Goal: Information Seeking & Learning: Learn about a topic

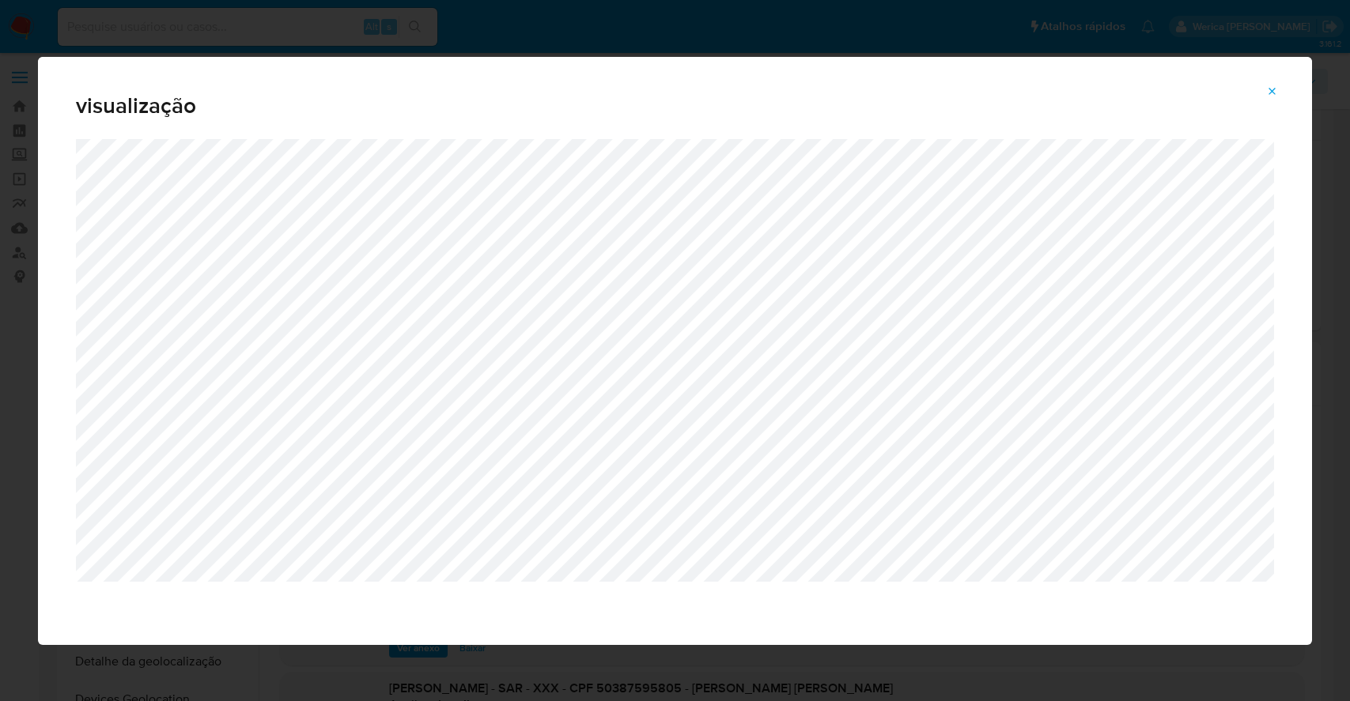
select select "10"
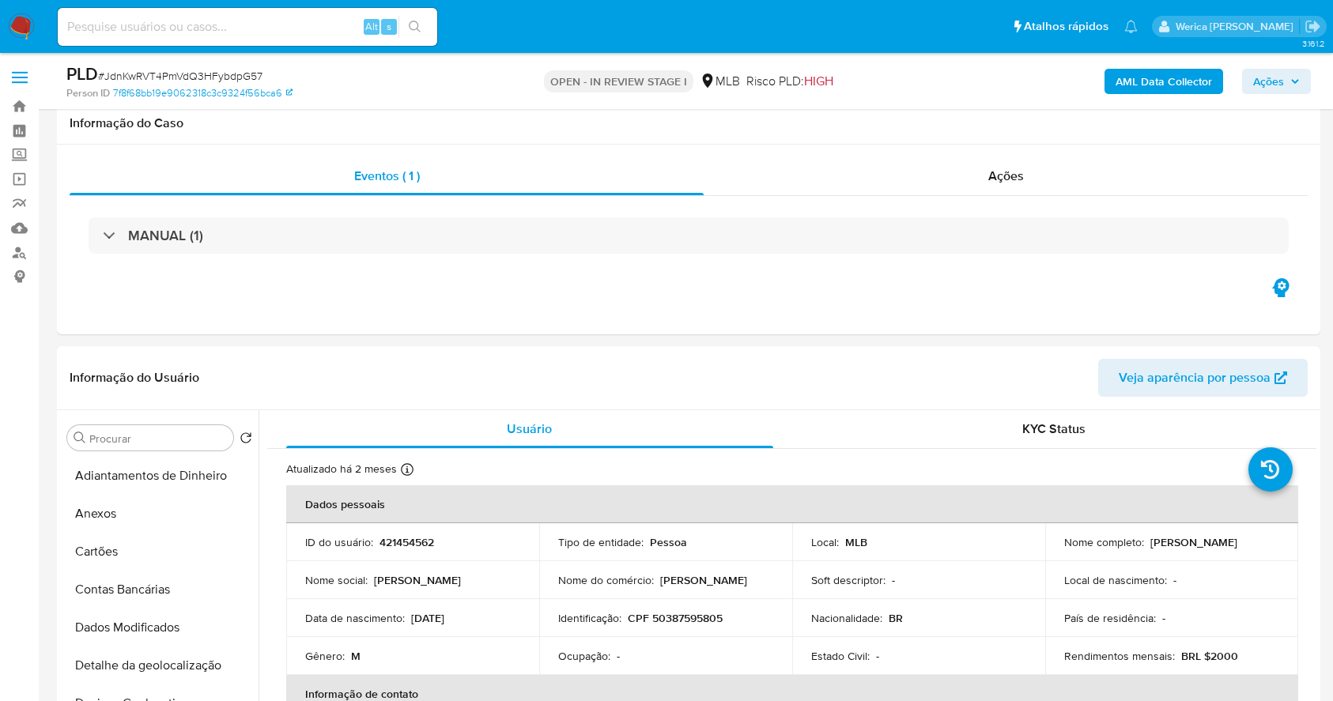
select select "10"
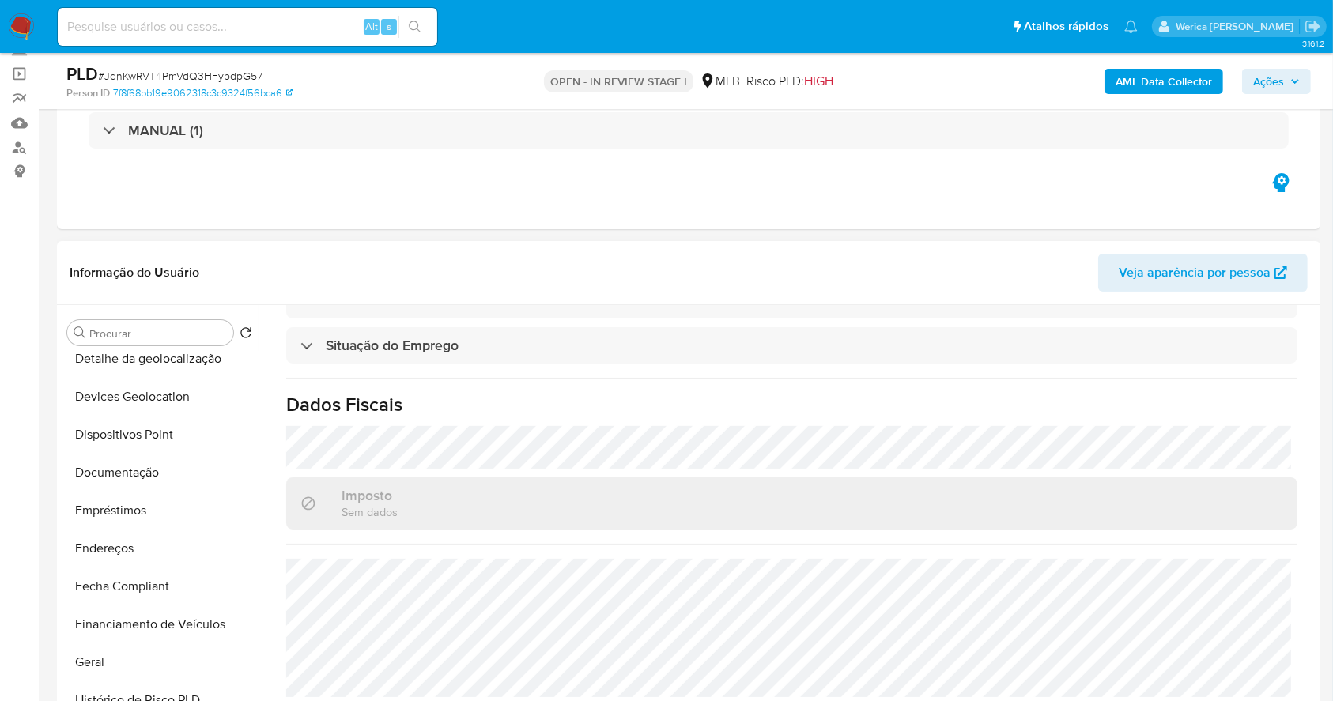
scroll to position [293, 0]
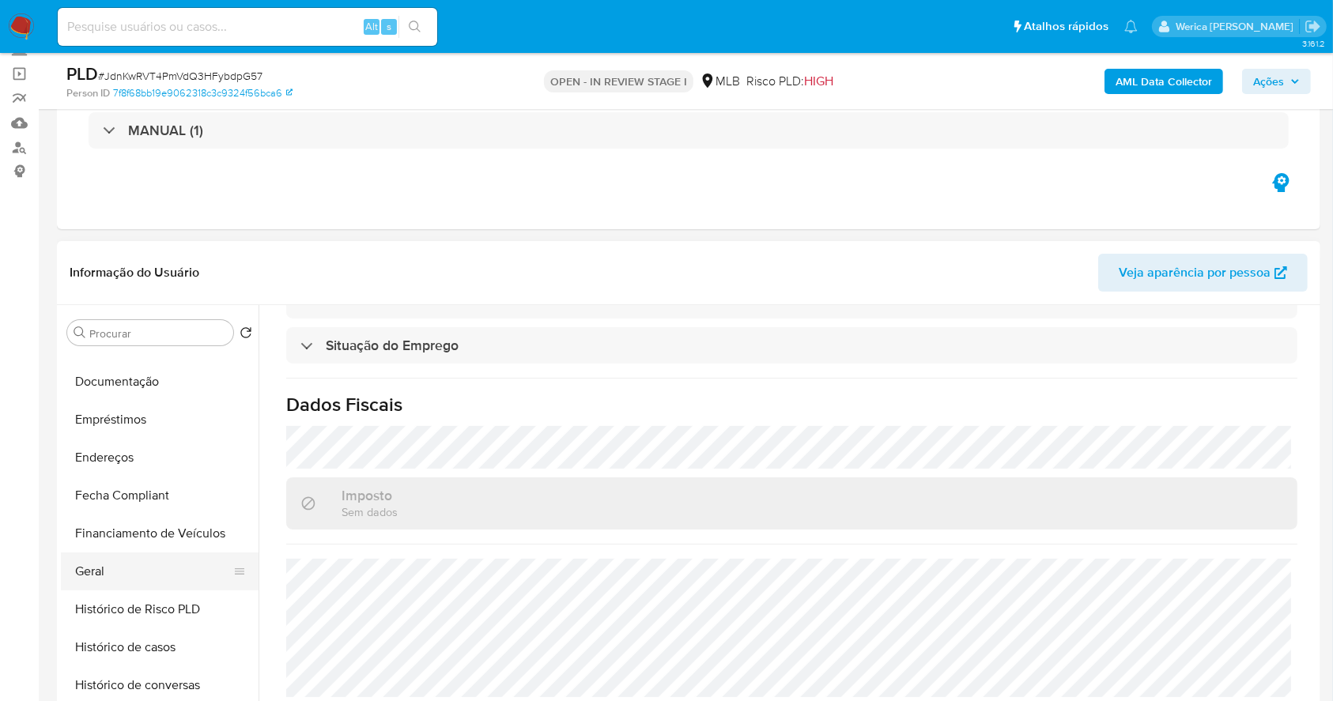
click at [118, 571] on button "Geral" at bounding box center [153, 572] width 185 height 38
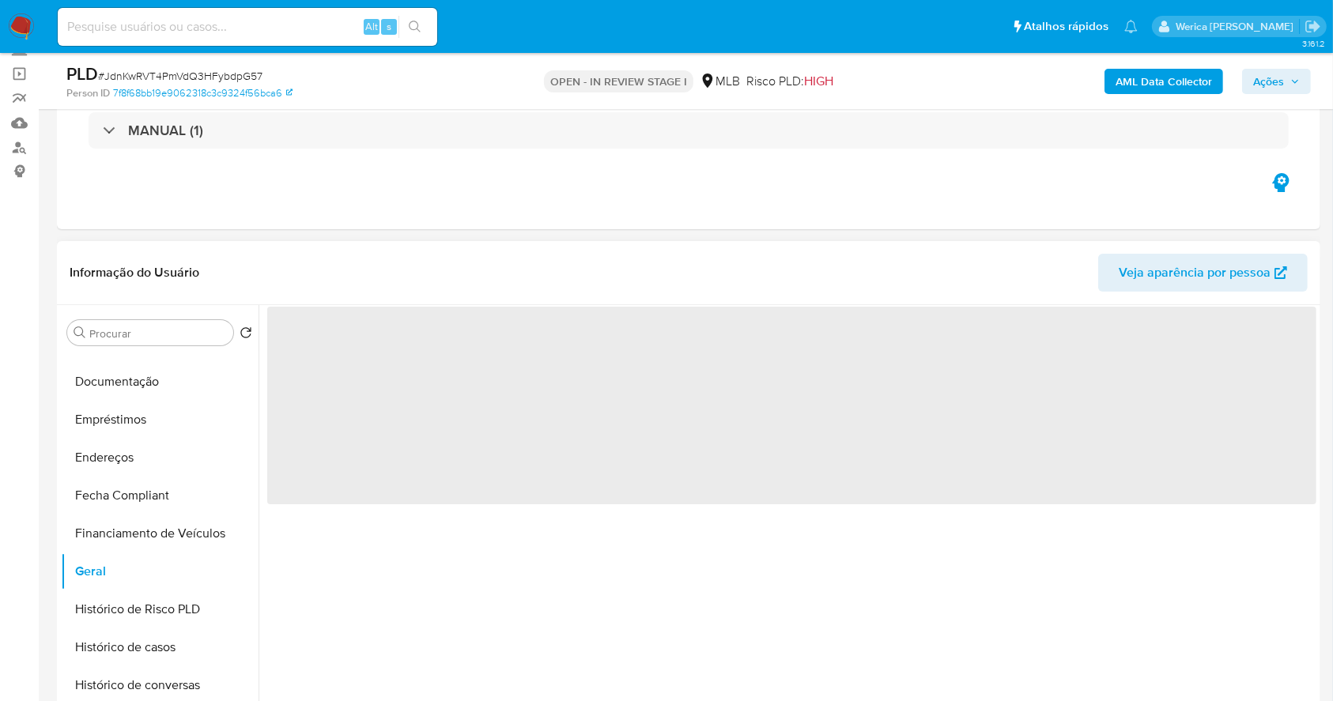
scroll to position [0, 0]
click at [546, 596] on div "‌" at bounding box center [788, 507] width 1058 height 405
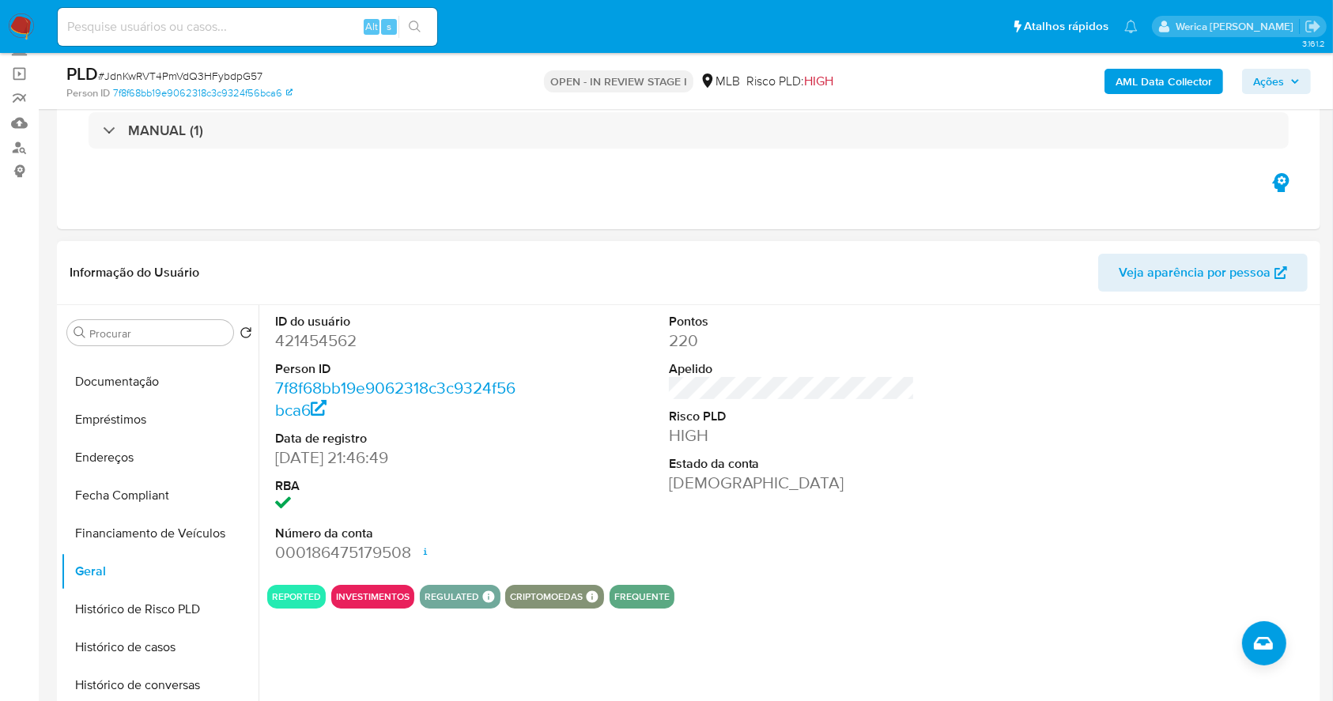
click at [1171, 409] on div at bounding box center [1185, 438] width 263 height 267
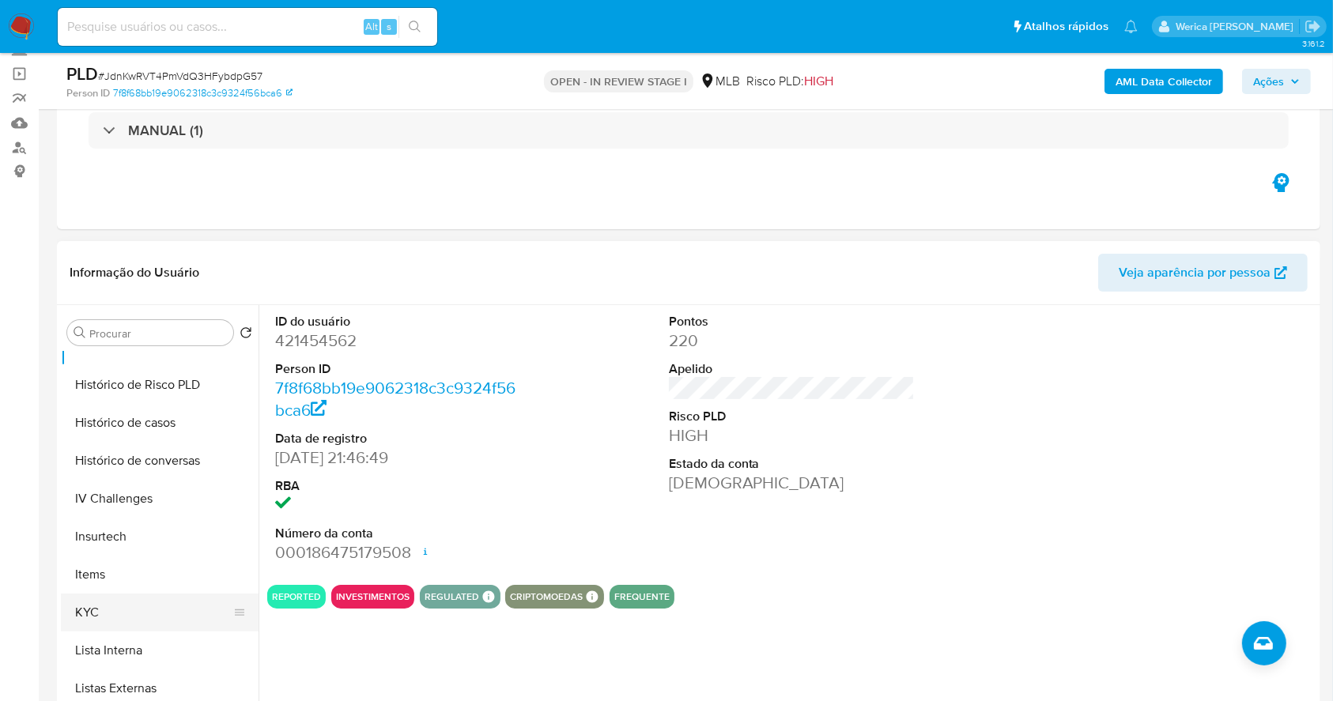
scroll to position [609, 0]
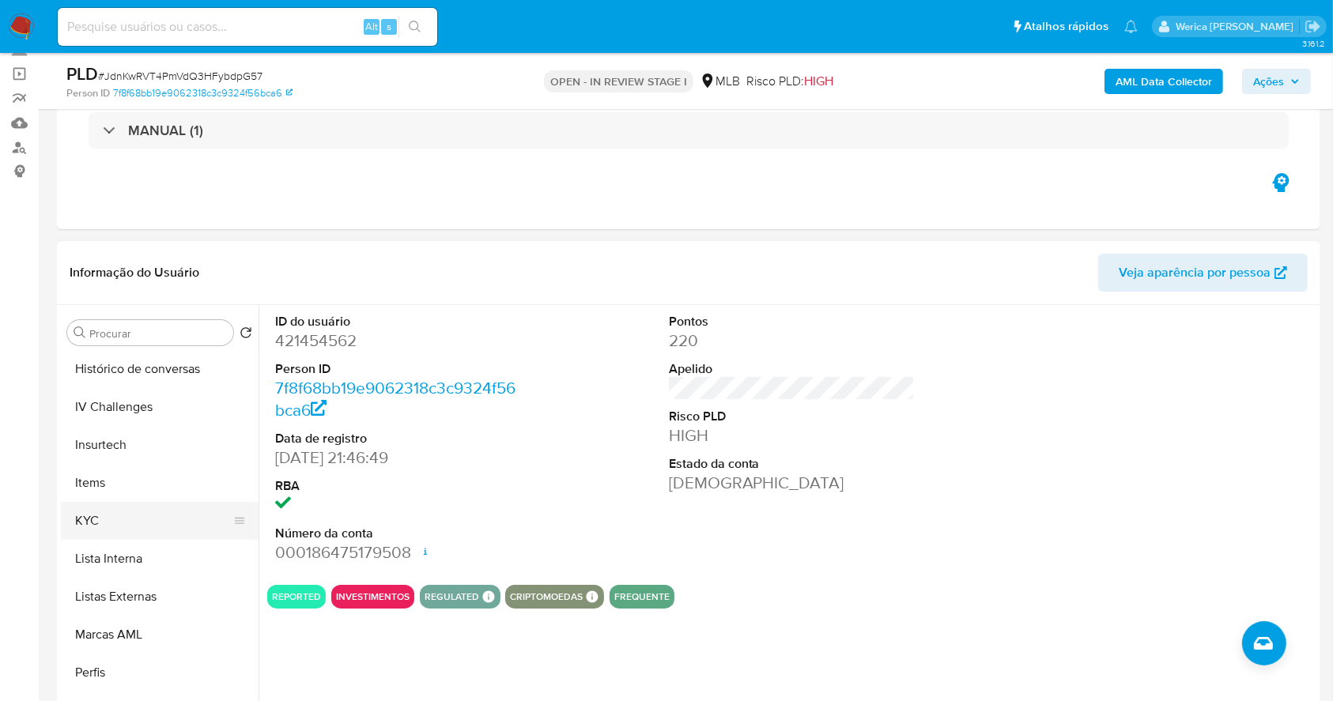
click at [120, 517] on button "KYC" at bounding box center [153, 521] width 185 height 38
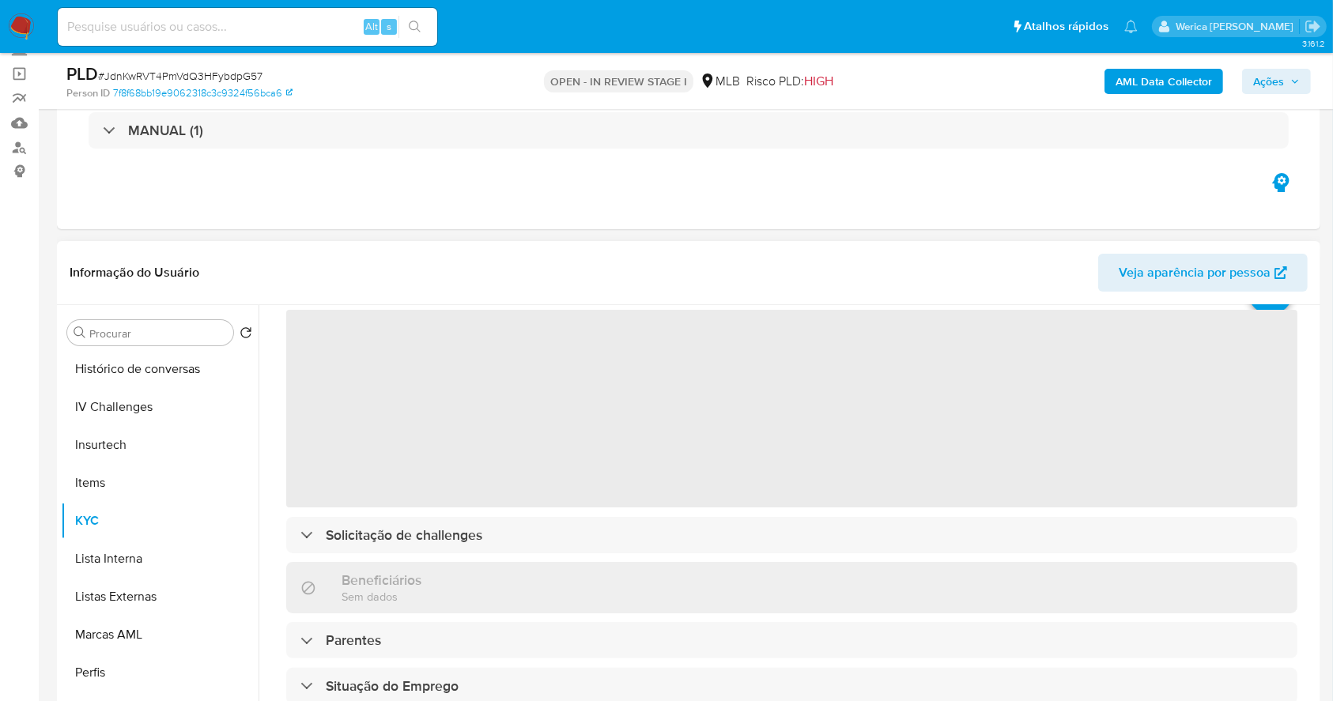
scroll to position [105, 0]
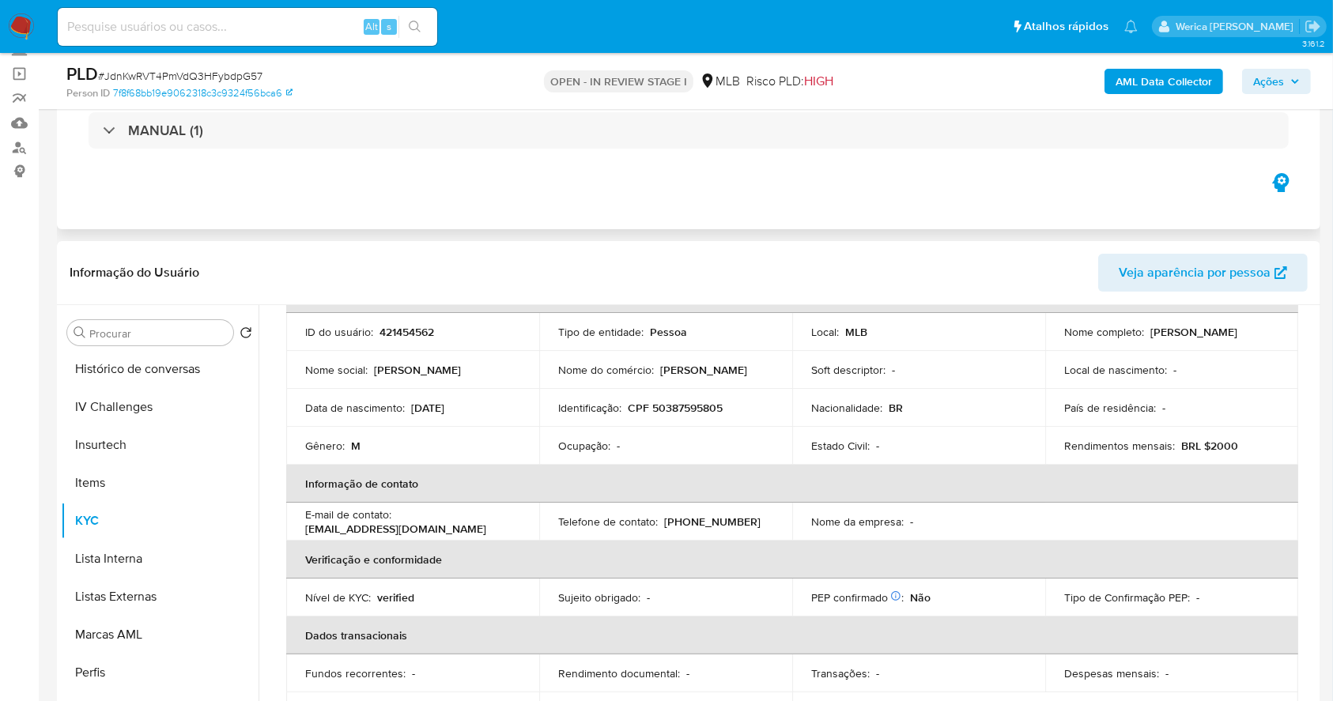
drag, startPoint x: 1155, startPoint y: 182, endPoint x: 1129, endPoint y: 153, distance: 38.1
click at [1151, 184] on div "Eventos ( 1 ) Ações MANUAL (1)" at bounding box center [689, 135] width 1264 height 190
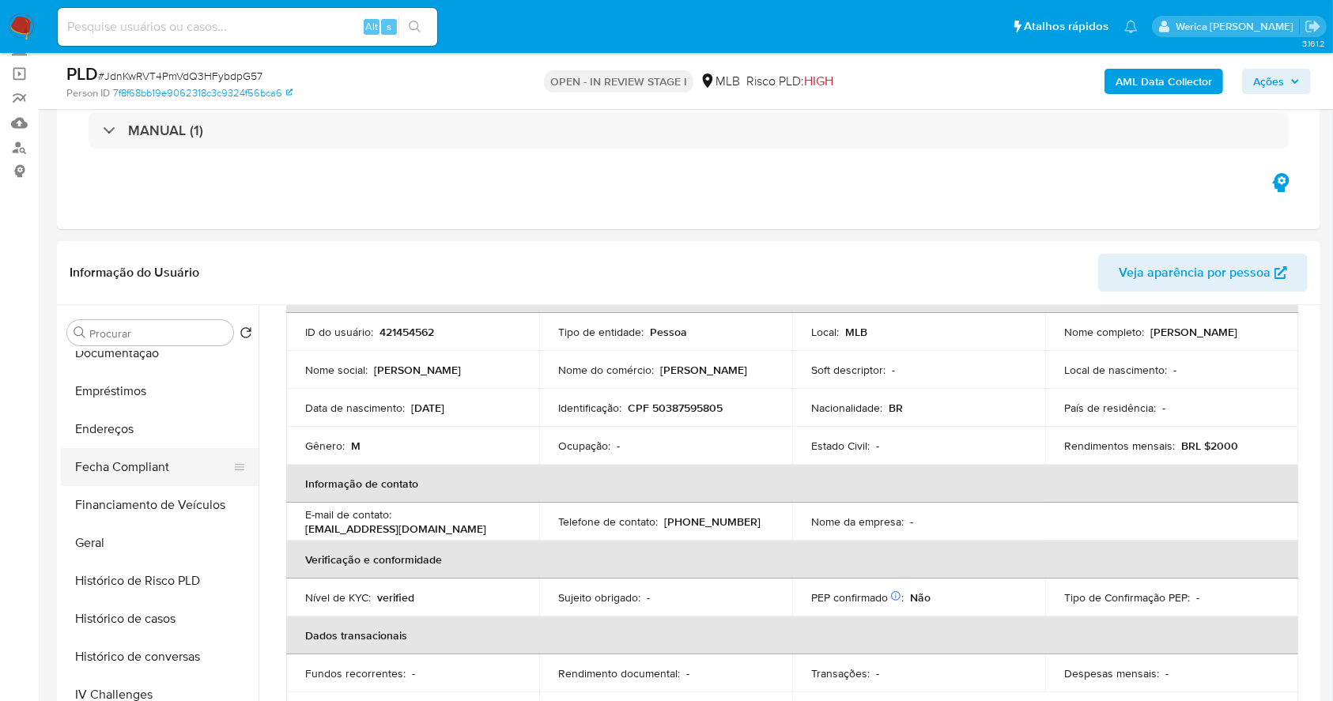
scroll to position [187, 0]
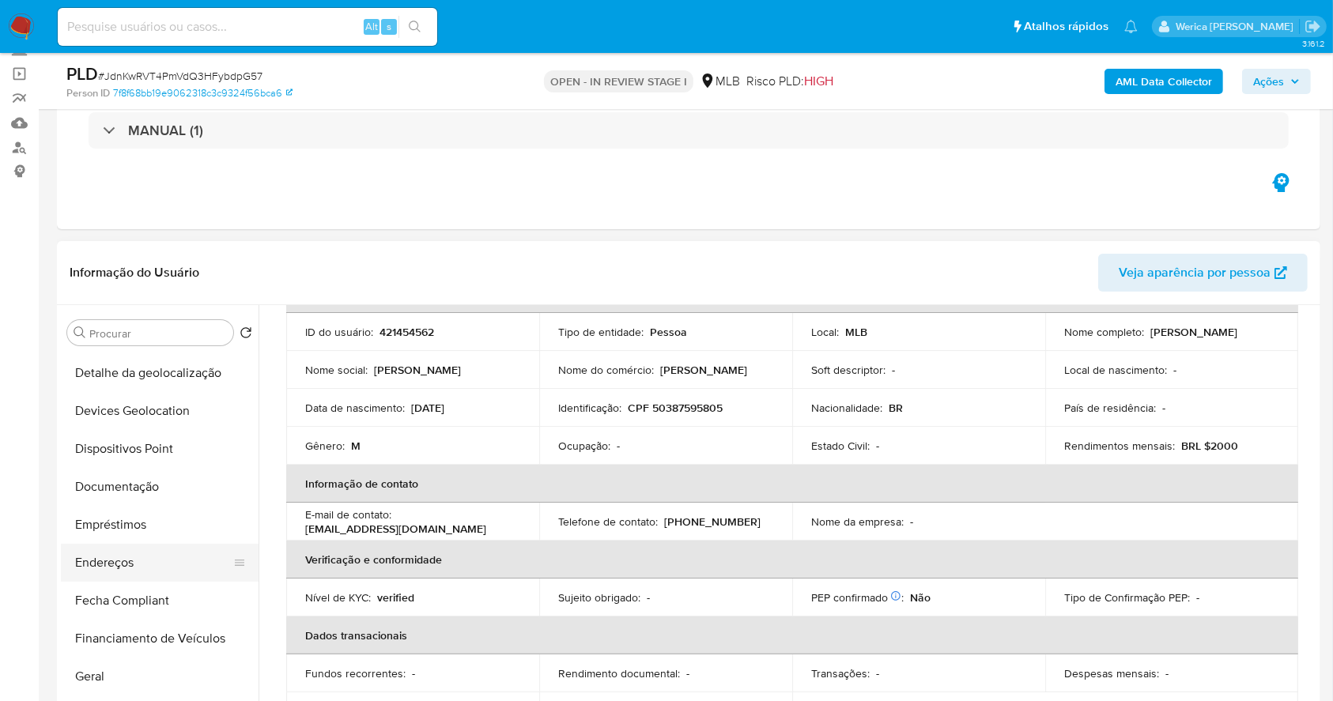
click at [140, 568] on button "Endereços" at bounding box center [153, 563] width 185 height 38
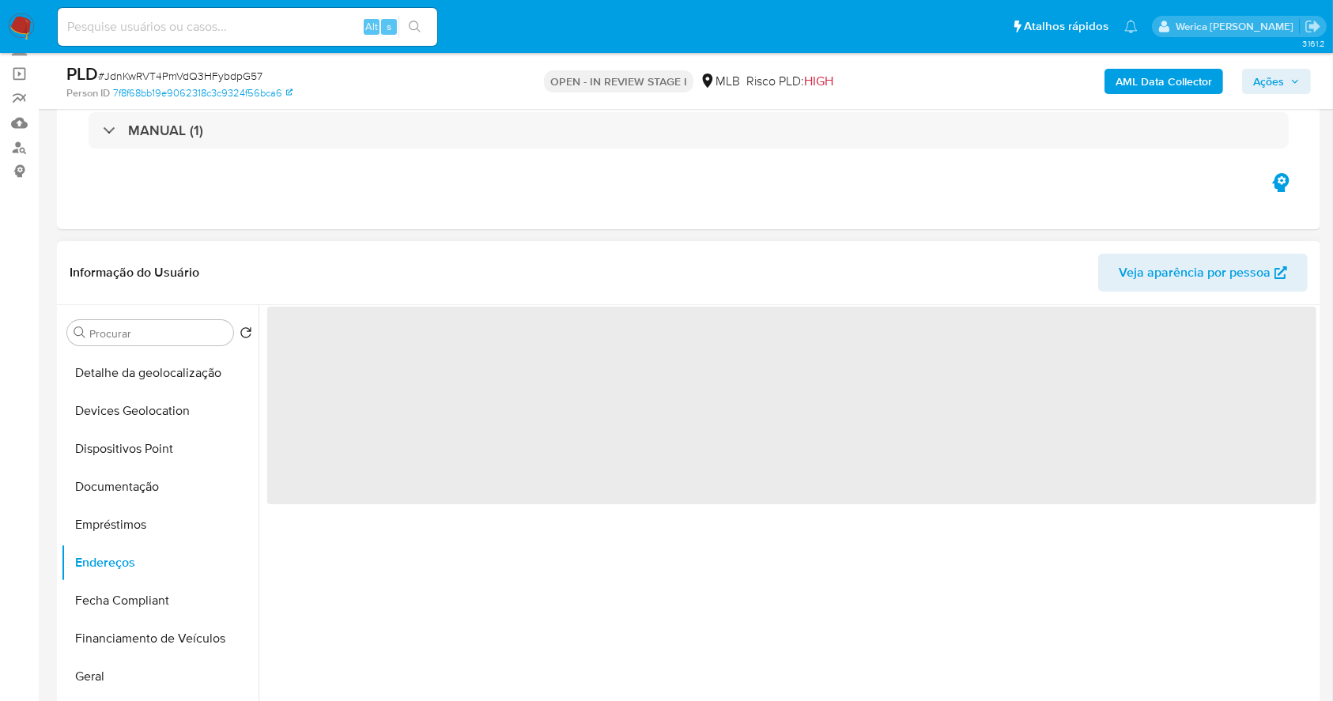
click at [729, 657] on div "‌" at bounding box center [788, 507] width 1058 height 405
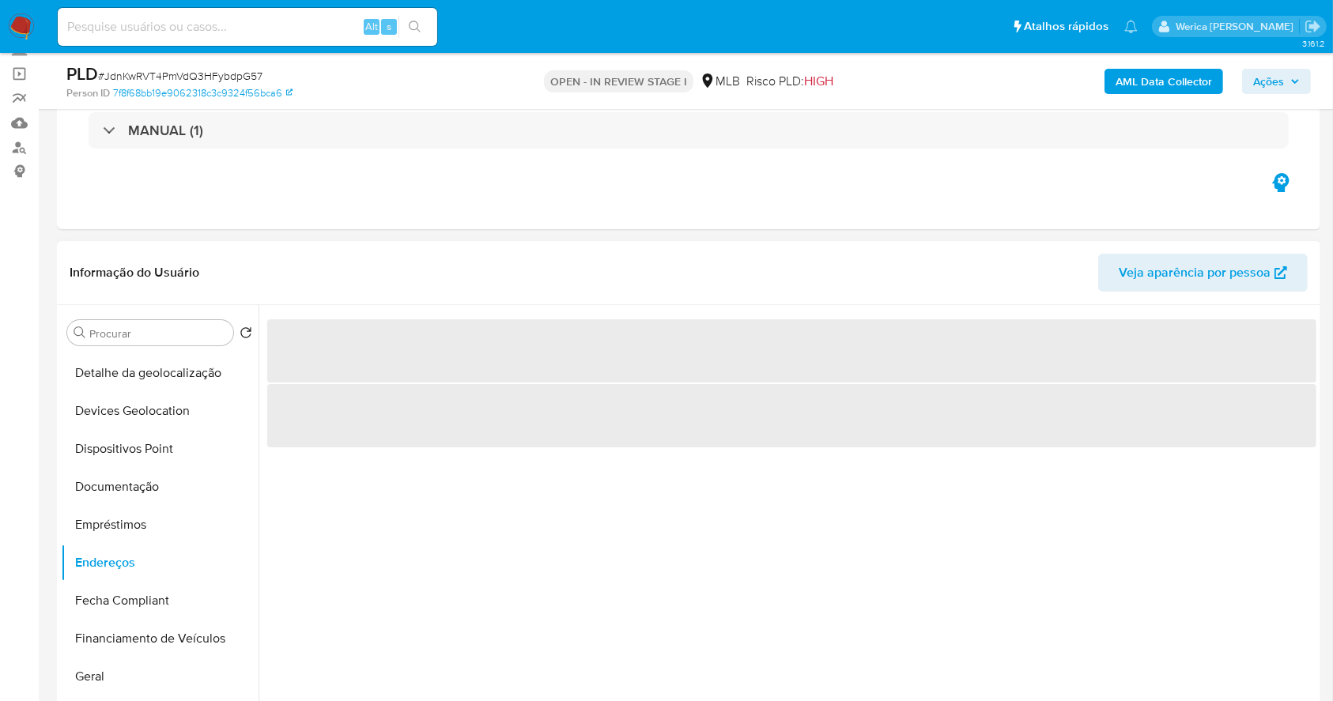
scroll to position [210, 0]
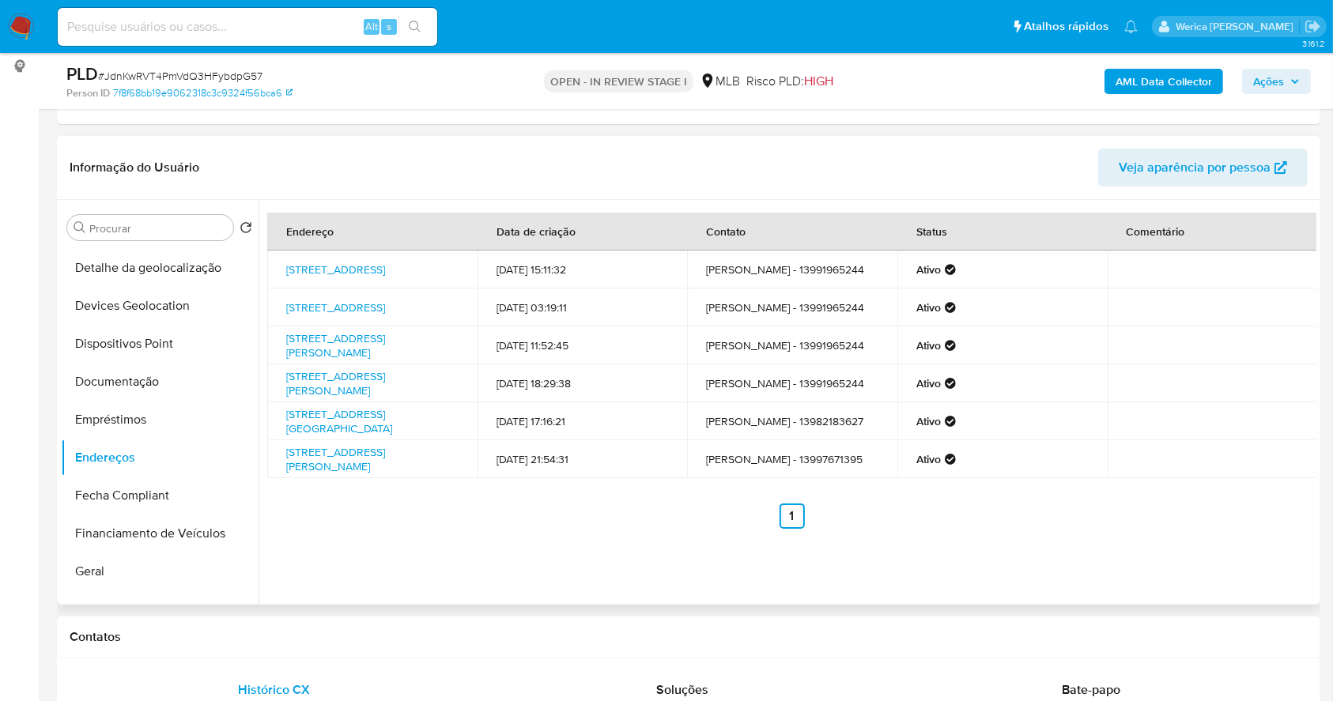
click at [1165, 528] on ul "Anterior 1 Siguiente" at bounding box center [791, 516] width 1049 height 25
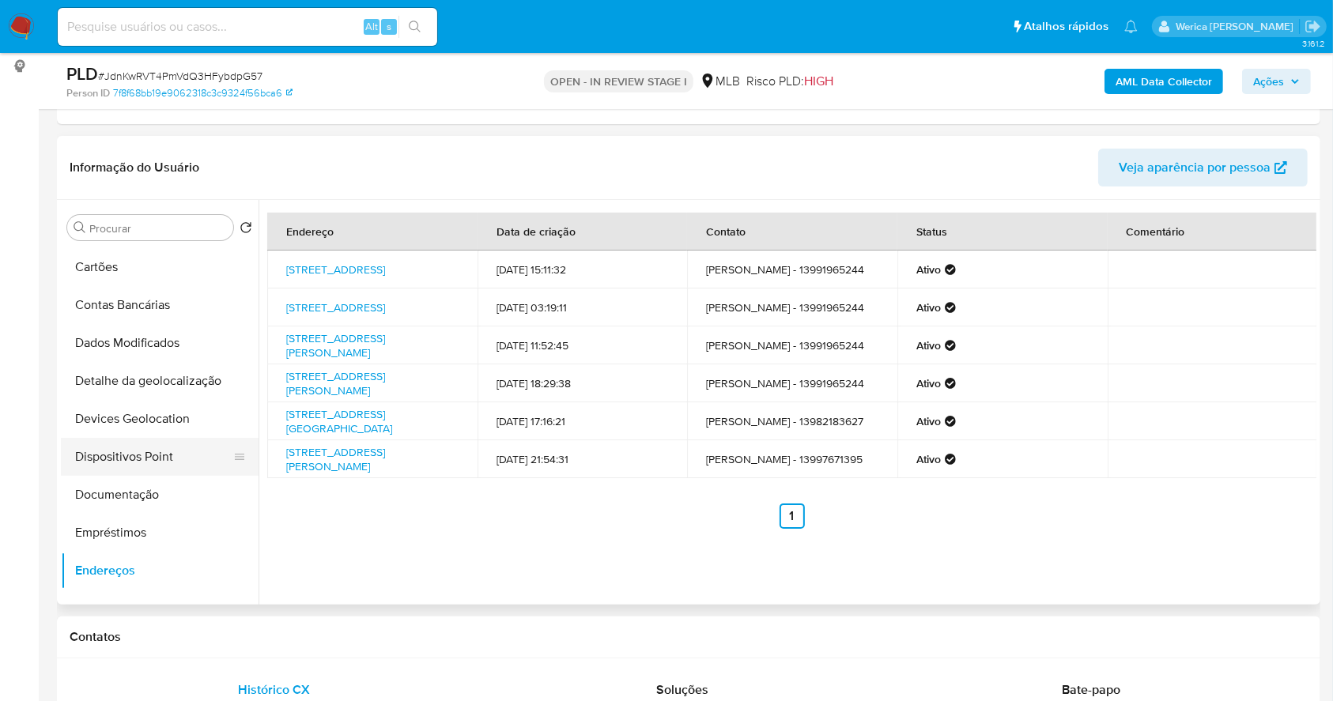
scroll to position [0, 0]
click at [167, 460] on button "Detalhe da geolocalização" at bounding box center [153, 455] width 185 height 38
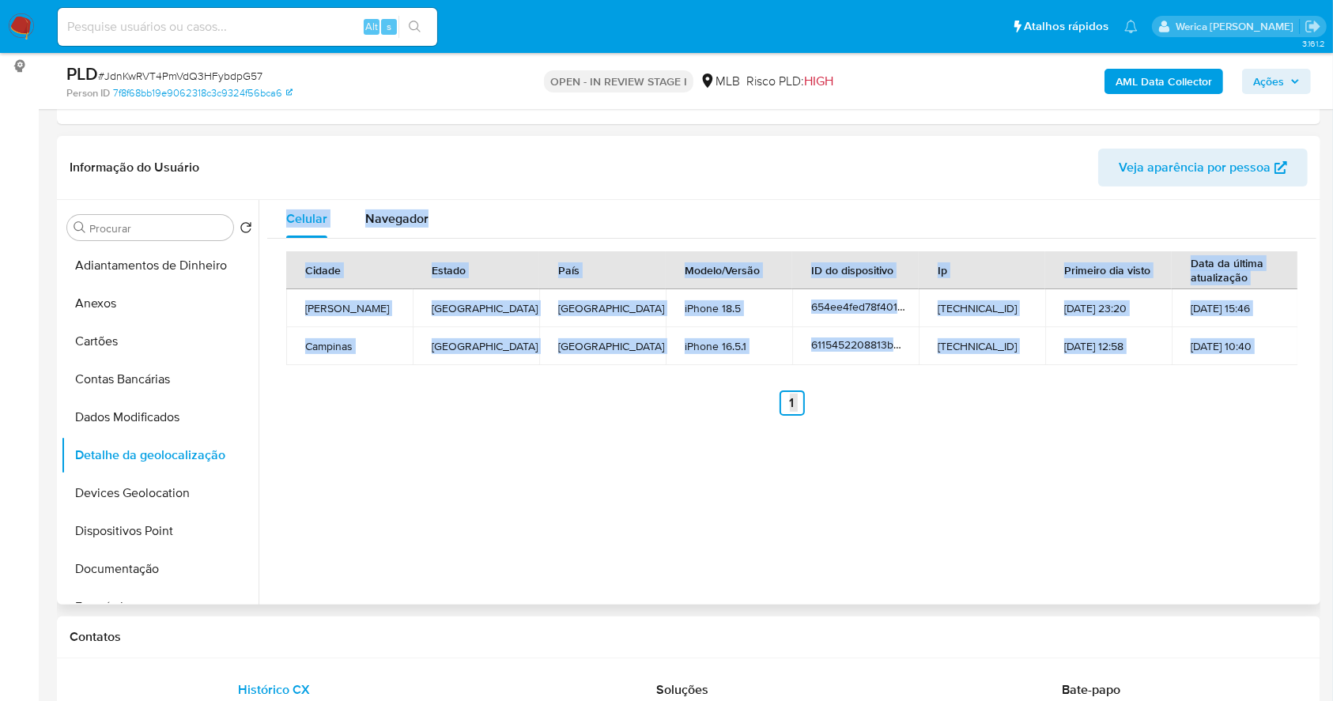
click at [1227, 516] on div "Celular Navegador Cidade Estado País Modelo/Versão ID do dispositivo Ip Primeir…" at bounding box center [788, 402] width 1058 height 405
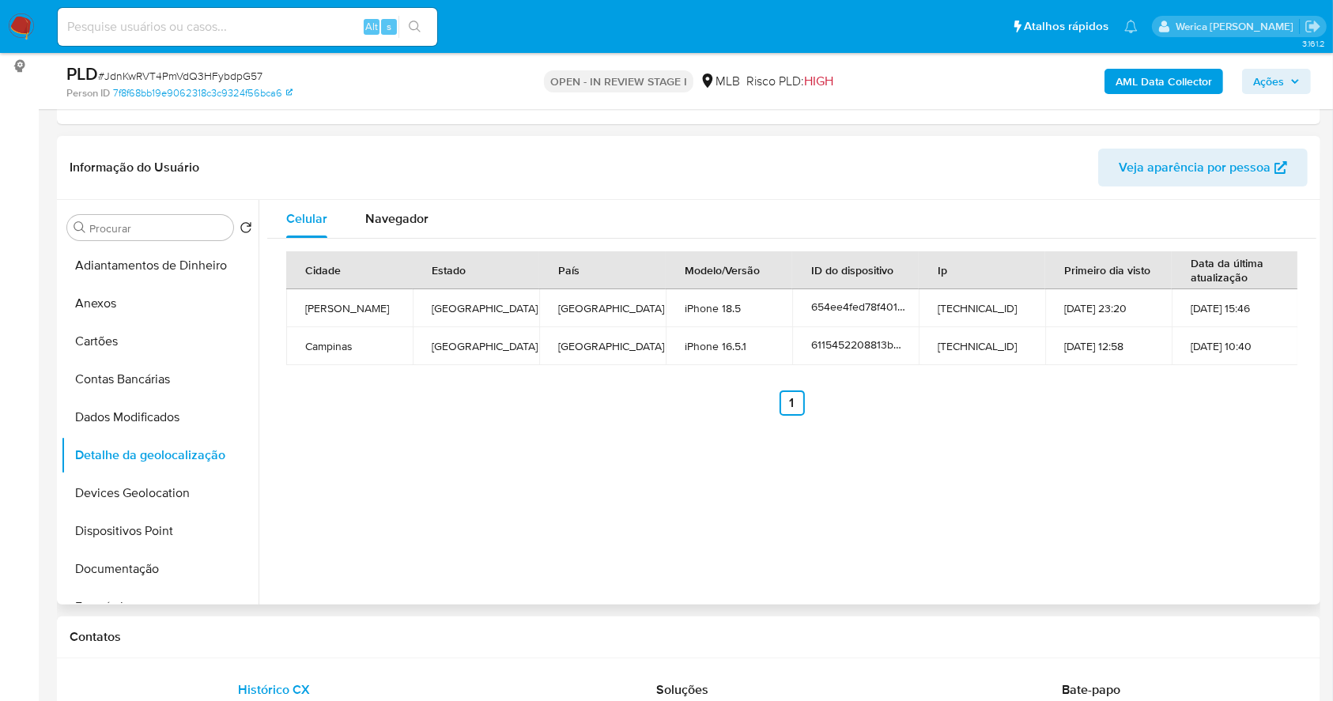
click at [1217, 527] on div "Celular Navegador Cidade Estado País Modelo/Versão ID do dispositivo Ip Primeir…" at bounding box center [788, 402] width 1058 height 405
click at [1190, 548] on div "Celular Navegador Cidade Estado País Modelo/Versão ID do dispositivo Ip Primeir…" at bounding box center [788, 402] width 1058 height 405
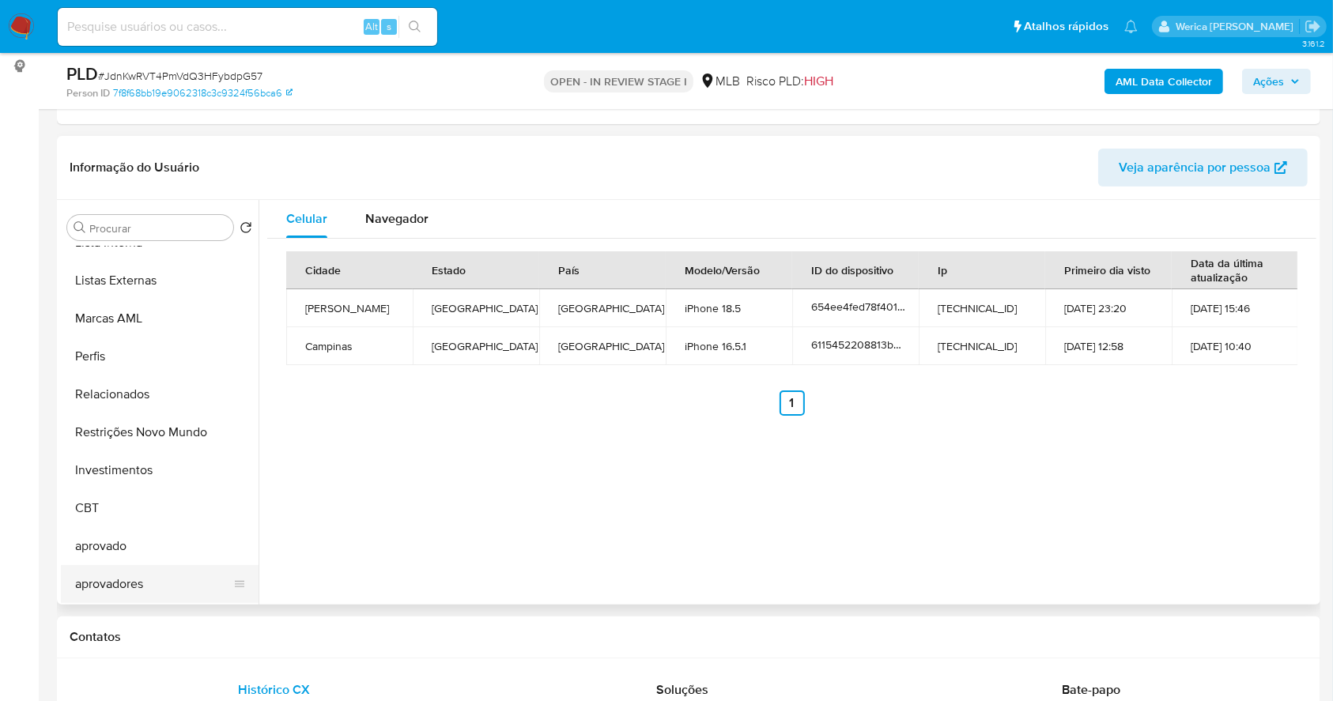
scroll to position [316, 0]
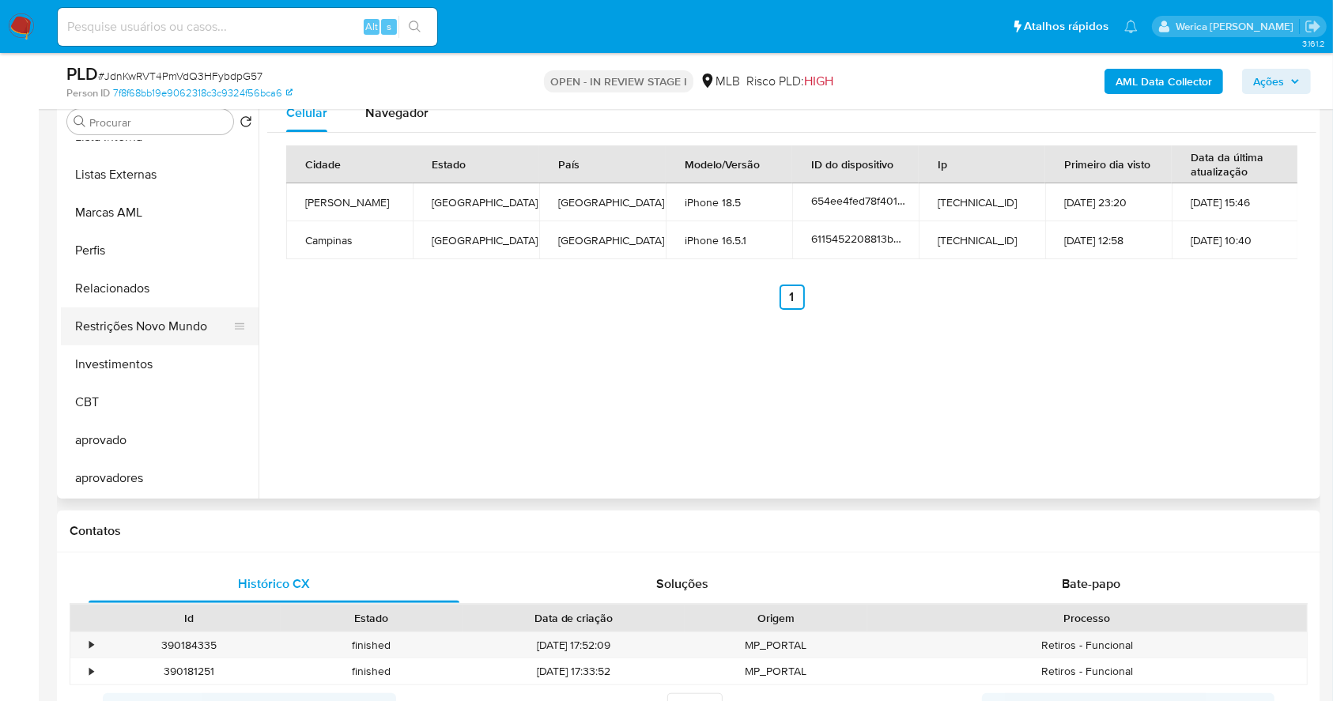
click at [142, 315] on button "Restrições Novo Mundo" at bounding box center [153, 327] width 185 height 38
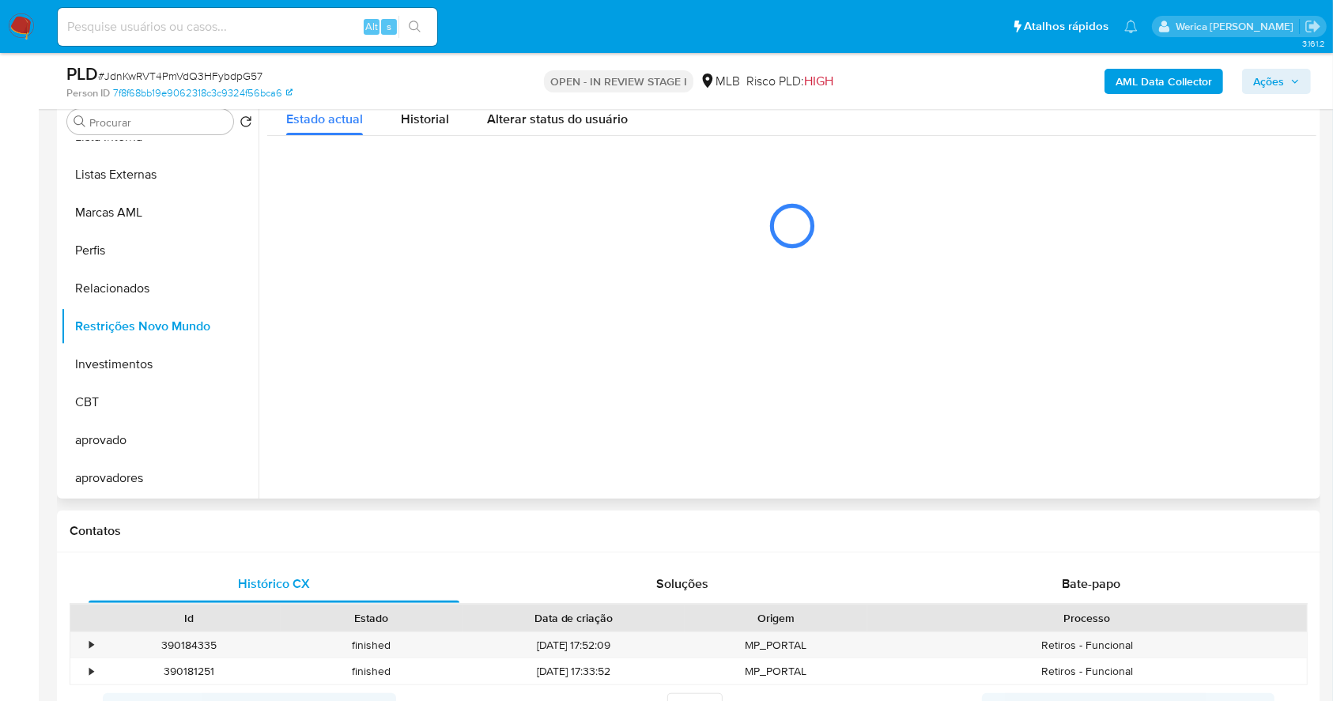
scroll to position [210, 0]
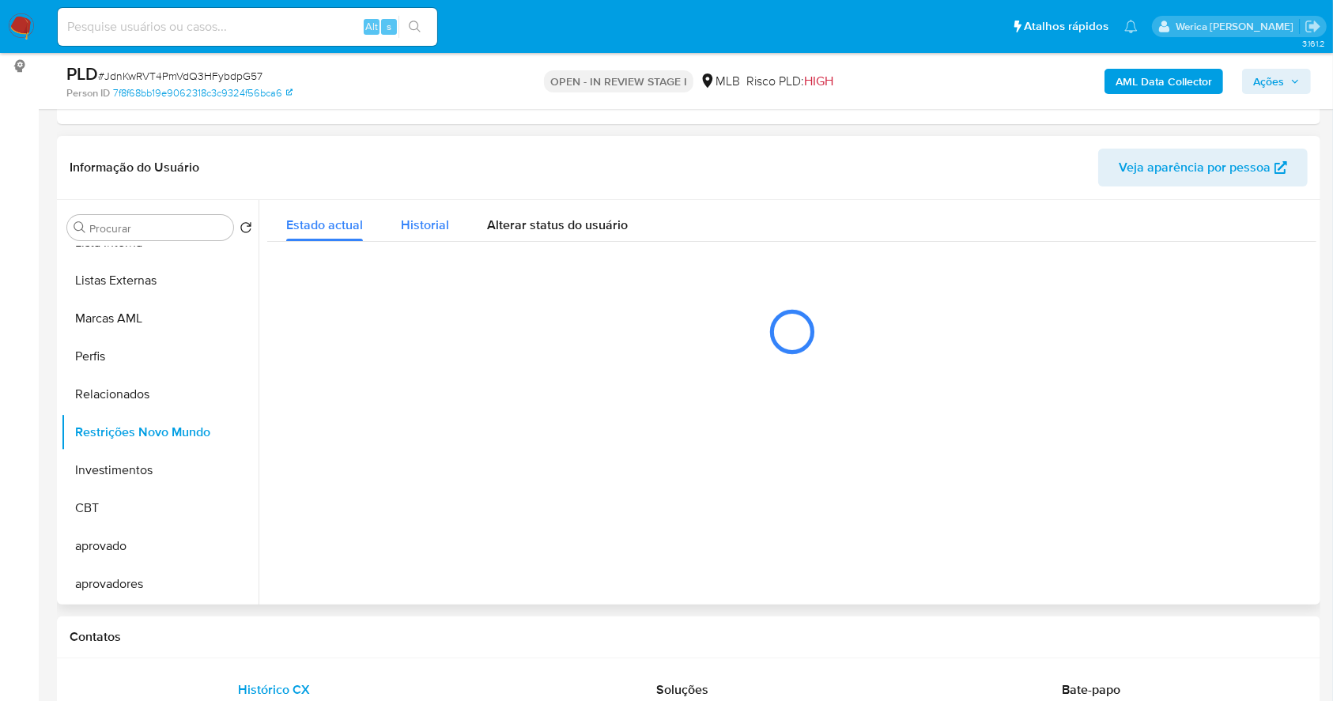
drag, startPoint x: 424, startPoint y: 261, endPoint x: 418, endPoint y: 240, distance: 22.3
click at [424, 260] on div "Estado actual Historial Alterar status do usuário" at bounding box center [791, 286] width 1049 height 172
click at [416, 231] on span "Historial" at bounding box center [425, 225] width 48 height 18
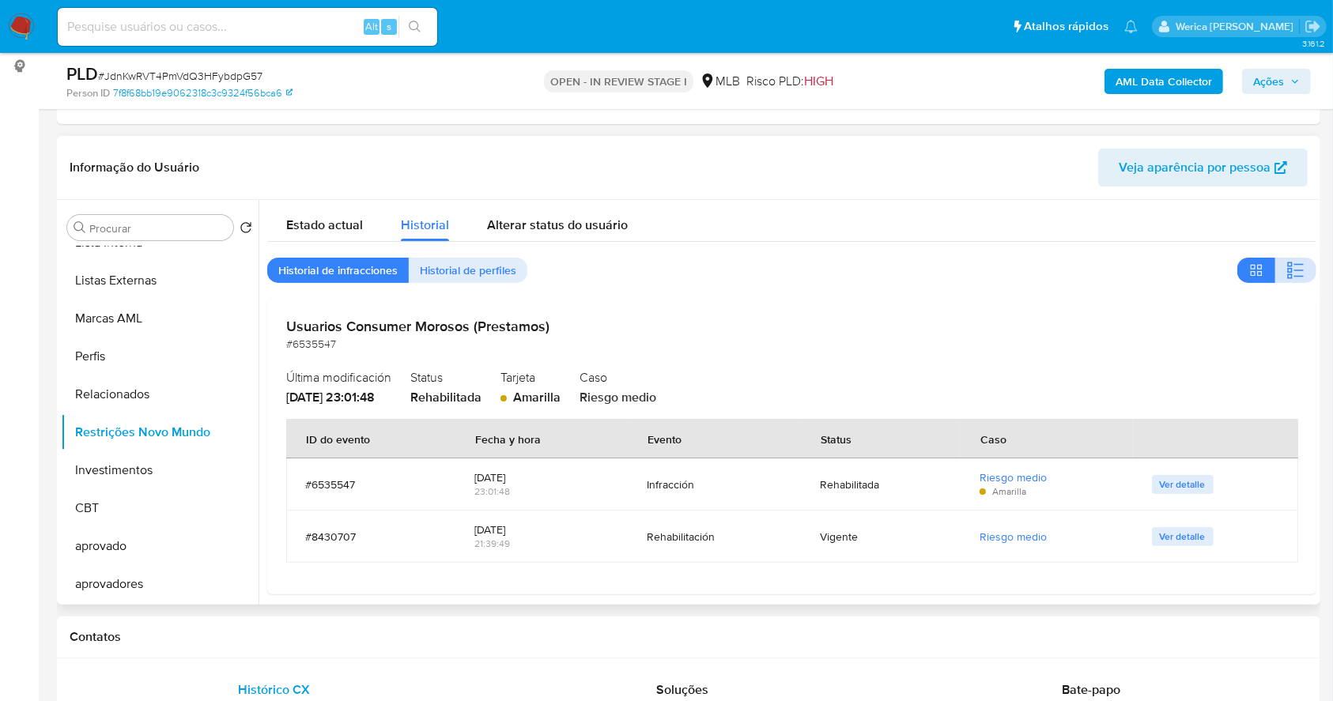
click at [1296, 263] on icon "button" at bounding box center [1296, 270] width 19 height 19
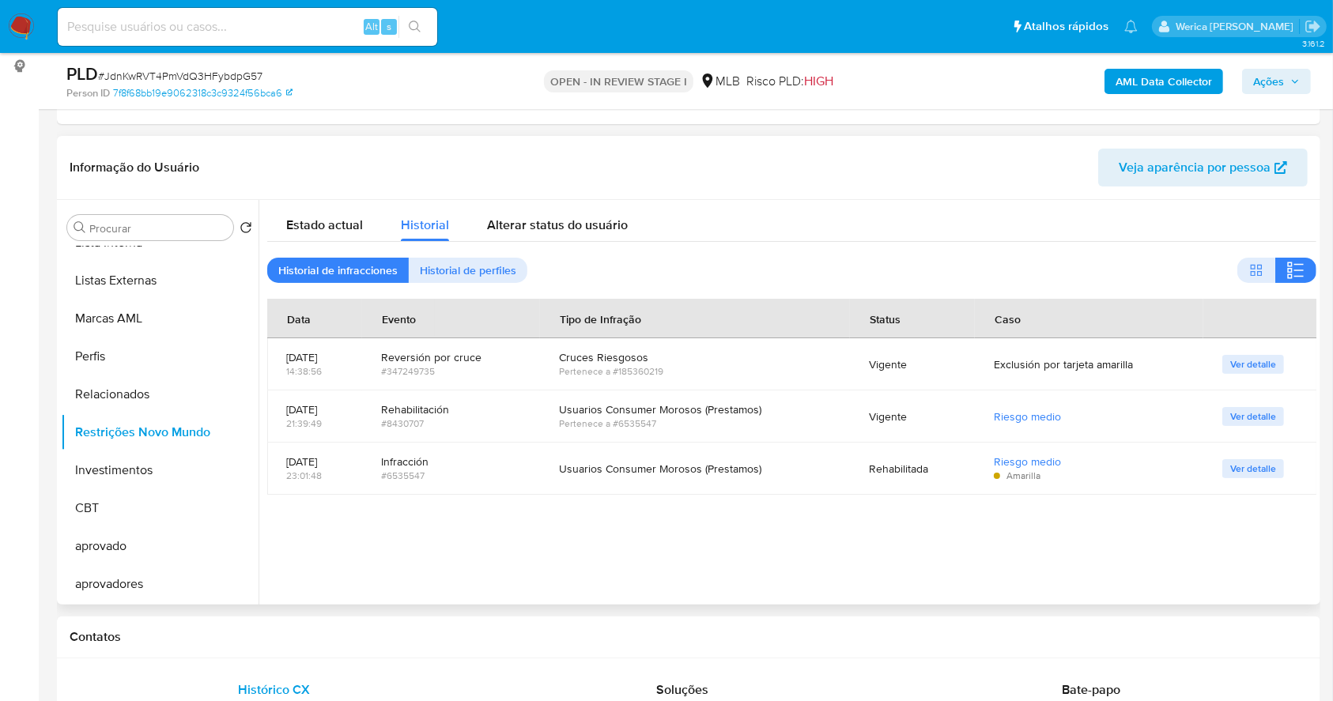
click at [1152, 588] on div at bounding box center [788, 402] width 1058 height 405
click at [1152, 590] on div at bounding box center [788, 402] width 1058 height 405
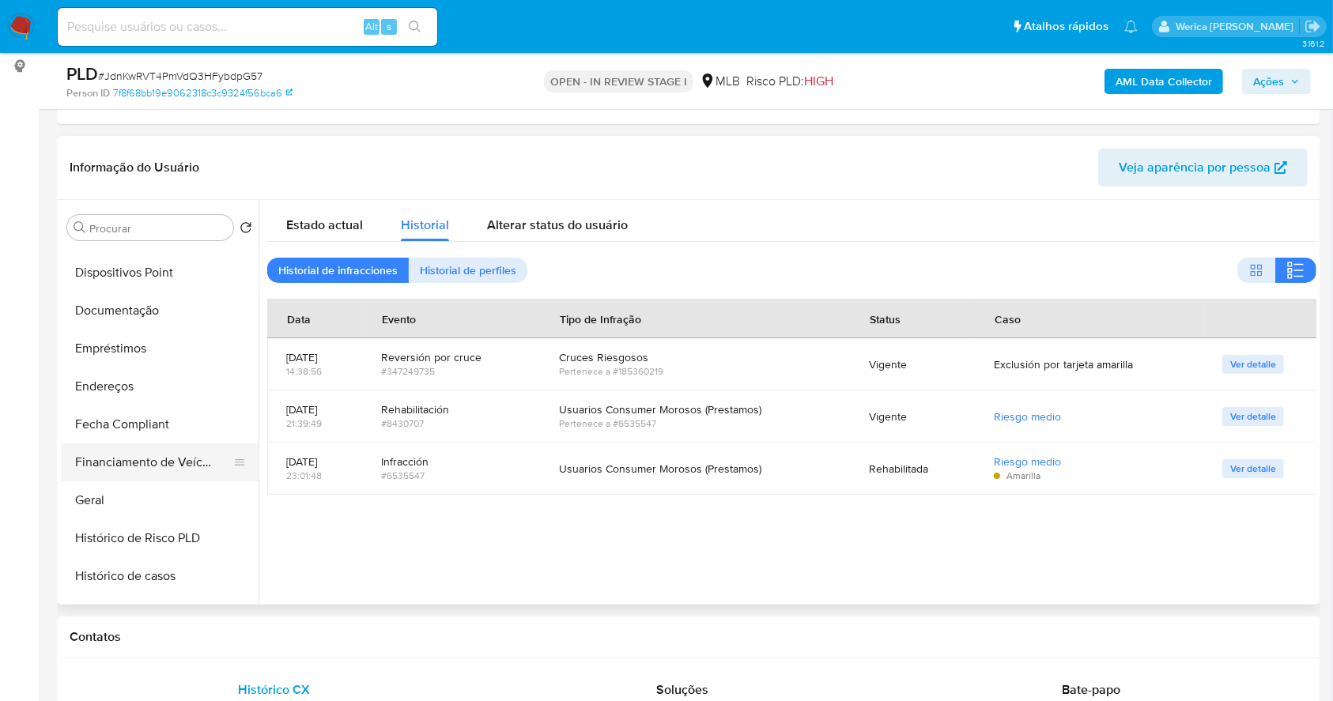
scroll to position [187, 0]
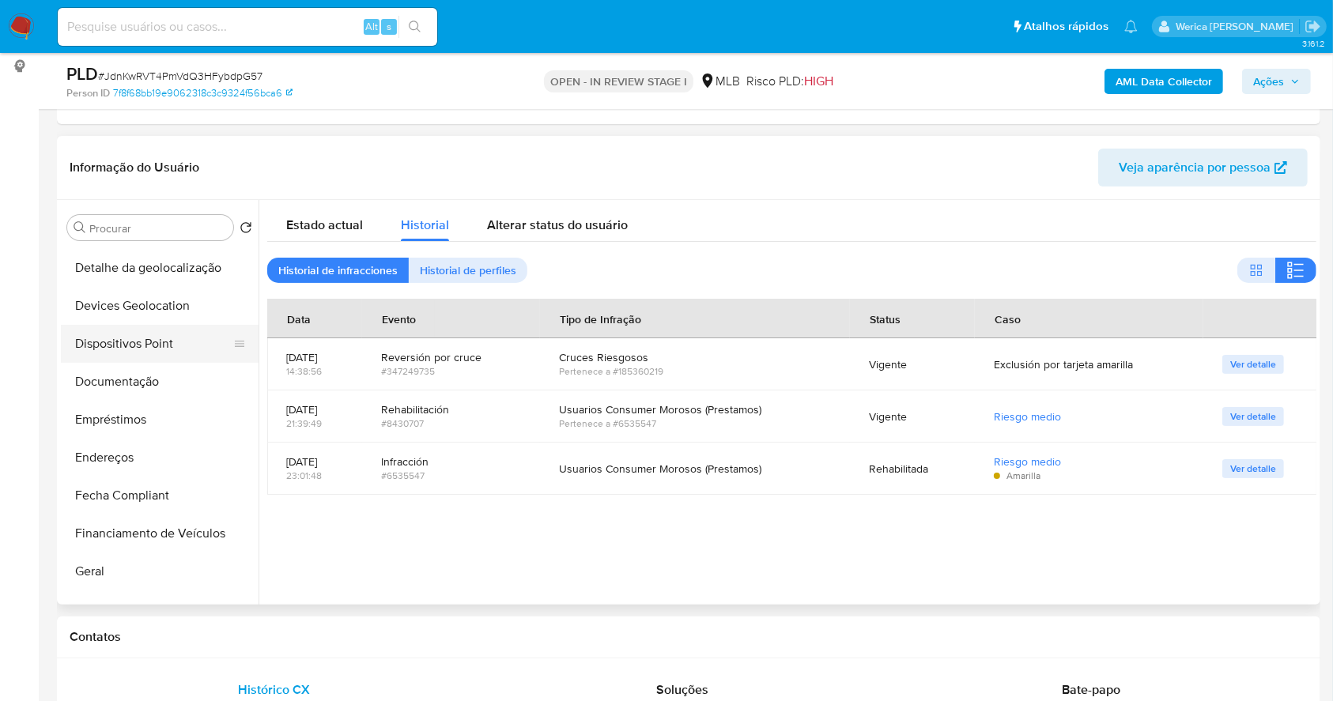
click at [144, 340] on button "Dispositivos Point" at bounding box center [153, 344] width 185 height 38
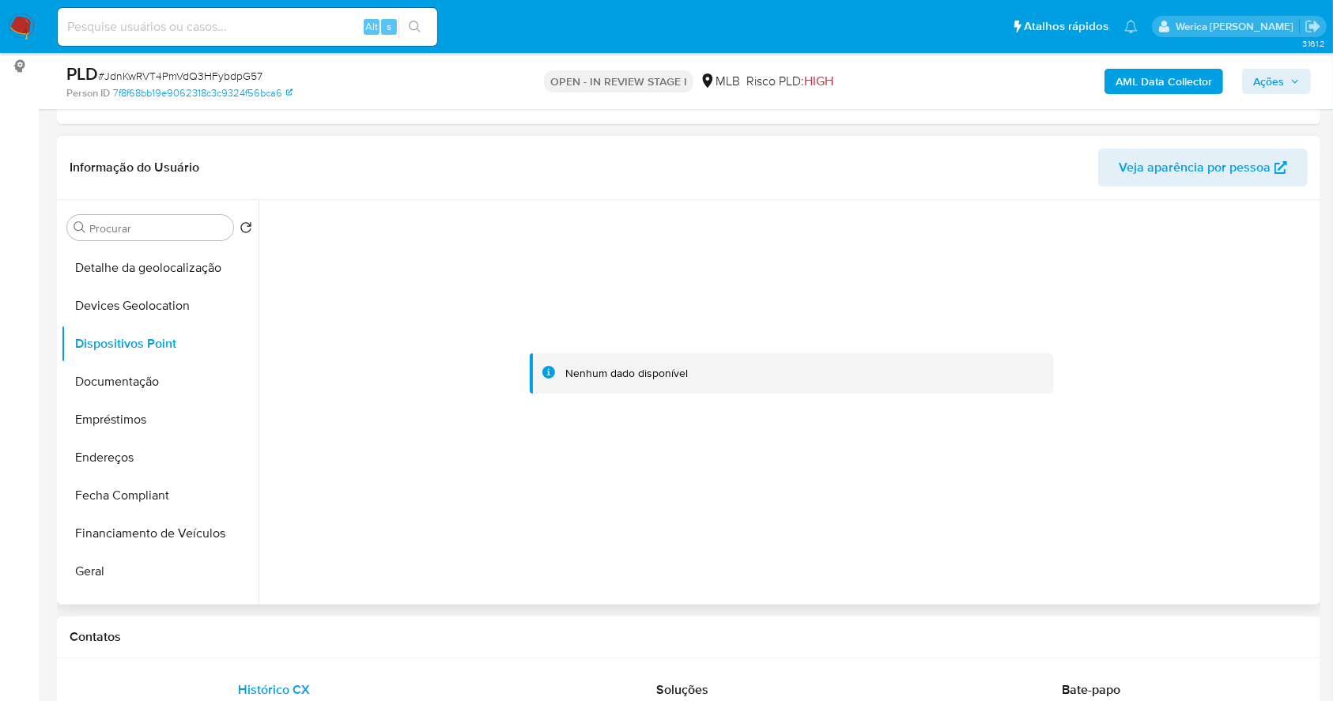
click at [1264, 542] on div at bounding box center [791, 374] width 1049 height 348
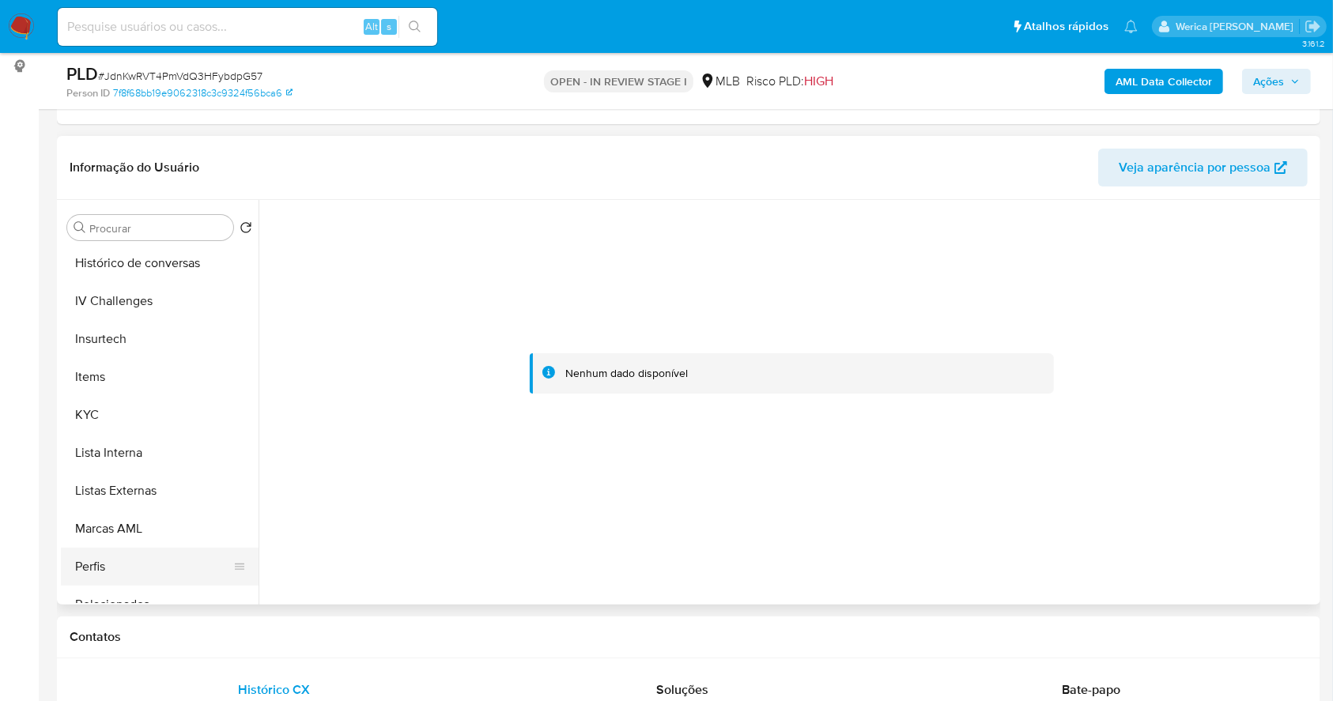
scroll to position [715, 0]
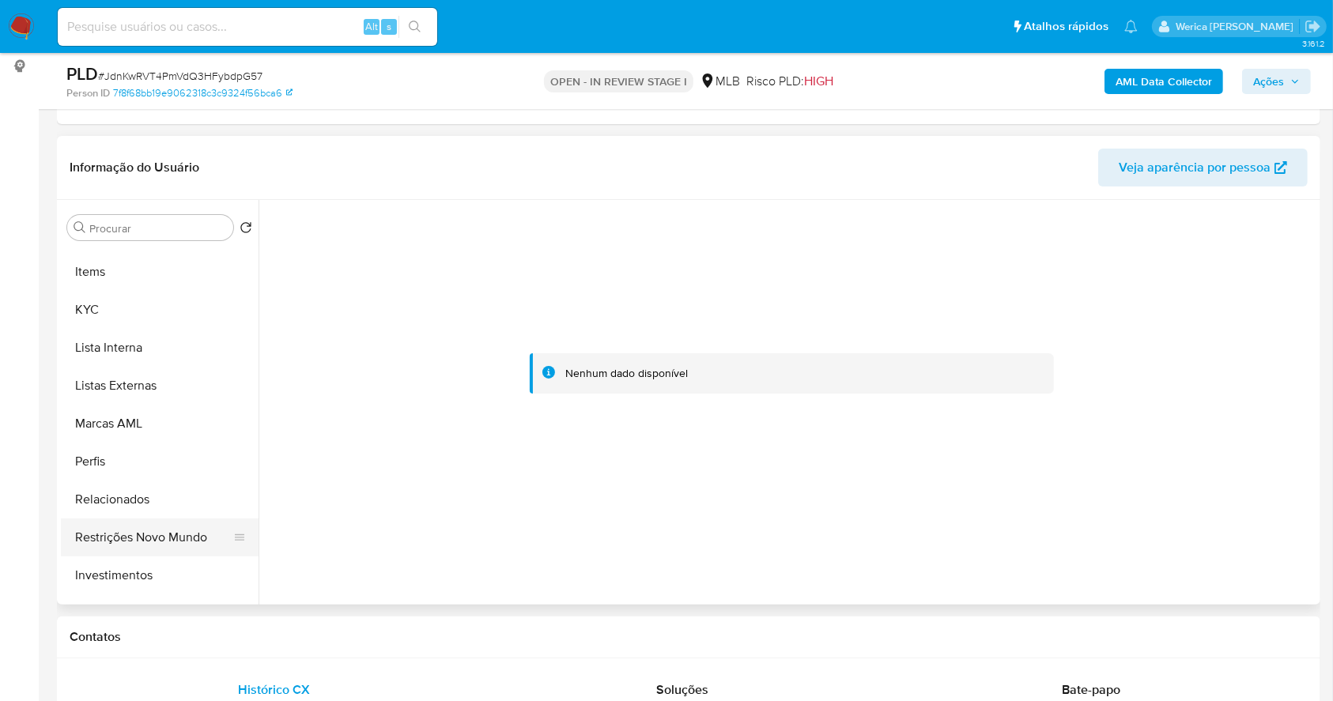
drag, startPoint x: 189, startPoint y: 535, endPoint x: 207, endPoint y: 524, distance: 20.9
click at [191, 532] on button "Restrições Novo Mundo" at bounding box center [153, 538] width 185 height 38
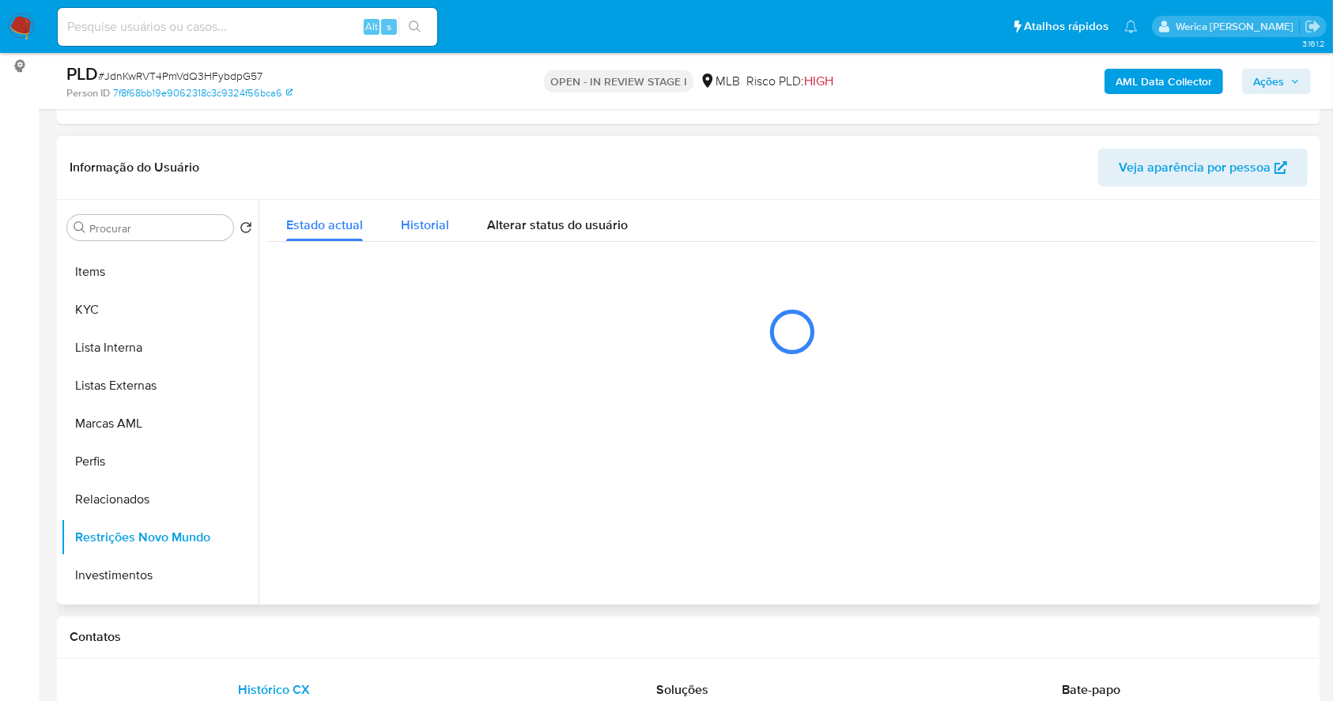
click at [383, 236] on button "Historial" at bounding box center [425, 221] width 86 height 42
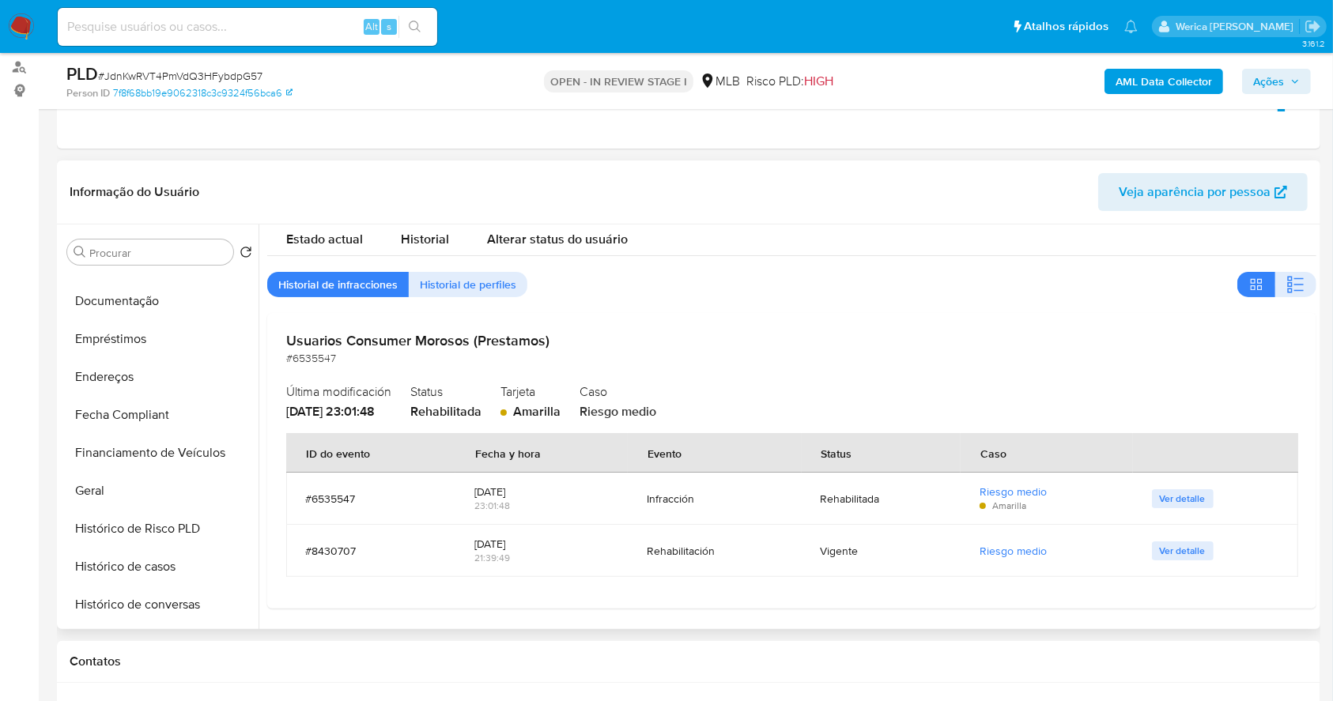
scroll to position [0, 0]
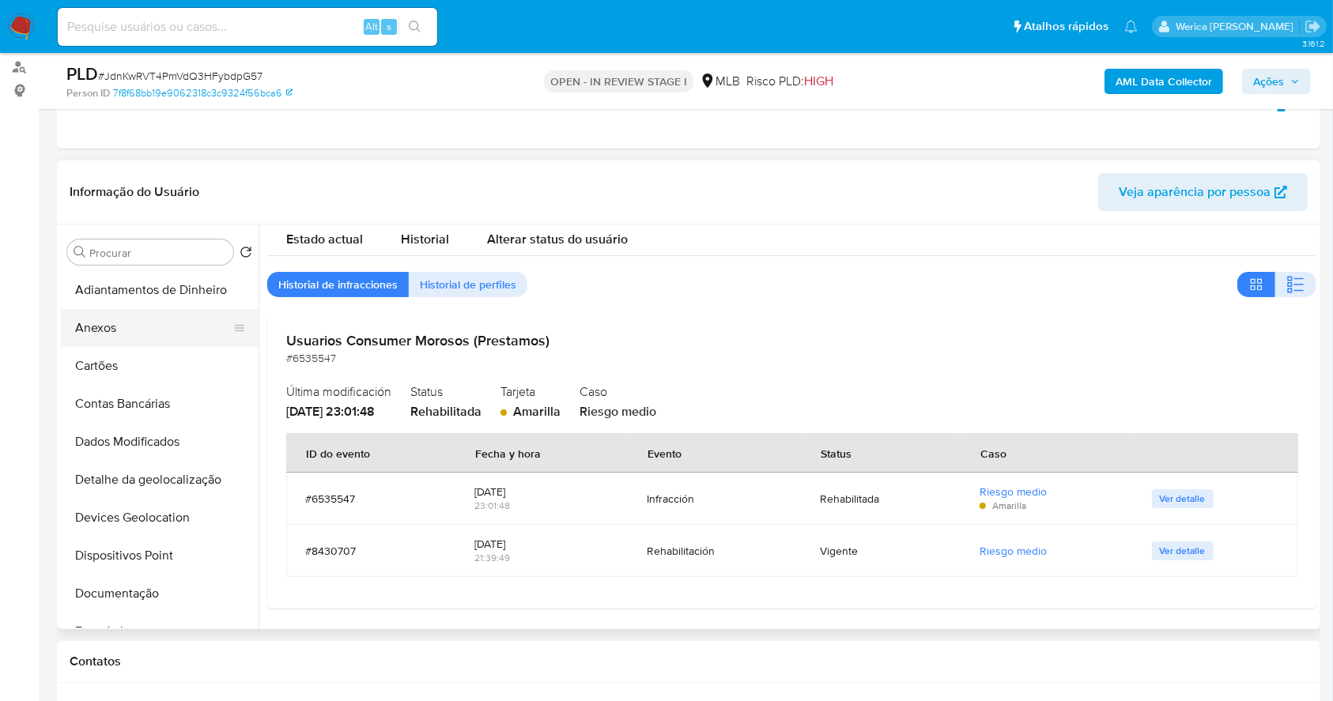
click at [157, 331] on button "Anexos" at bounding box center [153, 328] width 185 height 38
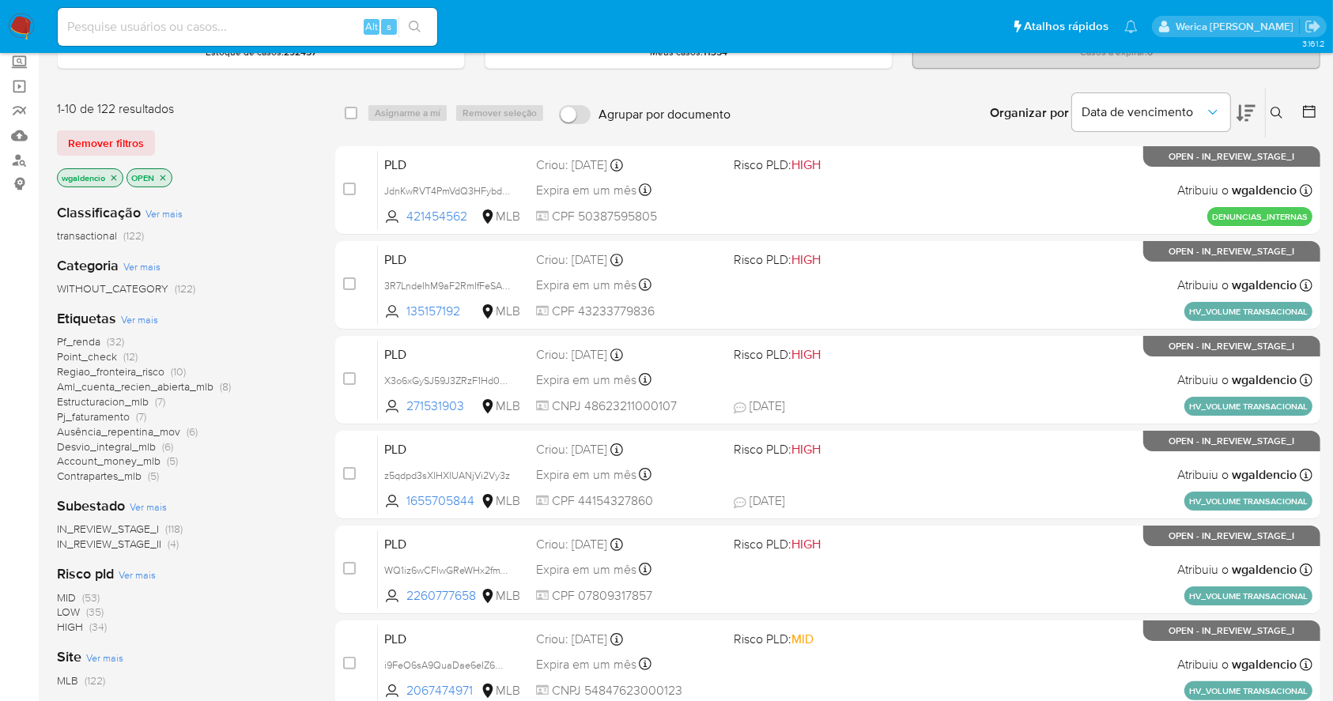
scroll to position [210, 0]
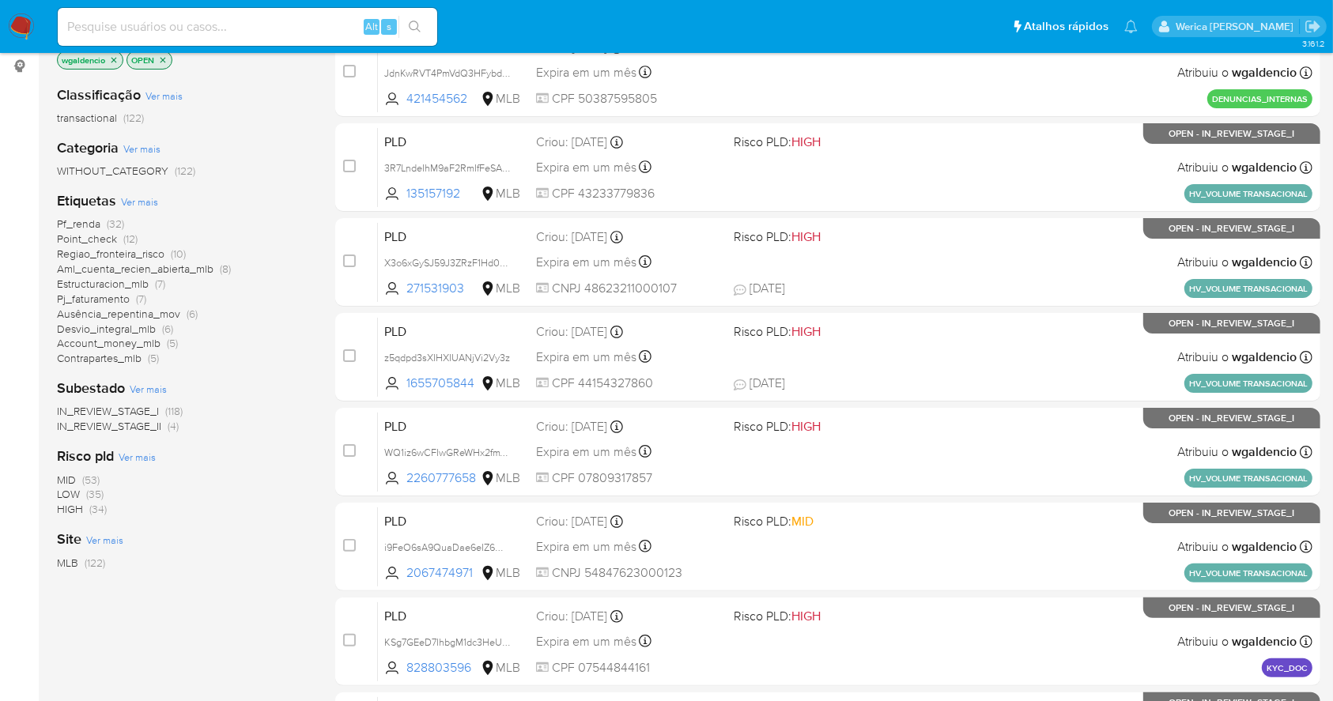
click at [80, 507] on span "HIGH" at bounding box center [70, 509] width 26 height 16
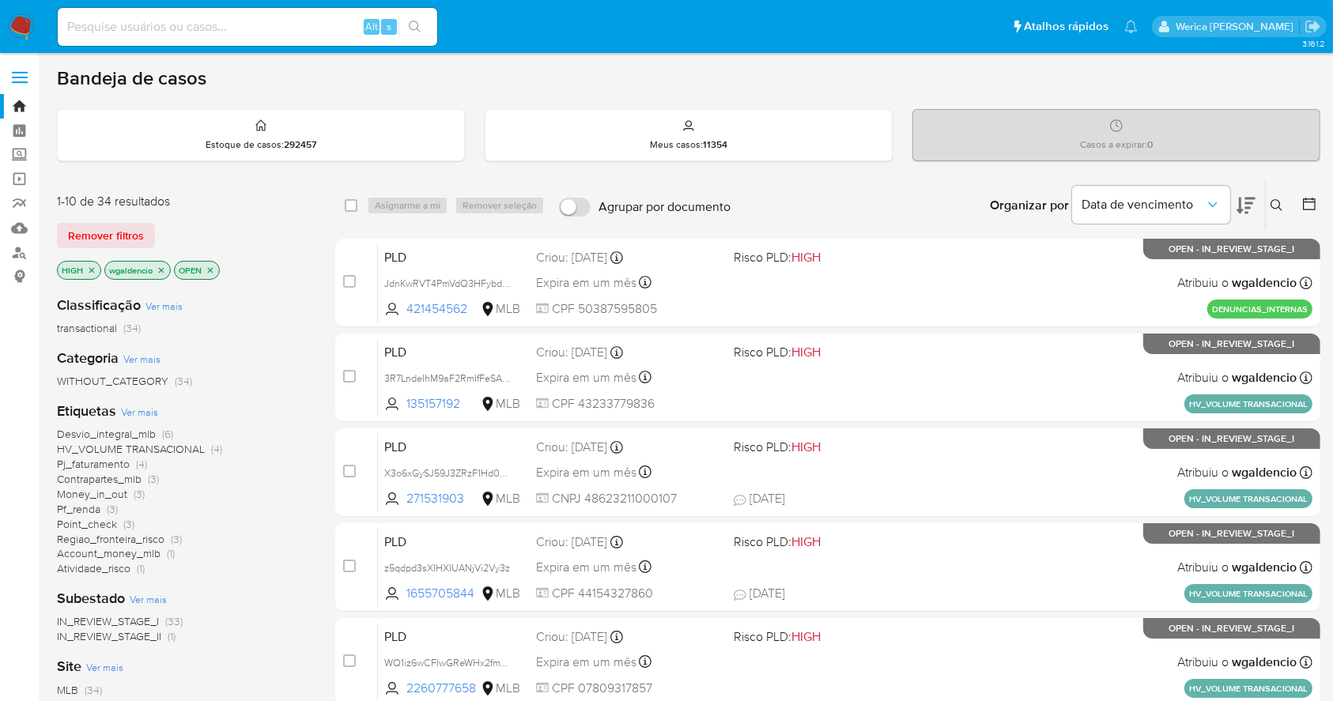
click at [118, 433] on span "Desvio_integral_mlb" at bounding box center [106, 434] width 99 height 16
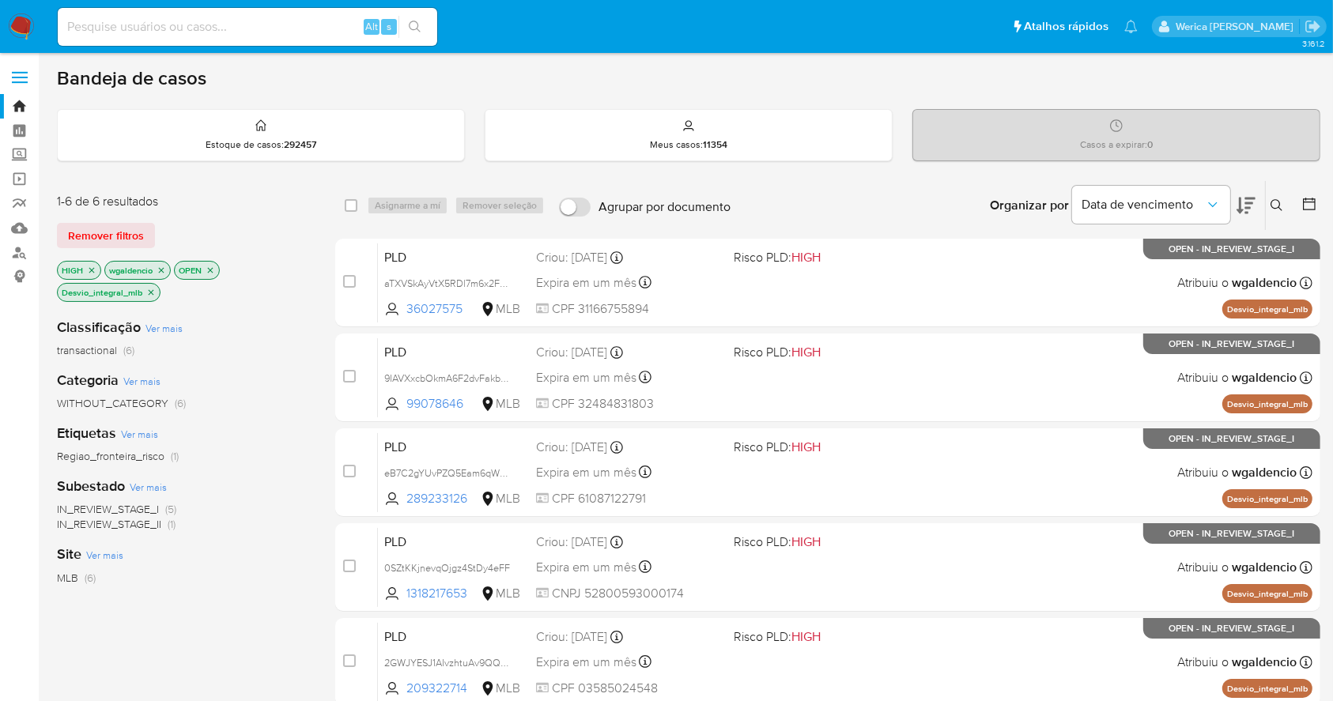
click at [93, 273] on icon "close-filter" at bounding box center [91, 270] width 9 height 9
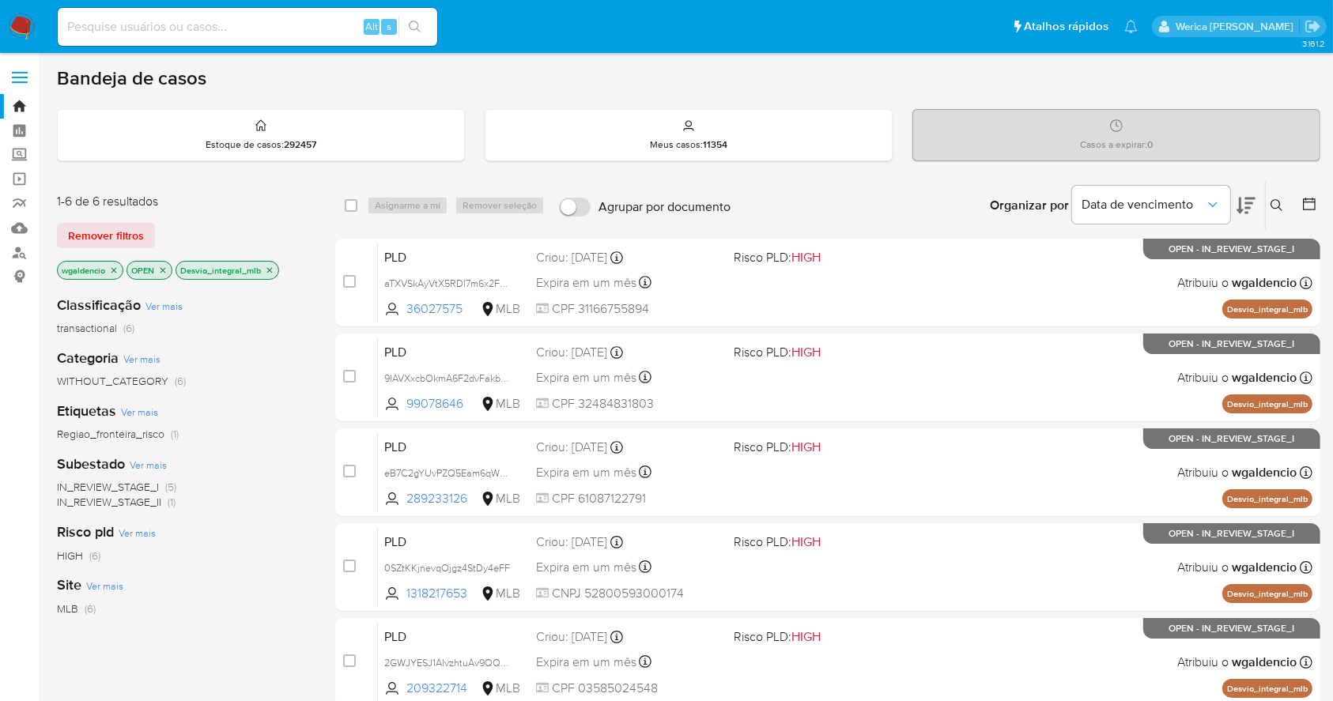
click at [272, 271] on icon "close-filter" at bounding box center [269, 270] width 9 height 9
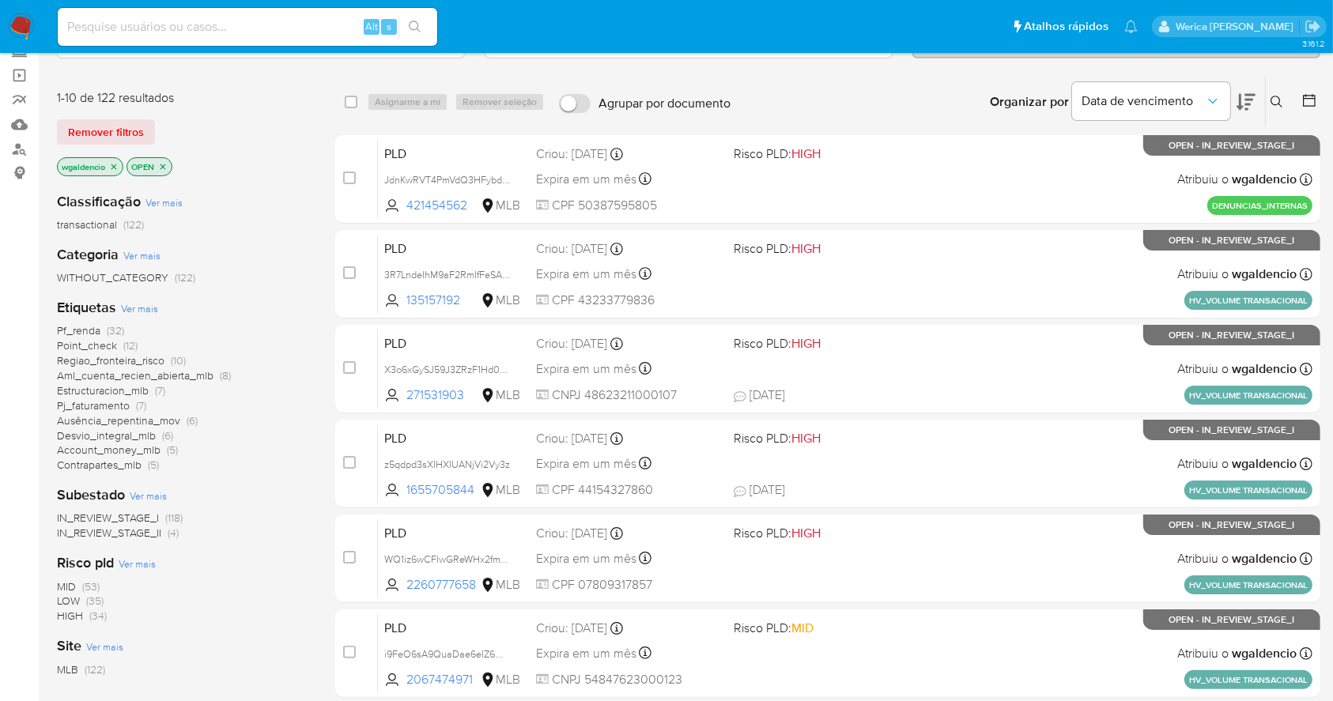
scroll to position [210, 0]
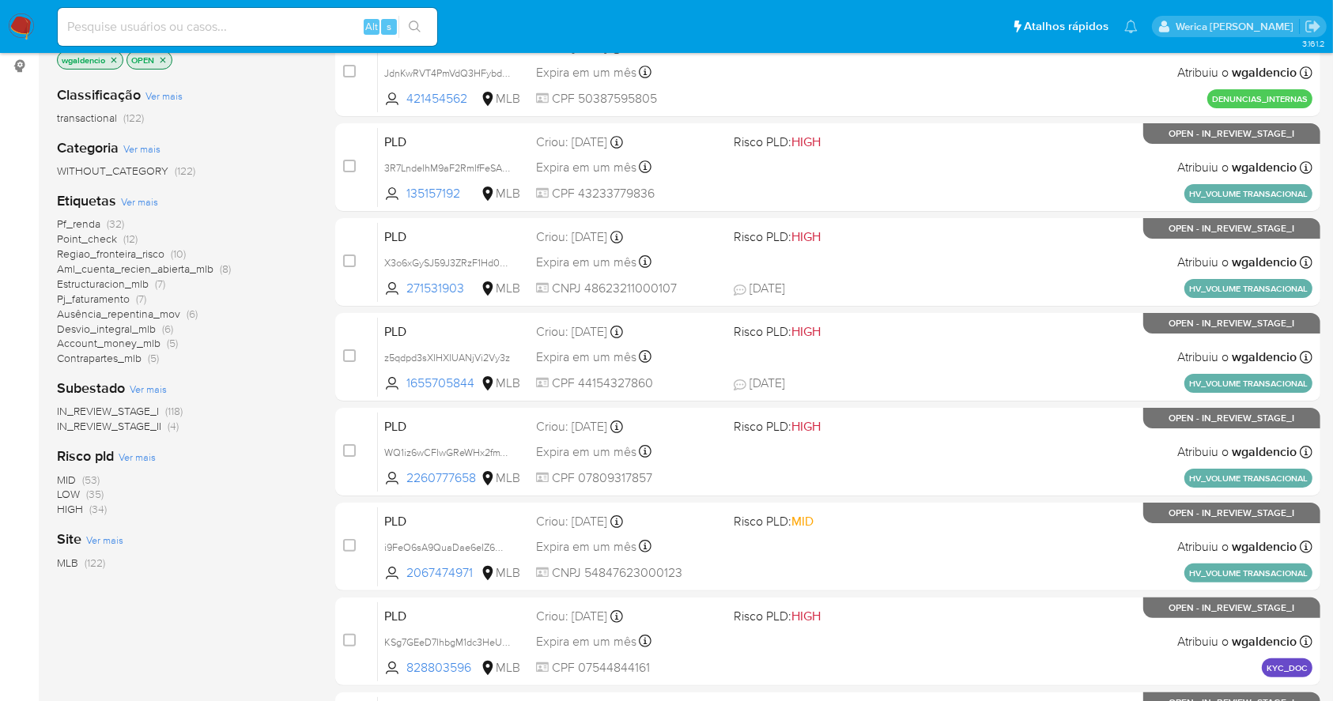
click at [74, 476] on span "MID" at bounding box center [66, 480] width 19 height 16
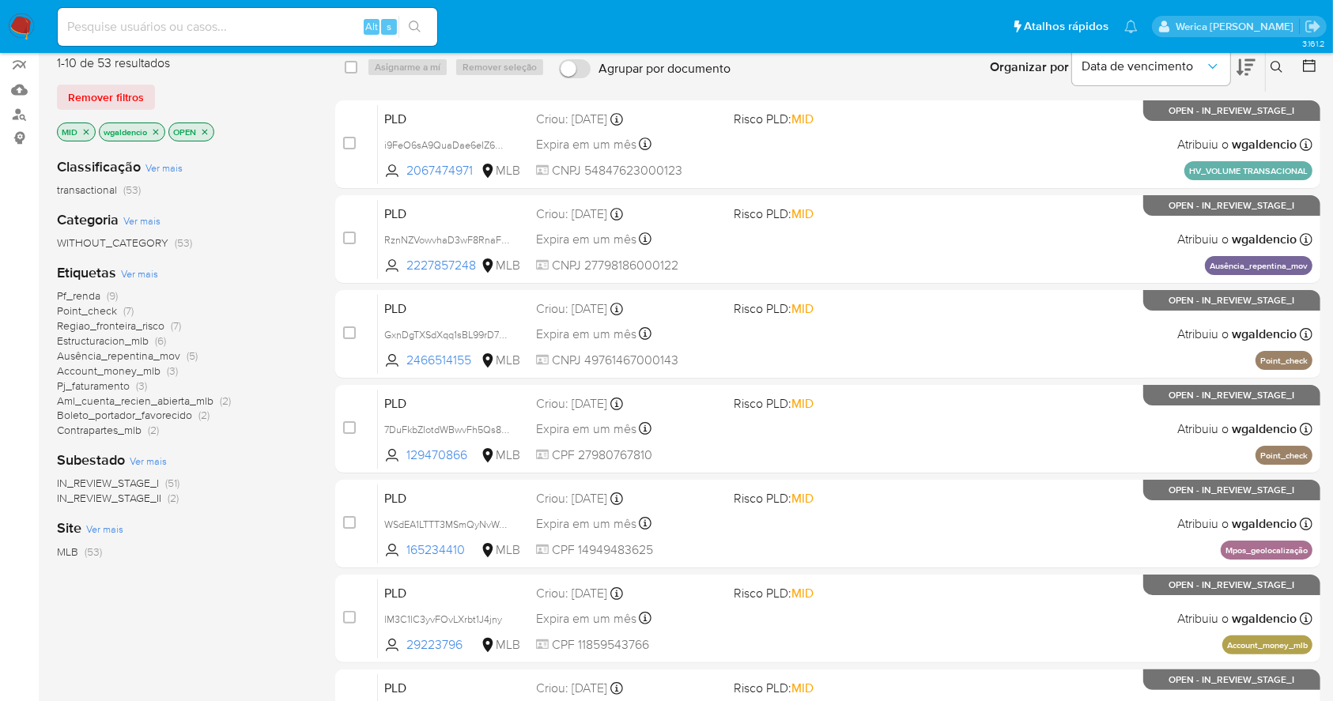
scroll to position [105, 0]
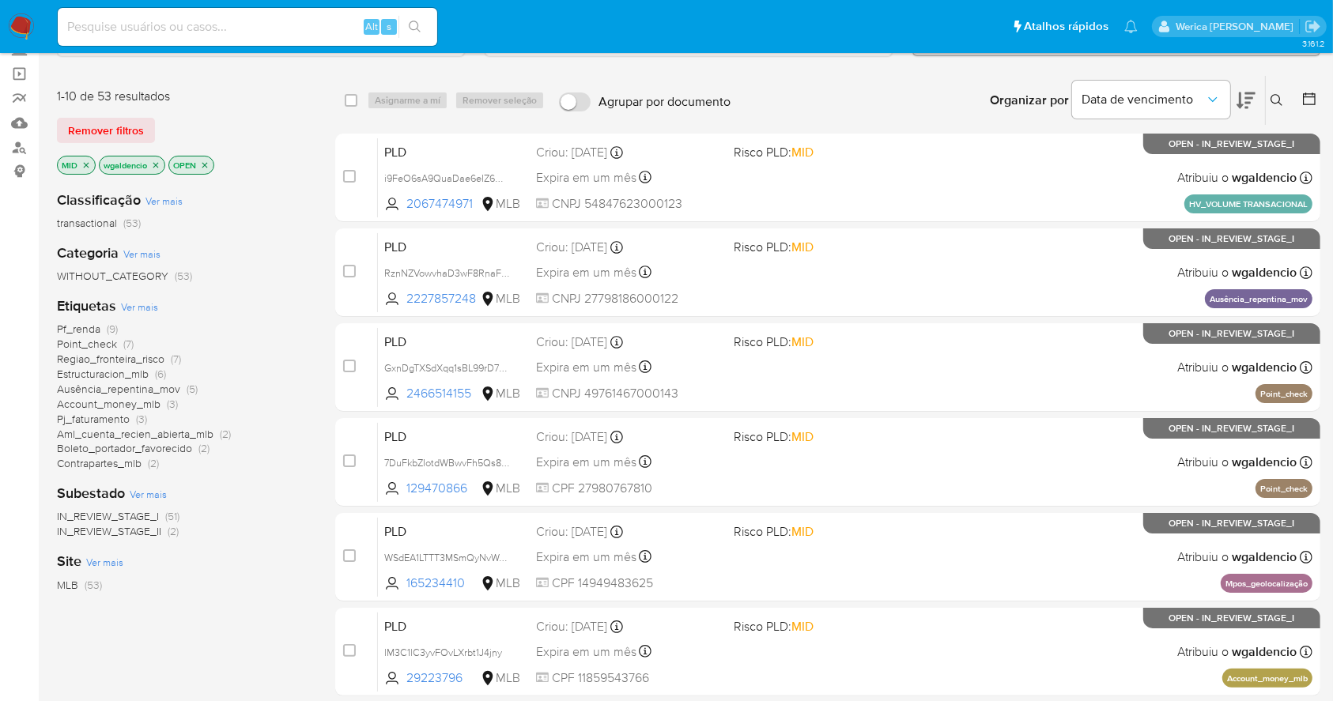
click at [83, 345] on span "Point_check" at bounding box center [87, 344] width 60 height 16
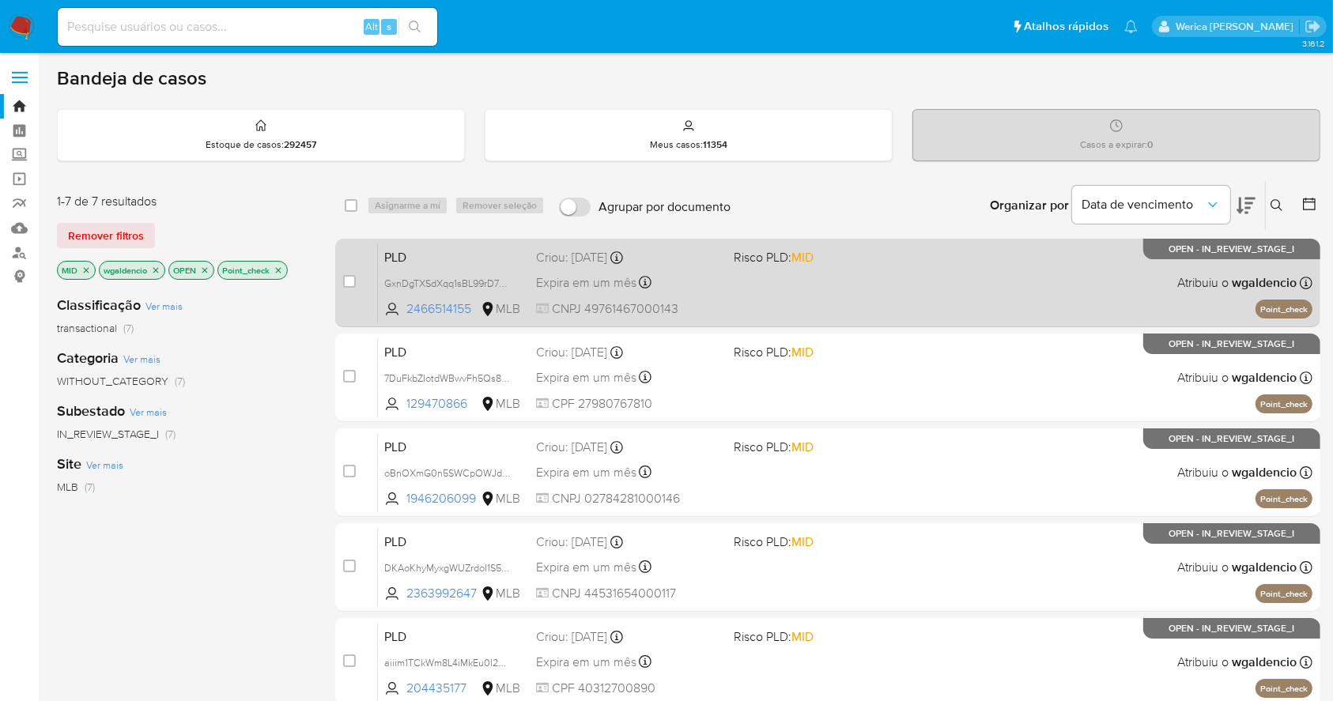
click at [871, 256] on span "Risco PLD: MID" at bounding box center [826, 256] width 184 height 21
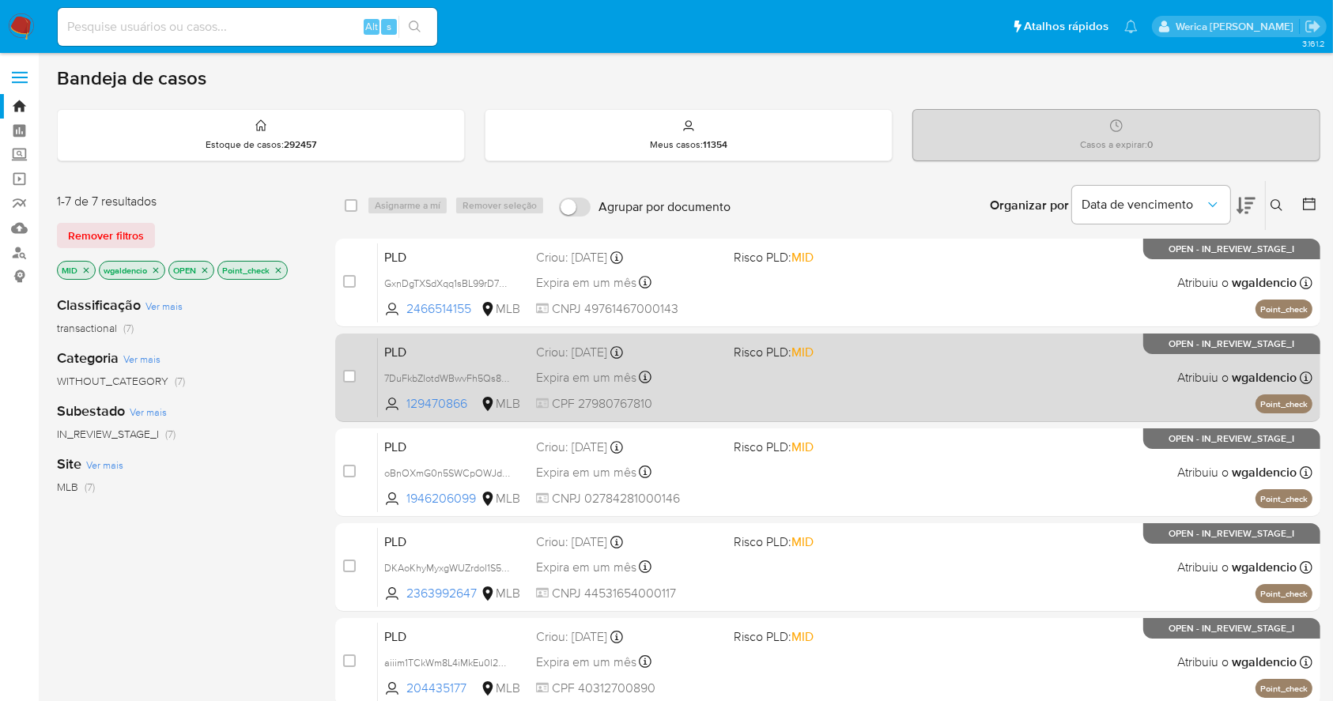
click at [962, 362] on div "PLD 7DuFkbZIotdWBwvFh5Qs8AyL 129470866 MLB Risco PLD: MID Criou: 12/09/2025 Cri…" at bounding box center [845, 378] width 935 height 80
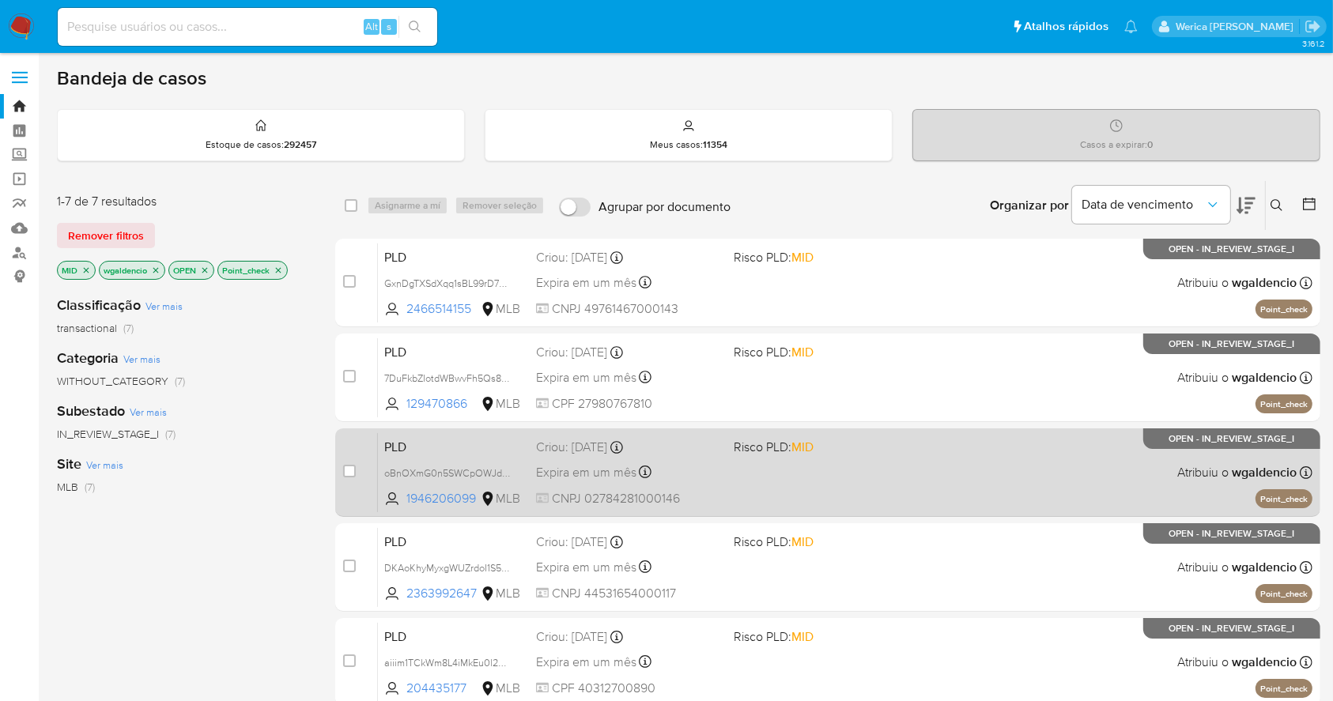
click at [960, 463] on div "PLD oBnOXmG0n5SWCpOWJdVlYRtX 1946206099 MLB Risco PLD: MID Criou: 12/09/2025 Cr…" at bounding box center [845, 473] width 935 height 80
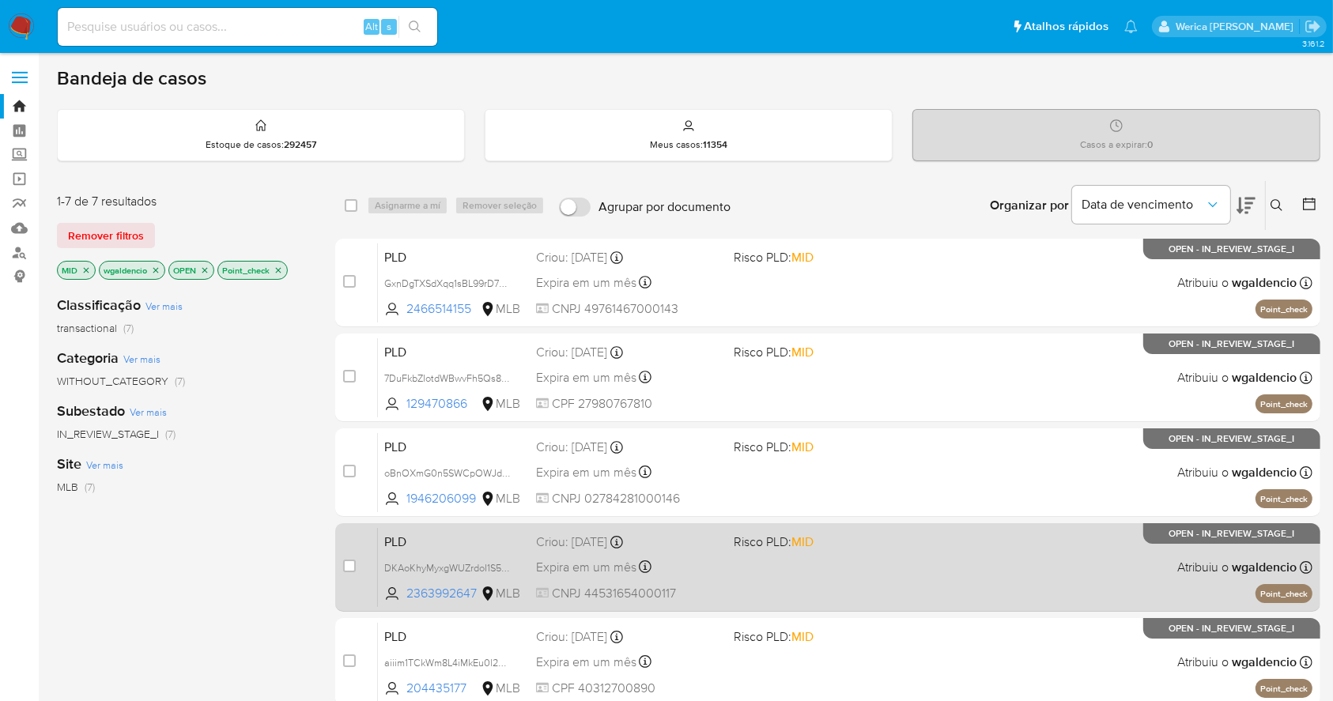
click at [901, 579] on div "PLD DKAoKhyMyxgWUZrdoI1S5Ih3 2363992647 MLB Risco PLD: MID Criou: 12/09/2025 Cr…" at bounding box center [845, 567] width 935 height 80
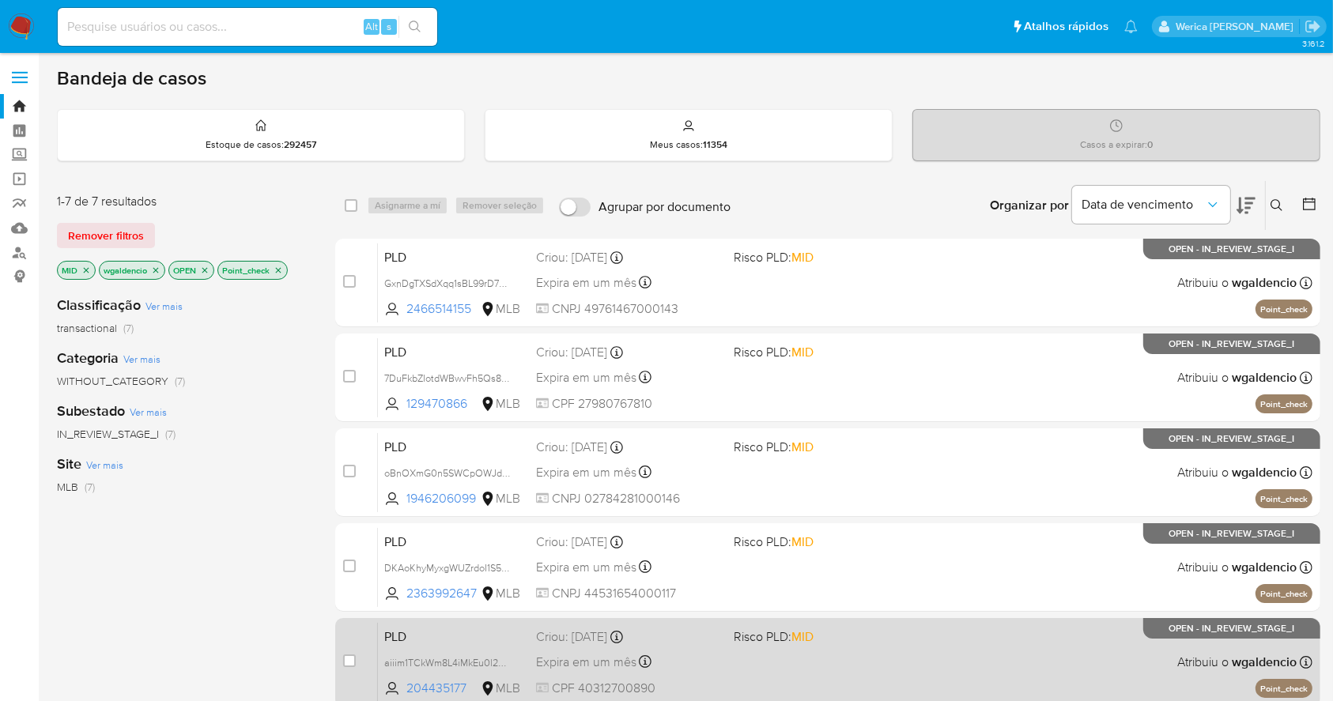
click at [1130, 629] on div "PLD aiiim1TCkWm8L4iMkEu0l2CQ 204435177 MLB Risco PLD: MID Criou: 12/09/2025 Cri…" at bounding box center [845, 662] width 935 height 80
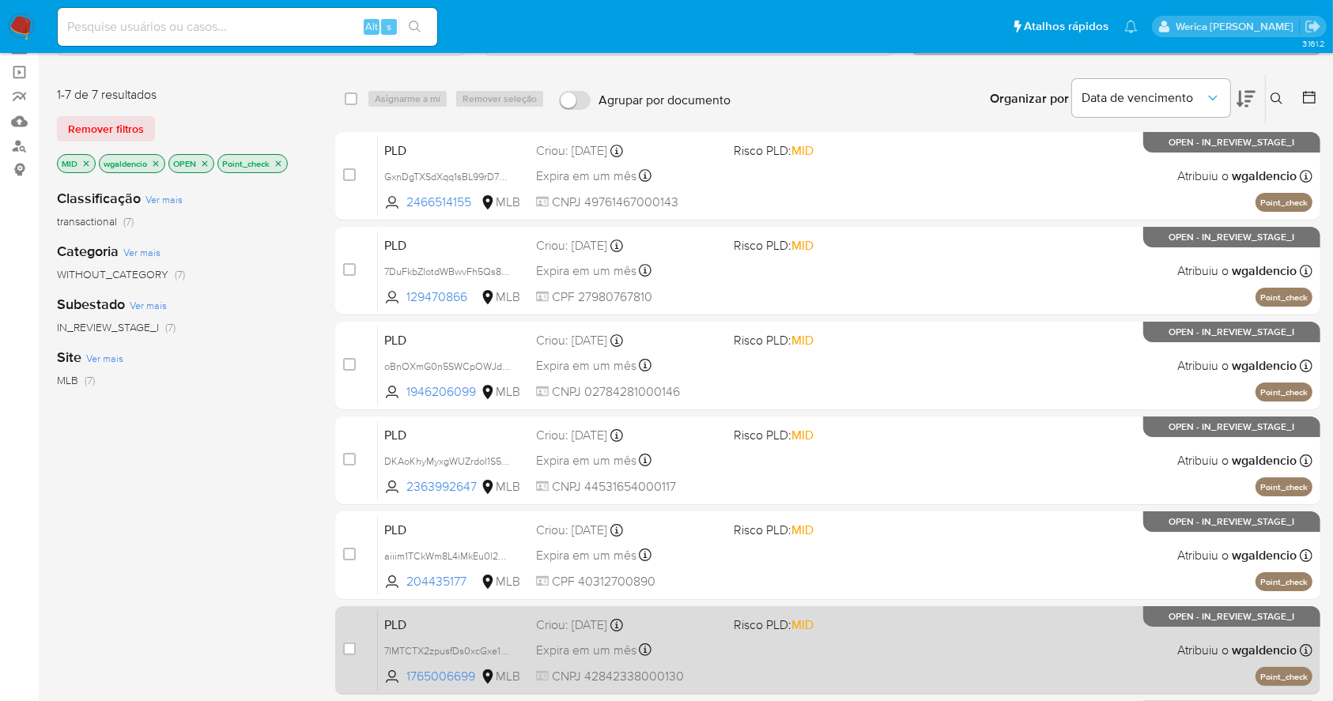
scroll to position [316, 0]
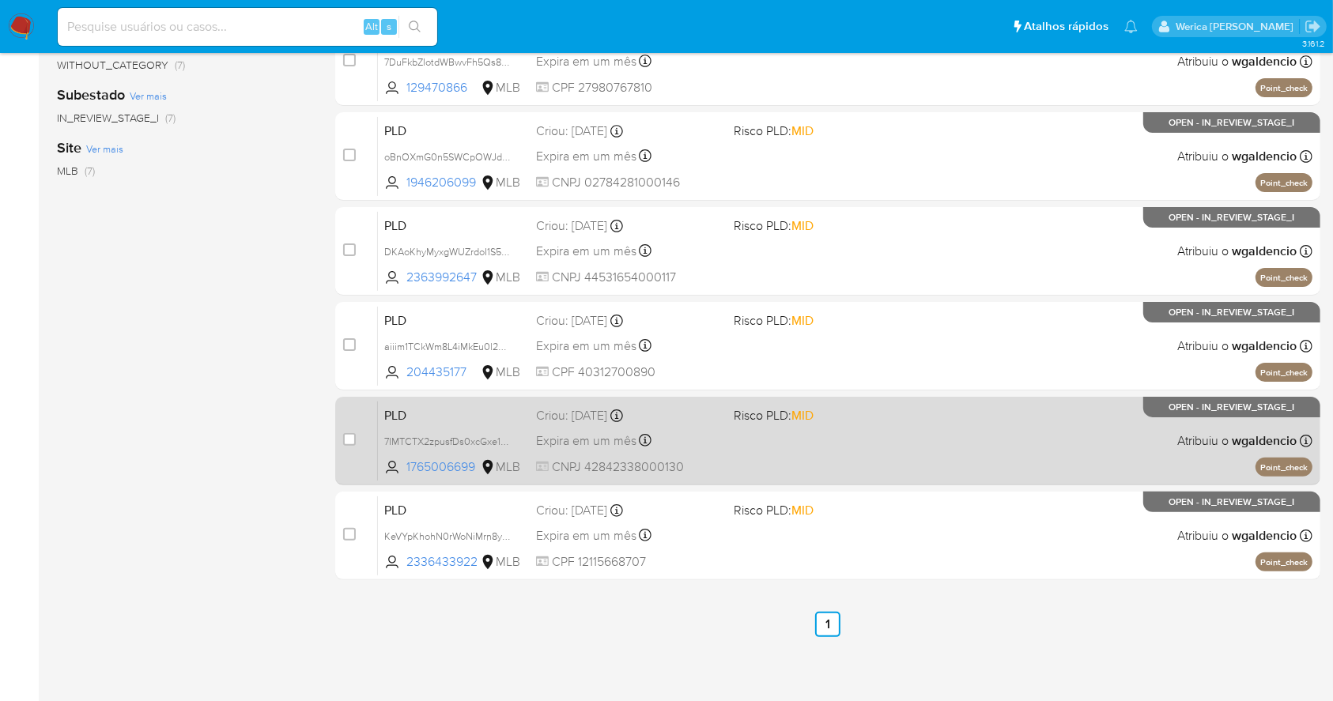
click at [965, 422] on div "PLD 7IMTCTX2zpusfDs0xcGxe1w2 1765006699 MLB Risco PLD: MID Criou: 12/09/2025 Cr…" at bounding box center [845, 441] width 935 height 80
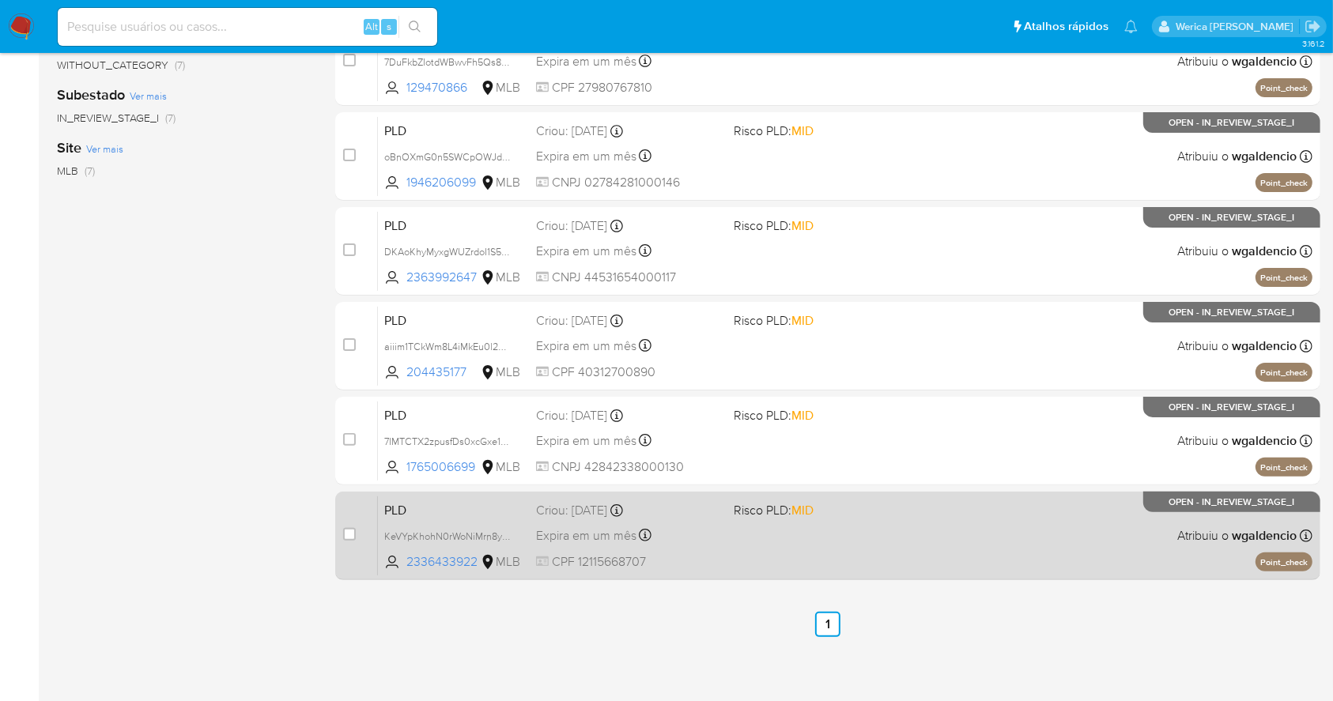
click at [940, 534] on div "PLD KeVYpKhohN0rWoNiMrn8yLMt 2336433922 MLB Risco PLD: MID Criou: 12/09/2025 Cr…" at bounding box center [845, 536] width 935 height 80
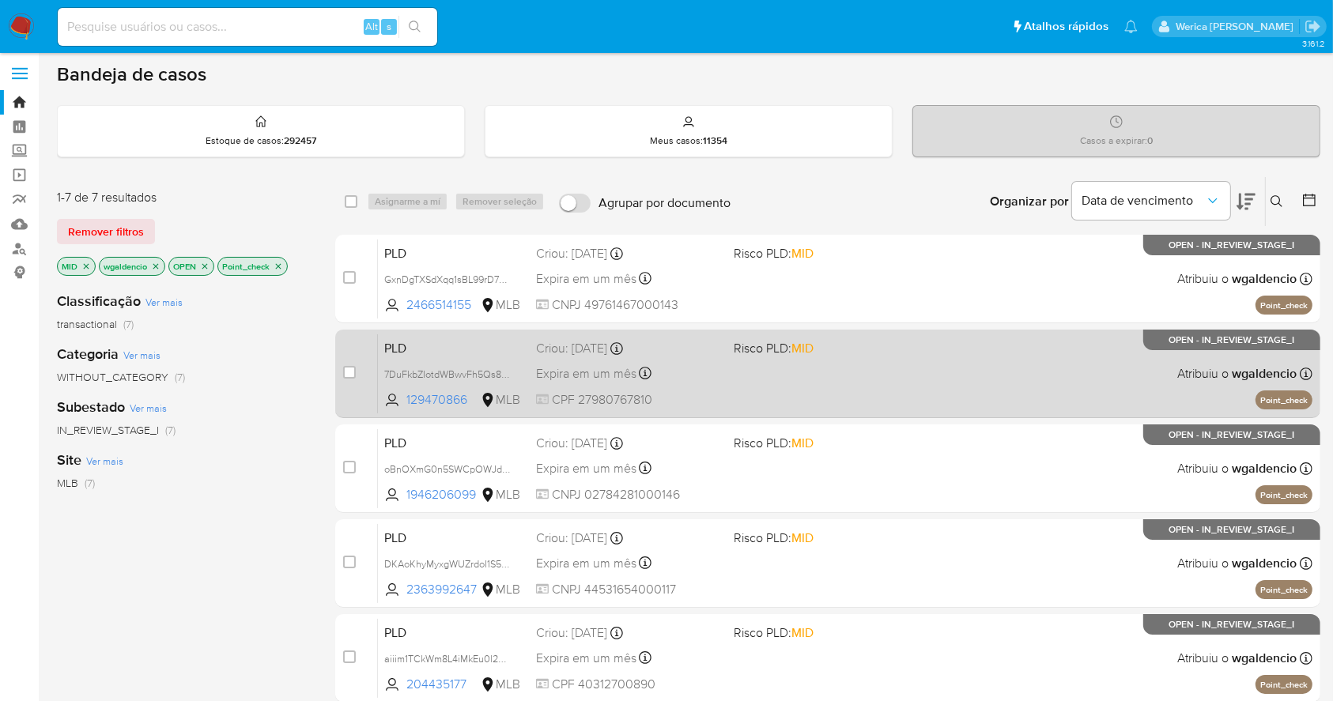
scroll to position [0, 0]
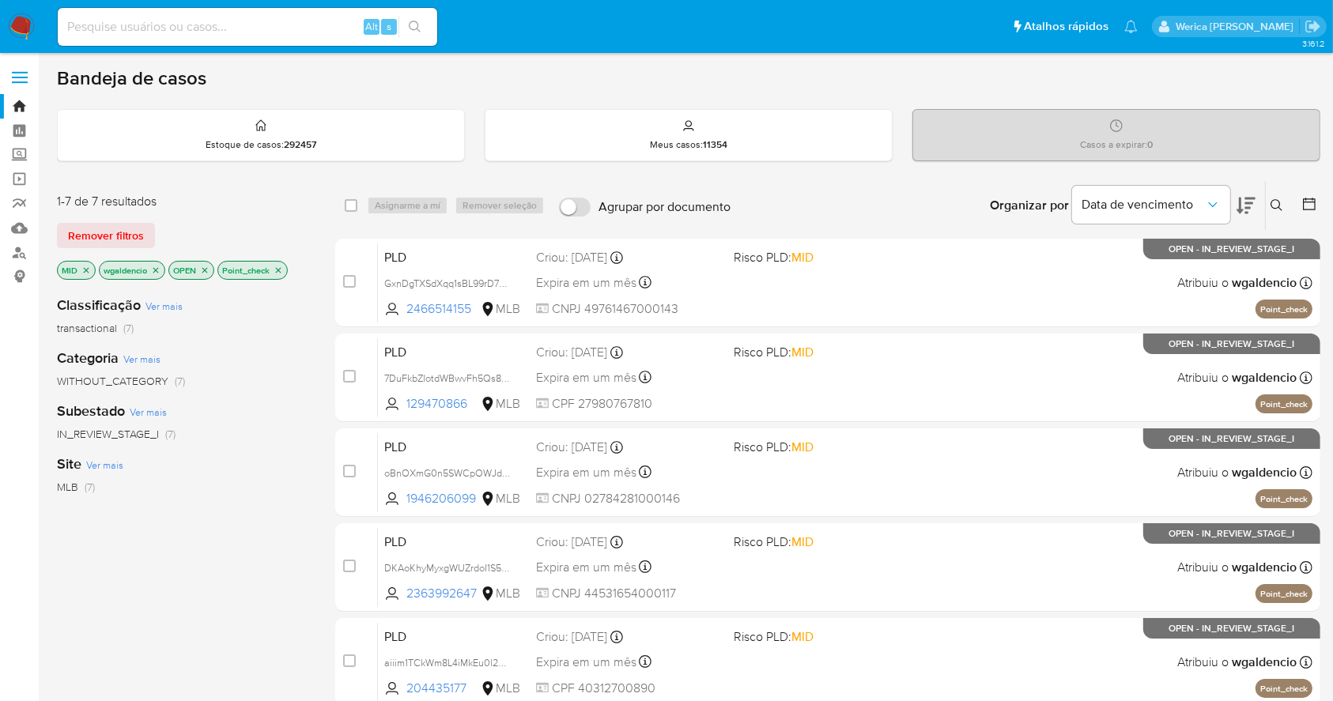
click at [275, 270] on icon "close-filter" at bounding box center [278, 270] width 9 height 9
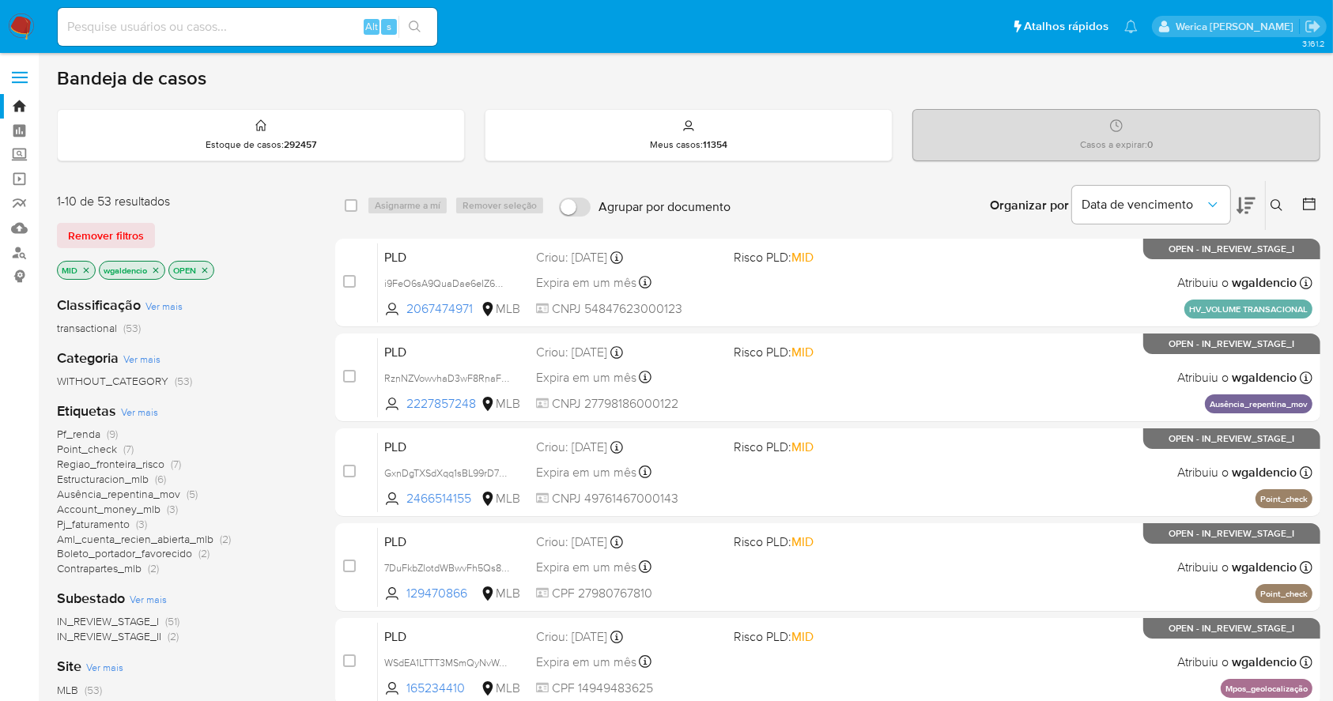
click at [123, 476] on span "Estructuracion_mlb" at bounding box center [103, 479] width 92 height 16
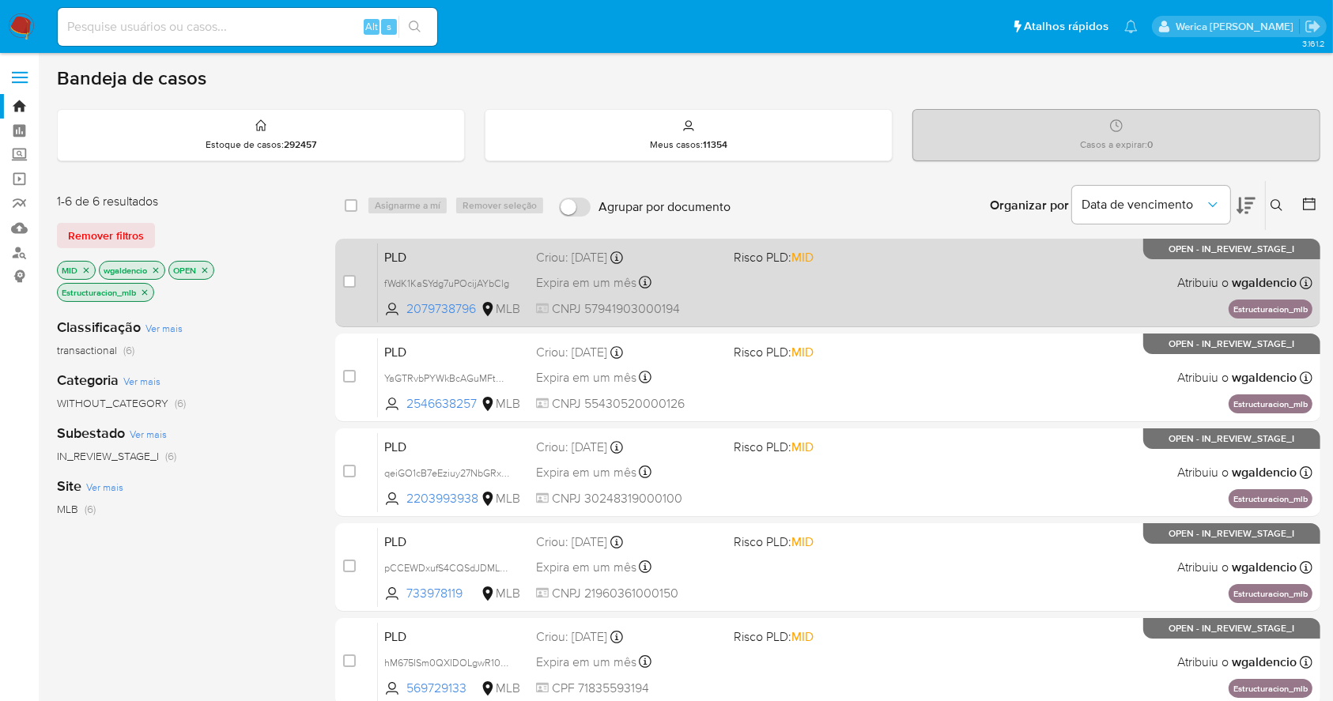
click at [979, 291] on div "PLD fWdK1KaSYdg7uPOcijAYbClg 2079738796 MLB Risco PLD: MID Criou: 12/09/2025 Cr…" at bounding box center [845, 283] width 935 height 80
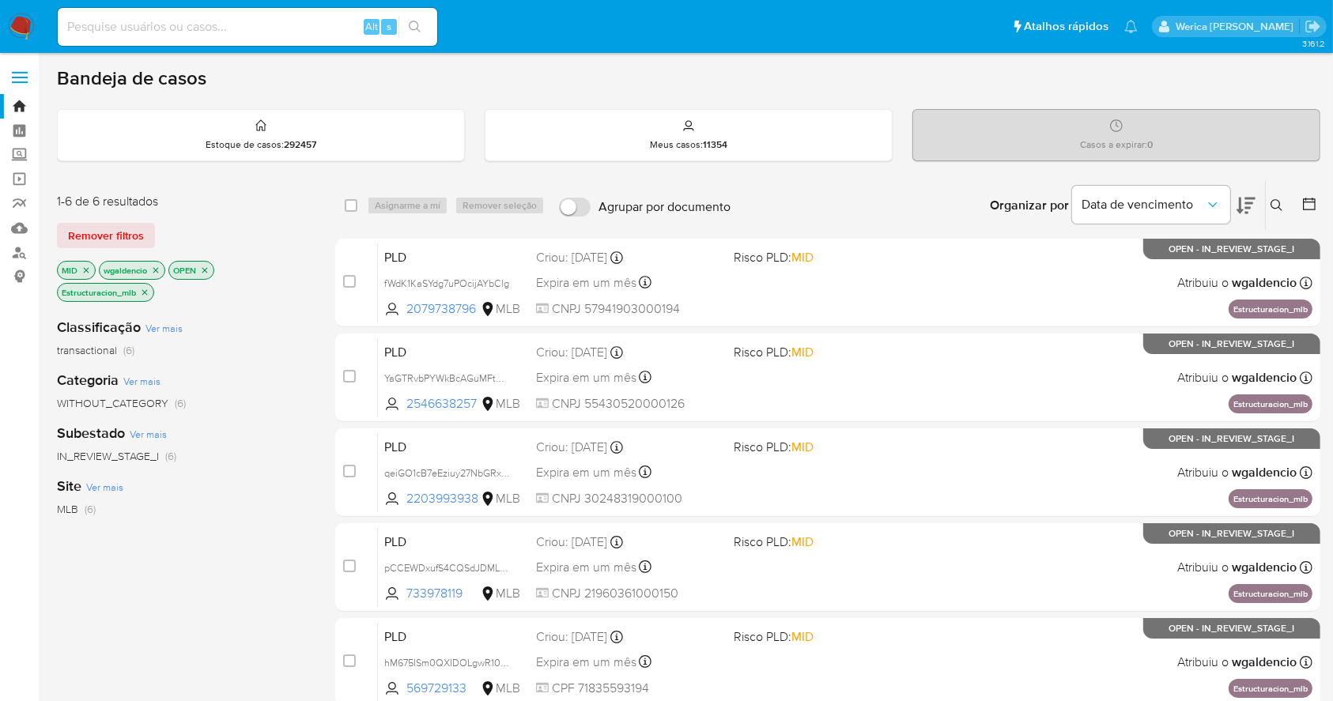
click at [1018, 330] on div "case-item-checkbox Incapaz de atribuir o caso PLD fWdK1KaSYdg7uPOcijAYbClg 2079…" at bounding box center [827, 520] width 985 height 563
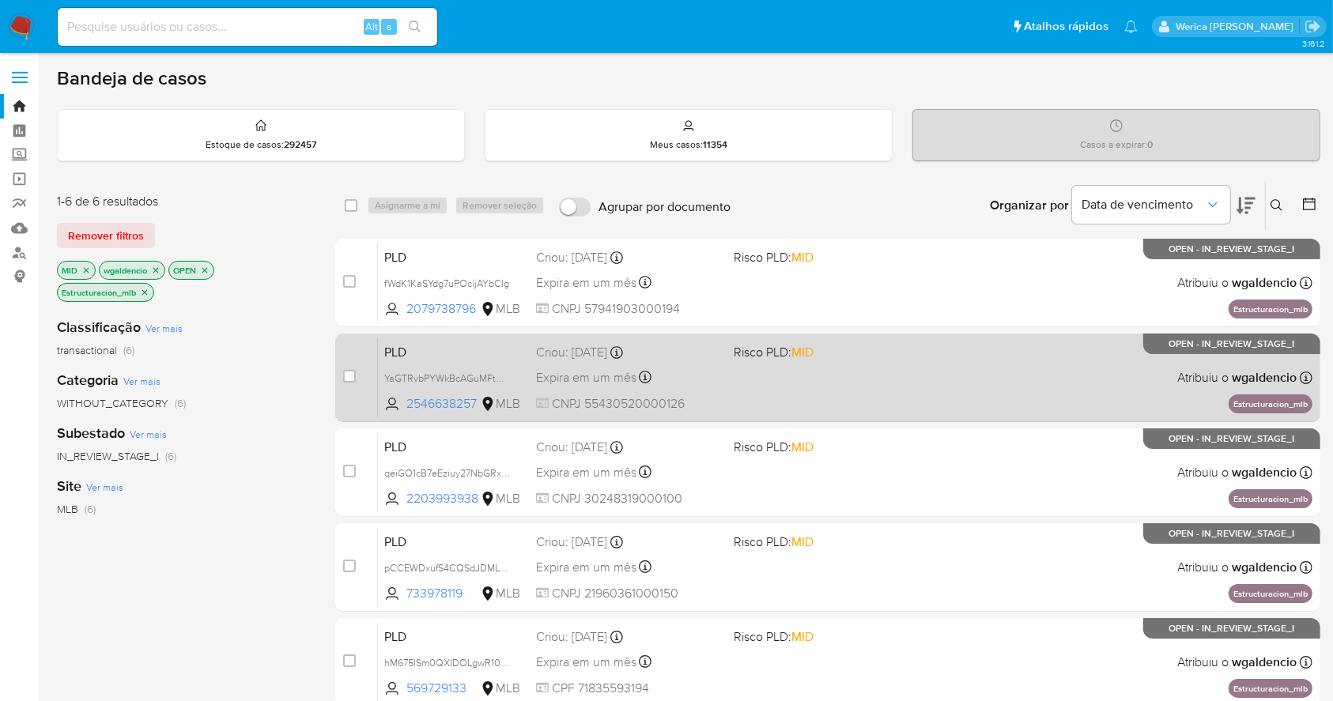
click at [1007, 378] on div "PLD YaGTRvbPYWkBcAGuMFtwJ53g 2546638257 MLB Risco PLD: MID Criou: 12/09/2025 Cr…" at bounding box center [845, 378] width 935 height 80
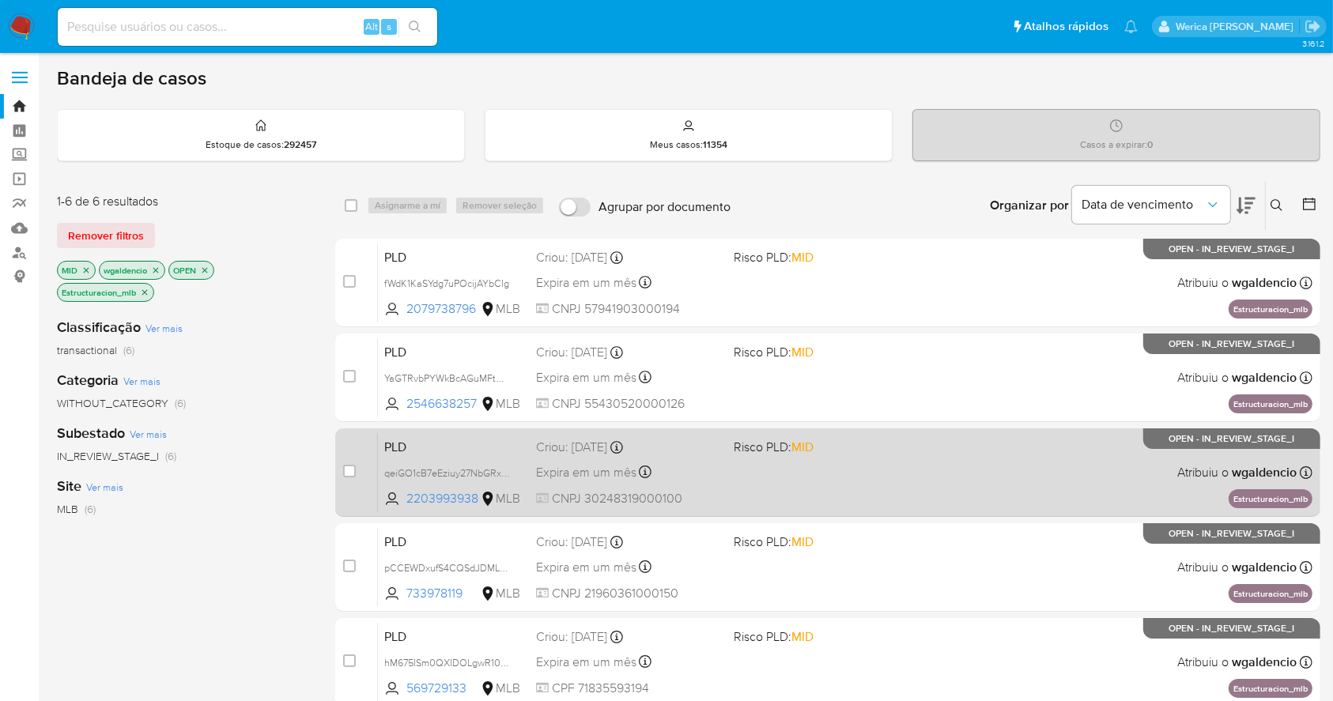
click at [962, 475] on div "PLD qeiGO1cB7eEziuy27NbGRxKk 2203993938 MLB Risco PLD: MID Criou: 12/09/2025 Cr…" at bounding box center [845, 473] width 935 height 80
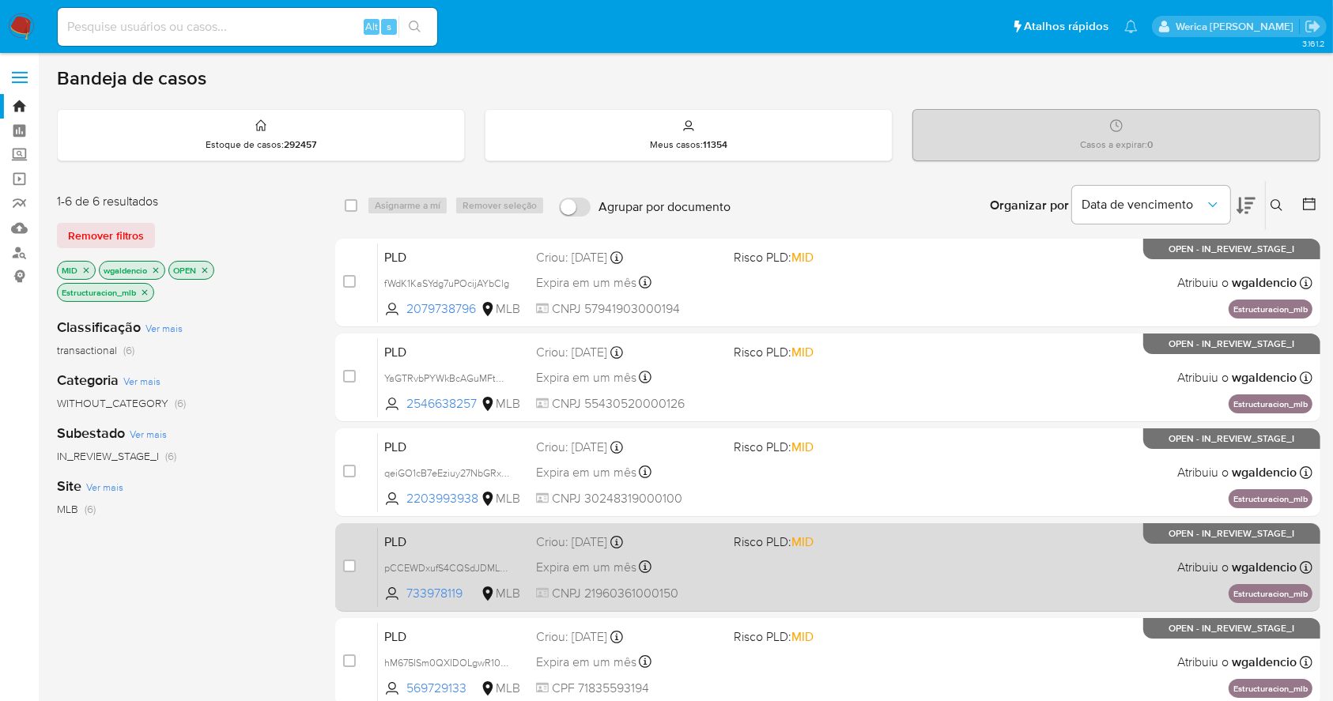
click at [947, 561] on div "PLD pCCEWDxufS4CQSdJDML1aq4S 733978119 MLB Risco PLD: MID Criou: 12/09/2025 Cri…" at bounding box center [845, 567] width 935 height 80
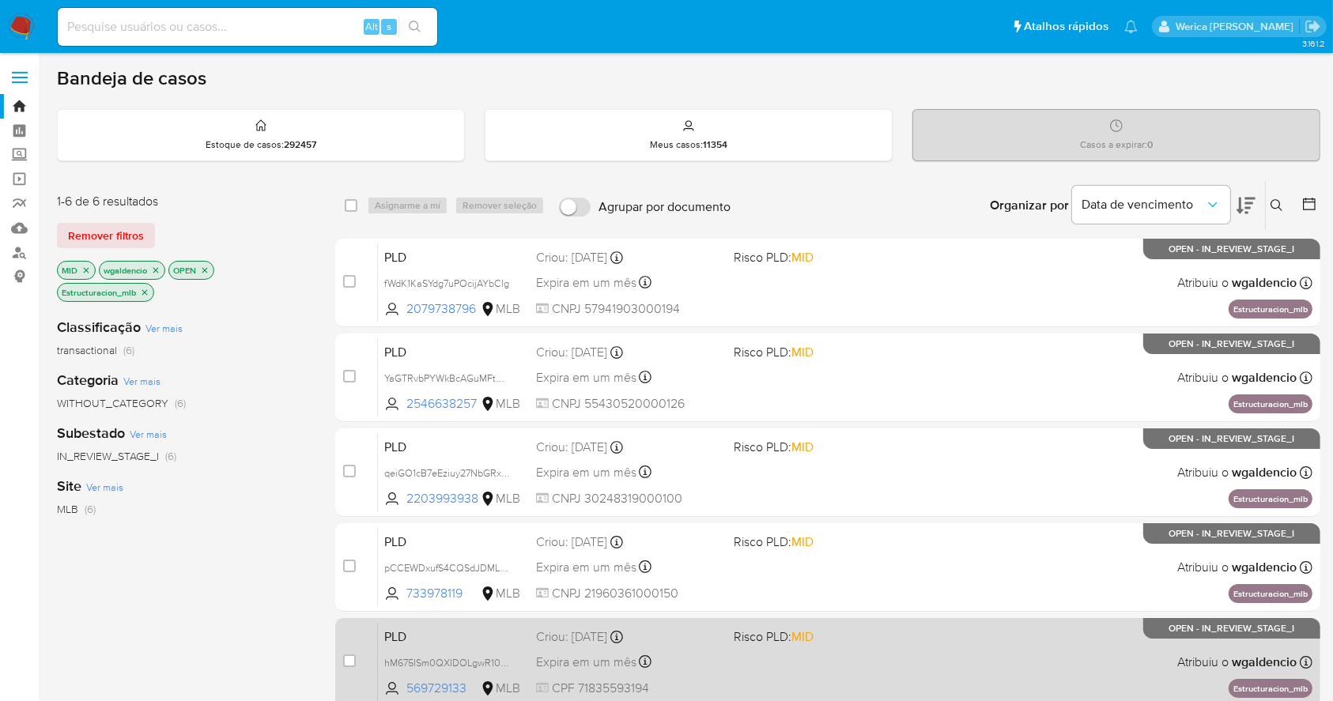
click at [932, 636] on div "PLD hM675ISm0QXIDOLgwR10GpIQ 569729133 MLB Risco PLD: MID Criou: 12/09/2025 Cri…" at bounding box center [845, 662] width 935 height 80
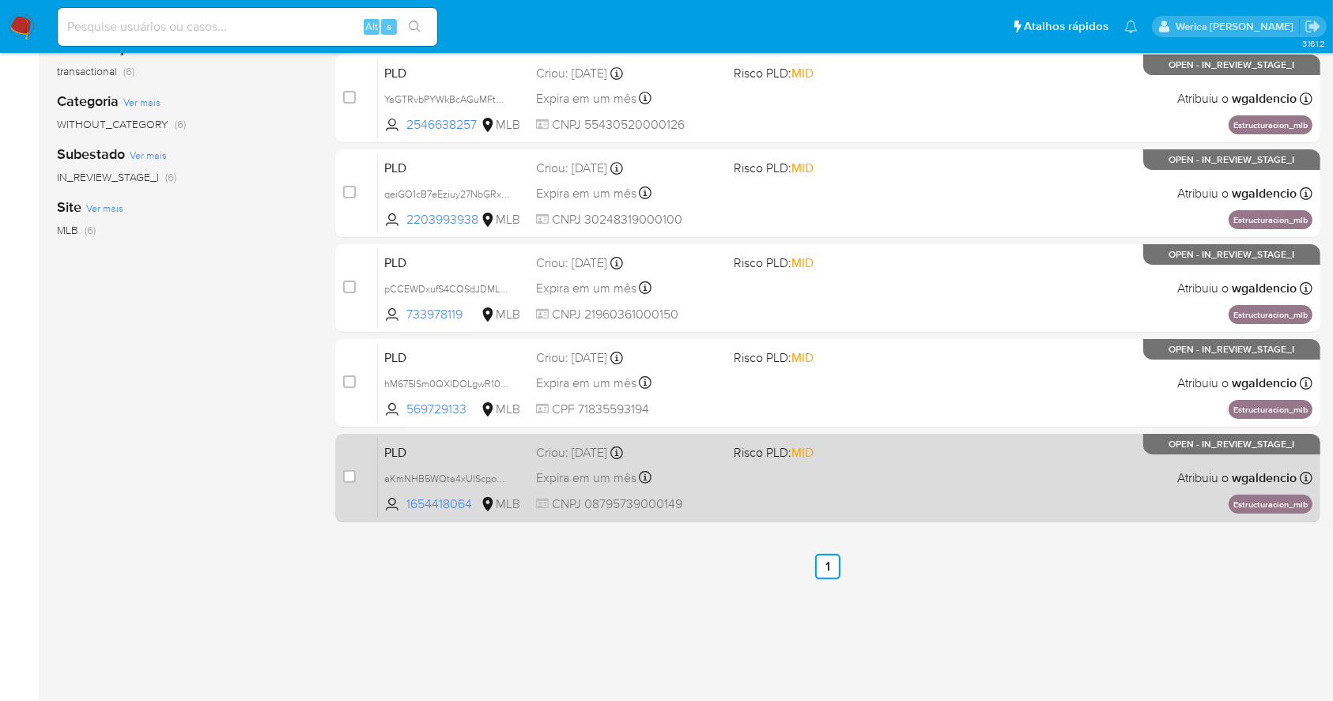
scroll to position [283, 0]
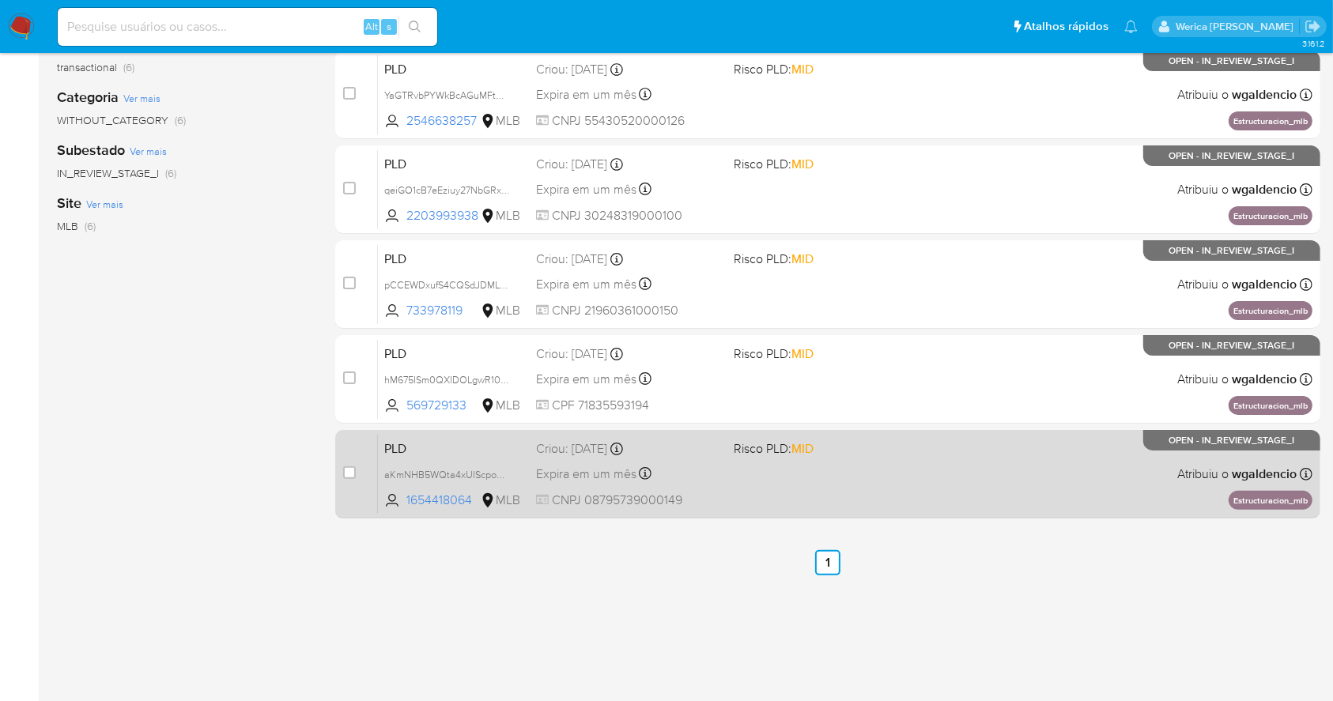
click at [981, 509] on div "PLD aKmNHB5WQta4xUIScpoRKxKo 1654418064 MLB Risco PLD: MID Criou: 12/09/2025 Cr…" at bounding box center [845, 474] width 935 height 80
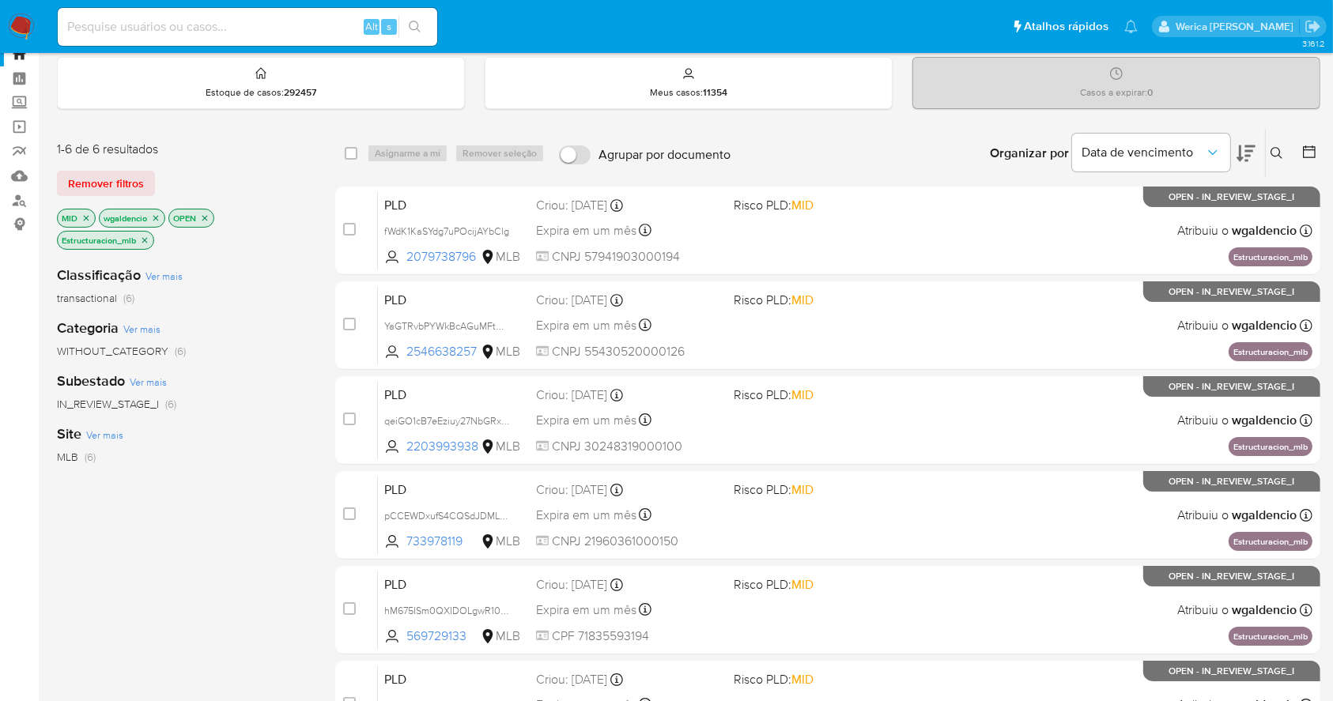
scroll to position [0, 0]
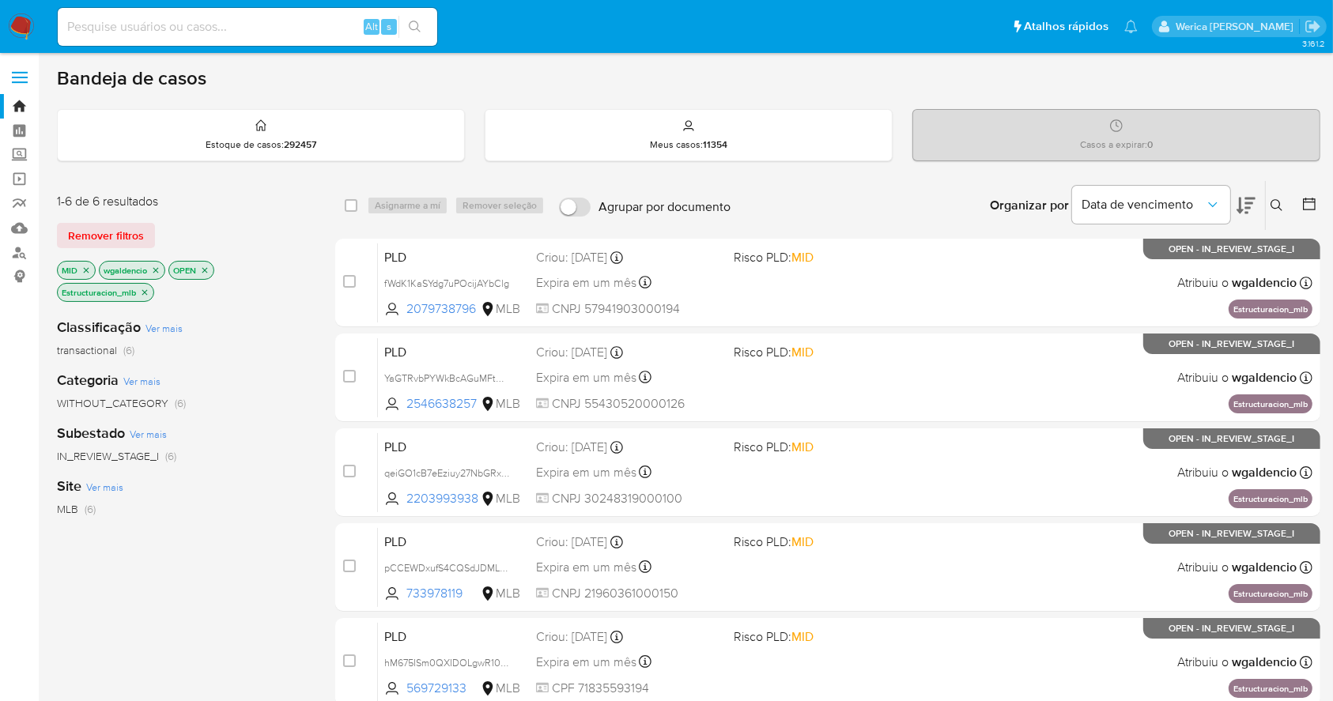
click at [144, 289] on icon "close-filter" at bounding box center [145, 292] width 6 height 6
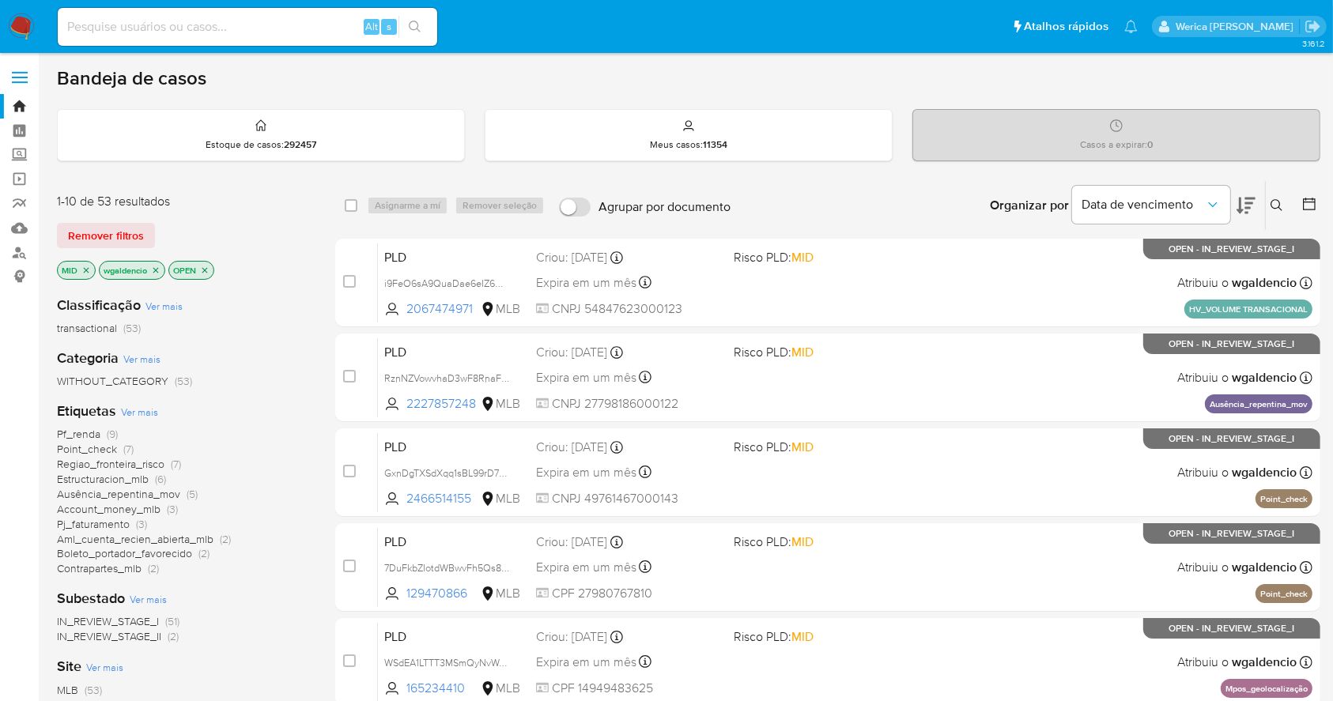
click at [154, 490] on div "Pf_renda (9) Point_check (7) Regiao_fronteira_risco (7) Estructuracion_mlb (6) …" at bounding box center [183, 501] width 253 height 149
click at [9, 520] on aside "Bandeja Painel Screening Pesquisa em Listas Watchlist Ferramentas Operações em …" at bounding box center [19, 653] width 39 height 1306
click at [123, 575] on span "Contrapartes_mlb" at bounding box center [99, 569] width 85 height 16
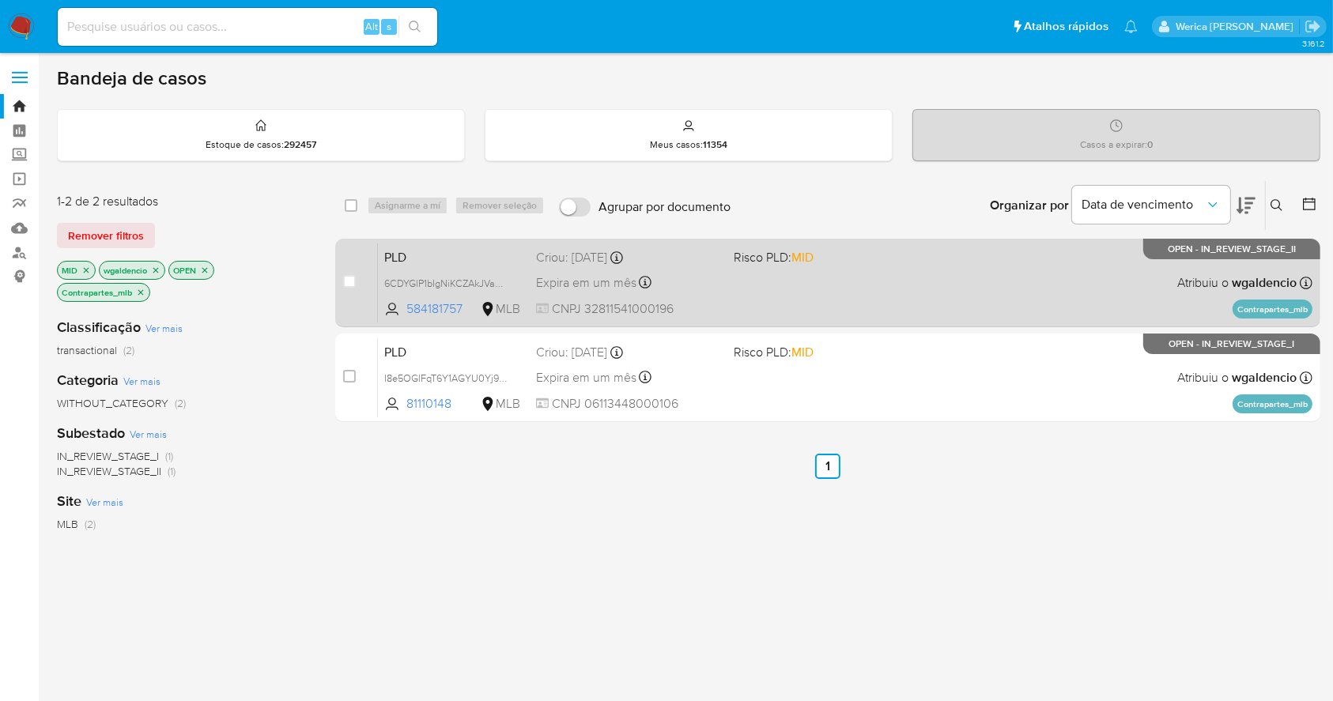
click at [930, 288] on div "PLD 6CDYGlP1bIgNiKCZAkJVaMnr 584181757 MLB Risco PLD: MID Criou: 12/09/2025 Cri…" at bounding box center [845, 283] width 935 height 80
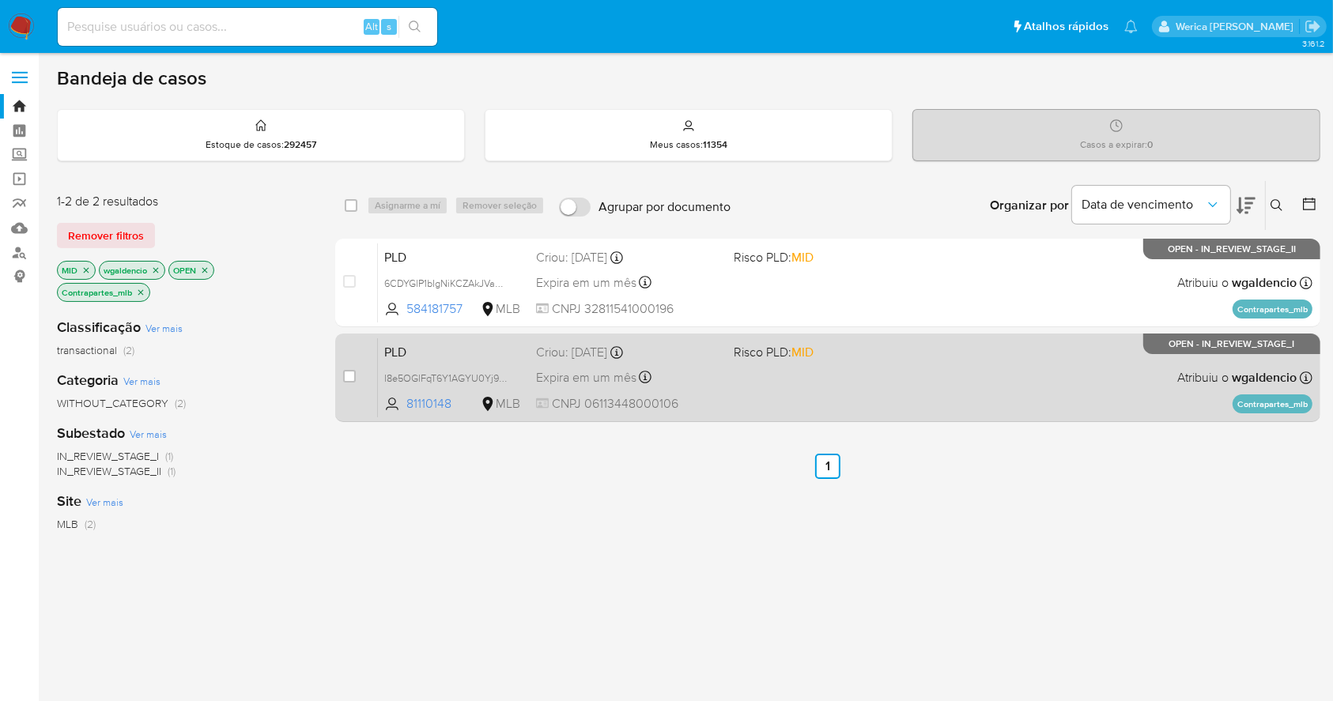
click at [951, 357] on div "PLD I8e5OGlFqT6Y1AGYU0Yj9upD 81110148 MLB Risco PLD: MID Criou: 12/09/2025 Crio…" at bounding box center [845, 378] width 935 height 80
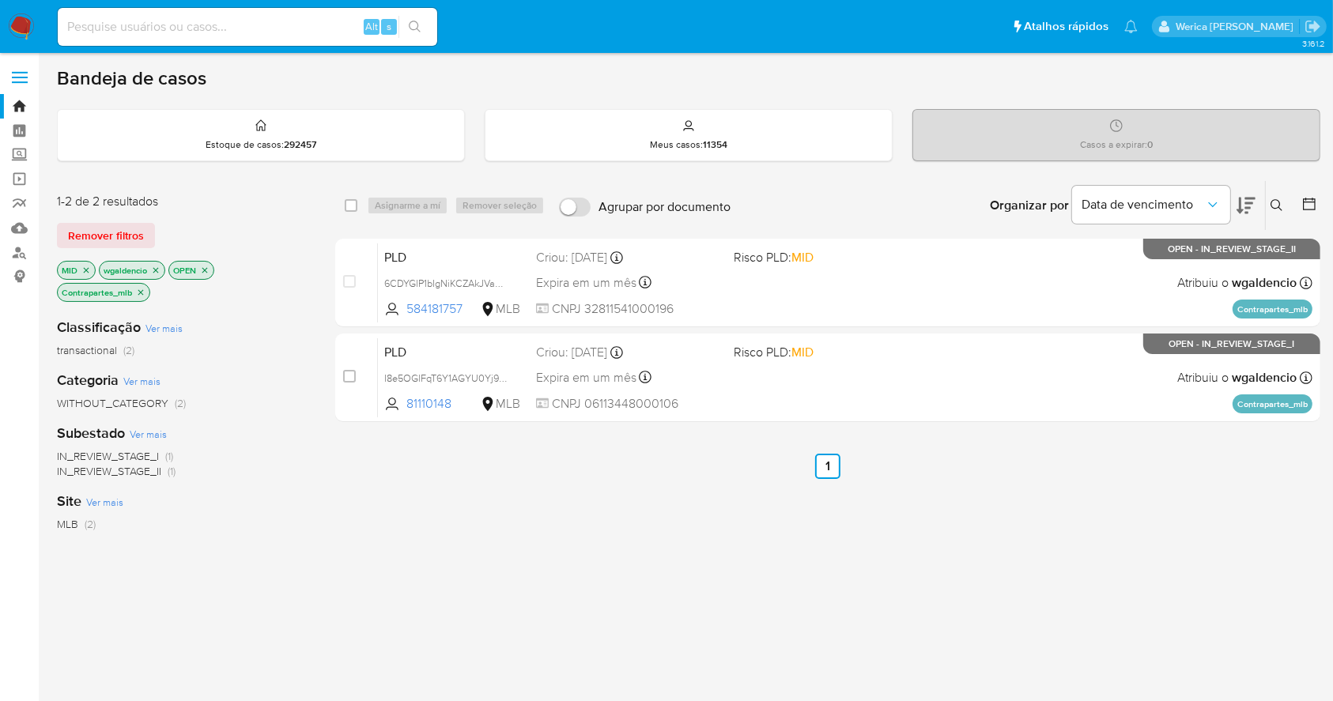
click at [142, 292] on icon "close-filter" at bounding box center [140, 292] width 9 height 9
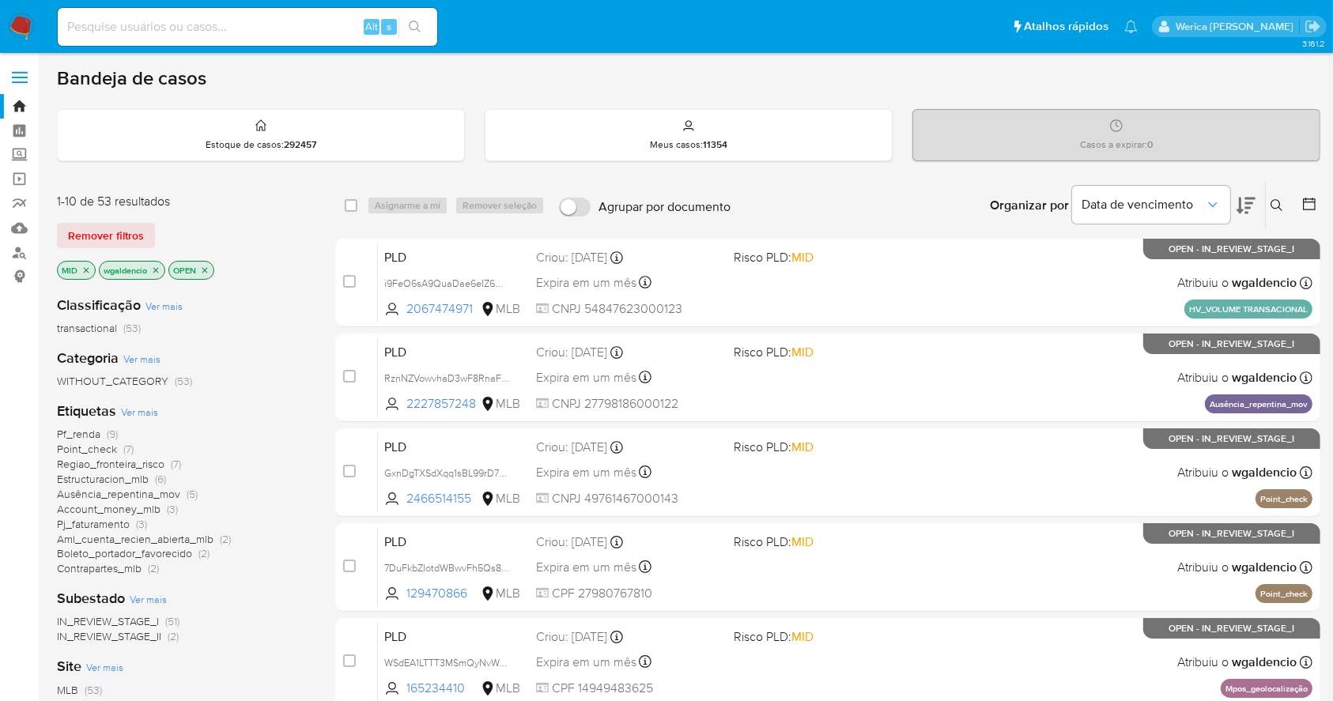
click at [89, 266] on icon "close-filter" at bounding box center [85, 270] width 9 height 9
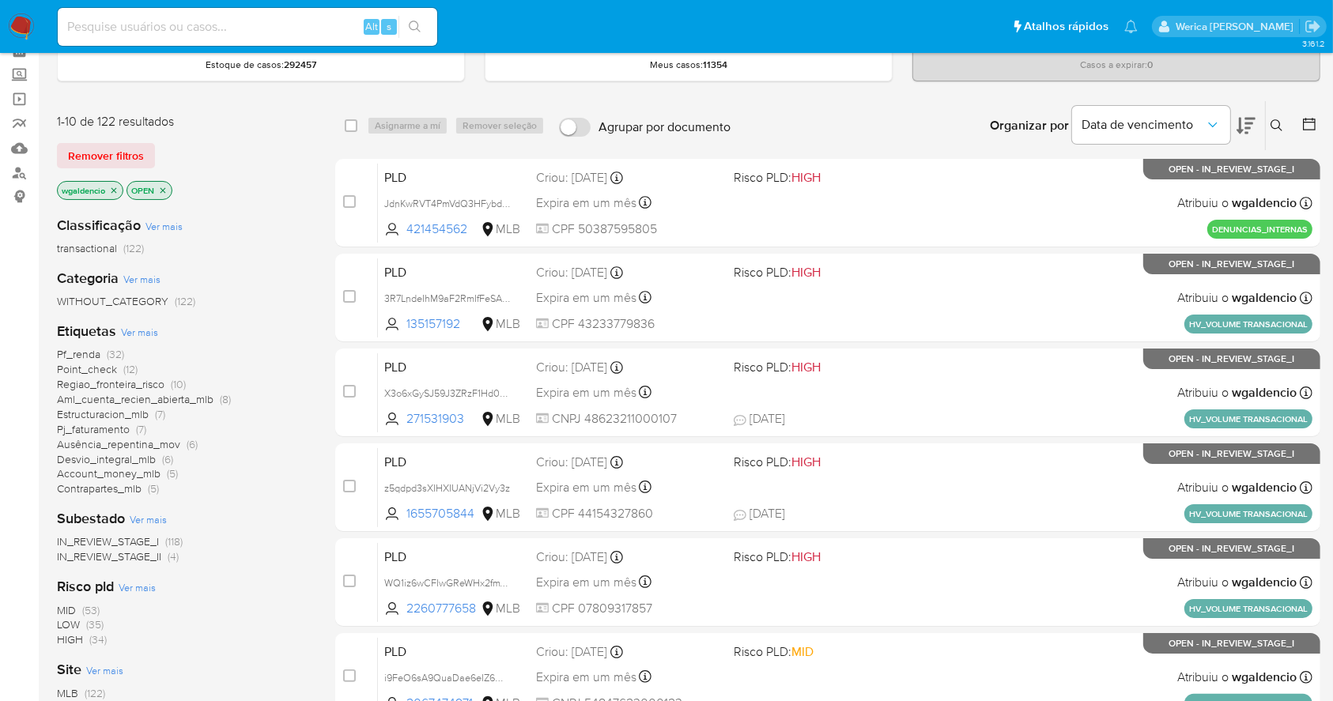
scroll to position [210, 0]
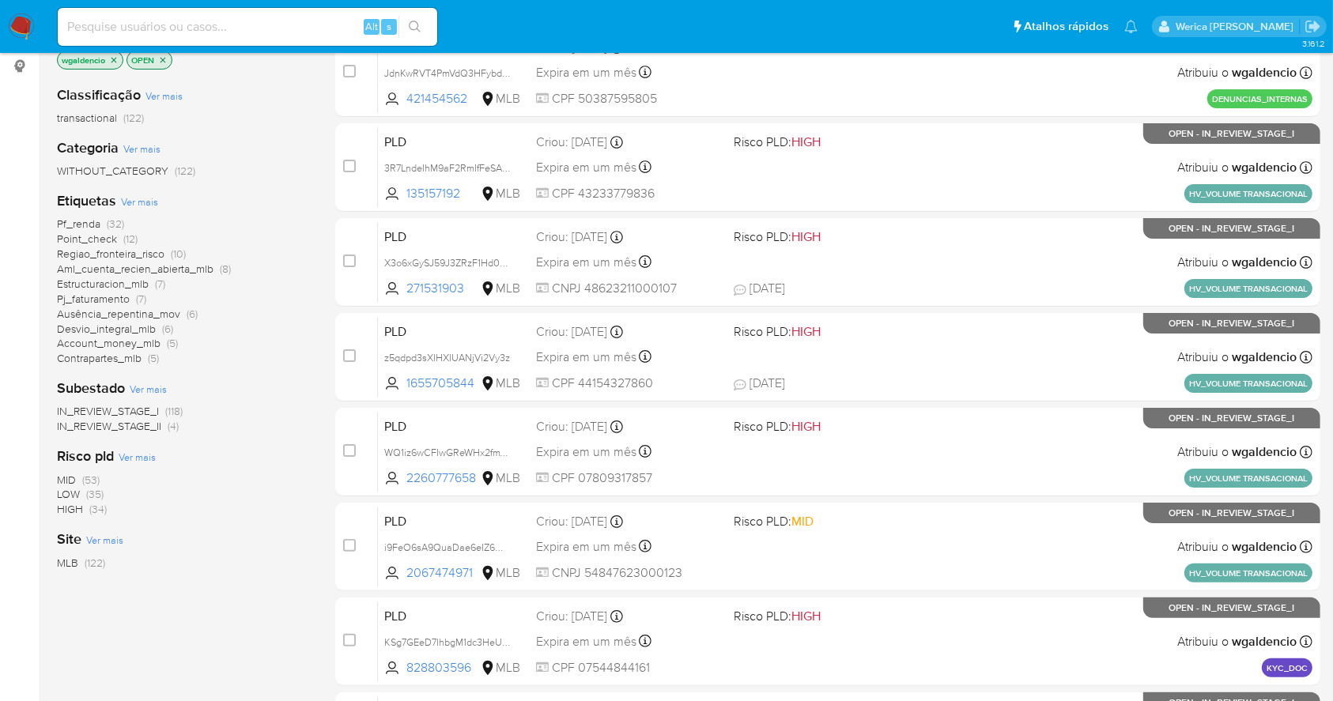
click at [76, 505] on span "HIGH" at bounding box center [70, 509] width 26 height 16
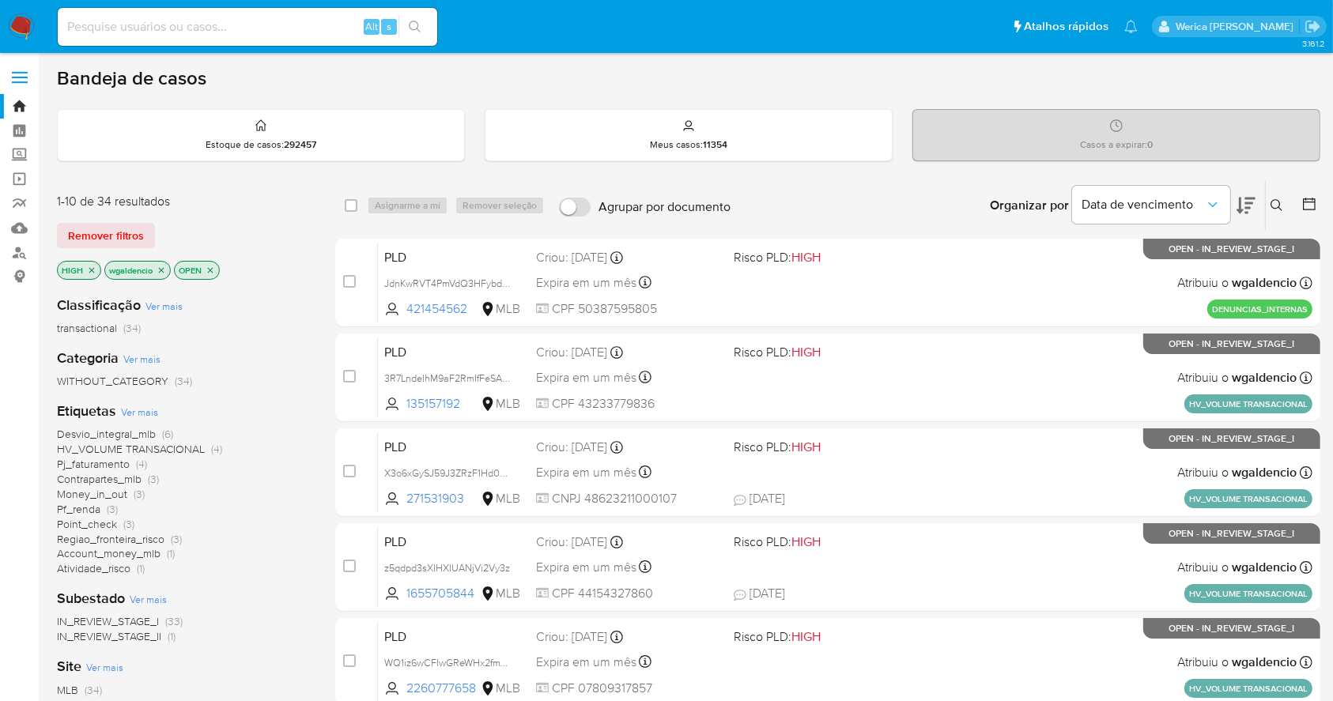
click at [127, 428] on span "Desvio_integral_mlb" at bounding box center [106, 434] width 99 height 16
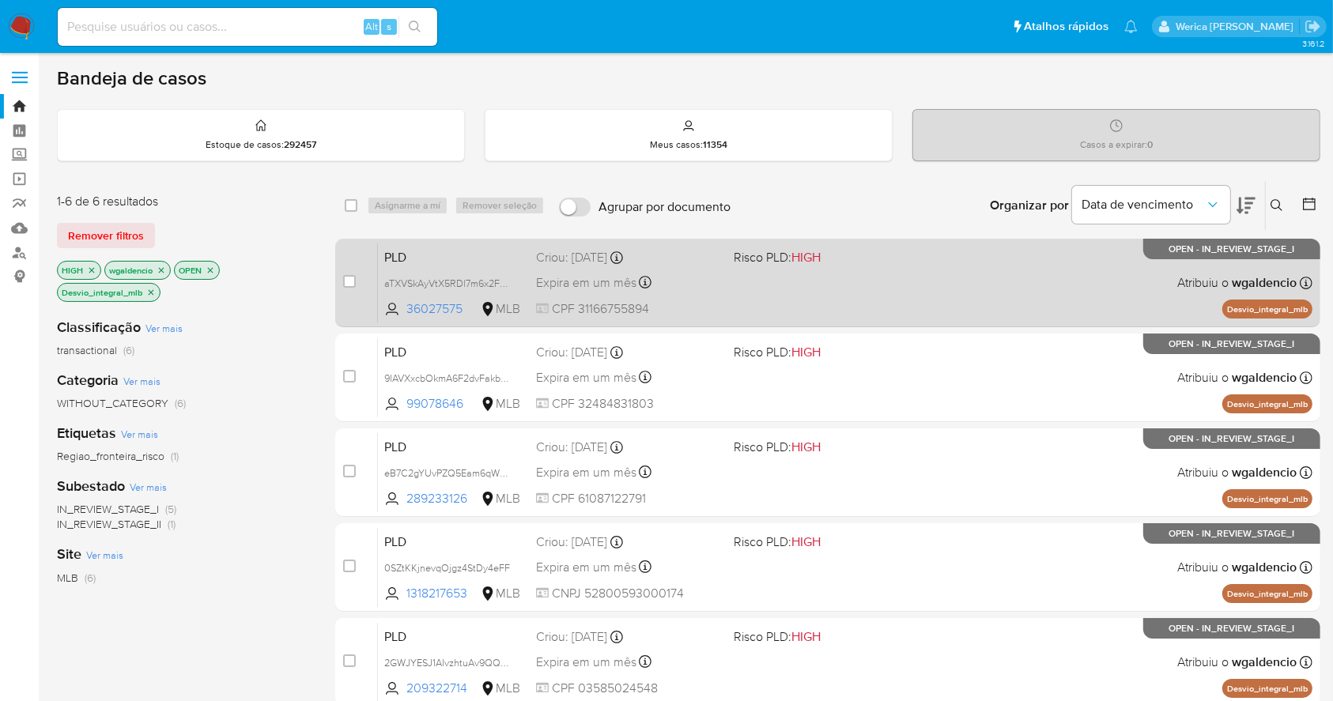
click at [959, 306] on div "PLD aTXVSkAyVtX5RDl7m6x2FqLv 36027575 MLB Risco PLD: HIGH Criou: 12/09/2025 Cri…" at bounding box center [845, 283] width 935 height 80
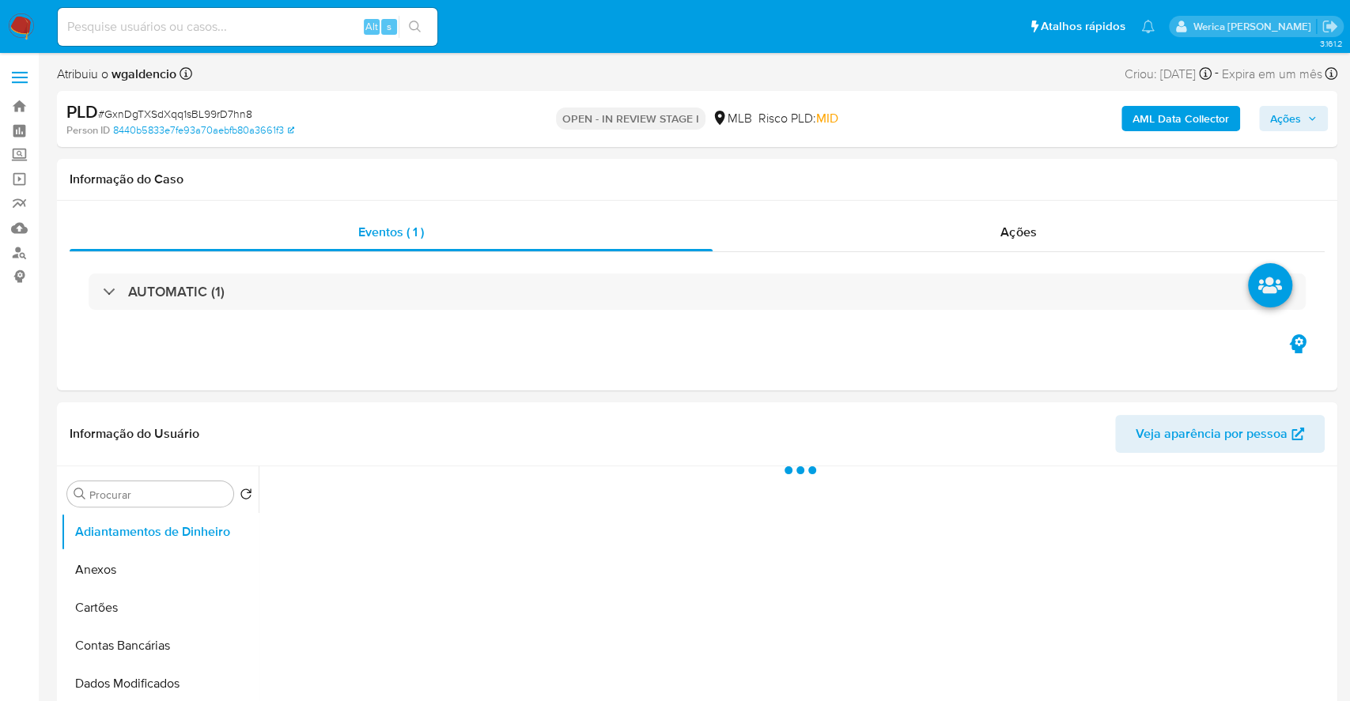
select select "10"
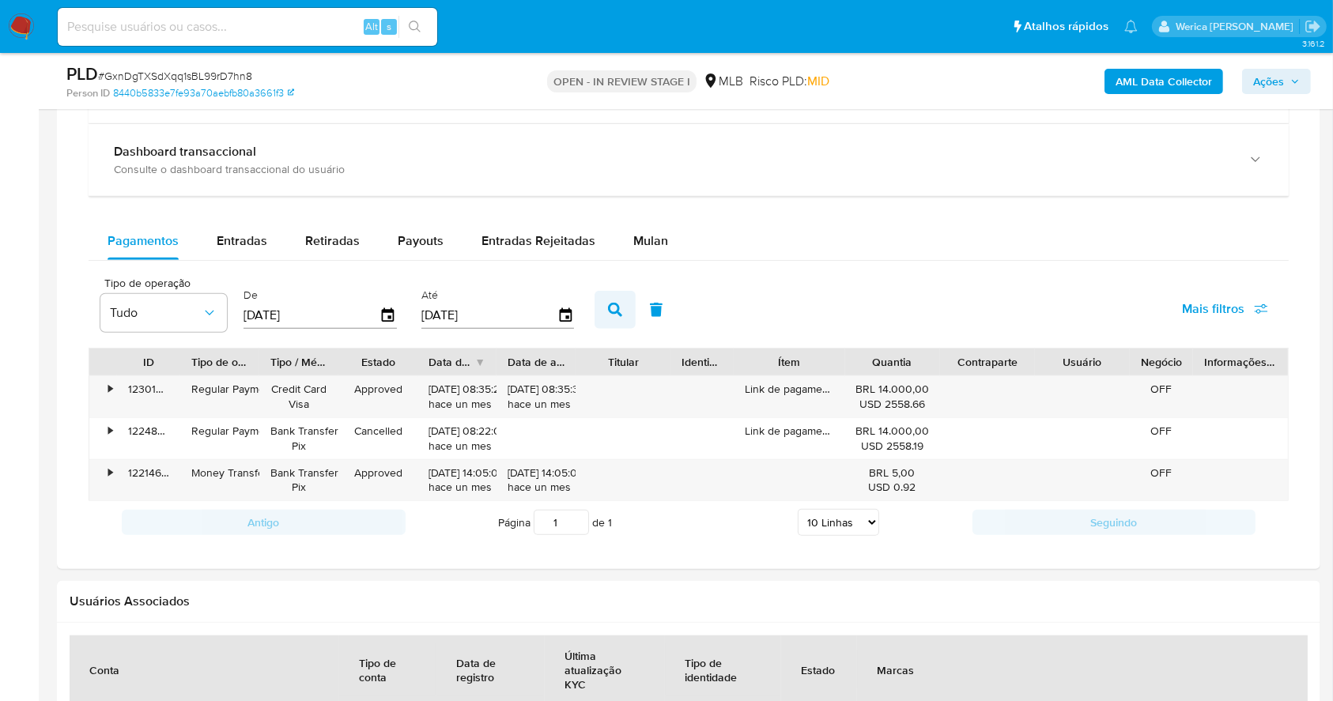
scroll to position [1188, 0]
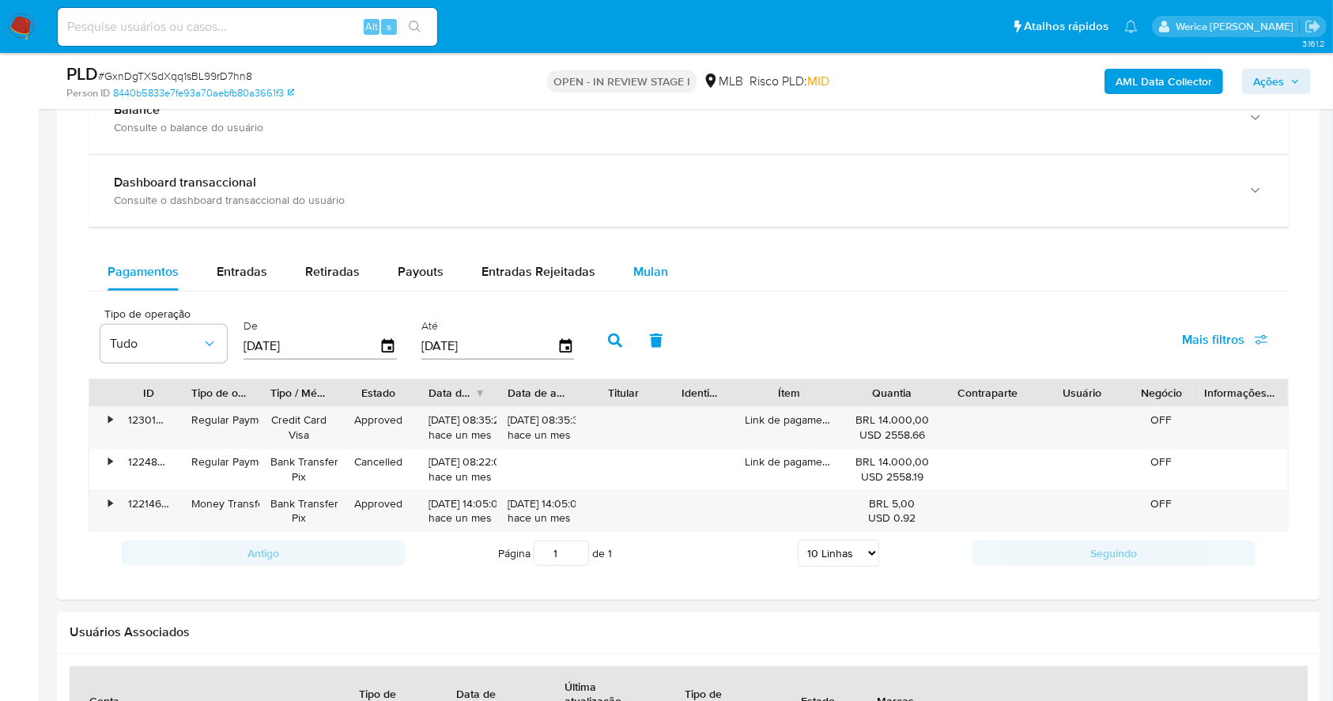
click at [644, 269] on span "Mulan" at bounding box center [650, 272] width 35 height 18
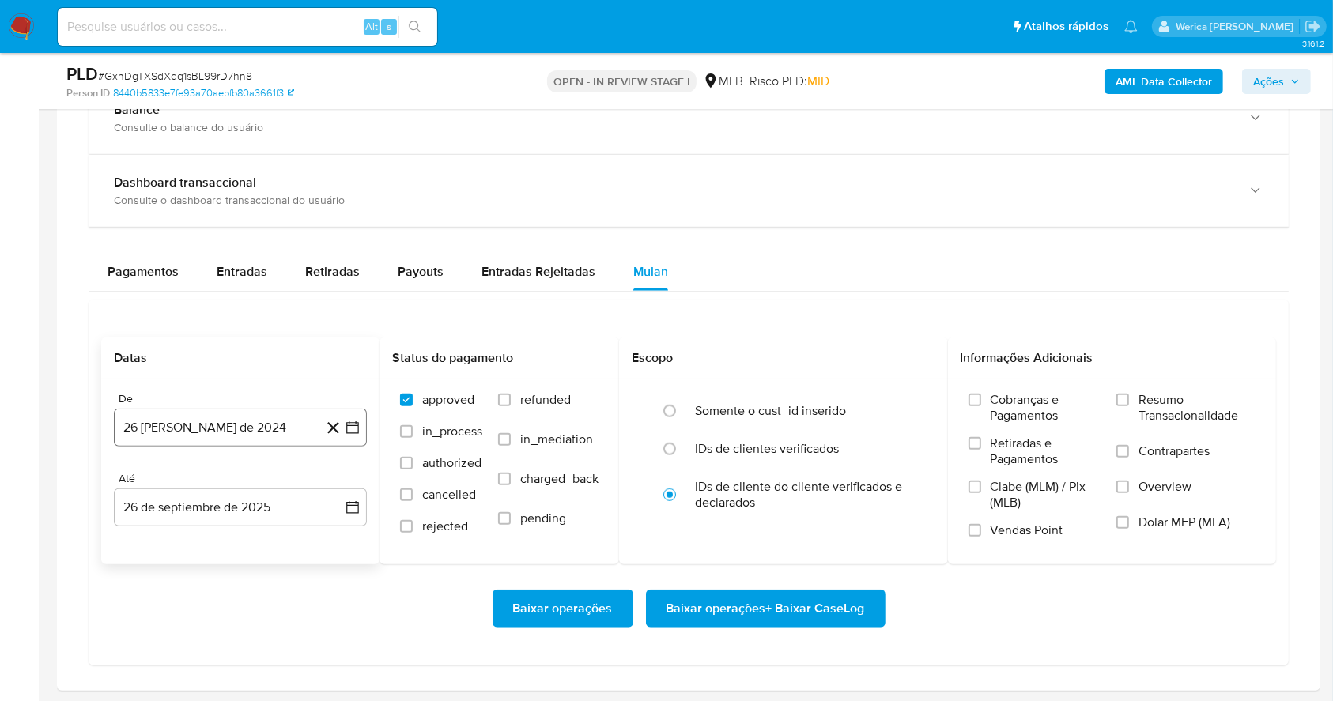
click at [274, 433] on button "26 [PERSON_NAME] de 2024" at bounding box center [240, 428] width 253 height 38
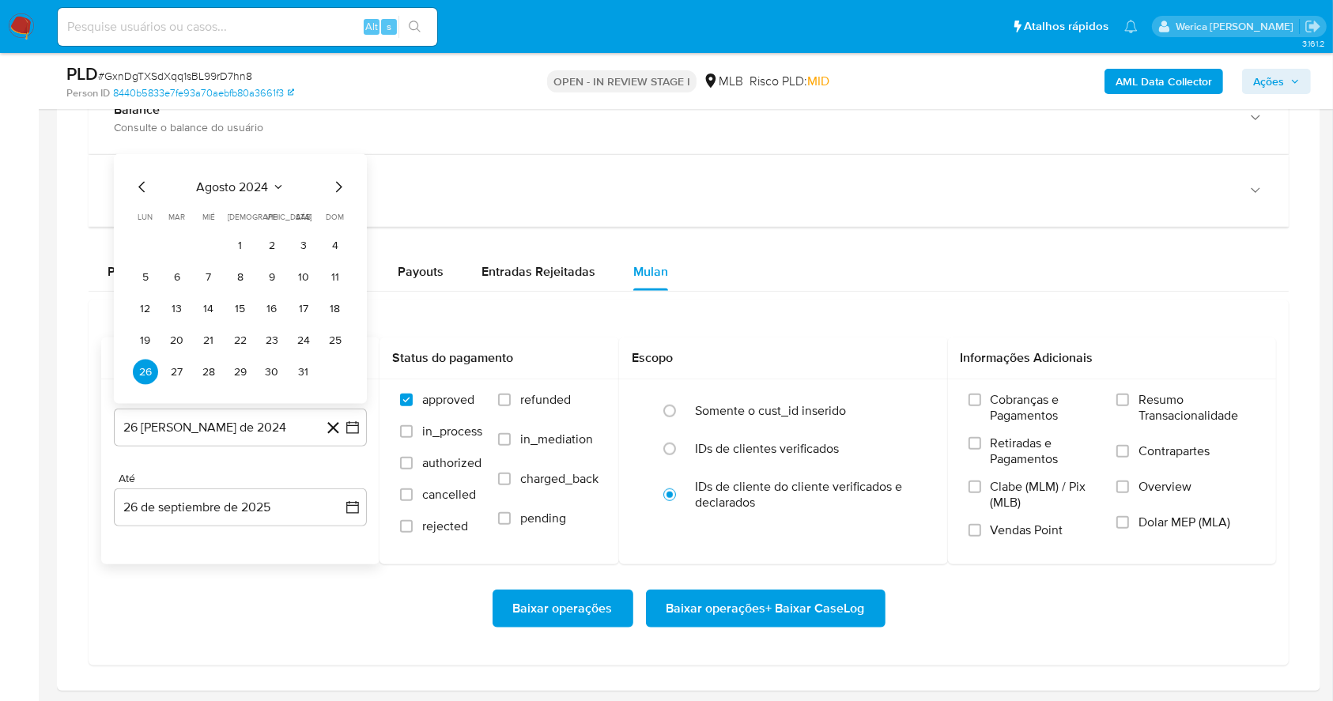
click at [244, 187] on span "agosto 2024" at bounding box center [233, 188] width 72 height 16
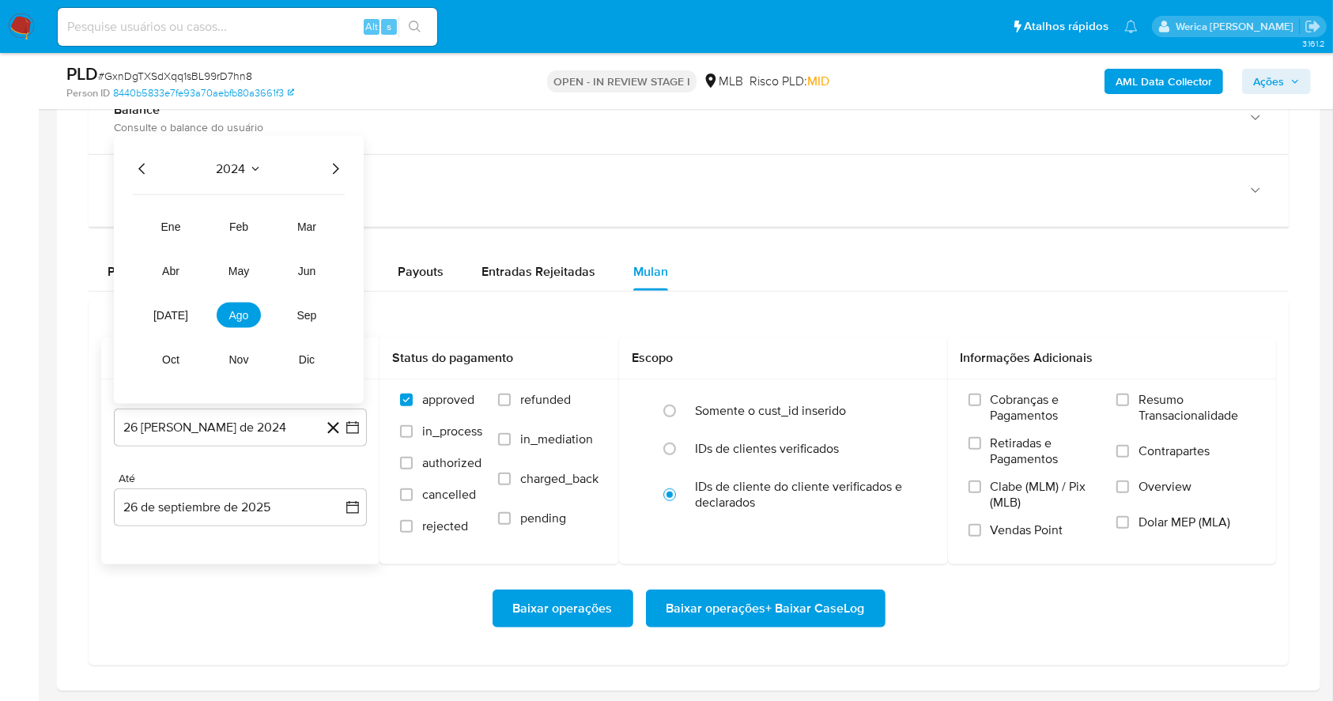
click at [335, 162] on icon "Año siguiente" at bounding box center [335, 169] width 19 height 19
click at [240, 309] on span "ago" at bounding box center [239, 315] width 20 height 13
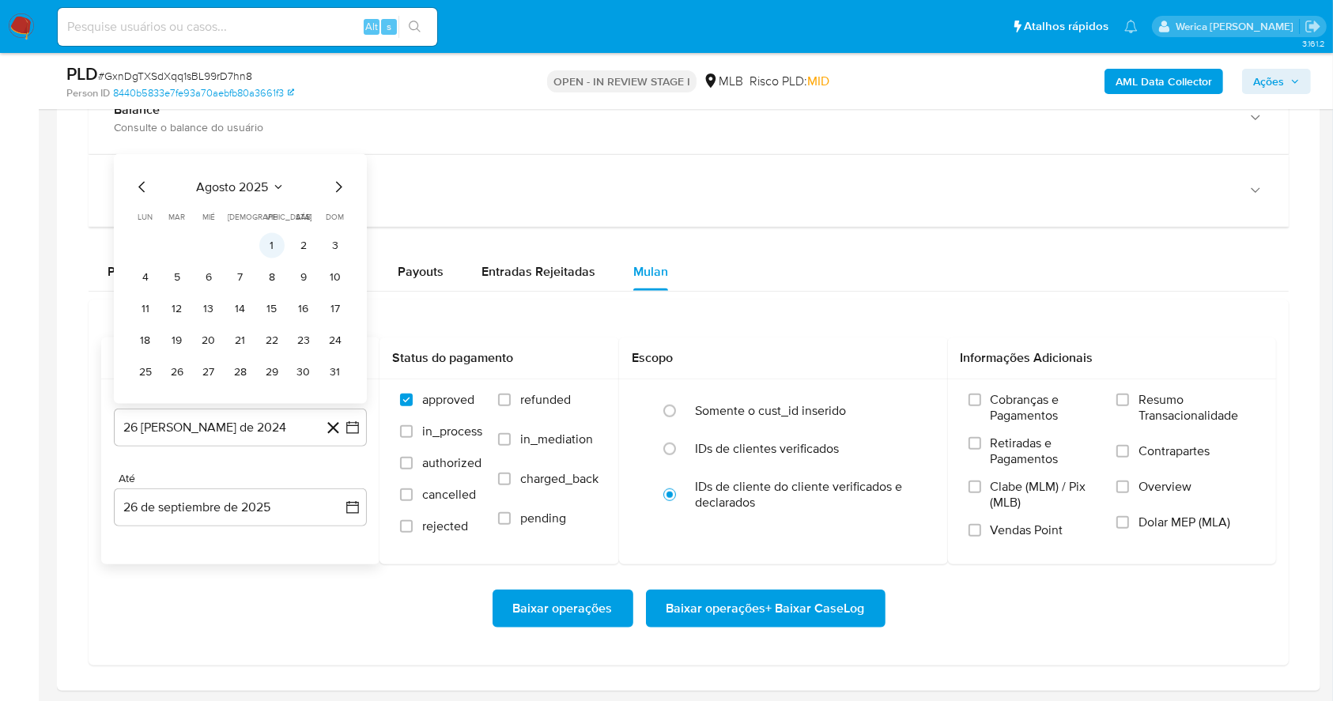
click at [274, 244] on button "1" at bounding box center [271, 245] width 25 height 25
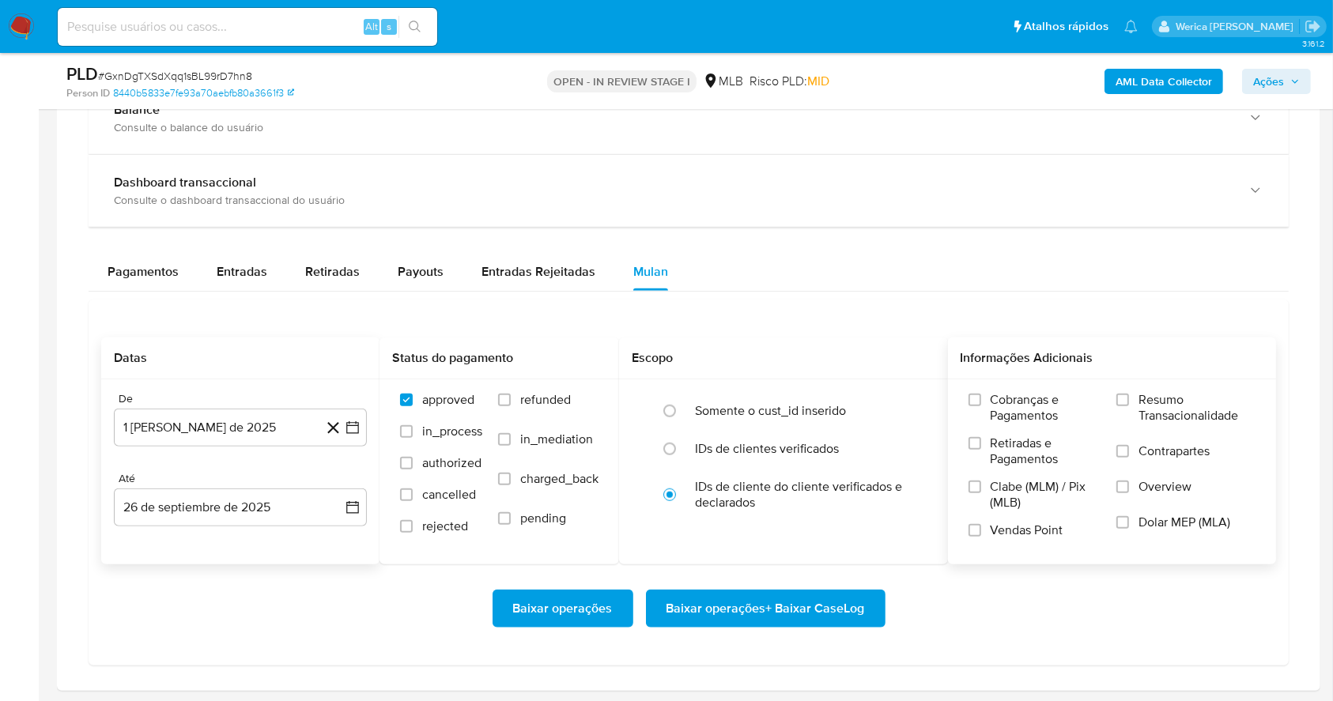
click at [1001, 523] on span "Vendas Point" at bounding box center [1027, 531] width 73 height 16
click at [981, 524] on input "Vendas Point" at bounding box center [975, 530] width 13 height 13
click at [1007, 482] on span "Clabe (MLM) / Pix (MLB)" at bounding box center [1046, 495] width 111 height 32
click at [981, 482] on input "Clabe (MLM) / Pix (MLB)" at bounding box center [975, 487] width 13 height 13
click at [1006, 445] on span "Retiradas e Pagamentos" at bounding box center [1046, 452] width 111 height 32
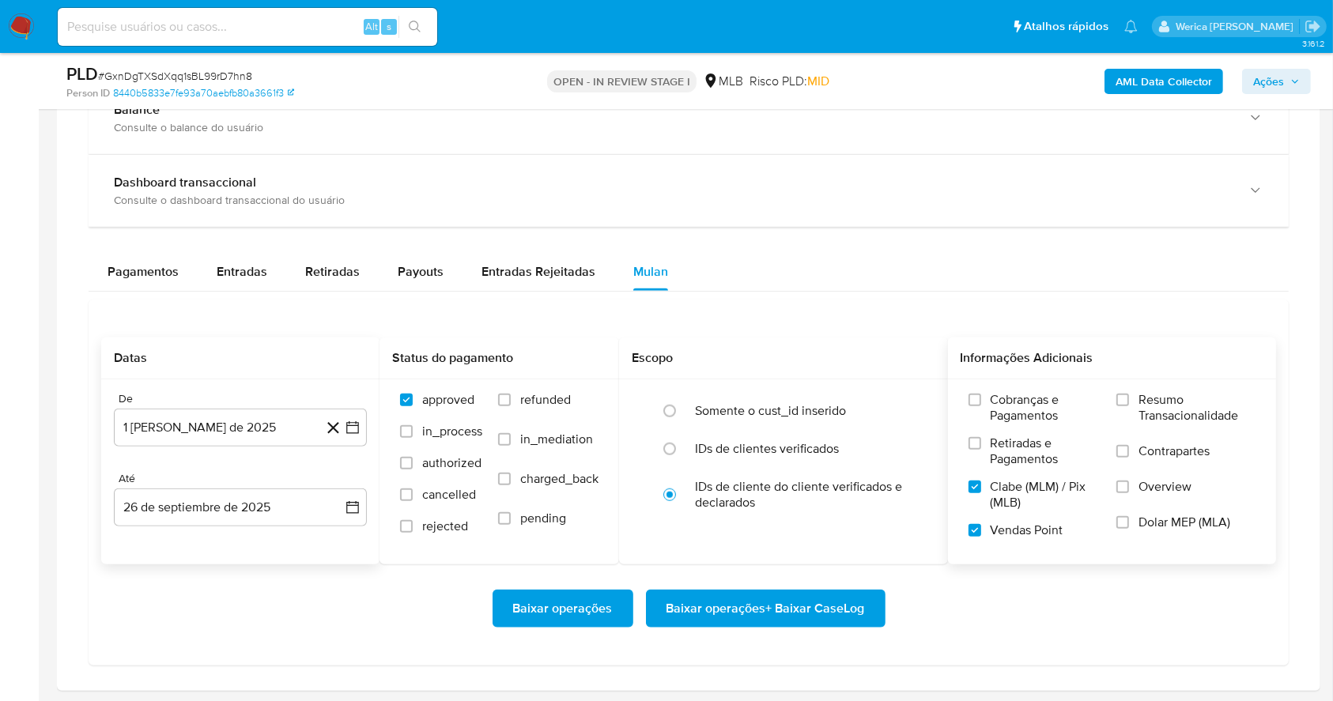
click at [981, 445] on input "Retiradas e Pagamentos" at bounding box center [975, 443] width 13 height 13
click at [1026, 415] on span "Cobranças e Pagamentos" at bounding box center [1046, 408] width 111 height 32
click at [981, 406] on input "Cobranças e Pagamentos" at bounding box center [975, 400] width 13 height 13
click at [1124, 434] on label "Resumo Transacionalidade" at bounding box center [1186, 417] width 139 height 51
click at [1124, 406] on input "Resumo Transacionalidade" at bounding box center [1123, 400] width 13 height 13
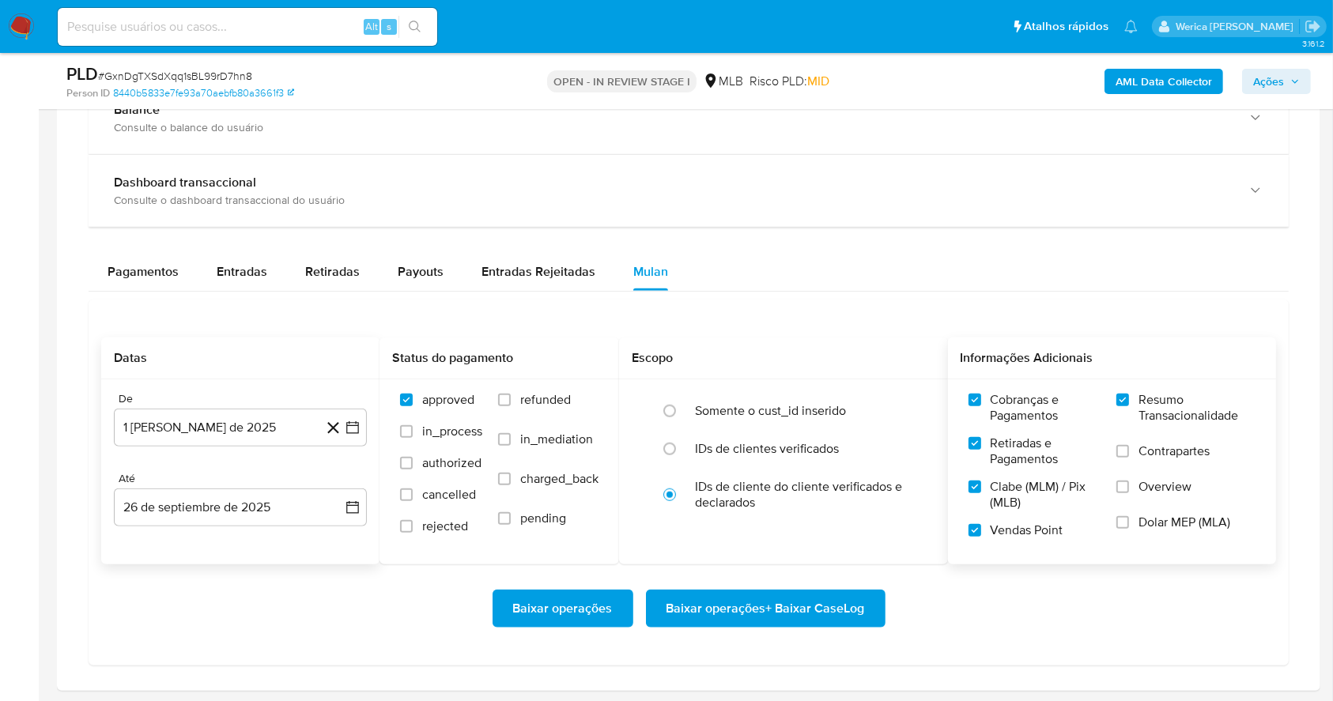
click at [1140, 480] on span "Overview" at bounding box center [1165, 487] width 53 height 16
click at [1129, 481] on input "Overview" at bounding box center [1123, 487] width 13 height 13
click at [1138, 505] on label "Overview" at bounding box center [1186, 497] width 139 height 36
click at [1129, 493] on input "Overview" at bounding box center [1123, 487] width 13 height 13
click at [1134, 537] on label "Dolar MEP (MLA)" at bounding box center [1186, 533] width 139 height 36
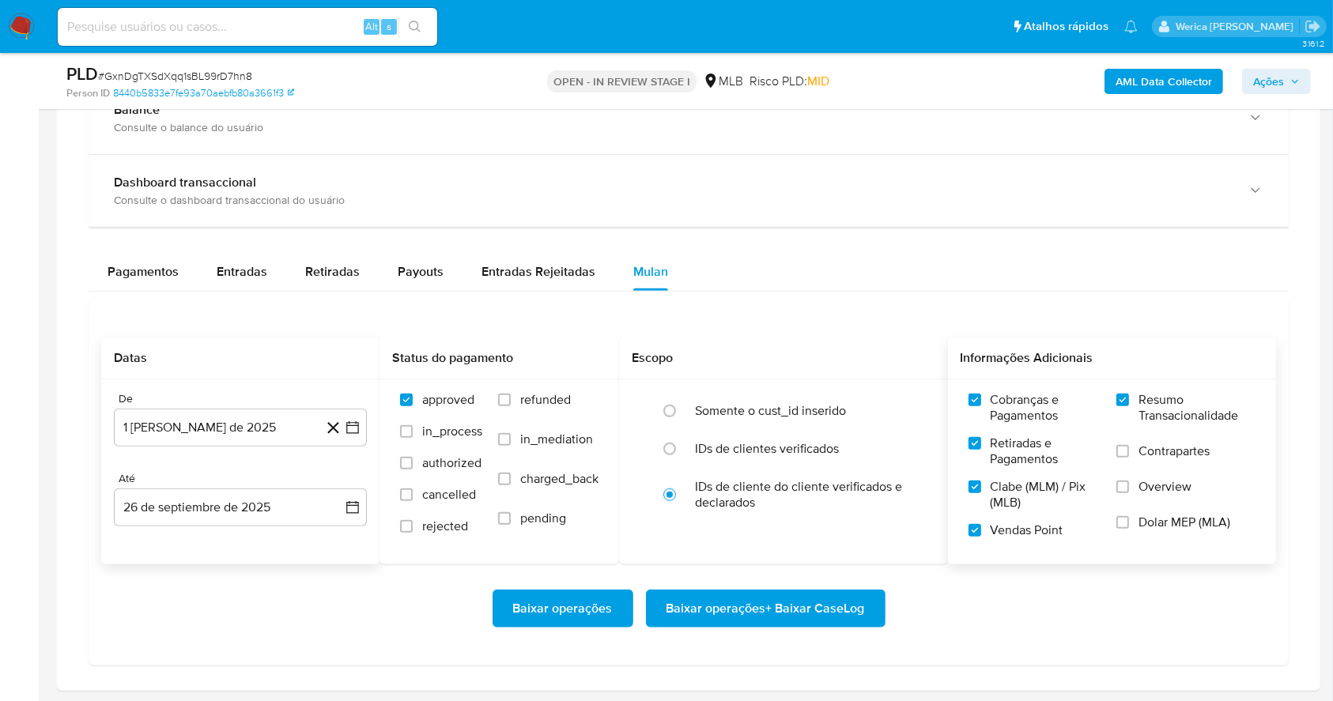
click at [1129, 529] on input "Dolar MEP (MLA)" at bounding box center [1123, 522] width 13 height 13
click at [1147, 503] on label "Overview" at bounding box center [1186, 497] width 139 height 36
click at [1129, 493] on input "Overview" at bounding box center [1123, 487] width 13 height 13
click at [1138, 463] on label "Contrapartes" at bounding box center [1186, 462] width 139 height 36
click at [1129, 458] on input "Contrapartes" at bounding box center [1123, 451] width 13 height 13
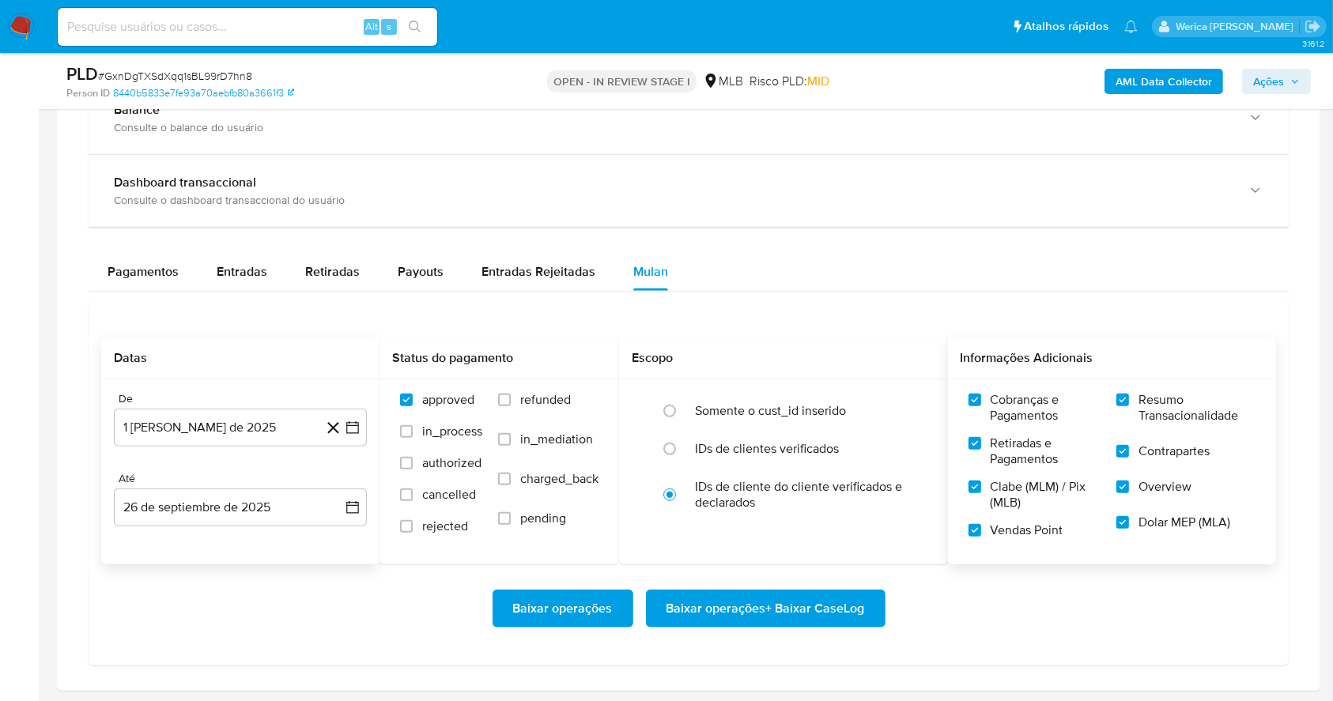
click at [848, 617] on span "Baixar operações + Baixar CaseLog" at bounding box center [766, 608] width 198 height 35
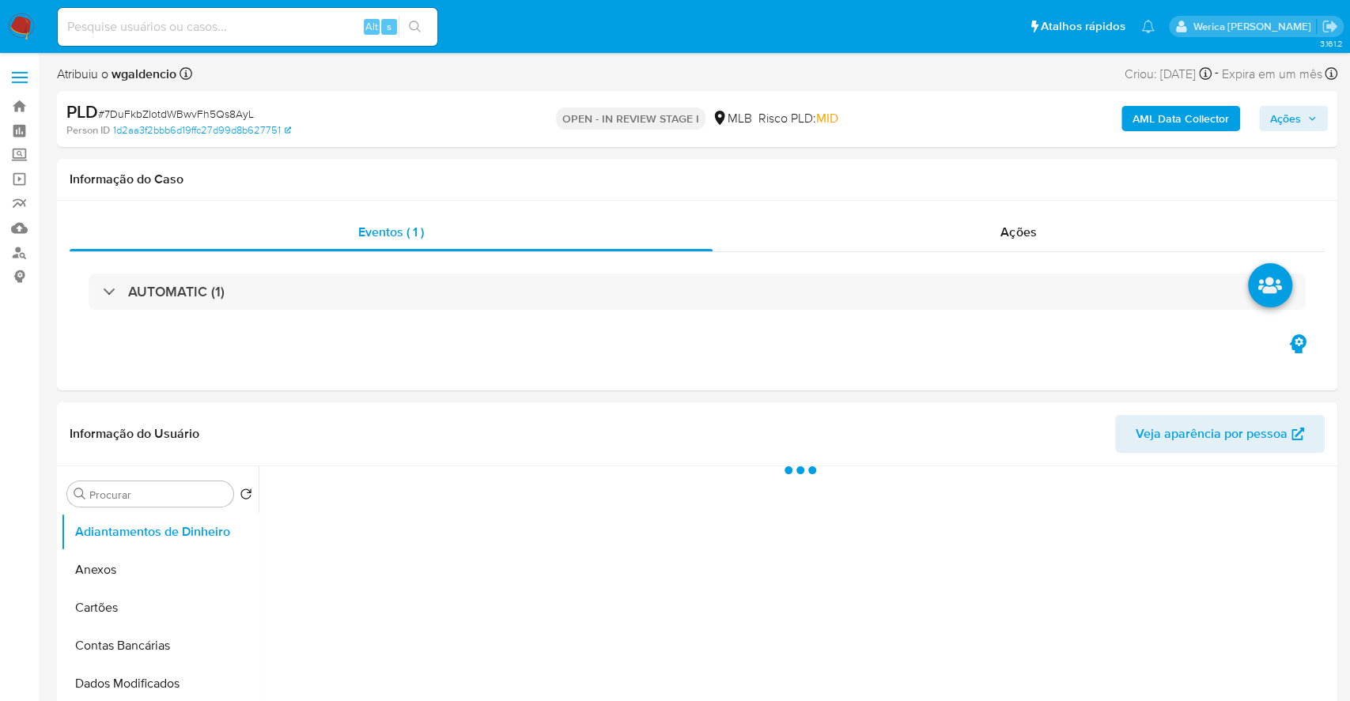
select select "10"
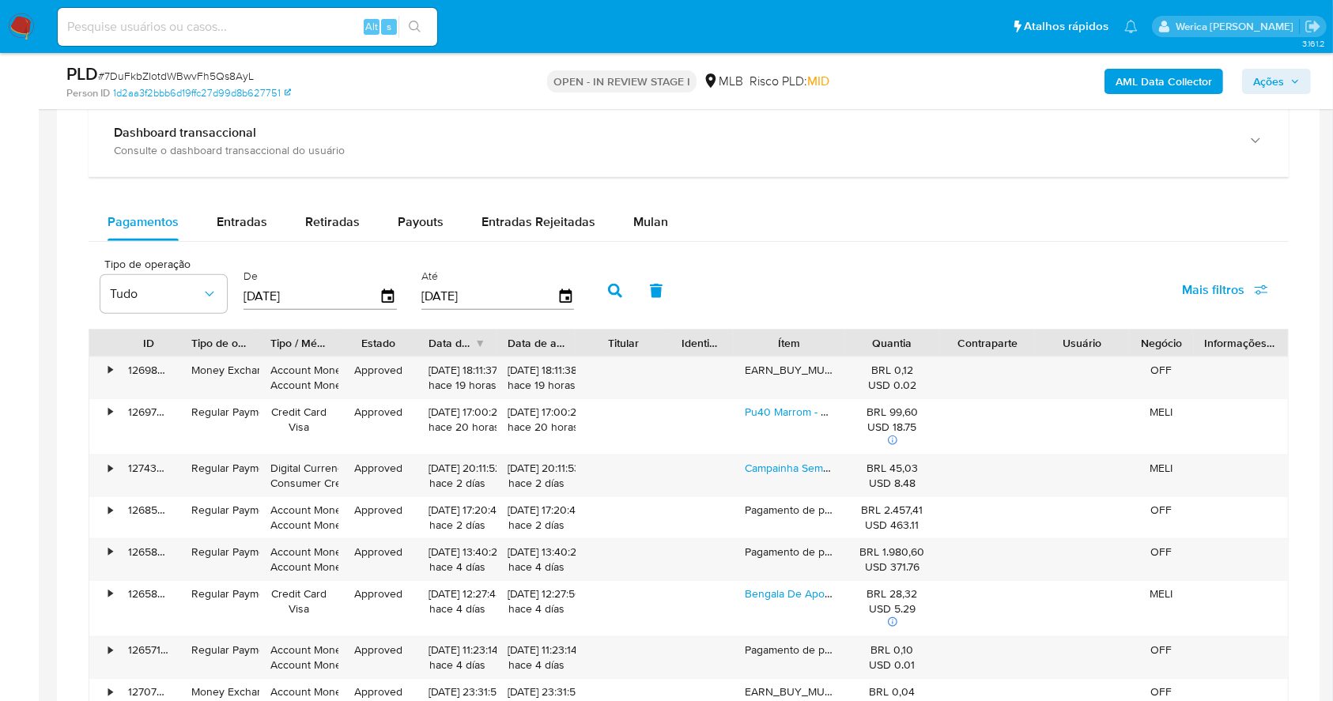
scroll to position [1159, 0]
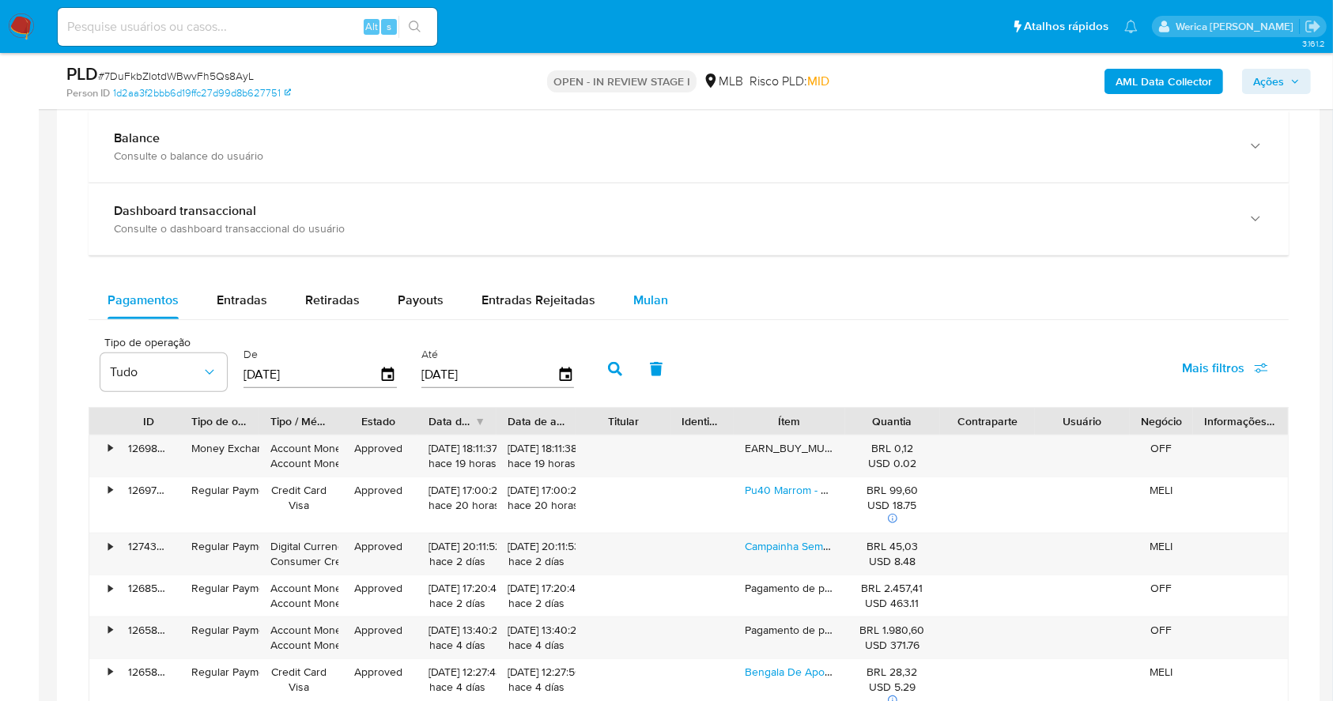
click at [644, 284] on div "Mulan" at bounding box center [650, 301] width 35 height 38
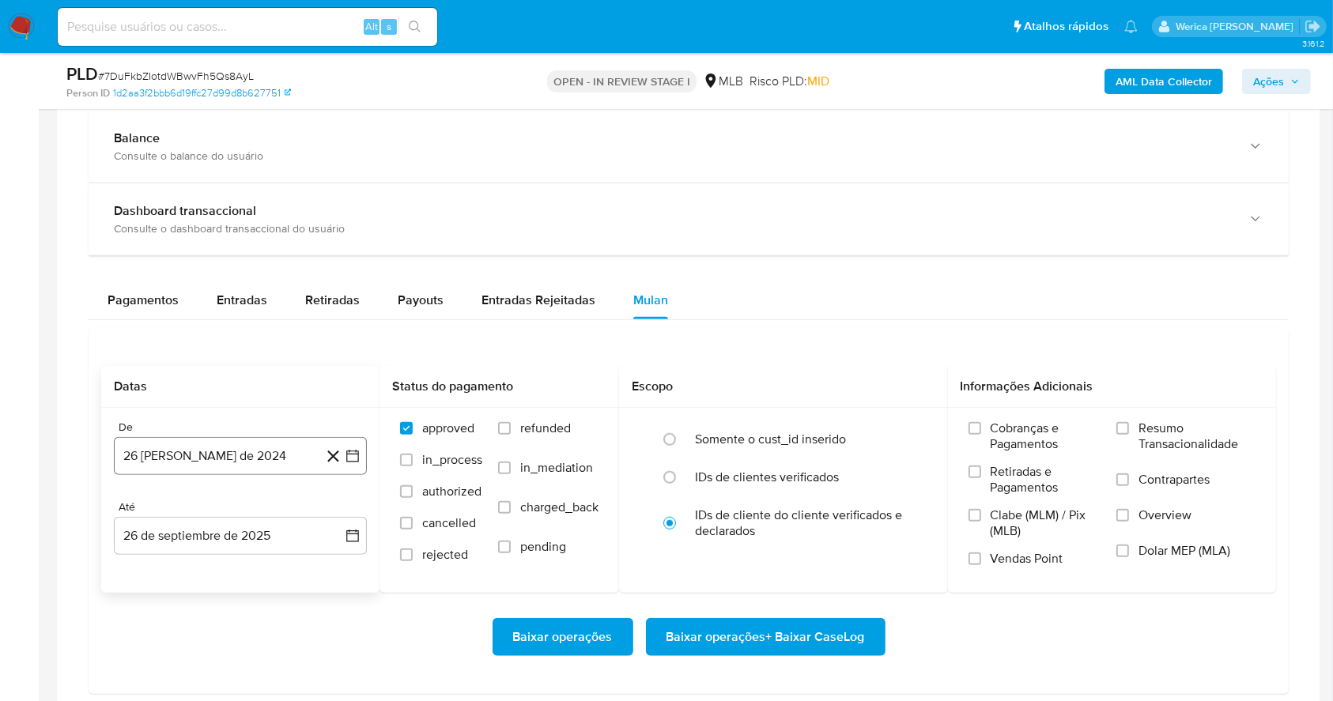
click at [286, 459] on button "26 [PERSON_NAME] de 2024" at bounding box center [240, 456] width 253 height 38
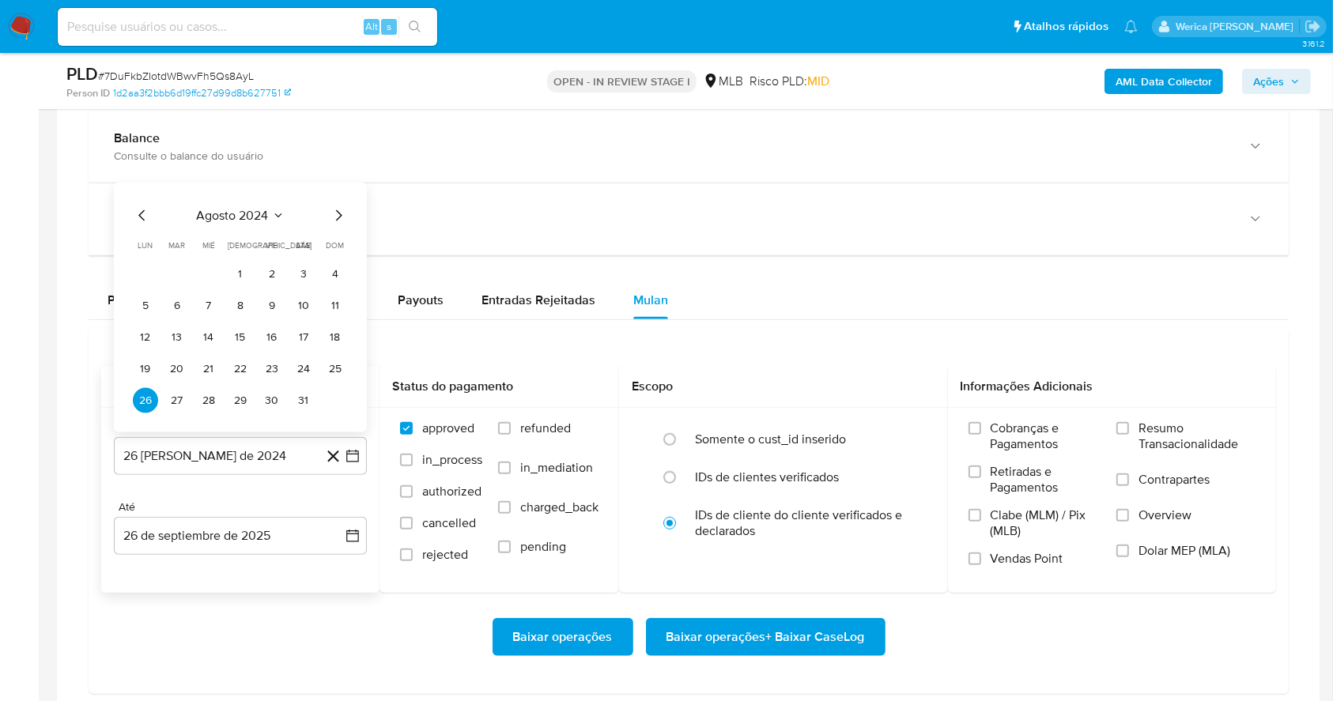
click at [247, 217] on div "agosto 2024 agosto 2024 lun lunes mar martes mié miércoles jue jueves vie viern…" at bounding box center [240, 308] width 253 height 250
click at [247, 217] on span "agosto 2024" at bounding box center [233, 216] width 72 height 16
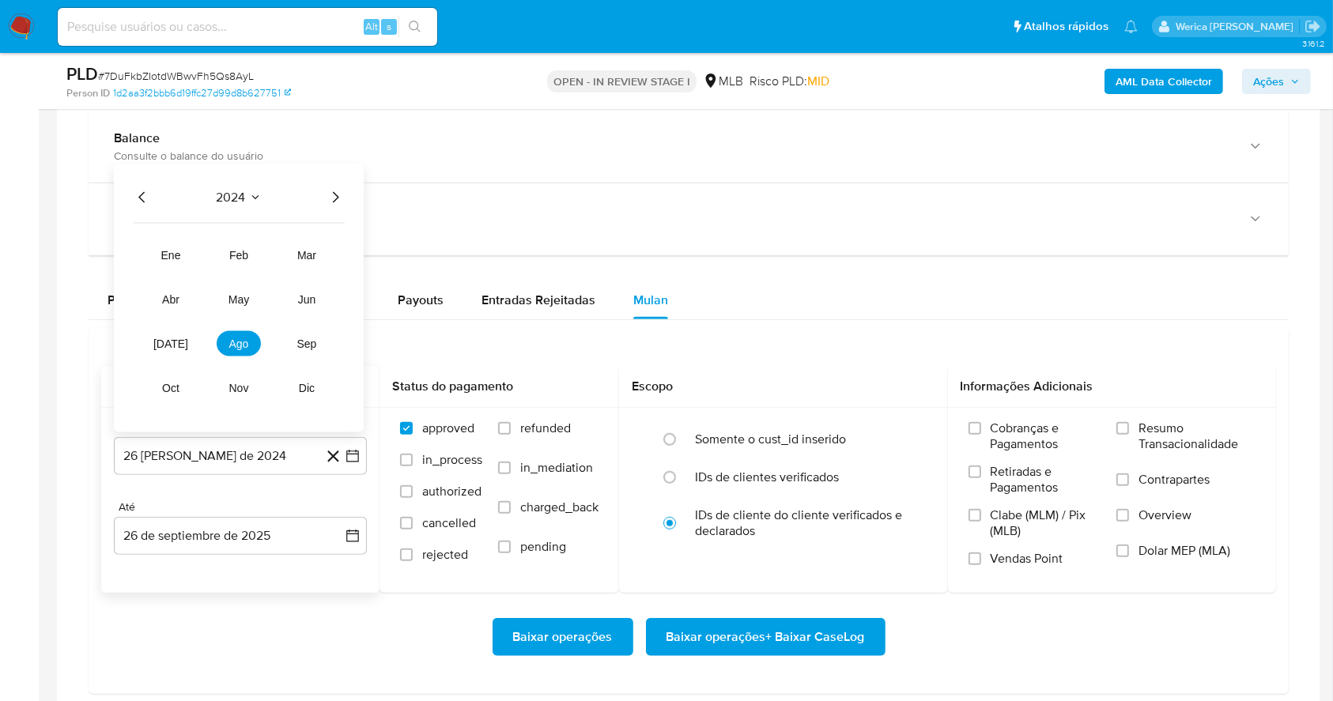
click at [331, 202] on icon "Año siguiente" at bounding box center [335, 197] width 19 height 19
click at [238, 350] on button "ago" at bounding box center [239, 343] width 44 height 25
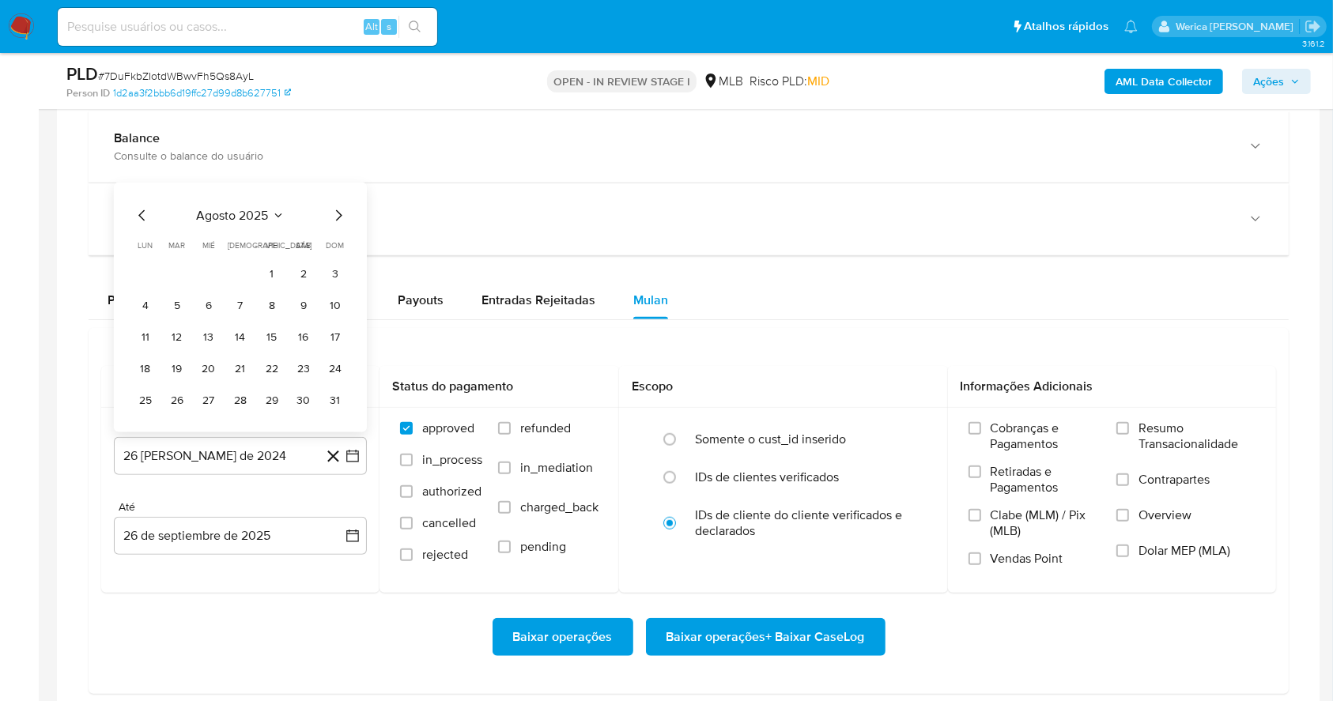
click at [266, 274] on button "1" at bounding box center [271, 274] width 25 height 25
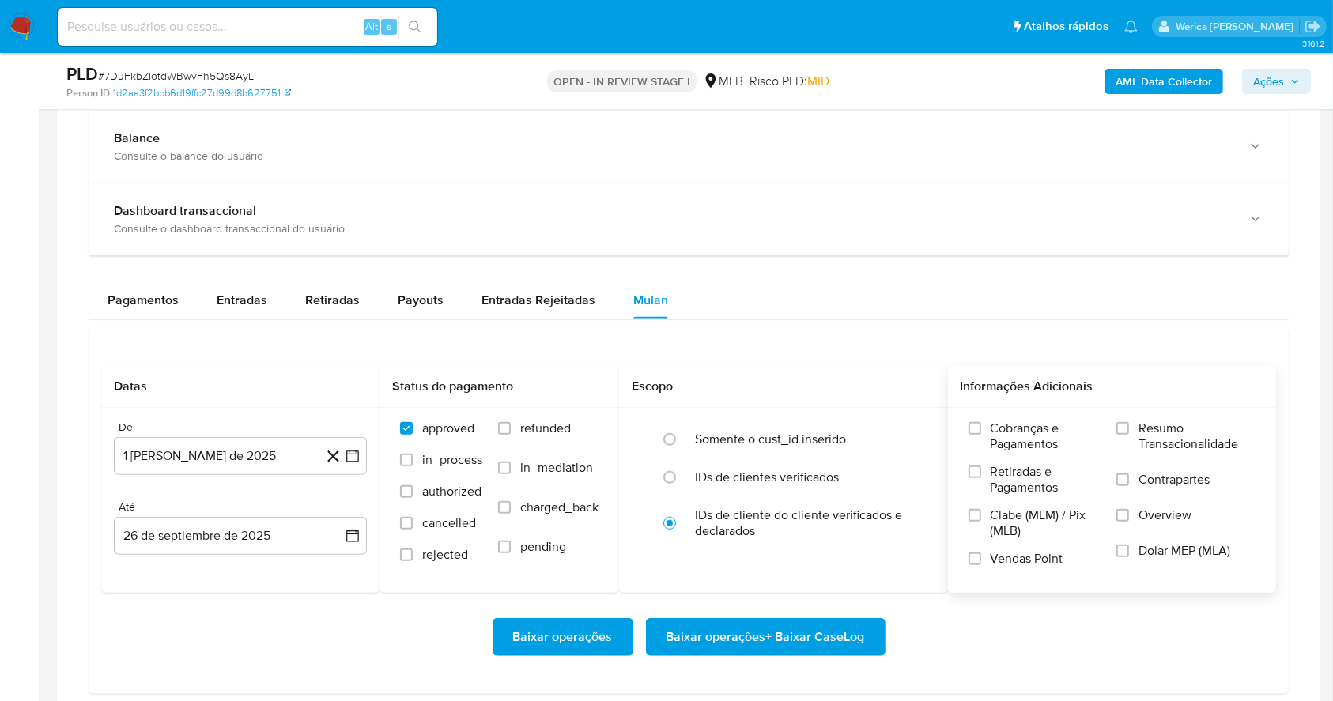
click at [1011, 544] on label "Clabe (MLM) / Pix (MLB)" at bounding box center [1035, 529] width 133 height 43
click at [1017, 485] on span "Retiradas e Pagamentos" at bounding box center [1046, 480] width 111 height 32
click at [981, 478] on input "Retiradas e Pagamentos" at bounding box center [975, 472] width 13 height 13
click at [1035, 449] on span "Cobranças e Pagamentos" at bounding box center [1046, 437] width 111 height 32
click at [981, 435] on input "Cobranças e Pagamentos" at bounding box center [975, 428] width 13 height 13
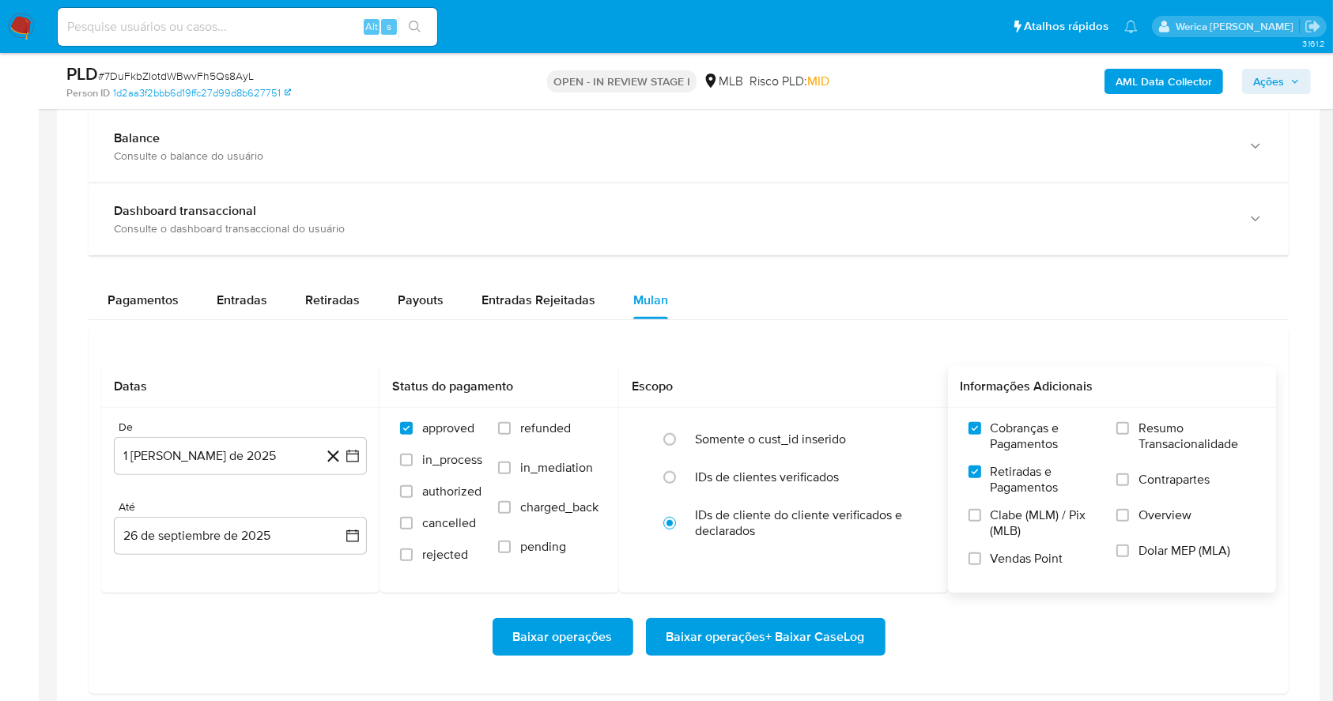
click at [1155, 449] on span "Resumo Transacionalidade" at bounding box center [1197, 437] width 117 height 32
click at [1129, 435] on input "Resumo Transacionalidade" at bounding box center [1123, 428] width 13 height 13
click at [1139, 488] on label "Contrapartes" at bounding box center [1186, 490] width 139 height 36
click at [1129, 486] on input "Contrapartes" at bounding box center [1123, 480] width 13 height 13
click at [1139, 534] on label "Overview" at bounding box center [1186, 526] width 139 height 36
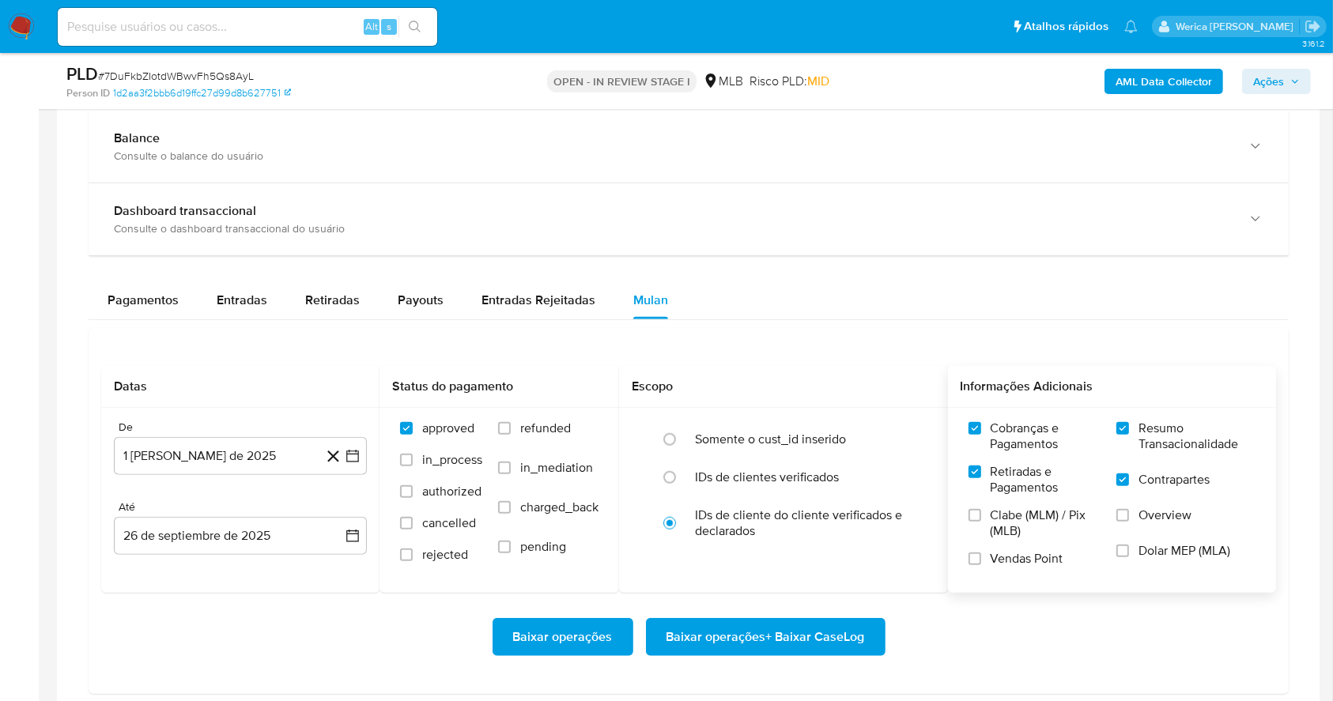
click at [1129, 522] on input "Overview" at bounding box center [1123, 515] width 13 height 13
click at [1145, 573] on label "Dolar MEP (MLA)" at bounding box center [1186, 561] width 139 height 36
click at [1012, 563] on span "Vendas Point" at bounding box center [1027, 559] width 73 height 16
click at [981, 563] on input "Vendas Point" at bounding box center [975, 559] width 13 height 13
click at [1026, 515] on span "Clabe (MLM) / Pix (MLB)" at bounding box center [1046, 524] width 111 height 32
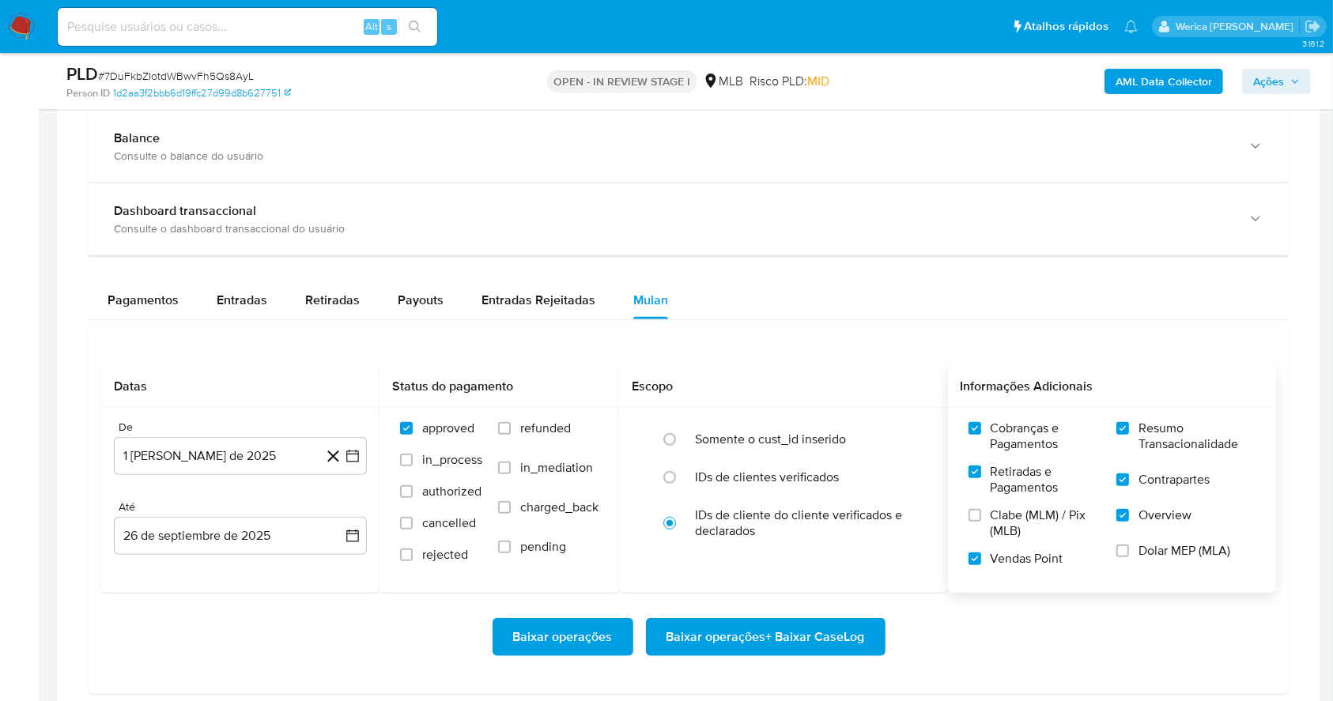
click at [981, 515] on input "Clabe (MLM) / Pix (MLB)" at bounding box center [975, 515] width 13 height 13
click at [1137, 573] on label "Dolar MEP (MLA)" at bounding box center [1186, 561] width 139 height 36
click at [1129, 557] on input "Dolar MEP (MLA)" at bounding box center [1123, 551] width 13 height 13
click at [851, 637] on span "Baixar operações + Baixar CaseLog" at bounding box center [766, 637] width 198 height 35
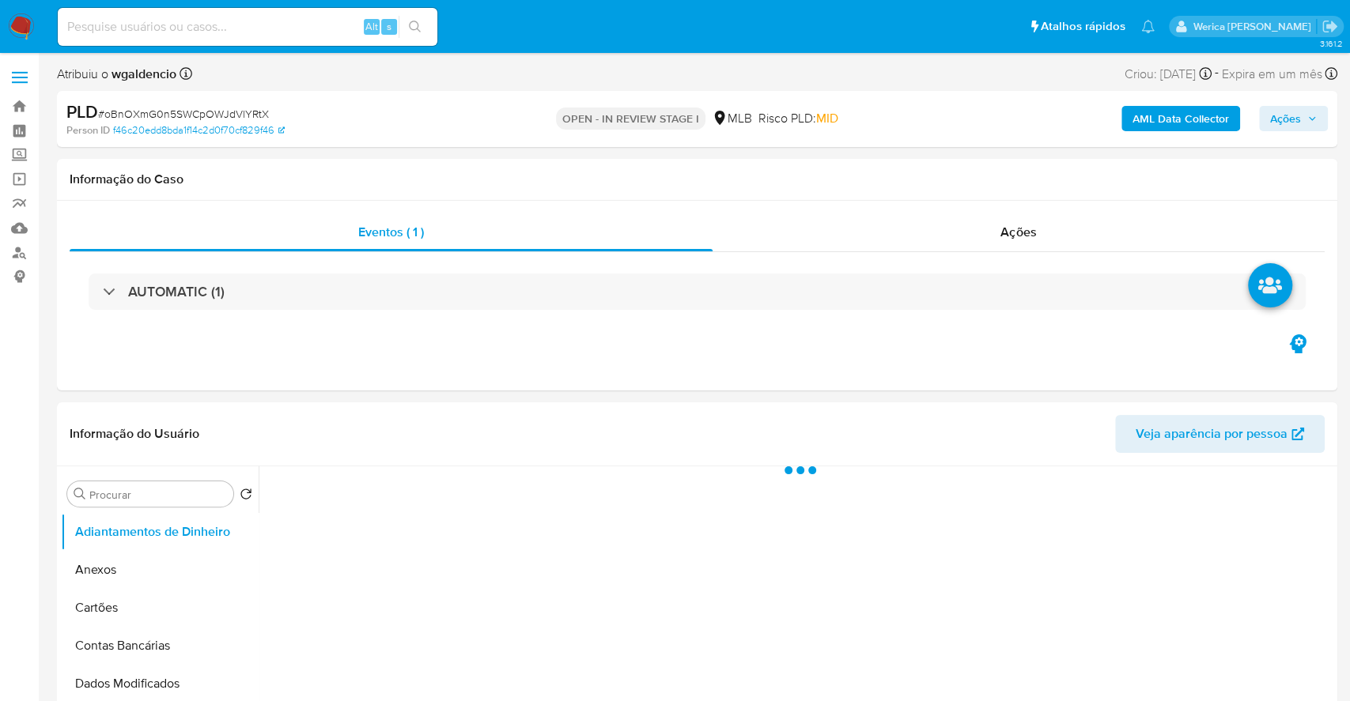
select select "10"
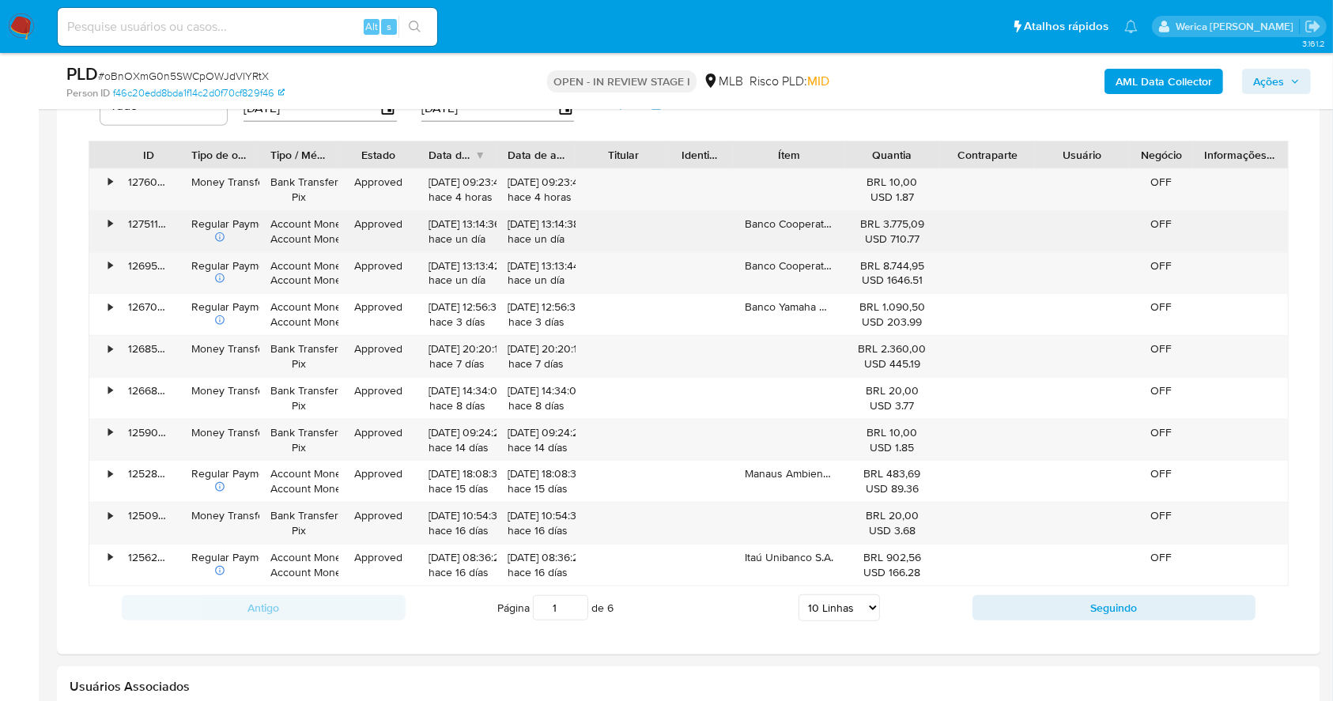
scroll to position [1159, 0]
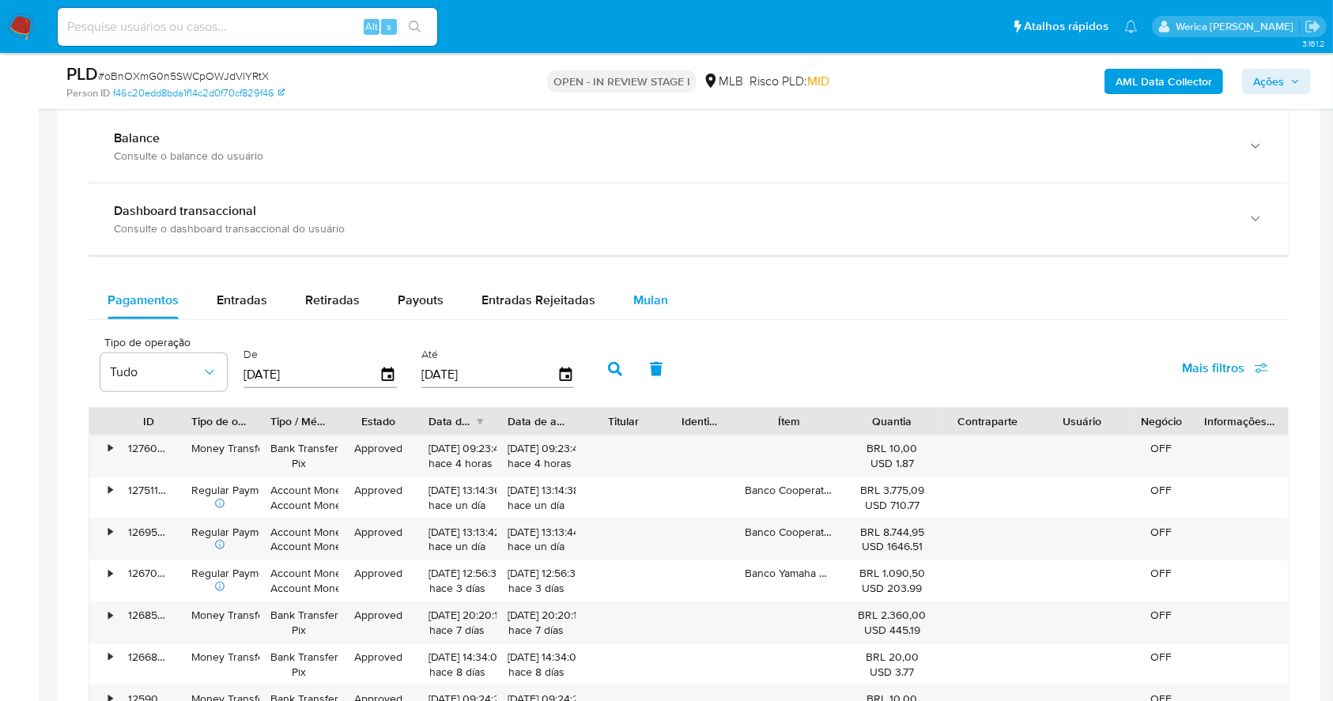
click at [614, 285] on button "Mulan" at bounding box center [650, 301] width 73 height 38
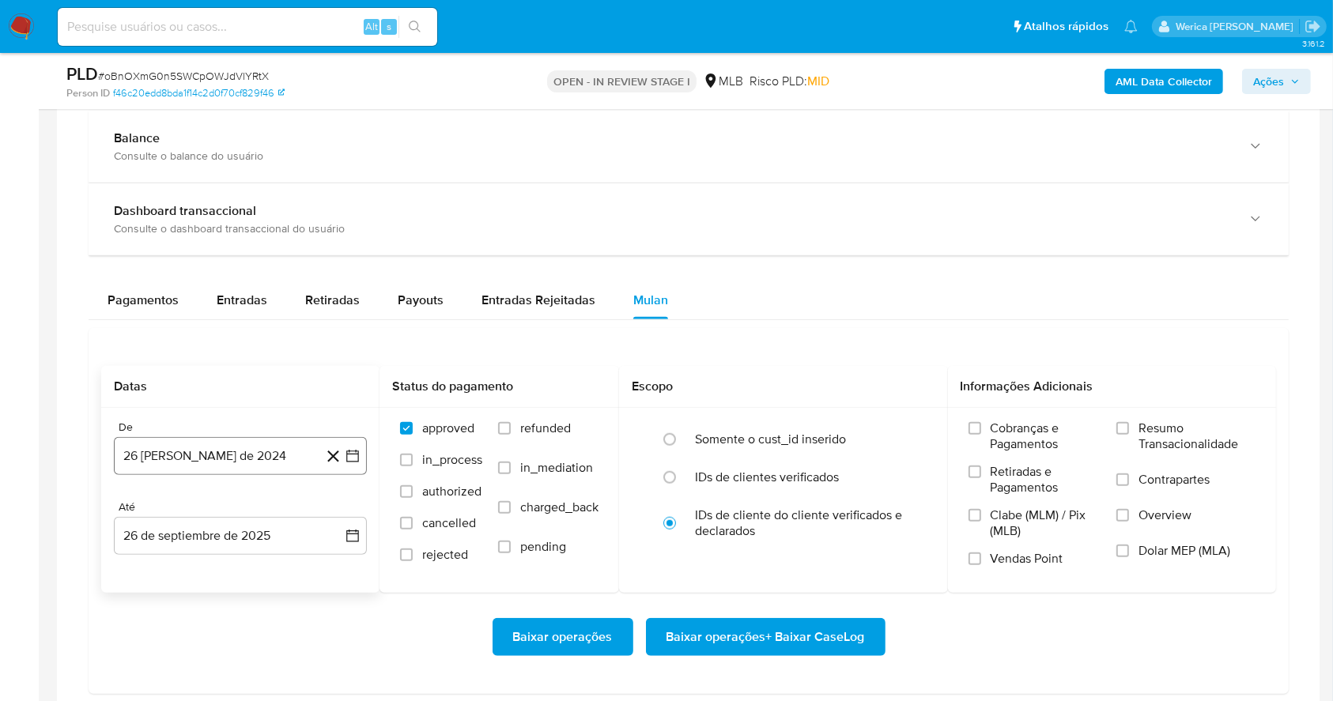
click at [259, 457] on button "26 [PERSON_NAME] de 2024" at bounding box center [240, 456] width 253 height 38
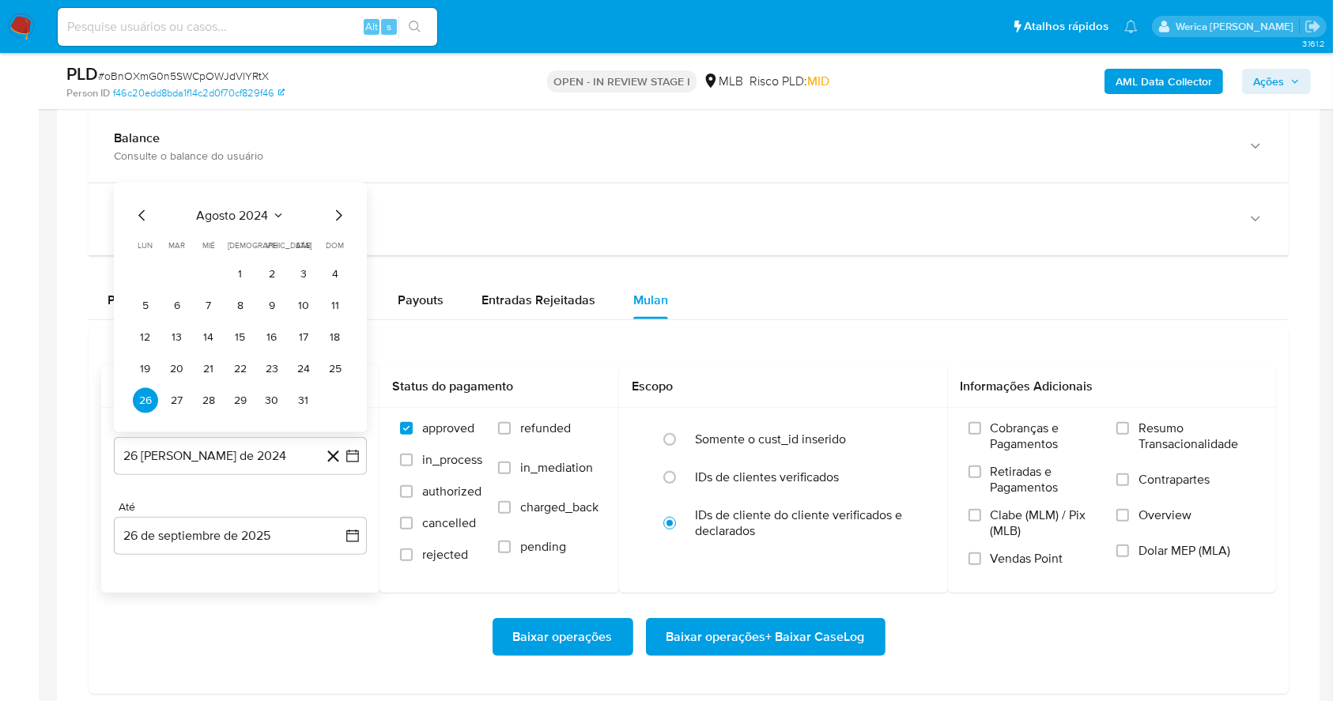
click at [241, 220] on div "agosto 2024 agosto 2024 lun lunes mar martes mié miércoles jue jueves vie viern…" at bounding box center [240, 309] width 215 height 207
click at [241, 218] on span "agosto 2024" at bounding box center [233, 216] width 72 height 16
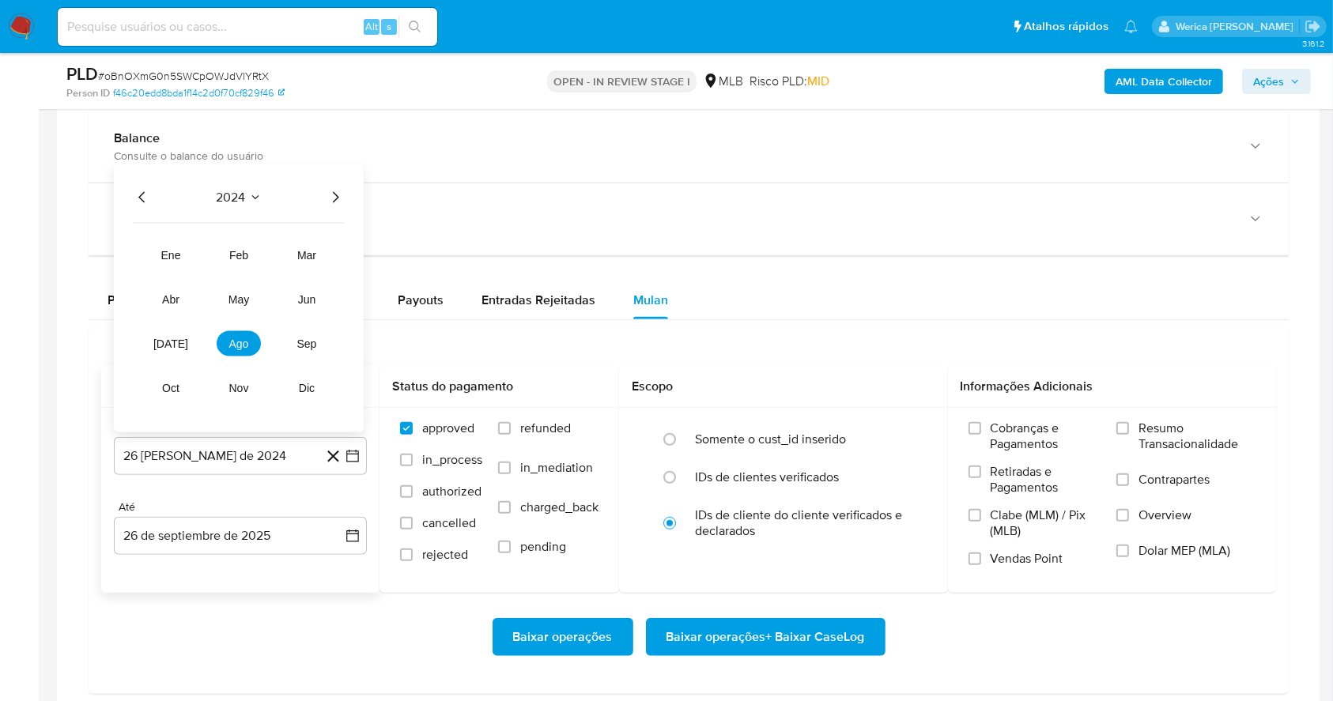
click at [331, 193] on icon "Año siguiente" at bounding box center [335, 197] width 19 height 19
click at [234, 353] on button "ago" at bounding box center [239, 343] width 44 height 25
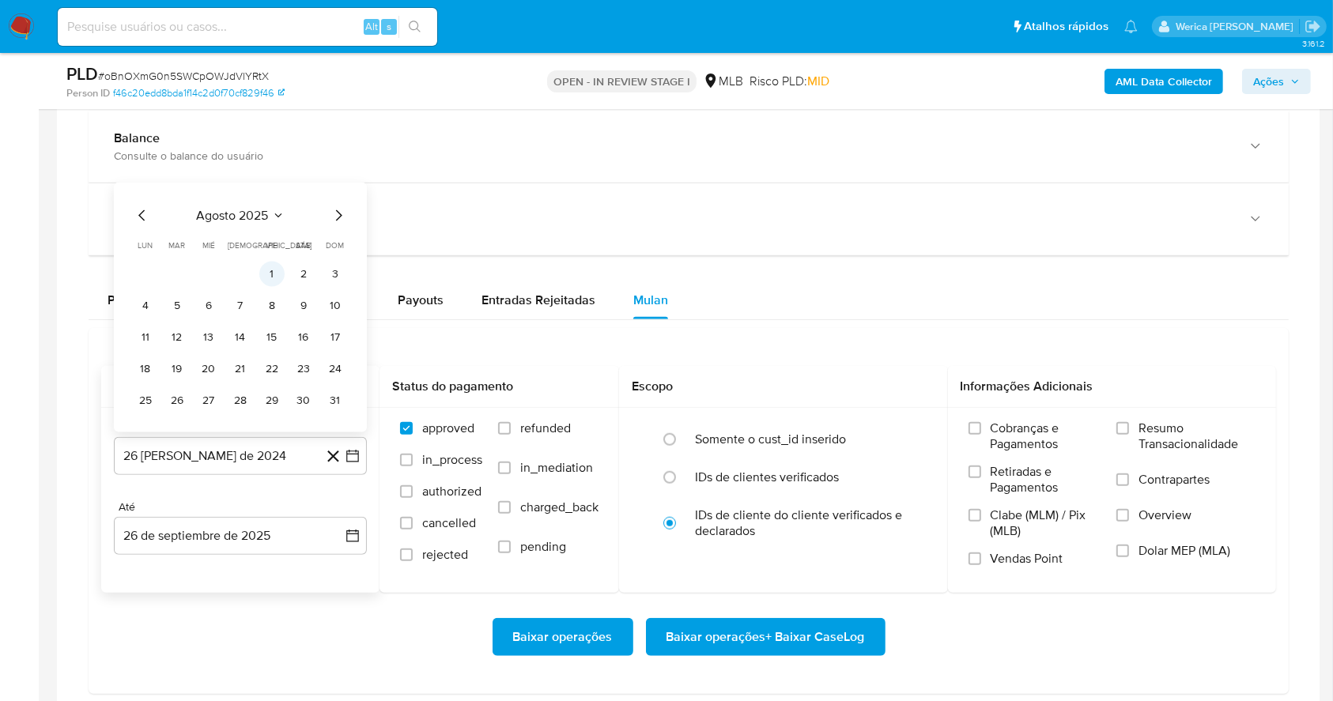
click at [274, 271] on button "1" at bounding box center [271, 274] width 25 height 25
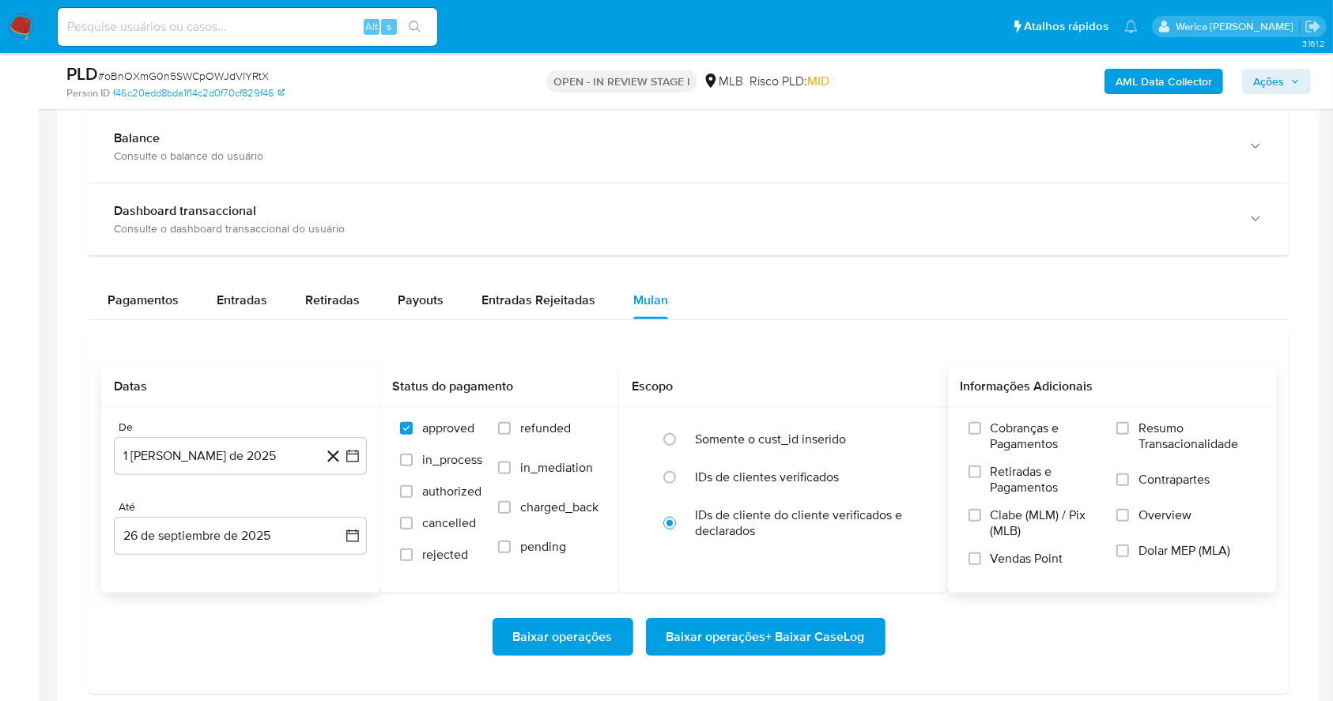
click at [1002, 427] on span "Cobranças e Pagamentos" at bounding box center [1046, 437] width 111 height 32
click at [981, 427] on input "Cobranças e Pagamentos" at bounding box center [975, 428] width 13 height 13
click at [1003, 489] on span "Retiradas e Pagamentos" at bounding box center [1046, 480] width 111 height 32
click at [981, 478] on input "Retiradas e Pagamentos" at bounding box center [975, 472] width 13 height 13
click at [997, 546] on label "Clabe (MLM) / Pix (MLB)" at bounding box center [1035, 529] width 133 height 43
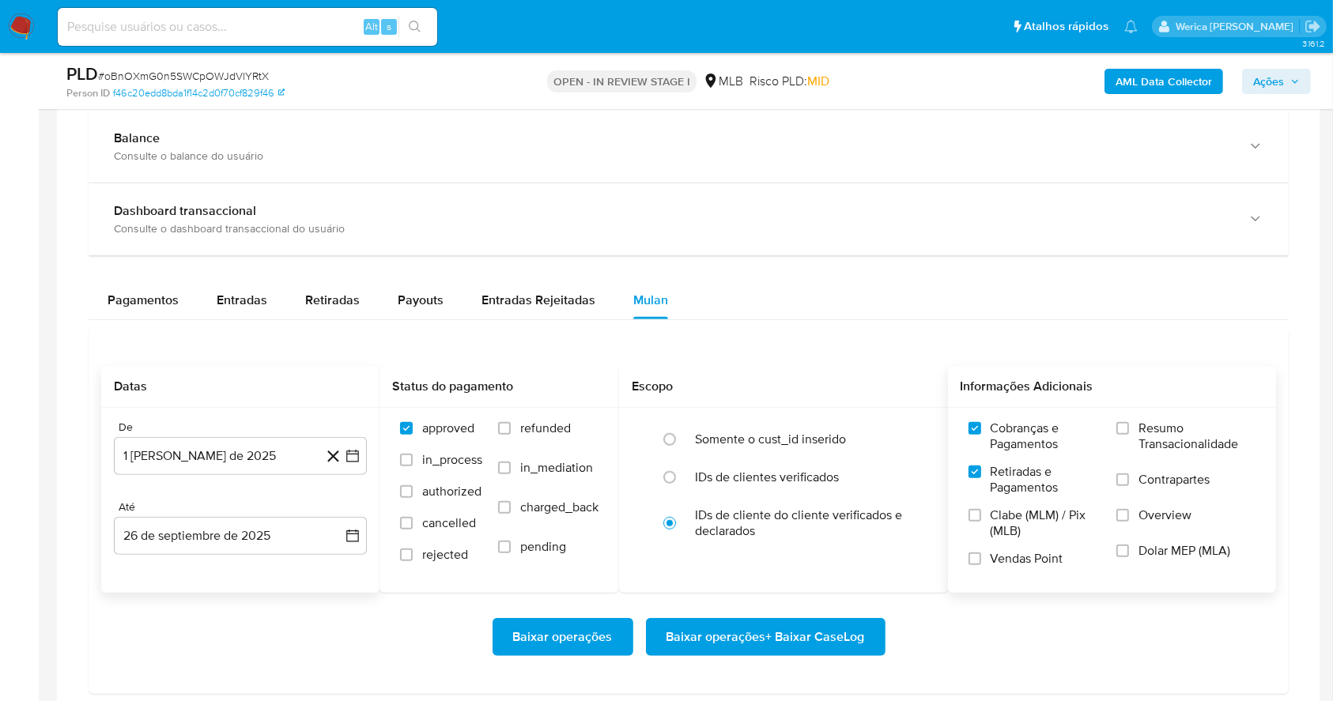
click at [981, 522] on input "Clabe (MLM) / Pix (MLB)" at bounding box center [975, 515] width 13 height 13
drag, startPoint x: 996, startPoint y: 590, endPoint x: 1003, endPoint y: 585, distance: 8.6
click at [995, 590] on div "Cobranças e Pagamentos Retiradas e Pagamentos Clabe (MLM) / Pix (MLB) Vendas Po…" at bounding box center [1112, 499] width 329 height 183
click at [1022, 575] on label "Vendas Point" at bounding box center [1035, 565] width 133 height 28
click at [1118, 560] on label "Dolar MEP (MLA)" at bounding box center [1186, 561] width 139 height 36
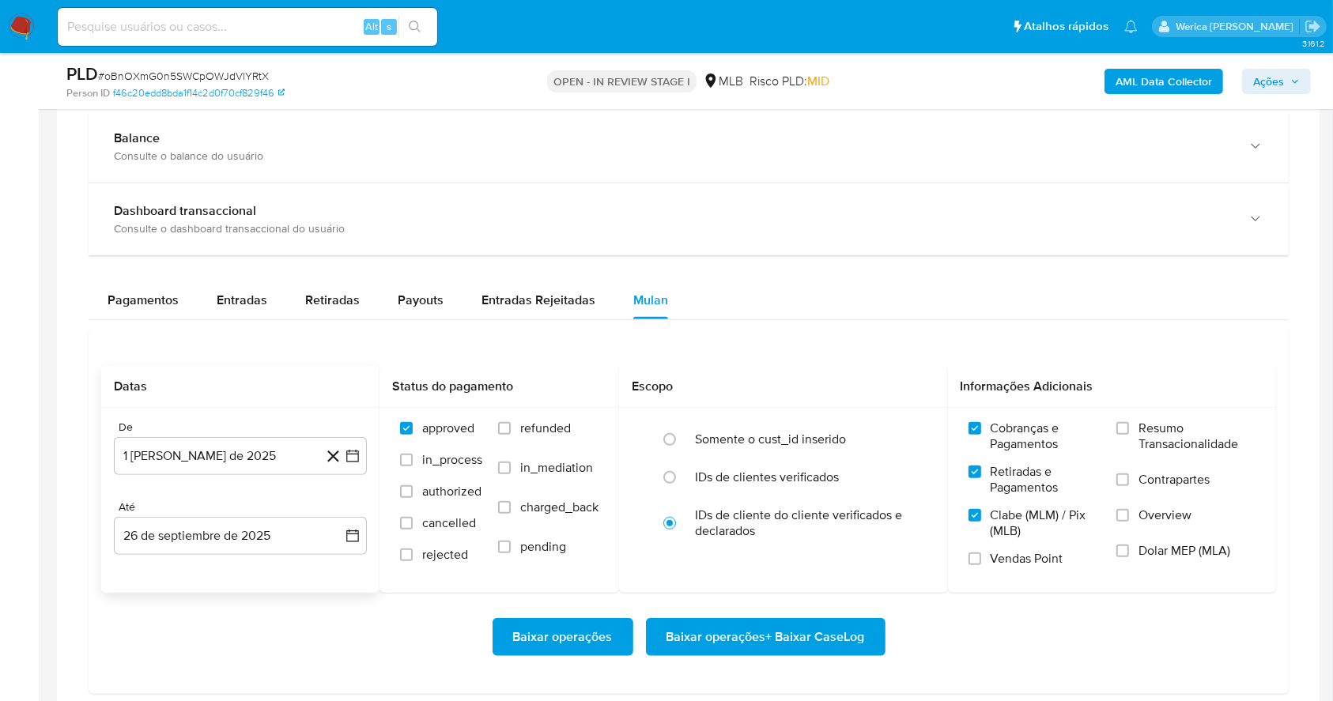
click at [1118, 557] on input "Dolar MEP (MLA)" at bounding box center [1123, 551] width 13 height 13
click at [1139, 530] on label "Overview" at bounding box center [1186, 526] width 139 height 36
click at [1129, 522] on input "Overview" at bounding box center [1123, 515] width 13 height 13
click at [1138, 508] on label "Overview" at bounding box center [1186, 526] width 139 height 36
click at [1129, 509] on input "Overview" at bounding box center [1123, 515] width 13 height 13
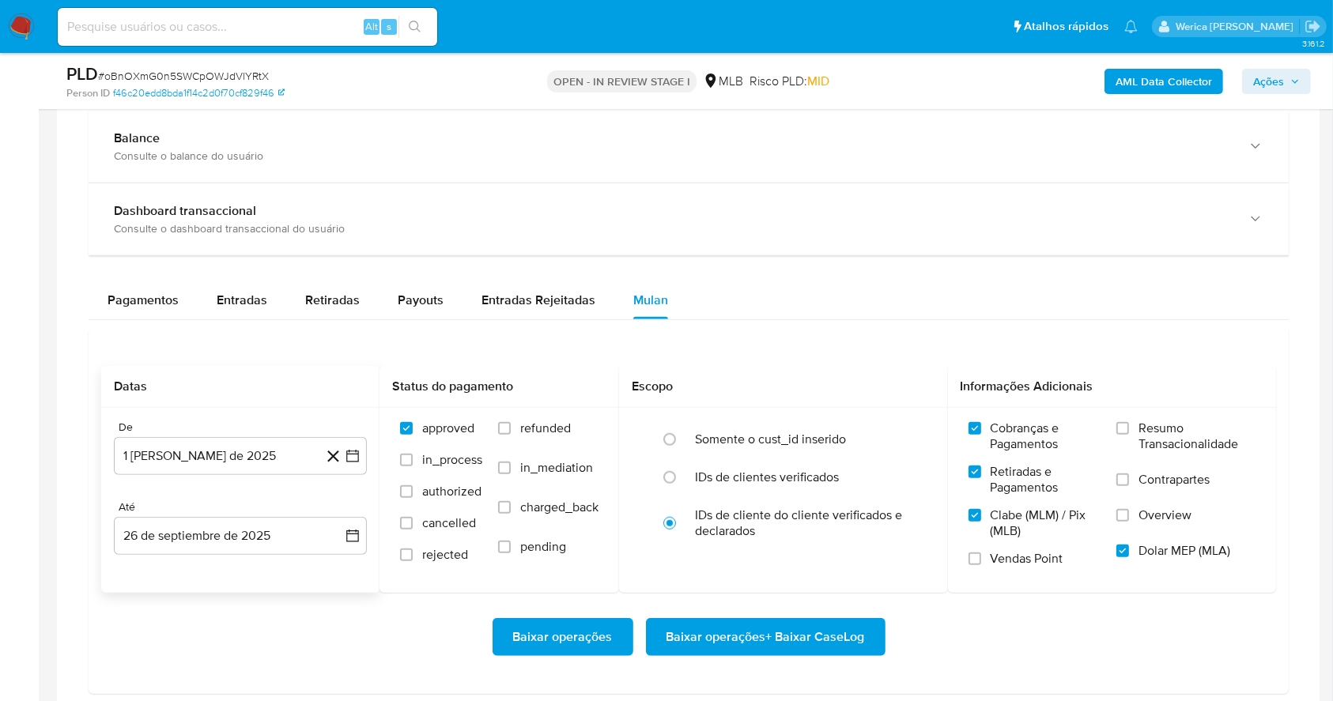
click at [1157, 472] on span "Contrapartes" at bounding box center [1174, 480] width 71 height 16
click at [1129, 474] on input "Contrapartes" at bounding box center [1123, 480] width 13 height 13
click at [1143, 433] on span "Resumo Transacionalidade" at bounding box center [1197, 437] width 117 height 32
click at [1129, 433] on input "Resumo Transacionalidade" at bounding box center [1123, 428] width 13 height 13
click at [1146, 510] on span "Overview" at bounding box center [1165, 516] width 53 height 16
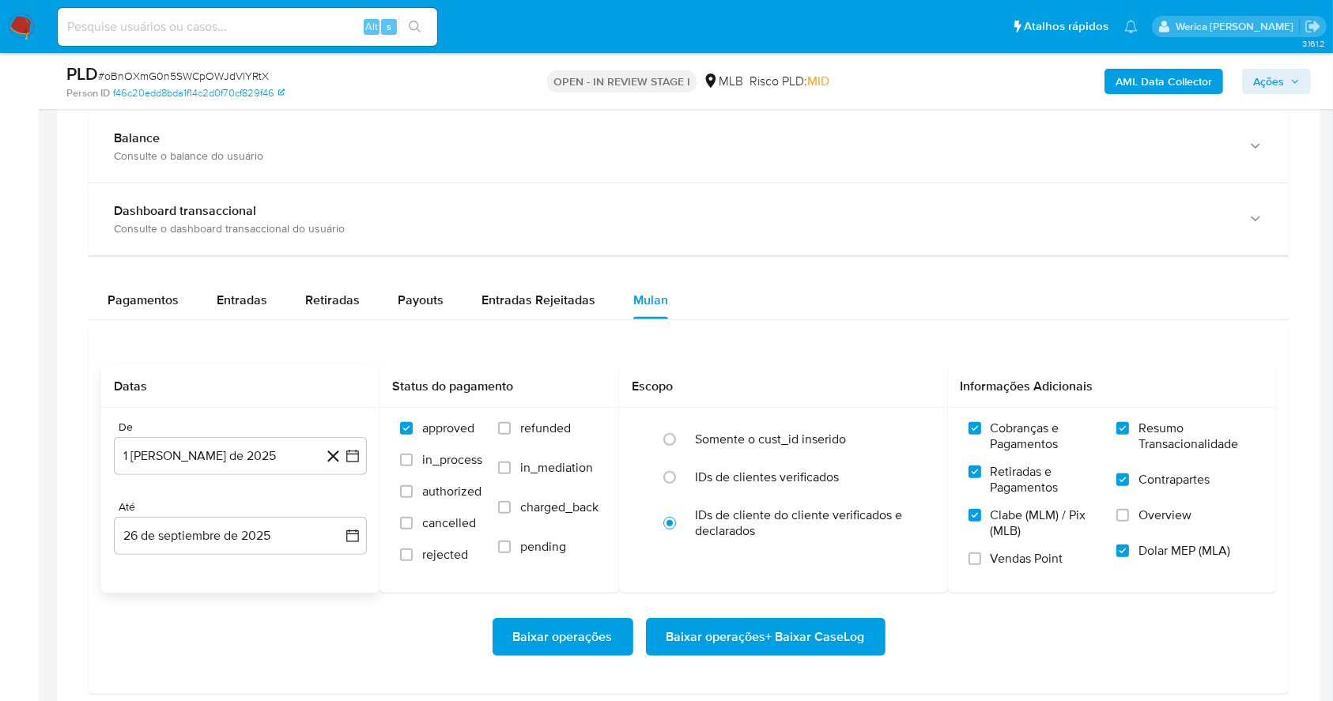
click at [1129, 510] on input "Overview" at bounding box center [1123, 515] width 13 height 13
click at [981, 567] on label "Vendas Point" at bounding box center [1035, 565] width 133 height 28
click at [981, 565] on input "Vendas Point" at bounding box center [975, 559] width 13 height 13
click at [836, 628] on span "Baixar operações + Baixar CaseLog" at bounding box center [766, 637] width 198 height 35
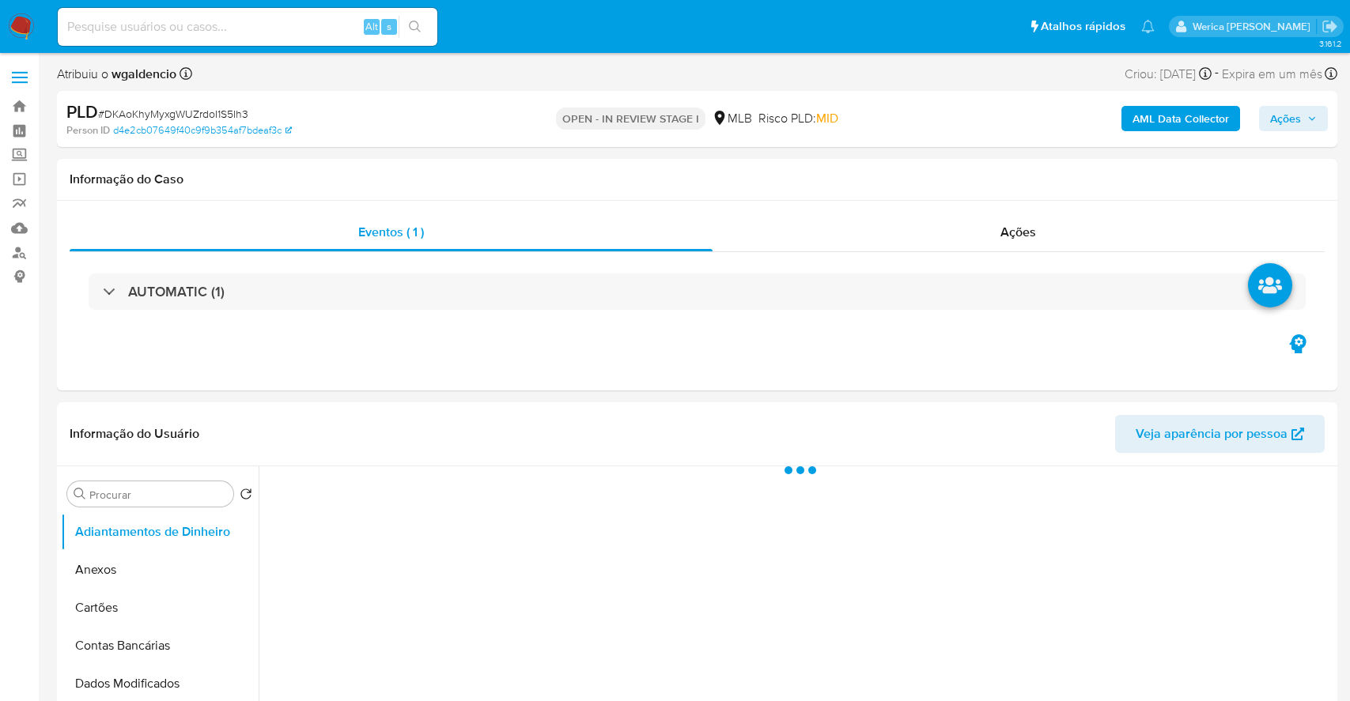
select select "10"
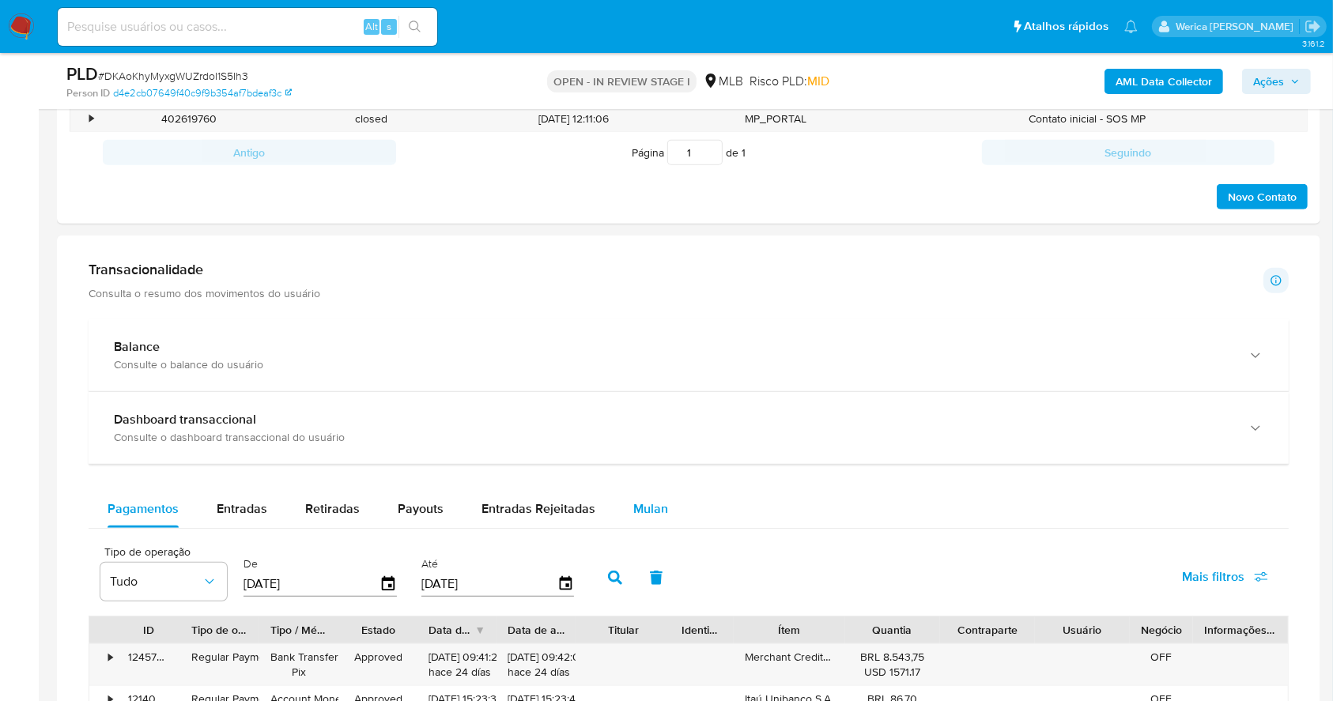
click at [651, 508] on span "Mulan" at bounding box center [650, 509] width 35 height 18
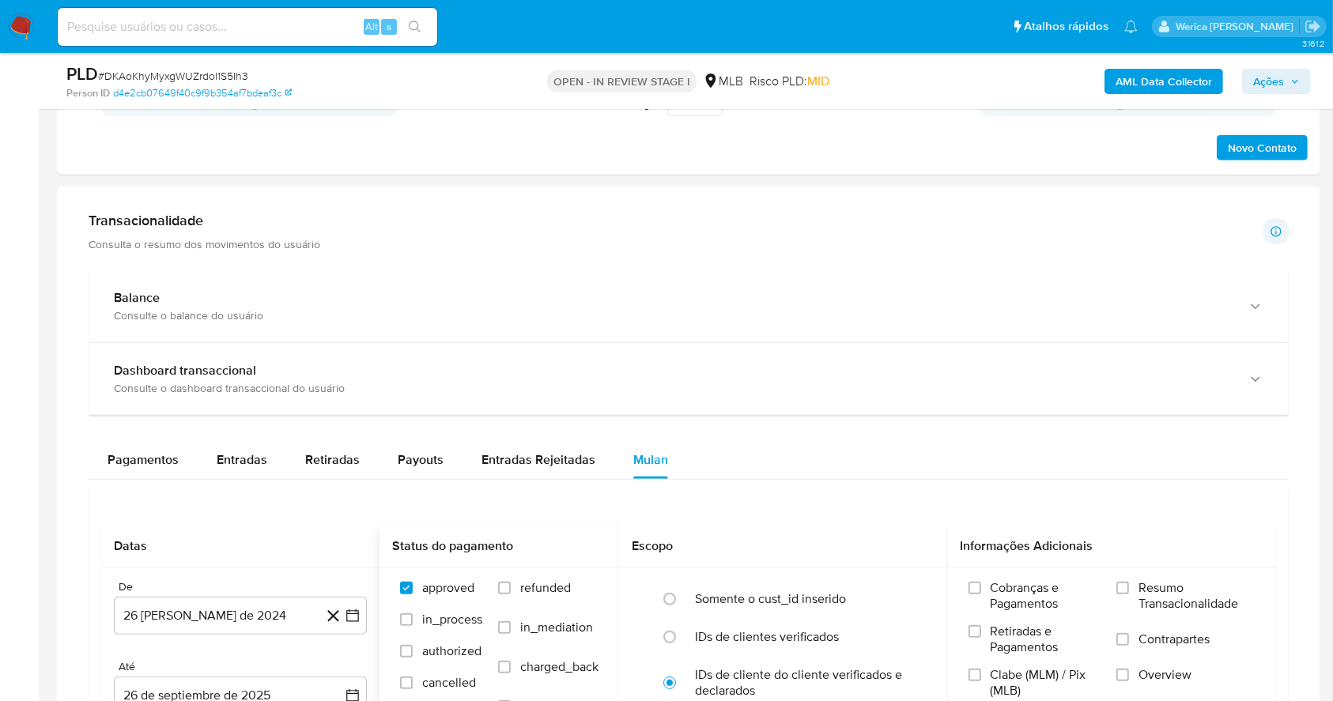
scroll to position [1054, 0]
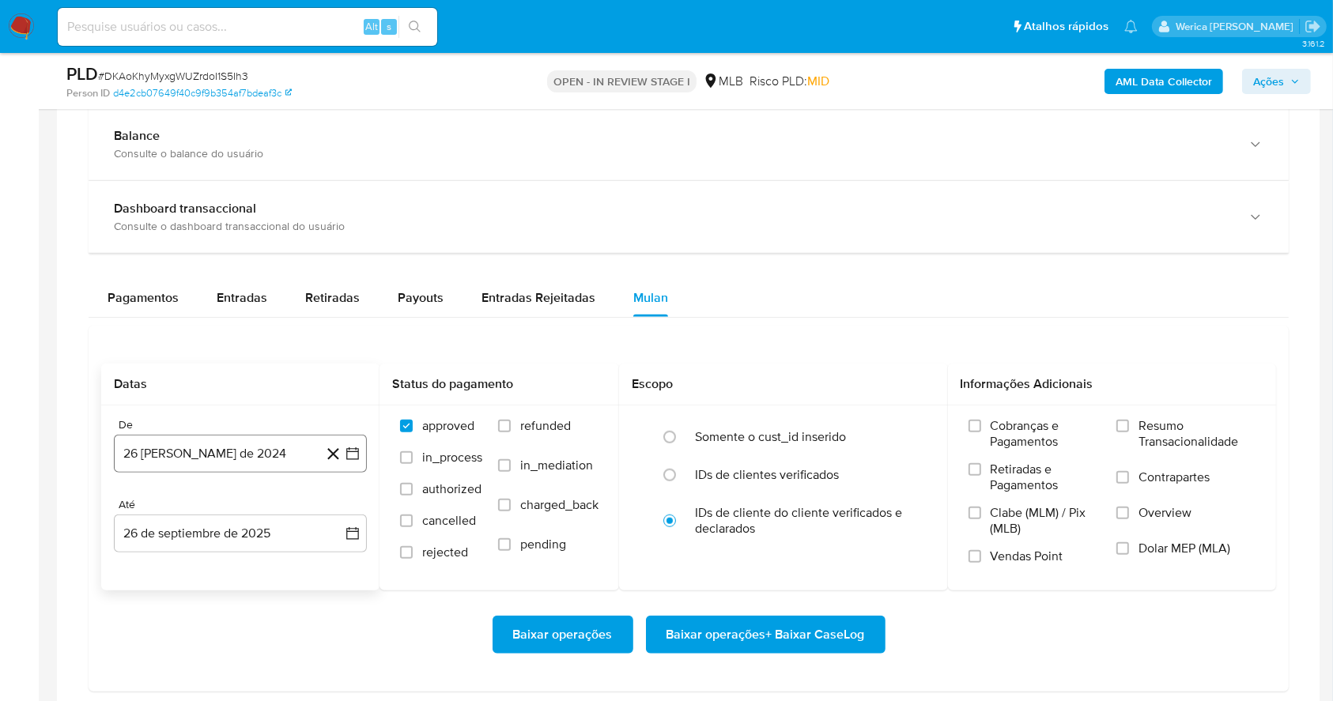
click at [290, 455] on button "26 [PERSON_NAME] de 2024" at bounding box center [240, 454] width 253 height 38
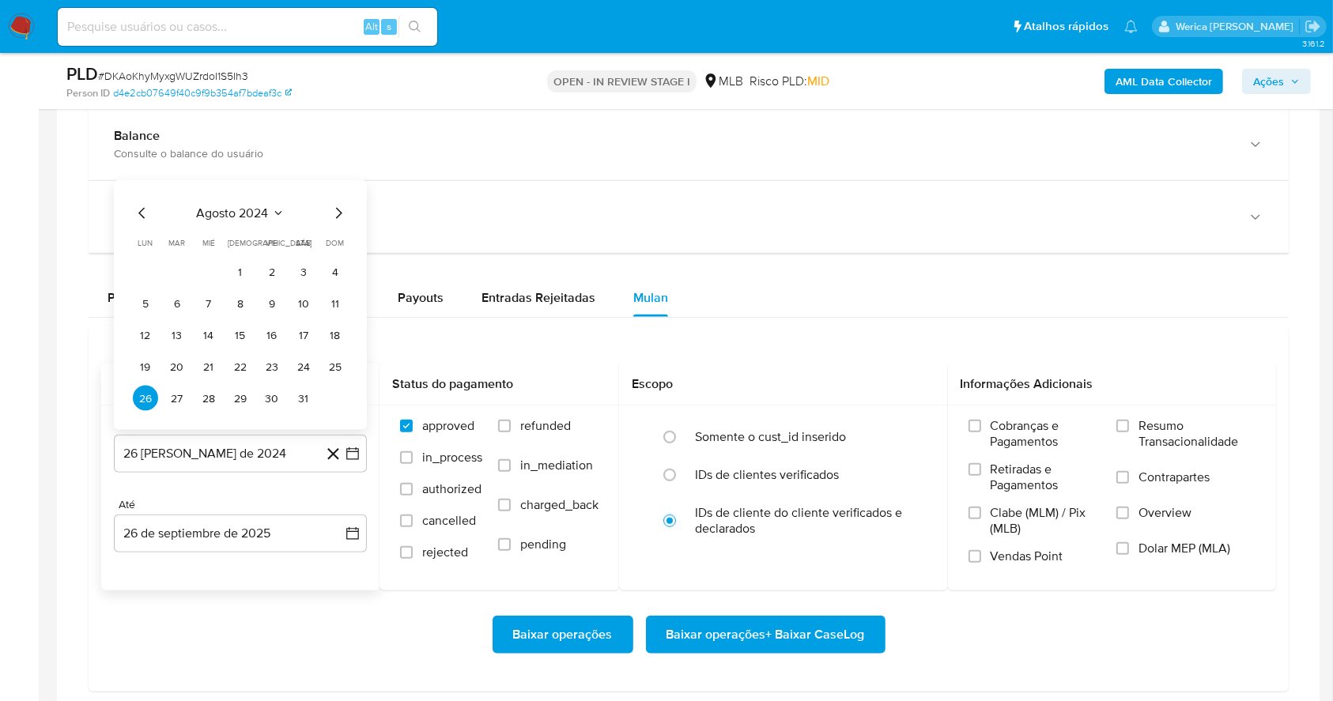
click at [253, 206] on span "agosto 2024" at bounding box center [233, 214] width 72 height 16
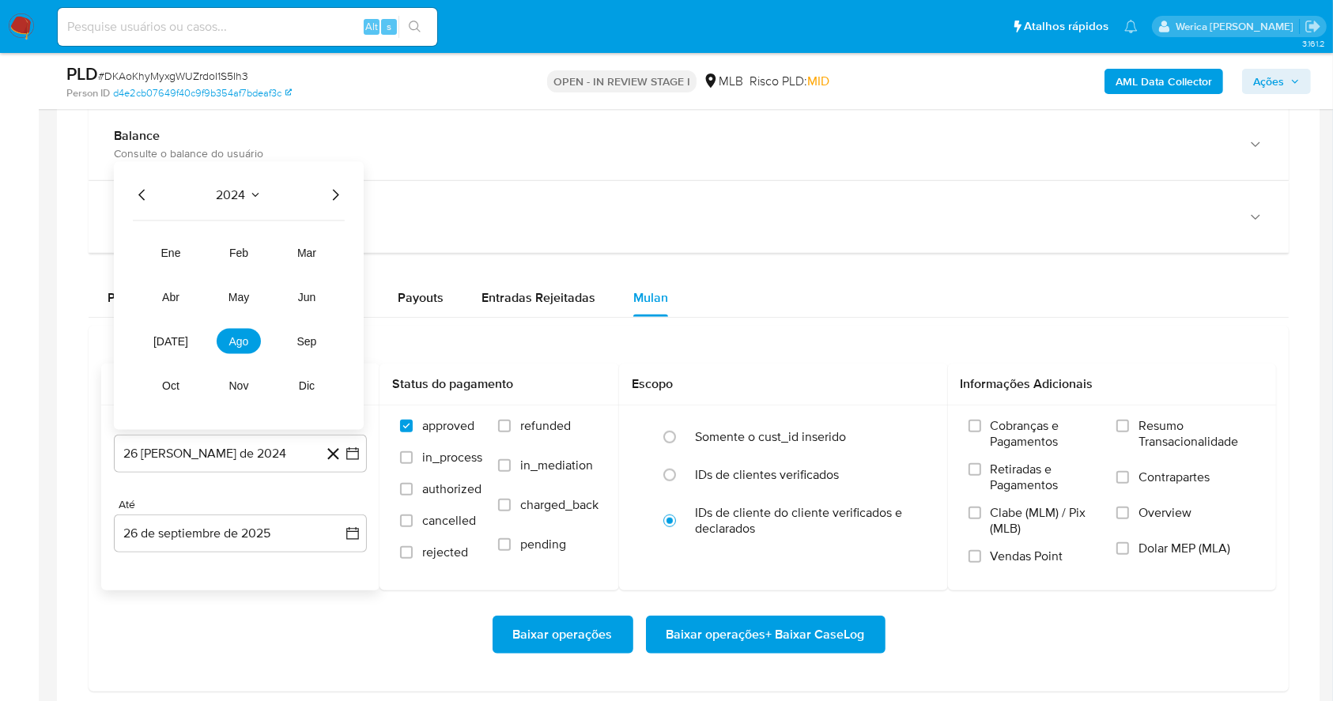
drag, startPoint x: 334, startPoint y: 195, endPoint x: 330, endPoint y: 218, distance: 23.3
click at [337, 195] on icon "Año siguiente" at bounding box center [335, 195] width 19 height 19
click at [214, 343] on tr "ene feb mar abr may jun [DATE] ago sep oct nov dic" at bounding box center [239, 319] width 180 height 158
click at [228, 345] on button "ago" at bounding box center [239, 341] width 44 height 25
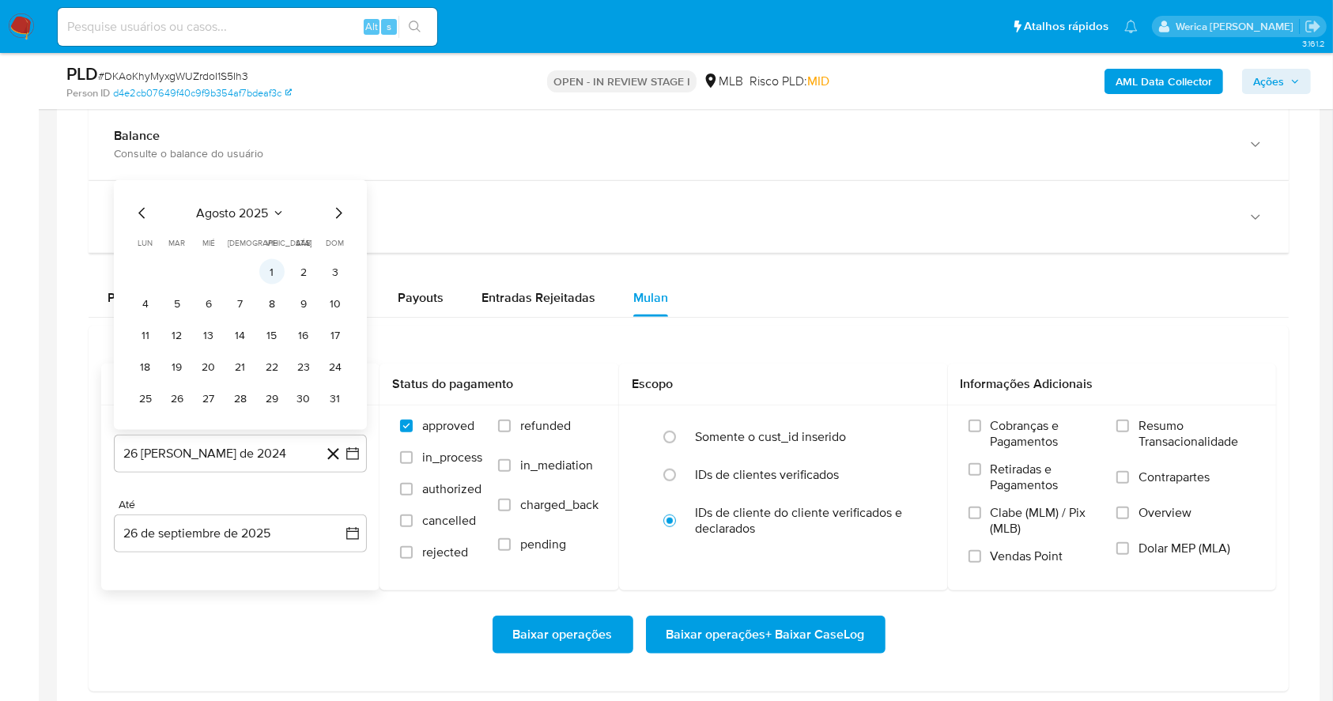
click at [270, 266] on button "1" at bounding box center [271, 271] width 25 height 25
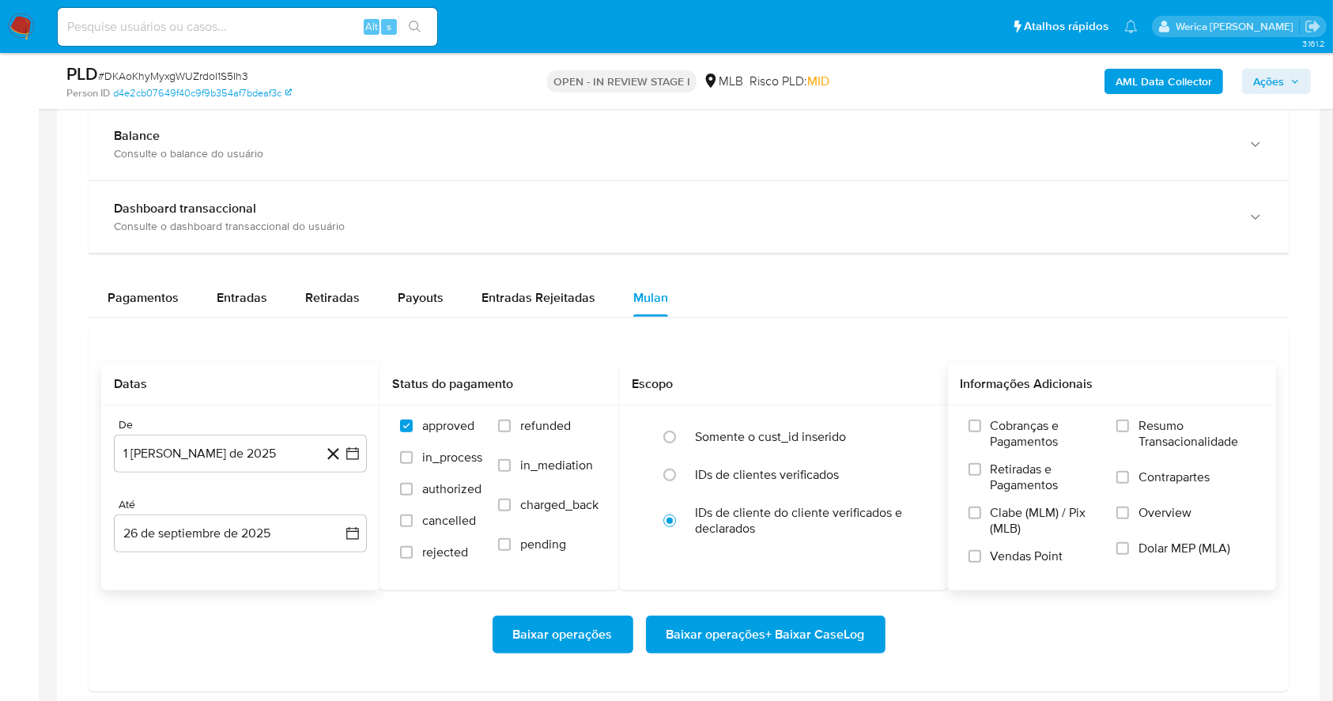
drag, startPoint x: 1006, startPoint y: 442, endPoint x: 1014, endPoint y: 438, distance: 8.8
click at [1014, 438] on span "Cobranças e Pagamentos" at bounding box center [1046, 434] width 111 height 32
click at [1017, 509] on span "Clabe (MLM) / Pix (MLB)" at bounding box center [1046, 521] width 111 height 32
click at [981, 509] on input "Clabe (MLM) / Pix (MLB)" at bounding box center [975, 513] width 13 height 13
click at [1010, 554] on span "Vendas Point" at bounding box center [1027, 557] width 73 height 16
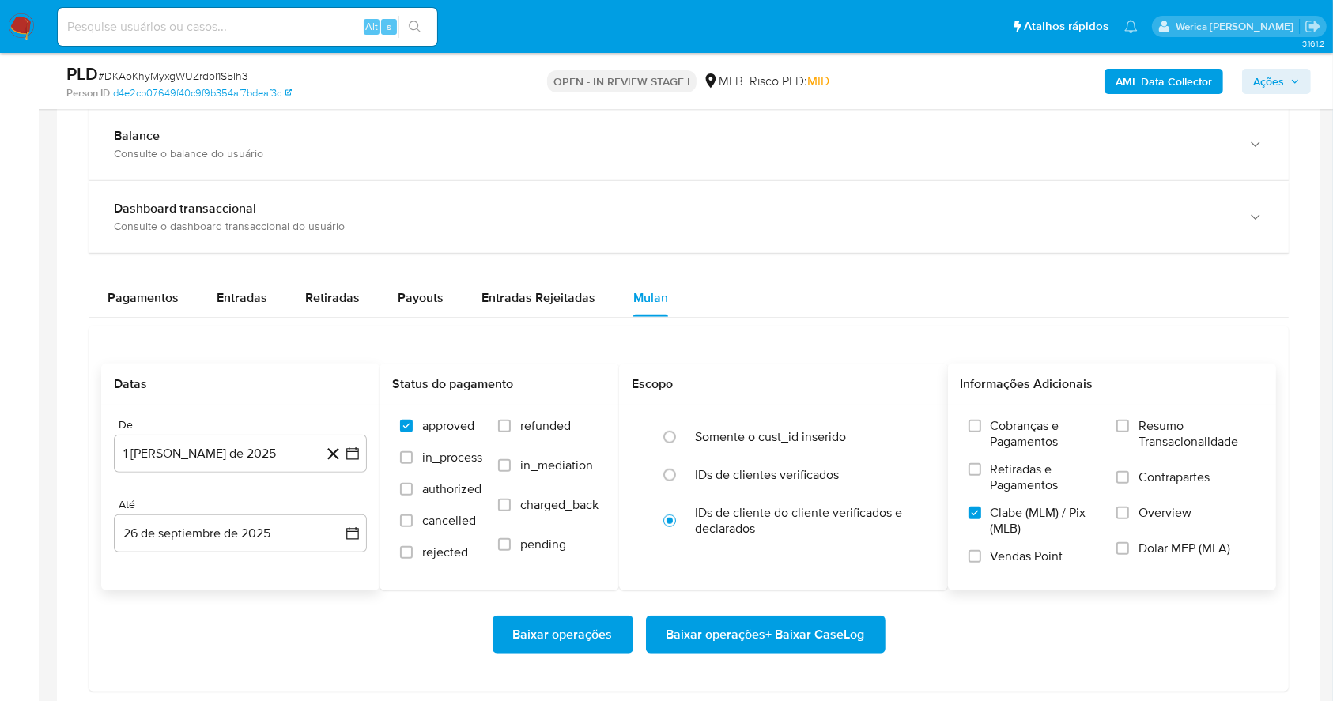
click at [981, 554] on input "Vendas Point" at bounding box center [975, 556] width 13 height 13
click at [1006, 586] on div "Cobranças e Pagamentos Retiradas e Pagamentos Clabe (MLM) / Pix (MLB) Vendas Po…" at bounding box center [1112, 497] width 329 height 183
click at [1010, 505] on span "Clabe (MLM) / Pix (MLB)" at bounding box center [1046, 521] width 111 height 32
click at [981, 507] on input "Clabe (MLM) / Pix (MLB)" at bounding box center [975, 513] width 13 height 13
drag, startPoint x: 1010, startPoint y: 503, endPoint x: 1039, endPoint y: 442, distance: 67.6
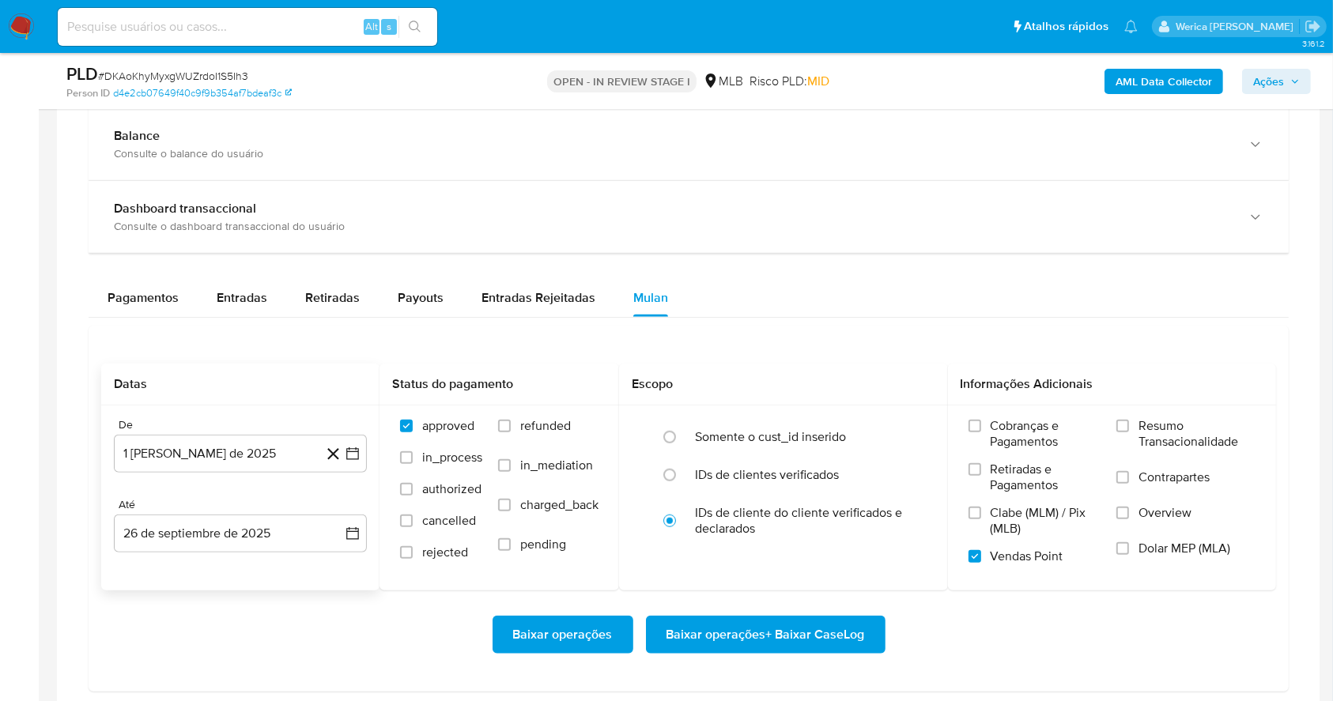
click at [1022, 440] on span "Cobranças e Pagamentos" at bounding box center [1046, 434] width 111 height 32
click at [1162, 427] on span "Resumo Transacionalidade" at bounding box center [1197, 434] width 117 height 32
click at [1129, 427] on input "Resumo Transacionalidade" at bounding box center [1123, 426] width 13 height 13
click at [1146, 496] on label "Contrapartes" at bounding box center [1186, 488] width 139 height 36
click at [1129, 484] on input "Contrapartes" at bounding box center [1123, 477] width 13 height 13
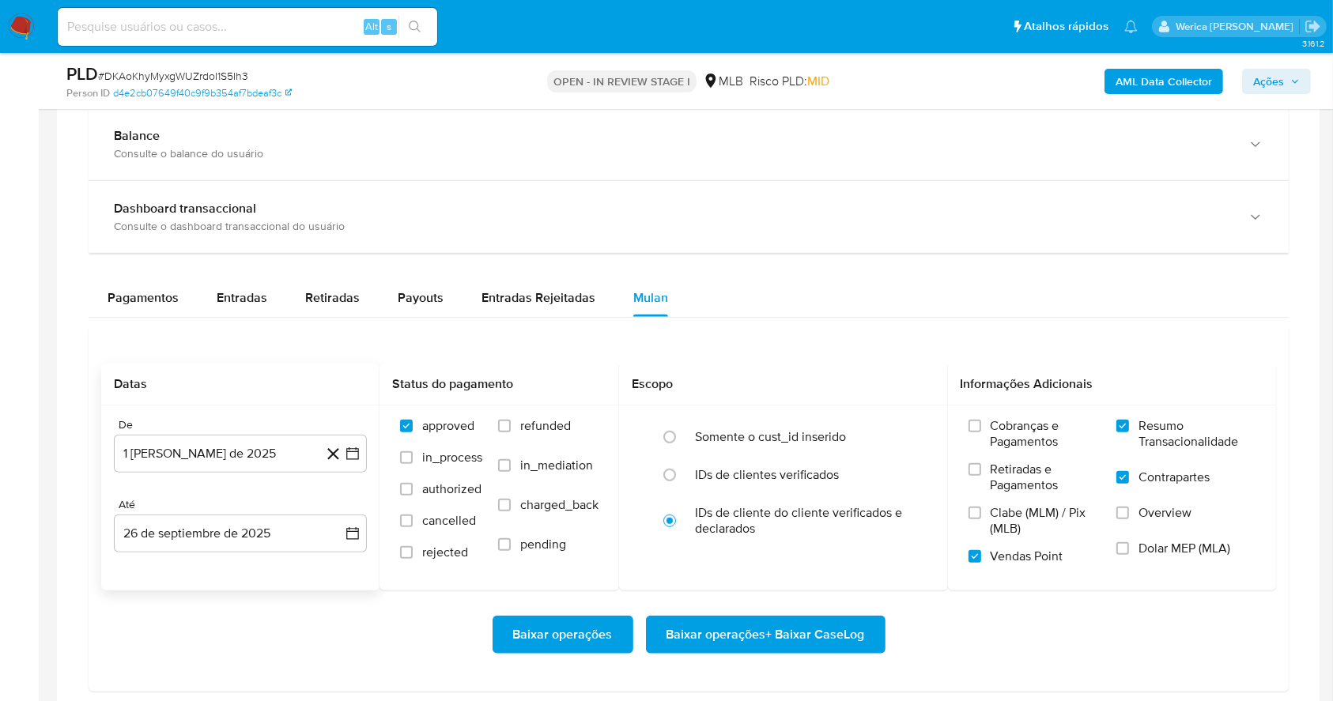
click at [1143, 535] on label "Overview" at bounding box center [1186, 523] width 139 height 36
click at [1129, 520] on input "Overview" at bounding box center [1123, 513] width 13 height 13
click at [1132, 559] on label "Dolar MEP (MLA)" at bounding box center [1186, 559] width 139 height 36
click at [1129, 555] on input "Dolar MEP (MLA)" at bounding box center [1123, 548] width 13 height 13
click at [1044, 499] on label "Retiradas e Pagamentos" at bounding box center [1035, 483] width 133 height 43
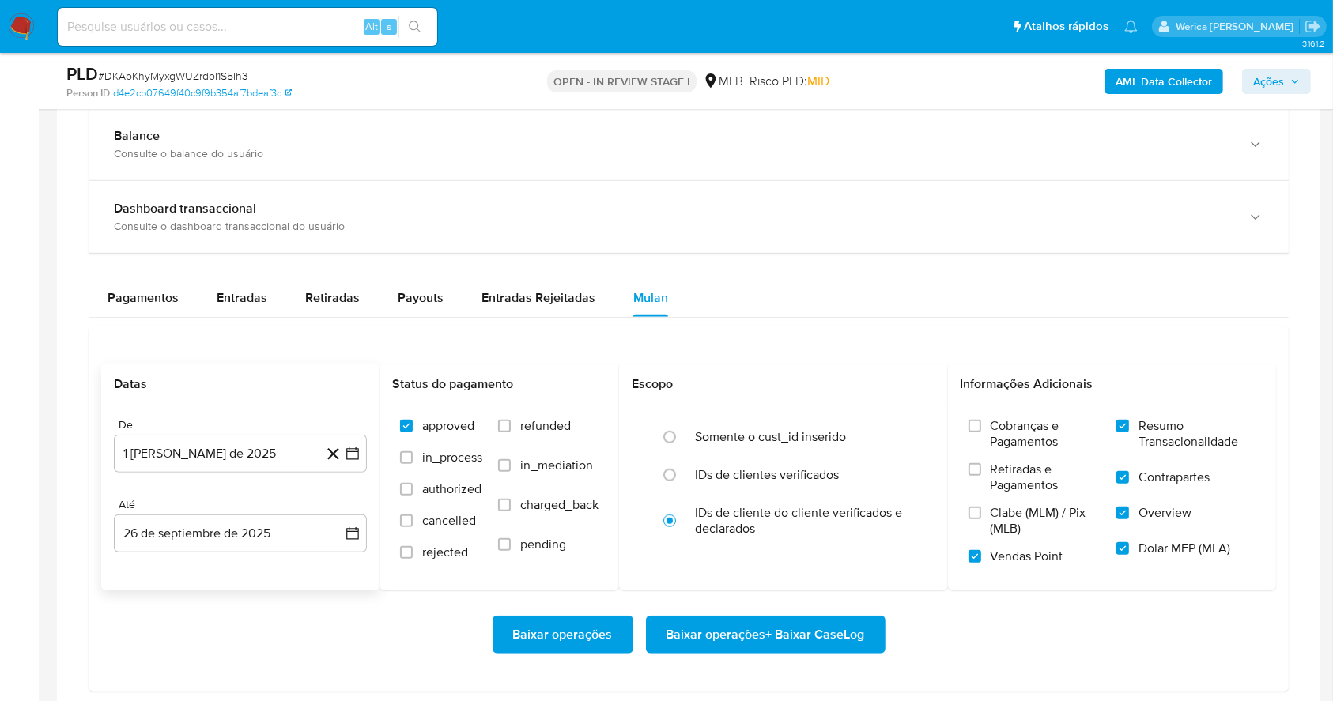
click at [981, 476] on input "Retiradas e Pagamentos" at bounding box center [975, 469] width 13 height 13
click at [1020, 437] on span "Cobranças e Pagamentos" at bounding box center [1046, 434] width 111 height 32
click at [981, 433] on input "Cobranças e Pagamentos" at bounding box center [975, 426] width 13 height 13
click at [1007, 518] on span "Clabe (MLM) / Pix (MLB)" at bounding box center [1046, 521] width 111 height 32
click at [981, 518] on input "Clabe (MLM) / Pix (MLB)" at bounding box center [975, 513] width 13 height 13
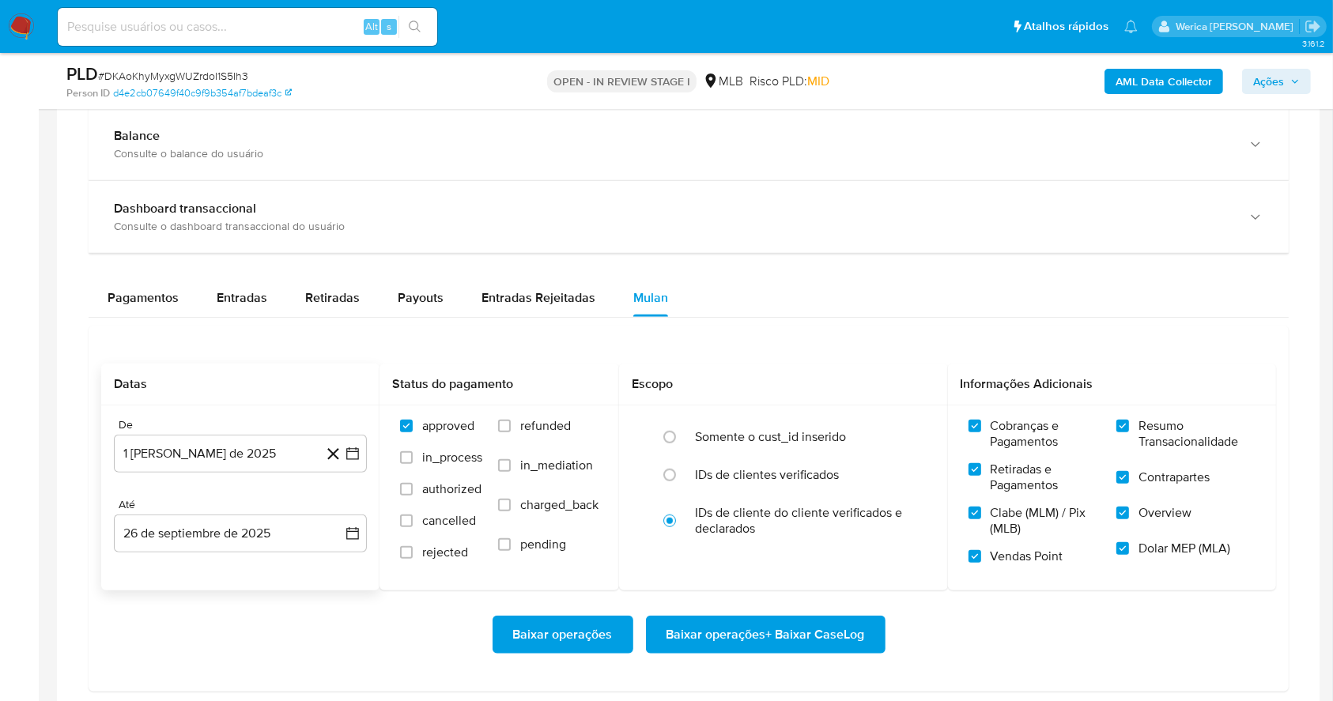
click at [803, 636] on span "Baixar operações + Baixar CaseLog" at bounding box center [766, 635] width 198 height 35
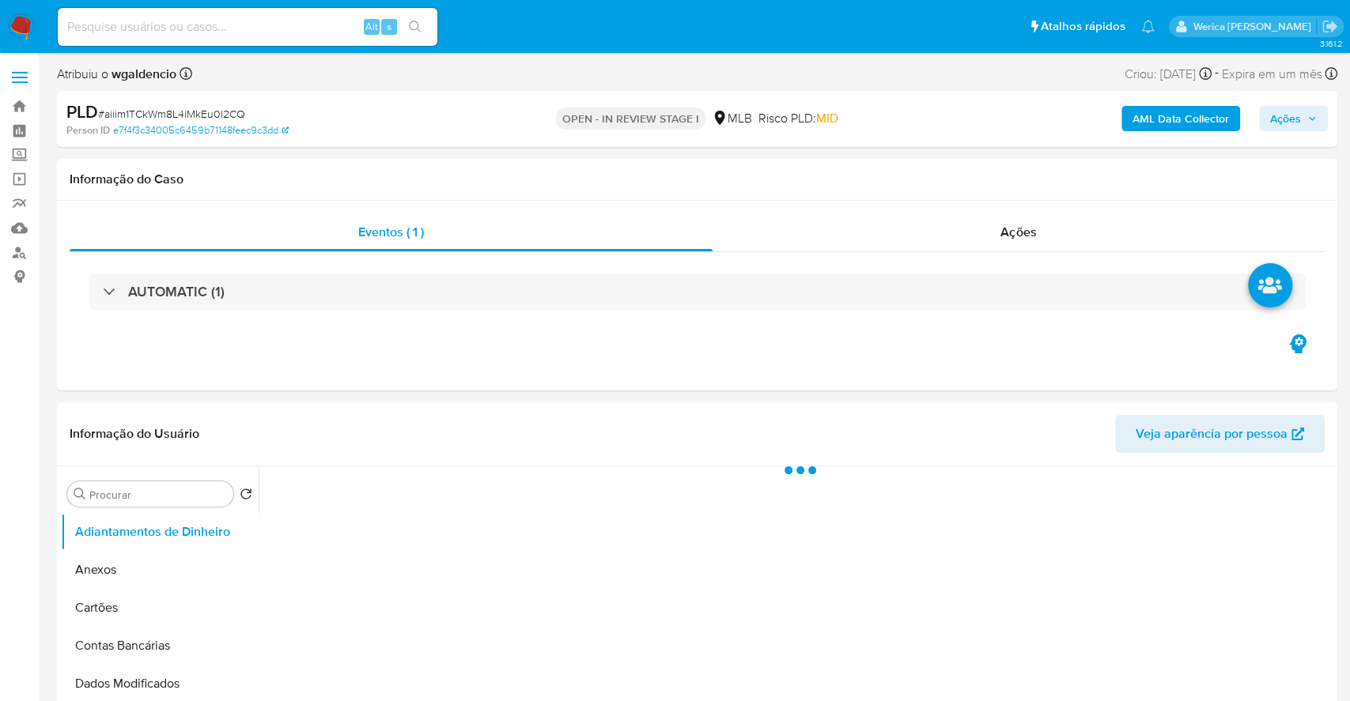
select select "10"
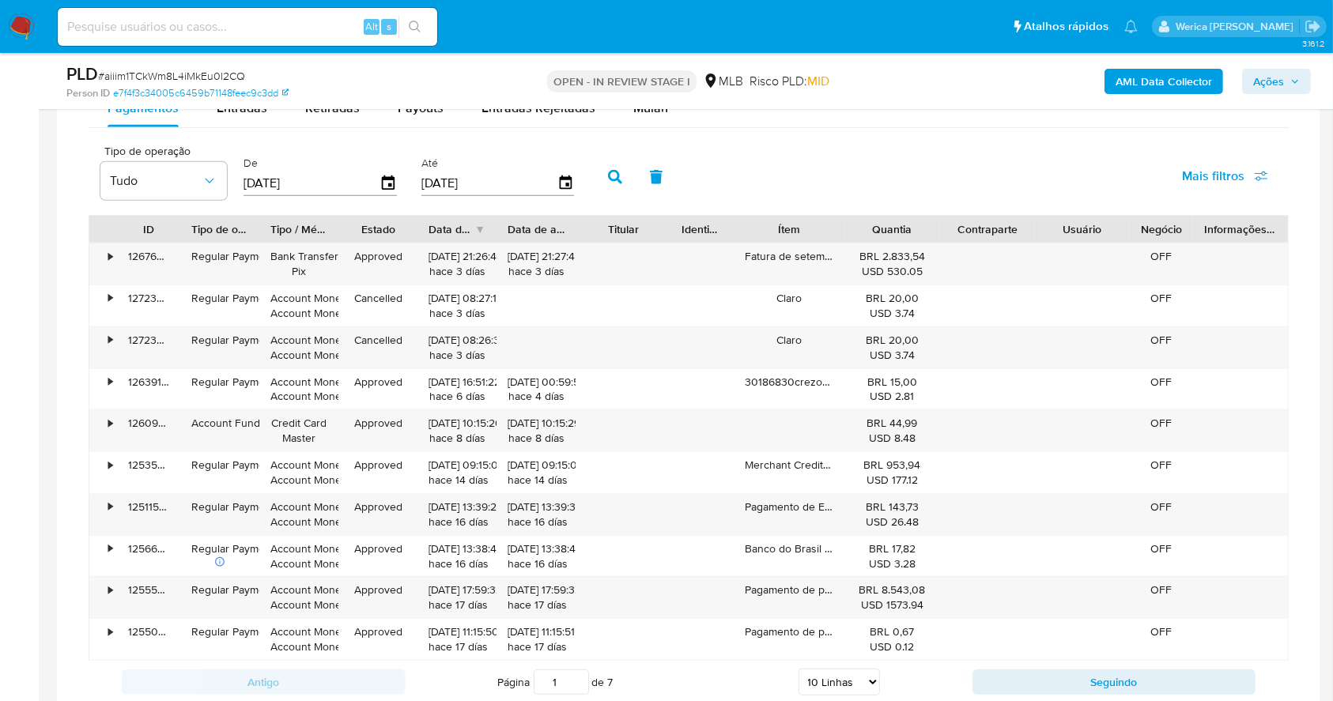
scroll to position [1265, 0]
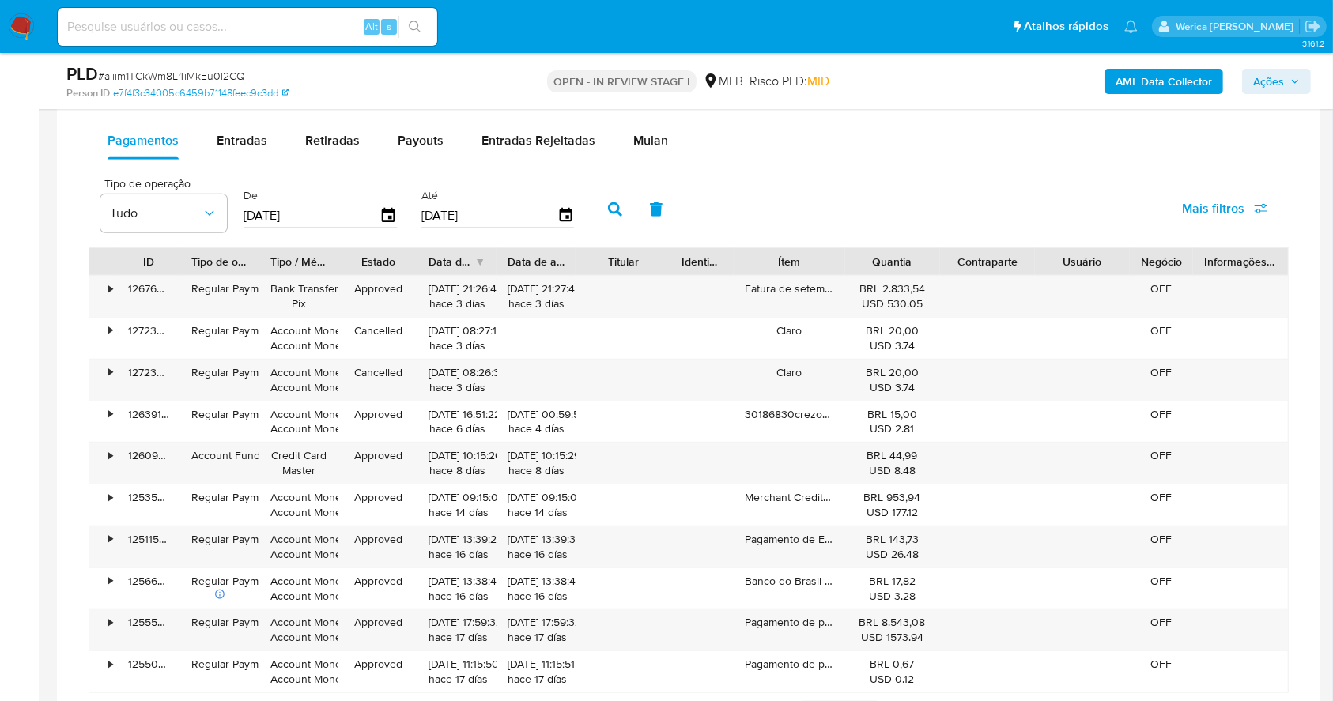
click at [635, 163] on div "Pagamentos Entradas Retiradas Payouts Entradas Rejeitadas Mulan Tipo de operaçã…" at bounding box center [689, 429] width 1200 height 614
click at [641, 131] on span "Mulan" at bounding box center [650, 140] width 35 height 18
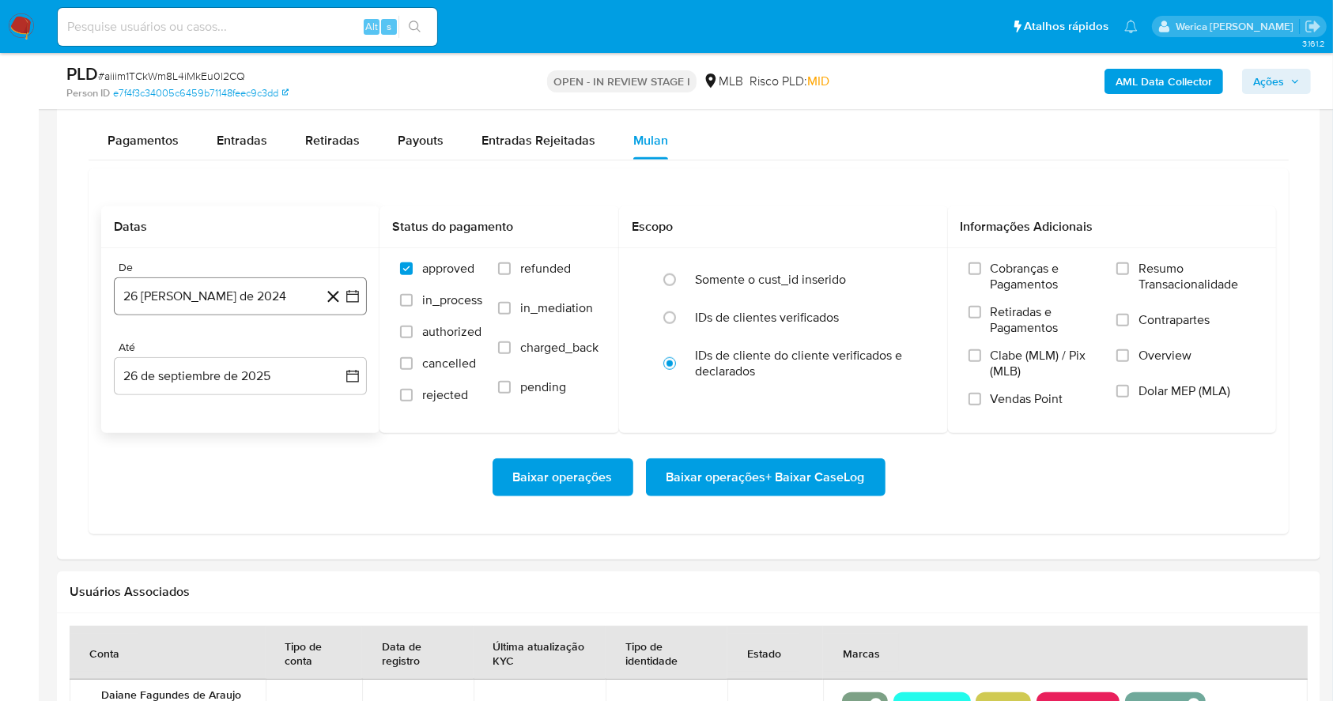
click at [278, 293] on button "26 [PERSON_NAME] de 2024" at bounding box center [240, 297] width 253 height 38
click at [266, 346] on span "agosto 2024" at bounding box center [233, 354] width 72 height 16
click at [336, 350] on icon "Año siguiente" at bounding box center [335, 353] width 19 height 19
click at [233, 516] on tr "ene feb mar abr may jun [DATE] ago sep oct nov dic" at bounding box center [239, 478] width 180 height 158
click at [235, 498] on span "ago" at bounding box center [239, 499] width 20 height 13
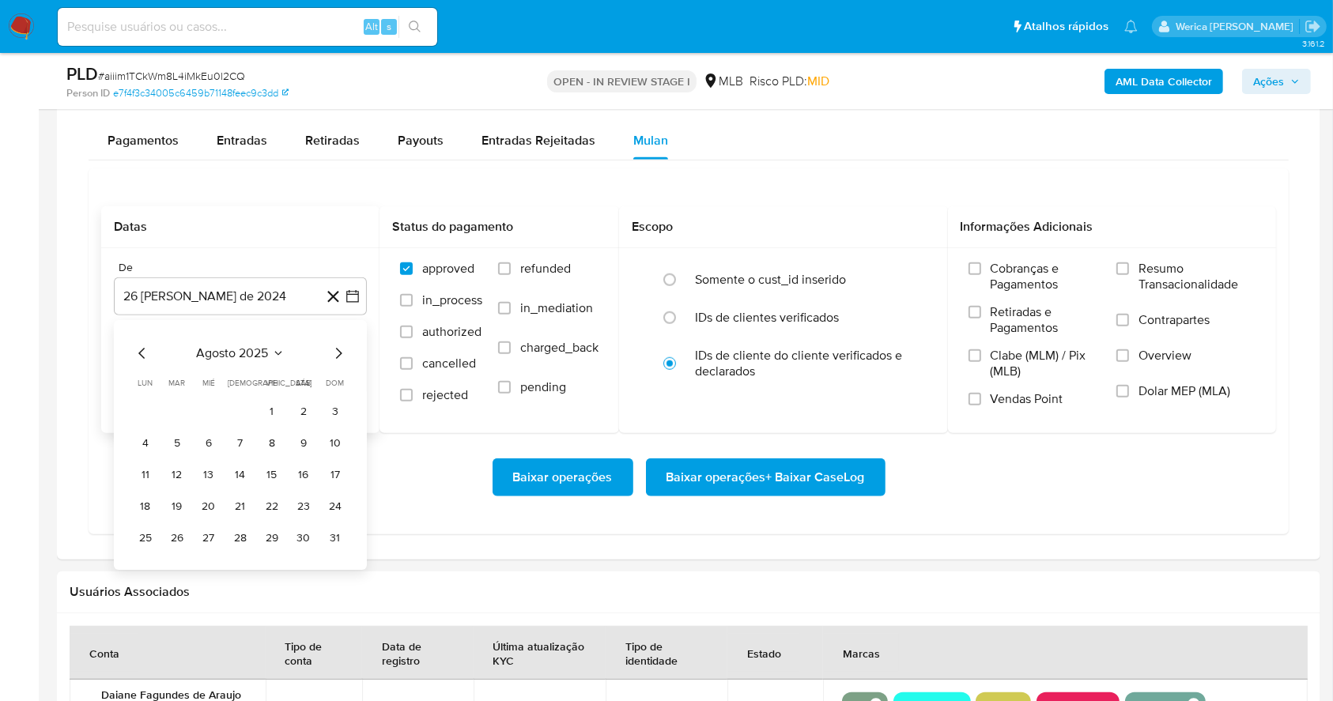
drag, startPoint x: 259, startPoint y: 414, endPoint x: 375, endPoint y: 421, distance: 115.7
click at [259, 417] on button "1" at bounding box center [271, 411] width 25 height 25
click at [1059, 250] on div "Informações Adicionais Cobranças e Pagamentos Retiradas e Pagamentos Clabe (MLM…" at bounding box center [1112, 319] width 329 height 227
click at [1009, 284] on span "Cobranças e Pagamentos" at bounding box center [1046, 277] width 111 height 32
click at [981, 275] on input "Cobranças e Pagamentos" at bounding box center [975, 269] width 13 height 13
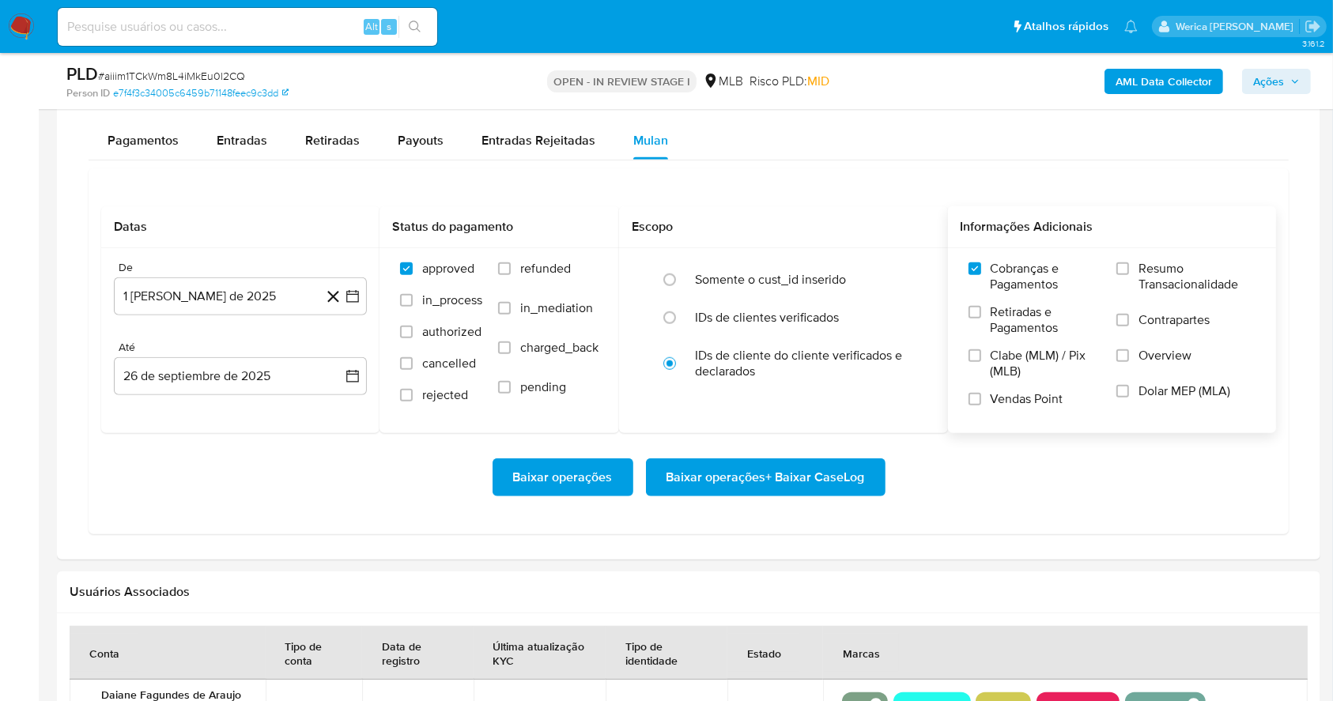
click at [1007, 331] on span "Retiradas e Pagamentos" at bounding box center [1046, 320] width 111 height 32
click at [981, 319] on input "Retiradas e Pagamentos" at bounding box center [975, 312] width 13 height 13
drag, startPoint x: 1007, startPoint y: 331, endPoint x: 1000, endPoint y: 365, distance: 33.8
click at [1000, 365] on span "Clabe (MLM) / Pix (MLB)" at bounding box center [1046, 364] width 111 height 32
click at [981, 362] on input "Clabe (MLM) / Pix (MLB)" at bounding box center [975, 356] width 13 height 13
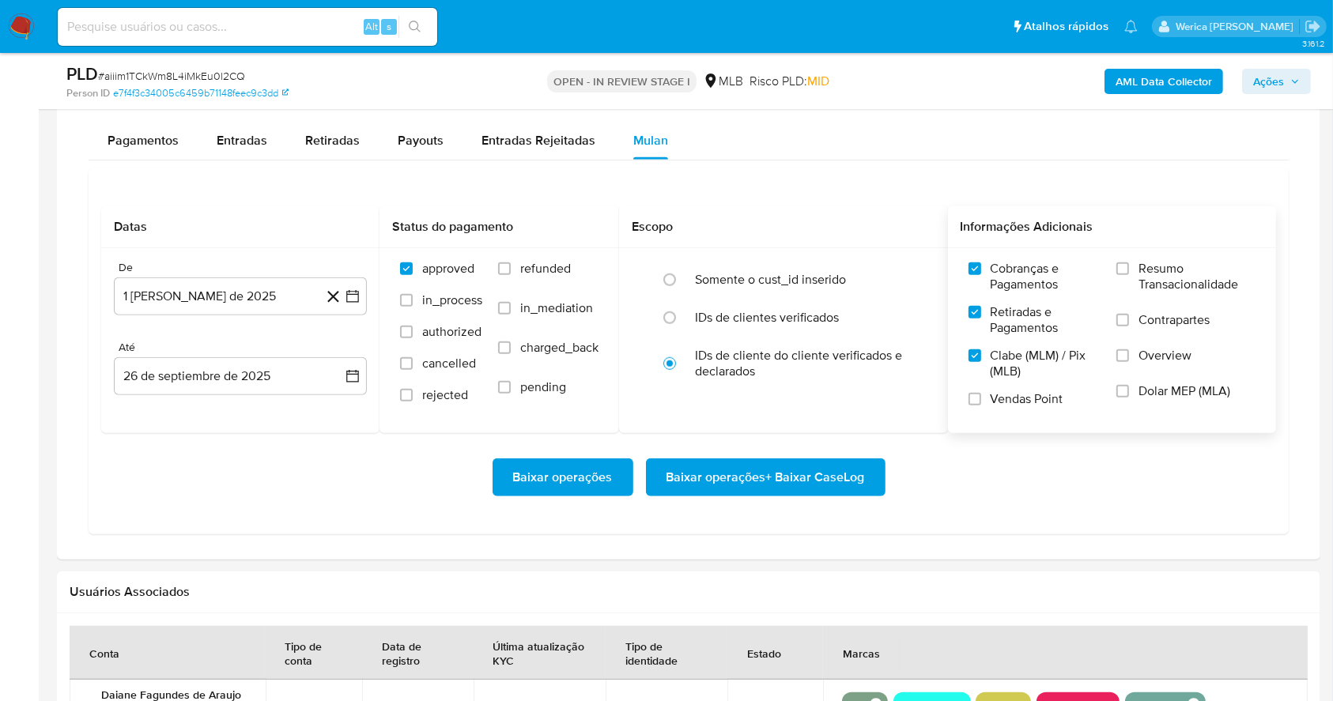
click at [1000, 400] on span "Vendas Point" at bounding box center [1027, 399] width 73 height 16
click at [981, 400] on input "Vendas Point" at bounding box center [975, 399] width 13 height 13
click at [1120, 384] on label "Dolar MEP (MLA)" at bounding box center [1186, 402] width 139 height 36
click at [1120, 385] on input "Dolar MEP (MLA)" at bounding box center [1123, 391] width 13 height 13
click at [1132, 355] on label "Overview" at bounding box center [1186, 366] width 139 height 36
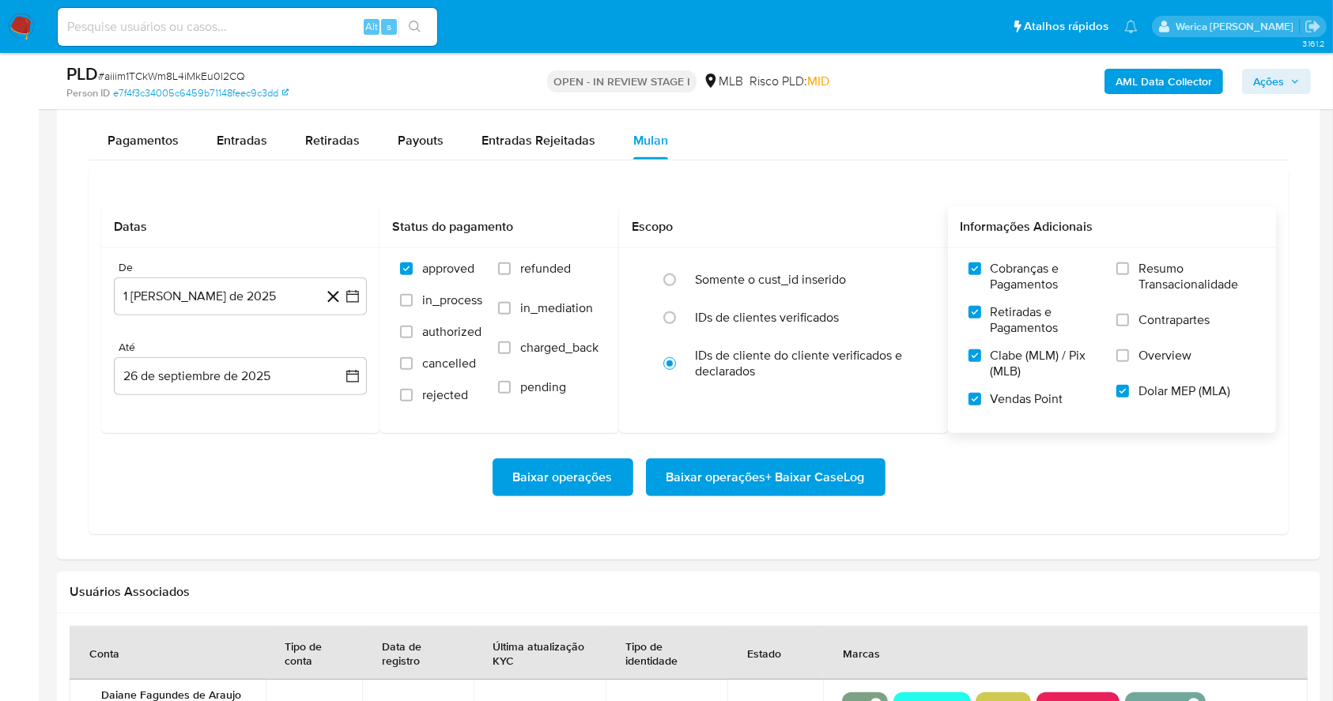
click at [1129, 355] on input "Overview" at bounding box center [1123, 356] width 13 height 13
click at [1143, 322] on span "Contrapartes" at bounding box center [1174, 320] width 71 height 16
click at [1129, 322] on input "Contrapartes" at bounding box center [1123, 320] width 13 height 13
click at [1142, 277] on span "Resumo Transacionalidade" at bounding box center [1197, 277] width 117 height 32
click at [1129, 275] on input "Resumo Transacionalidade" at bounding box center [1123, 269] width 13 height 13
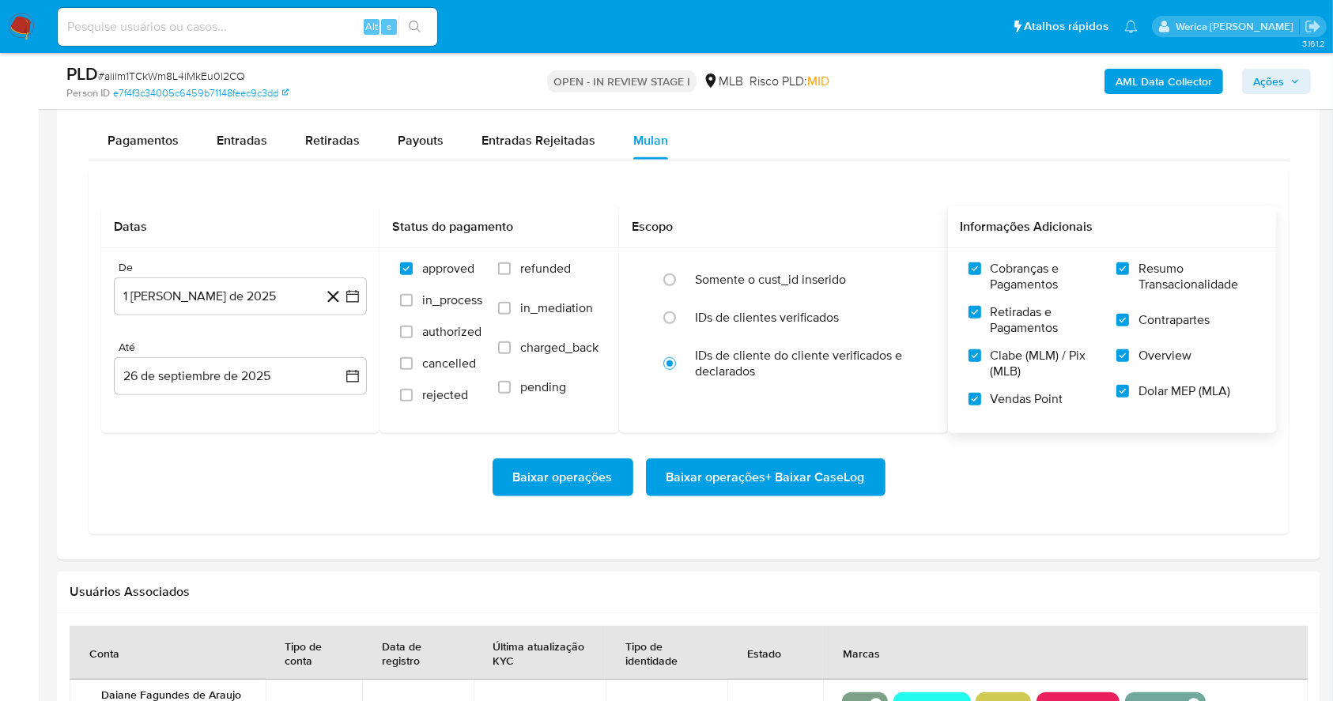
click at [825, 477] on span "Baixar operações + Baixar CaseLog" at bounding box center [766, 477] width 198 height 35
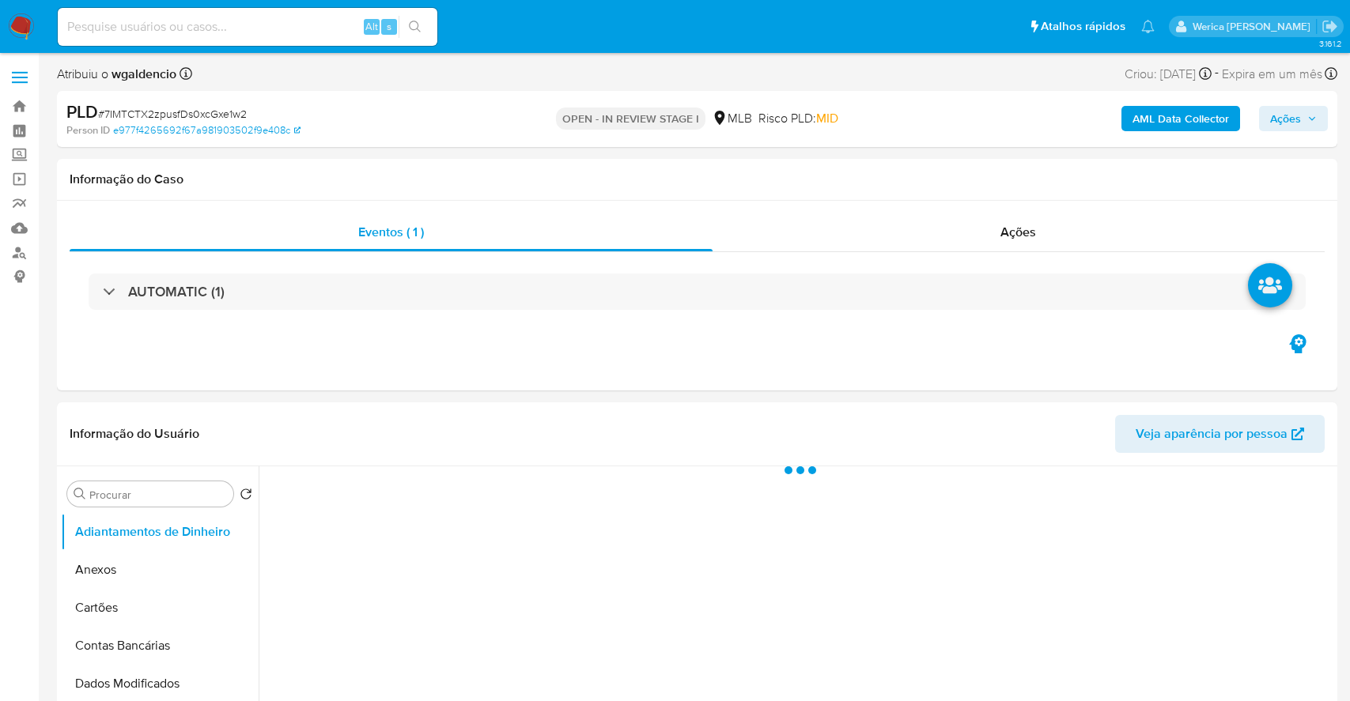
select select "10"
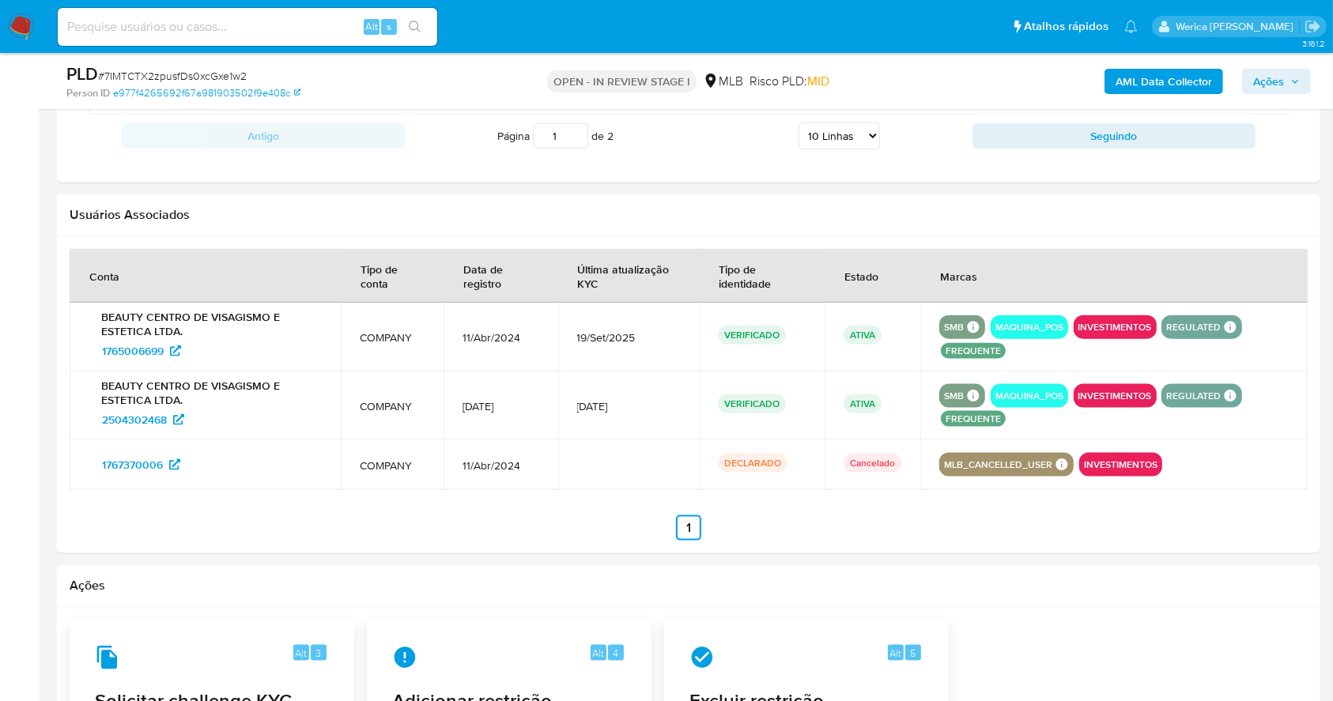
scroll to position [1265, 0]
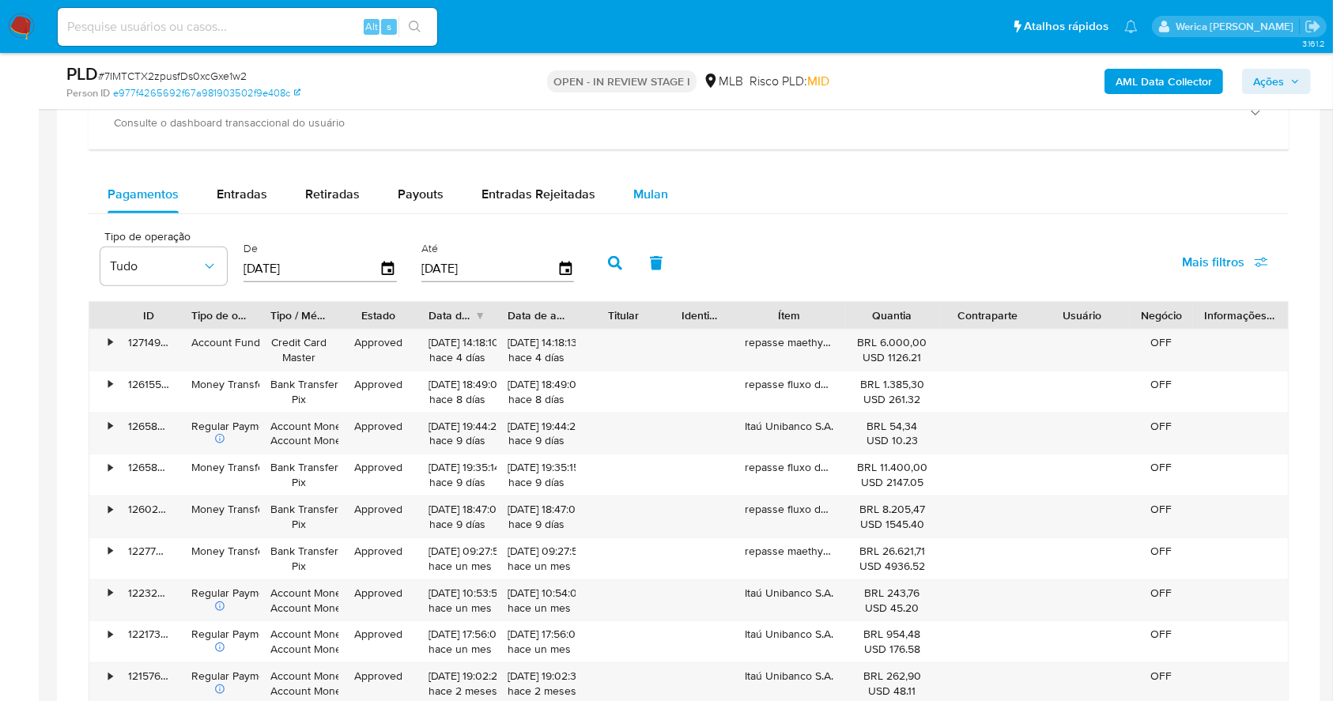
click at [633, 191] on span "Mulan" at bounding box center [650, 194] width 35 height 18
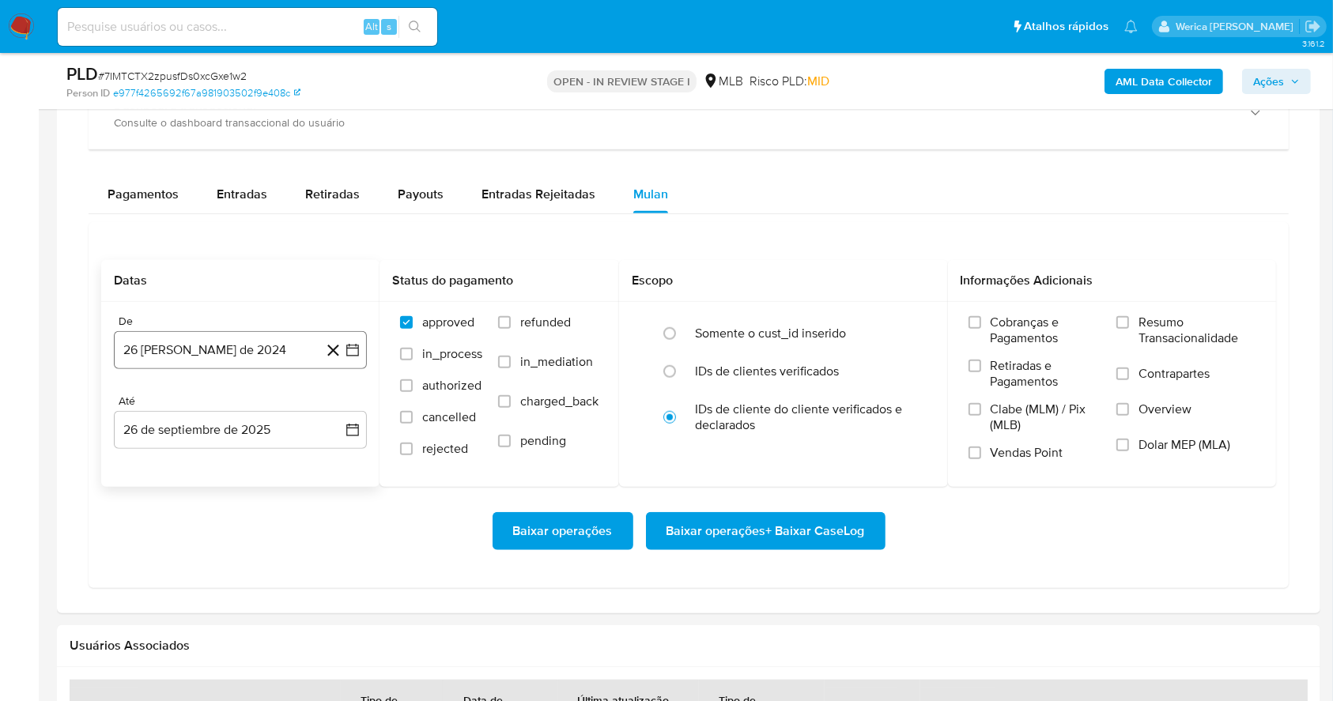
click at [256, 353] on button "26 [PERSON_NAME] de 2024" at bounding box center [240, 350] width 253 height 38
click at [251, 416] on div "agosto 2024 agosto 2024 lun lunes mar martes mié miércoles jue jueves vie viern…" at bounding box center [240, 501] width 215 height 207
click at [251, 410] on span "agosto 2024" at bounding box center [233, 407] width 72 height 16
click at [331, 404] on icon "Año siguiente" at bounding box center [335, 407] width 19 height 19
click at [227, 546] on button "ago" at bounding box center [239, 553] width 44 height 25
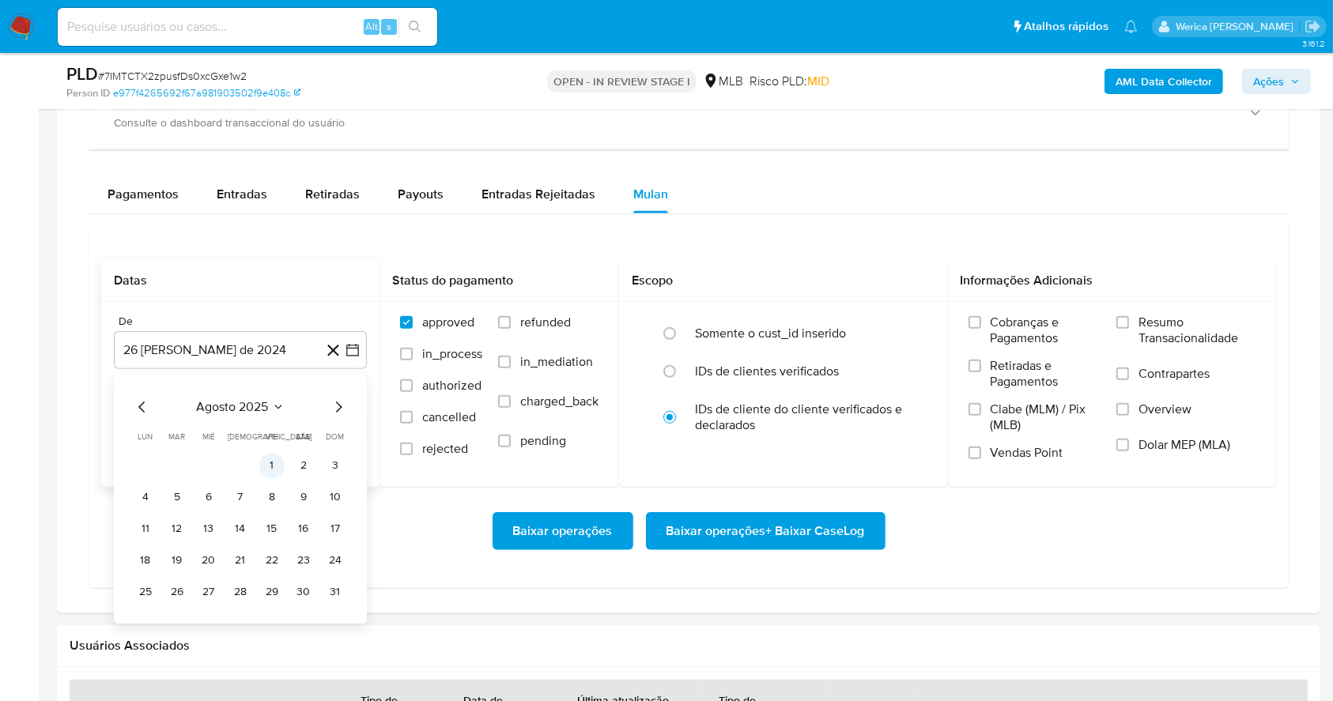
click at [274, 458] on button "1" at bounding box center [271, 465] width 25 height 25
click at [1018, 350] on label "Cobranças e Pagamentos" at bounding box center [1035, 336] width 133 height 43
click at [981, 329] on input "Cobranças e Pagamentos" at bounding box center [975, 322] width 13 height 13
click at [995, 399] on label "Retiradas e Pagamentos" at bounding box center [1035, 379] width 133 height 43
click at [981, 372] on input "Retiradas e Pagamentos" at bounding box center [975, 366] width 13 height 13
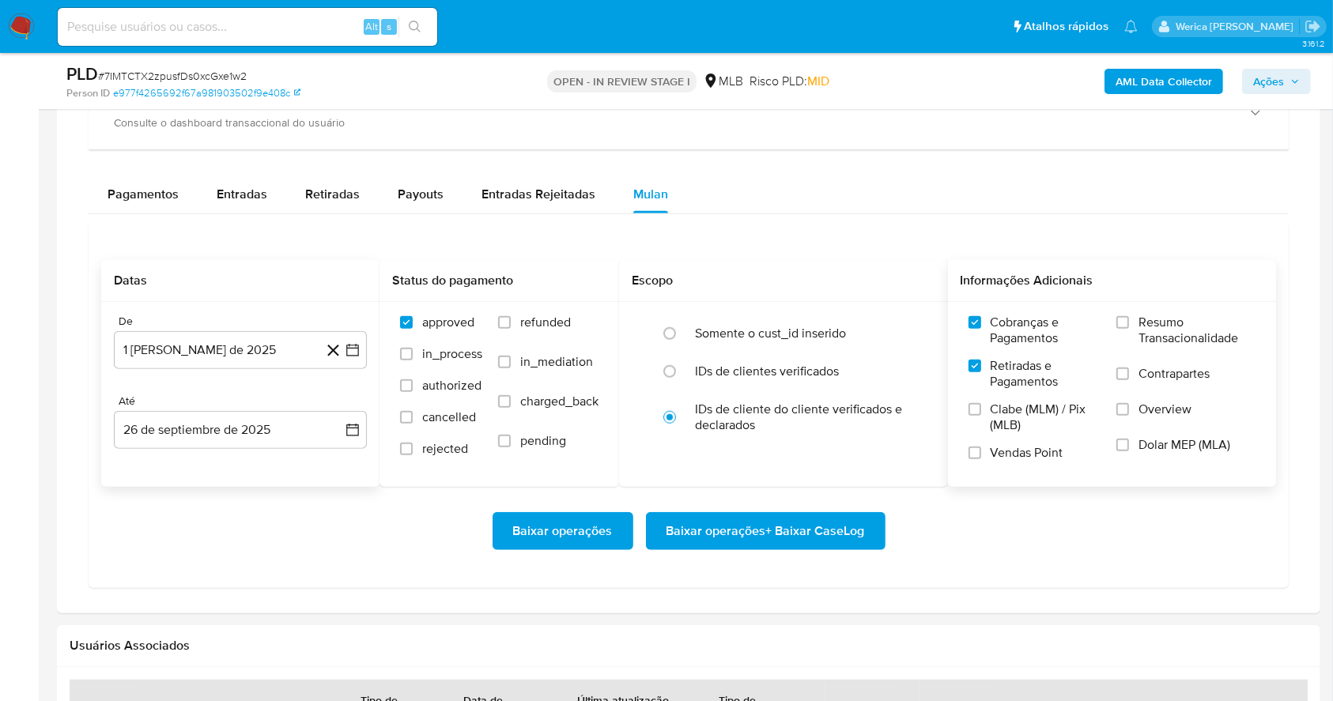
click at [1001, 434] on label "Clabe (MLM) / Pix (MLB)" at bounding box center [1035, 423] width 133 height 43
click at [981, 416] on input "Clabe (MLM) / Pix (MLB)" at bounding box center [975, 409] width 13 height 13
click at [1008, 459] on span "Vendas Point" at bounding box center [1027, 453] width 73 height 16
click at [981, 459] on input "Vendas Point" at bounding box center [975, 453] width 13 height 13
click at [1112, 434] on div "Cobranças e Pagamentos Retiradas e Pagamentos Clabe (MLM) / Pix (MLB) Vendas Po…" at bounding box center [1113, 394] width 304 height 158
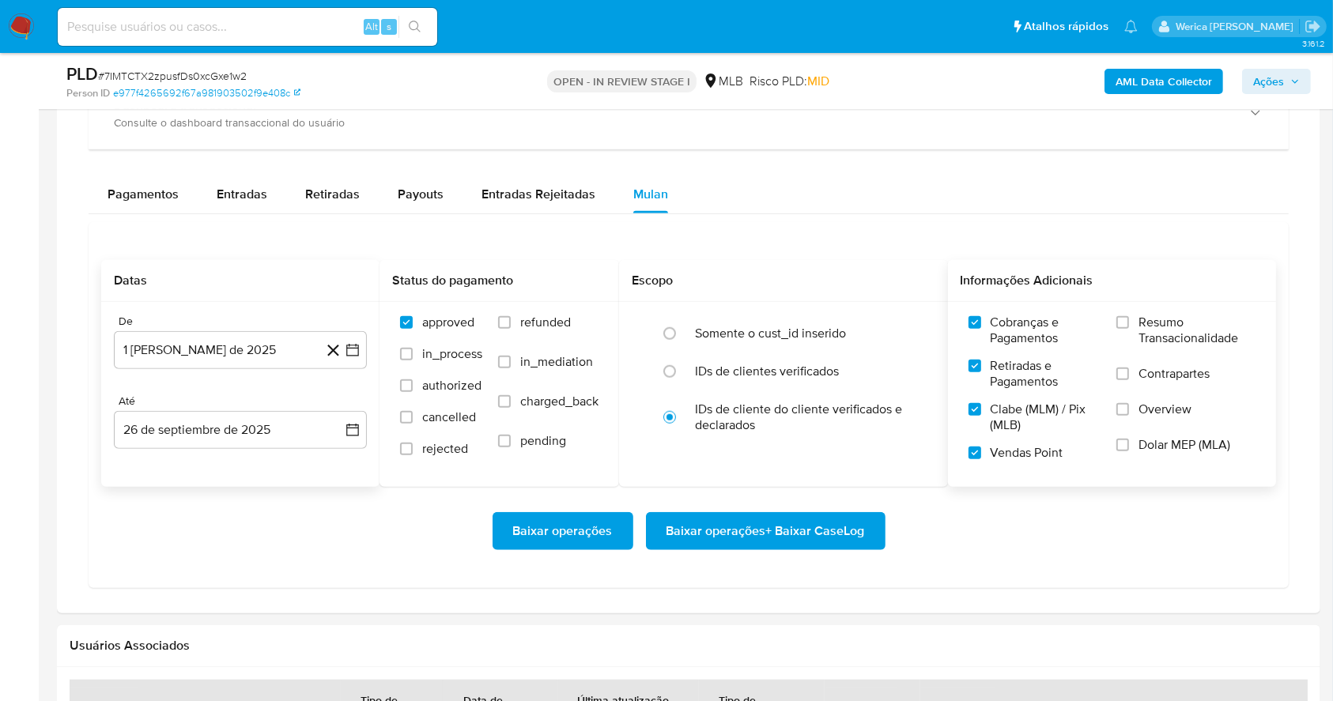
click at [1132, 437] on label "Dolar MEP (MLA)" at bounding box center [1186, 455] width 139 height 36
click at [1129, 439] on input "Dolar MEP (MLA)" at bounding box center [1123, 445] width 13 height 13
click at [1145, 413] on span "Overview" at bounding box center [1165, 410] width 53 height 16
click at [1129, 413] on input "Overview" at bounding box center [1123, 409] width 13 height 13
click at [1147, 377] on span "Contrapartes" at bounding box center [1174, 374] width 71 height 16
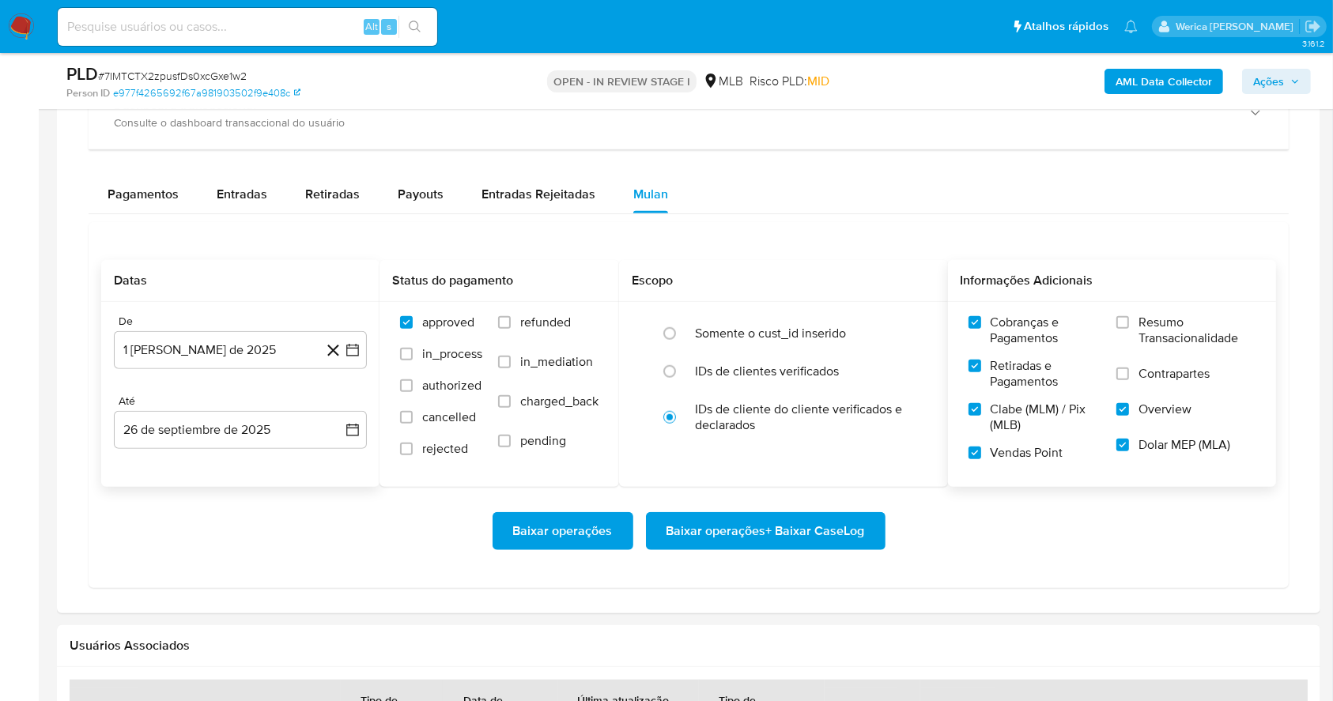
click at [1129, 377] on input "Contrapartes" at bounding box center [1123, 374] width 13 height 13
click at [1151, 326] on span "Resumo Transacionalidade" at bounding box center [1197, 331] width 117 height 32
click at [1129, 326] on input "Resumo Transacionalidade" at bounding box center [1123, 322] width 13 height 13
click at [848, 530] on span "Baixar operações + Baixar CaseLog" at bounding box center [766, 531] width 198 height 35
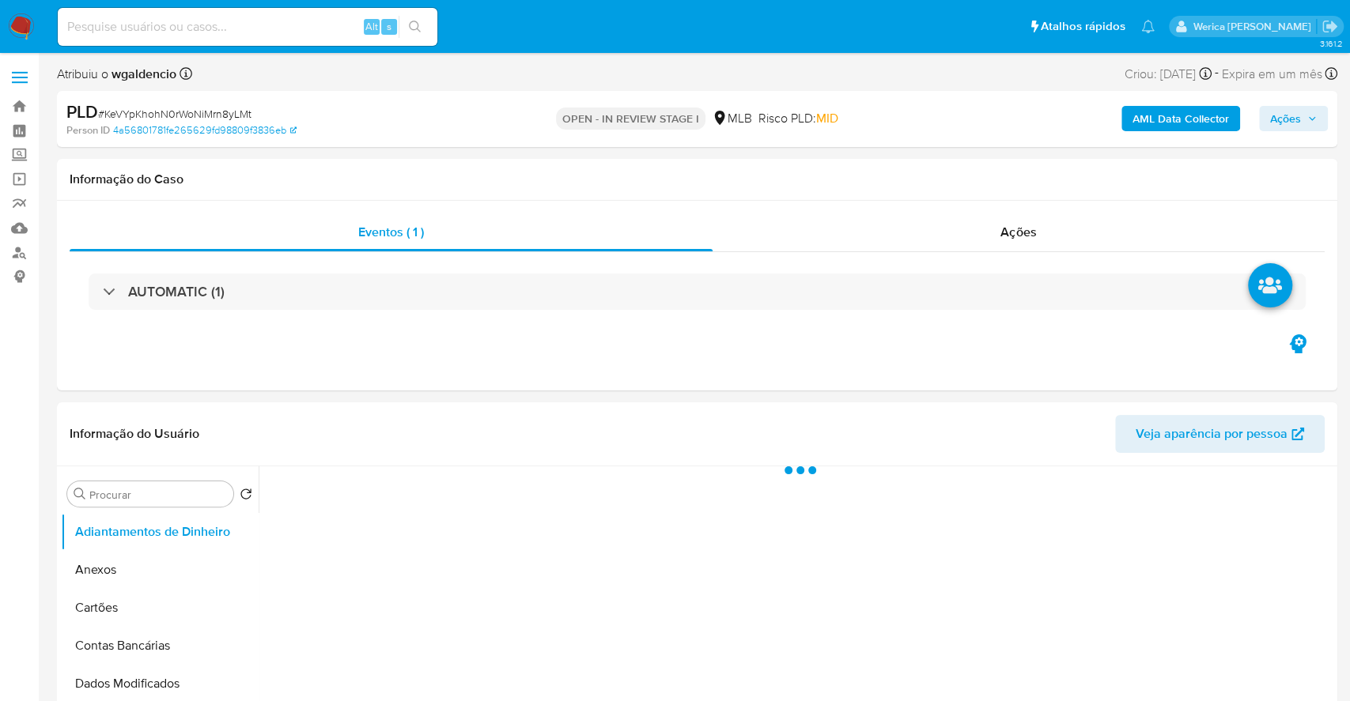
select select "10"
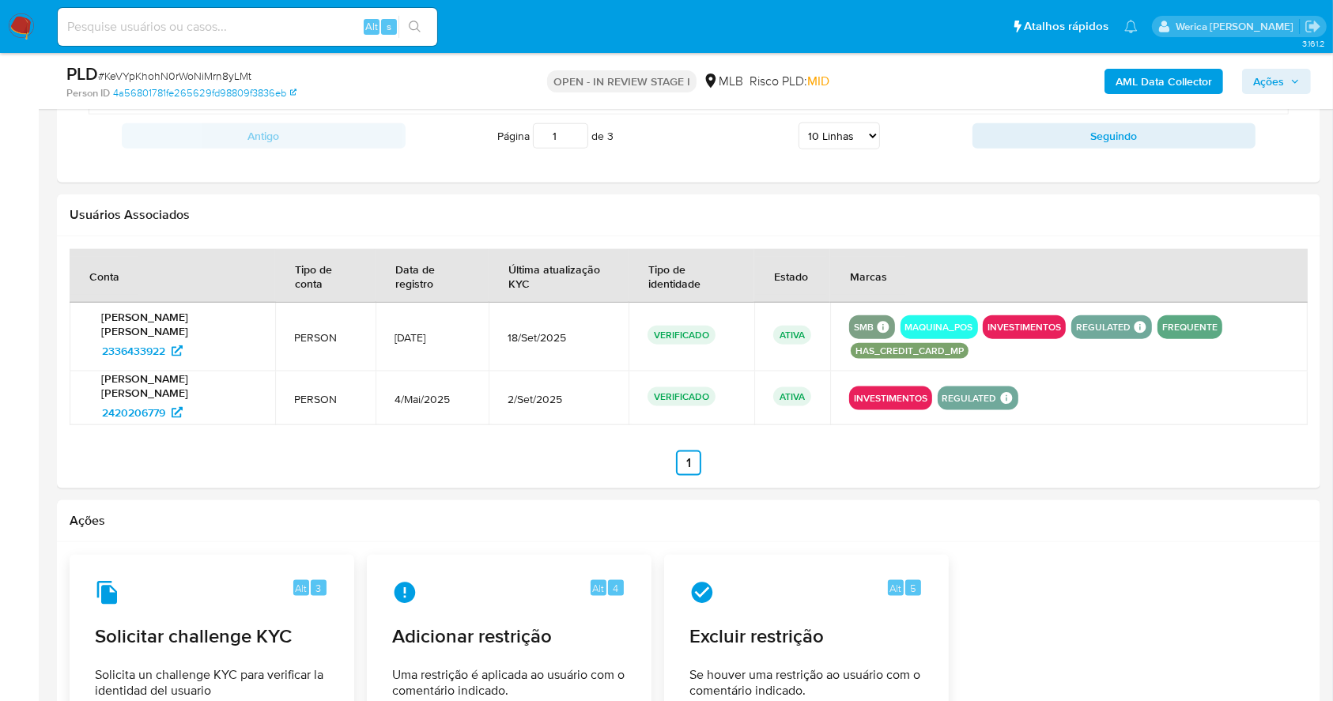
scroll to position [1265, 0]
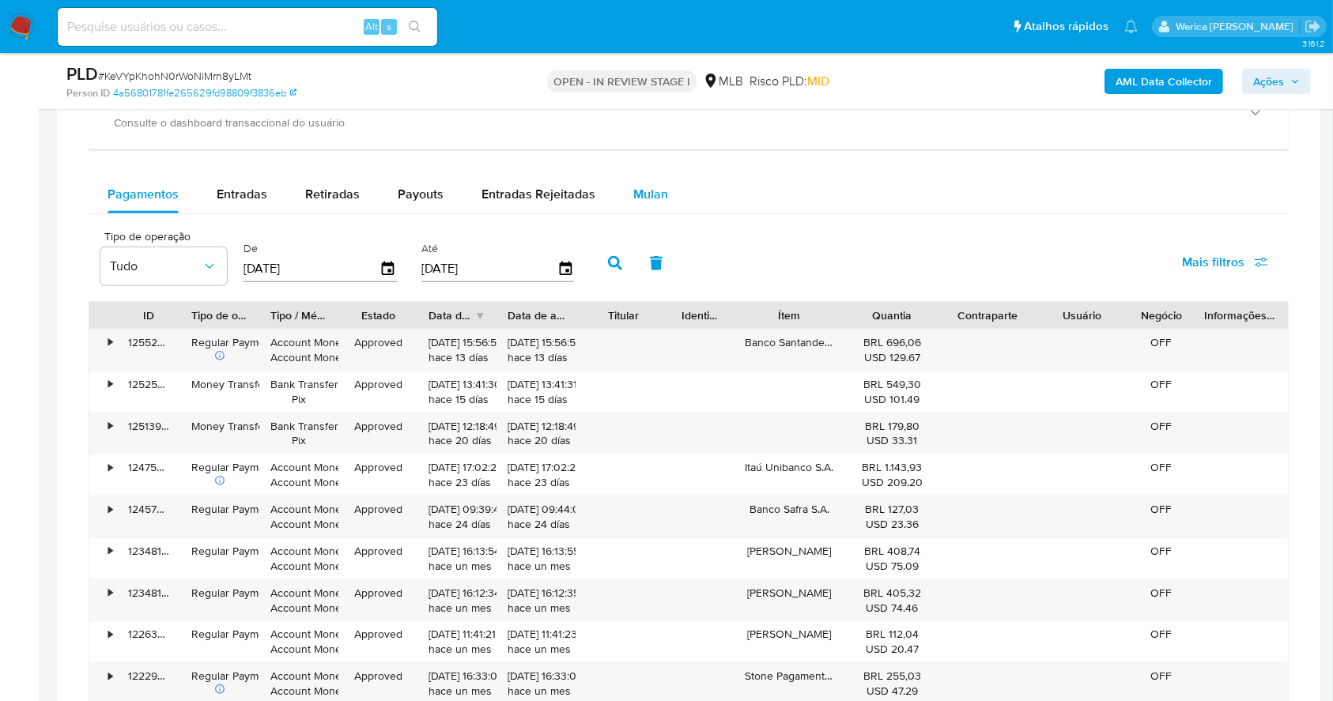
drag, startPoint x: 614, startPoint y: 208, endPoint x: 620, endPoint y: 195, distance: 14.1
click at [614, 206] on button "Mulan" at bounding box center [650, 195] width 73 height 38
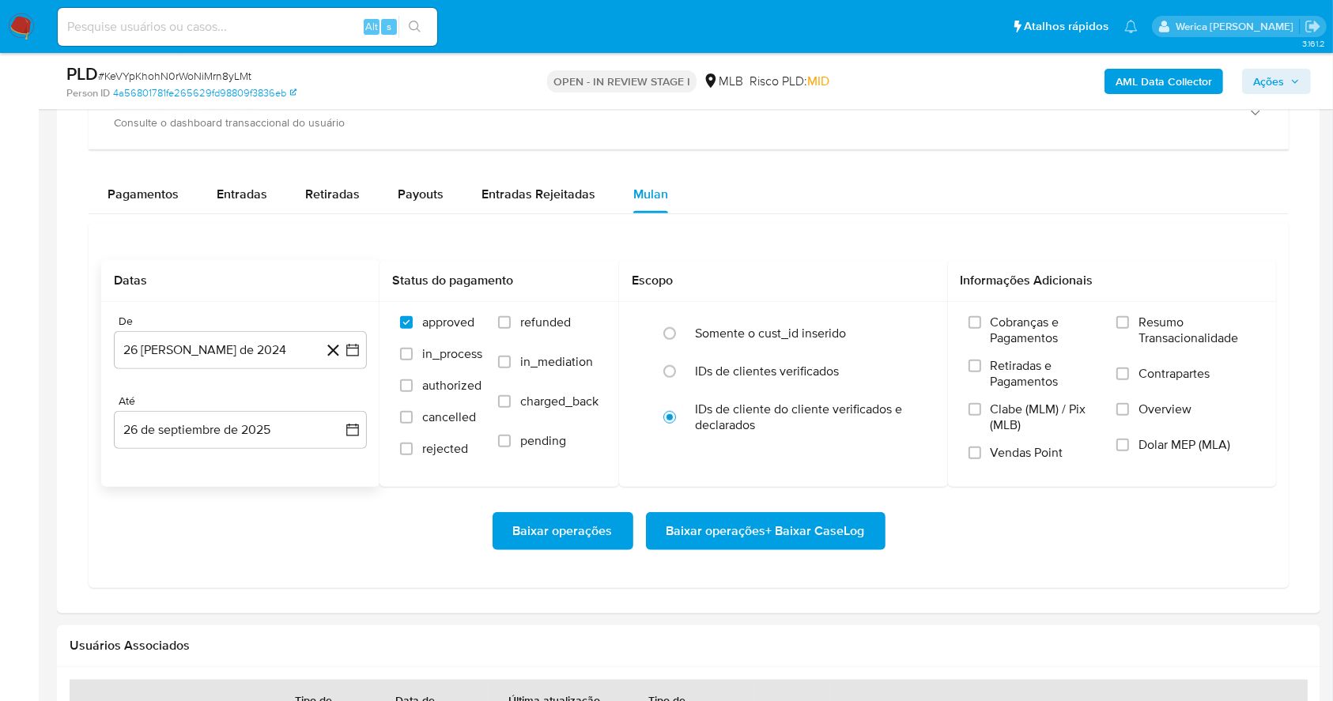
click at [282, 395] on div "Até" at bounding box center [240, 402] width 253 height 14
click at [275, 362] on button "26 [PERSON_NAME] de 2024" at bounding box center [240, 350] width 253 height 38
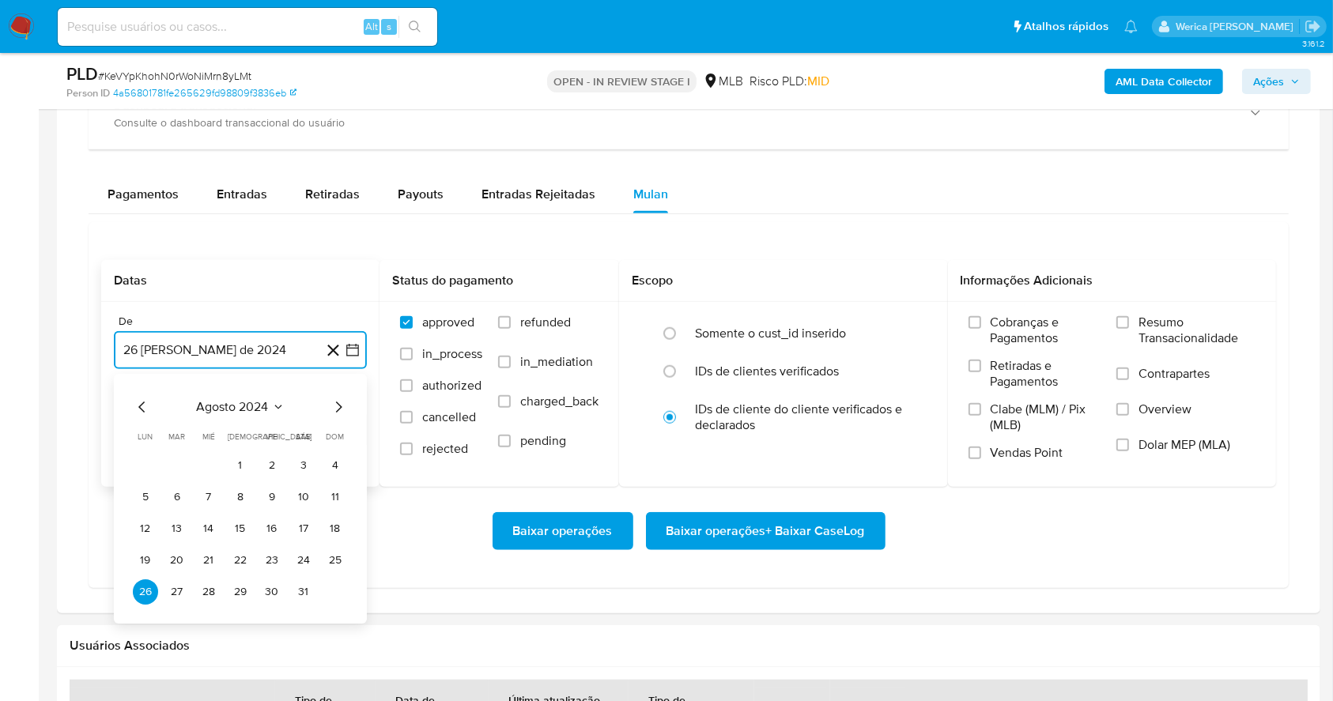
click at [261, 407] on span "agosto 2024" at bounding box center [233, 407] width 72 height 16
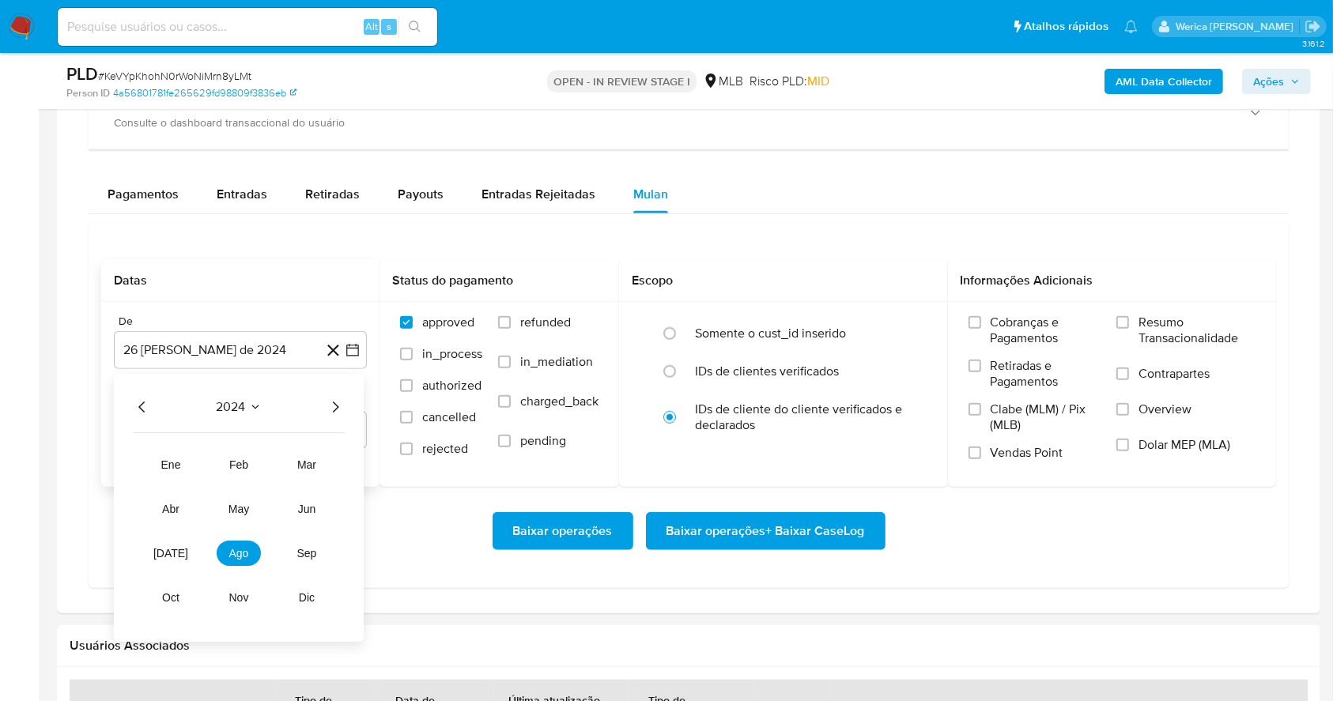
click at [327, 406] on icon "Año siguiente" at bounding box center [335, 407] width 19 height 19
click at [236, 565] on td "ago" at bounding box center [239, 553] width 44 height 25
click at [240, 550] on span "ago" at bounding box center [239, 553] width 20 height 13
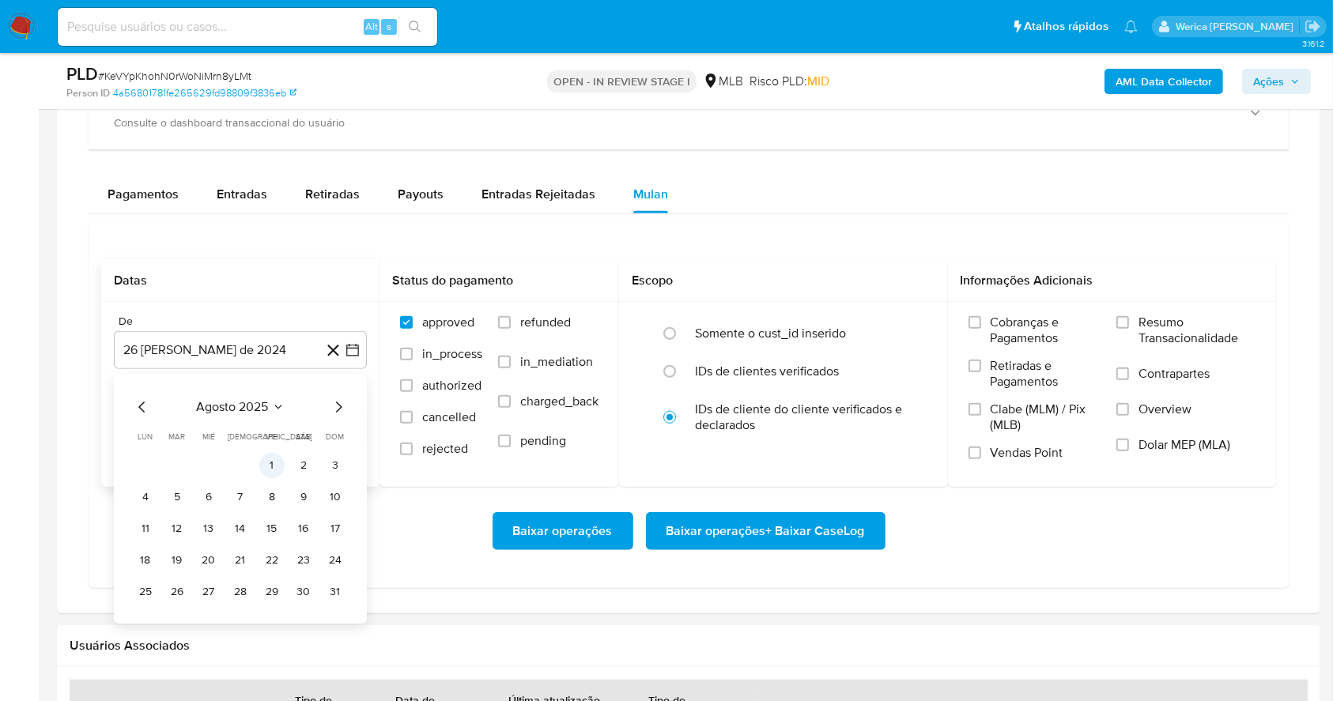
click at [271, 472] on button "1" at bounding box center [271, 465] width 25 height 25
click at [1027, 333] on span "Cobranças e Pagamentos" at bounding box center [1046, 331] width 111 height 32
click at [981, 329] on input "Cobranças e Pagamentos" at bounding box center [975, 322] width 13 height 13
click at [1008, 376] on span "Retiradas e Pagamentos" at bounding box center [1046, 374] width 111 height 32
click at [981, 372] on input "Retiradas e Pagamentos" at bounding box center [975, 366] width 13 height 13
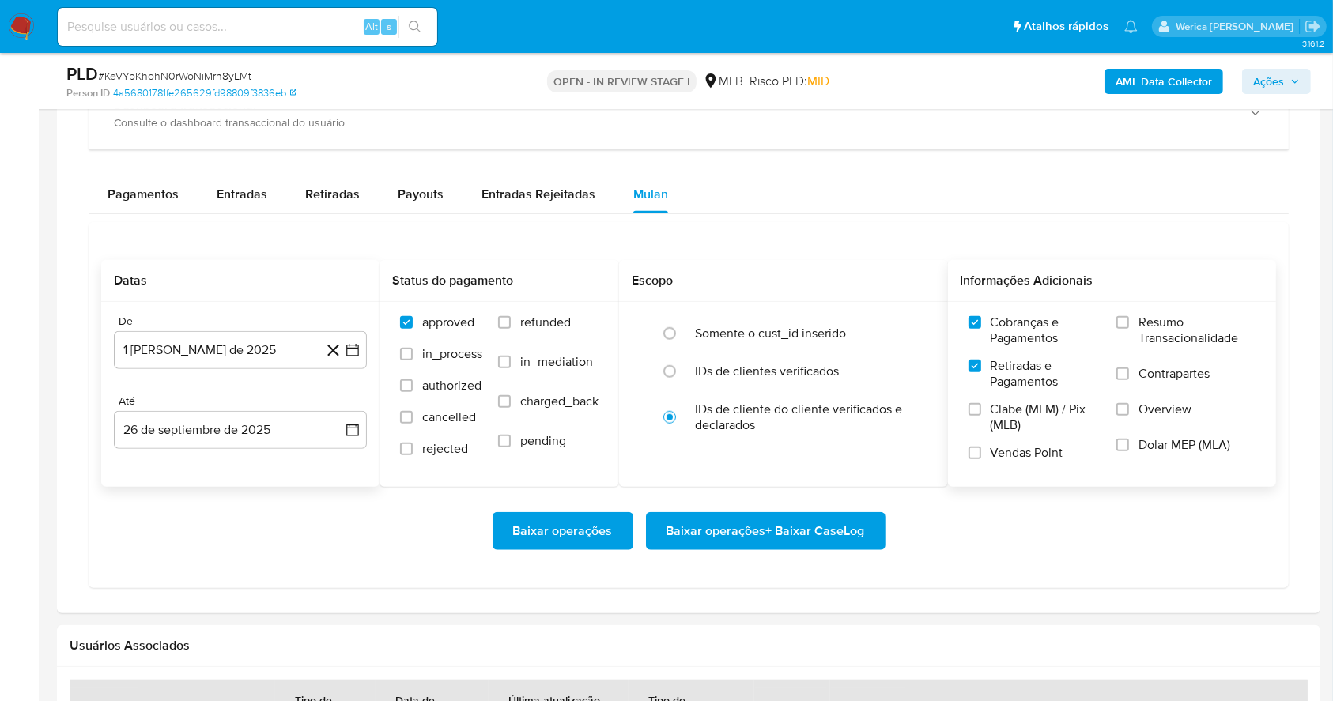
click at [992, 424] on span "Clabe (MLM) / Pix (MLB)" at bounding box center [1046, 418] width 111 height 32
click at [989, 445] on label "Vendas Point" at bounding box center [1035, 459] width 133 height 28
click at [981, 447] on input "Vendas Point" at bounding box center [975, 453] width 13 height 13
click at [1099, 452] on label "Vendas Point" at bounding box center [1035, 459] width 133 height 28
click at [981, 452] on input "Vendas Point" at bounding box center [975, 453] width 13 height 13
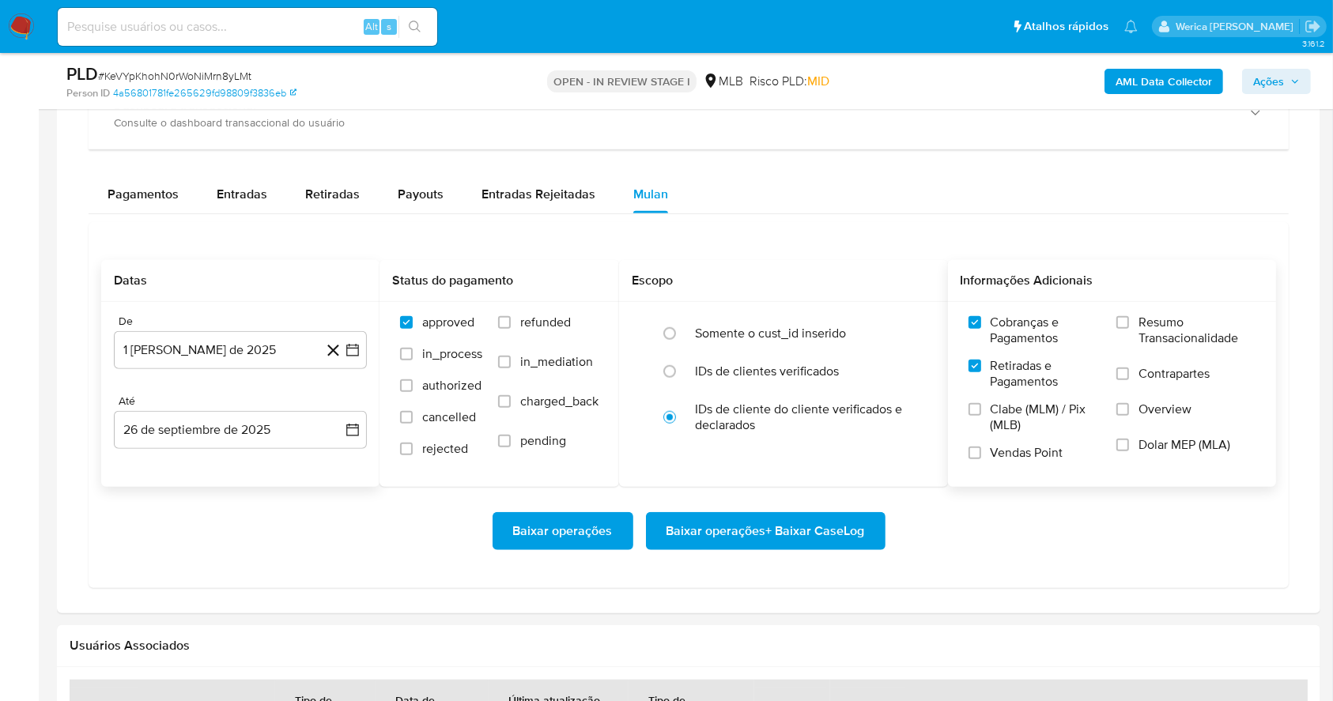
click at [1148, 430] on label "Overview" at bounding box center [1186, 420] width 139 height 36
click at [1129, 416] on input "Overview" at bounding box center [1123, 409] width 13 height 13
click at [1143, 439] on span "Dolar MEP (MLA)" at bounding box center [1185, 445] width 92 height 16
click at [1129, 439] on input "Dolar MEP (MLA)" at bounding box center [1123, 445] width 13 height 13
click at [1154, 377] on span "Contrapartes" at bounding box center [1174, 374] width 71 height 16
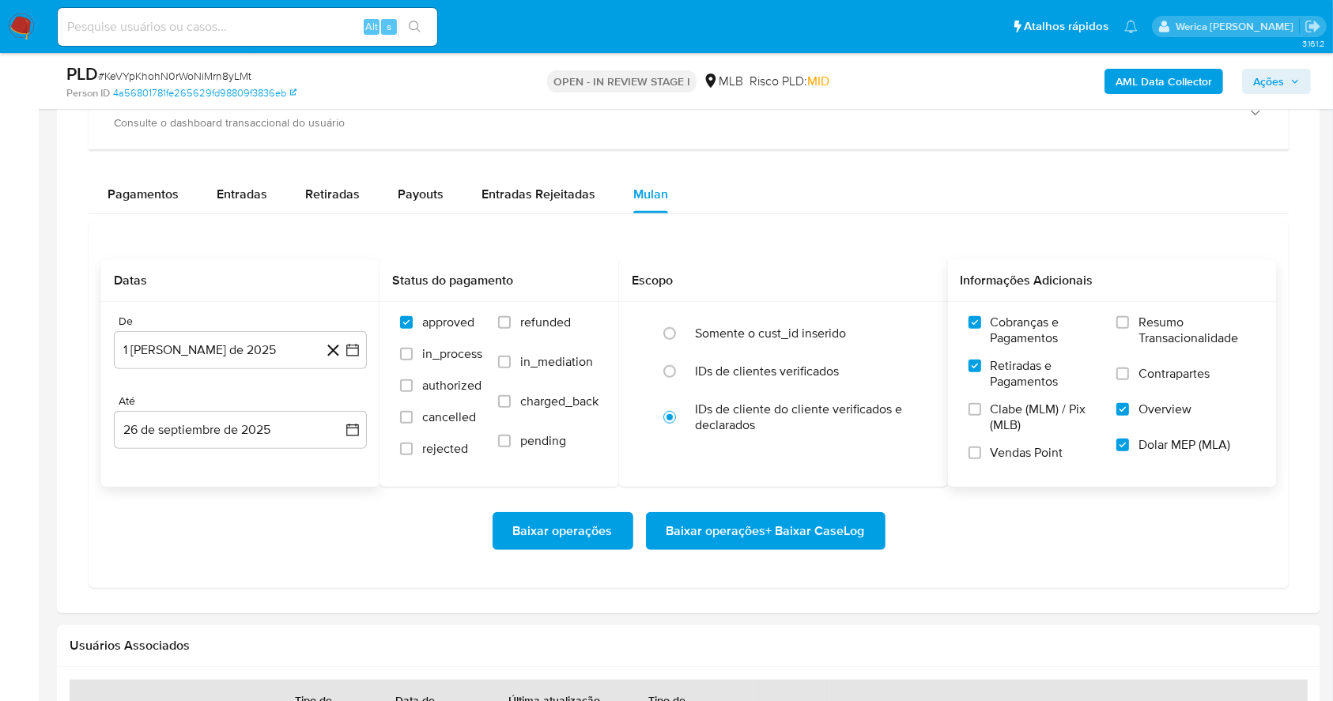
click at [1129, 377] on input "Contrapartes" at bounding box center [1123, 374] width 13 height 13
click at [1154, 338] on span "Resumo Transacionalidade" at bounding box center [1197, 331] width 117 height 32
click at [1129, 329] on input "Resumo Transacionalidade" at bounding box center [1123, 322] width 13 height 13
click at [1018, 422] on span "Clabe (MLM) / Pix (MLB)" at bounding box center [1046, 418] width 111 height 32
click at [981, 416] on input "Clabe (MLM) / Pix (MLB)" at bounding box center [975, 409] width 13 height 13
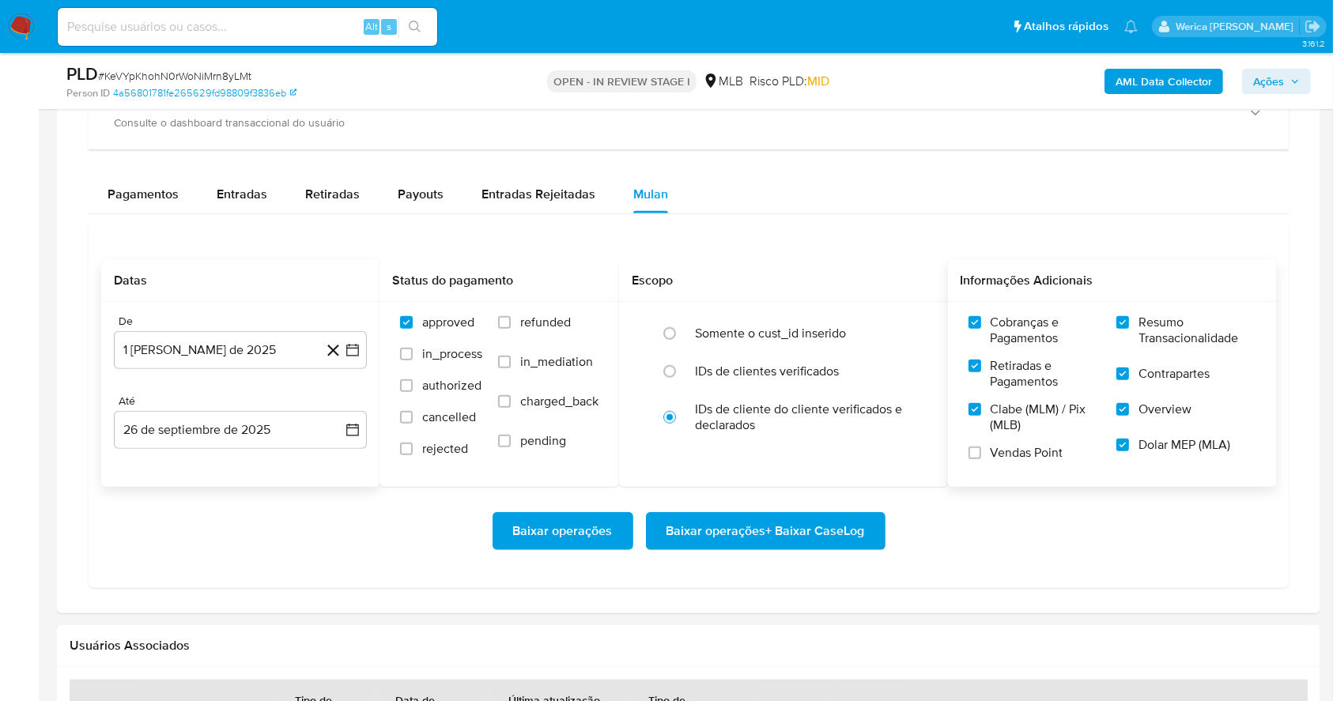
click at [989, 467] on label "Vendas Point" at bounding box center [1035, 459] width 133 height 28
click at [981, 459] on input "Vendas Point" at bounding box center [975, 453] width 13 height 13
click at [826, 538] on span "Baixar operações + Baixar CaseLog" at bounding box center [766, 531] width 198 height 35
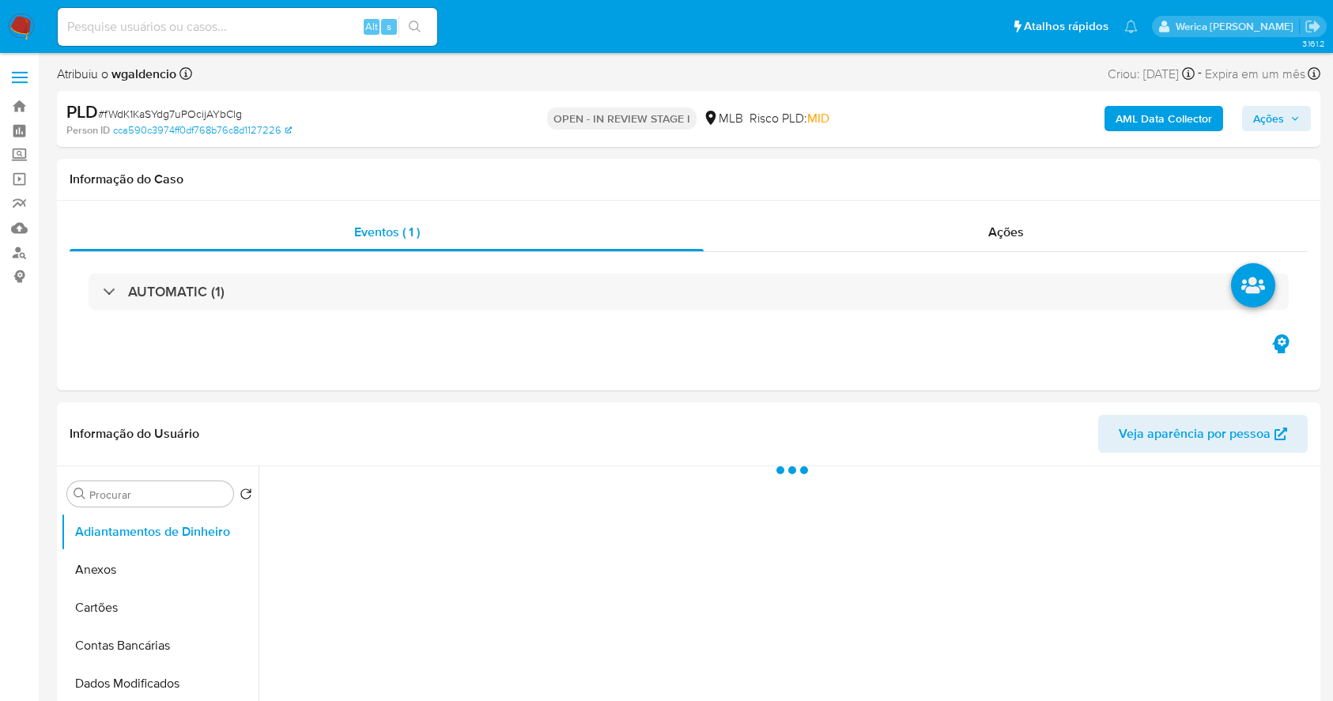
select select "10"
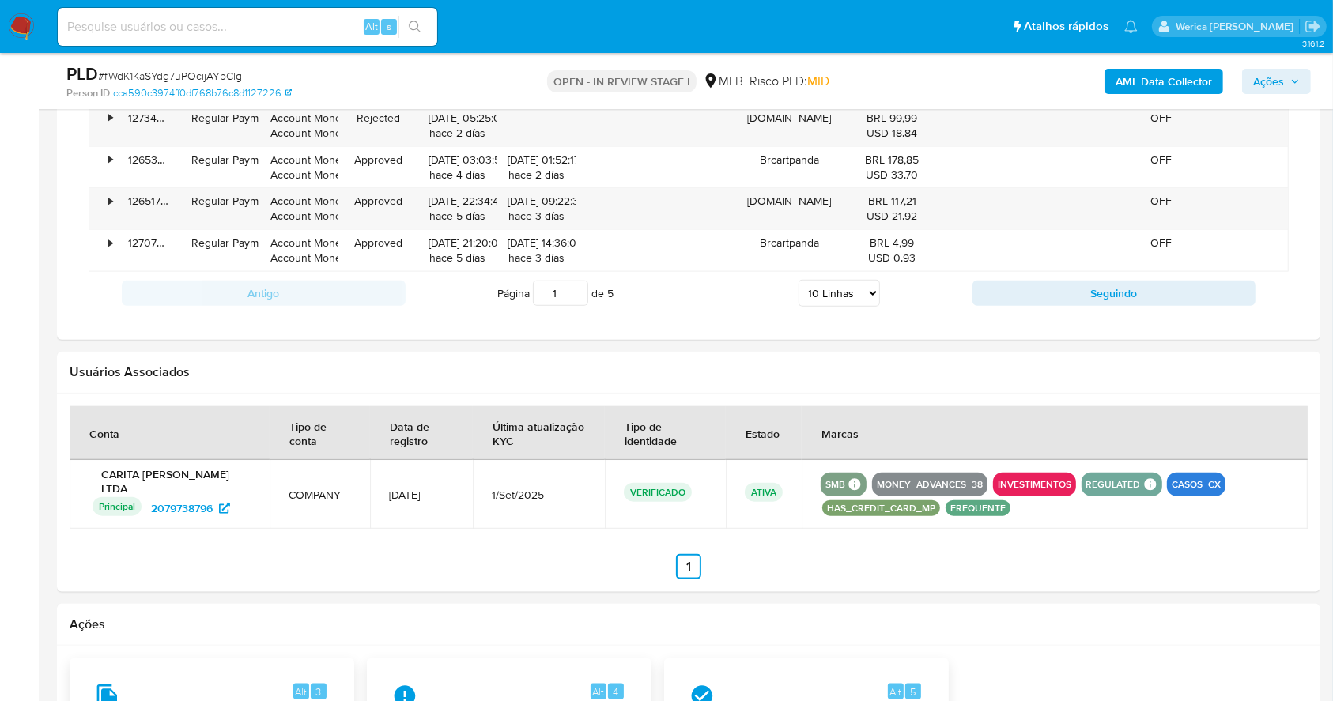
scroll to position [1159, 0]
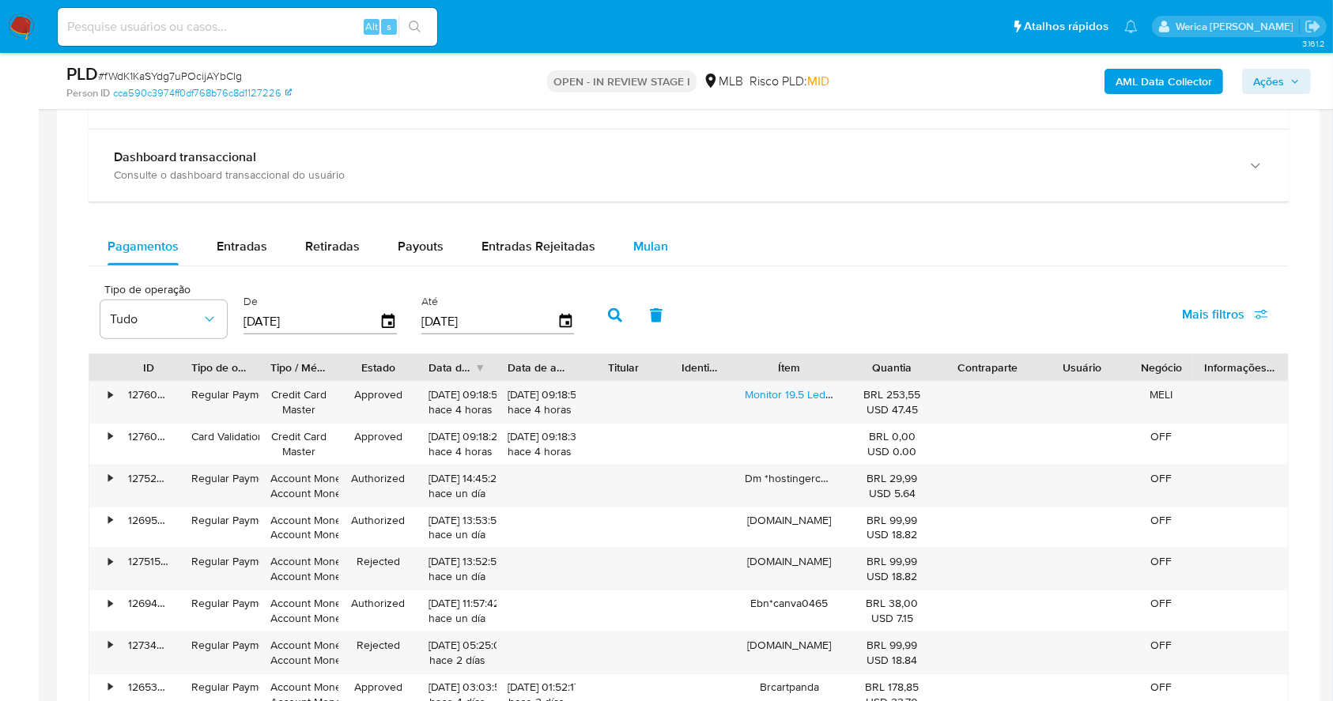
click at [635, 240] on span "Mulan" at bounding box center [650, 246] width 35 height 18
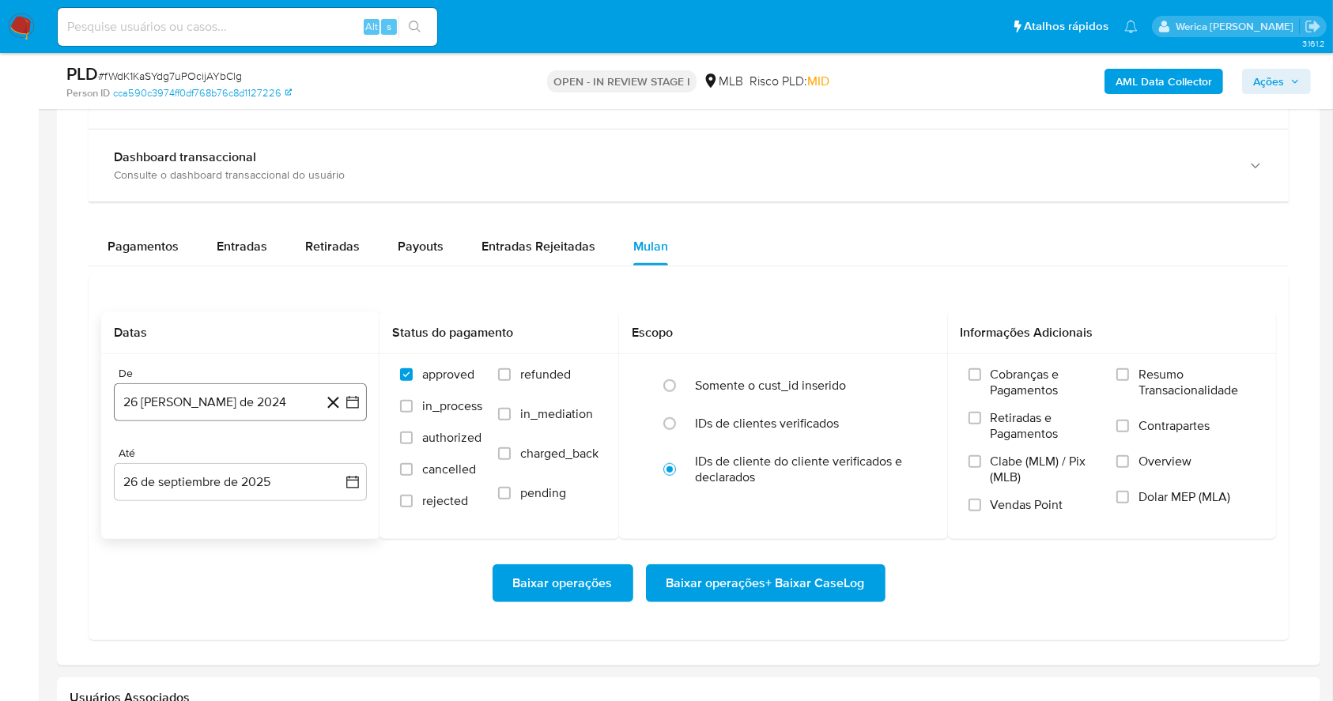
drag, startPoint x: 210, startPoint y: 387, endPoint x: 207, endPoint y: 400, distance: 13.0
click at [209, 387] on button "26 [PERSON_NAME] de 2024" at bounding box center [240, 403] width 253 height 38
click at [238, 468] on div "agosto 2024 agosto 2024 lun lunes mar martes mié miércoles jue jueves vie viern…" at bounding box center [240, 553] width 215 height 207
click at [336, 461] on icon "Mes siguiente" at bounding box center [338, 459] width 19 height 19
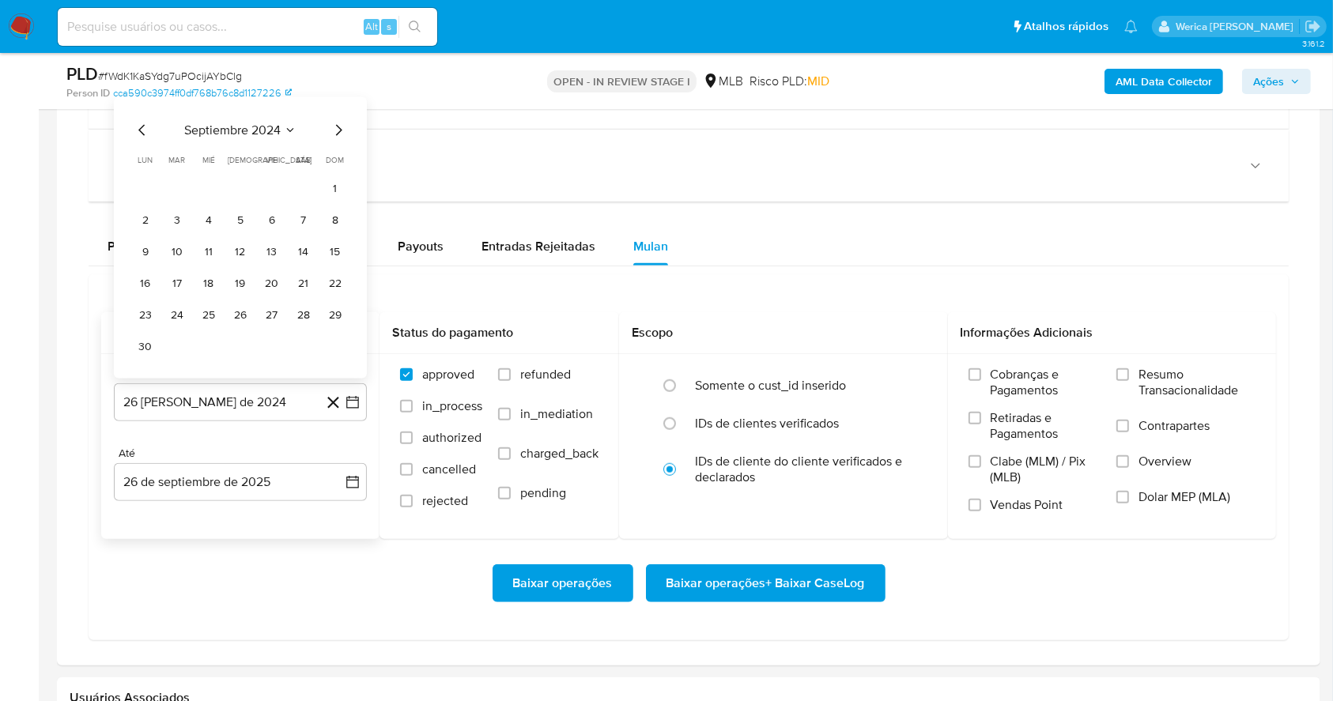
click at [270, 127] on span "septiembre 2024" at bounding box center [232, 131] width 96 height 16
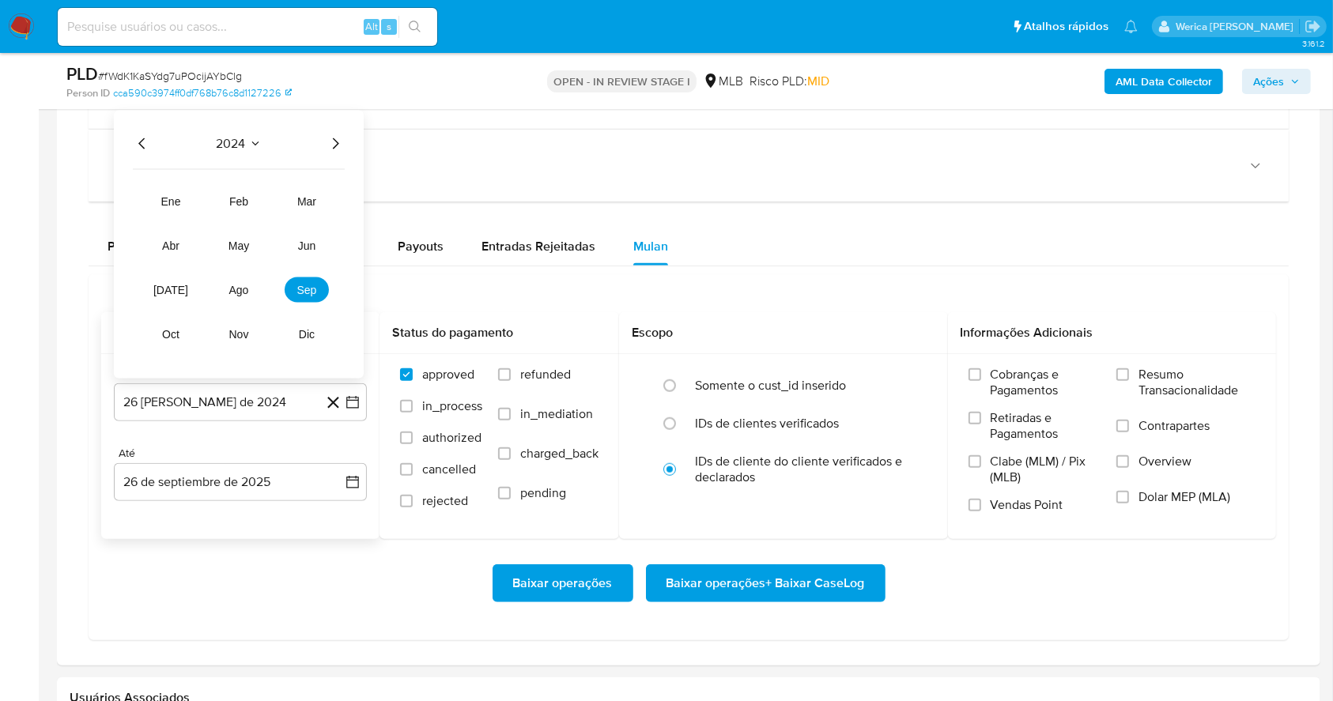
click at [323, 145] on div "2024" at bounding box center [239, 143] width 212 height 19
click at [341, 141] on icon "Año siguiente" at bounding box center [335, 143] width 19 height 19
drag, startPoint x: 234, startPoint y: 297, endPoint x: 256, endPoint y: 270, distance: 34.2
click at [236, 297] on button "ago" at bounding box center [239, 290] width 44 height 25
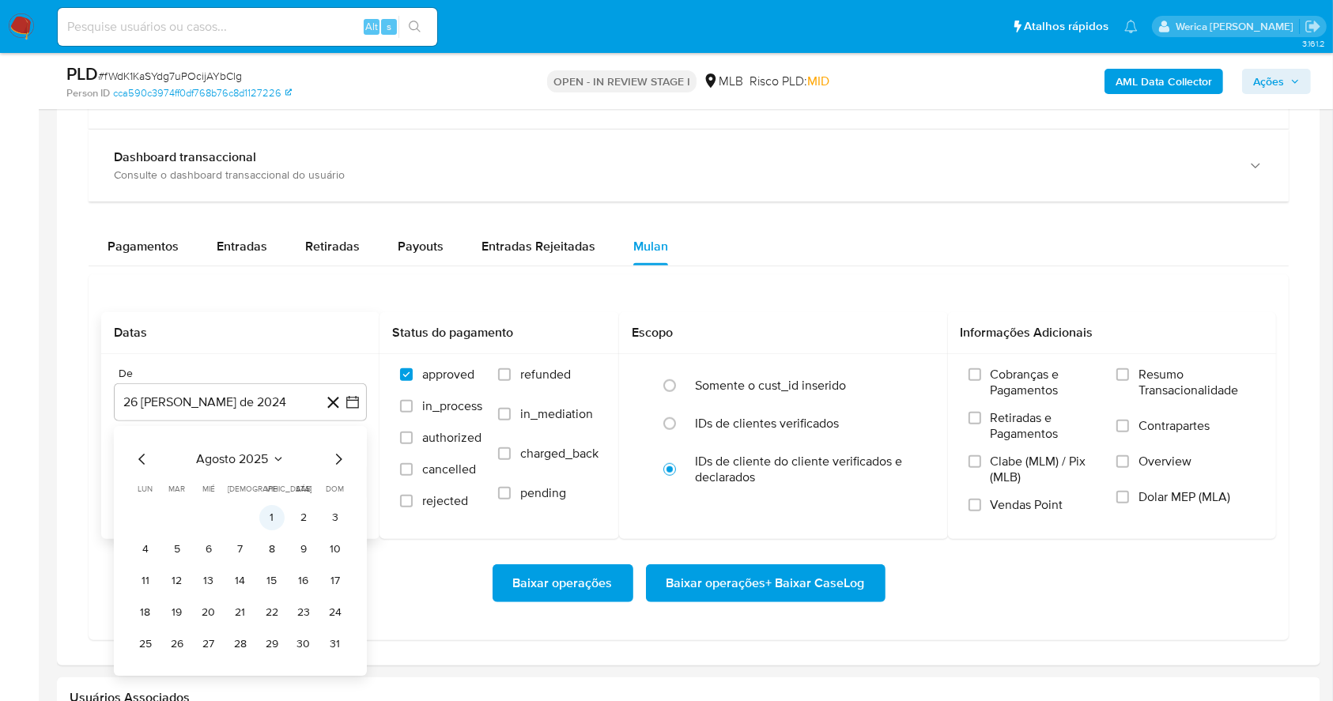
click at [262, 512] on button "1" at bounding box center [271, 517] width 25 height 25
click at [1036, 406] on label "Cobranças e Pagamentos" at bounding box center [1035, 388] width 133 height 43
click at [981, 381] on input "Cobranças e Pagamentos" at bounding box center [975, 374] width 13 height 13
click at [1037, 461] on span "Clabe (MLM) / Pix (MLB)" at bounding box center [1046, 470] width 111 height 32
click at [981, 461] on input "Clabe (MLM) / Pix (MLB)" at bounding box center [975, 461] width 13 height 13
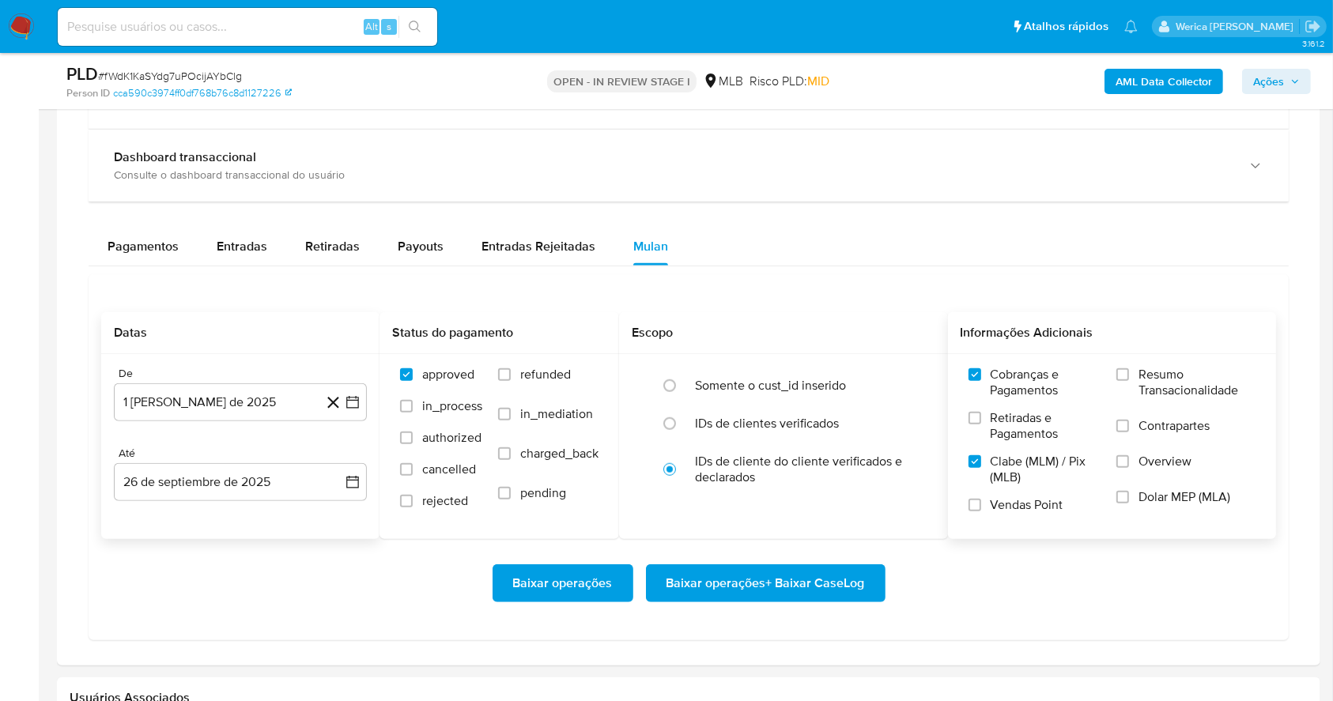
click at [1000, 521] on label "Vendas Point" at bounding box center [1035, 511] width 133 height 28
click at [981, 512] on input "Vendas Point" at bounding box center [975, 505] width 13 height 13
click at [992, 438] on label "Retiradas e Pagamentos" at bounding box center [1035, 431] width 133 height 43
click at [981, 425] on input "Retiradas e Pagamentos" at bounding box center [975, 418] width 13 height 13
click at [1150, 435] on label "Contrapartes" at bounding box center [1186, 436] width 139 height 36
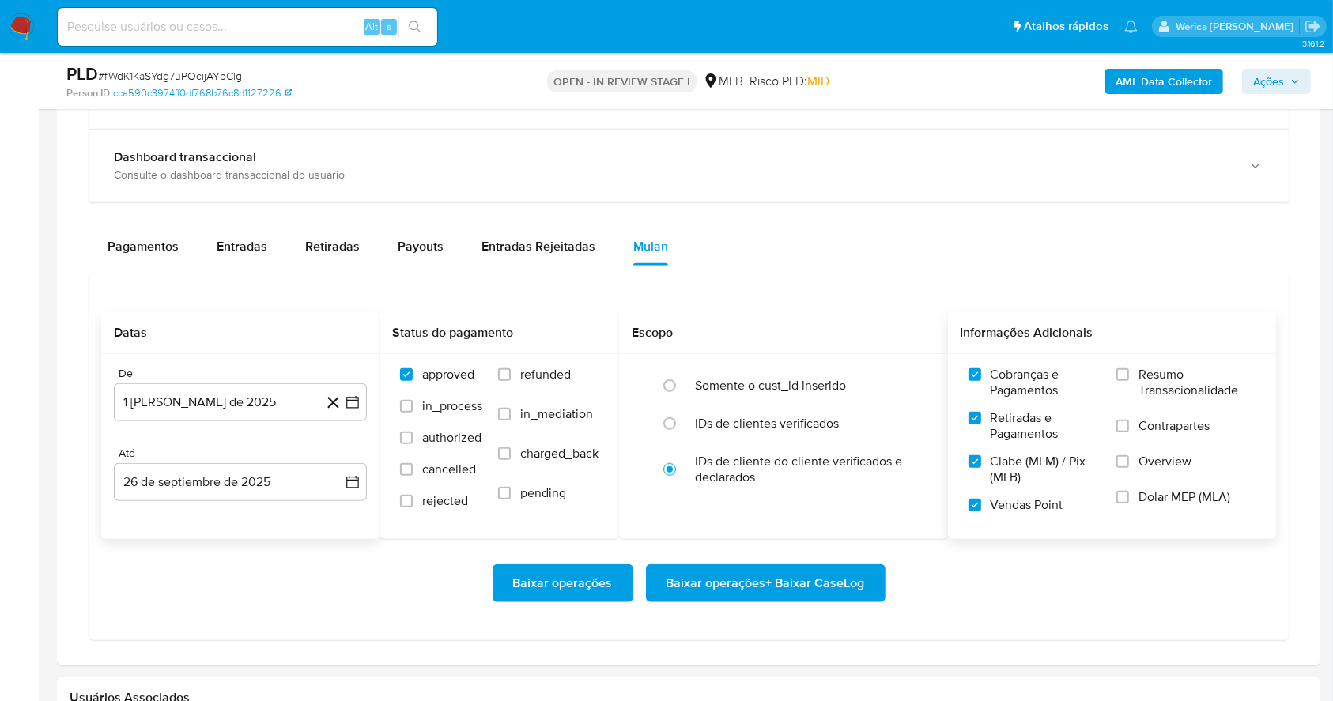
click at [1129, 433] on input "Contrapartes" at bounding box center [1123, 426] width 13 height 13
click at [1145, 464] on span "Overview" at bounding box center [1165, 462] width 53 height 16
click at [1129, 464] on input "Overview" at bounding box center [1123, 461] width 13 height 13
click at [1141, 502] on span "Dolar MEP (MLA)" at bounding box center [1185, 497] width 92 height 16
click at [1129, 502] on input "Dolar MEP (MLA)" at bounding box center [1123, 497] width 13 height 13
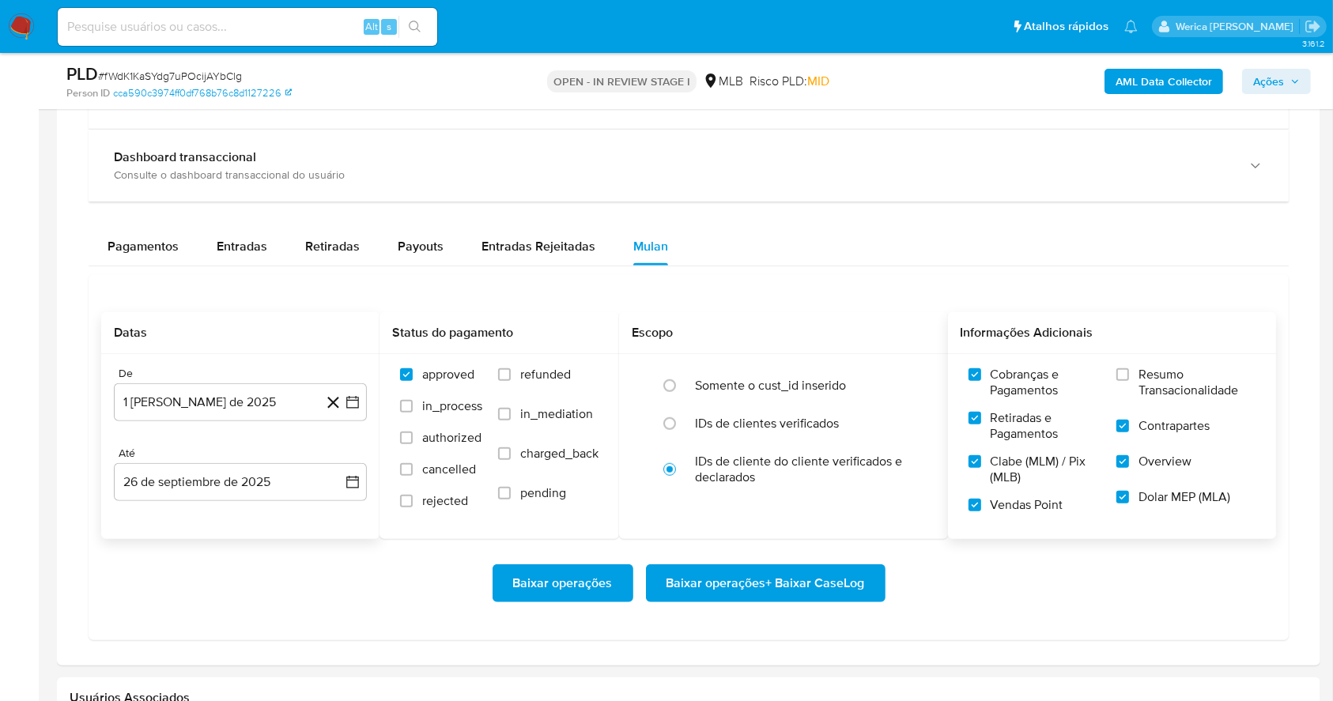
click at [1120, 384] on label "Resumo Transacionalidade" at bounding box center [1186, 392] width 139 height 51
click at [1120, 381] on input "Resumo Transacionalidade" at bounding box center [1123, 374] width 13 height 13
click at [840, 588] on span "Baixar operações + Baixar CaseLog" at bounding box center [766, 583] width 198 height 35
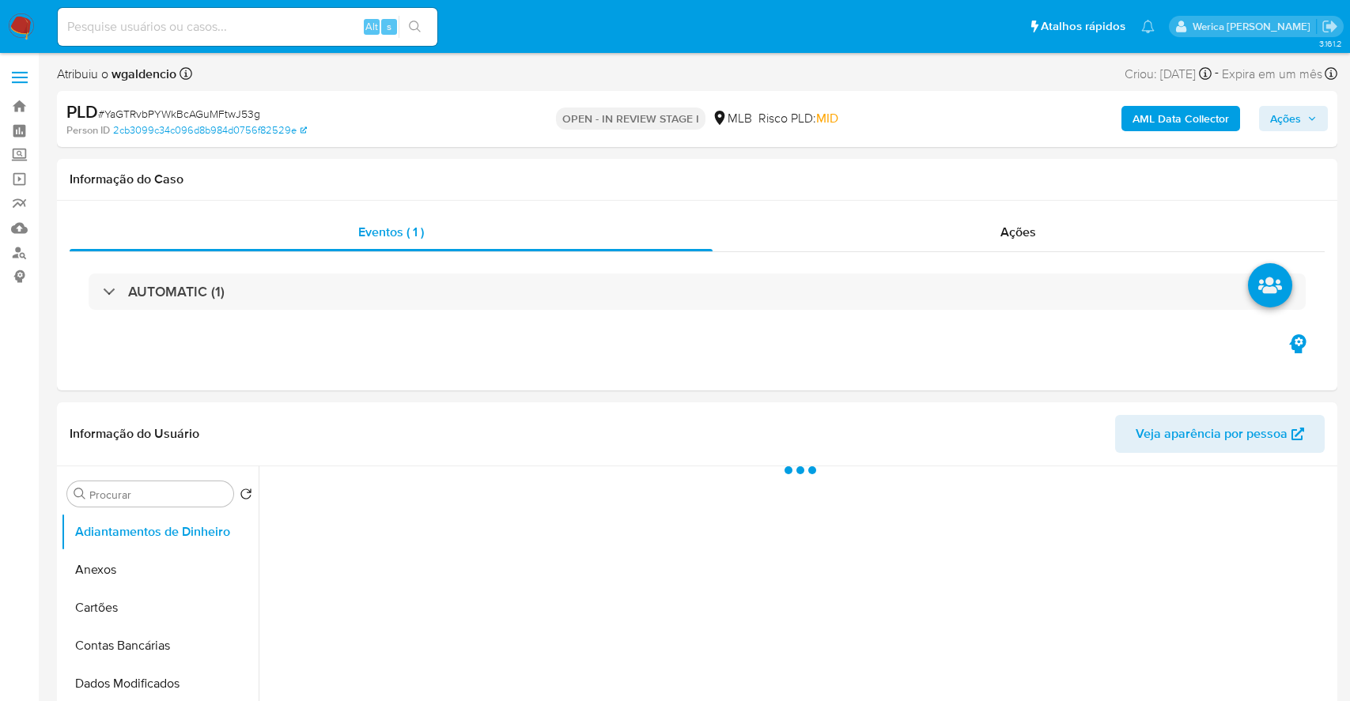
select select "10"
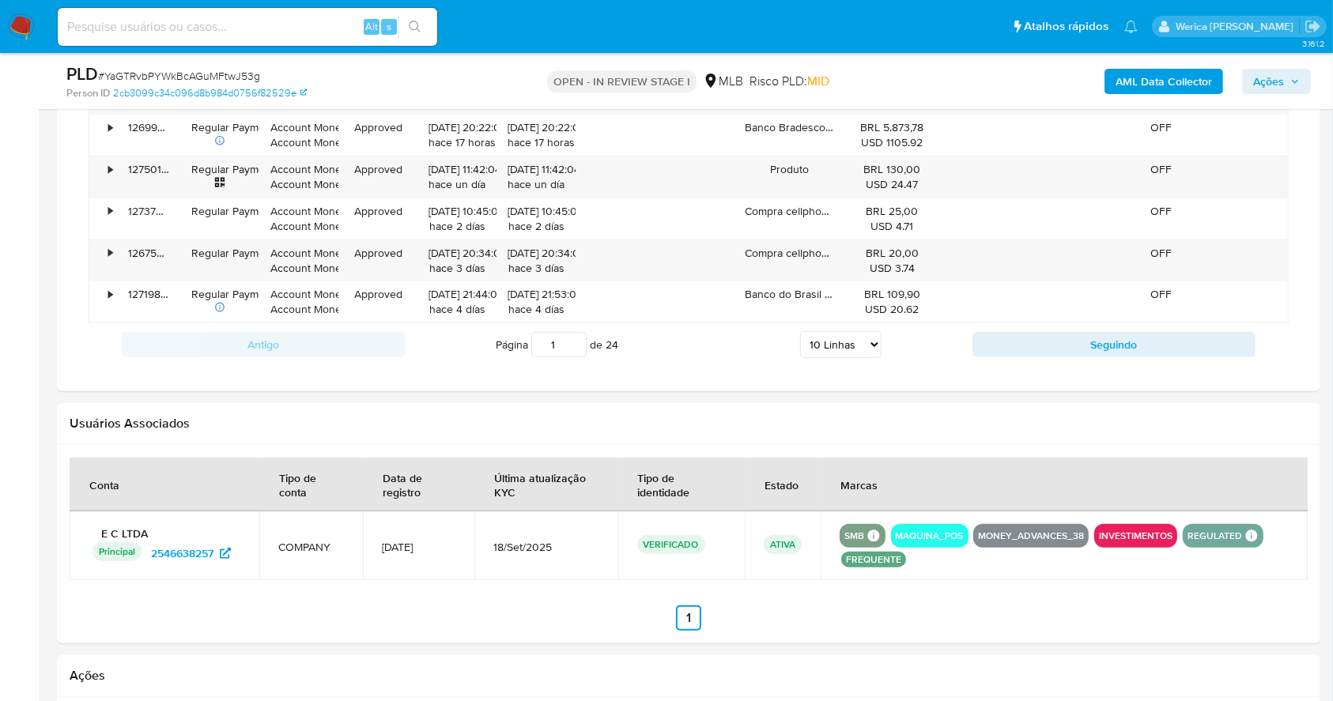
scroll to position [1054, 0]
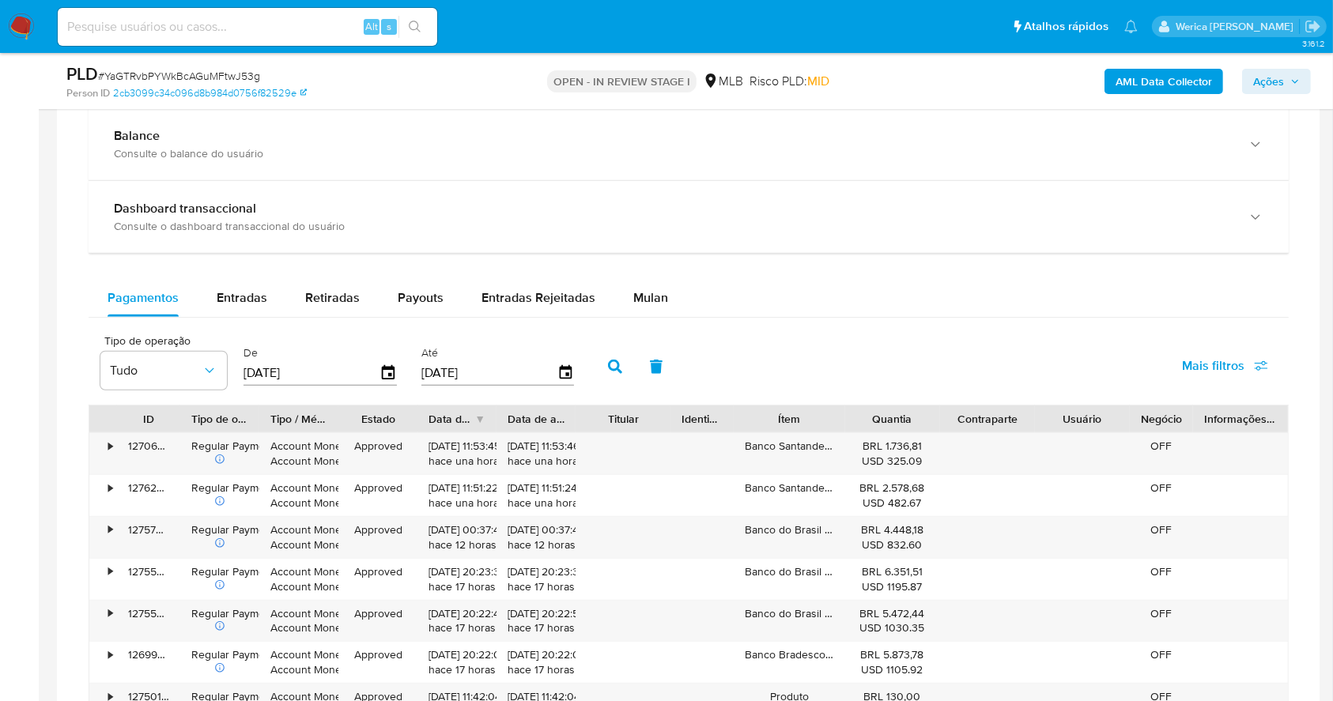
click at [652, 322] on div "Pagamentos Entradas Retiradas Payouts Entradas Rejeitadas Mulan Tipo de operaçã…" at bounding box center [689, 586] width 1200 height 614
drag, startPoint x: 650, startPoint y: 293, endPoint x: 654, endPoint y: 303, distance: 11.0
click at [652, 293] on span "Mulan" at bounding box center [650, 298] width 35 height 18
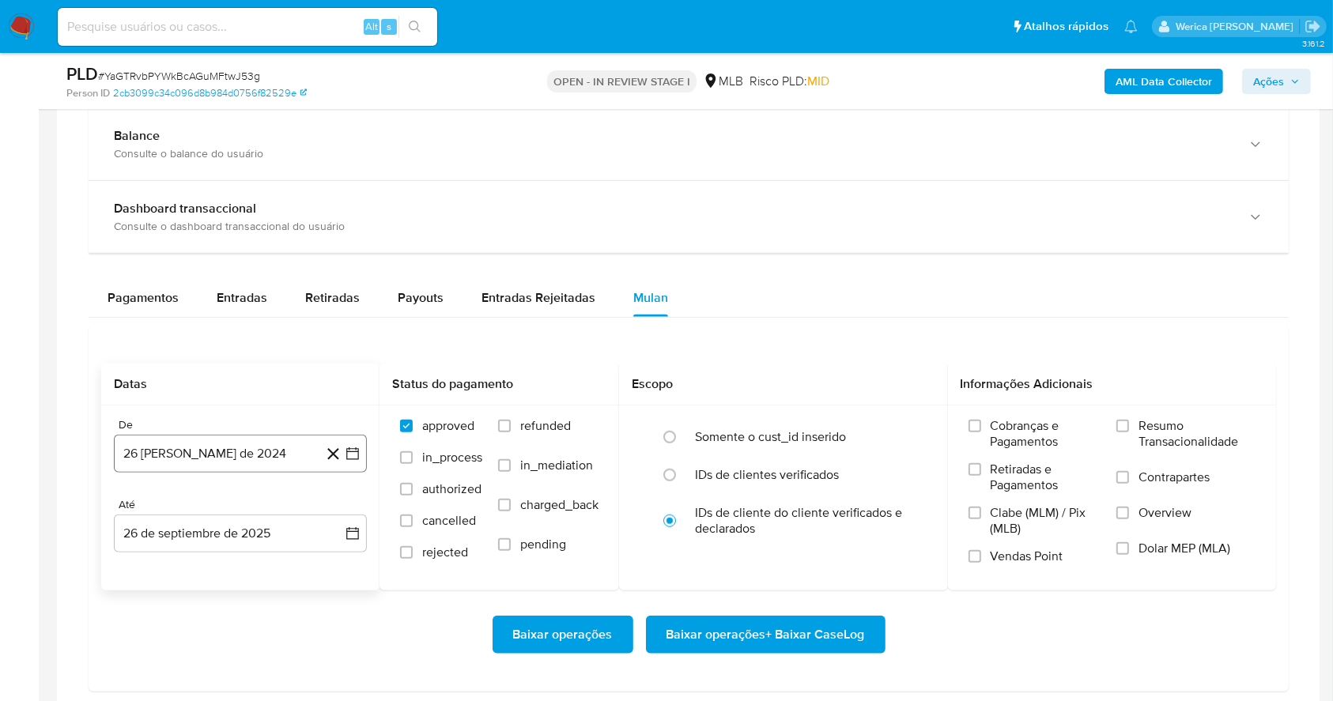
click at [220, 459] on button "26 [PERSON_NAME] de 2024" at bounding box center [240, 454] width 253 height 38
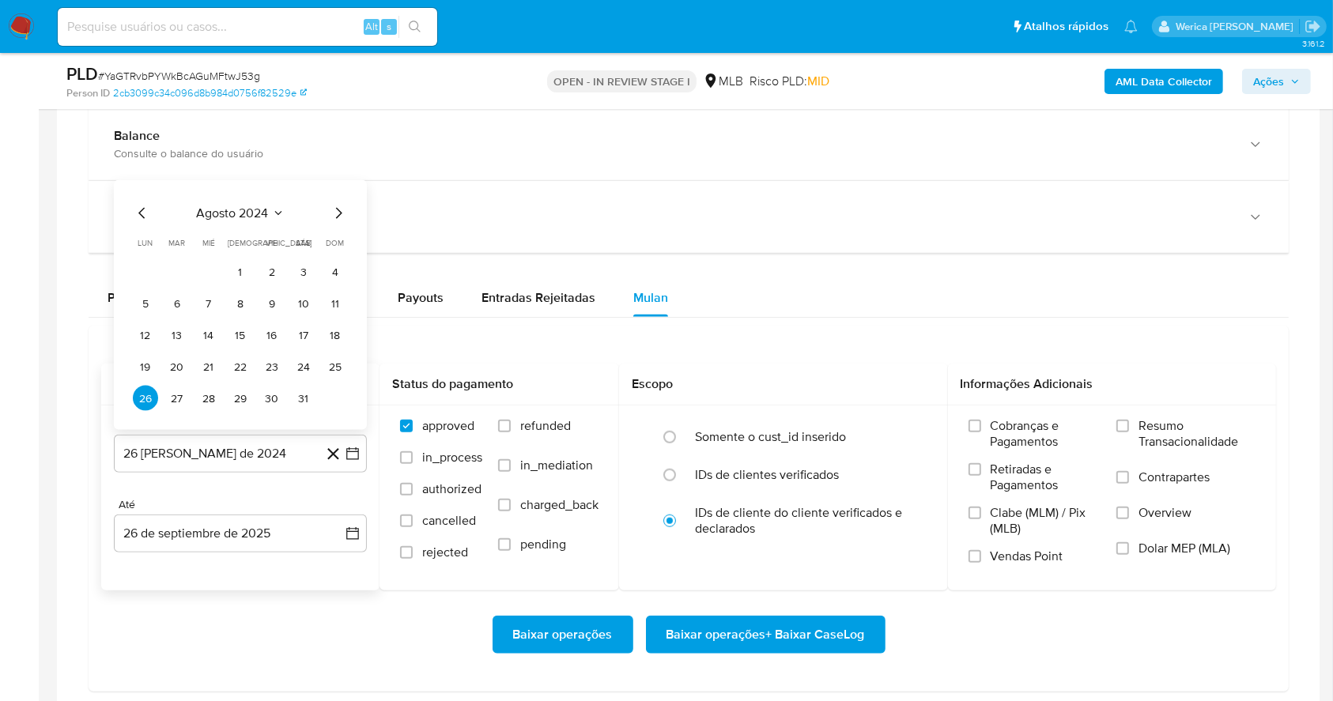
click at [234, 214] on span "agosto 2024" at bounding box center [233, 214] width 72 height 16
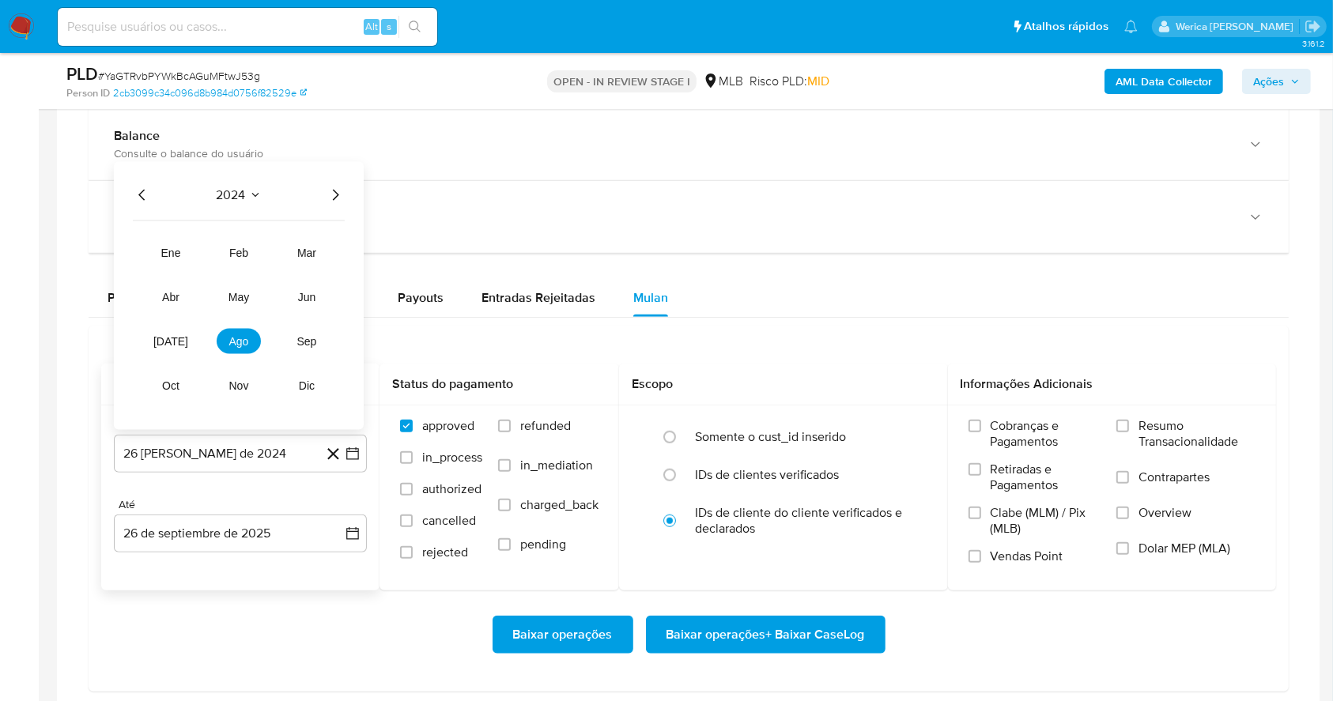
click at [330, 195] on icon "Año siguiente" at bounding box center [335, 195] width 19 height 19
click at [245, 335] on span "ago" at bounding box center [239, 341] width 20 height 13
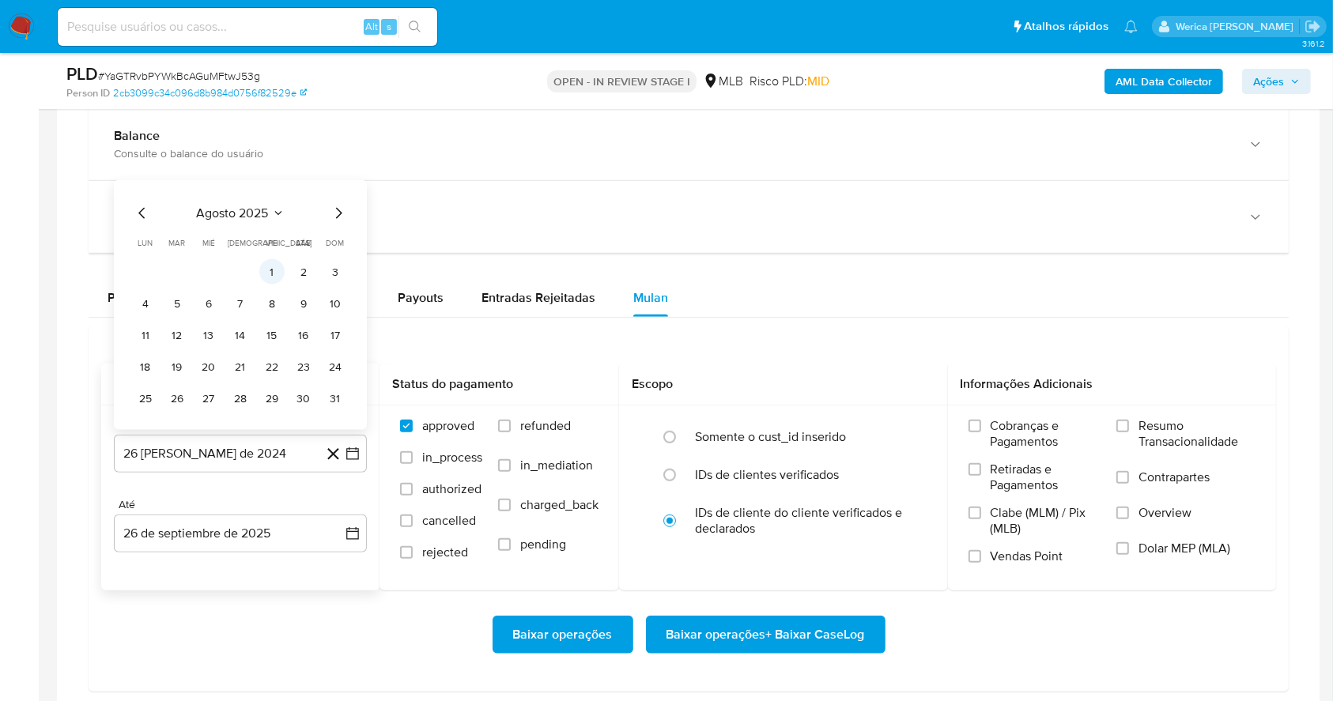
click at [270, 274] on button "1" at bounding box center [271, 271] width 25 height 25
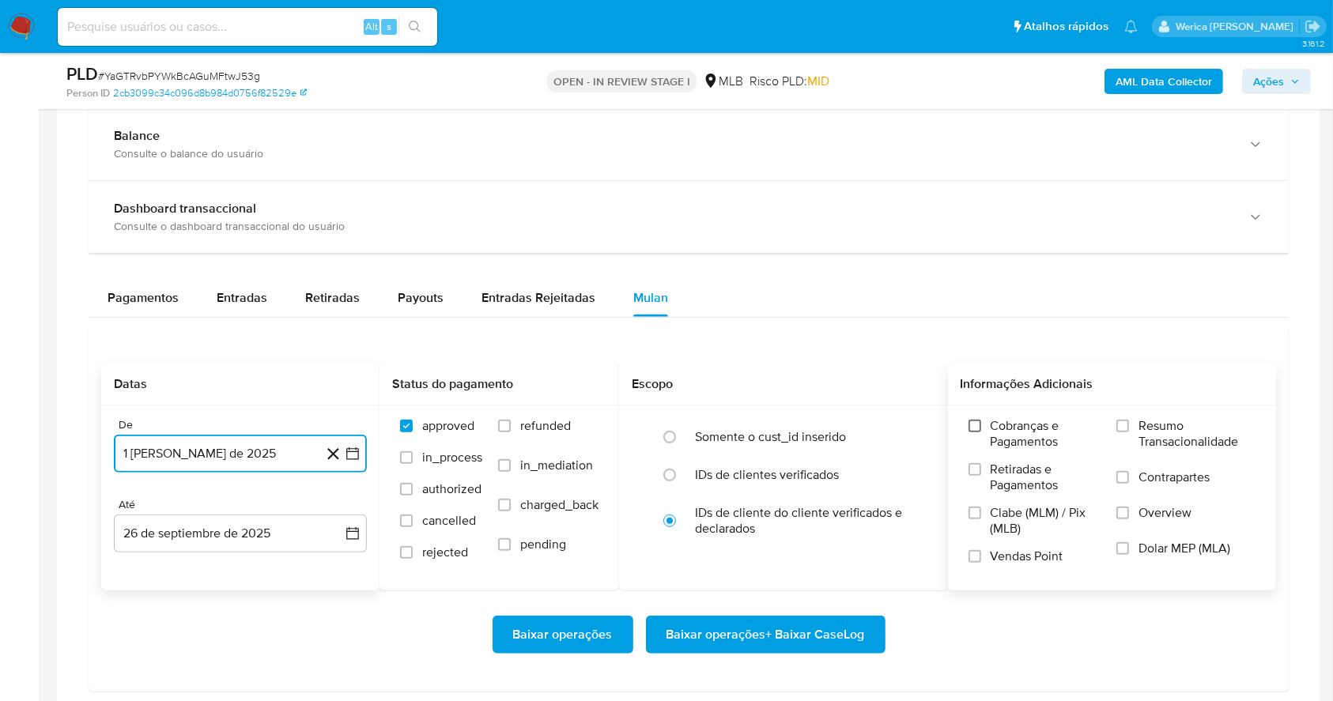
click at [974, 420] on input "Cobranças e Pagamentos" at bounding box center [975, 426] width 13 height 13
click at [1017, 433] on span "Cobranças e Pagamentos" at bounding box center [1046, 434] width 111 height 32
click at [1000, 509] on span "Clabe (MLM) / Pix (MLB)" at bounding box center [1046, 521] width 111 height 32
click at [981, 509] on input "Clabe (MLM) / Pix (MLB)" at bounding box center [975, 513] width 13 height 13
click at [1008, 542] on label "Clabe (MLM) / Pix (MLB)" at bounding box center [1035, 526] width 133 height 43
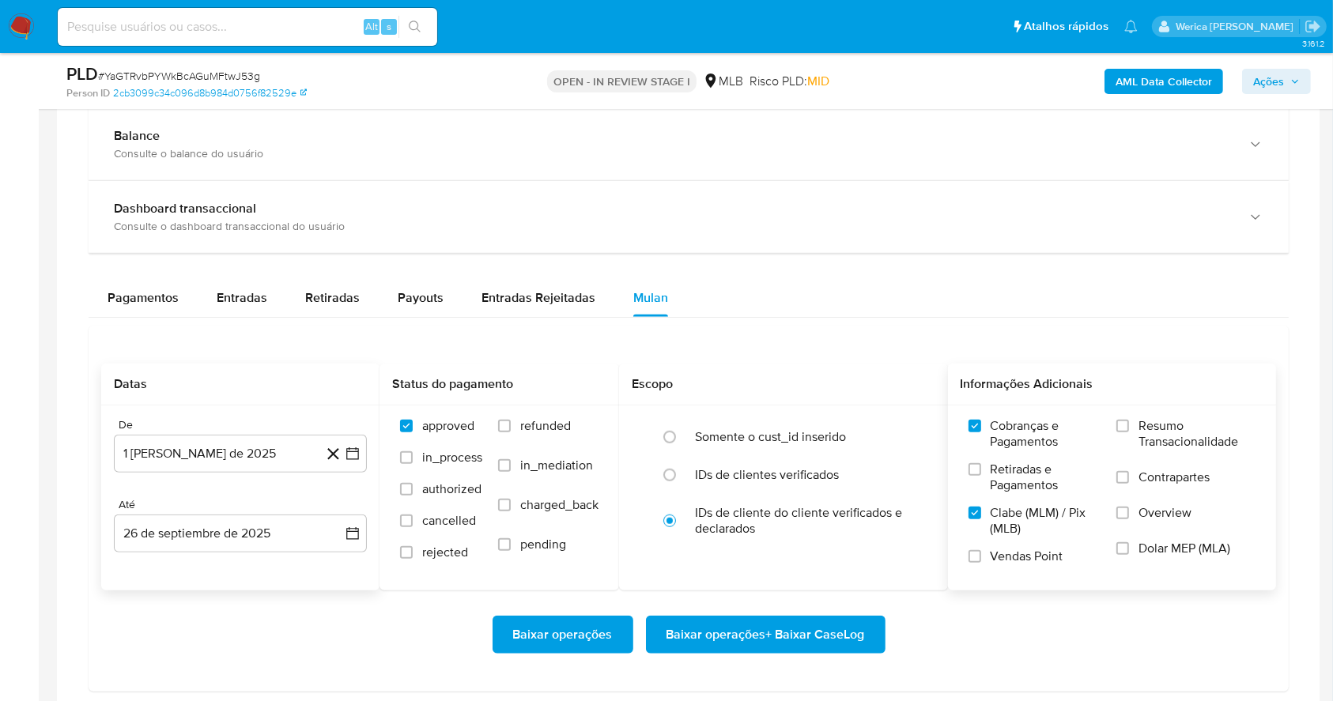
click at [981, 520] on input "Clabe (MLM) / Pix (MLB)" at bounding box center [975, 513] width 13 height 13
click at [1015, 565] on label "Vendas Point" at bounding box center [1035, 563] width 133 height 28
click at [981, 563] on input "Vendas Point" at bounding box center [975, 556] width 13 height 13
click at [1023, 497] on label "Retiradas e Pagamentos" at bounding box center [1035, 483] width 133 height 43
click at [1007, 524] on span "Clabe (MLM) / Pix (MLB)" at bounding box center [1046, 521] width 111 height 32
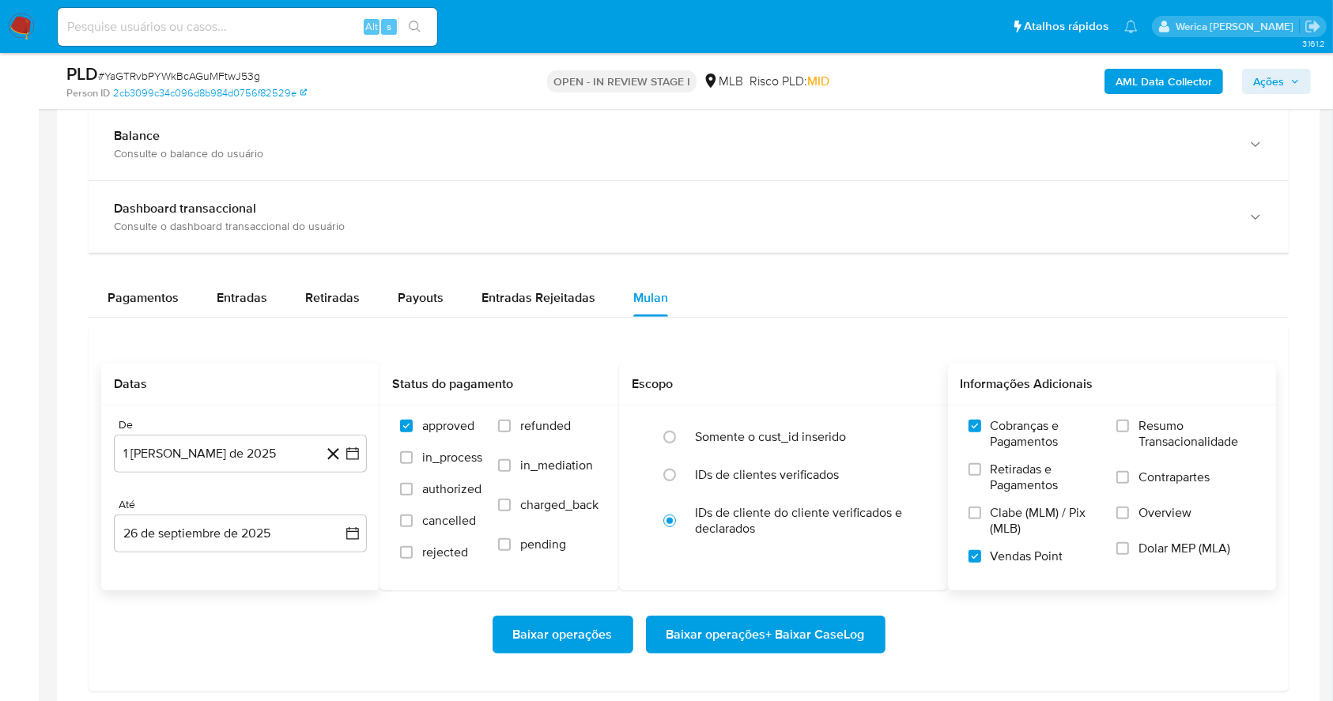
click at [981, 520] on input "Clabe (MLM) / Pix (MLB)" at bounding box center [975, 513] width 13 height 13
click at [1004, 489] on span "Retiradas e Pagamentos" at bounding box center [1046, 478] width 111 height 32
click at [981, 476] on input "Retiradas e Pagamentos" at bounding box center [975, 469] width 13 height 13
drag, startPoint x: 1106, startPoint y: 486, endPoint x: 1133, endPoint y: 496, distance: 28.5
click at [1107, 482] on div "Cobranças e Pagamentos Retiradas e Pagamentos Clabe (MLM) / Pix (MLB) Vendas Po…" at bounding box center [1113, 497] width 304 height 158
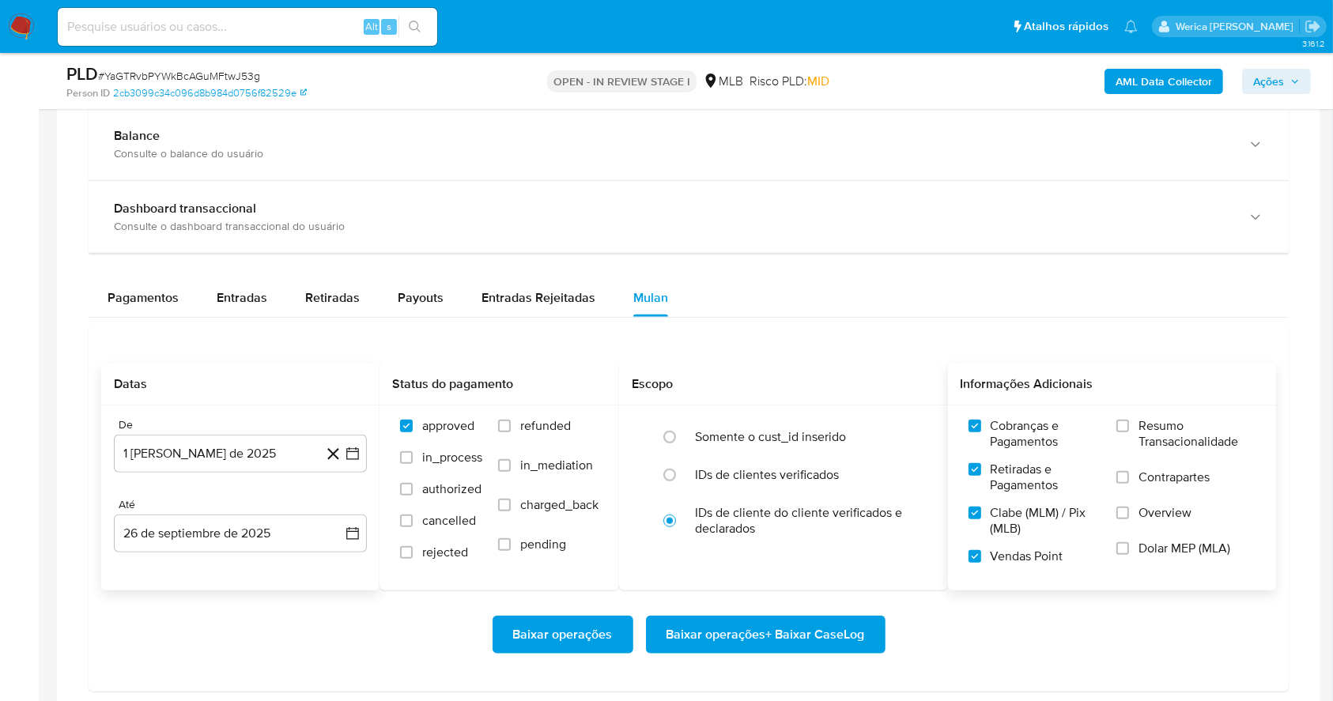
click at [1141, 510] on span "Overview" at bounding box center [1165, 513] width 53 height 16
click at [1129, 510] on input "Overview" at bounding box center [1123, 513] width 13 height 13
click at [1139, 535] on label "Overview" at bounding box center [1186, 523] width 139 height 36
click at [1129, 520] on input "Overview" at bounding box center [1123, 513] width 13 height 13
click at [1139, 558] on label "Dolar MEP (MLA)" at bounding box center [1186, 559] width 139 height 36
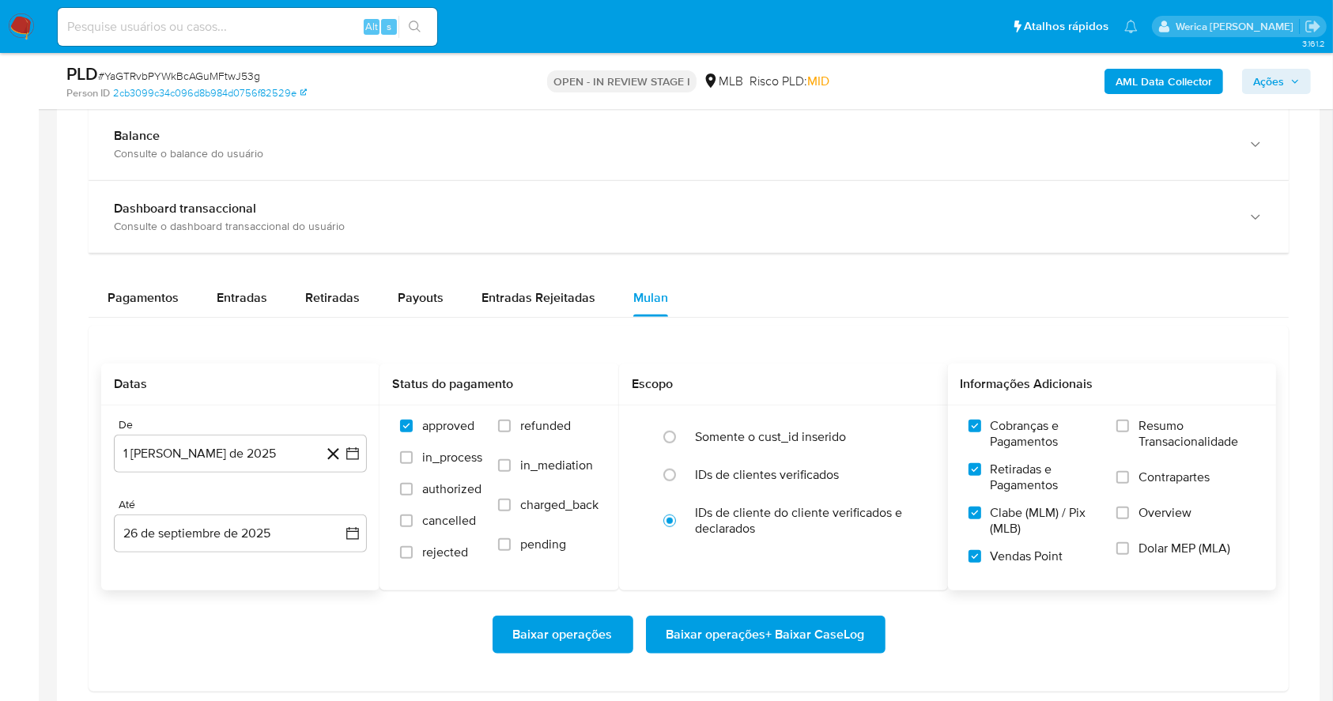
click at [1129, 555] on input "Dolar MEP (MLA)" at bounding box center [1123, 548] width 13 height 13
click at [1148, 520] on span "Overview" at bounding box center [1165, 513] width 53 height 16
click at [1129, 520] on input "Overview" at bounding box center [1123, 513] width 13 height 13
click at [1151, 482] on span "Contrapartes" at bounding box center [1174, 478] width 71 height 16
click at [1129, 482] on input "Contrapartes" at bounding box center [1123, 477] width 13 height 13
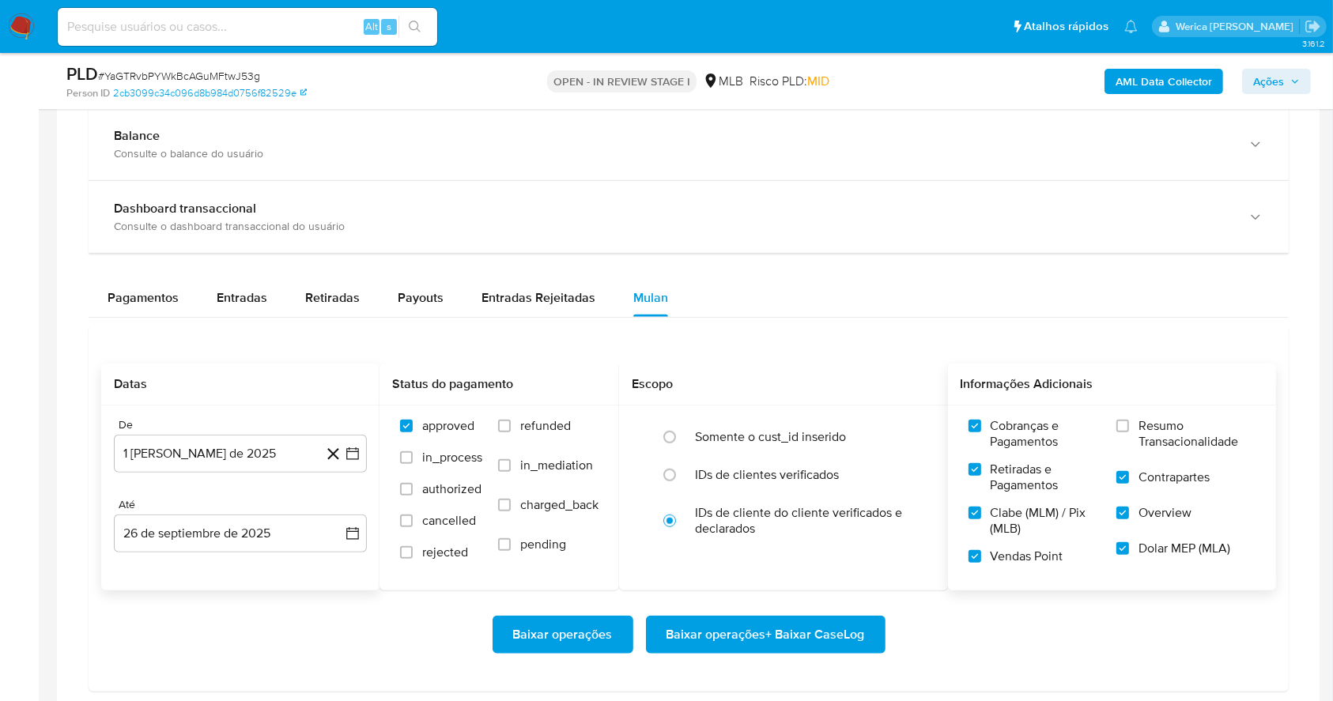
click at [1151, 433] on span "Resumo Transacionalidade" at bounding box center [1197, 434] width 117 height 32
click at [1129, 433] on input "Resumo Transacionalidade" at bounding box center [1123, 426] width 13 height 13
click at [820, 648] on span "Baixar operações + Baixar CaseLog" at bounding box center [766, 635] width 198 height 35
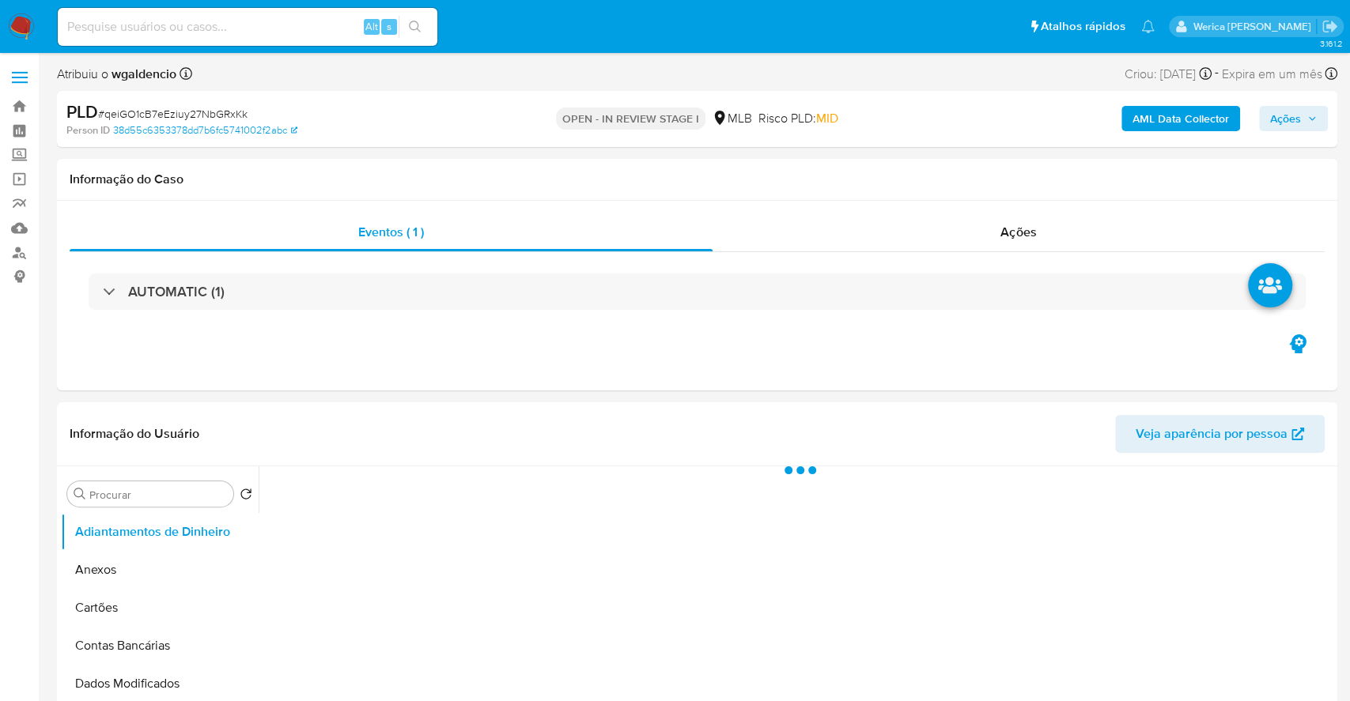
select select "10"
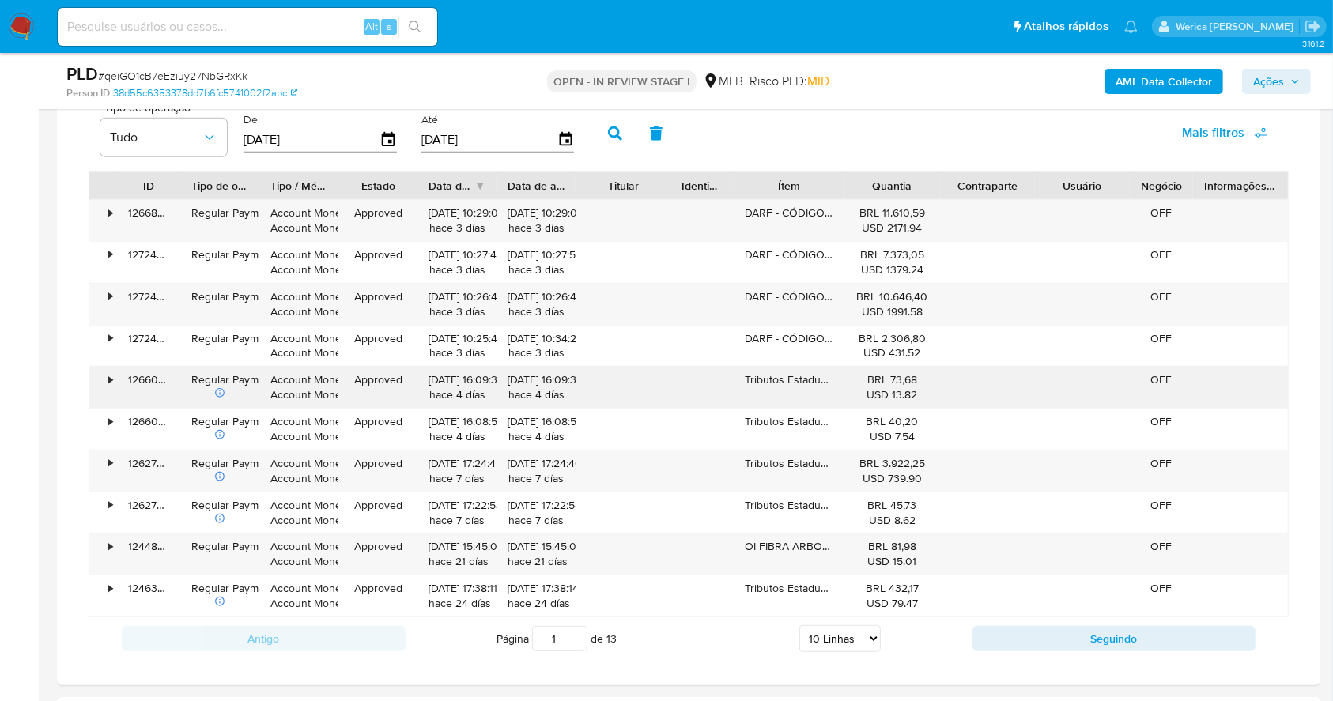
scroll to position [1265, 0]
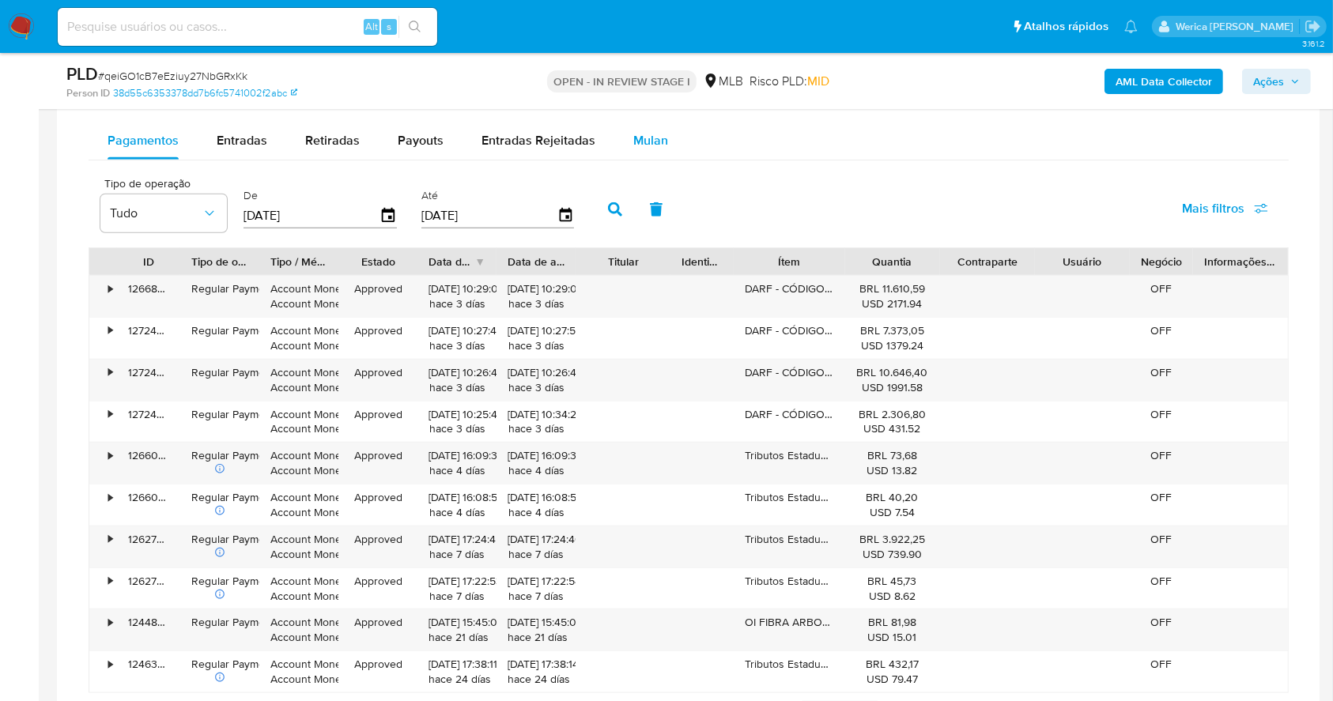
click at [633, 138] on span "Mulan" at bounding box center [650, 140] width 35 height 18
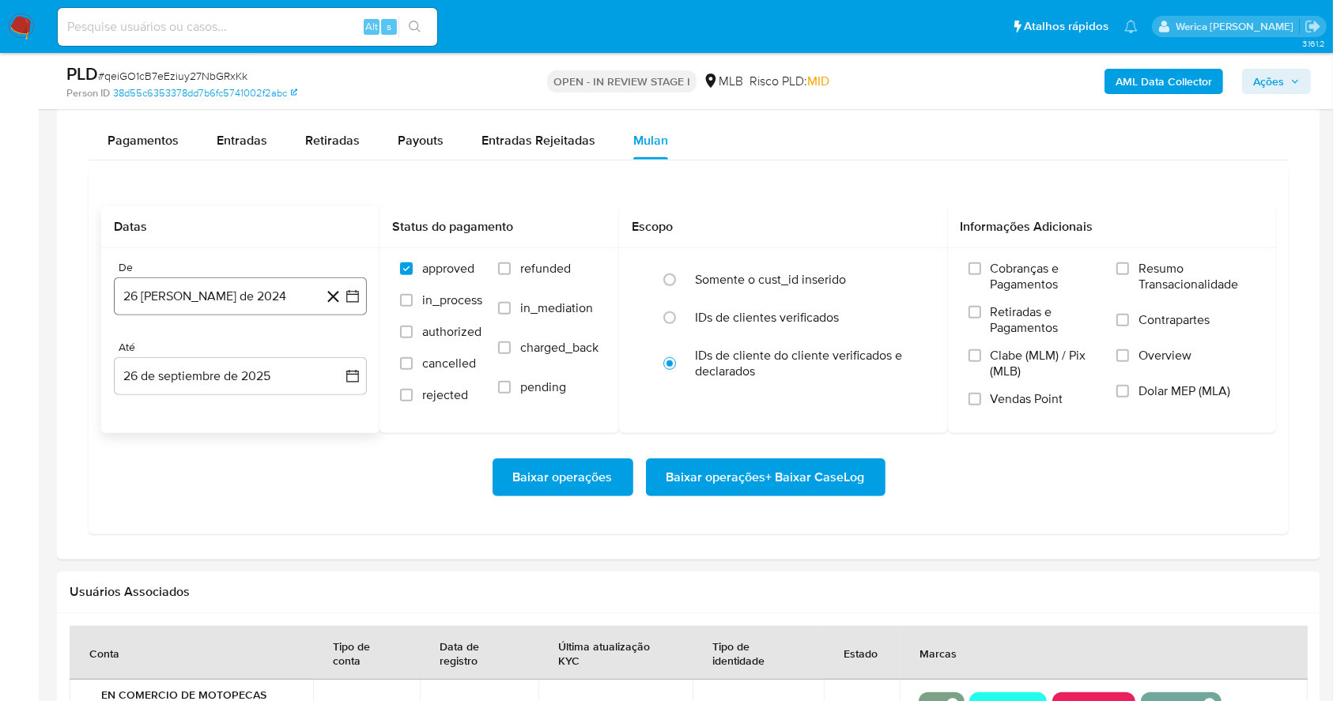
drag, startPoint x: 259, startPoint y: 305, endPoint x: 262, endPoint y: 313, distance: 8.3
click at [259, 303] on button "26 [PERSON_NAME] de 2024" at bounding box center [240, 297] width 253 height 38
click at [270, 362] on div "agosto 2024" at bounding box center [240, 353] width 215 height 19
click at [239, 353] on span "agosto 2024" at bounding box center [233, 354] width 72 height 16
click at [335, 347] on icon "Año siguiente" at bounding box center [335, 353] width 19 height 19
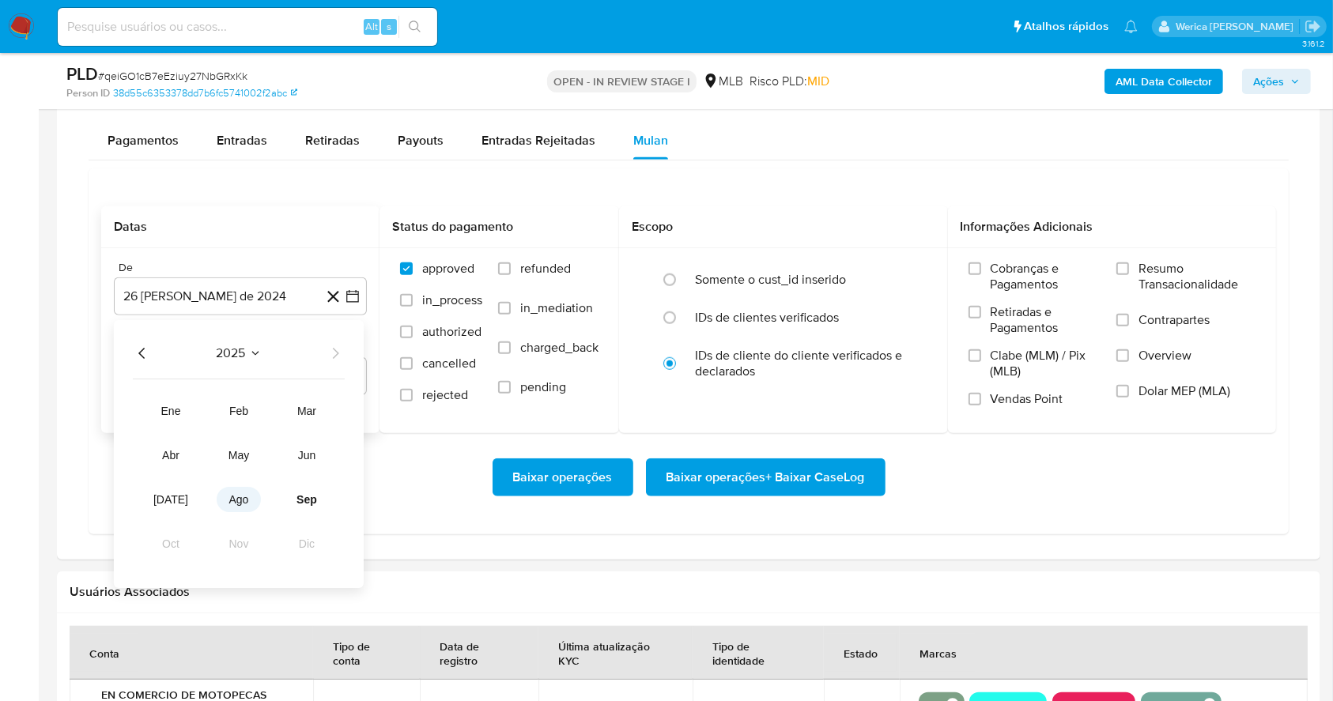
click at [244, 509] on button "ago" at bounding box center [239, 499] width 44 height 25
click at [271, 406] on button "1" at bounding box center [271, 411] width 25 height 25
click at [1018, 280] on span "Cobranças e Pagamentos" at bounding box center [1046, 277] width 111 height 32
click at [981, 275] on input "Cobranças e Pagamentos" at bounding box center [975, 269] width 13 height 13
click at [1019, 316] on span "Retiradas e Pagamentos" at bounding box center [1046, 320] width 111 height 32
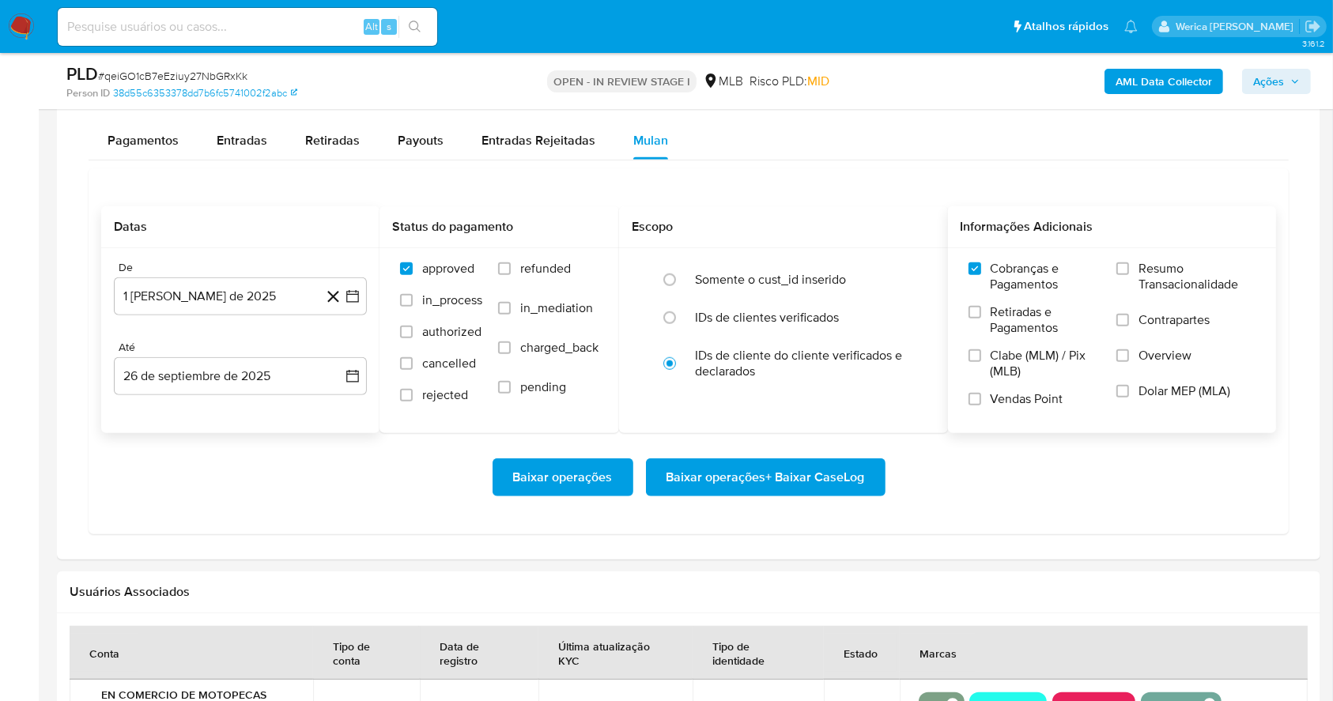
click at [981, 316] on input "Retiradas e Pagamentos" at bounding box center [975, 312] width 13 height 13
click at [1026, 372] on span "Clabe (MLM) / Pix (MLB)" at bounding box center [1046, 364] width 111 height 32
click at [981, 362] on input "Clabe (MLM) / Pix (MLB)" at bounding box center [975, 356] width 13 height 13
click at [1025, 413] on label "Vendas Point" at bounding box center [1035, 405] width 133 height 28
click at [981, 406] on input "Vendas Point" at bounding box center [975, 399] width 13 height 13
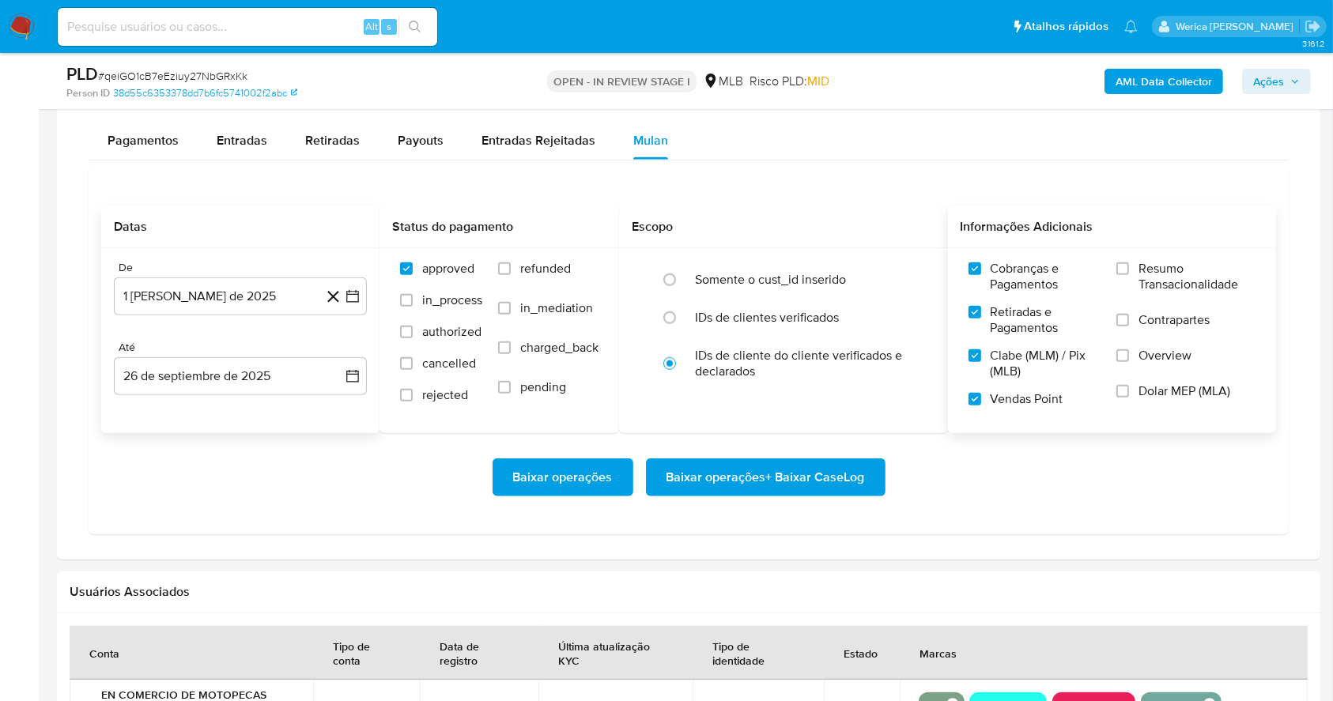
click at [1132, 402] on label "Dolar MEP (MLA)" at bounding box center [1186, 402] width 139 height 36
click at [1129, 398] on input "Dolar MEP (MLA)" at bounding box center [1123, 391] width 13 height 13
click at [1143, 345] on div "Resumo Transacionalidade Contrapartes Overview Dolar MEP (MLA)" at bounding box center [1186, 340] width 139 height 158
click at [1139, 316] on span "Contrapartes" at bounding box center [1174, 320] width 71 height 16
click at [1129, 316] on input "Contrapartes" at bounding box center [1123, 320] width 13 height 13
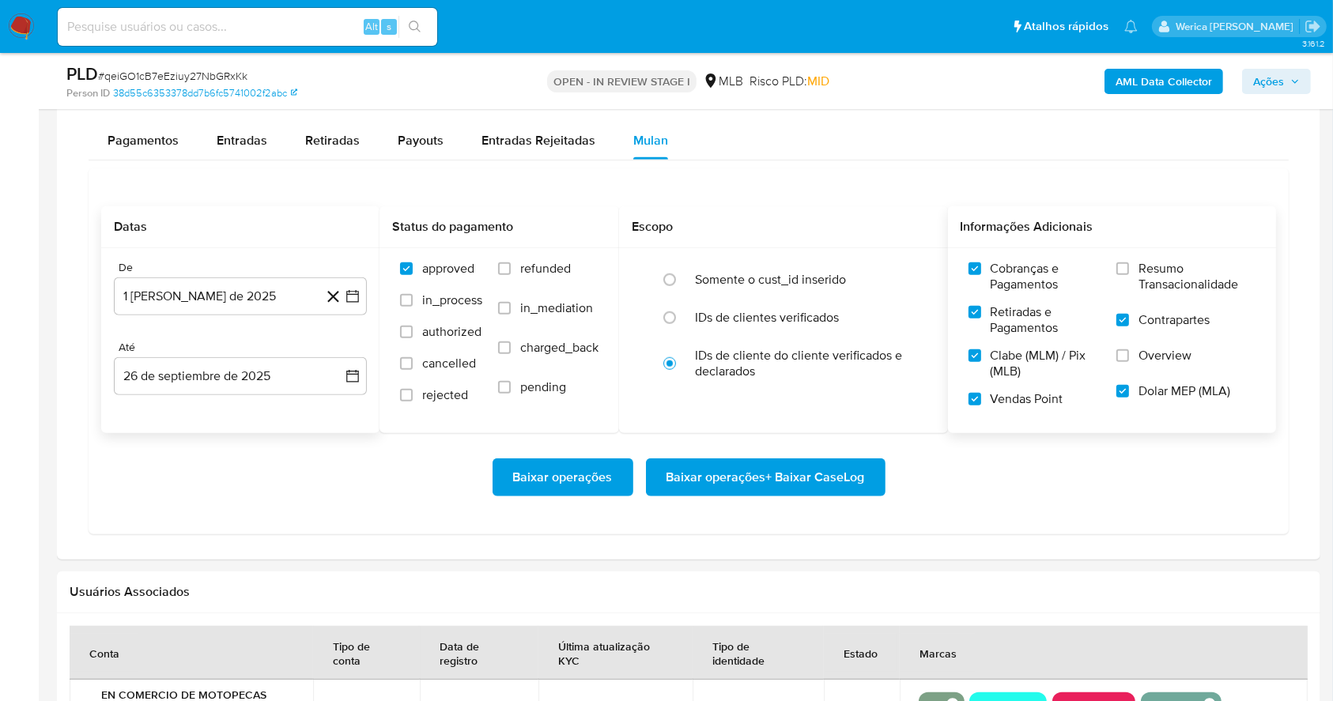
click at [1142, 344] on label "Contrapartes" at bounding box center [1186, 330] width 139 height 36
click at [1129, 327] on input "Contrapartes" at bounding box center [1123, 320] width 13 height 13
click at [1132, 282] on label "Resumo Transacionalidade" at bounding box center [1186, 286] width 139 height 51
click at [1129, 275] on input "Resumo Transacionalidade" at bounding box center [1123, 269] width 13 height 13
click at [1139, 345] on label "Contrapartes" at bounding box center [1186, 330] width 139 height 36
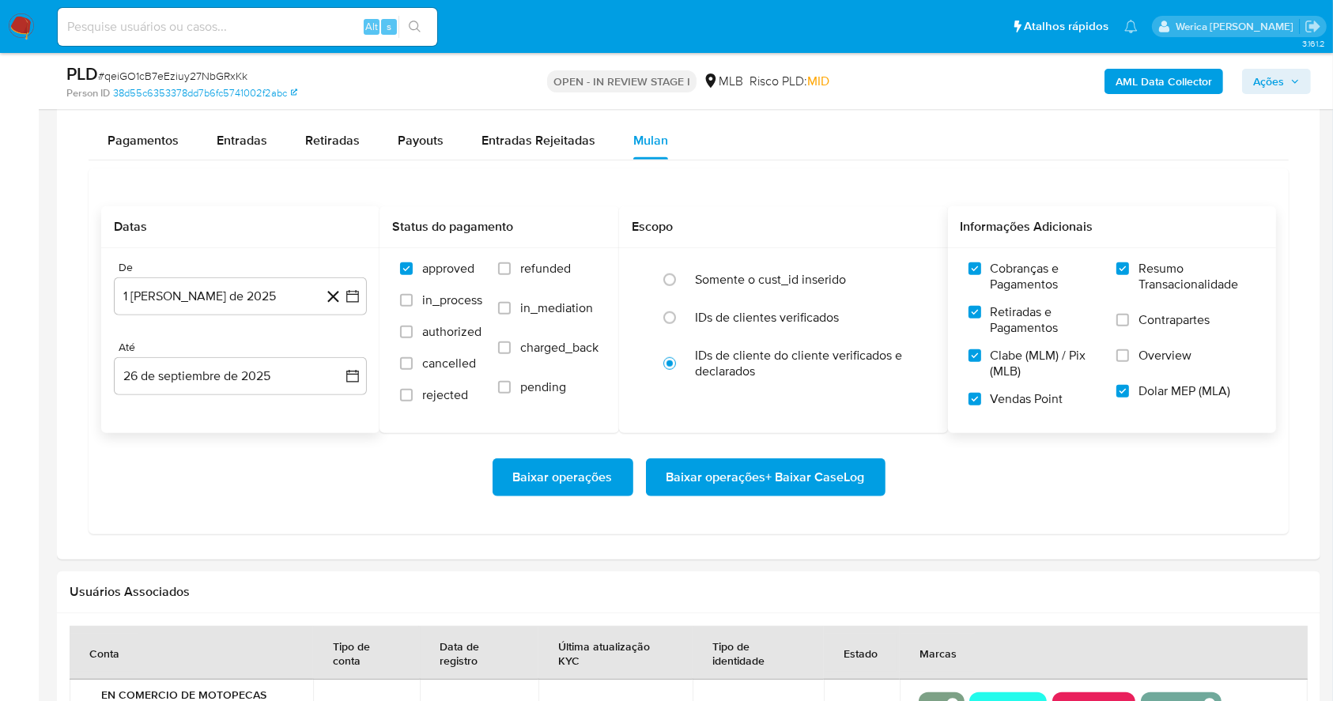
click at [1129, 327] on input "Contrapartes" at bounding box center [1123, 320] width 13 height 13
click at [1143, 369] on label "Overview" at bounding box center [1186, 366] width 139 height 36
click at [1129, 362] on input "Overview" at bounding box center [1123, 356] width 13 height 13
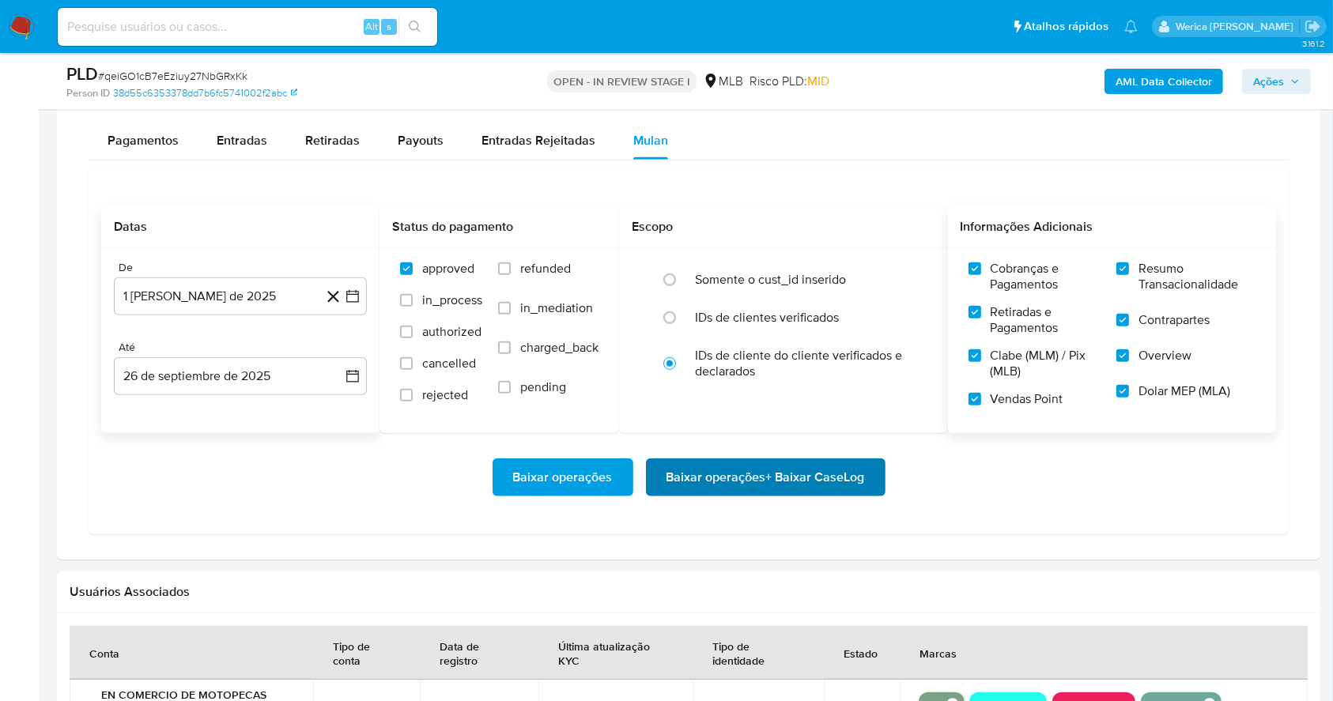
click at [843, 490] on div "Baixar operações Baixar operações + Baixar CaseLog" at bounding box center [688, 477] width 1175 height 89
click at [840, 486] on span "Baixar operações + Baixar CaseLog" at bounding box center [766, 477] width 198 height 35
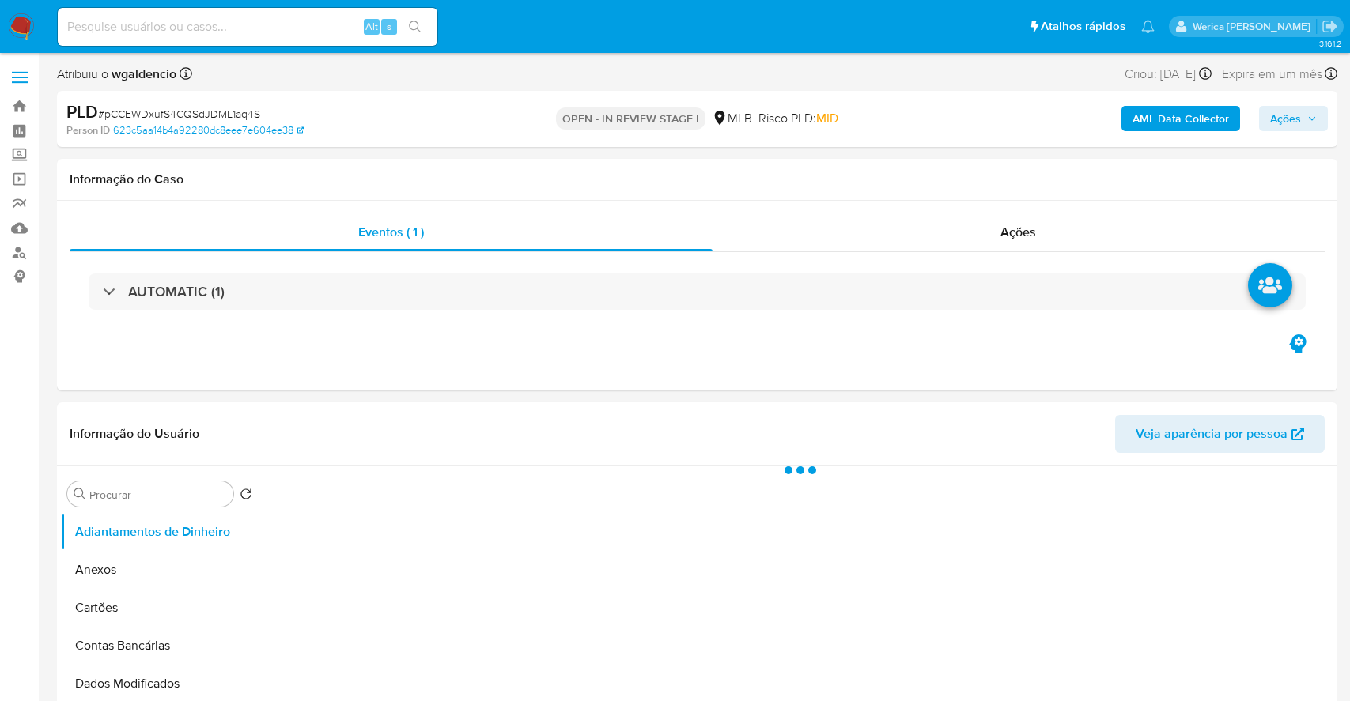
select select "10"
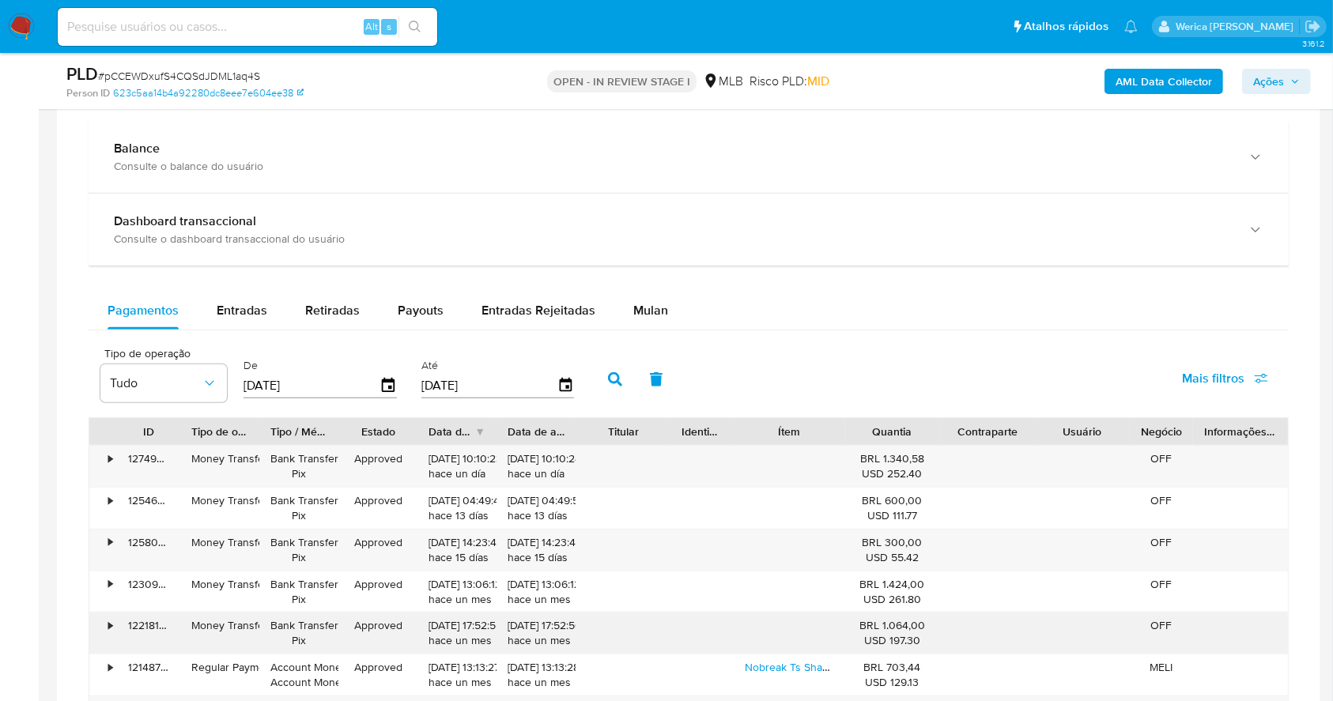
scroll to position [1054, 0]
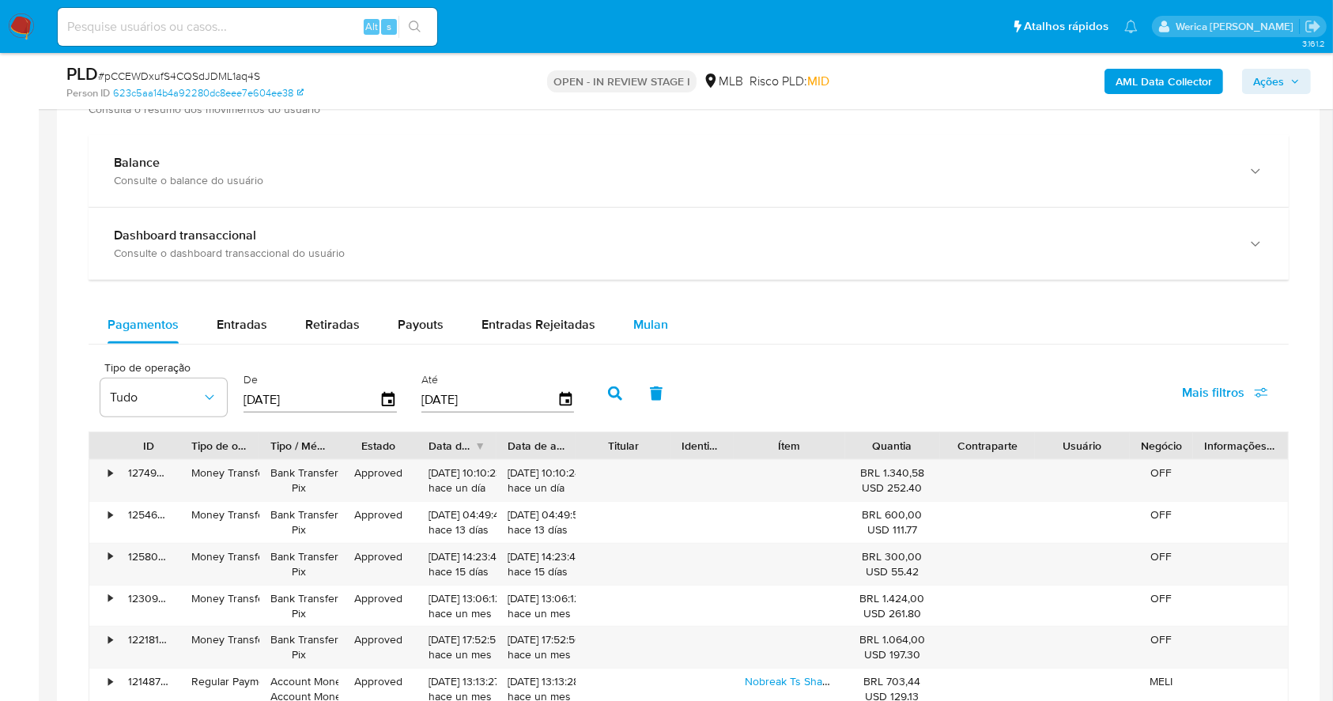
click at [675, 316] on button "Mulan" at bounding box center [650, 325] width 73 height 38
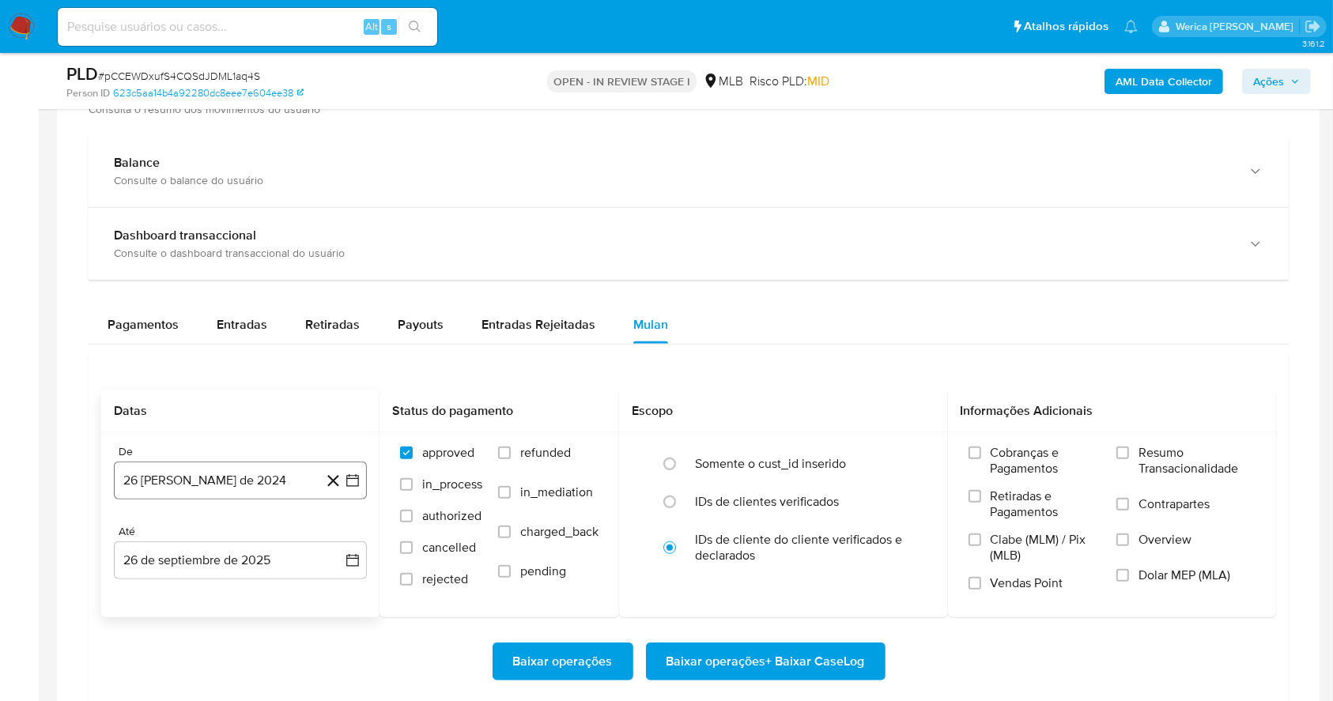
click at [212, 490] on button "26 [PERSON_NAME] de 2024" at bounding box center [240, 481] width 253 height 38
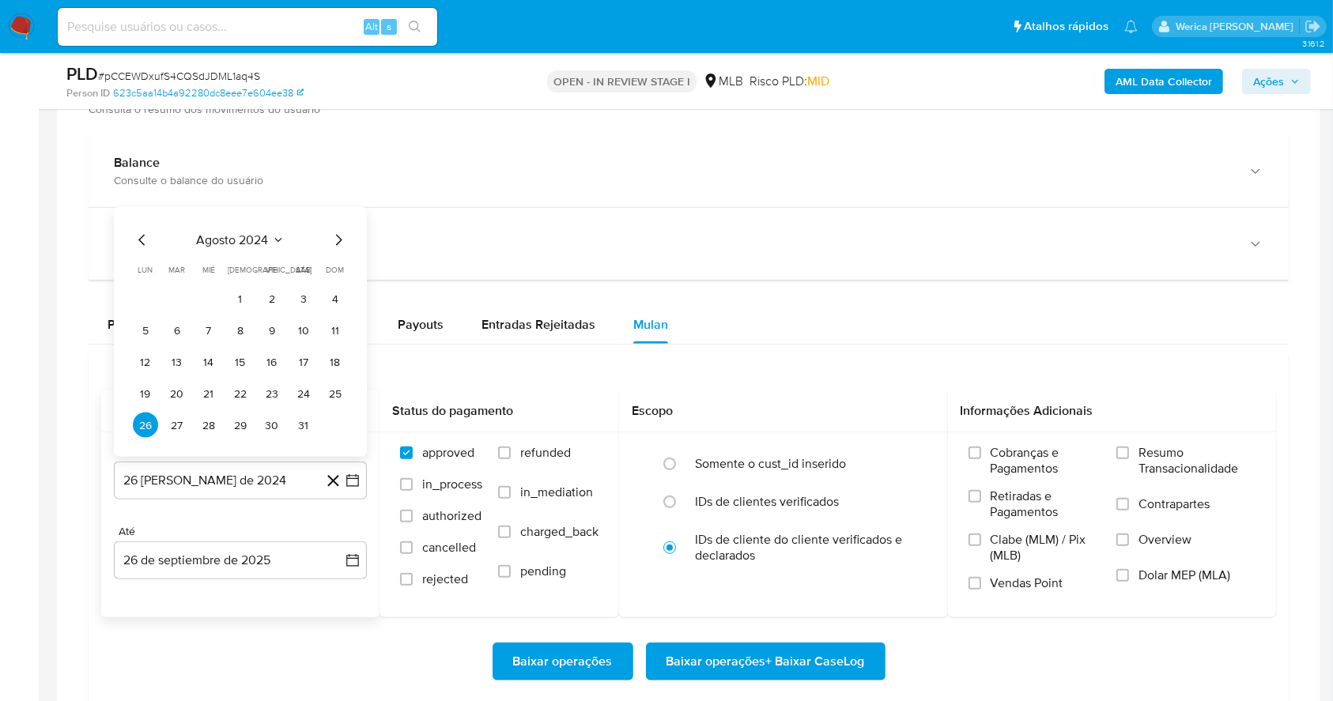
click at [260, 237] on span "agosto 2024" at bounding box center [233, 240] width 72 height 16
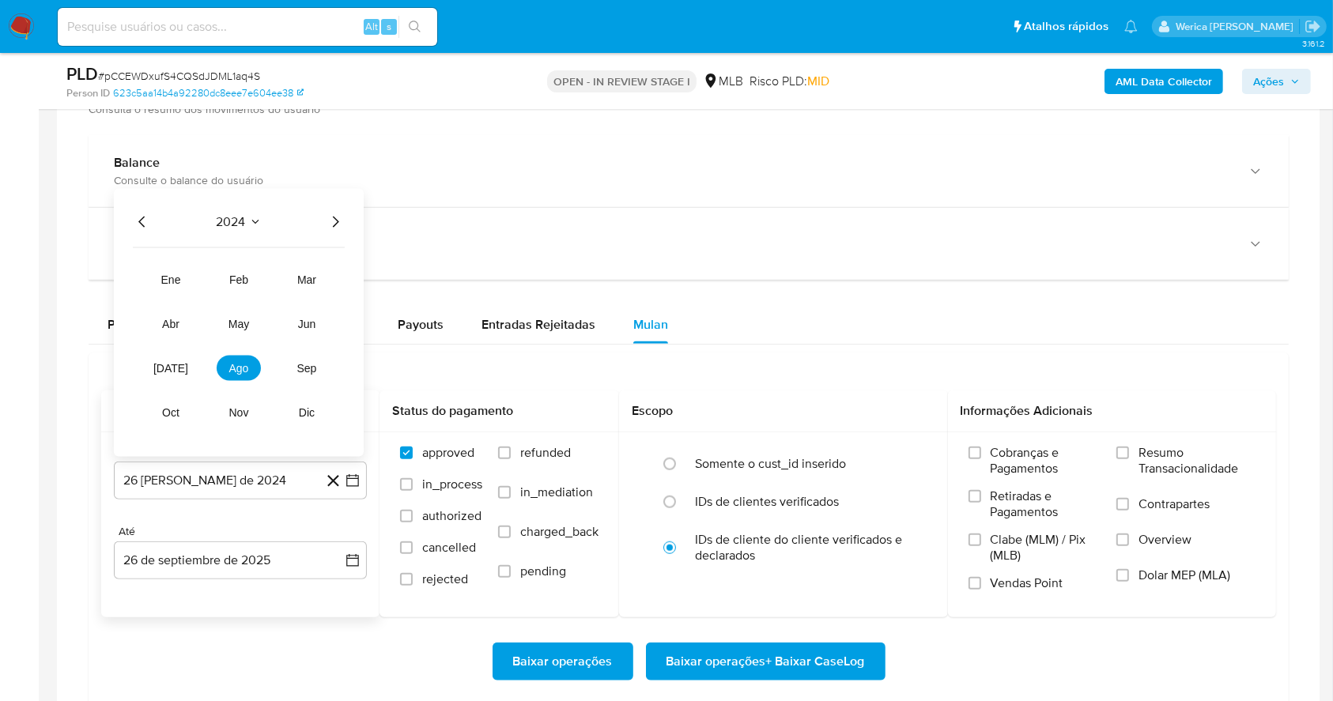
click at [331, 226] on icon "Año siguiente" at bounding box center [335, 222] width 19 height 19
drag, startPoint x: 262, startPoint y: 347, endPoint x: 247, endPoint y: 358, distance: 18.7
click at [247, 353] on tr "ene feb mar abr may jun [DATE] ago sep oct nov dic" at bounding box center [239, 346] width 180 height 158
click at [248, 366] on span "ago" at bounding box center [239, 368] width 20 height 13
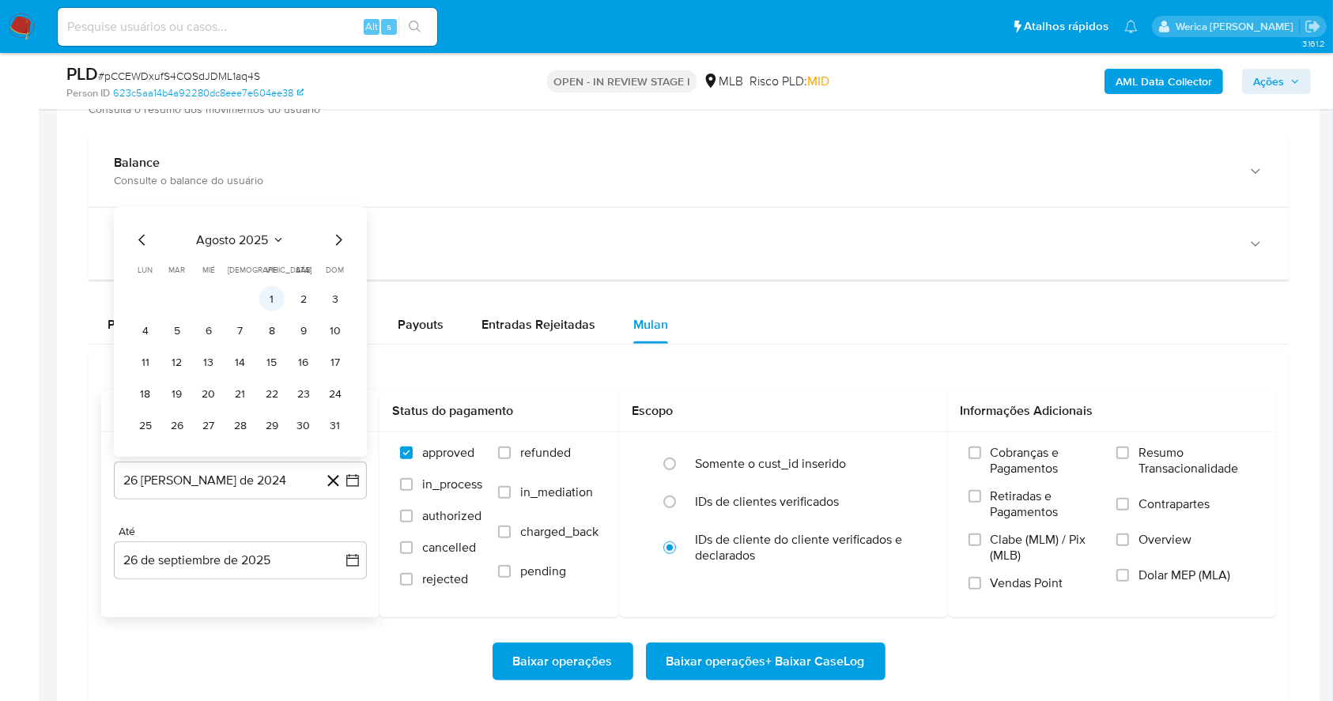
click at [272, 298] on button "1" at bounding box center [271, 298] width 25 height 25
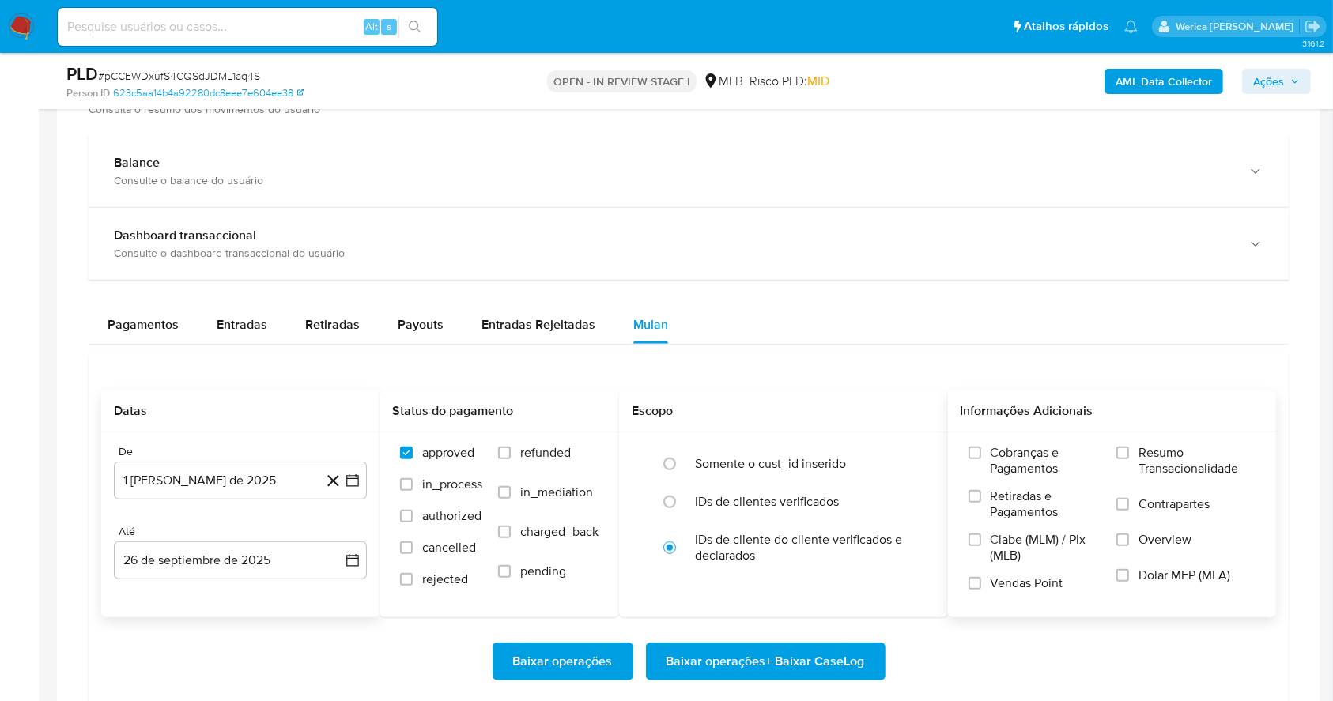
click at [995, 489] on span "Retiradas e Pagamentos" at bounding box center [1046, 505] width 111 height 32
click at [981, 490] on input "Retiradas e Pagamentos" at bounding box center [975, 496] width 13 height 13
click at [996, 563] on span "Clabe (MLM) / Pix (MLB)" at bounding box center [1046, 548] width 111 height 32
click at [981, 546] on input "Clabe (MLM) / Pix (MLB)" at bounding box center [975, 540] width 13 height 13
click at [1004, 601] on label "Vendas Point" at bounding box center [1035, 590] width 133 height 28
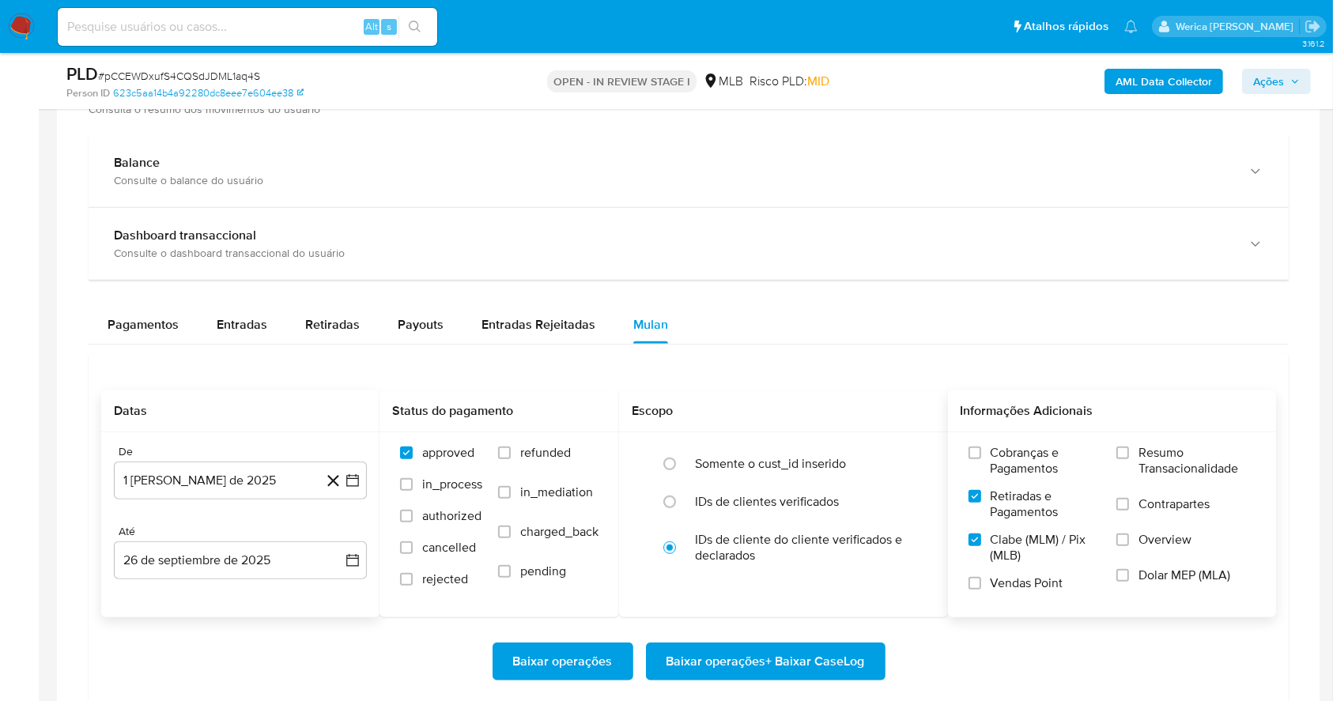
click at [981, 590] on input "Vendas Point" at bounding box center [975, 583] width 13 height 13
click at [997, 493] on span "Retiradas e Pagamentos" at bounding box center [1046, 505] width 111 height 32
click at [981, 493] on input "Retiradas e Pagamentos" at bounding box center [975, 496] width 13 height 13
drag, startPoint x: 1048, startPoint y: 459, endPoint x: 1045, endPoint y: 476, distance: 17.6
click at [1045, 459] on span "Cobranças e Pagamentos" at bounding box center [1046, 461] width 111 height 32
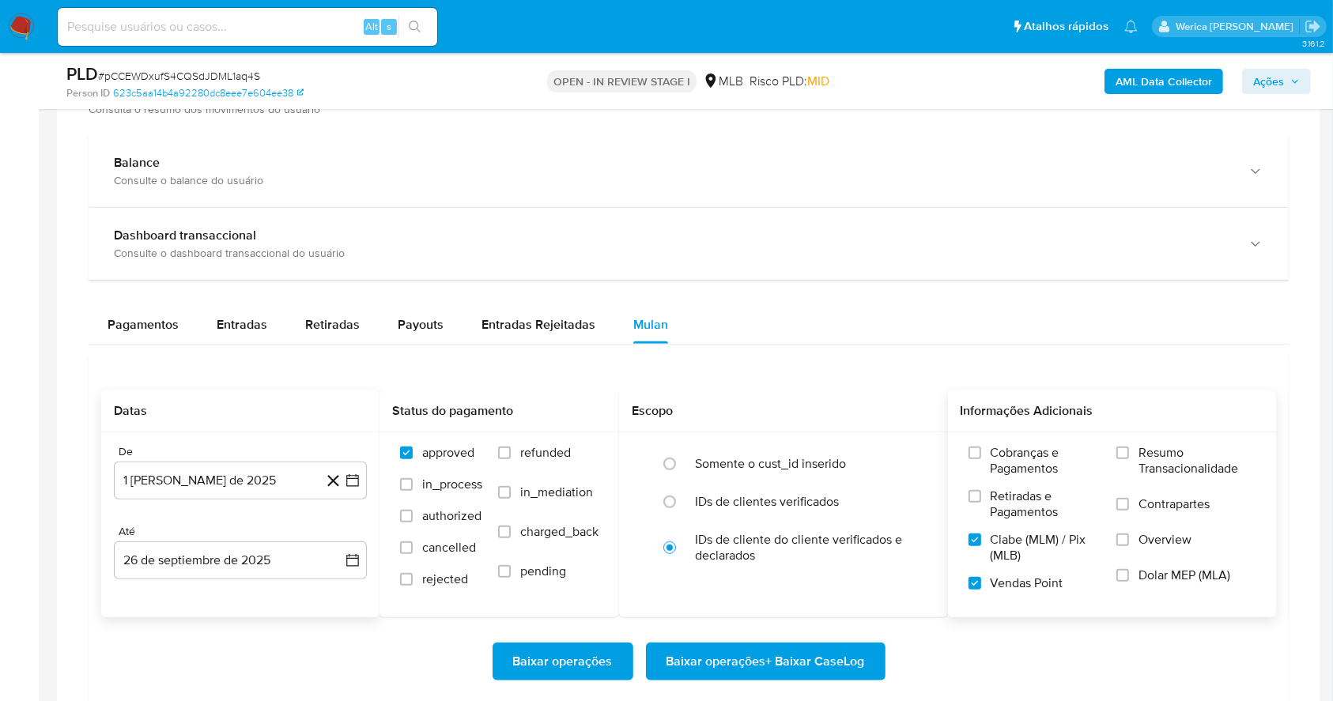
click at [1017, 511] on span "Retiradas e Pagamentos" at bounding box center [1046, 505] width 111 height 32
click at [981, 503] on input "Retiradas e Pagamentos" at bounding box center [975, 496] width 13 height 13
click at [1023, 467] on span "Cobranças e Pagamentos" at bounding box center [1046, 461] width 111 height 32
click at [1155, 467] on span "Resumo Transacionalidade" at bounding box center [1197, 461] width 117 height 32
click at [1129, 459] on input "Resumo Transacionalidade" at bounding box center [1123, 453] width 13 height 13
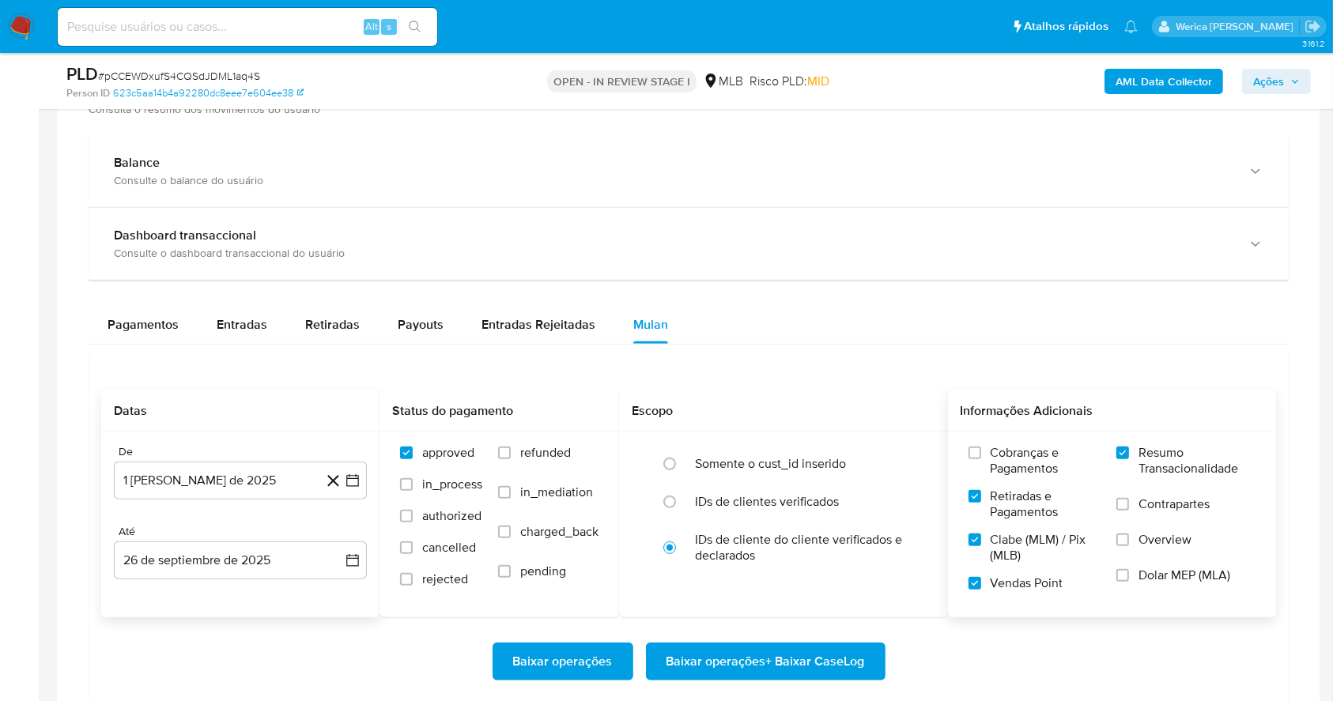
click at [1136, 515] on label "Contrapartes" at bounding box center [1186, 515] width 139 height 36
click at [1129, 511] on input "Contrapartes" at bounding box center [1123, 504] width 13 height 13
click at [1124, 552] on label "Overview" at bounding box center [1186, 550] width 139 height 36
click at [1124, 546] on input "Overview" at bounding box center [1123, 540] width 13 height 13
click at [1117, 581] on label "Dolar MEP (MLA)" at bounding box center [1186, 586] width 139 height 36
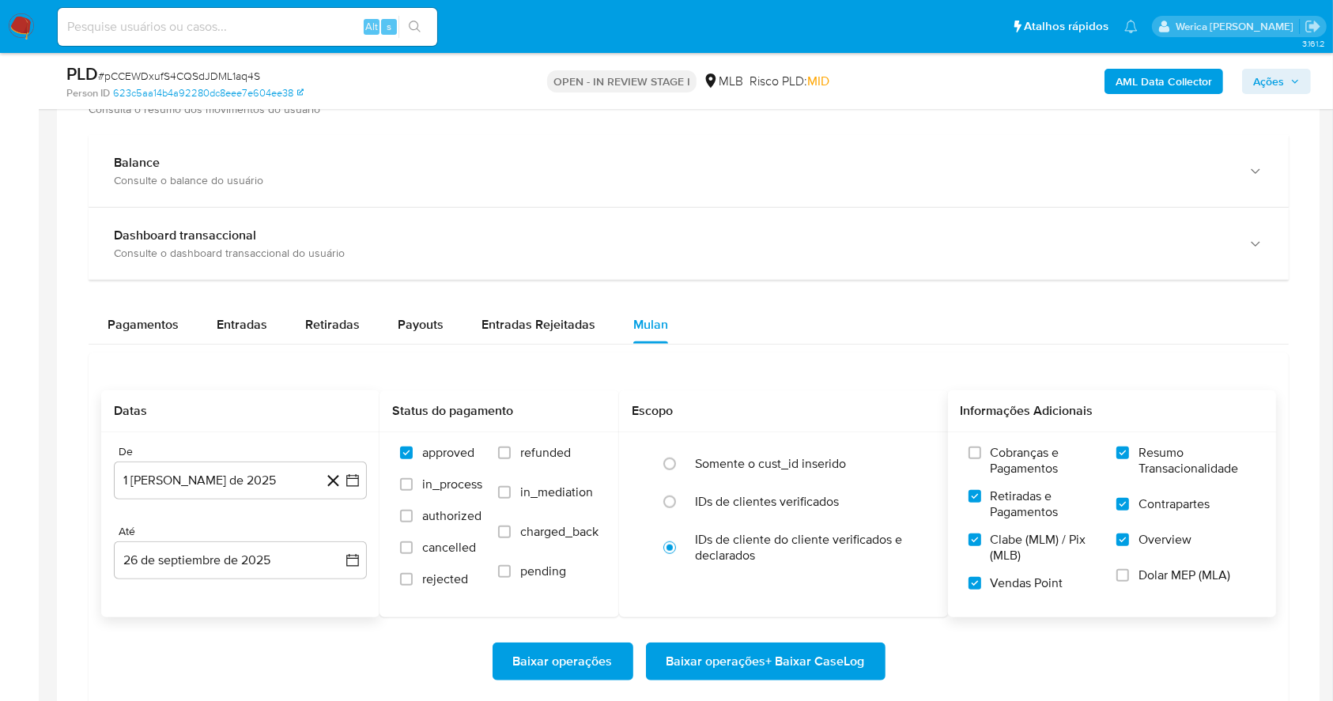
click at [1117, 581] on input "Dolar MEP (MLA)" at bounding box center [1123, 575] width 13 height 13
click at [966, 456] on div "Cobranças e Pagamentos Retiradas e Pagamentos Clabe (MLM) / Pix (MLB) Vendas Po…" at bounding box center [1113, 524] width 304 height 158
click at [991, 452] on div "Cobranças e Pagamentos Retiradas e Pagamentos Clabe (MLM) / Pix (MLB) Vendas Po…" at bounding box center [1112, 524] width 329 height 183
click at [974, 478] on label "Cobranças e Pagamentos" at bounding box center [1035, 466] width 133 height 43
click at [974, 459] on input "Cobranças e Pagamentos" at bounding box center [975, 453] width 13 height 13
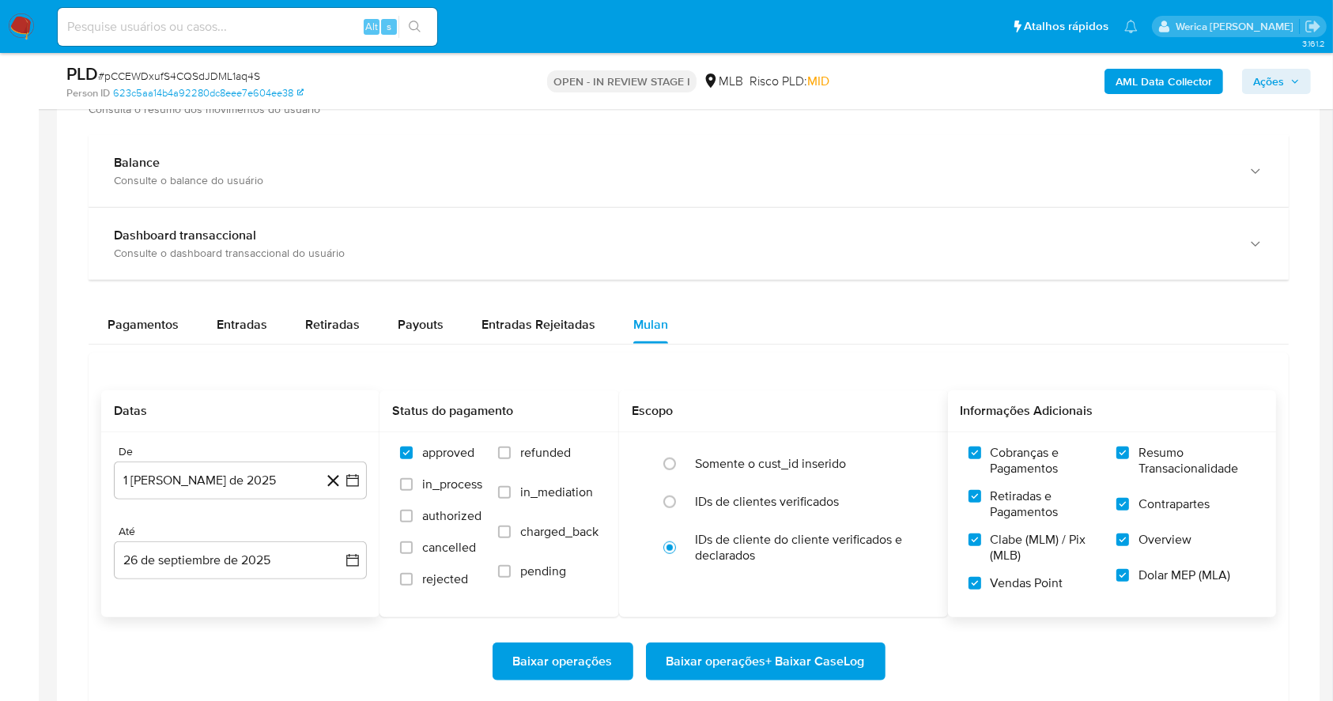
click at [783, 661] on span "Baixar operações + Baixar CaseLog" at bounding box center [766, 661] width 198 height 35
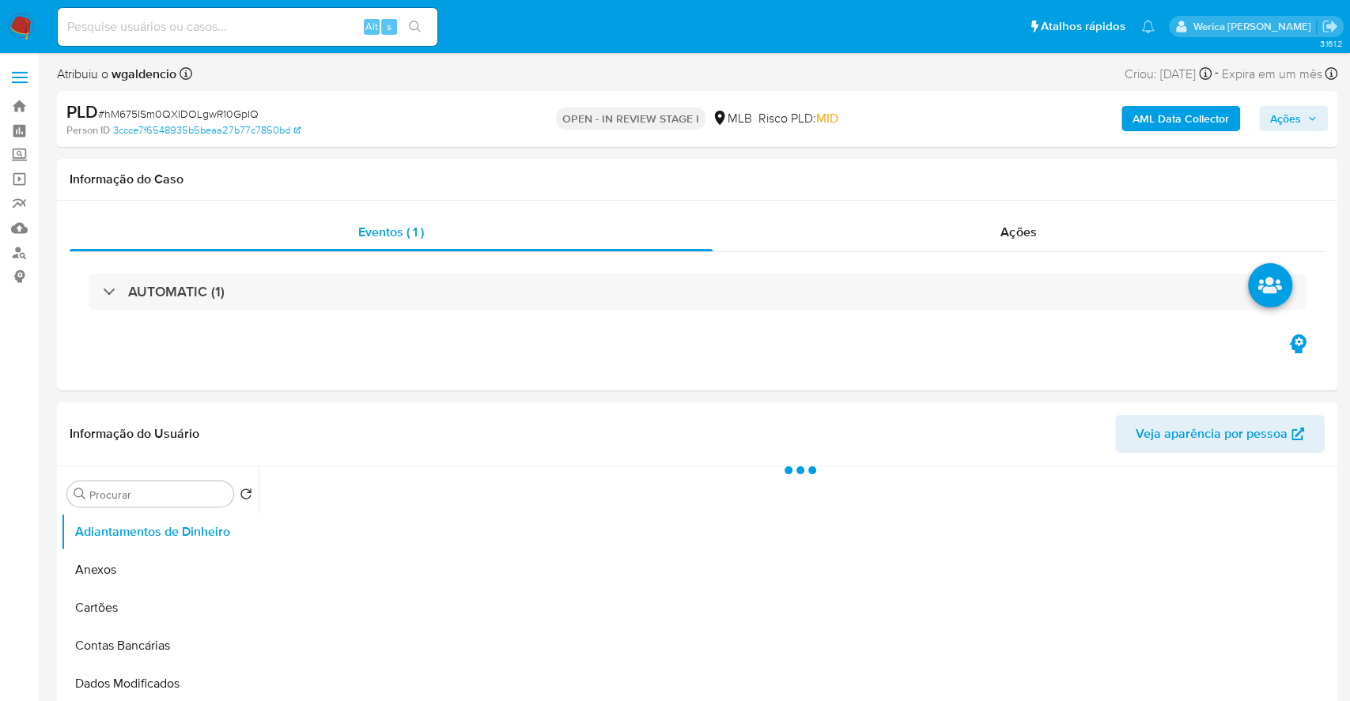
select select "10"
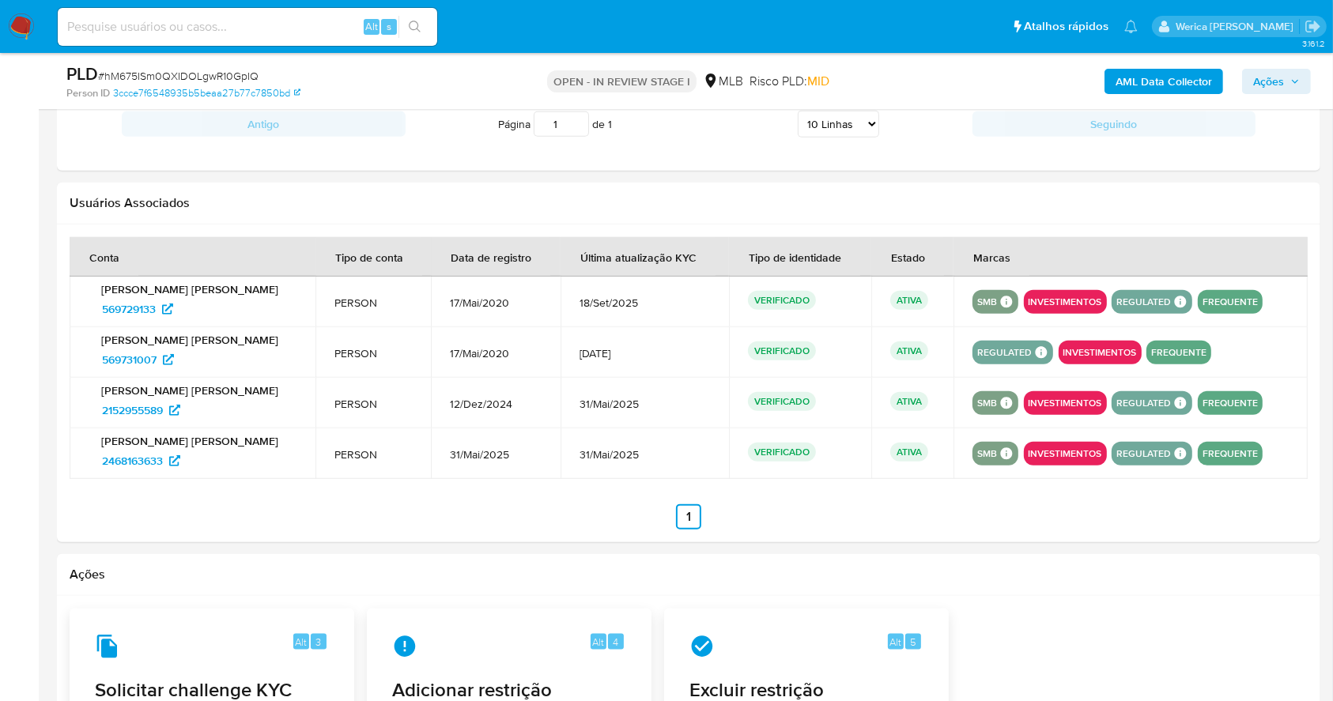
scroll to position [1265, 0]
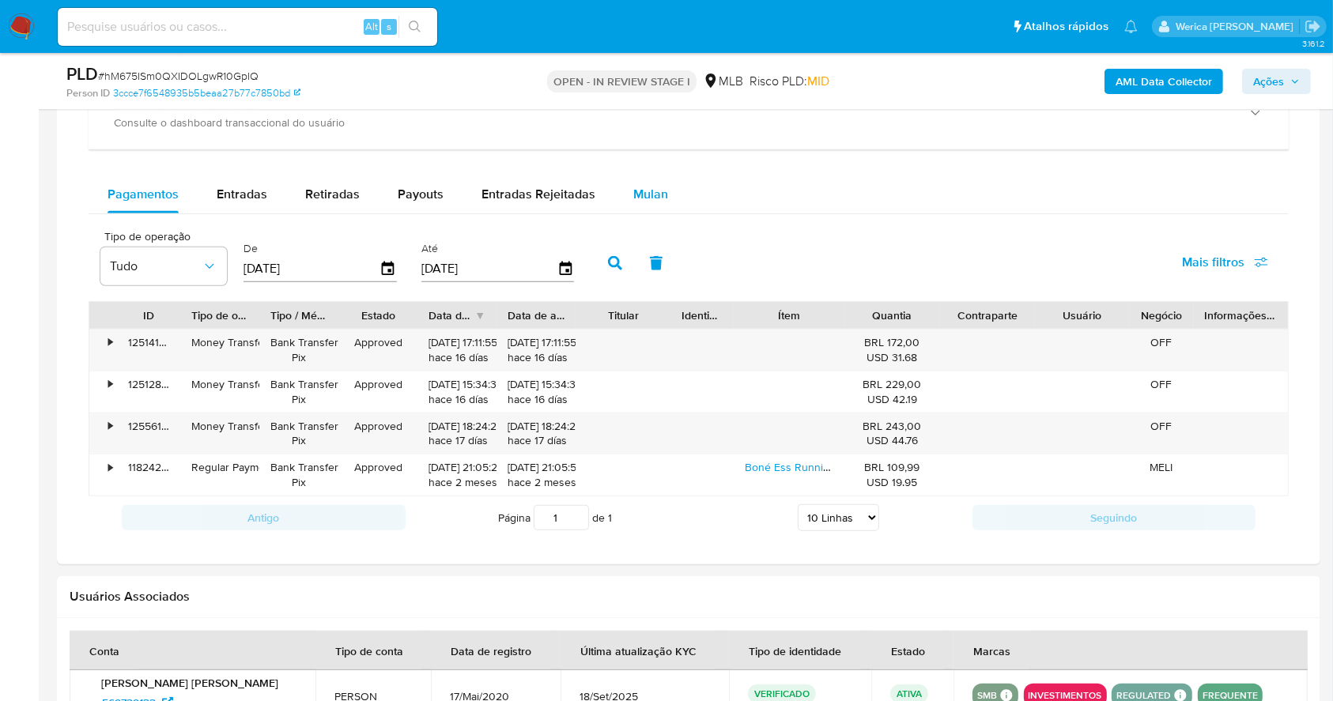
click at [634, 201] on span "Mulan" at bounding box center [650, 194] width 35 height 18
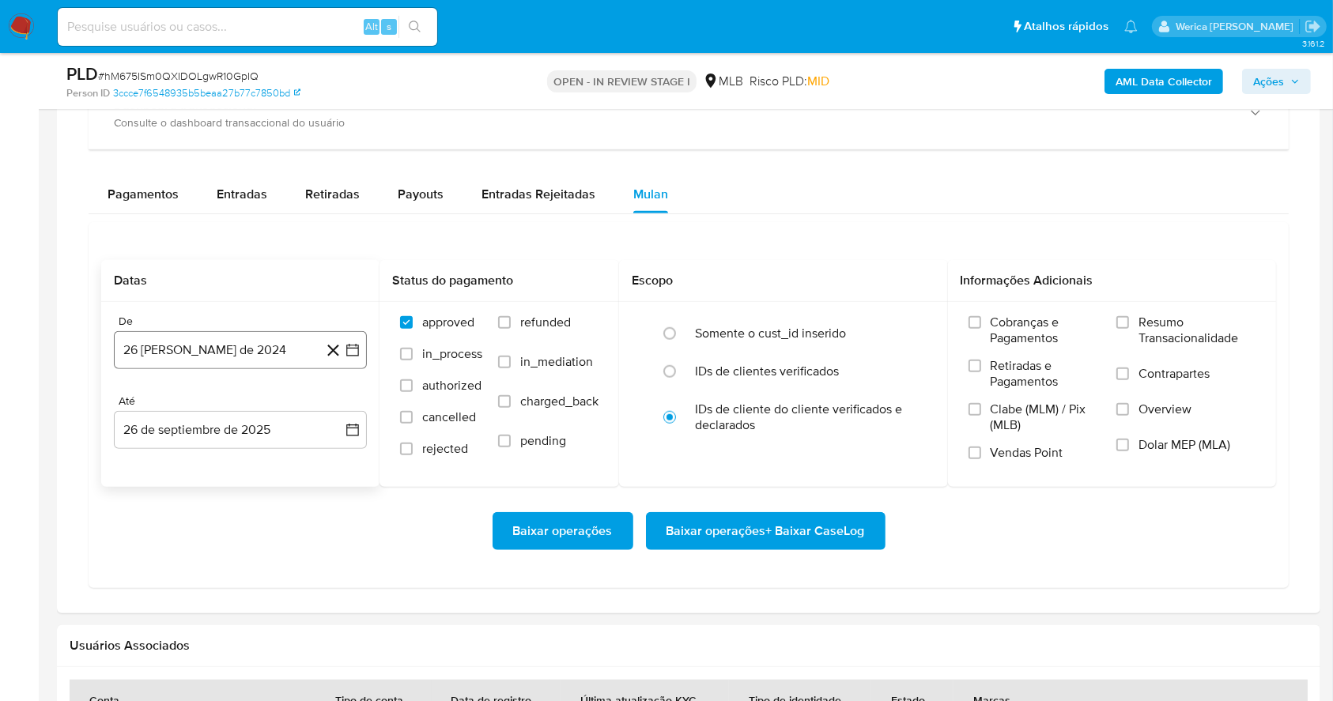
click at [267, 353] on button "26 [PERSON_NAME] de 2024" at bounding box center [240, 350] width 253 height 38
click at [255, 407] on span "agosto 2024" at bounding box center [233, 407] width 72 height 16
click at [329, 414] on icon "Año siguiente" at bounding box center [335, 407] width 19 height 19
click at [240, 556] on span "ago" at bounding box center [239, 553] width 20 height 13
drag, startPoint x: 263, startPoint y: 468, endPoint x: 315, endPoint y: 467, distance: 52.2
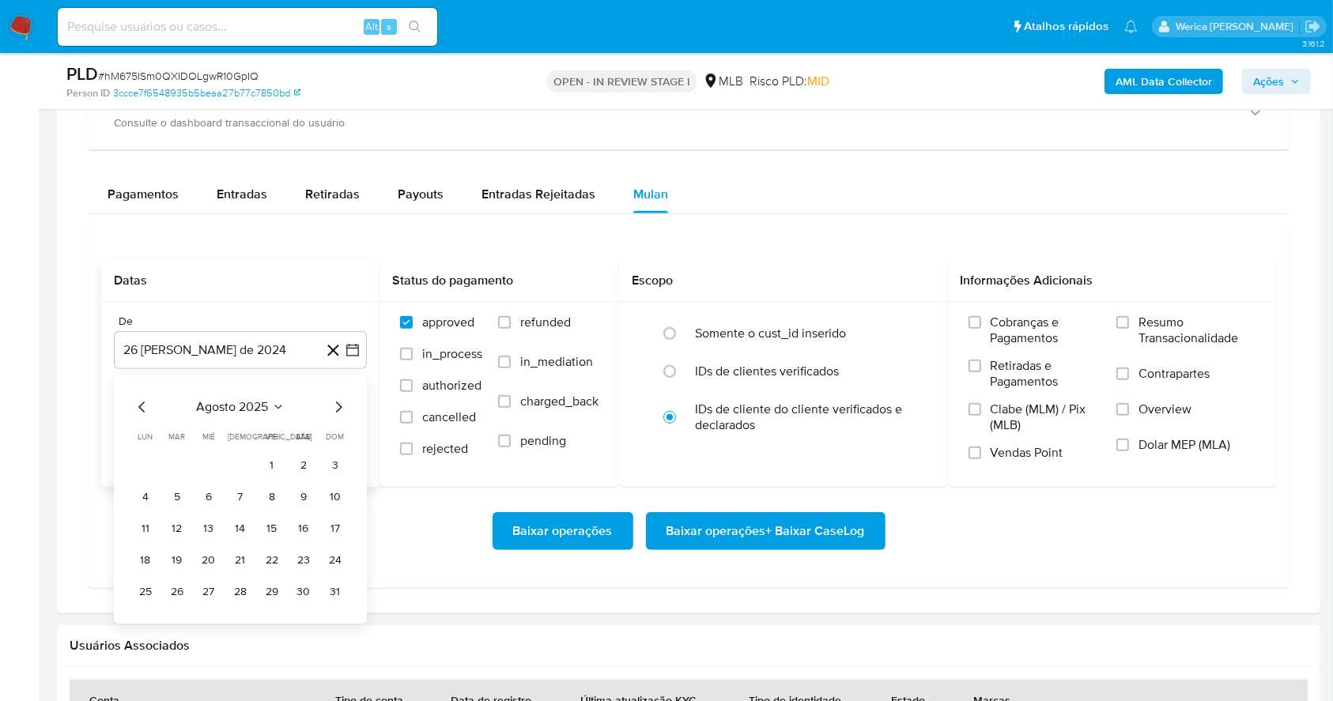
click at [263, 470] on button "1" at bounding box center [271, 465] width 25 height 25
click at [1024, 319] on span "Cobranças e Pagamentos" at bounding box center [1046, 331] width 111 height 32
click at [981, 319] on input "Cobranças e Pagamentos" at bounding box center [975, 322] width 13 height 13
drag, startPoint x: 1024, startPoint y: 319, endPoint x: 1018, endPoint y: 411, distance: 91.9
click at [1025, 356] on div "Cobranças e Pagamentos Retiradas e Pagamentos Clabe (MLM) / Pix (MLB) Vendas Po…" at bounding box center [1035, 394] width 133 height 158
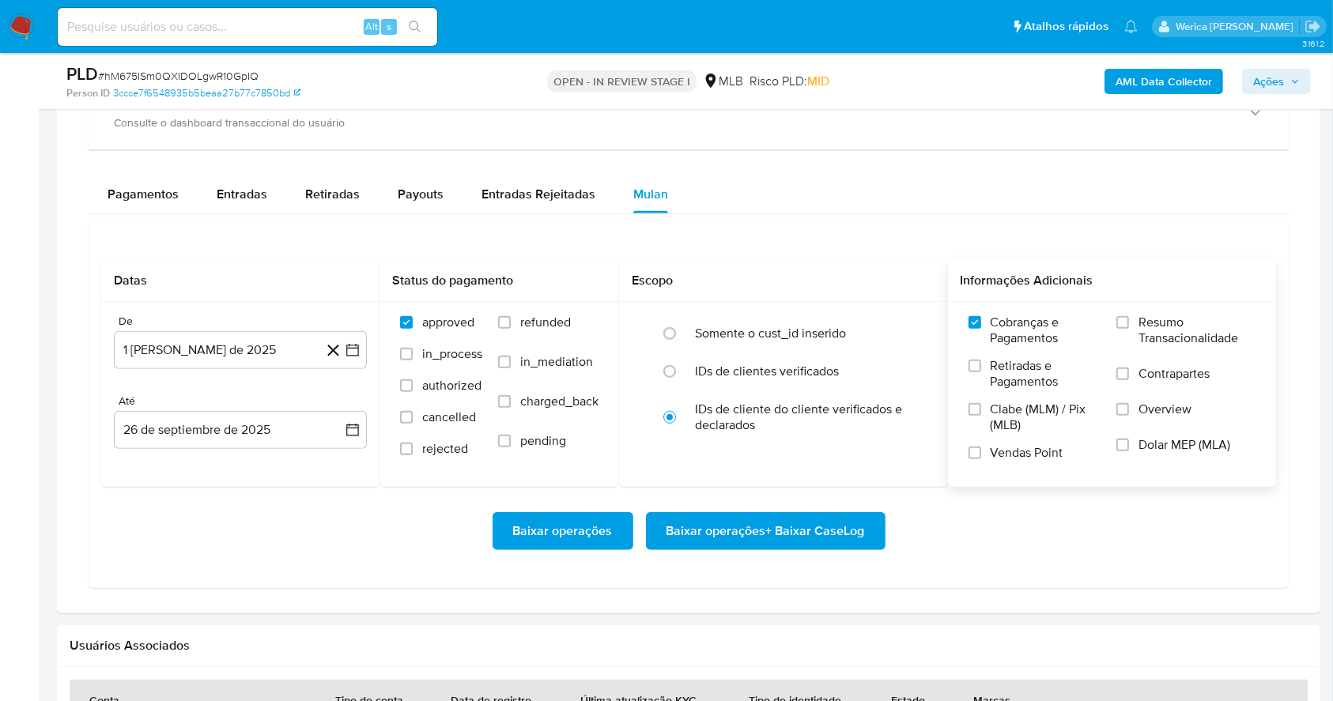
click at [1015, 411] on span "Clabe (MLM) / Pix (MLB)" at bounding box center [1046, 418] width 111 height 32
click at [981, 411] on input "Clabe (MLM) / Pix (MLB)" at bounding box center [975, 409] width 13 height 13
click at [1006, 453] on span "Vendas Point" at bounding box center [1027, 453] width 73 height 16
click at [981, 453] on input "Vendas Point" at bounding box center [975, 453] width 13 height 13
click at [1027, 394] on label "Retiradas e Pagamentos" at bounding box center [1035, 379] width 133 height 43
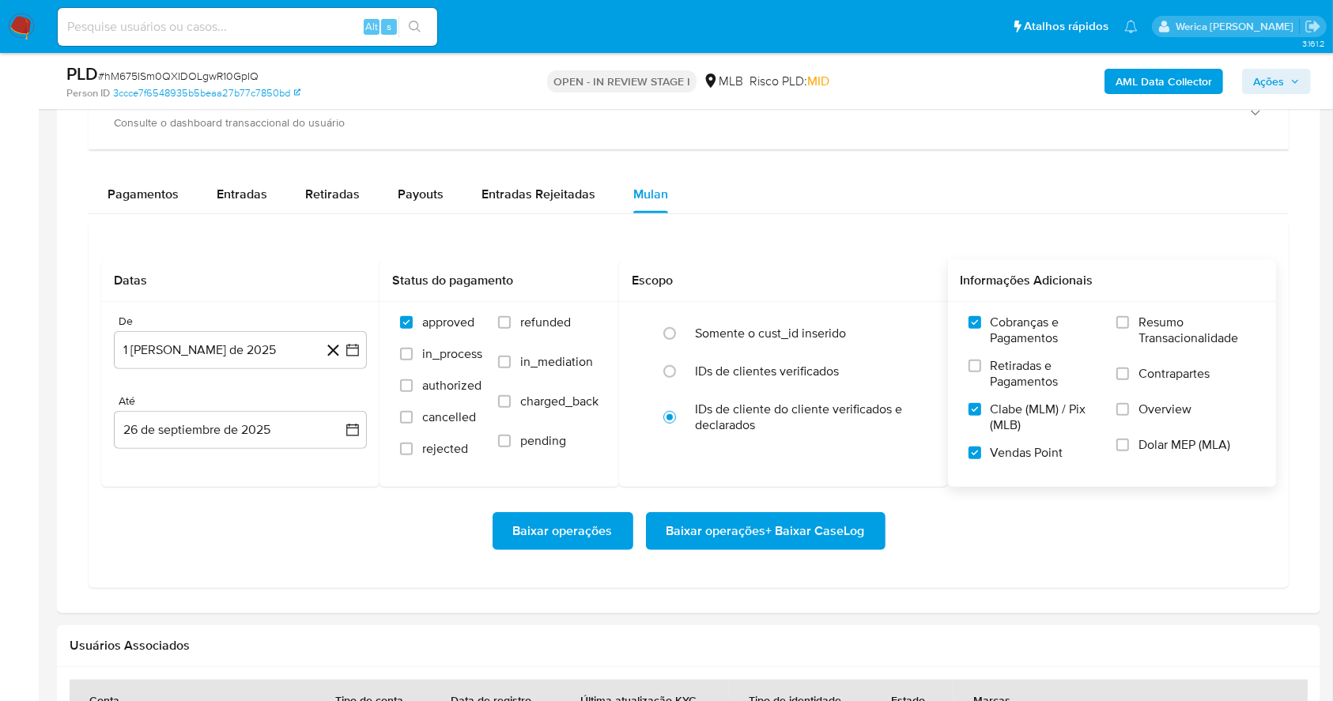
click at [981, 372] on input "Retiradas e Pagamentos" at bounding box center [975, 366] width 13 height 13
click at [1132, 391] on label "Contrapartes" at bounding box center [1186, 384] width 139 height 36
click at [1129, 380] on input "Contrapartes" at bounding box center [1123, 374] width 13 height 13
click at [1131, 421] on label "Overview" at bounding box center [1186, 420] width 139 height 36
click at [1129, 416] on input "Overview" at bounding box center [1123, 409] width 13 height 13
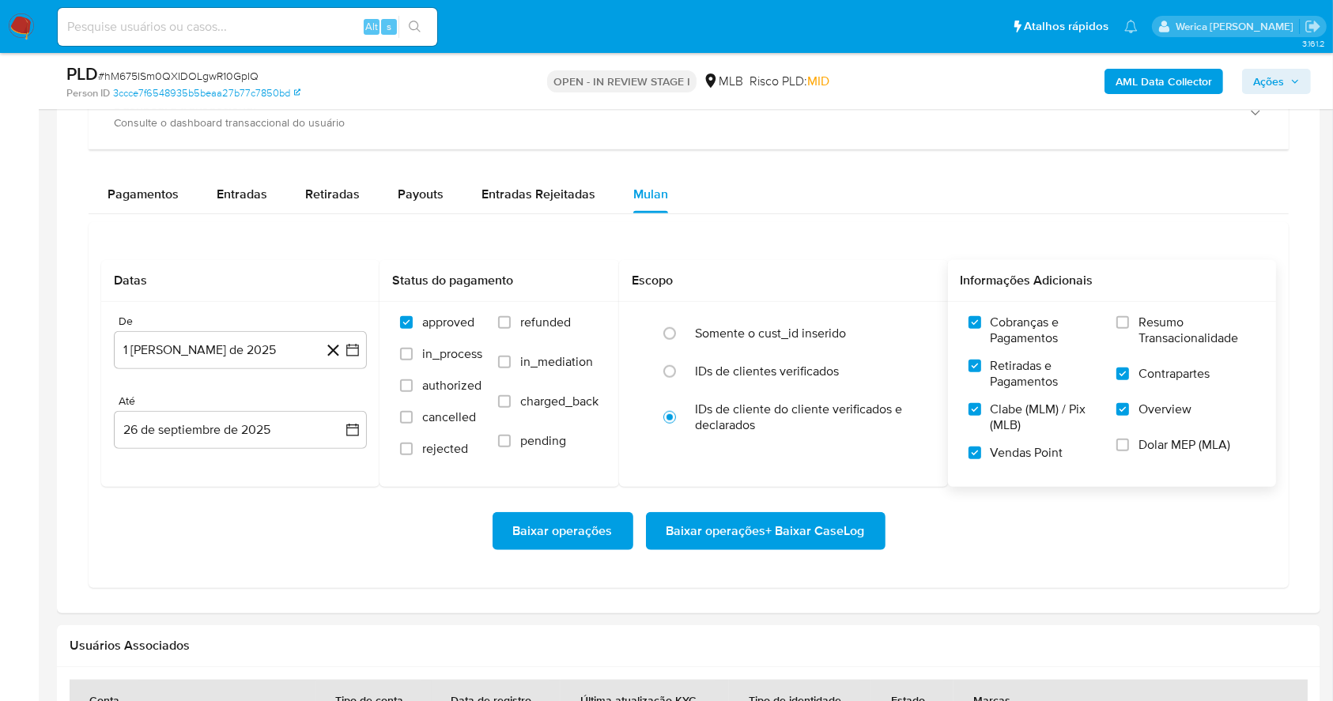
click at [1137, 452] on label "Dolar MEP (MLA)" at bounding box center [1186, 455] width 139 height 36
click at [1129, 452] on input "Dolar MEP (MLA)" at bounding box center [1123, 445] width 13 height 13
click at [1147, 341] on span "Resumo Transacionalidade" at bounding box center [1197, 331] width 117 height 32
click at [1148, 330] on span "Resumo Transacionalidade" at bounding box center [1197, 331] width 117 height 32
click at [1129, 329] on input "Resumo Transacionalidade" at bounding box center [1123, 322] width 13 height 13
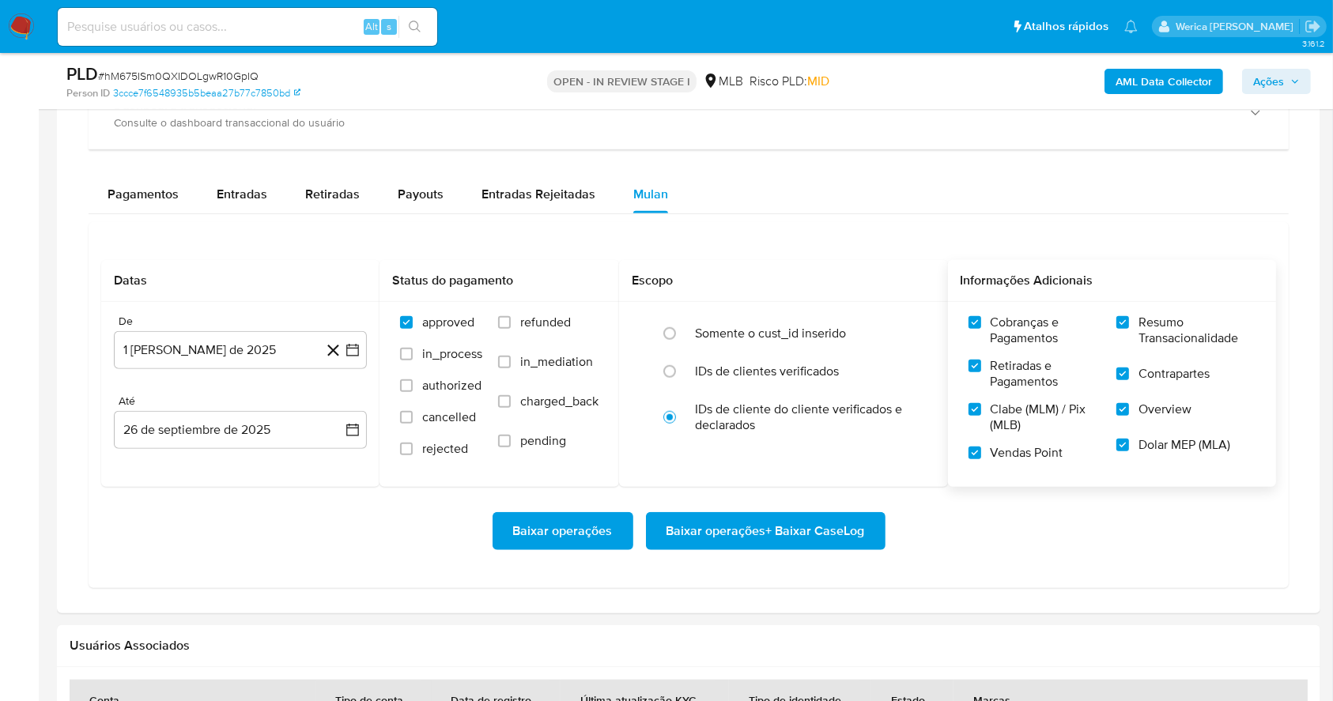
click at [837, 538] on span "Baixar operações + Baixar CaseLog" at bounding box center [766, 531] width 198 height 35
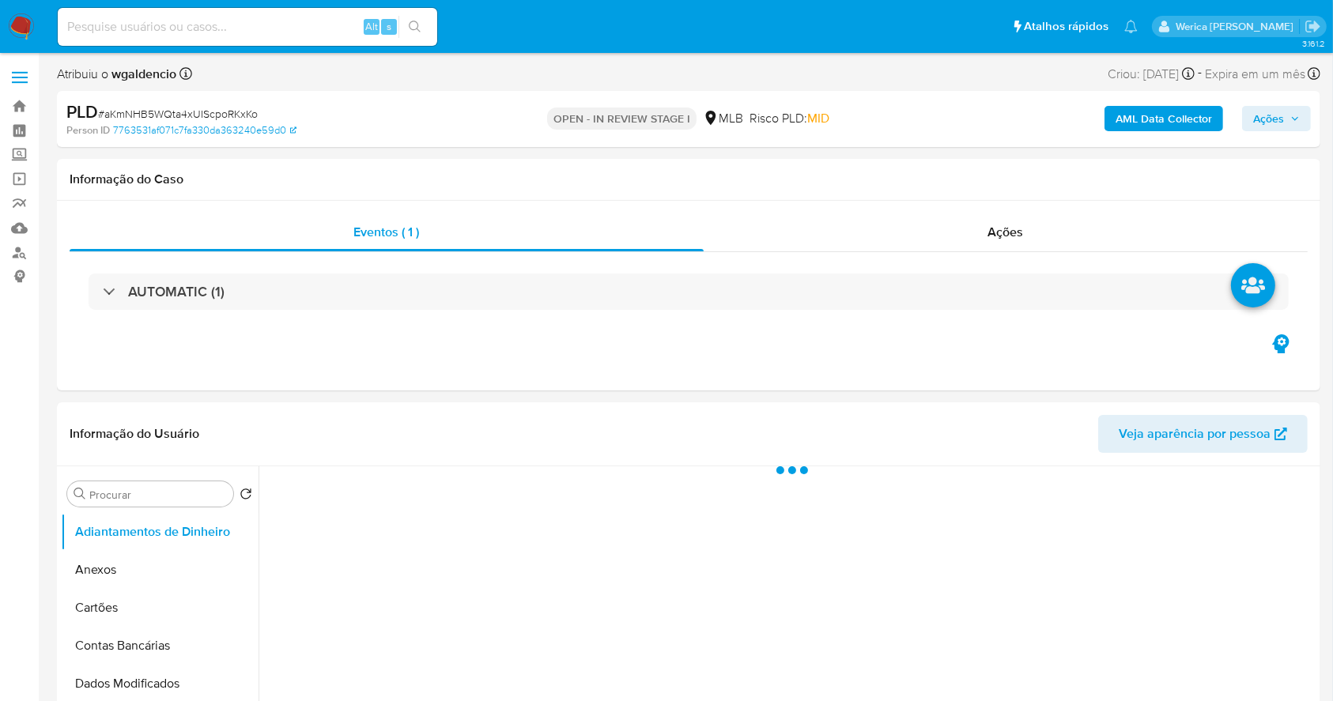
select select "10"
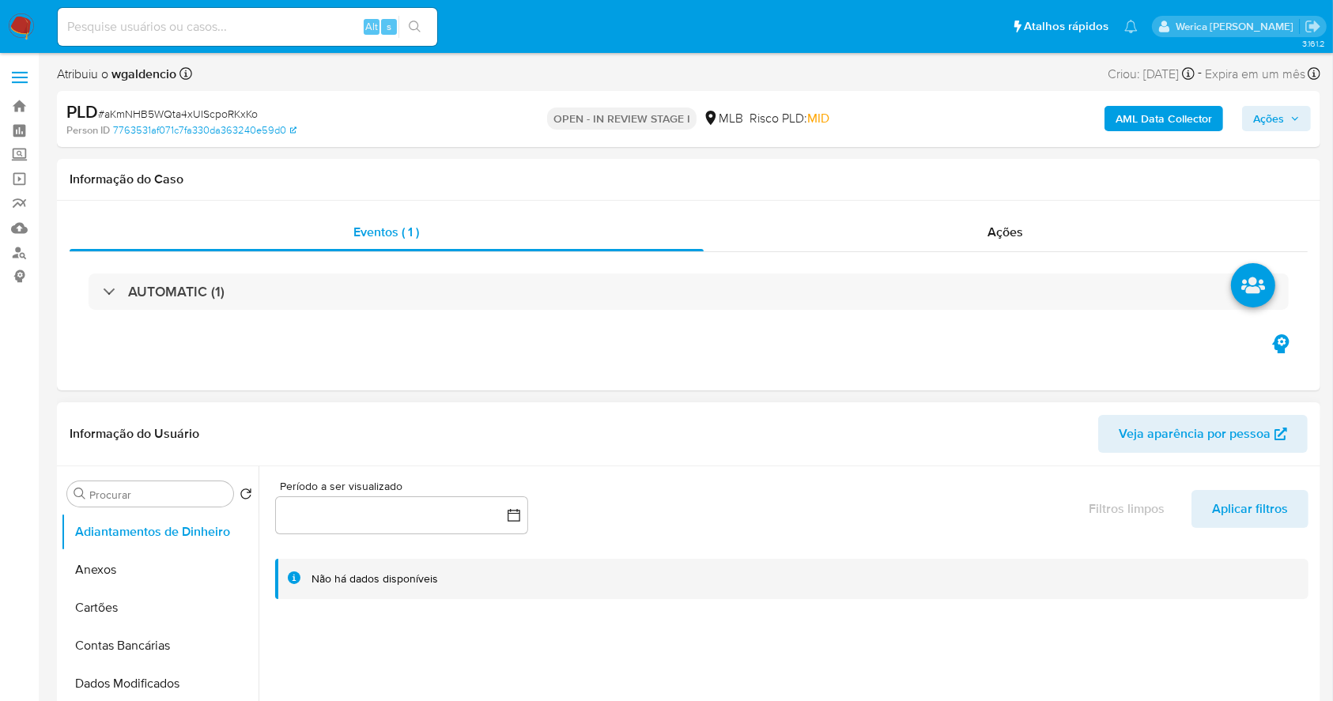
click at [1044, 598] on div "Não há dados disponíveis" at bounding box center [792, 579] width 1034 height 40
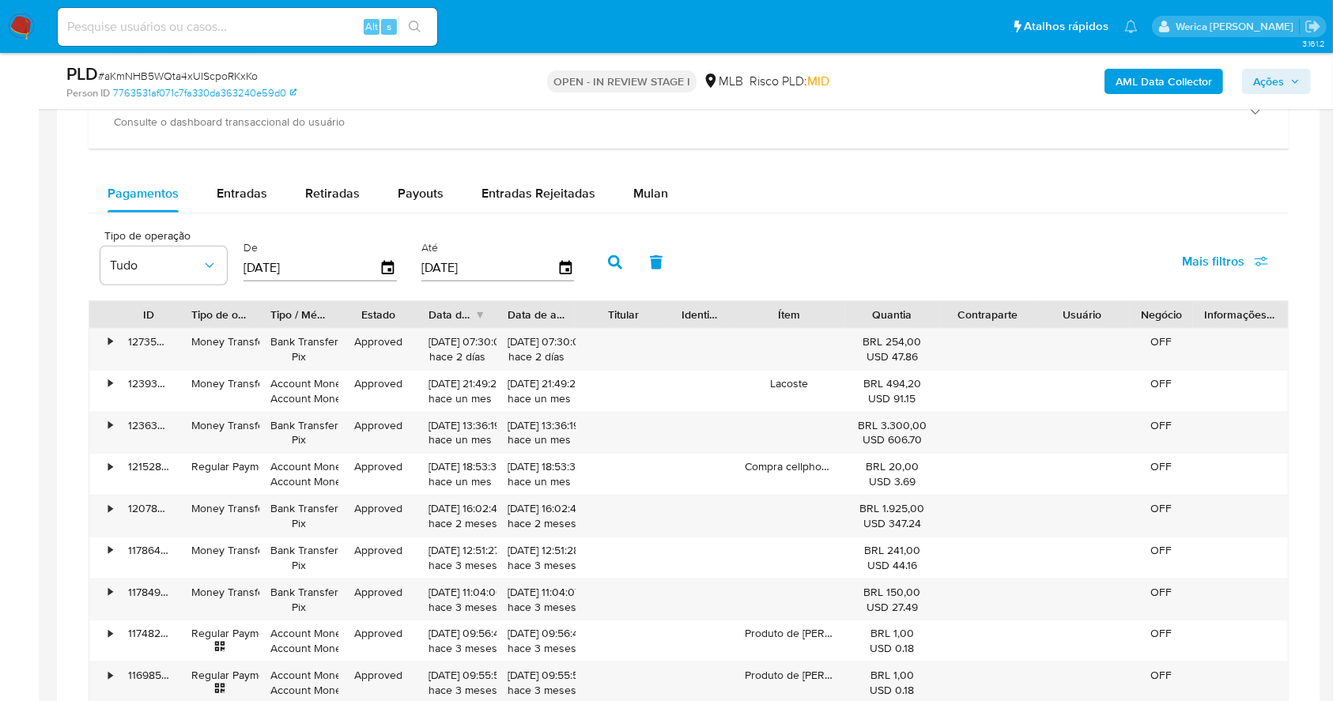
scroll to position [1159, 0]
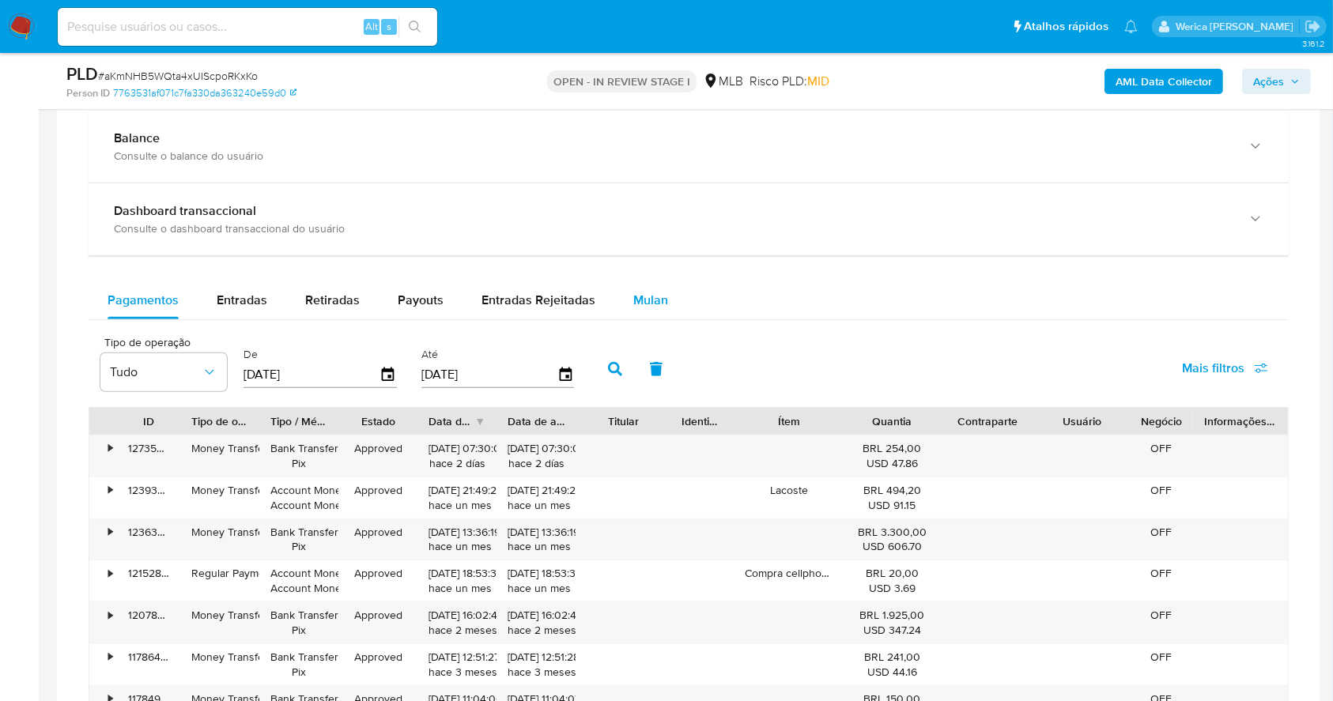
click at [644, 301] on span "Mulan" at bounding box center [650, 300] width 35 height 18
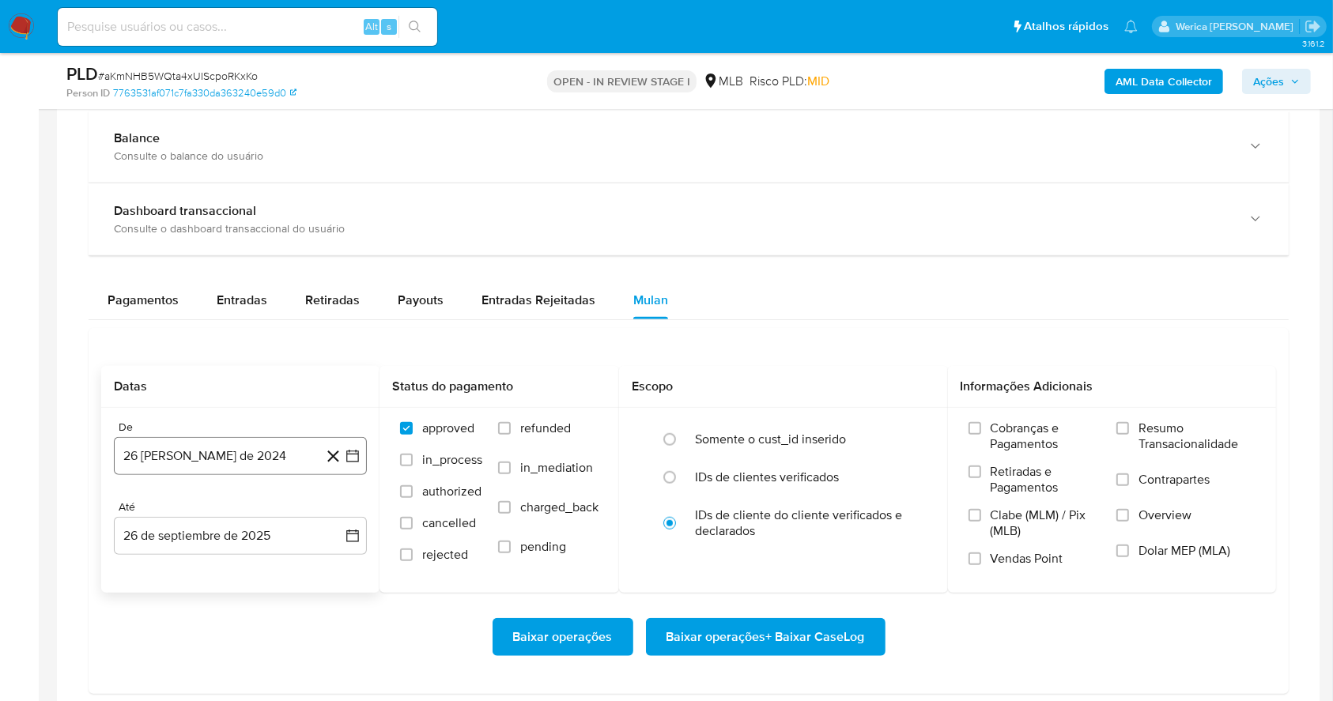
click at [267, 466] on button "26 [PERSON_NAME] de 2024" at bounding box center [240, 456] width 253 height 38
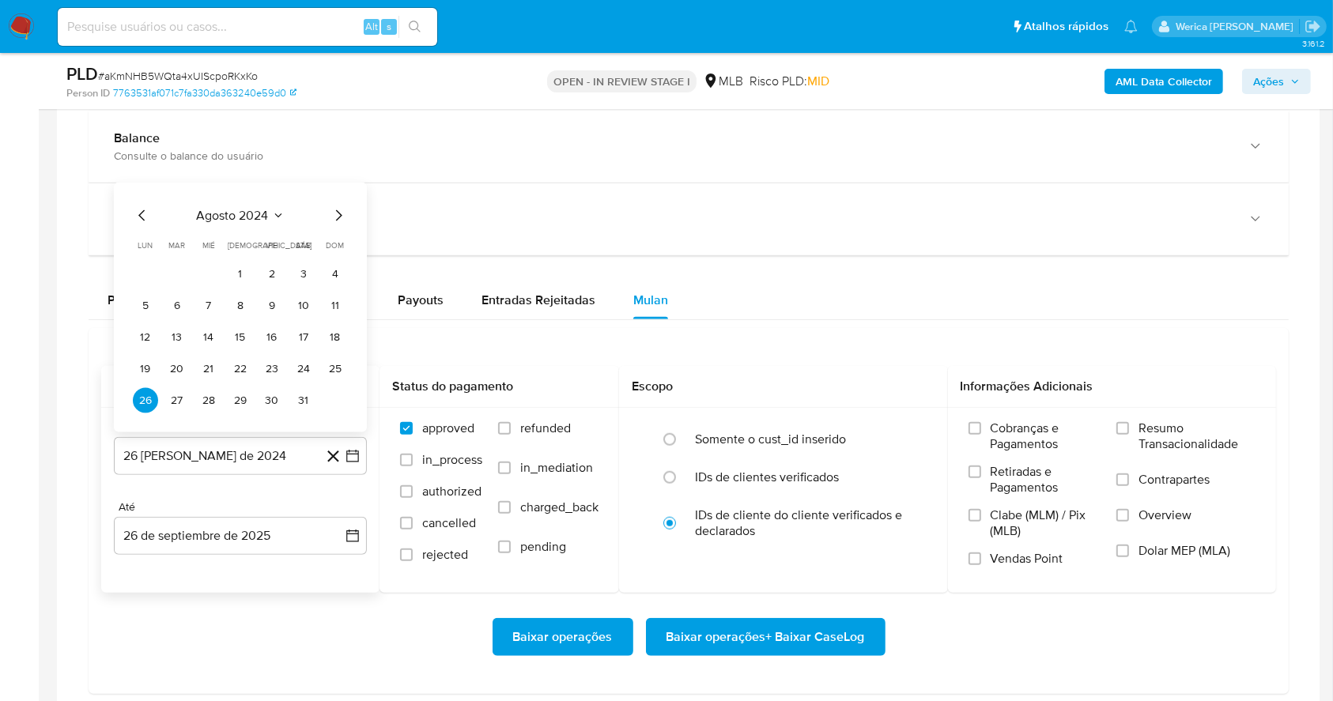
click at [240, 210] on span "agosto 2024" at bounding box center [233, 216] width 72 height 16
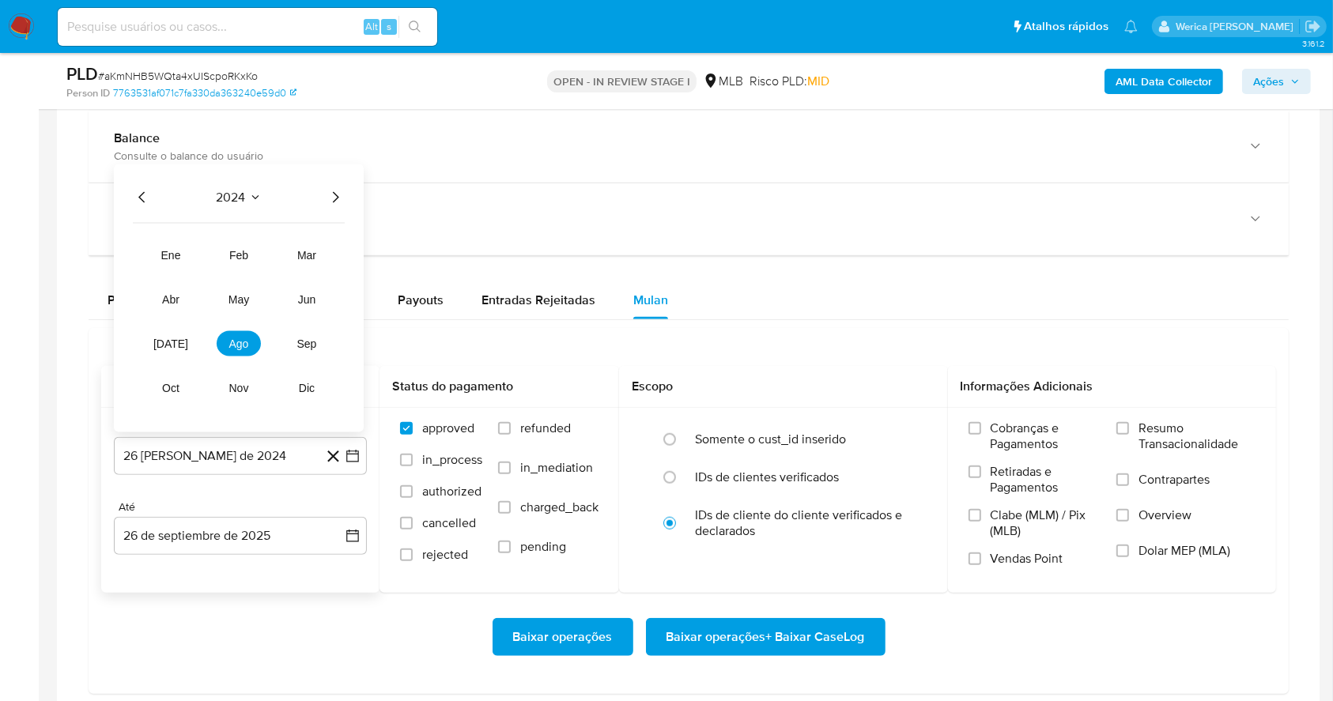
click at [332, 193] on icon "Año siguiente" at bounding box center [335, 197] width 19 height 19
click at [253, 341] on button "ago" at bounding box center [239, 343] width 44 height 25
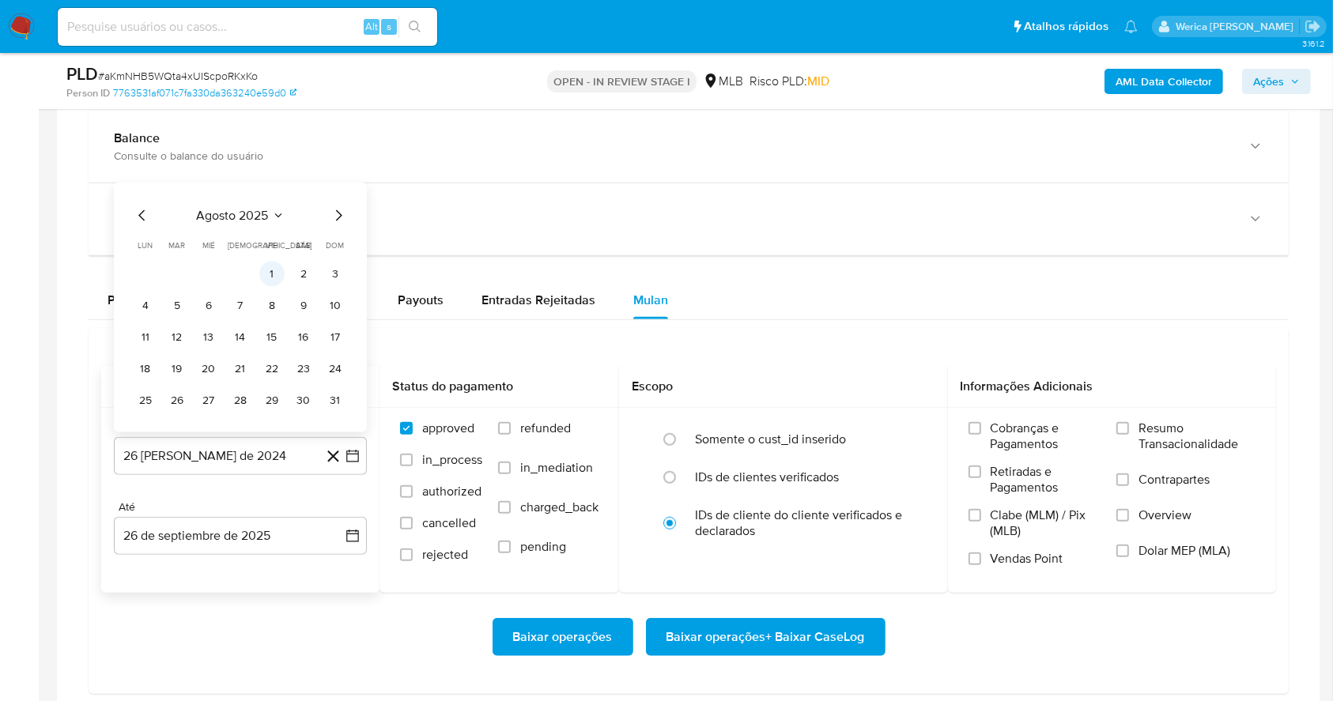
click at [274, 283] on button "1" at bounding box center [271, 274] width 25 height 25
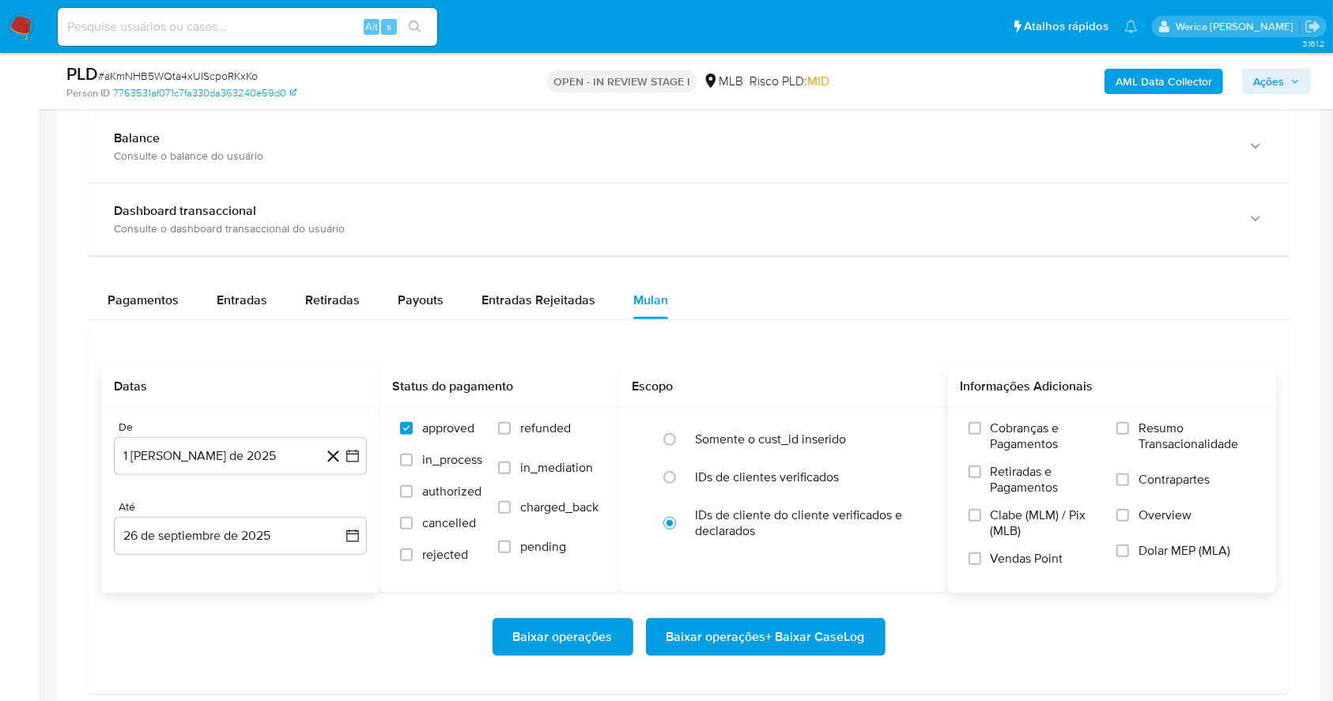
click at [1042, 442] on span "Cobranças e Pagamentos" at bounding box center [1046, 437] width 111 height 32
click at [981, 435] on input "Cobranças e Pagamentos" at bounding box center [975, 428] width 13 height 13
drag, startPoint x: 1042, startPoint y: 442, endPoint x: 1030, endPoint y: 504, distance: 63.0
click at [1031, 494] on label "Retiradas e Pagamentos" at bounding box center [1035, 485] width 133 height 43
click at [1024, 541] on label "Clabe (MLM) / Pix (MLB)" at bounding box center [1035, 529] width 133 height 43
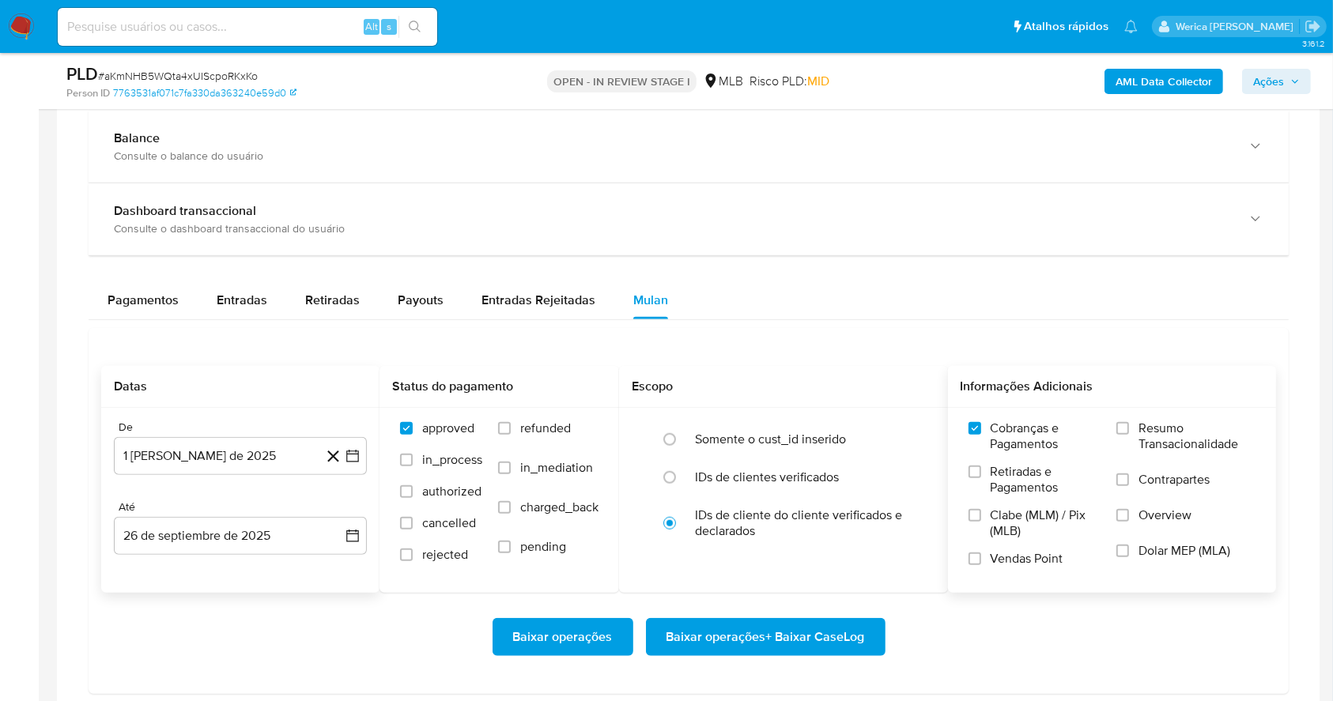
click at [981, 522] on input "Clabe (MLM) / Pix (MLB)" at bounding box center [975, 515] width 13 height 13
click at [1030, 575] on label "Vendas Point" at bounding box center [1035, 565] width 133 height 28
click at [981, 565] on input "Vendas Point" at bounding box center [975, 559] width 13 height 13
click at [1027, 508] on span "Clabe (MLM) / Pix (MLB)" at bounding box center [1046, 524] width 111 height 32
click at [981, 509] on input "Clabe (MLM) / Pix (MLB)" at bounding box center [975, 515] width 13 height 13
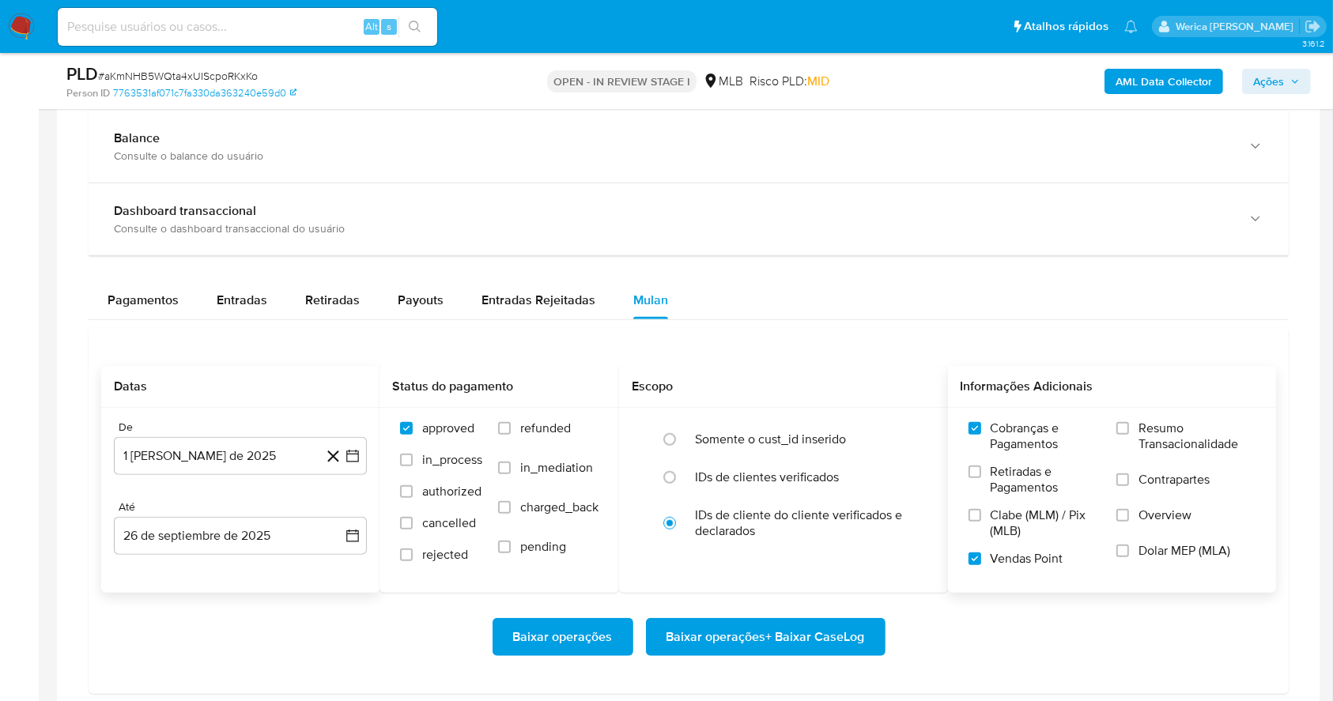
click at [1145, 499] on div "Resumo Transacionalidade Contrapartes Overview Dolar MEP (MLA)" at bounding box center [1186, 500] width 139 height 158
click at [1145, 534] on label "Overview" at bounding box center [1186, 526] width 139 height 36
click at [1129, 522] on input "Overview" at bounding box center [1123, 515] width 13 height 13
click at [1146, 550] on span "Dolar MEP (MLA)" at bounding box center [1185, 551] width 92 height 16
click at [1129, 550] on input "Dolar MEP (MLA)" at bounding box center [1123, 551] width 13 height 13
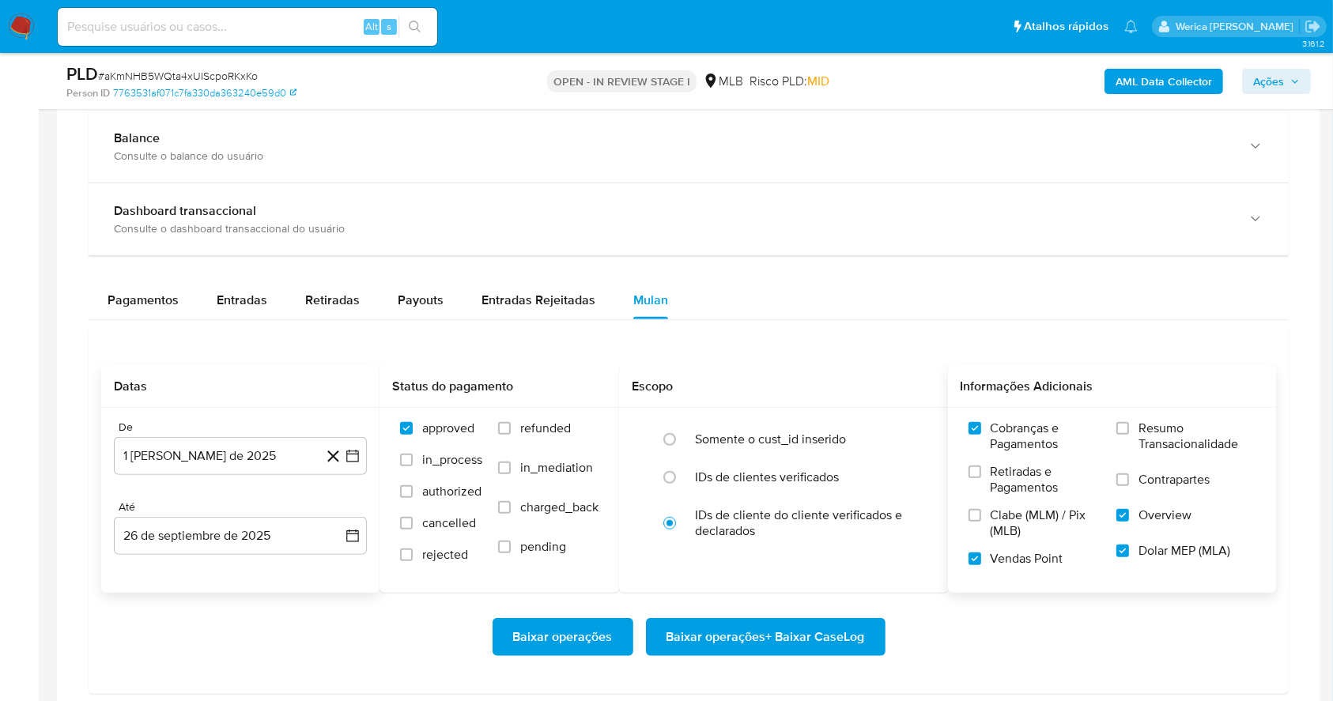
click at [1155, 473] on span "Contrapartes" at bounding box center [1174, 480] width 71 height 16
click at [1129, 474] on input "Contrapartes" at bounding box center [1123, 480] width 13 height 13
click at [1137, 437] on label "Resumo Transacionalidade" at bounding box center [1186, 446] width 139 height 51
click at [1129, 435] on input "Resumo Transacionalidade" at bounding box center [1123, 428] width 13 height 13
click at [1026, 499] on label "Retiradas e Pagamentos" at bounding box center [1035, 485] width 133 height 43
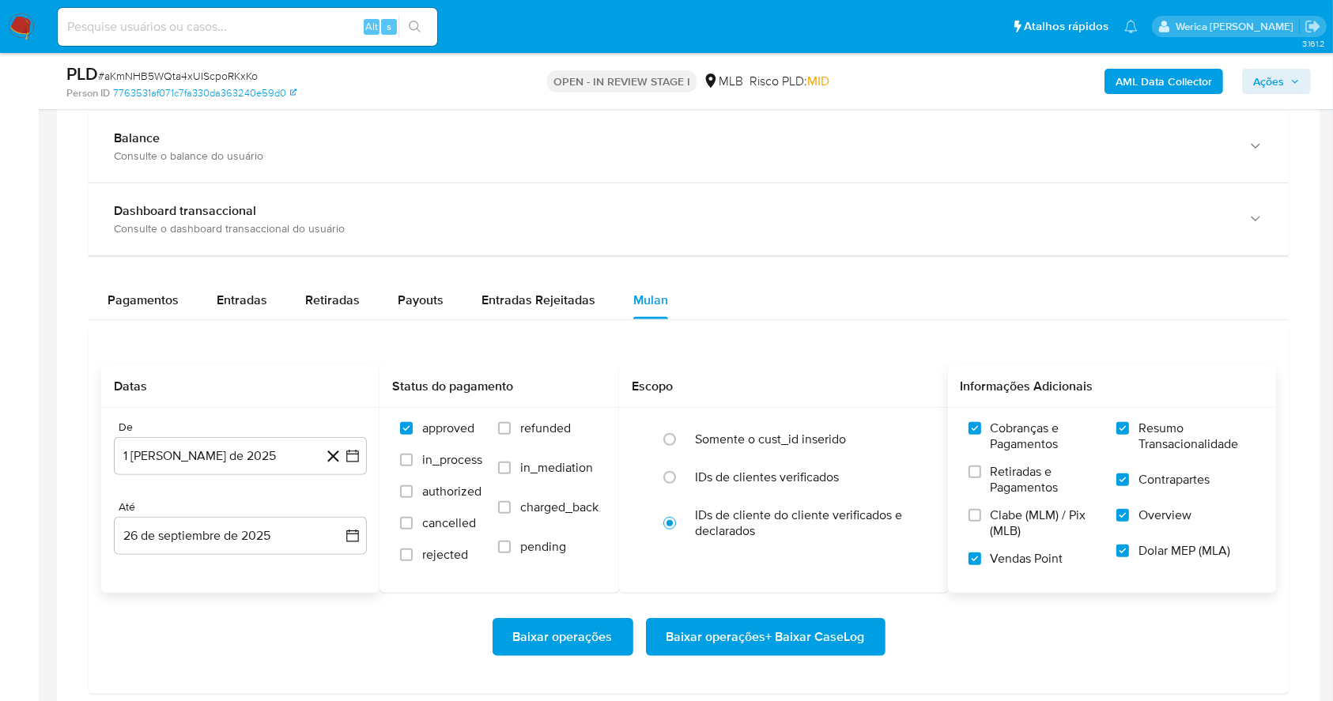
click at [981, 478] on input "Retiradas e Pagamentos" at bounding box center [975, 472] width 13 height 13
click at [998, 533] on span "Clabe (MLM) / Pix (MLB)" at bounding box center [1046, 524] width 111 height 32
click at [981, 522] on input "Clabe (MLM) / Pix (MLB)" at bounding box center [975, 515] width 13 height 13
click at [848, 638] on span "Baixar operações + Baixar CaseLog" at bounding box center [766, 637] width 198 height 35
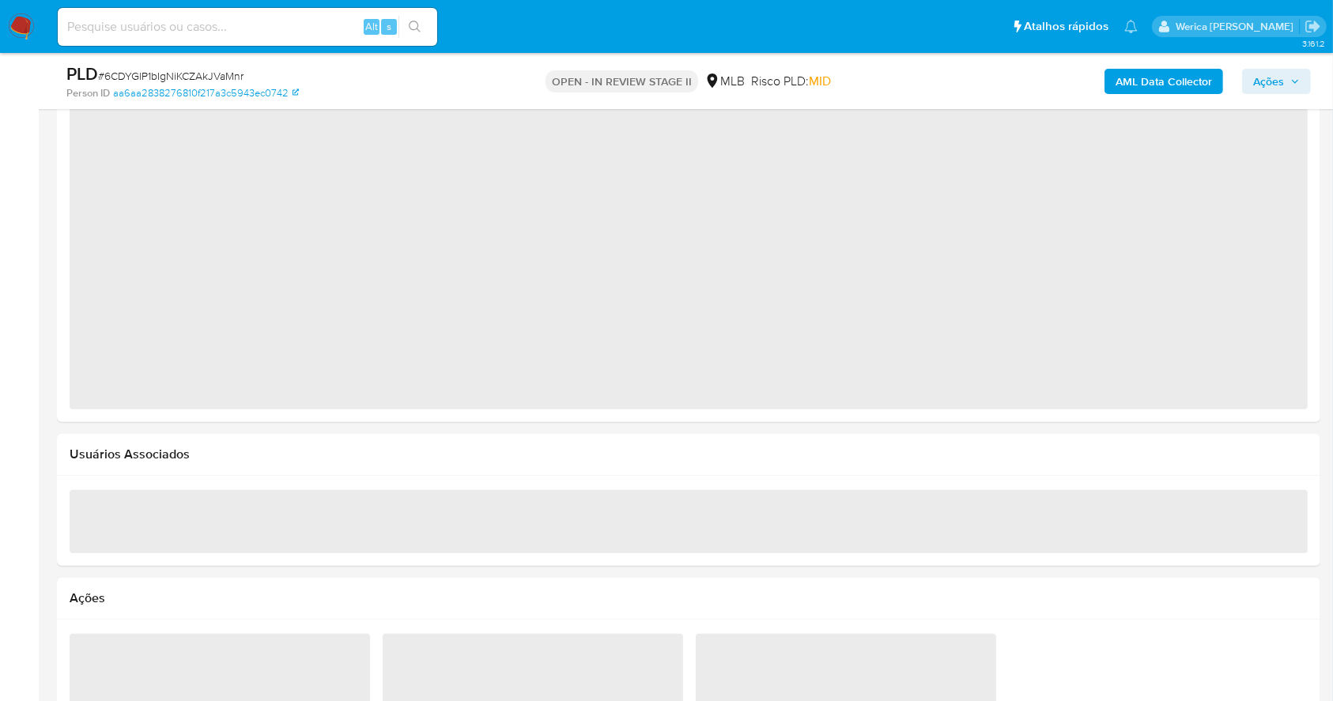
select select "10"
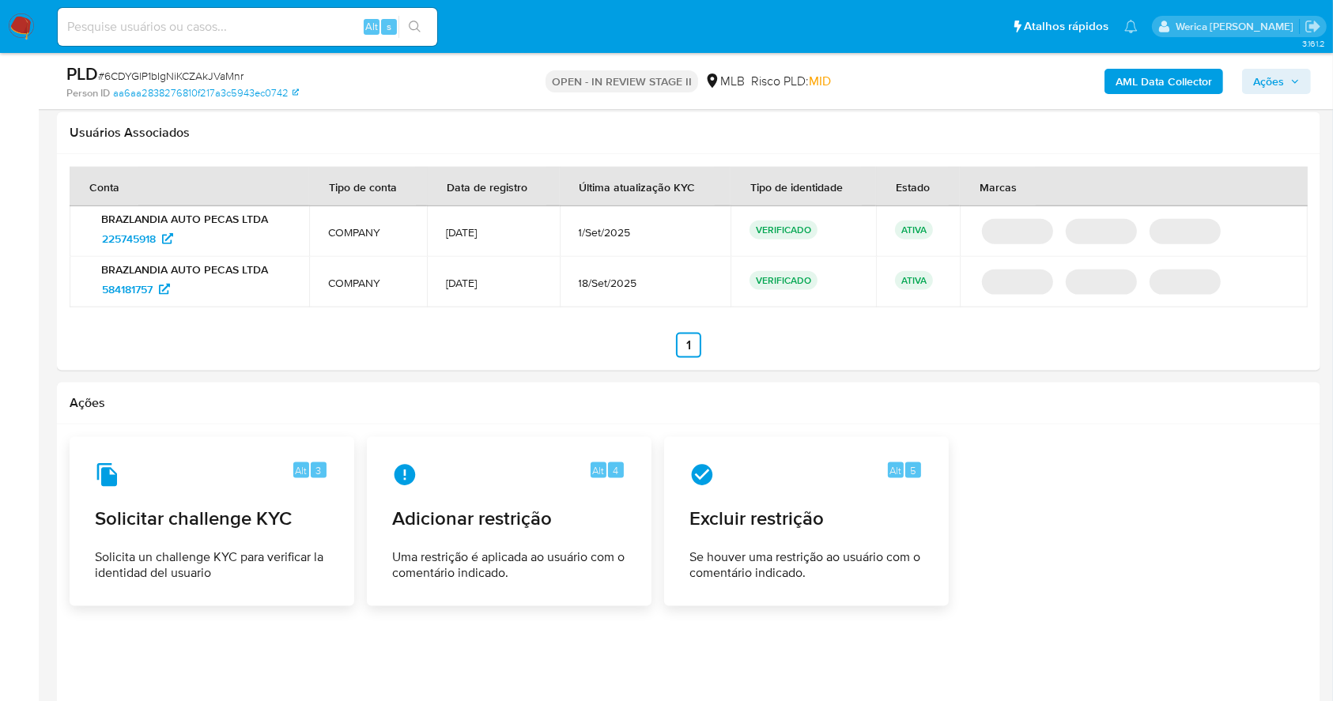
scroll to position [1770, 0]
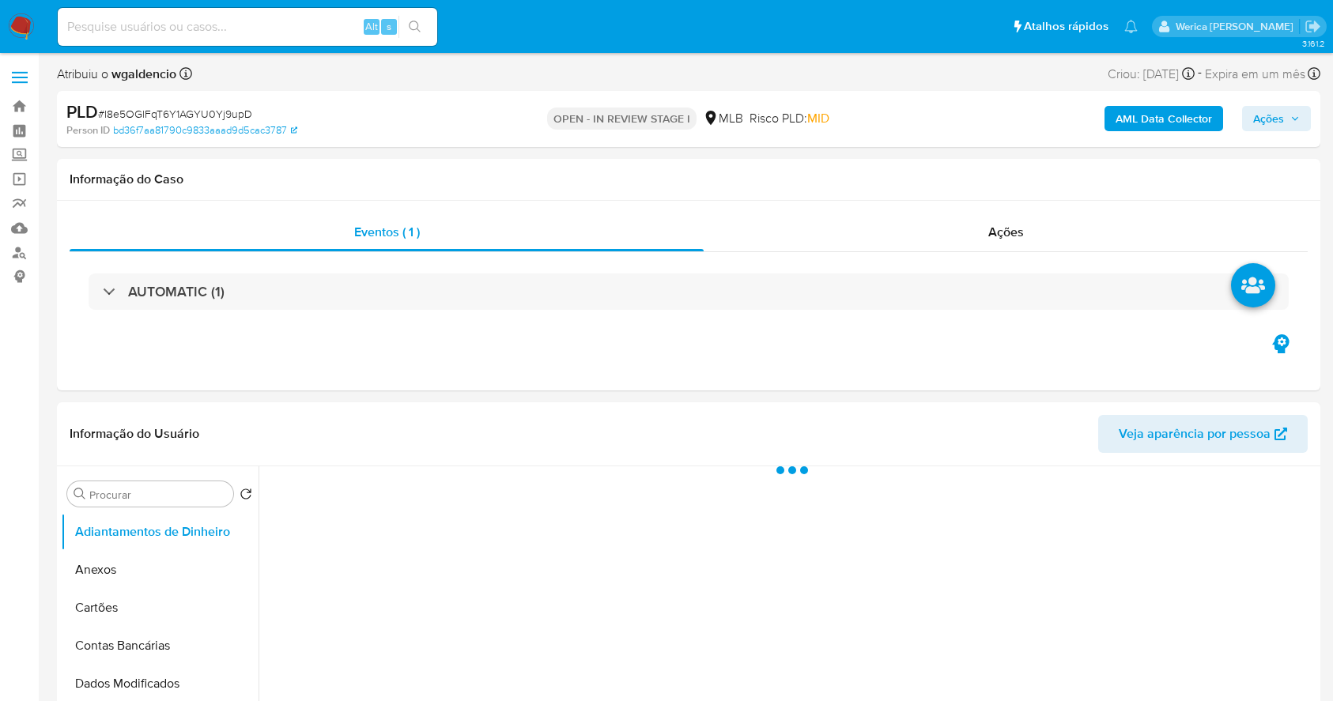
select select "10"
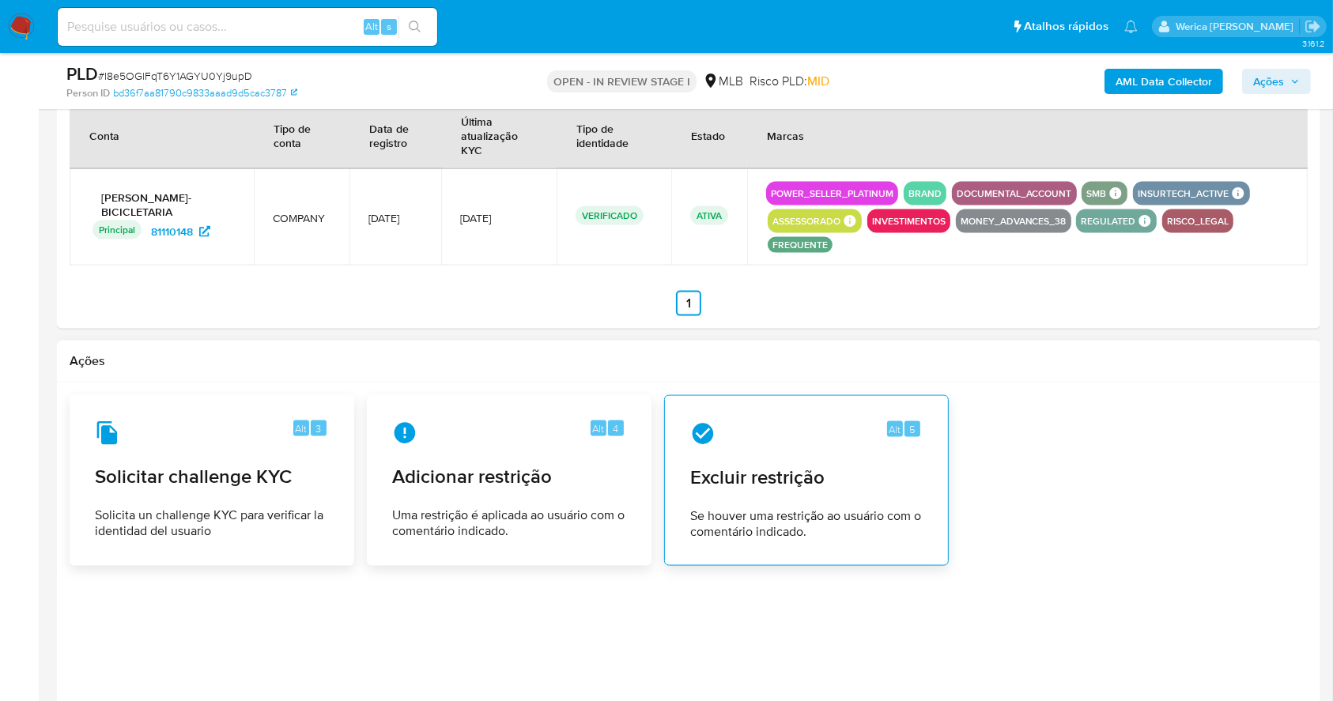
scroll to position [1986, 0]
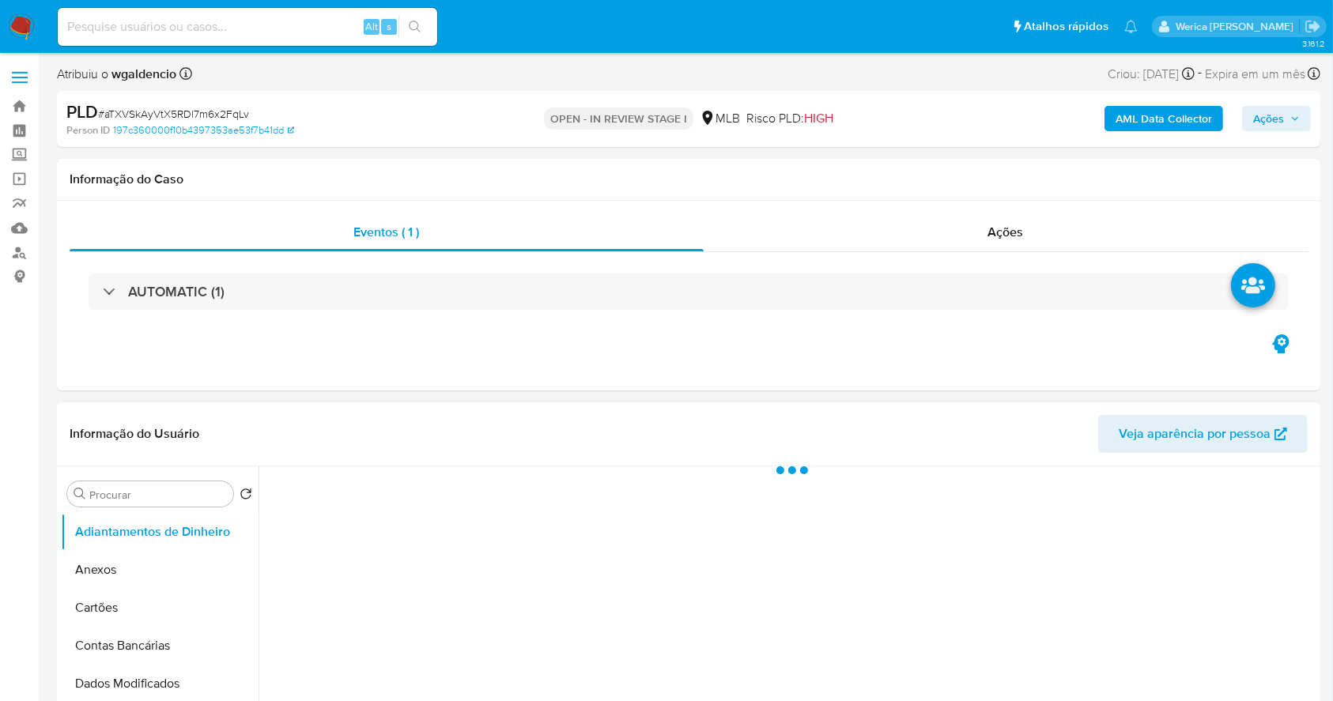
select select "10"
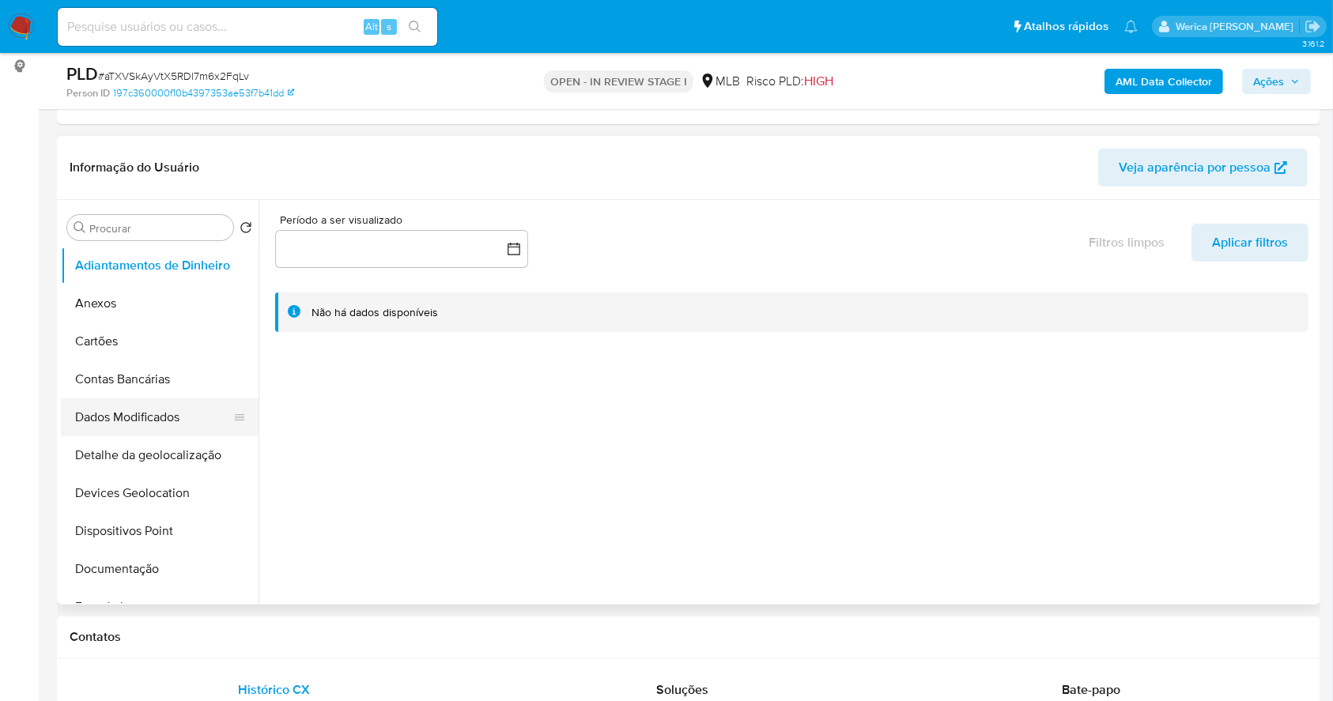
scroll to position [421, 0]
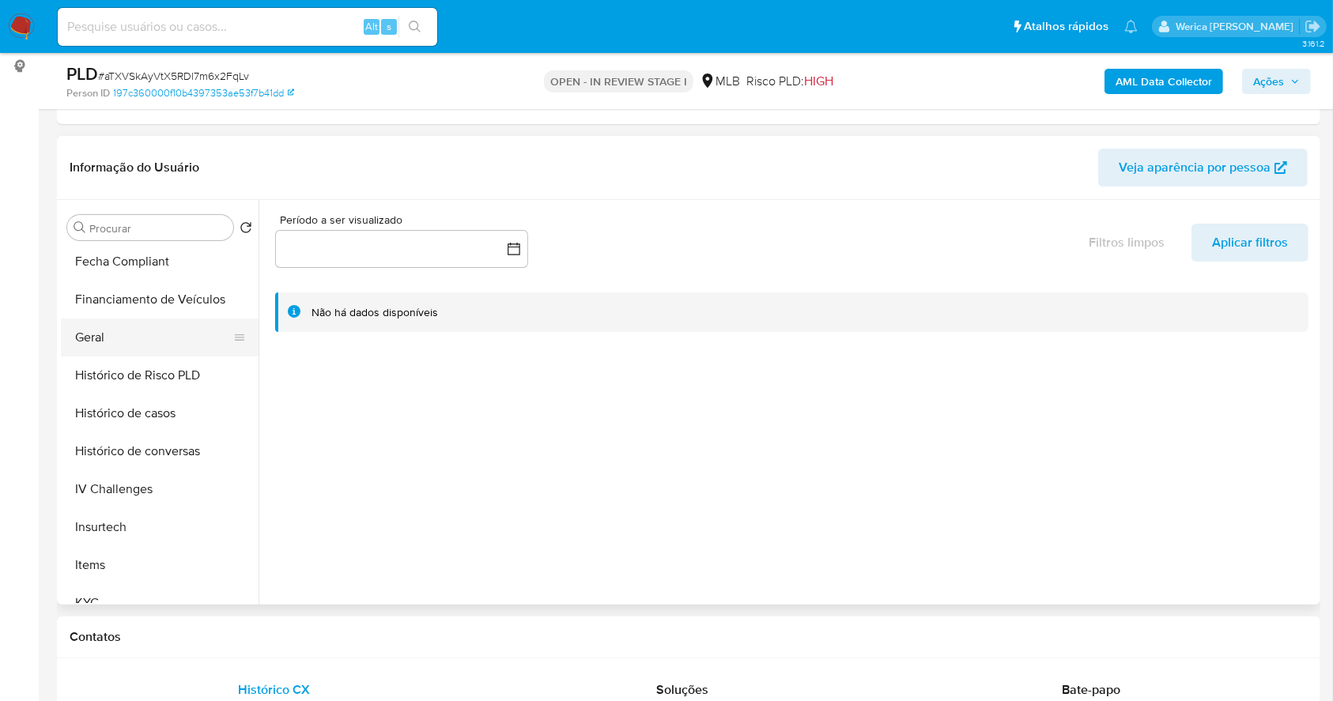
click at [112, 338] on button "Geral" at bounding box center [153, 338] width 185 height 38
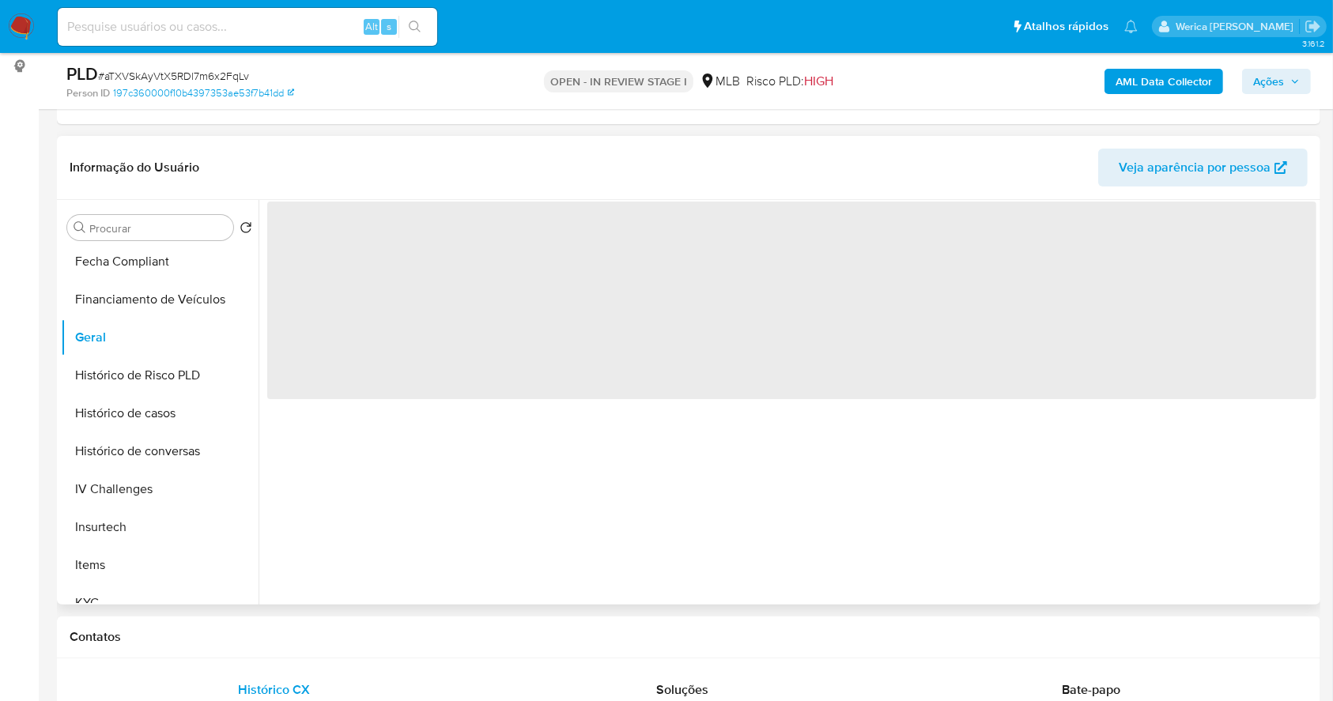
click at [385, 370] on span "‌" at bounding box center [791, 301] width 1049 height 198
click at [342, 274] on span "‌" at bounding box center [791, 301] width 1049 height 198
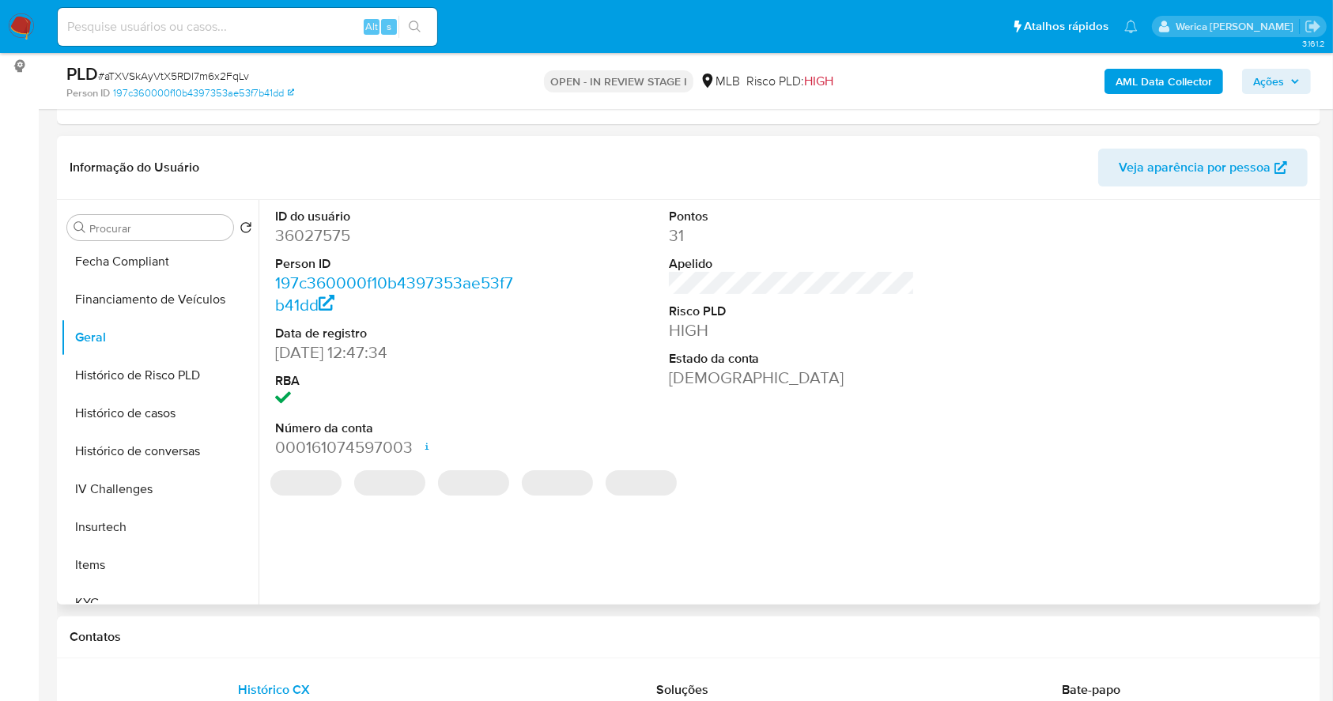
click at [322, 225] on dd "36027575" at bounding box center [398, 236] width 247 height 22
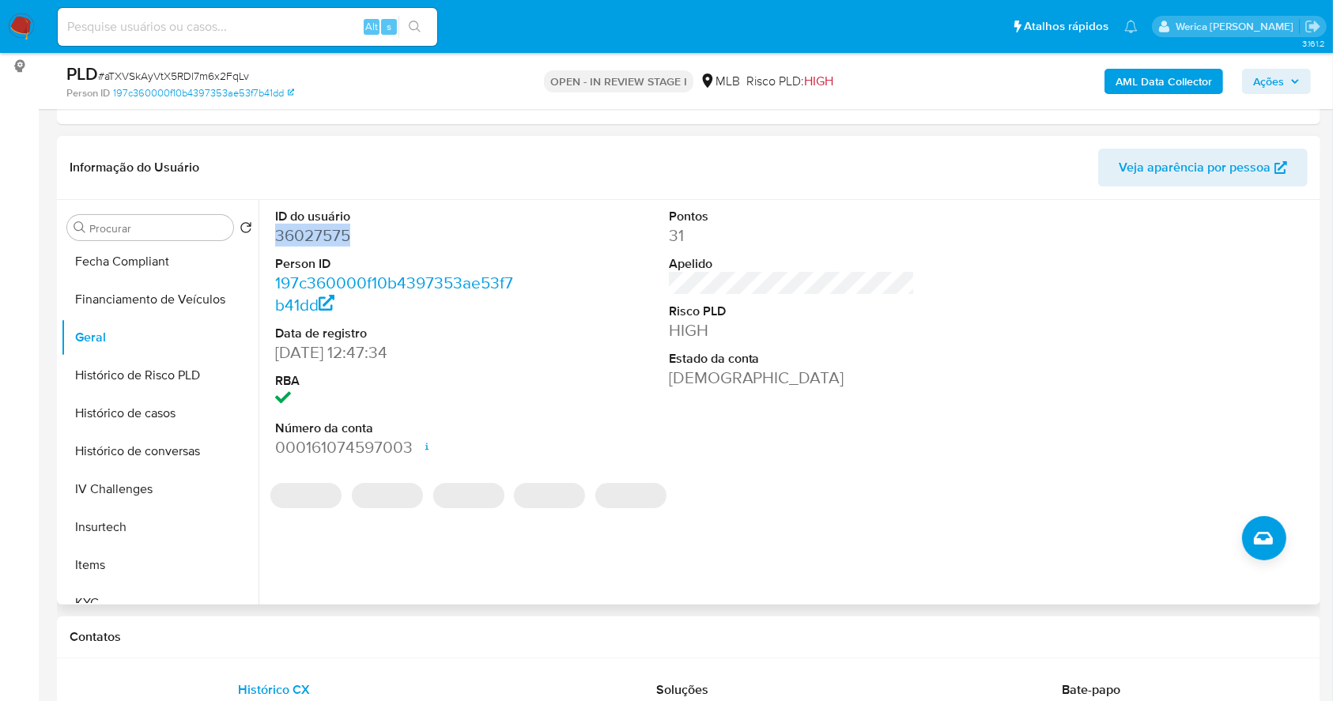
click at [322, 225] on dd "36027575" at bounding box center [398, 236] width 247 height 22
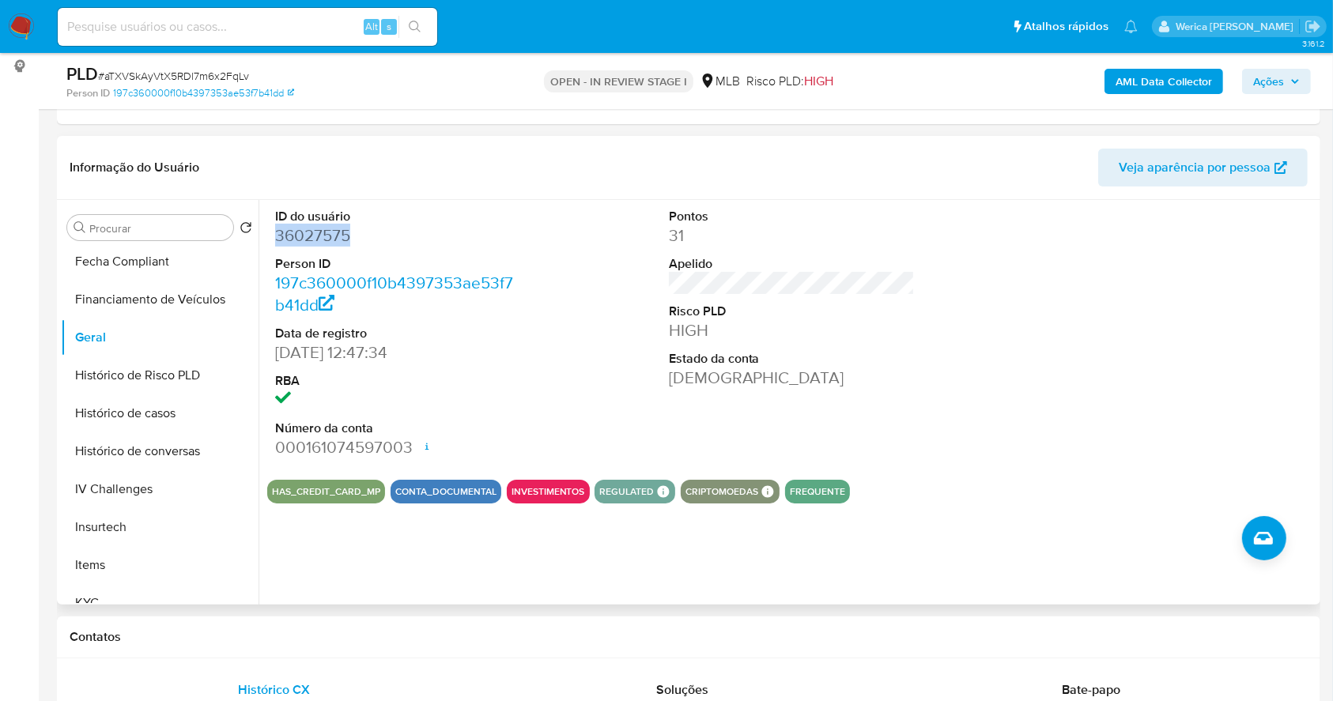
copy dd "36027575"
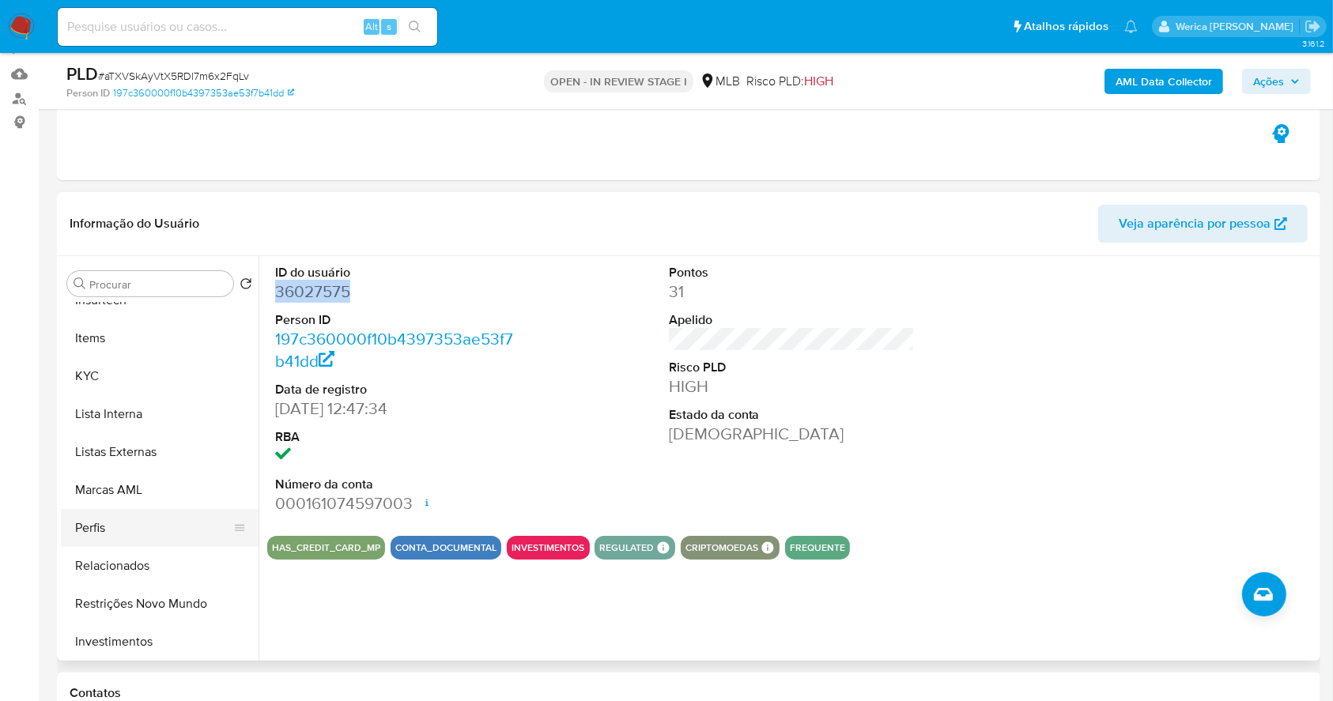
scroll to position [738, 0]
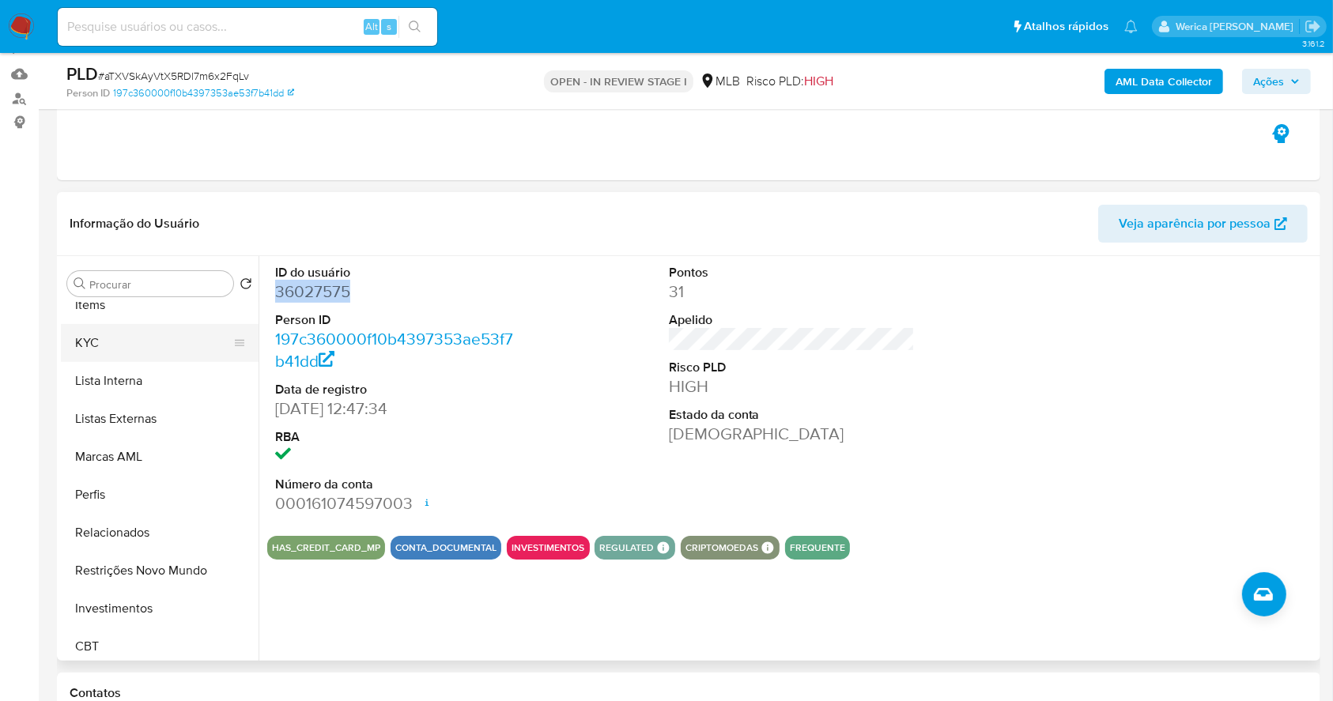
drag, startPoint x: 108, startPoint y: 319, endPoint x: 111, endPoint y: 348, distance: 28.7
click at [108, 333] on ul "Adiantamentos de Dinheiro Anexos Cartões Contas Bancárias Dados Modificados Det…" at bounding box center [160, 481] width 198 height 357
click at [118, 350] on button "KYC" at bounding box center [153, 343] width 185 height 38
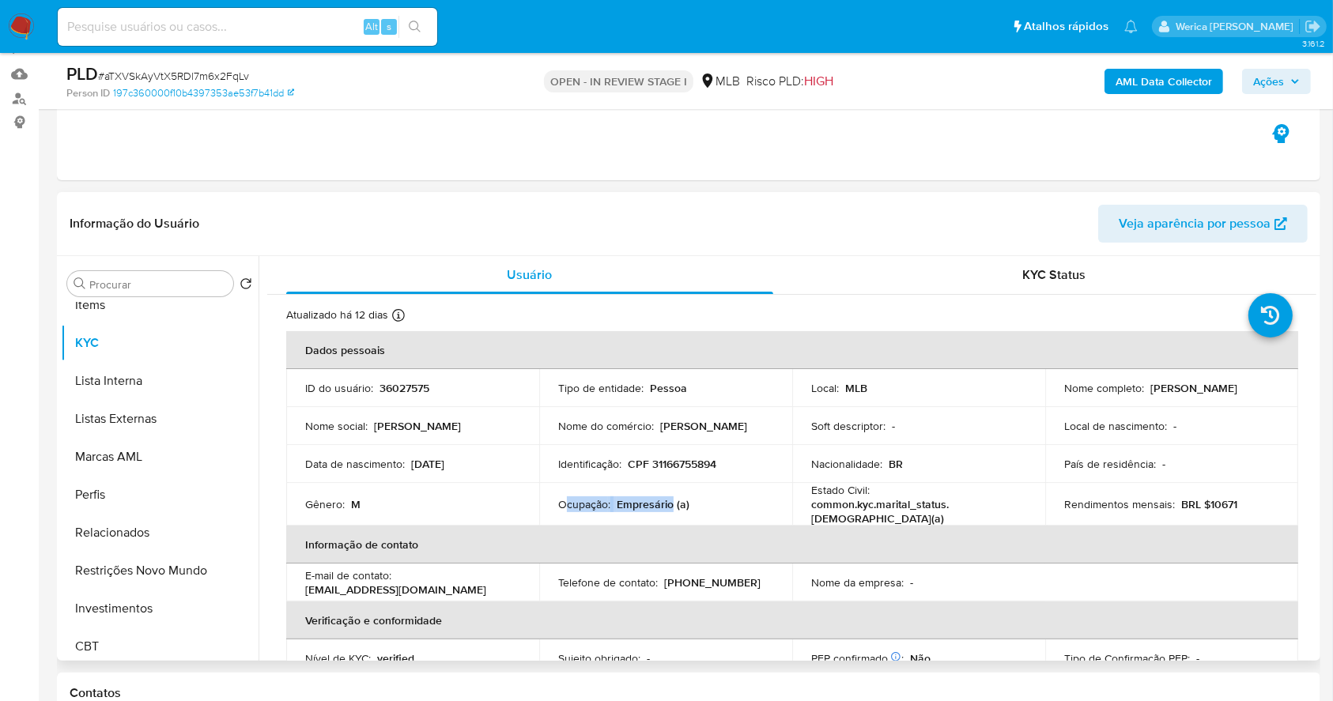
drag, startPoint x: 562, startPoint y: 501, endPoint x: 671, endPoint y: 500, distance: 108.3
click at [671, 500] on div "Ocupação : Empresário (a)" at bounding box center [665, 504] width 215 height 14
copy div "cupação : Empresário"
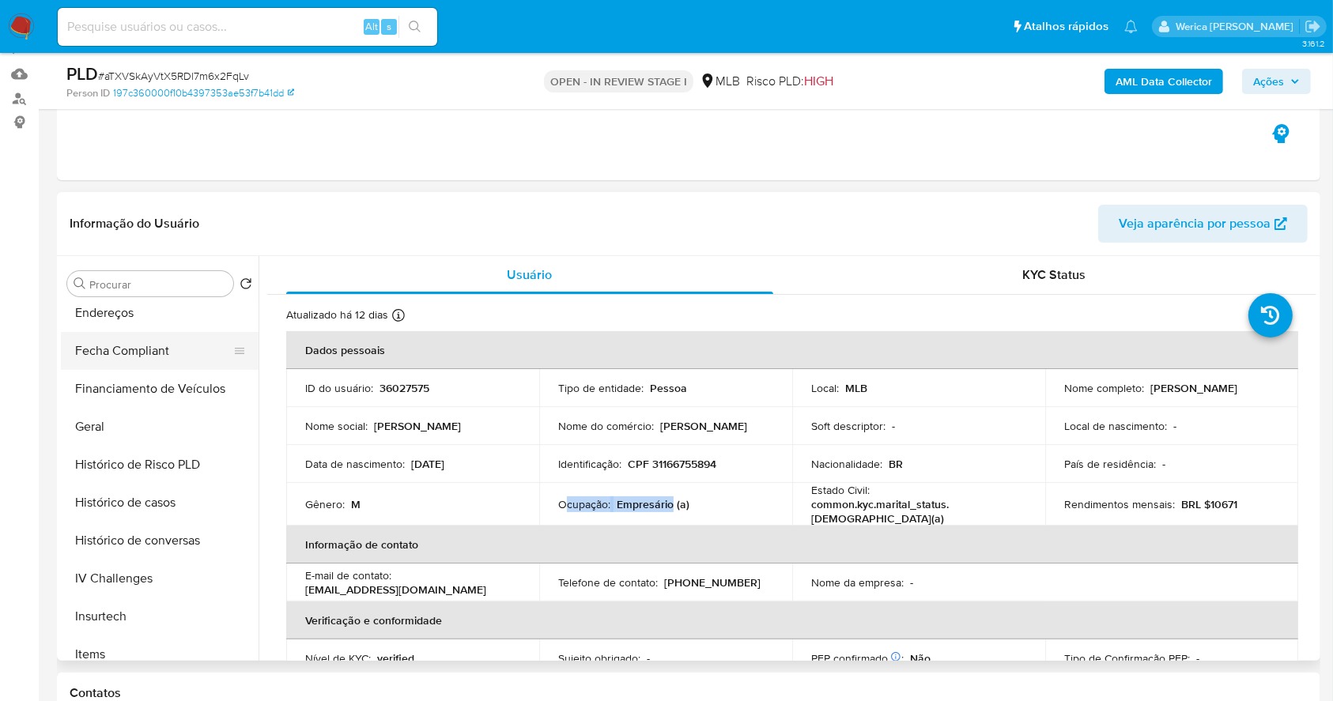
scroll to position [316, 0]
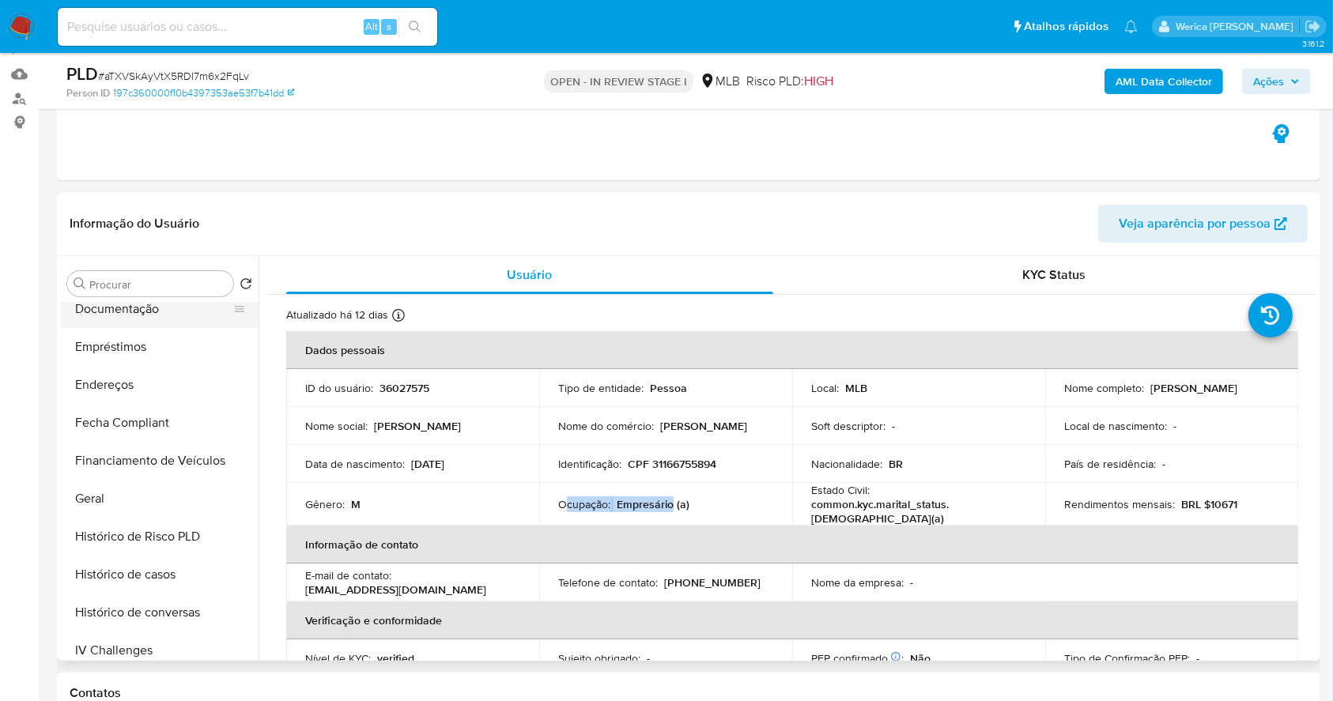
click at [117, 312] on button "Documentação" at bounding box center [153, 309] width 185 height 38
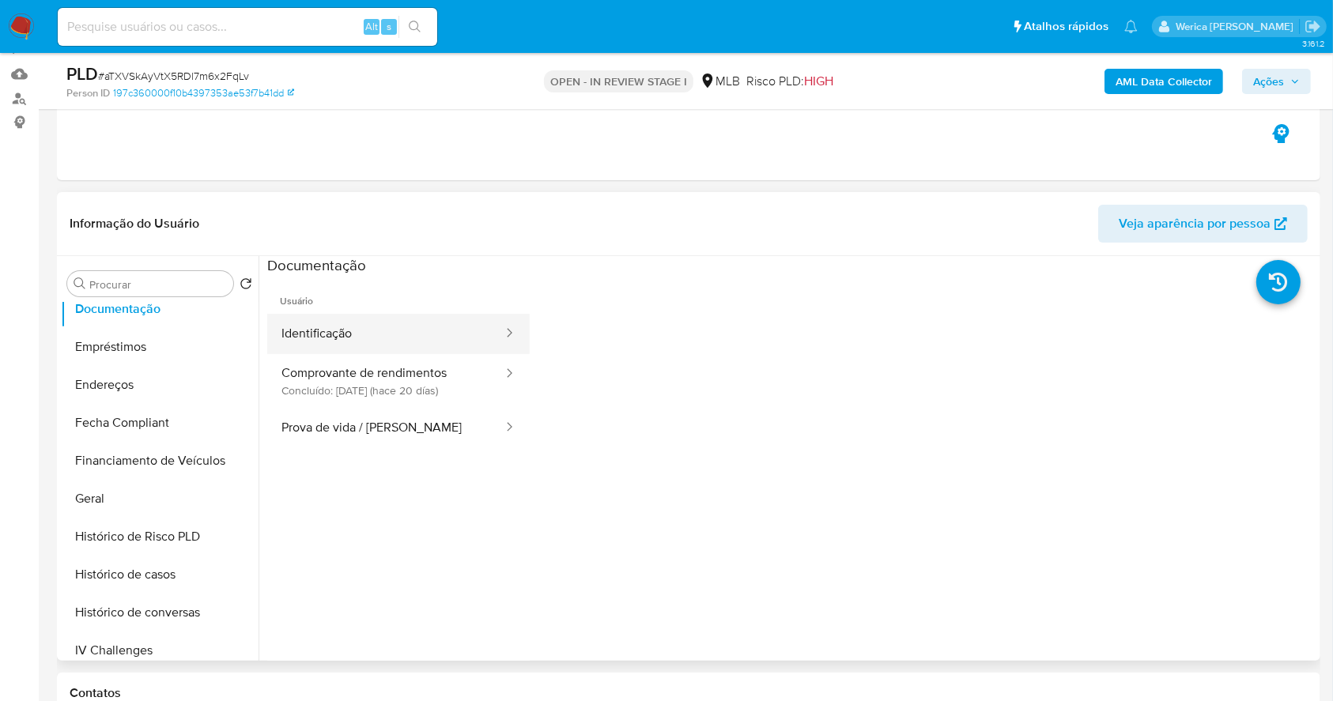
click at [345, 323] on button "Identificação" at bounding box center [385, 334] width 237 height 40
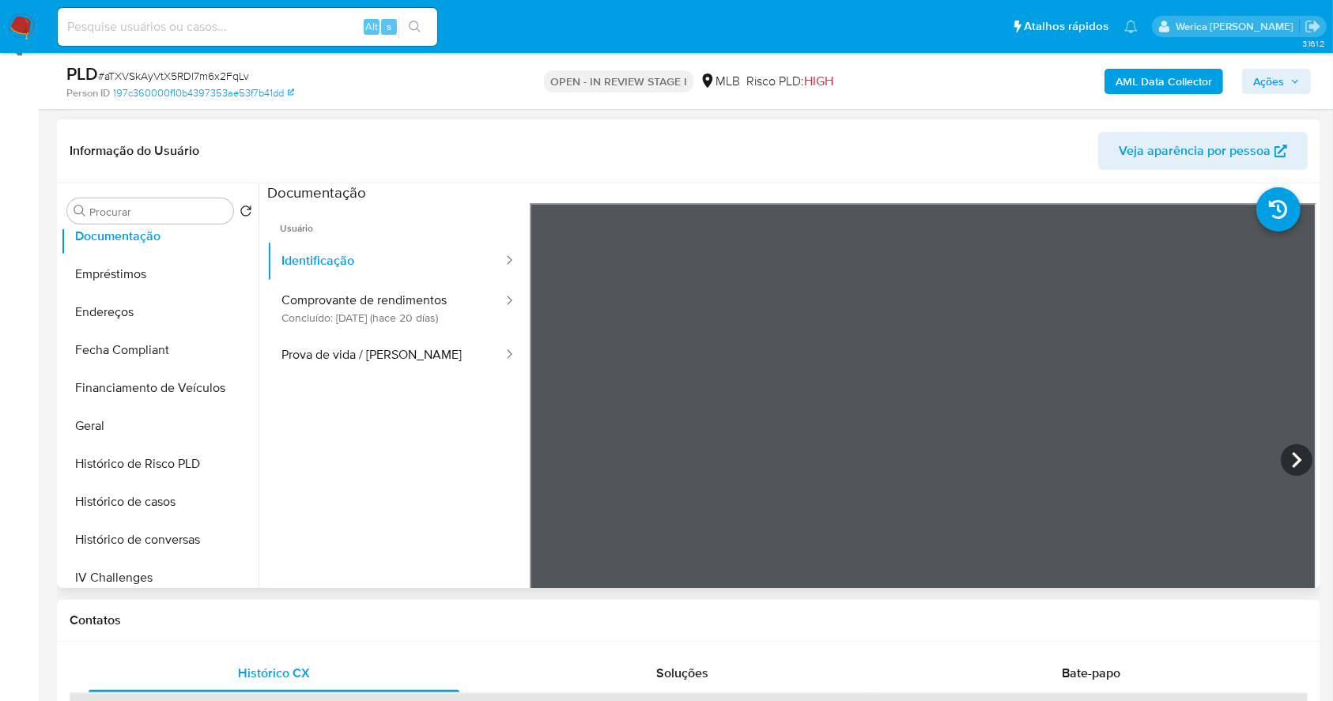
scroll to position [259, 0]
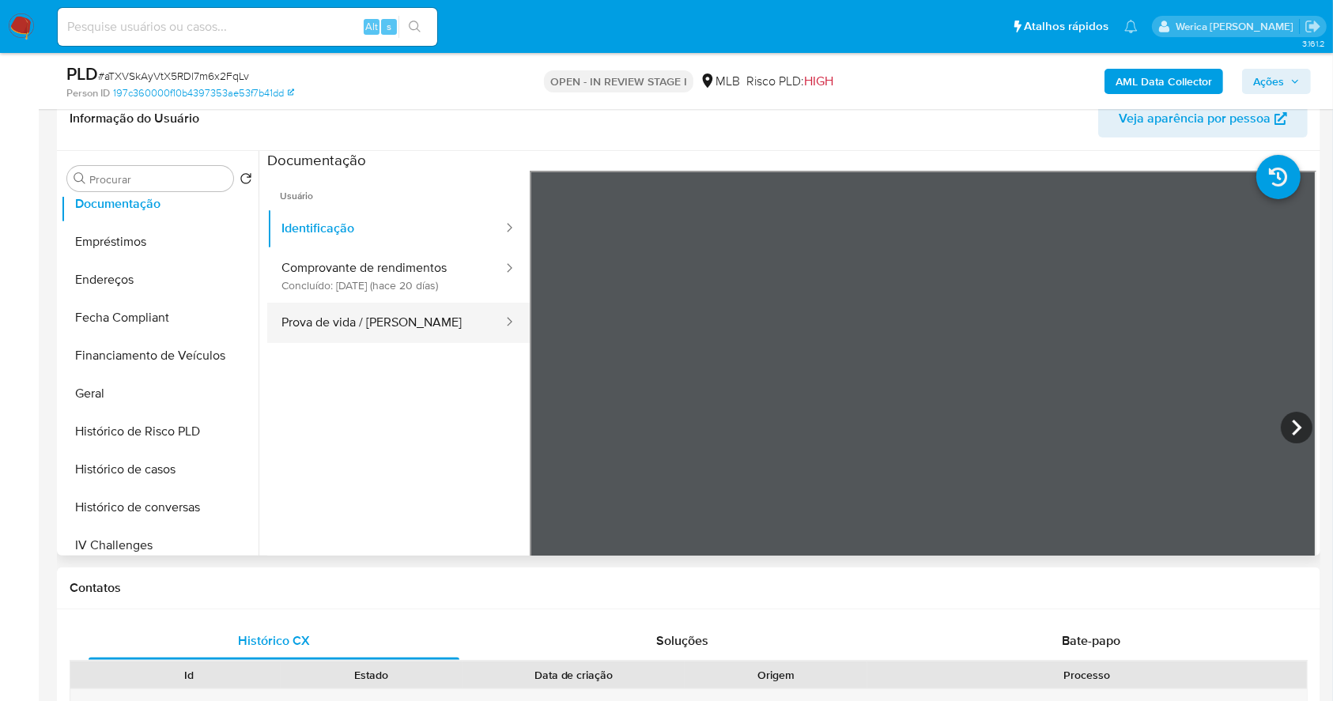
click at [363, 315] on button "Prova de vida / [PERSON_NAME]" at bounding box center [385, 323] width 237 height 40
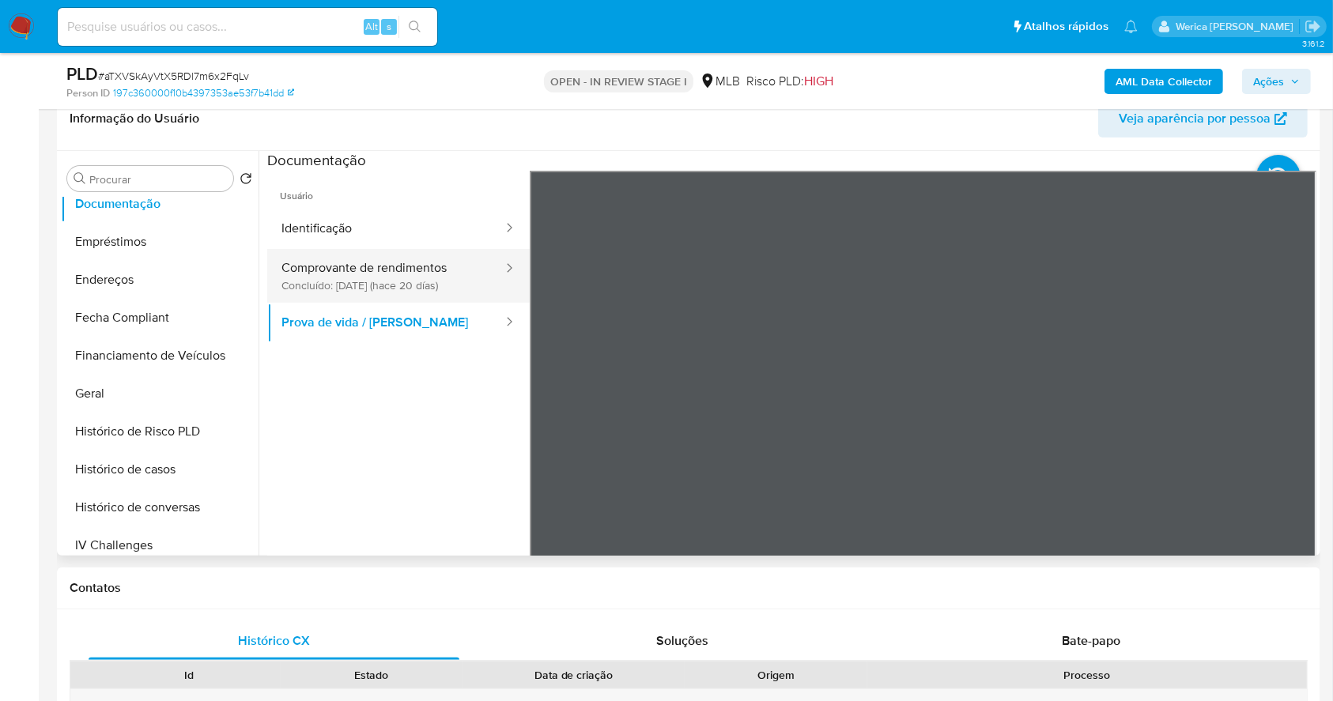
click at [443, 263] on button "Comprovante de rendimentos Concluído: 06/09/2025 (hace 20 días)" at bounding box center [385, 276] width 237 height 54
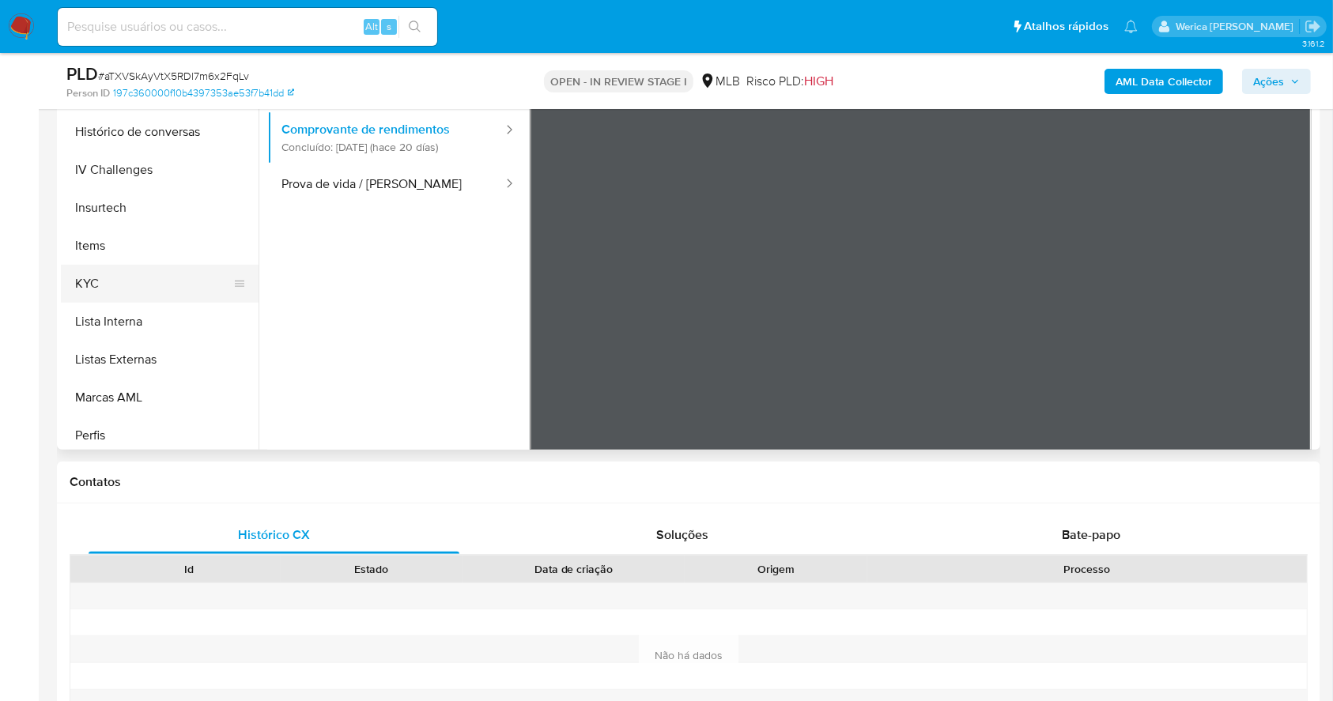
scroll to position [715, 0]
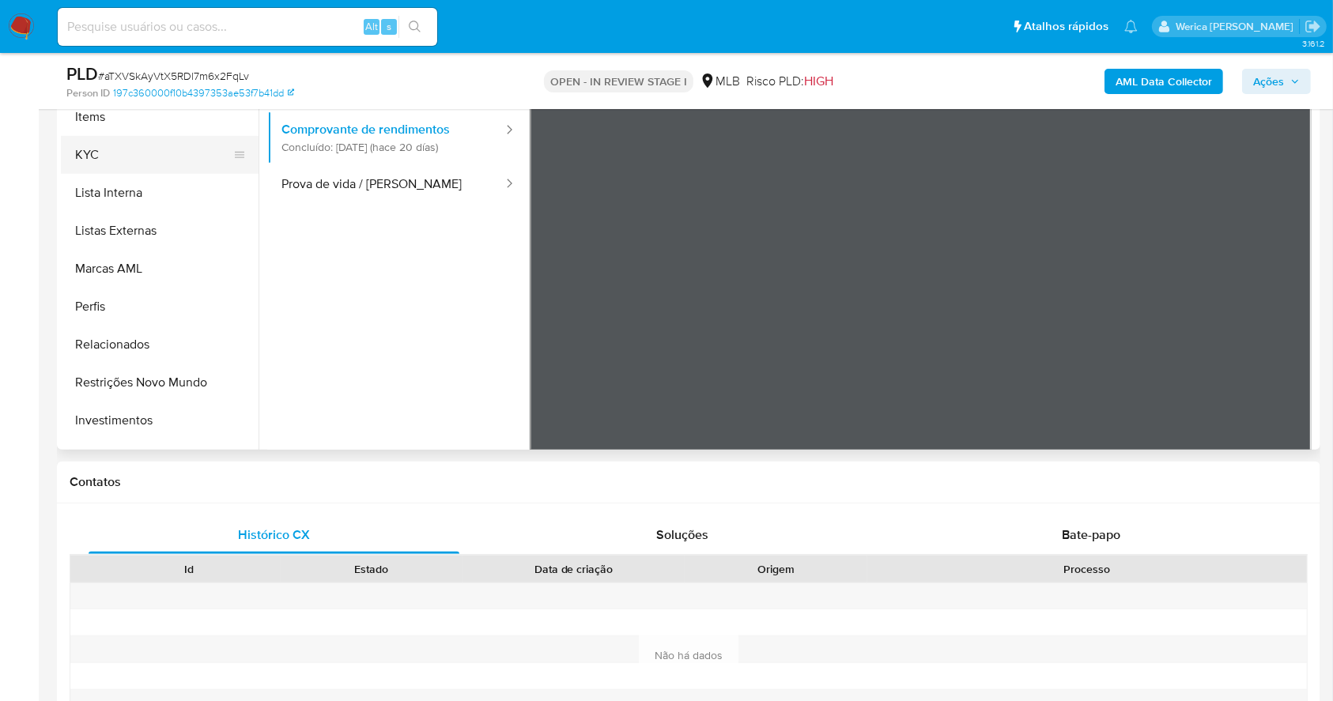
click at [144, 149] on button "KYC" at bounding box center [153, 155] width 185 height 38
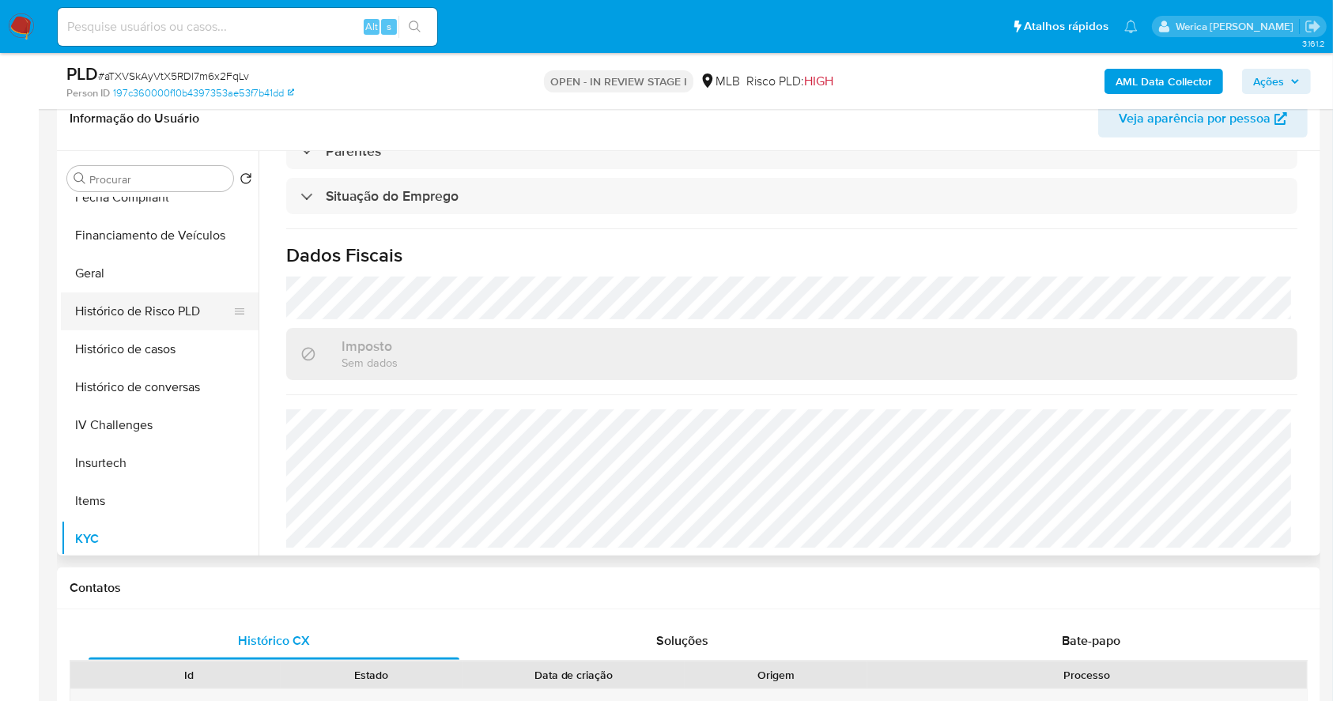
scroll to position [399, 0]
click at [114, 312] on button "Geral" at bounding box center [153, 312] width 185 height 38
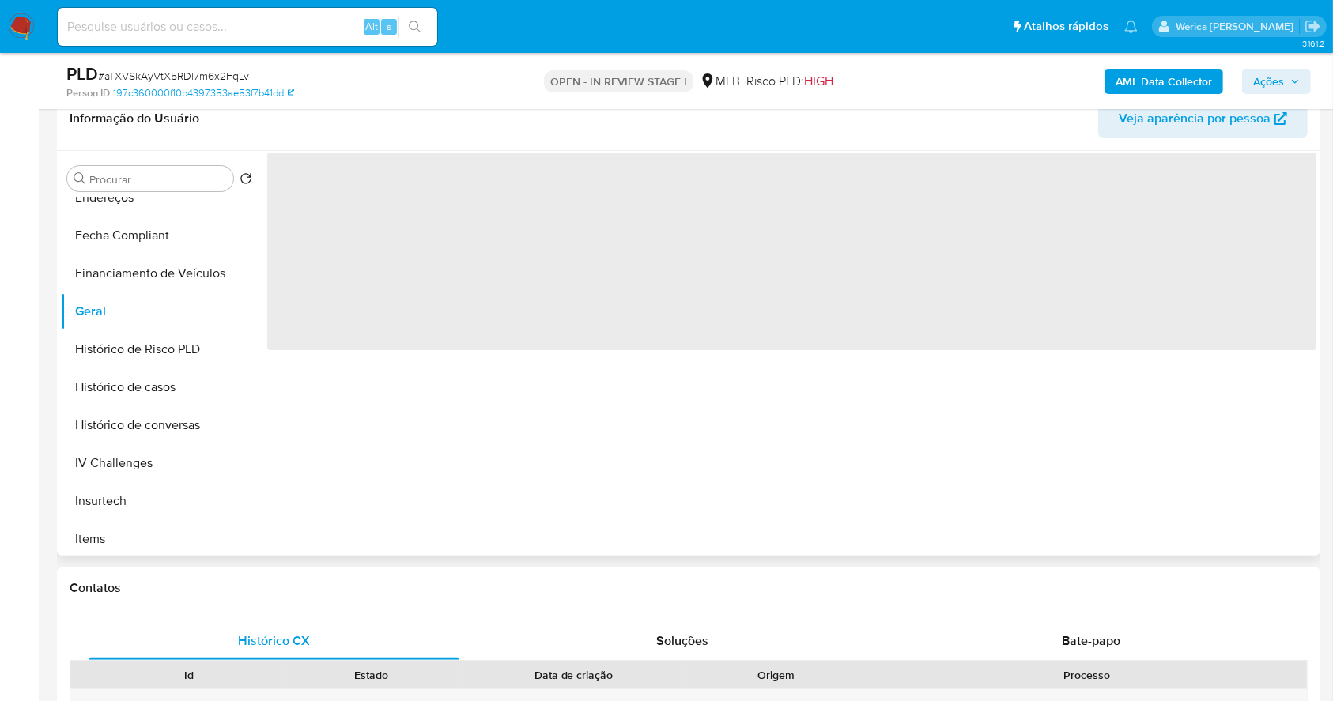
scroll to position [0, 0]
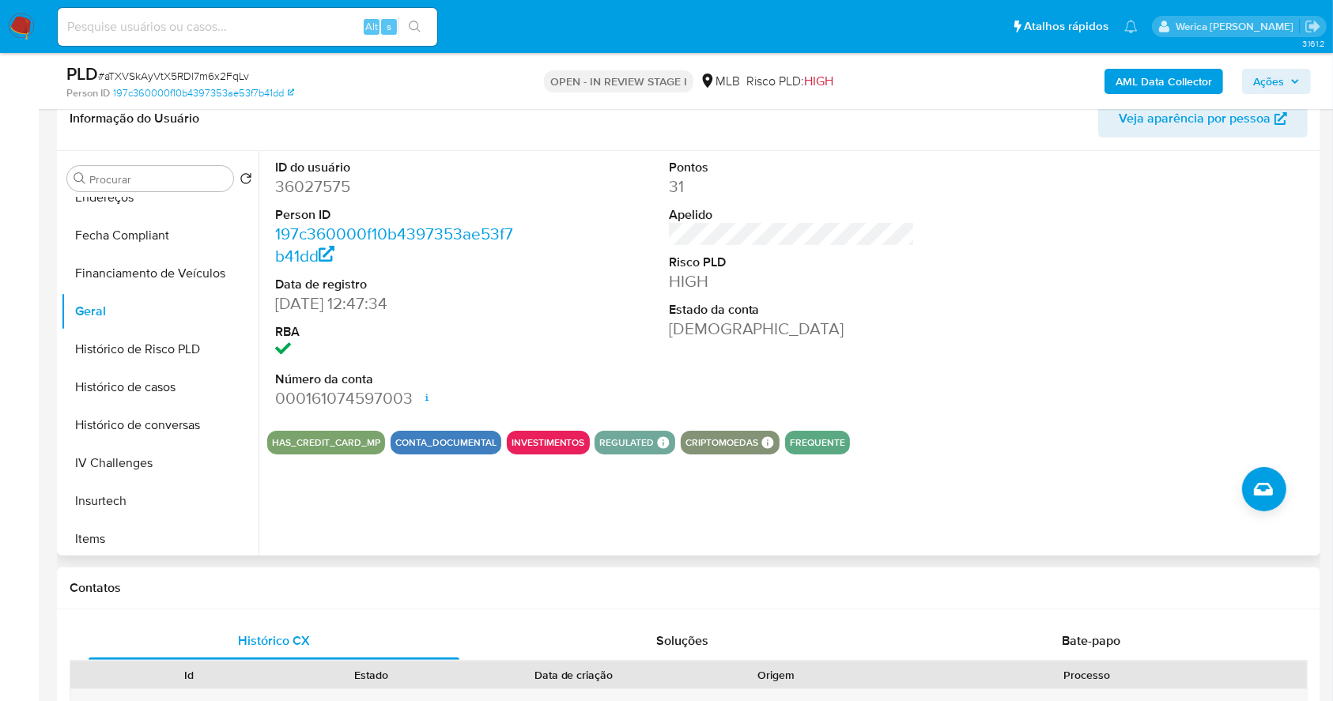
click at [1102, 376] on div at bounding box center [1185, 284] width 263 height 267
click at [1102, 373] on div at bounding box center [1185, 284] width 263 height 267
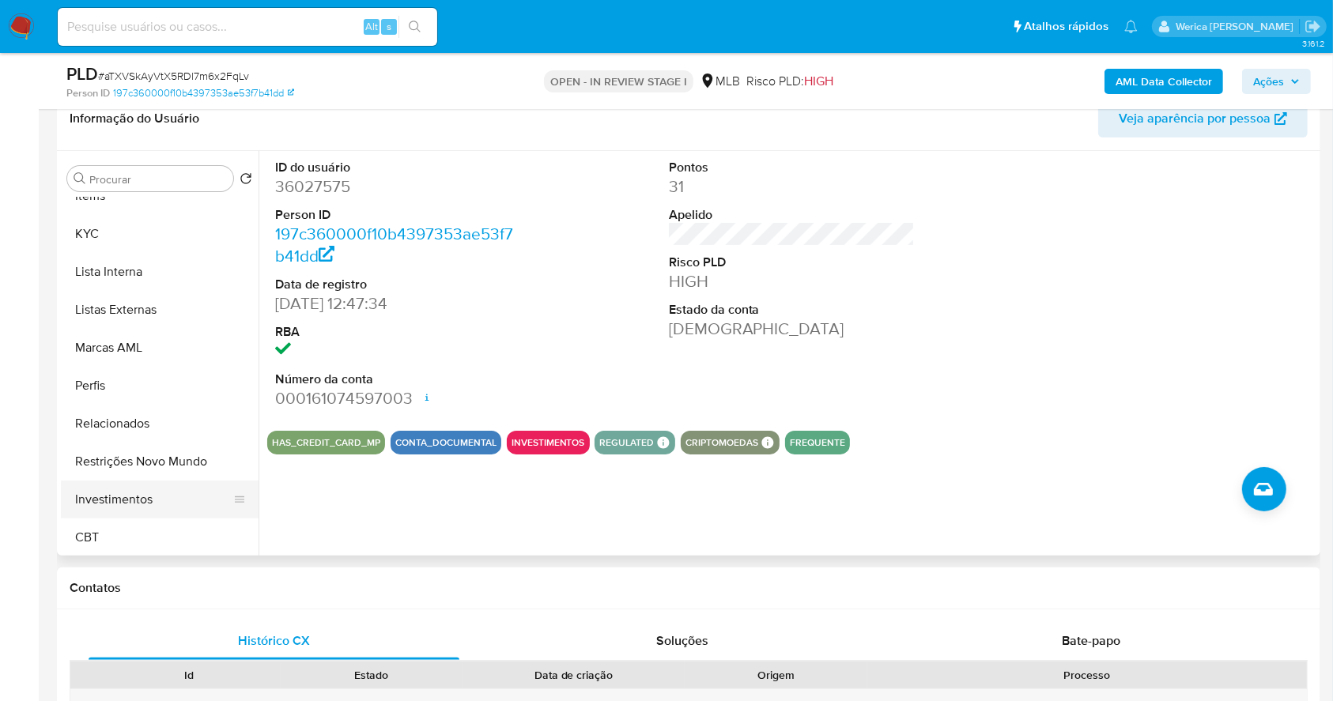
scroll to position [715, 0]
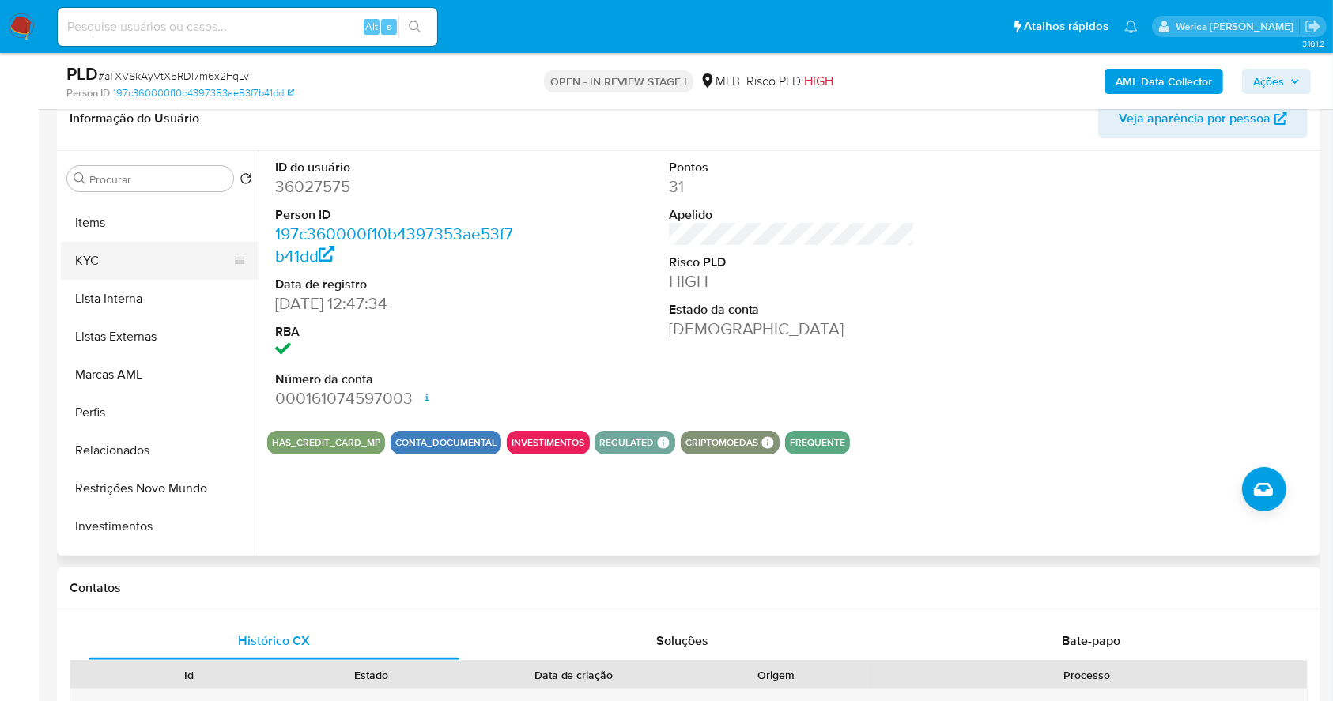
click at [106, 256] on button "KYC" at bounding box center [153, 261] width 185 height 38
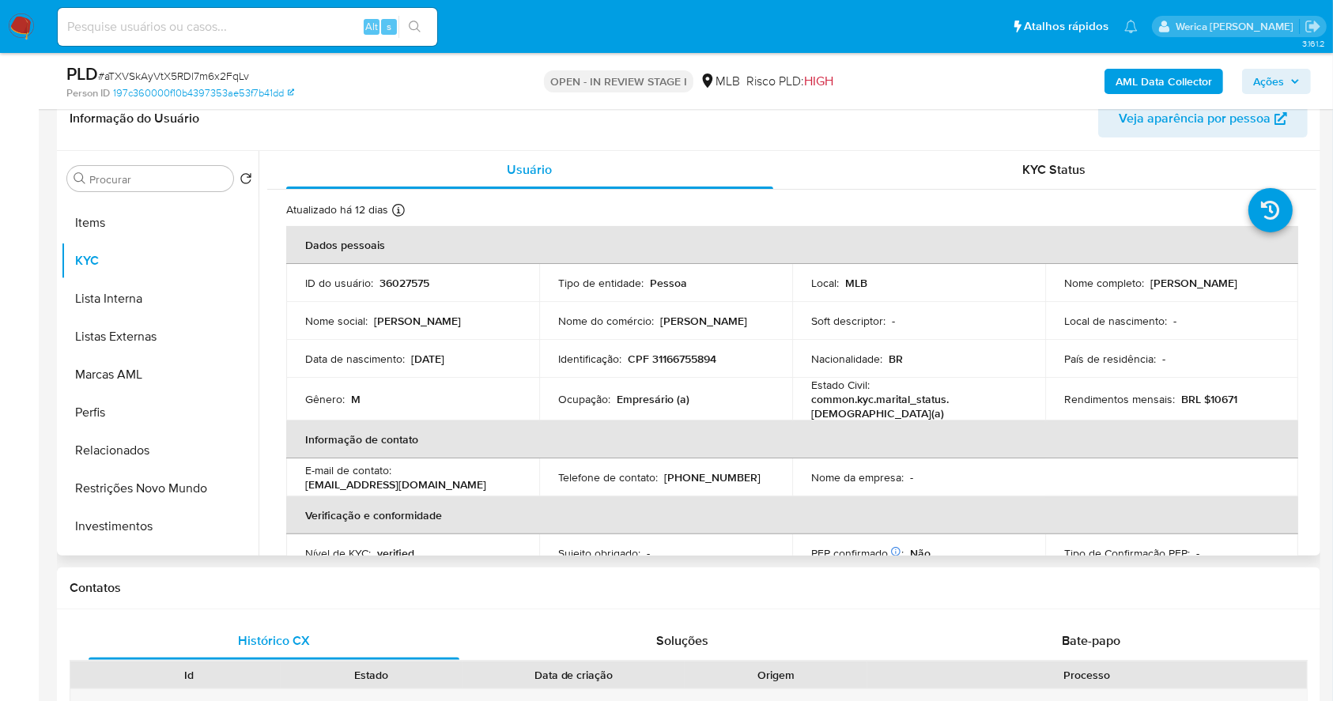
click at [1121, 497] on th "Verificação e conformidade" at bounding box center [792, 516] width 1012 height 38
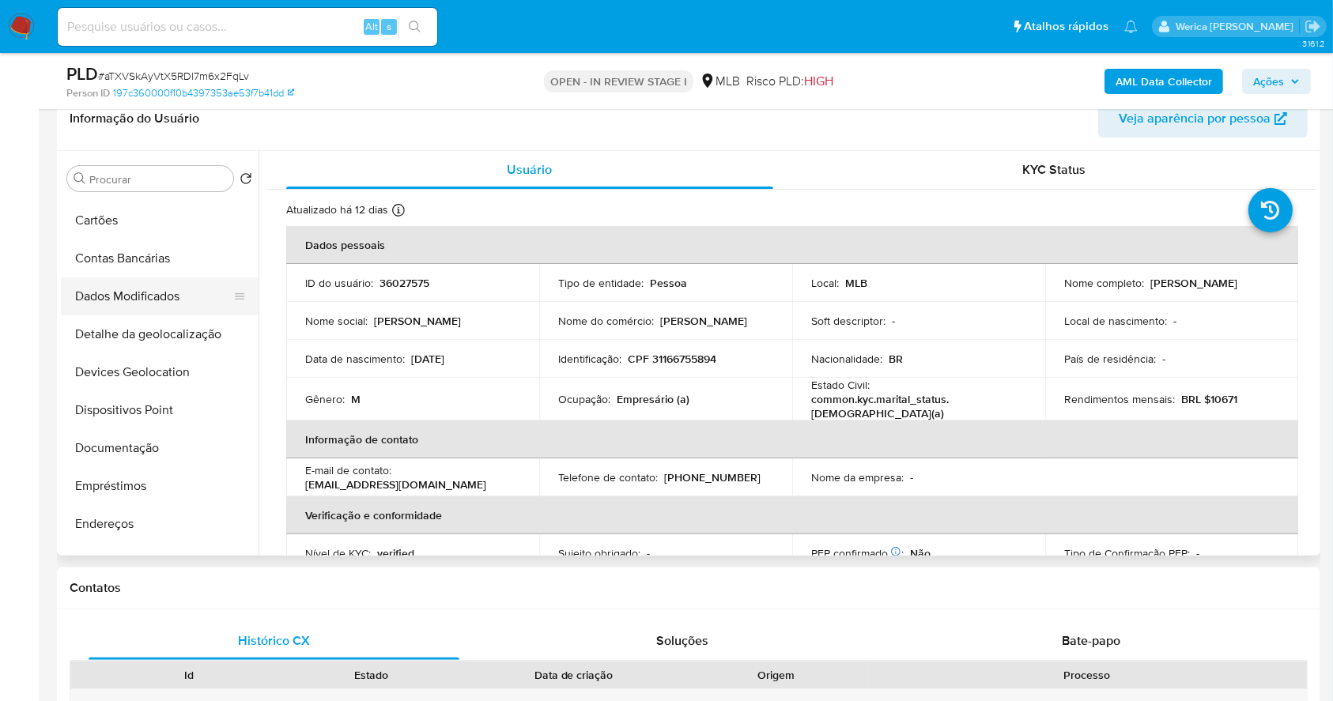
scroll to position [105, 0]
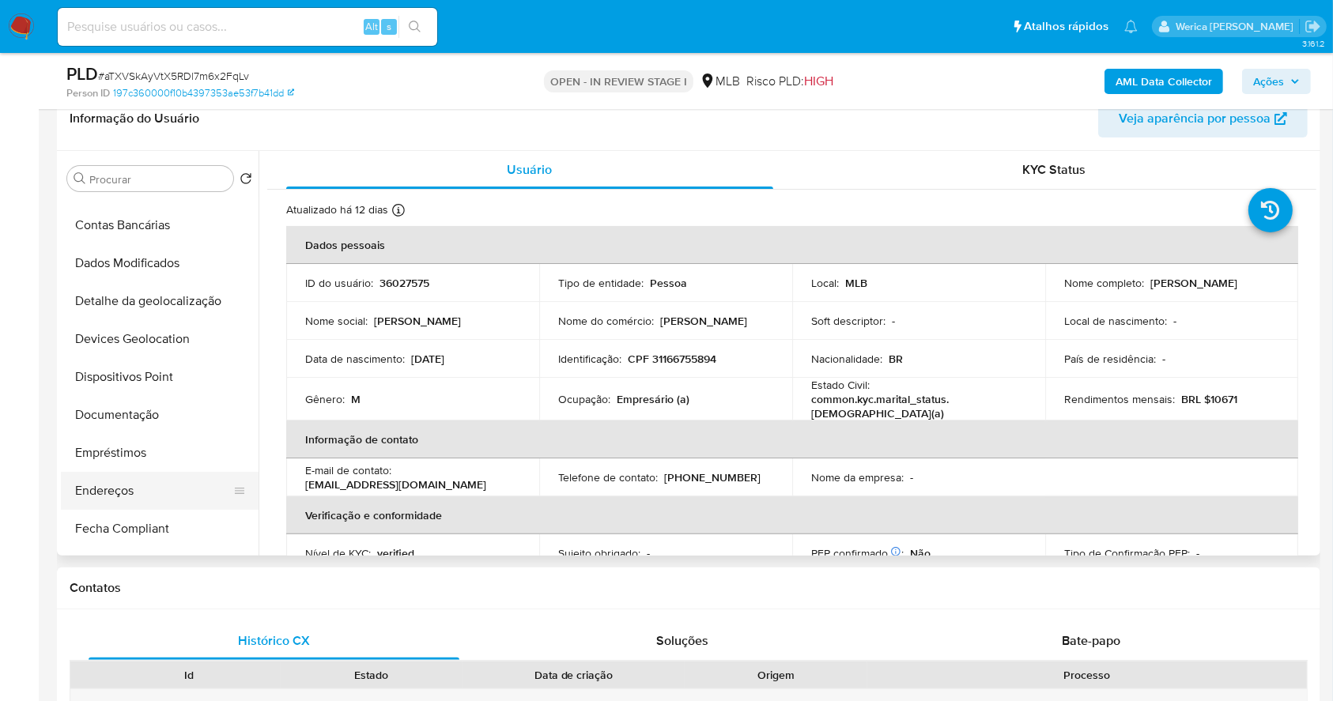
click at [125, 495] on button "Endereços" at bounding box center [153, 491] width 185 height 38
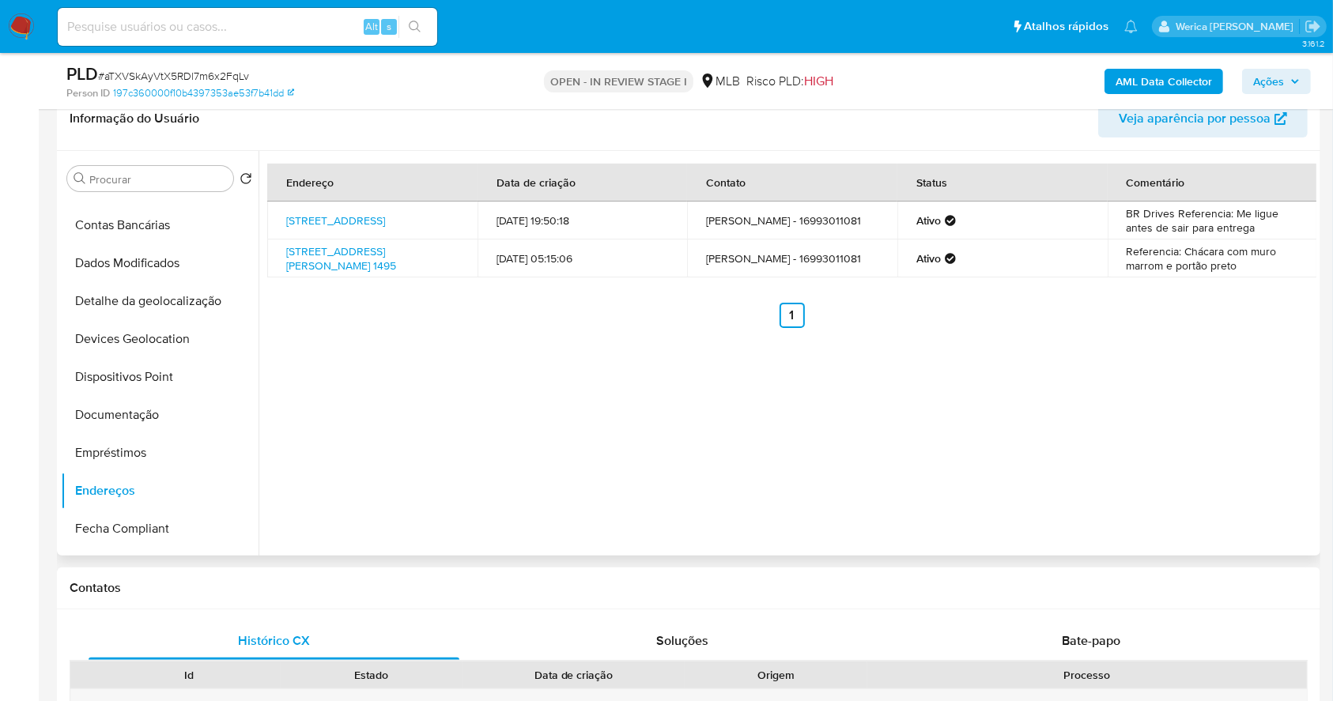
click at [1221, 470] on div "Endereço Data de criação Contato Status Comentário Rua Itajaí 221, Recife, Pern…" at bounding box center [788, 353] width 1058 height 405
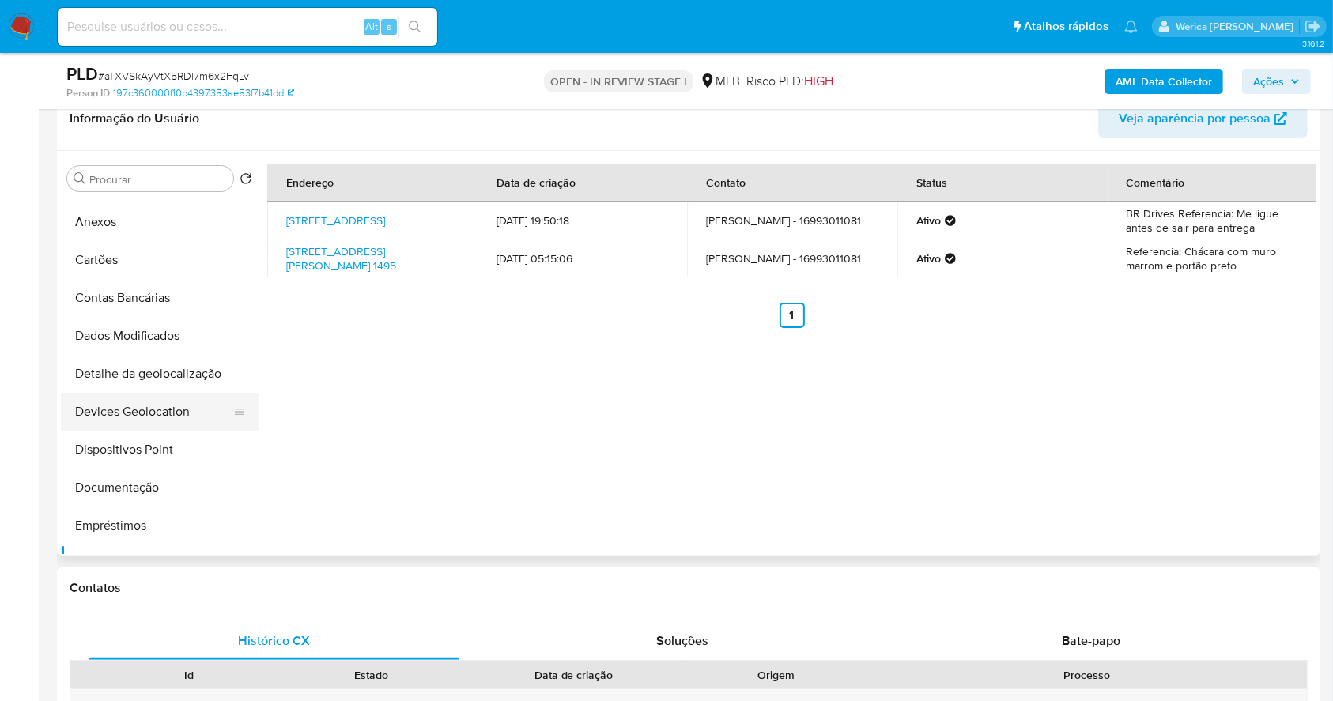
scroll to position [0, 0]
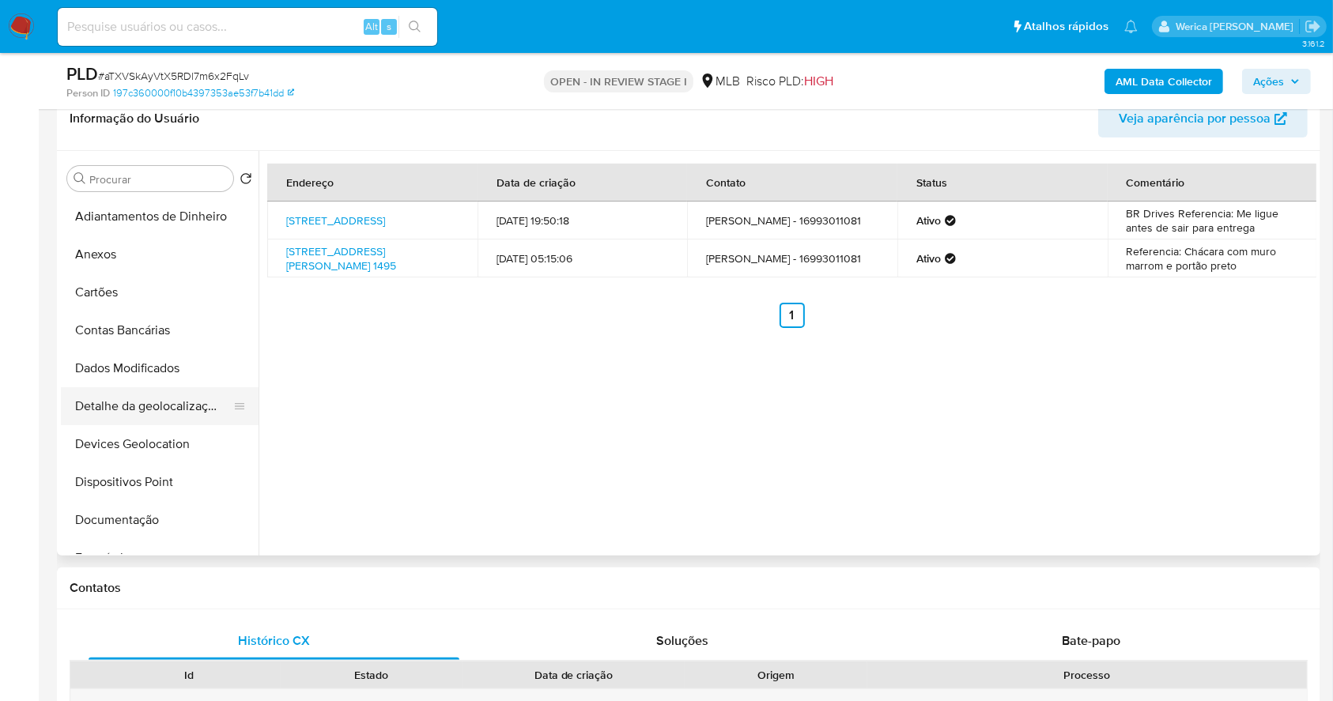
click at [167, 405] on button "Detalhe da geolocalização" at bounding box center [153, 406] width 185 height 38
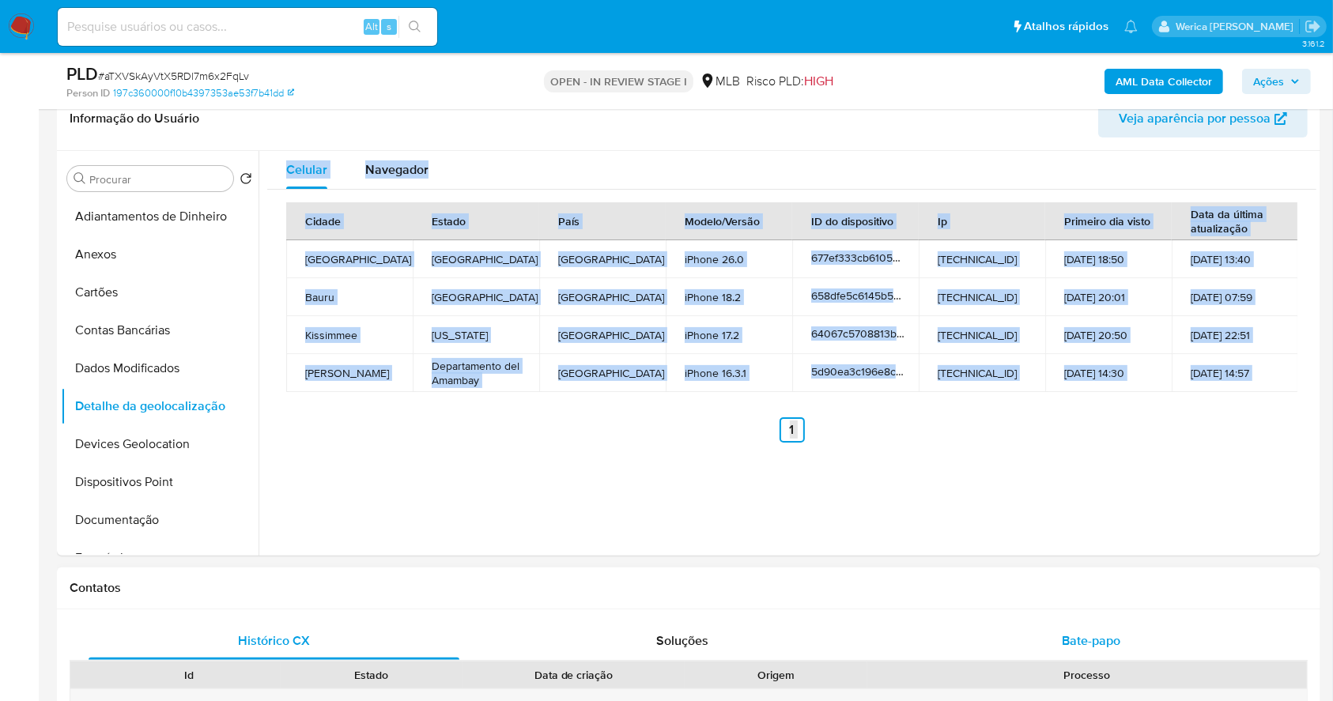
drag, startPoint x: 1259, startPoint y: 630, endPoint x: 1249, endPoint y: 625, distance: 11.3
click at [1255, 628] on div "Bate-papo" at bounding box center [1091, 641] width 371 height 38
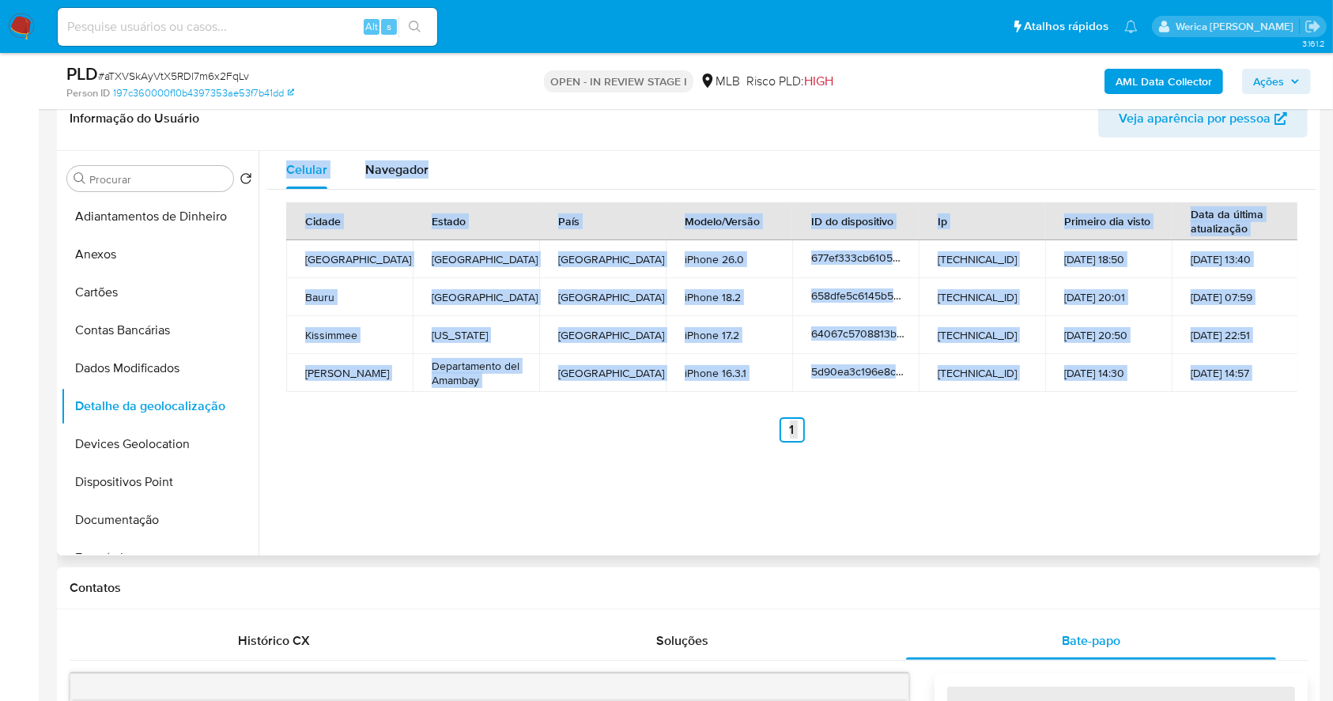
click at [1149, 518] on div "Celular Navegador Cidade Estado País Modelo/Versão ID do dispositivo Ip Primeir…" at bounding box center [788, 353] width 1058 height 405
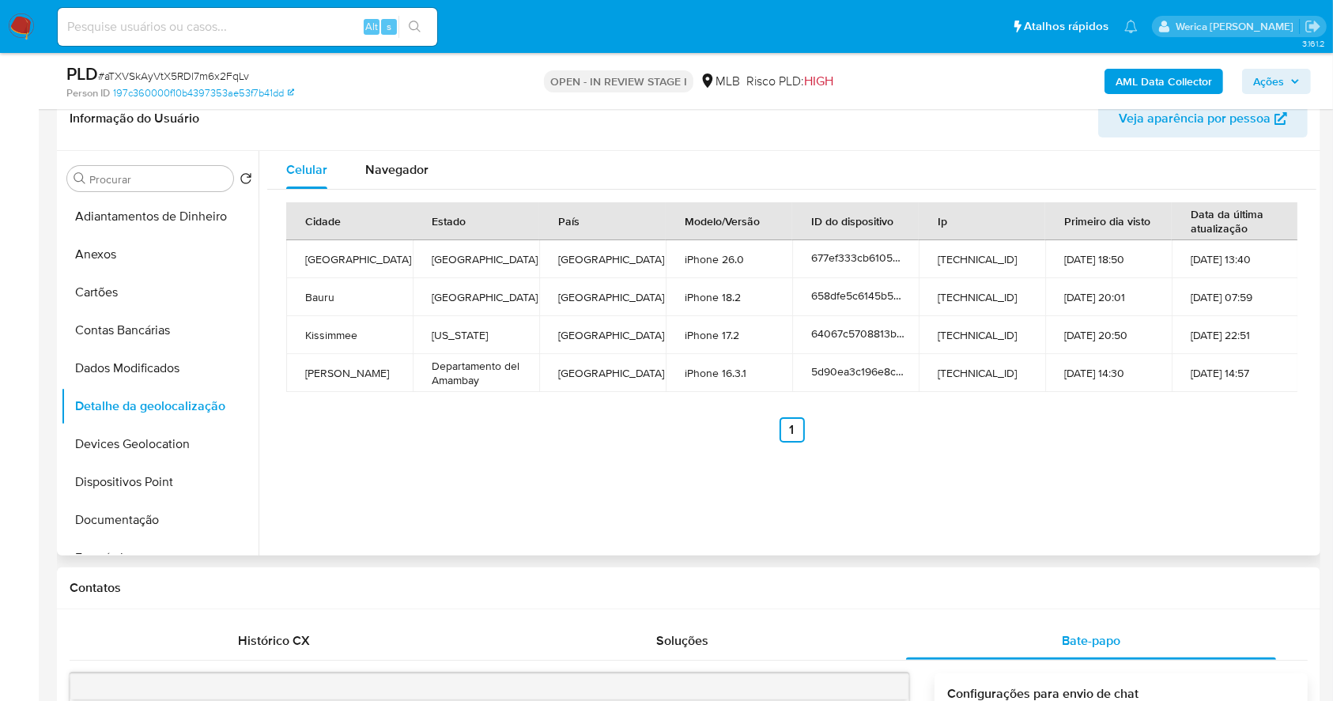
click at [1143, 519] on div "Celular Navegador Cidade Estado País Modelo/Versão ID do dispositivo Ip Primeir…" at bounding box center [788, 353] width 1058 height 405
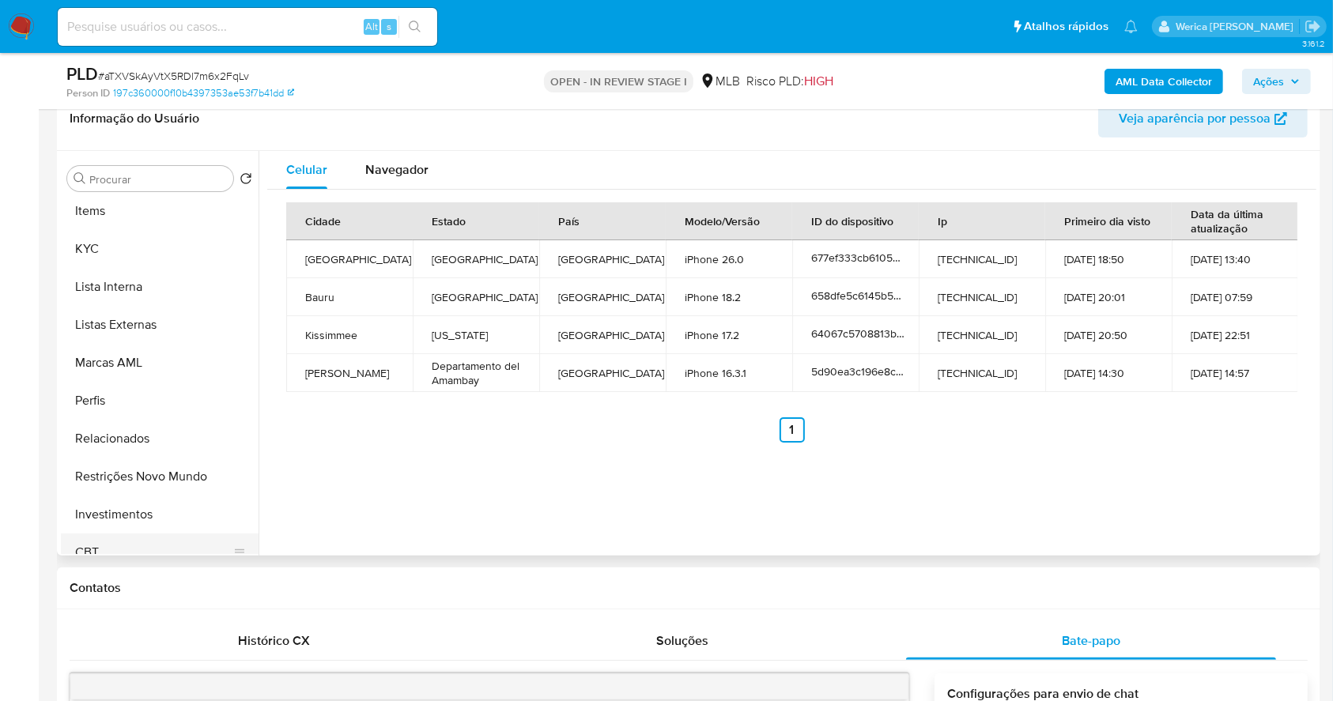
scroll to position [820, 0]
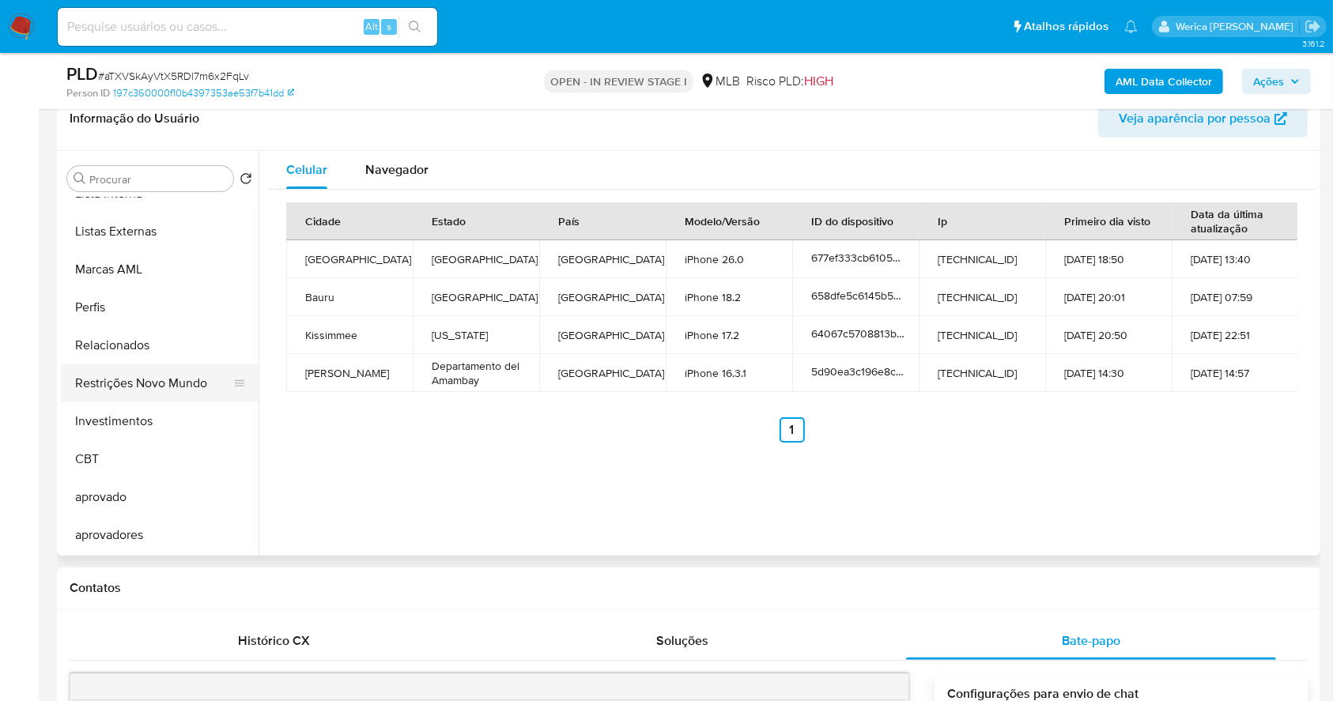
click at [142, 393] on button "Restrições Novo Mundo" at bounding box center [153, 384] width 185 height 38
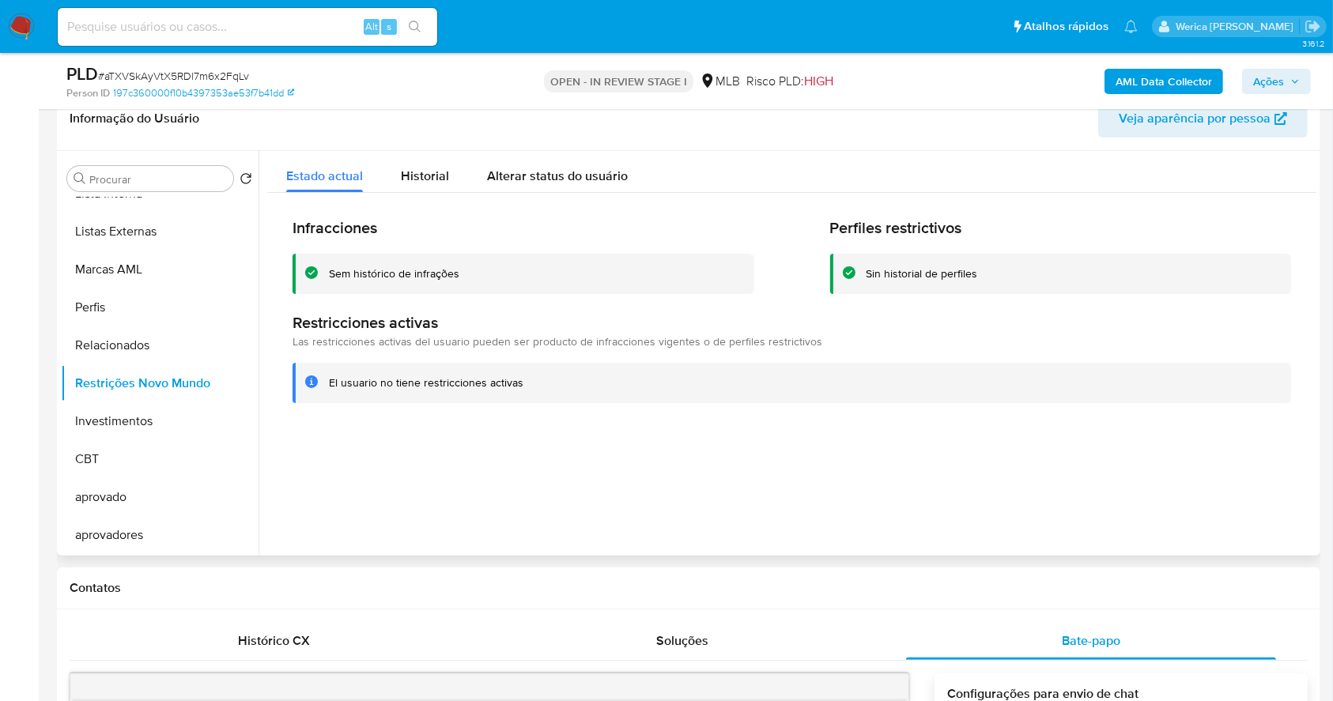
click at [970, 421] on div "Infracciones Sem histórico de infrações Perfiles restrictivos Sin historial de …" at bounding box center [791, 310] width 1049 height 235
click at [1115, 478] on div at bounding box center [788, 353] width 1058 height 405
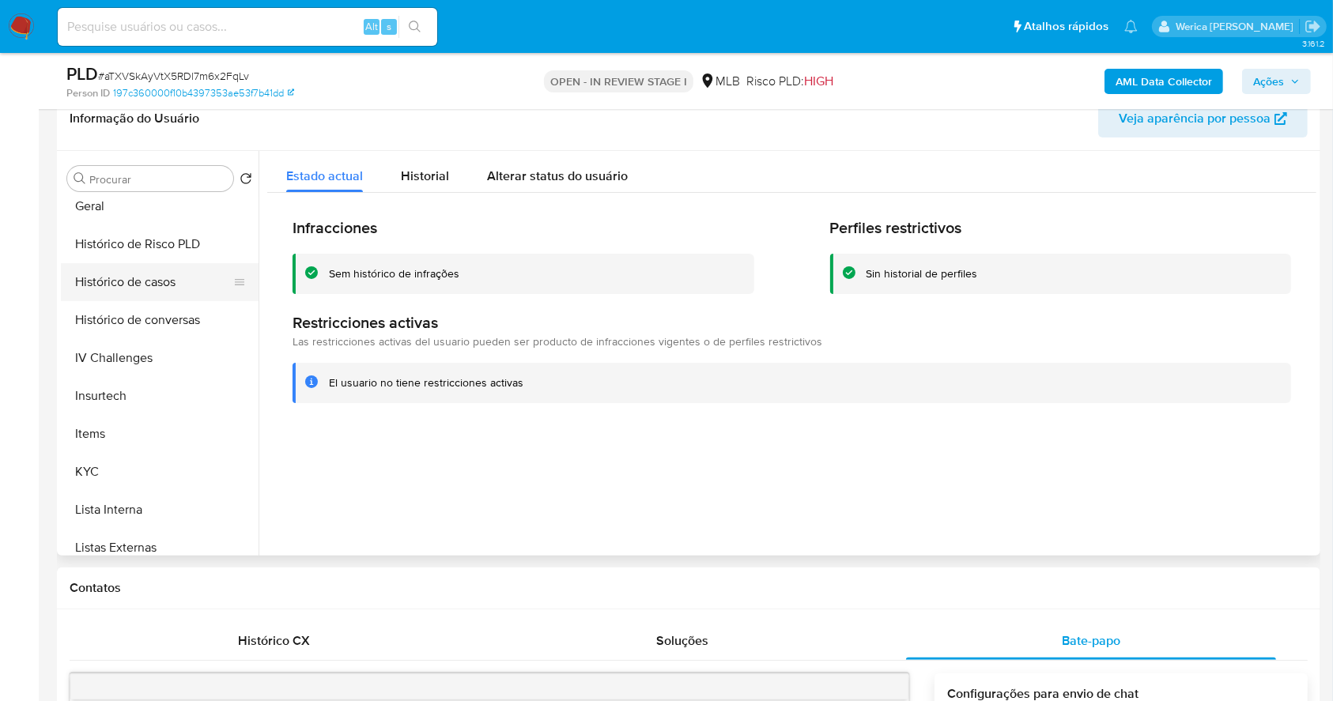
scroll to position [187, 0]
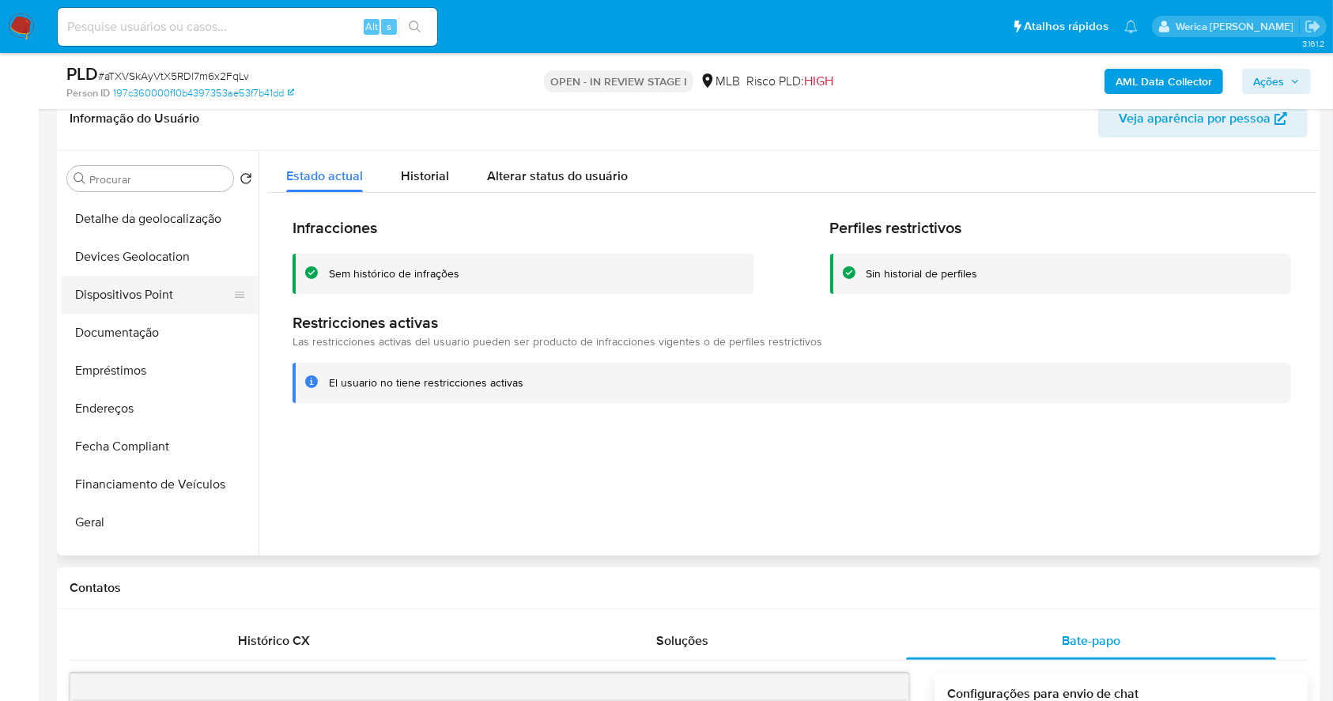
click at [162, 300] on button "Dispositivos Point" at bounding box center [153, 295] width 185 height 38
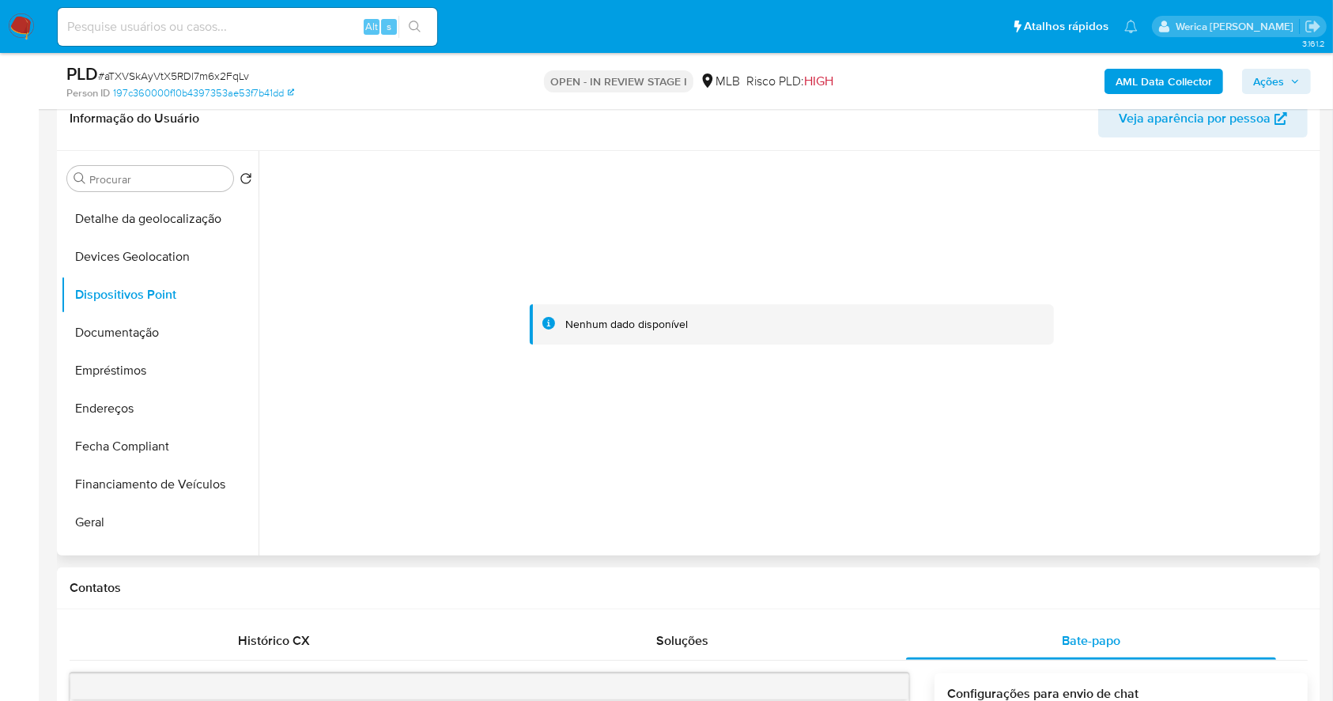
click at [1012, 355] on div at bounding box center [791, 325] width 1049 height 348
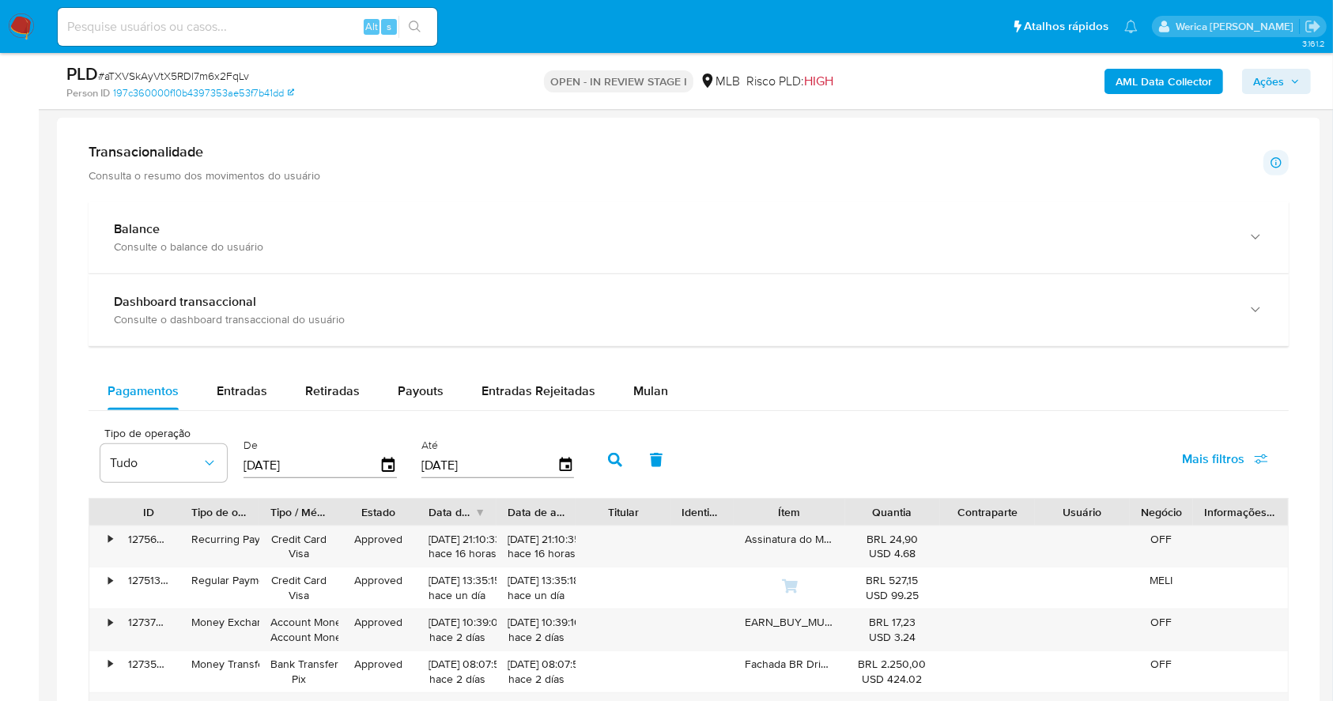
scroll to position [1413, 0]
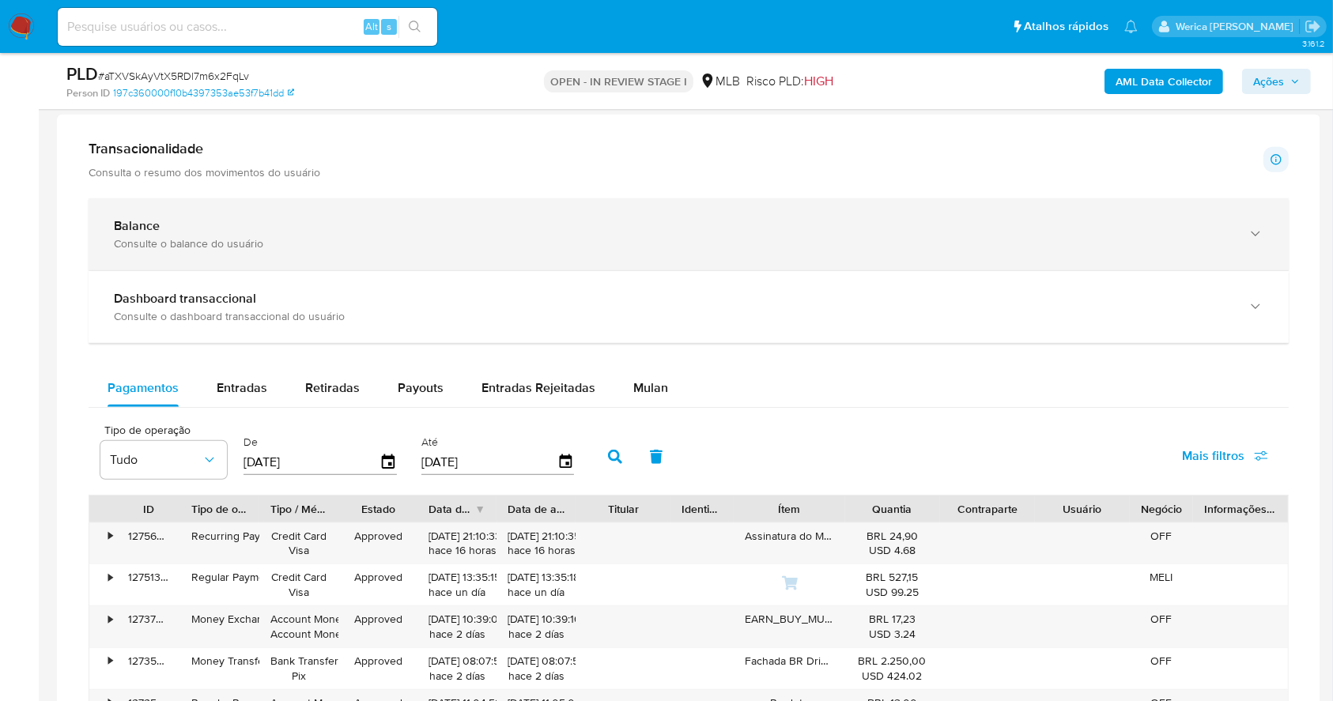
click at [837, 243] on div "Consulte o balance do usuário" at bounding box center [673, 243] width 1118 height 14
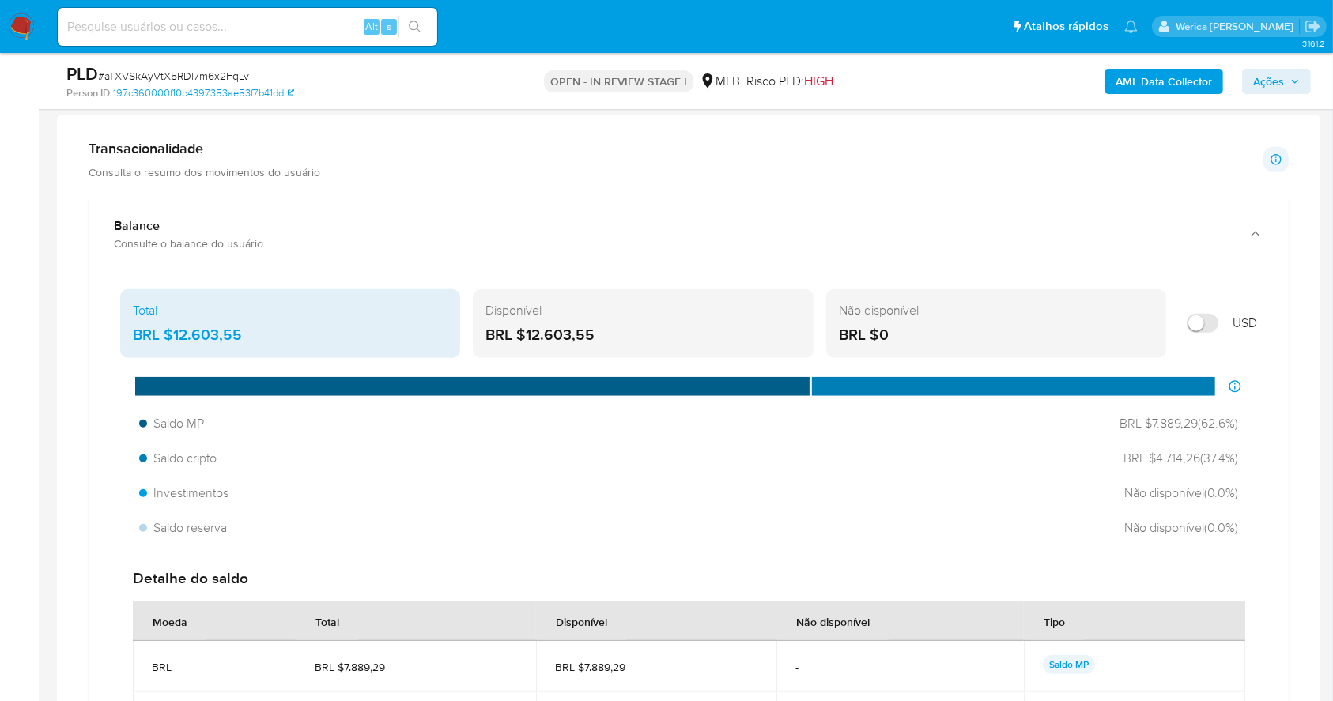
drag, startPoint x: 175, startPoint y: 337, endPoint x: 260, endPoint y: 338, distance: 85.4
click at [260, 338] on div "BRL $12.603,55" at bounding box center [290, 335] width 315 height 21
drag, startPoint x: 1164, startPoint y: 64, endPoint x: 1167, endPoint y: 77, distance: 13.8
click at [1165, 73] on div "AML Data Collector Ações" at bounding box center [1106, 80] width 410 height 37
click at [1167, 77] on b "AML Data Collector" at bounding box center [1164, 81] width 96 height 25
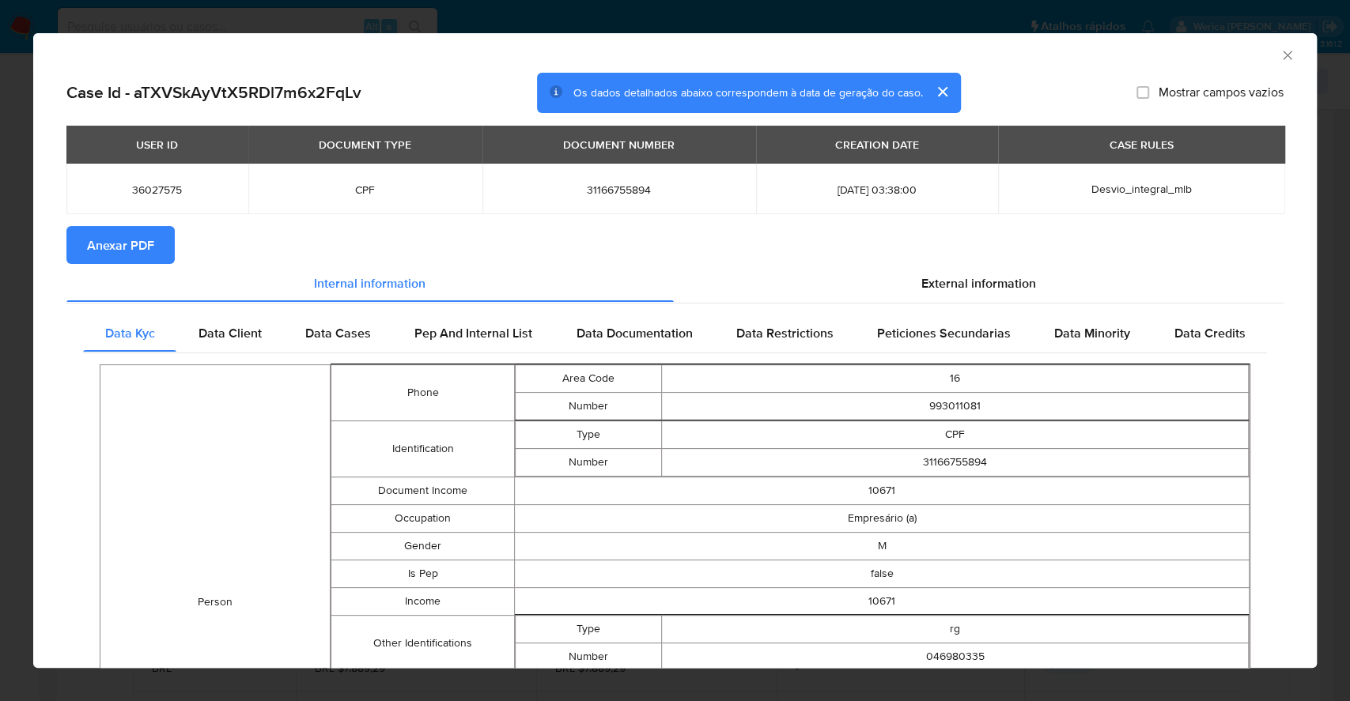
click at [112, 246] on span "Anexar PDF" at bounding box center [120, 245] width 67 height 35
click at [1279, 62] on div "AML Data Collector" at bounding box center [674, 53] width 1283 height 40
click at [1279, 60] on icon "Fechar a janela" at bounding box center [1287, 55] width 16 height 16
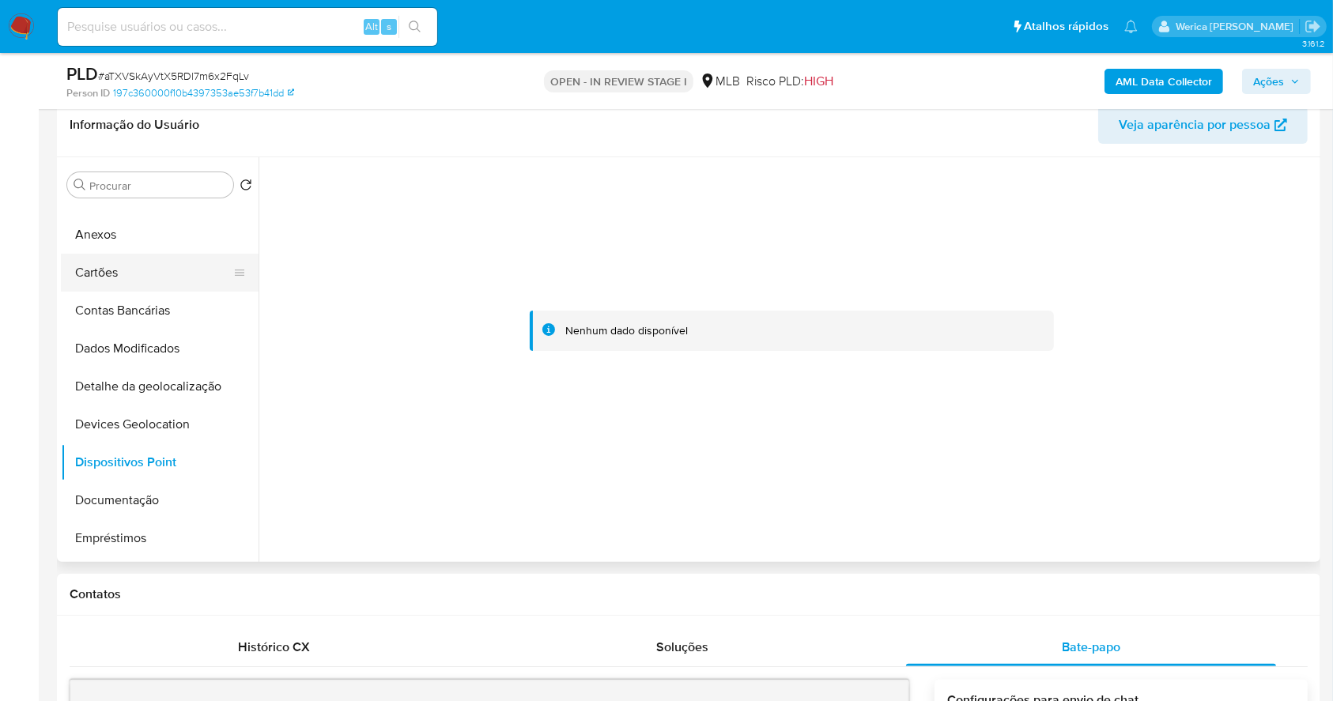
scroll to position [0, 0]
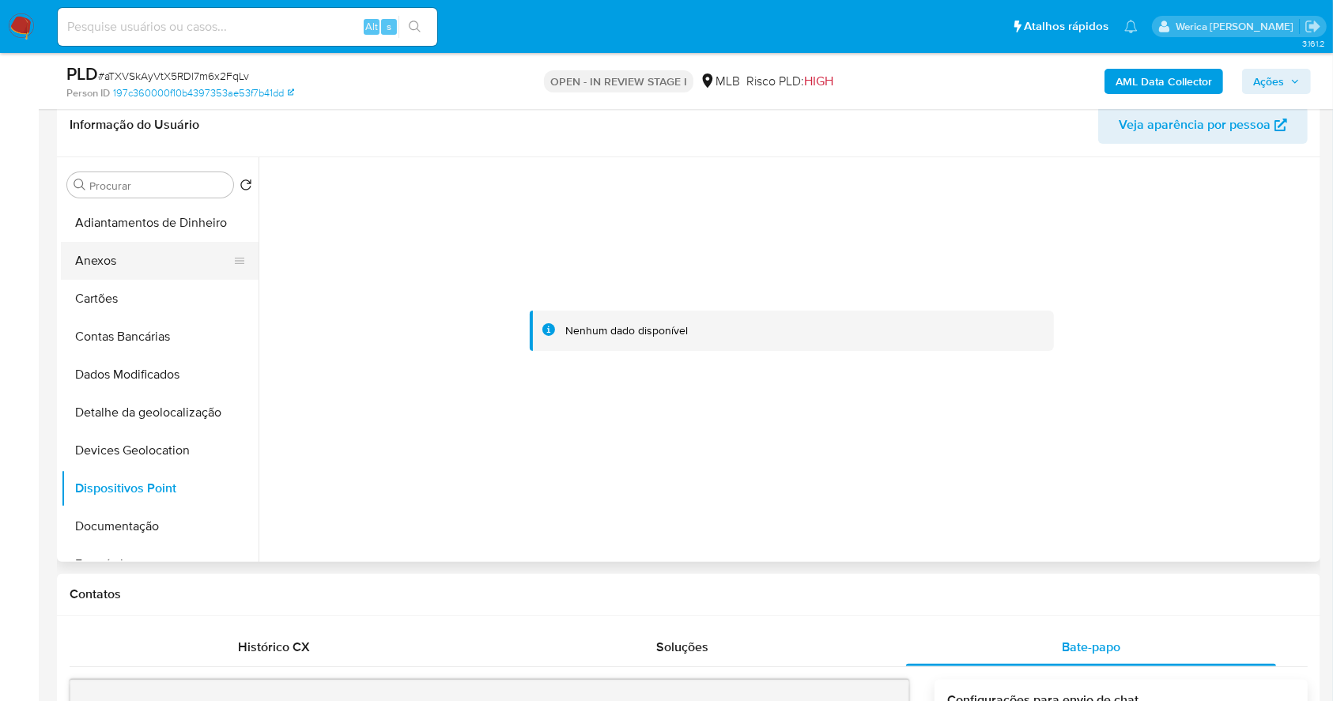
click at [119, 262] on button "Anexos" at bounding box center [153, 261] width 185 height 38
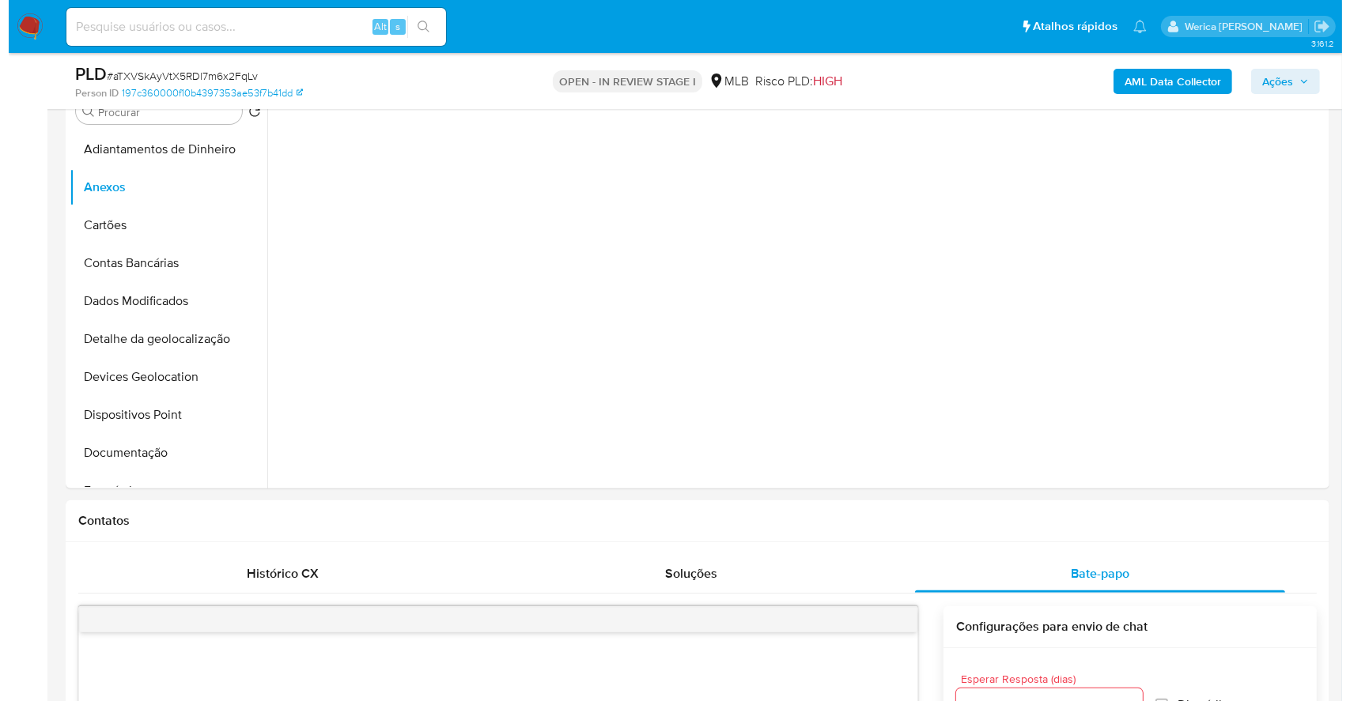
scroll to position [359, 0]
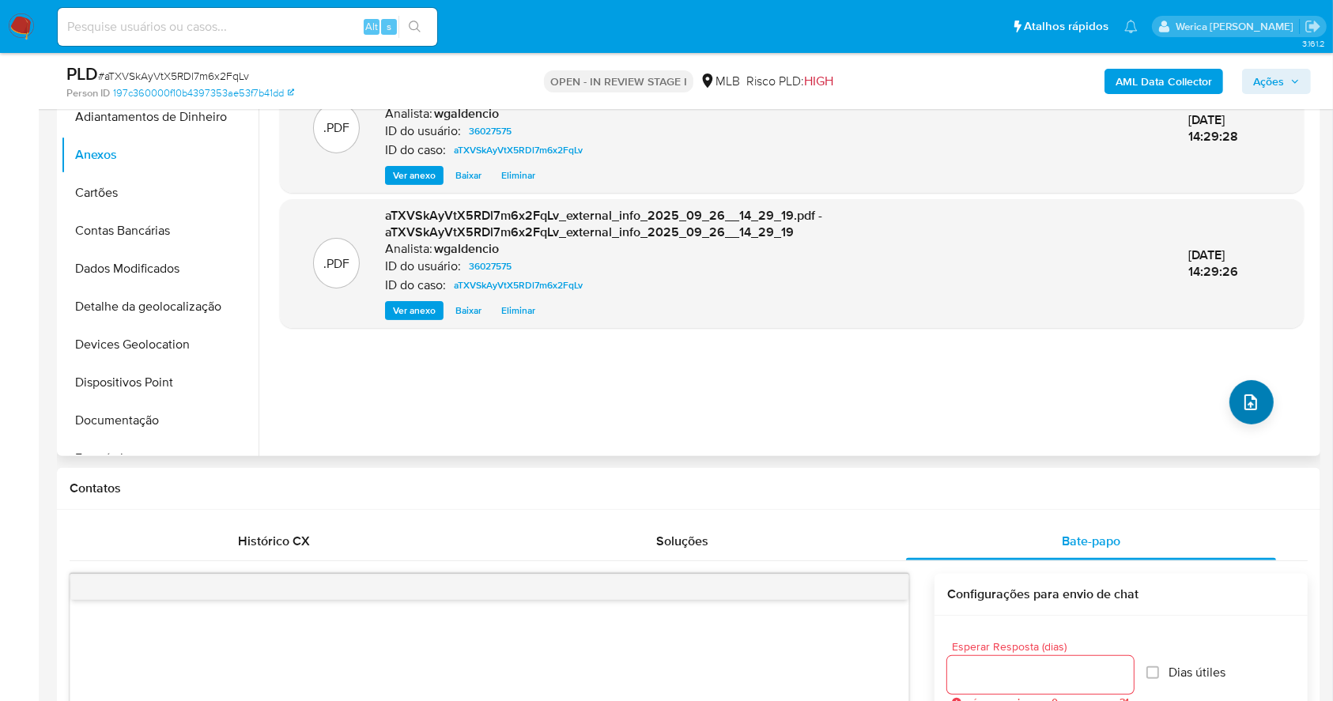
drag, startPoint x: 1233, startPoint y: 383, endPoint x: 1232, endPoint y: 399, distance: 16.6
click at [1232, 399] on div ".PDF aTXVSkAyVtX5RDl7m6x2FqLv_internal_info_2025_09_26__14_29_26.pdf - aTXVSkAy…" at bounding box center [792, 254] width 1024 height 380
click at [1232, 400] on button "upload-file" at bounding box center [1252, 402] width 44 height 44
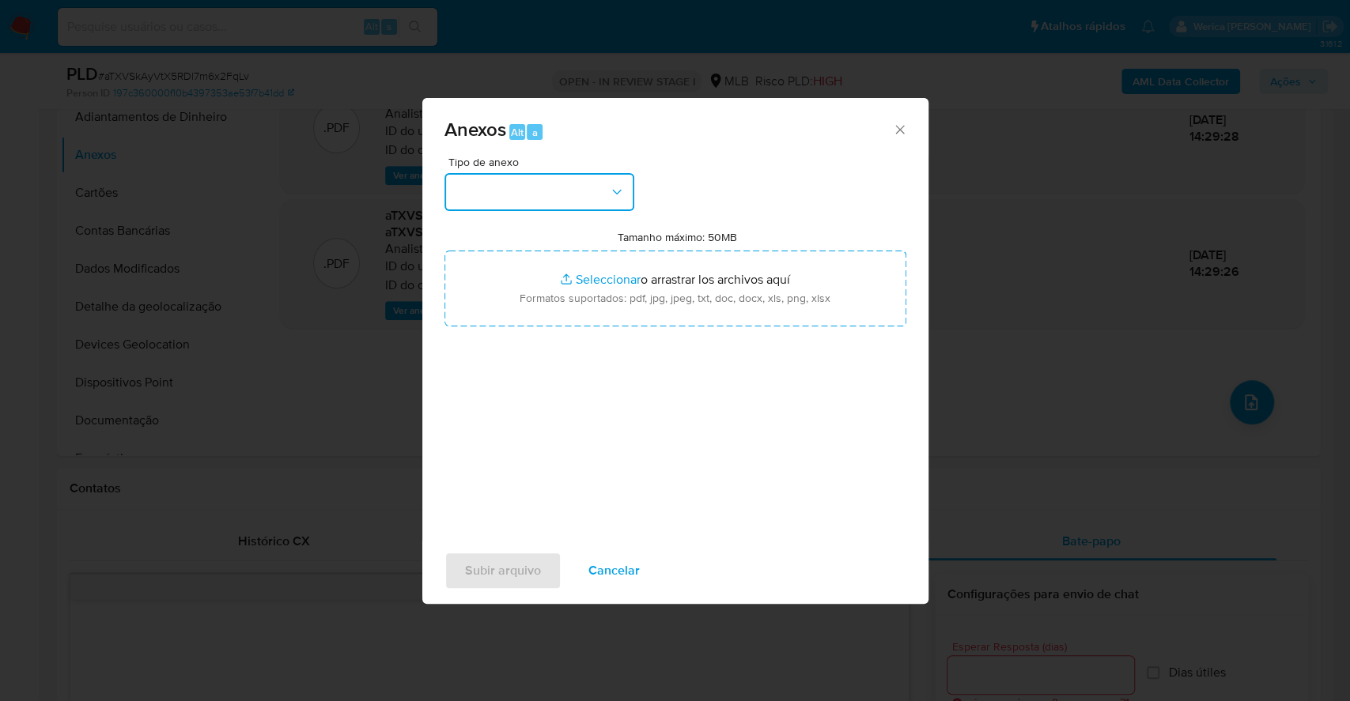
click at [616, 179] on button "button" at bounding box center [539, 192] width 190 height 38
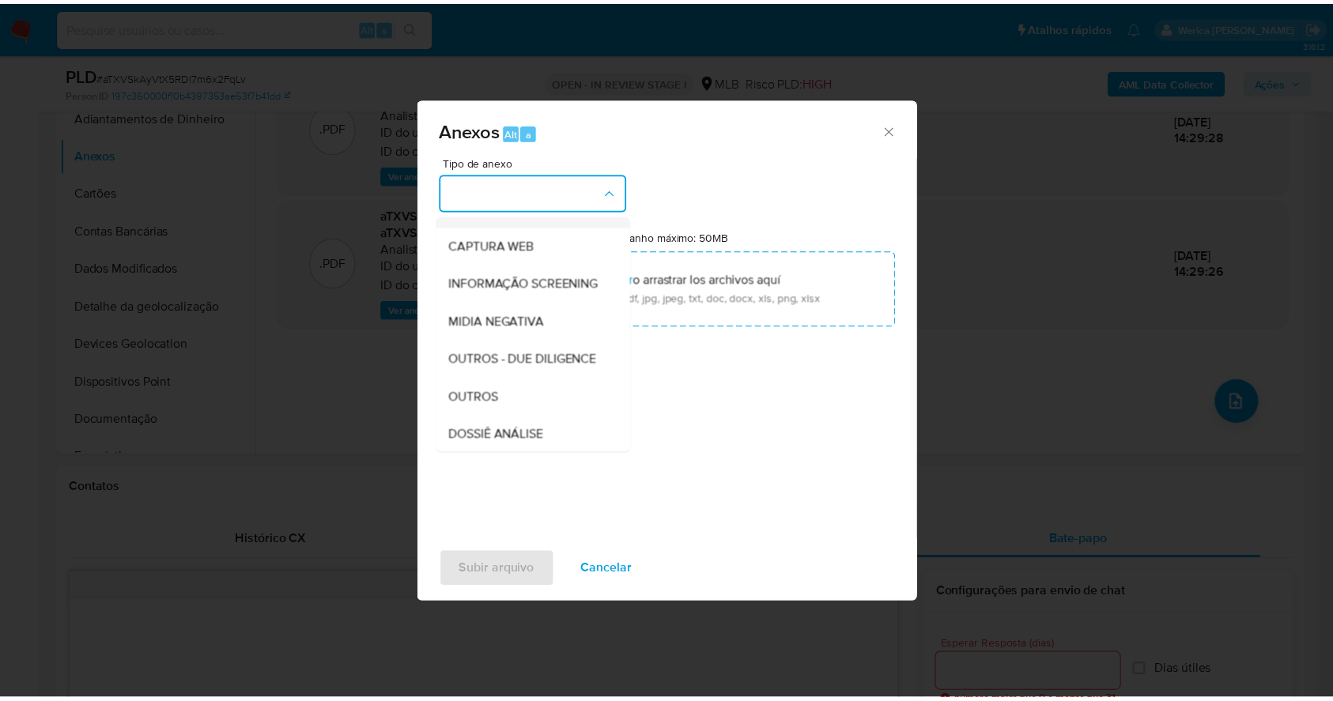
scroll to position [243, 0]
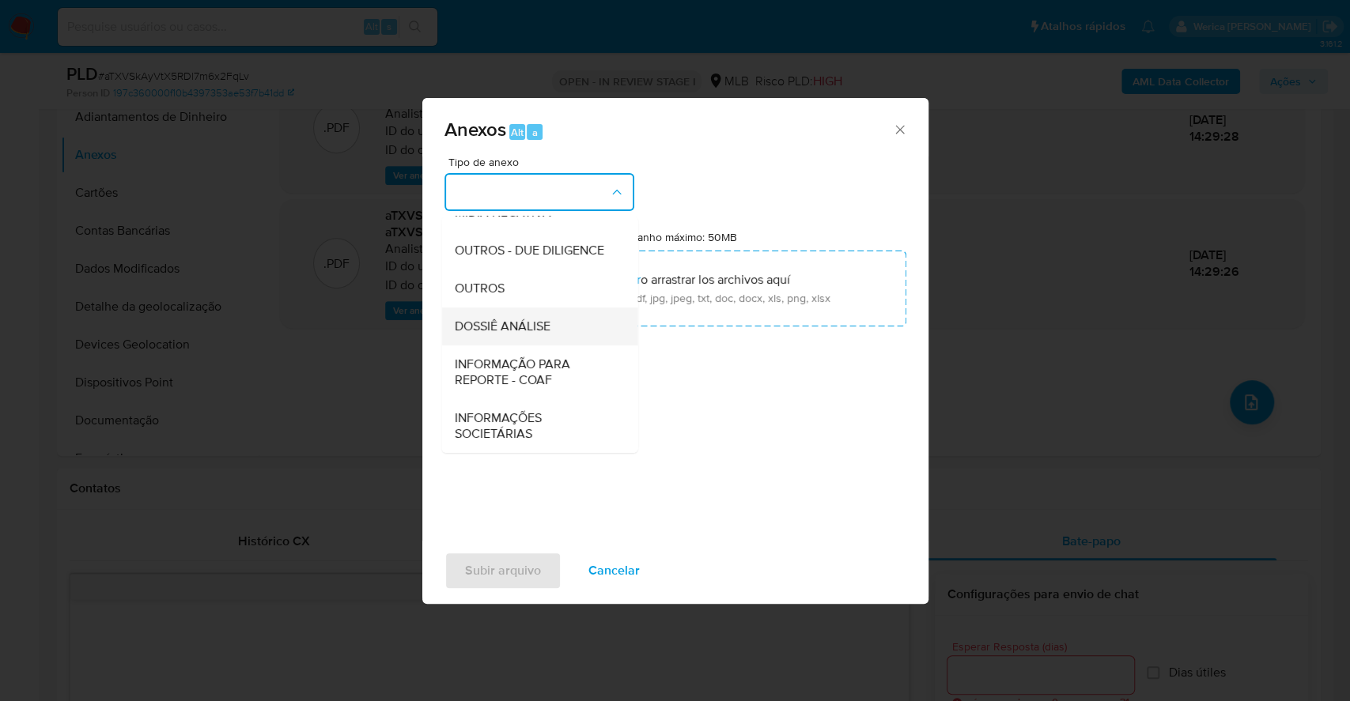
click at [565, 324] on div "DOSSIÊ ANÁLISE" at bounding box center [534, 327] width 161 height 38
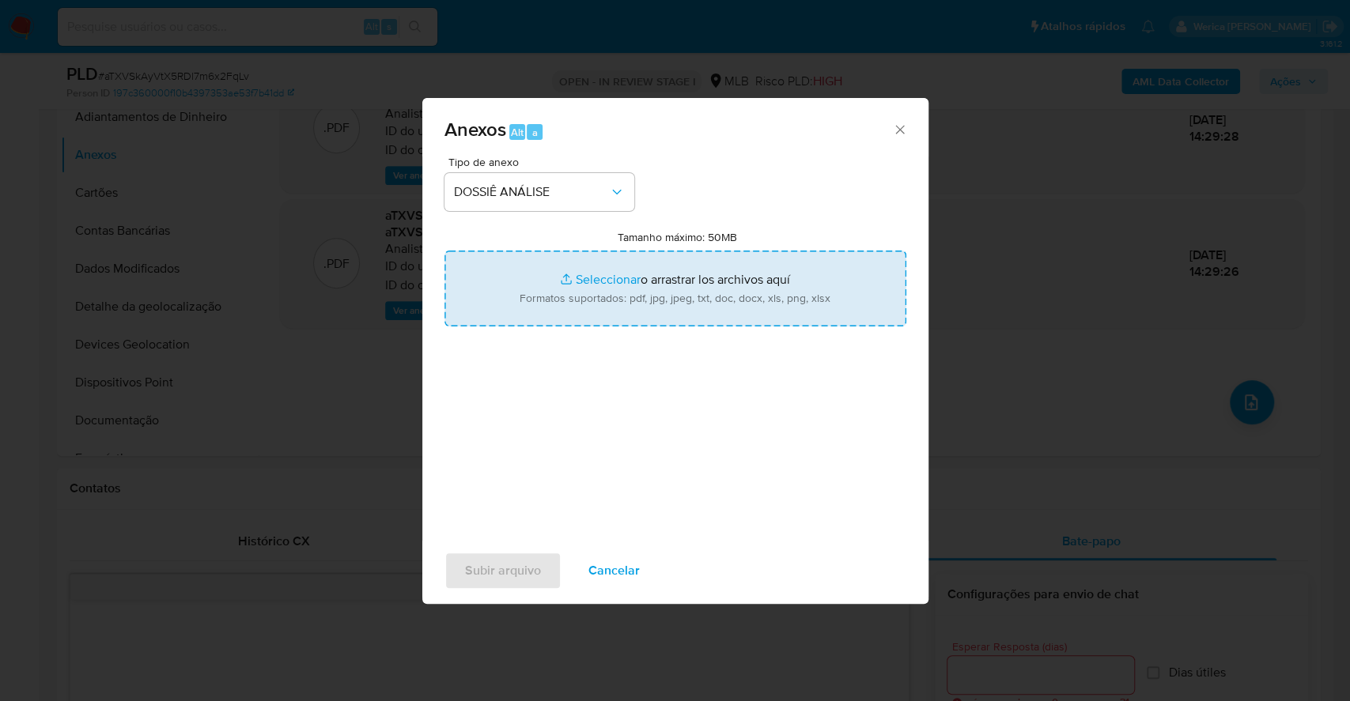
click at [656, 304] on input "Tamanho máximo: 50MB Seleccionar archivos" at bounding box center [675, 289] width 462 height 76
type input "C:\fakepath\SAR - XXXX - CPF 31166755894 - DANILO MATEUS PARAO.pdf"
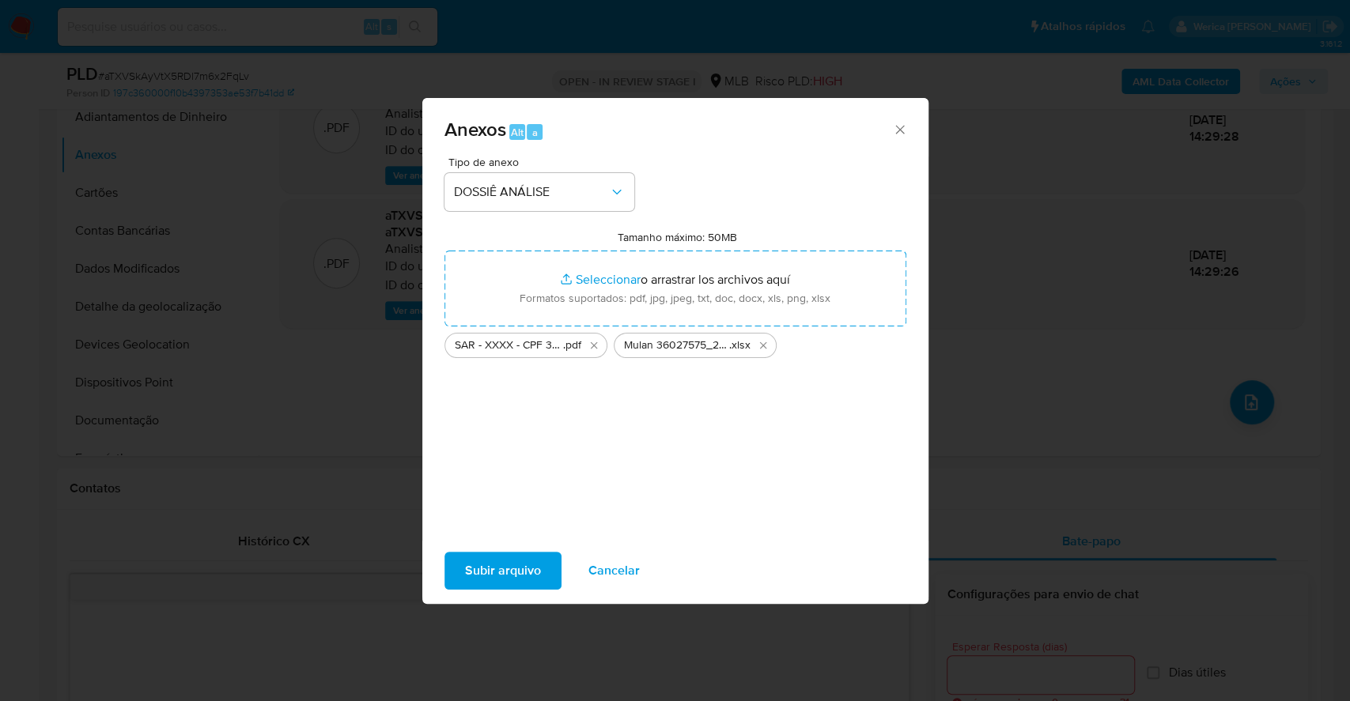
click at [502, 539] on div "Tipo de anexo DOSSIÊ ANÁLISE Tamanho máximo: 50MB Seleccionar archivos Seleccio…" at bounding box center [675, 349] width 506 height 384
click at [497, 560] on span "Subir arquivo" at bounding box center [503, 571] width 76 height 35
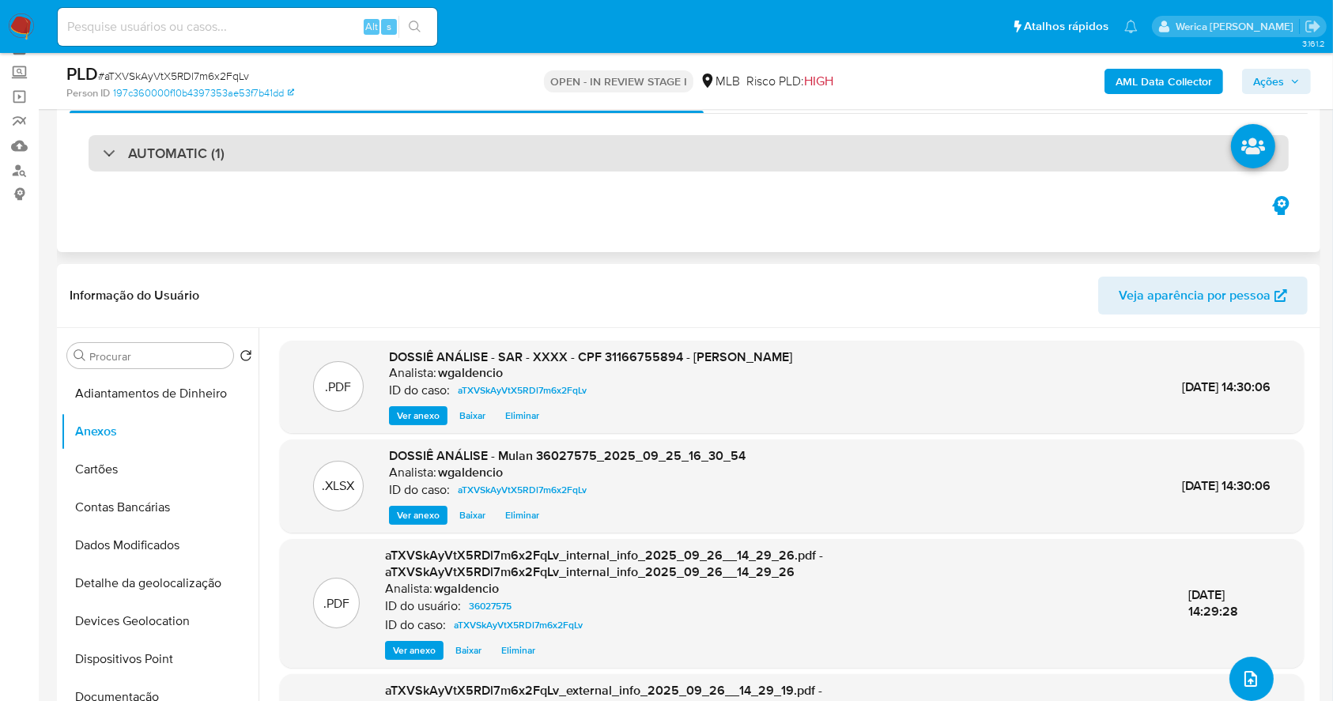
scroll to position [0, 0]
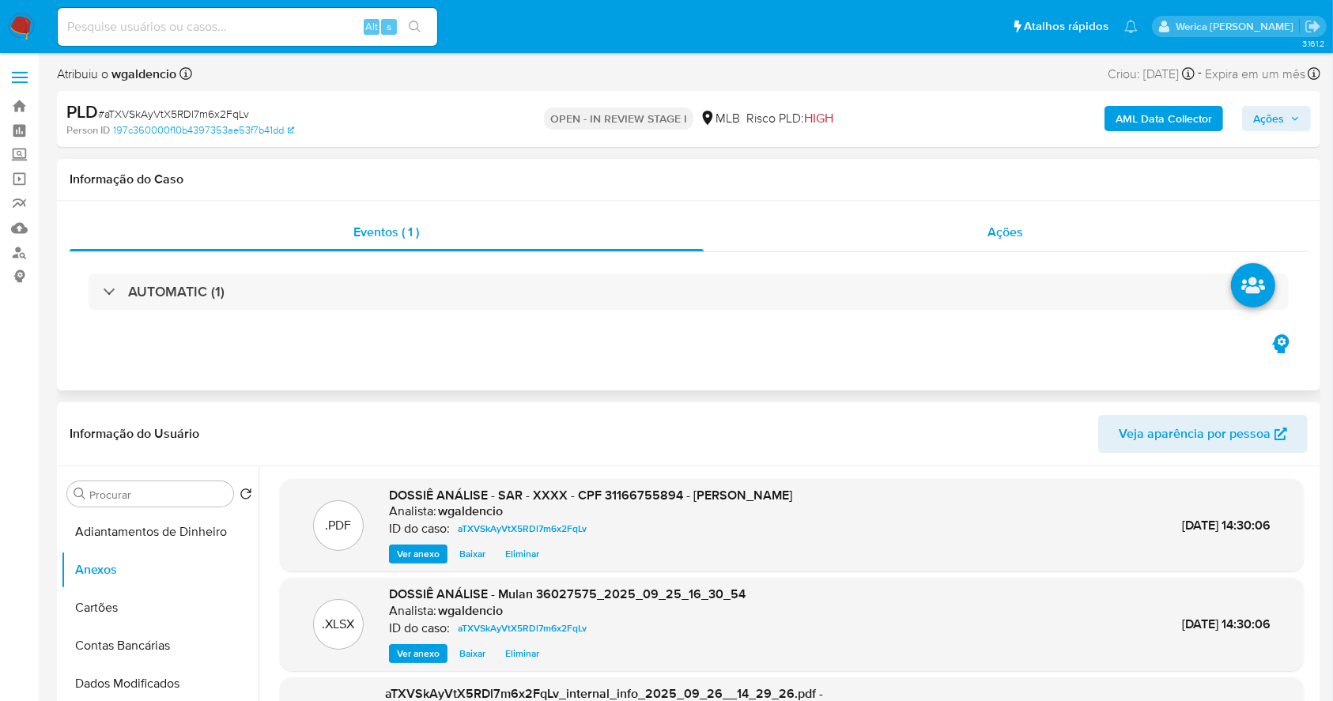
click at [961, 250] on div "Ações" at bounding box center [1006, 233] width 604 height 38
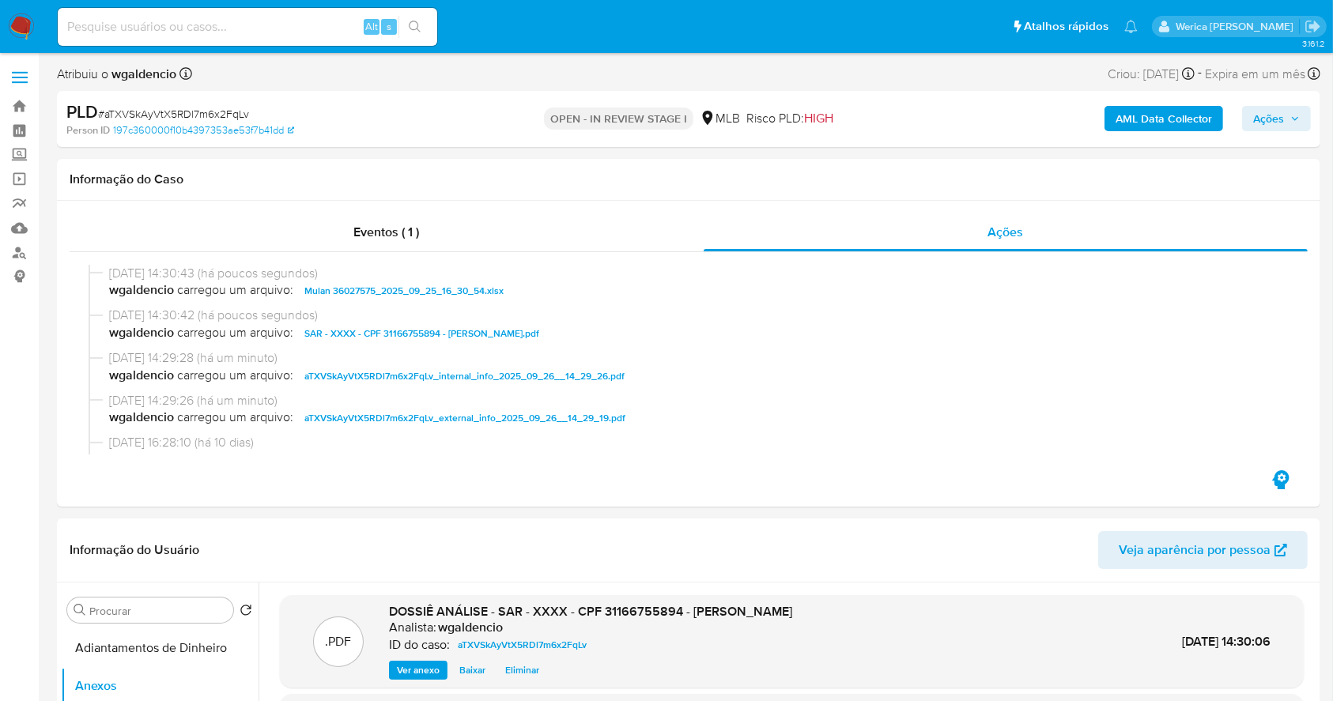
click at [1275, 117] on span "Ações" at bounding box center [1268, 118] width 31 height 25
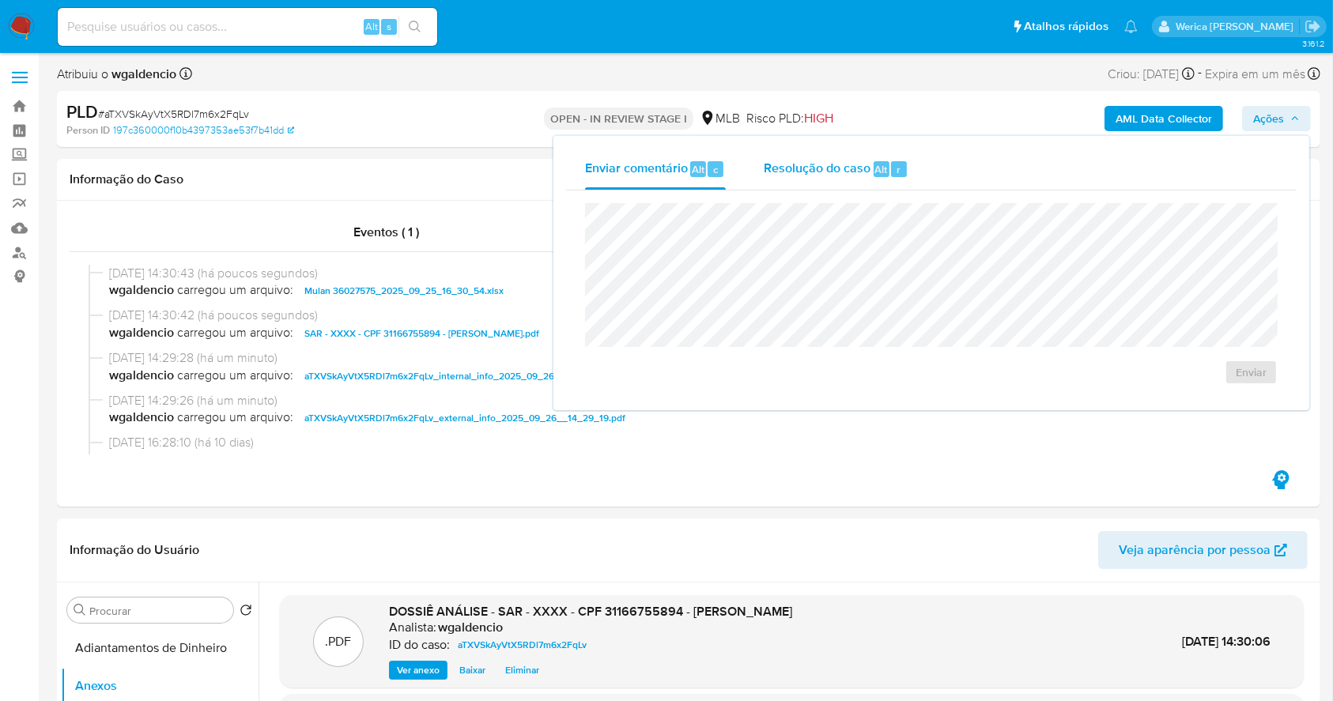
click at [867, 185] on div "Resolução do caso Alt r" at bounding box center [836, 169] width 145 height 41
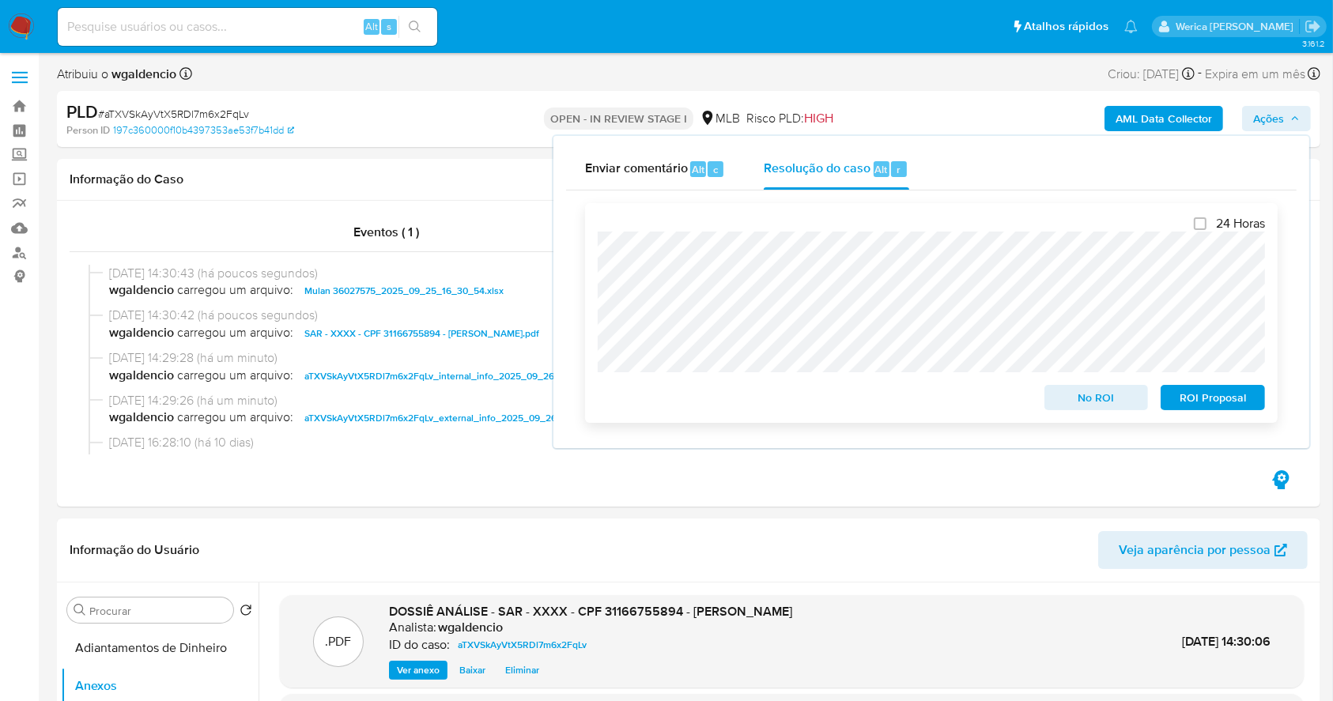
click at [1213, 404] on span "ROI Proposal" at bounding box center [1213, 398] width 82 height 22
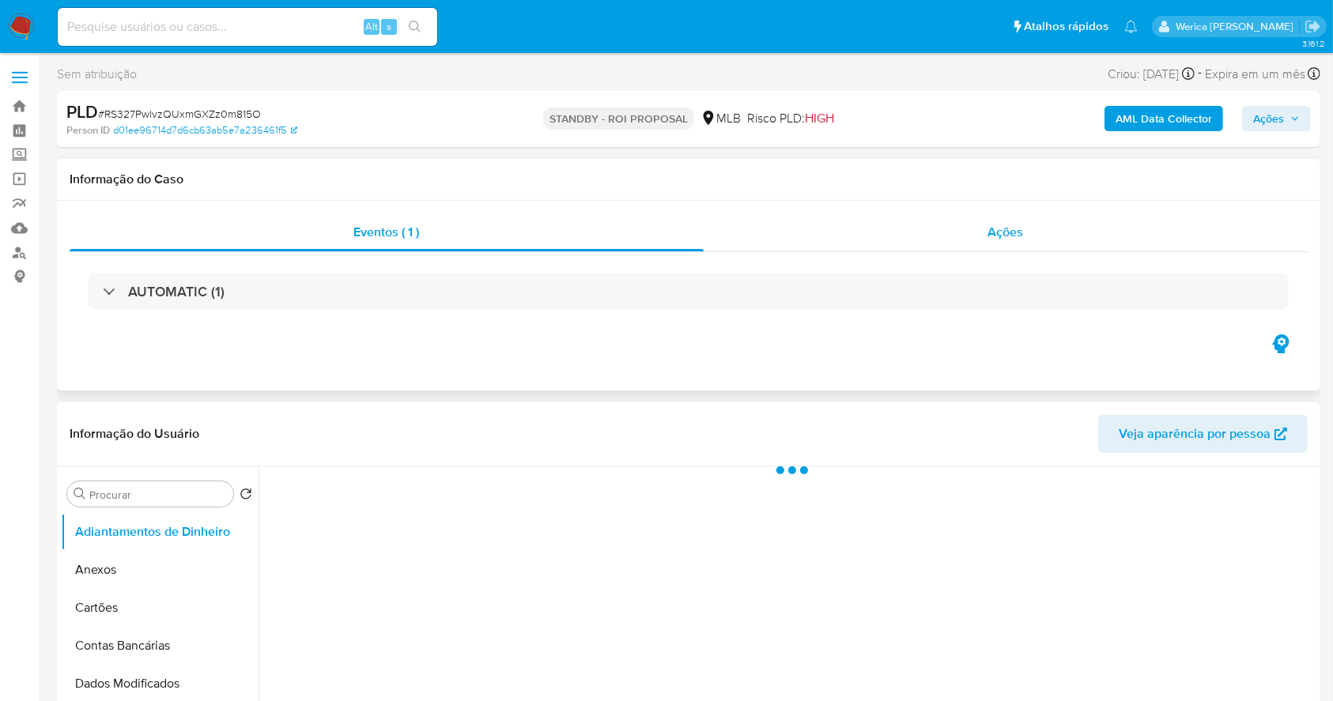
click at [1006, 226] on span "Ações" at bounding box center [1006, 232] width 36 height 18
select select "10"
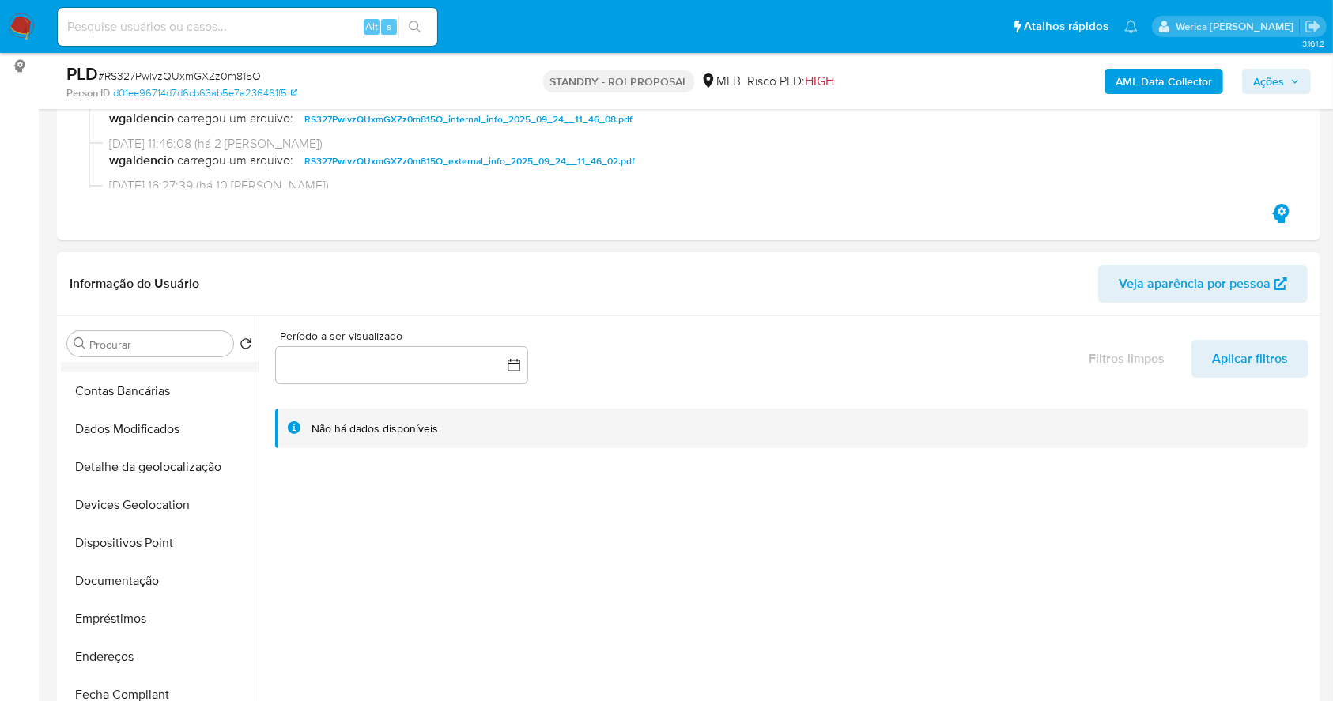
scroll to position [210, 0]
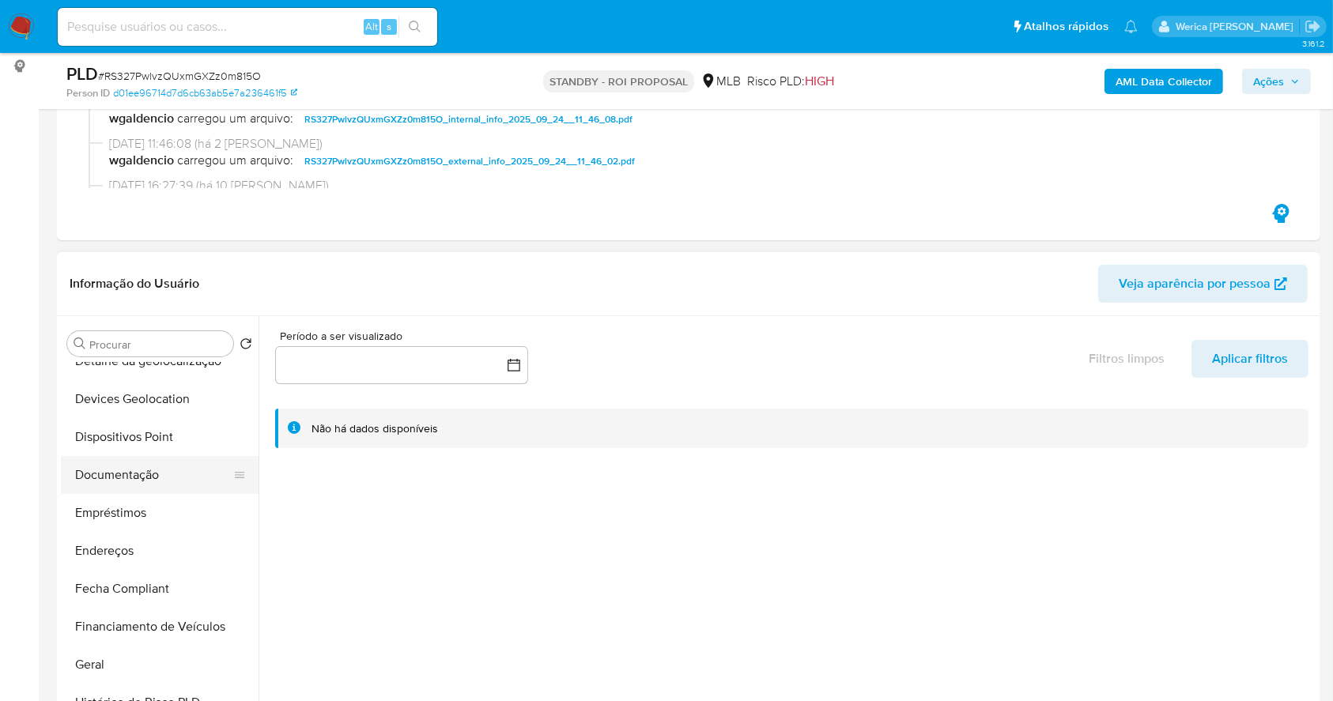
click at [152, 488] on button "Documentação" at bounding box center [153, 475] width 185 height 38
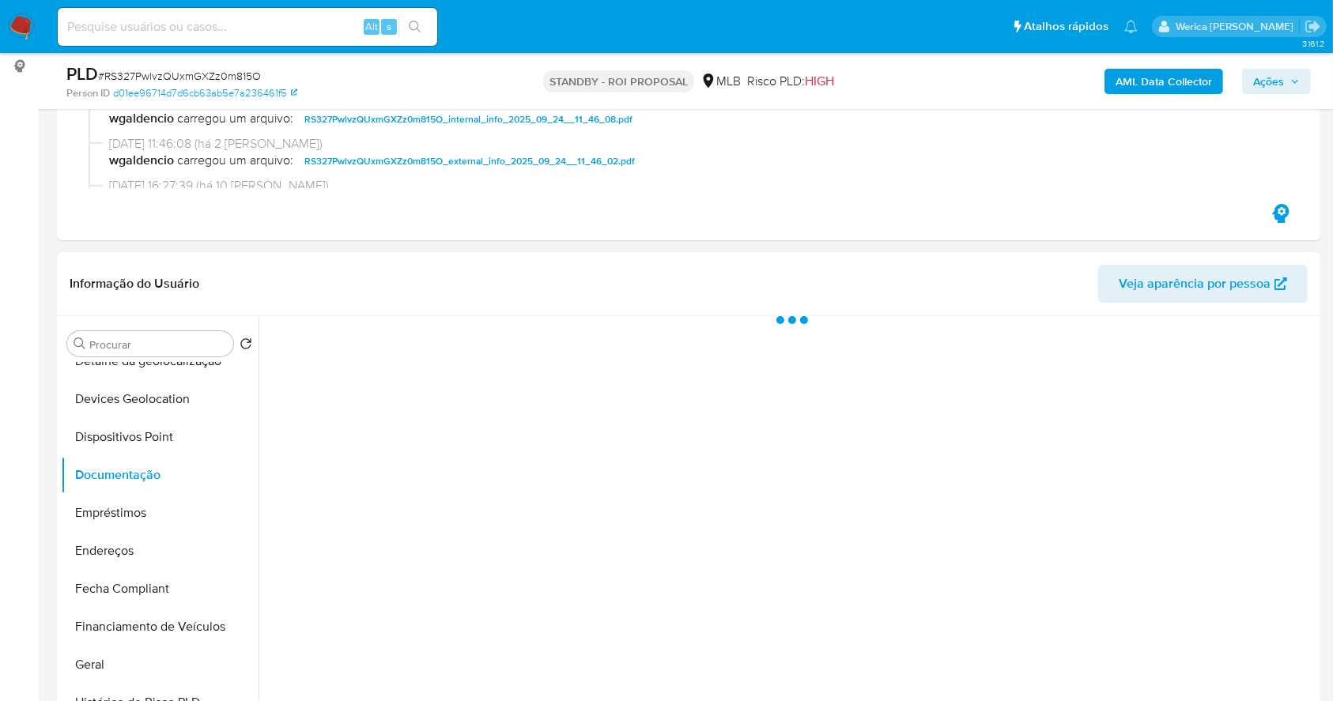
click at [380, 402] on div at bounding box center [788, 518] width 1058 height 405
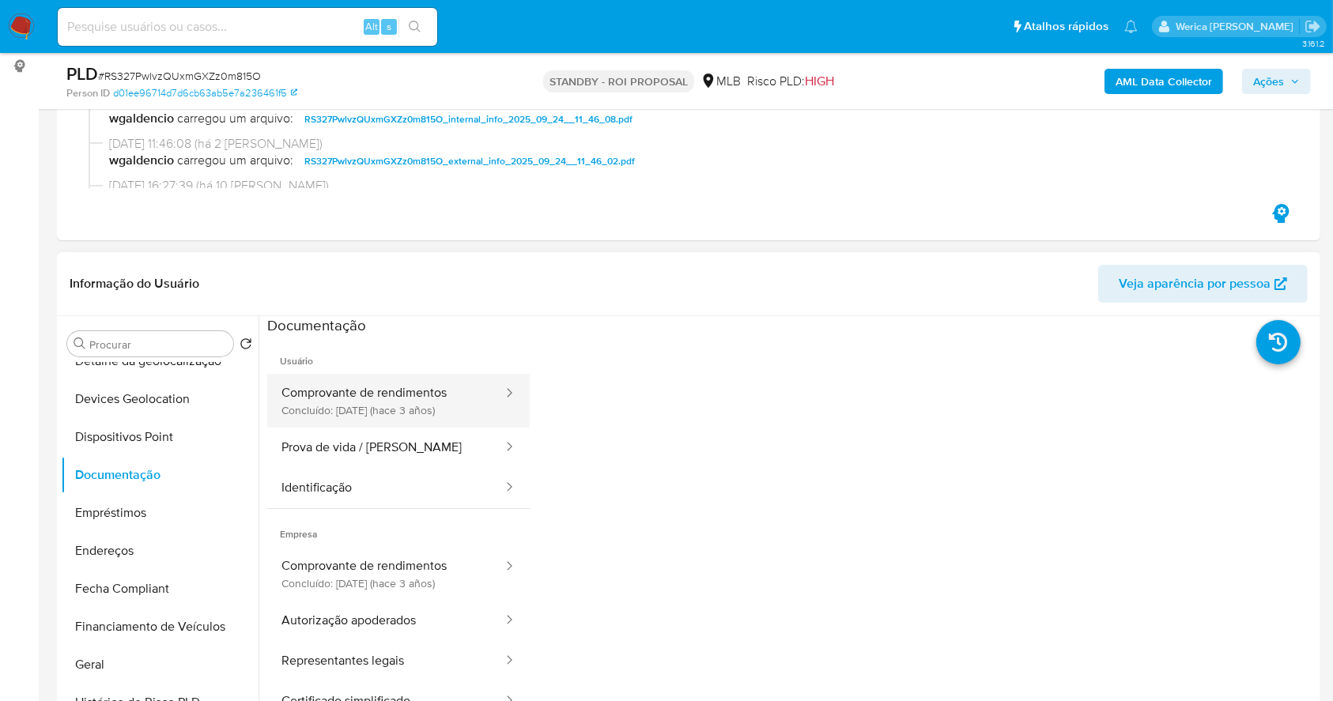
click at [386, 388] on button "Comprovante de rendimentos Concluído: [DATE] (hace 3 años)" at bounding box center [385, 401] width 237 height 54
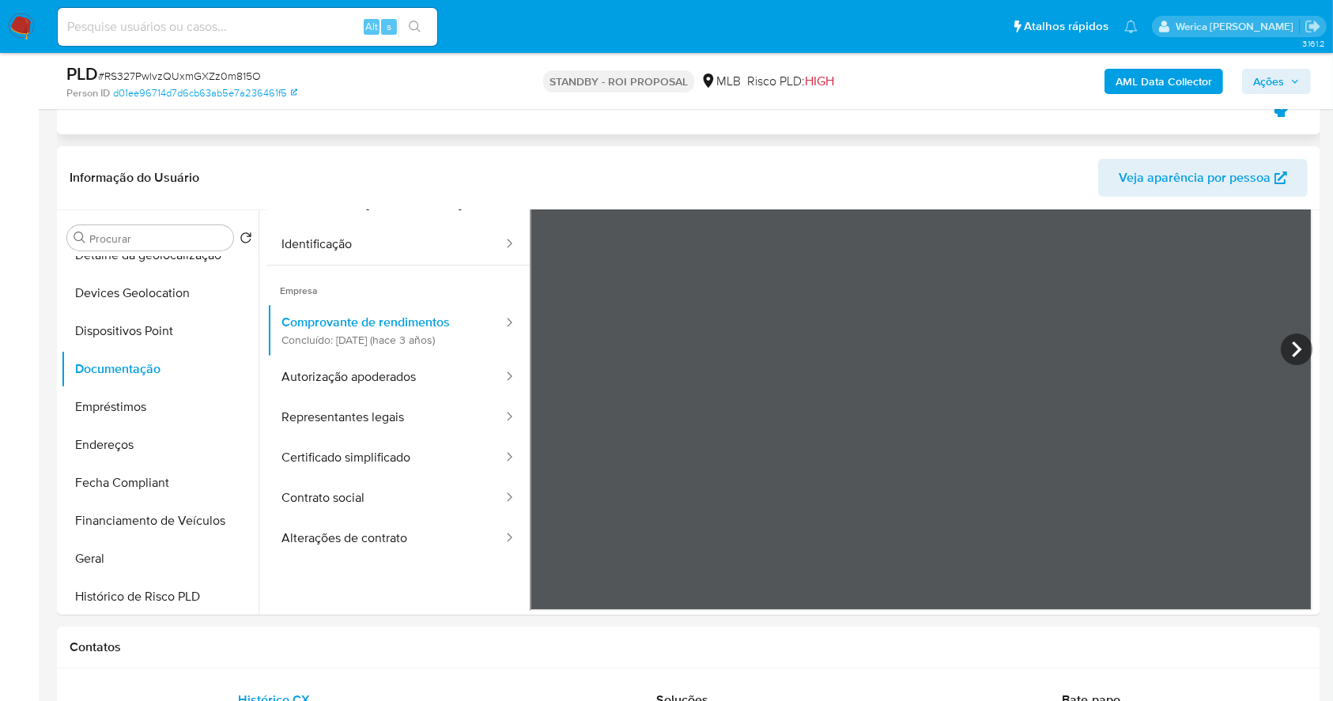
scroll to position [0, 0]
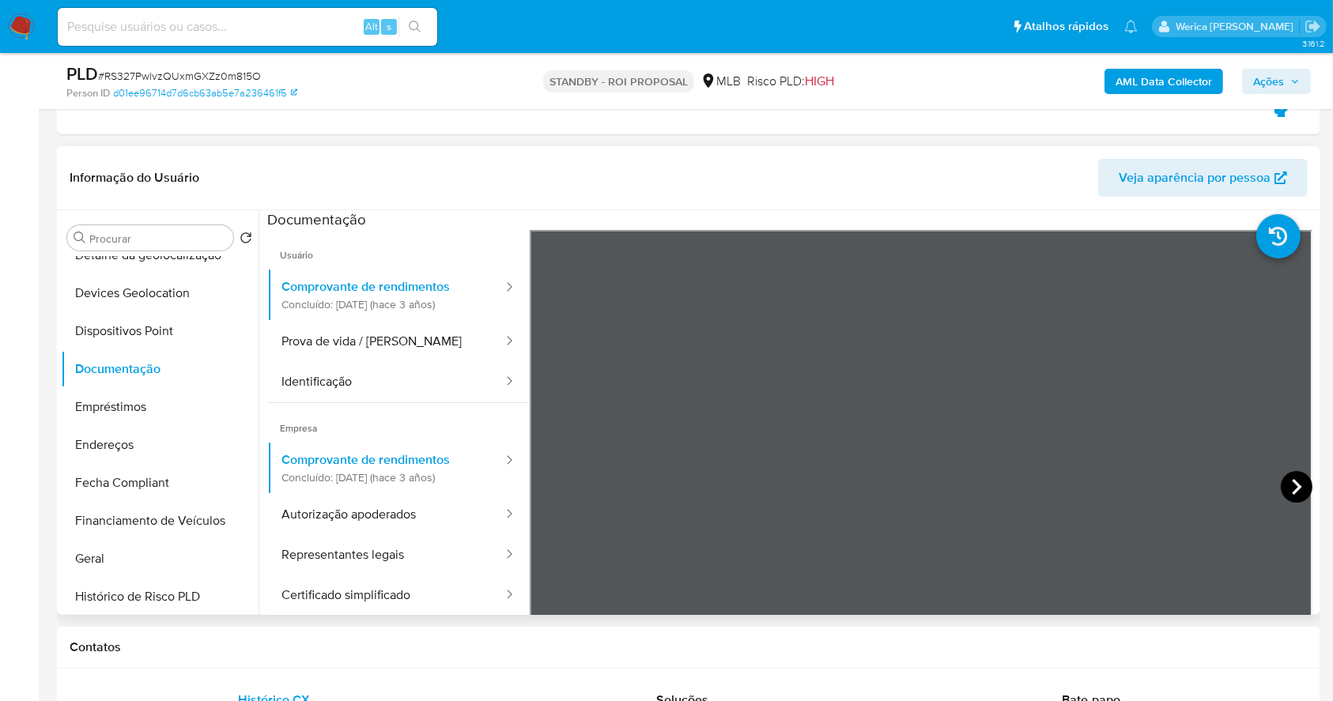
click at [1283, 489] on icon at bounding box center [1297, 487] width 32 height 32
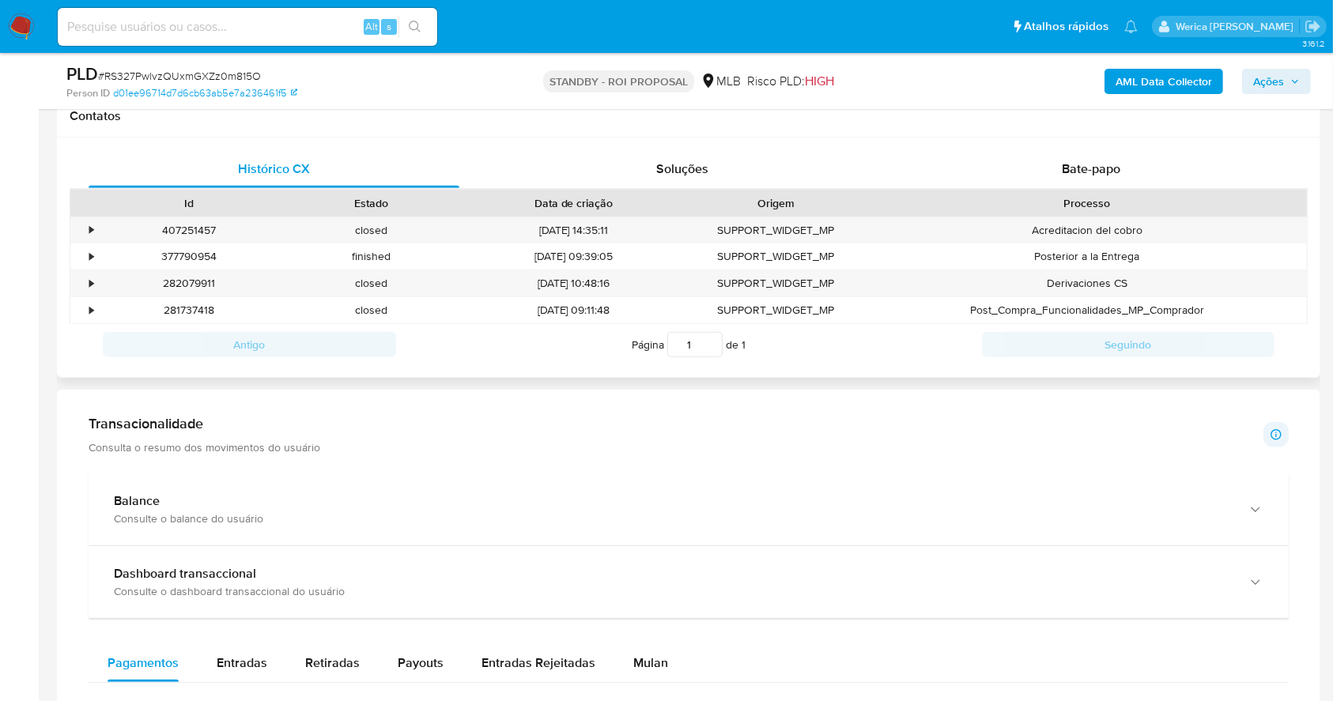
scroll to position [738, 0]
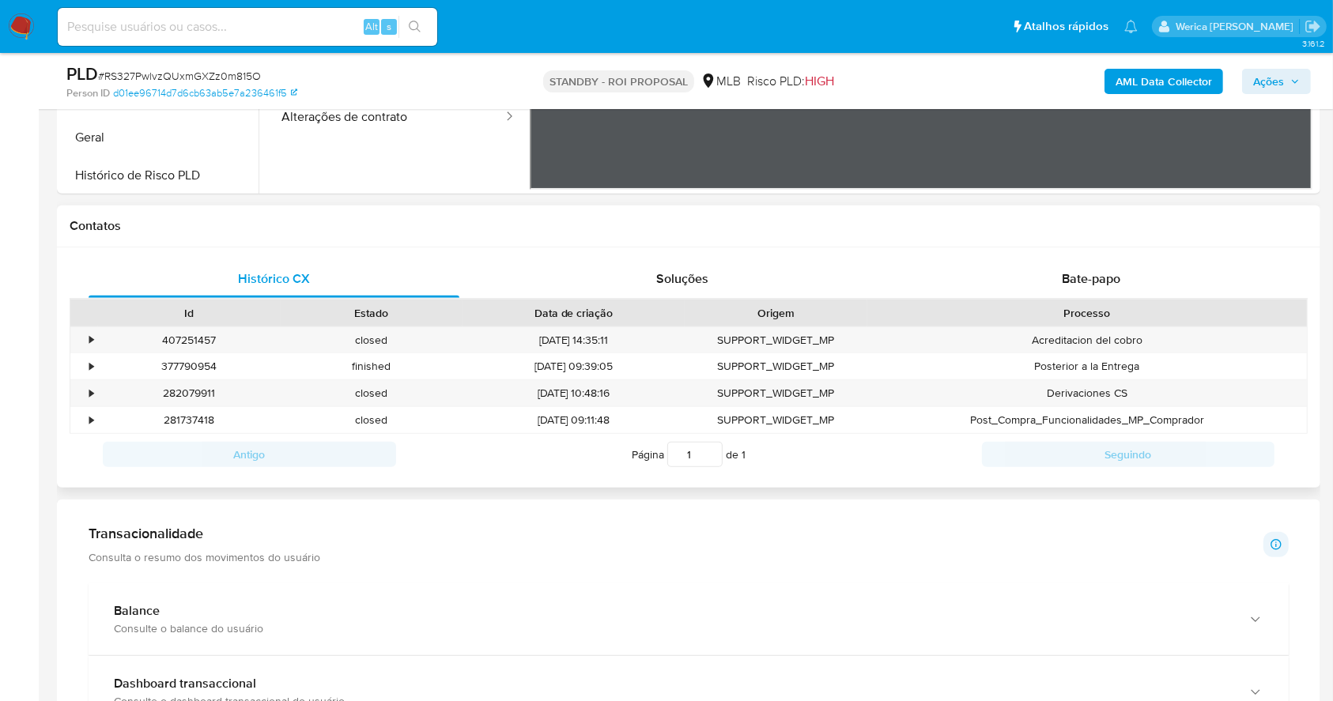
click at [1086, 255] on div "Histórico CX Soluções Bate-papo Id Estado Data de criação Origem Processo • 407…" at bounding box center [689, 368] width 1264 height 241
click at [1086, 269] on div "Bate-papo" at bounding box center [1091, 279] width 371 height 38
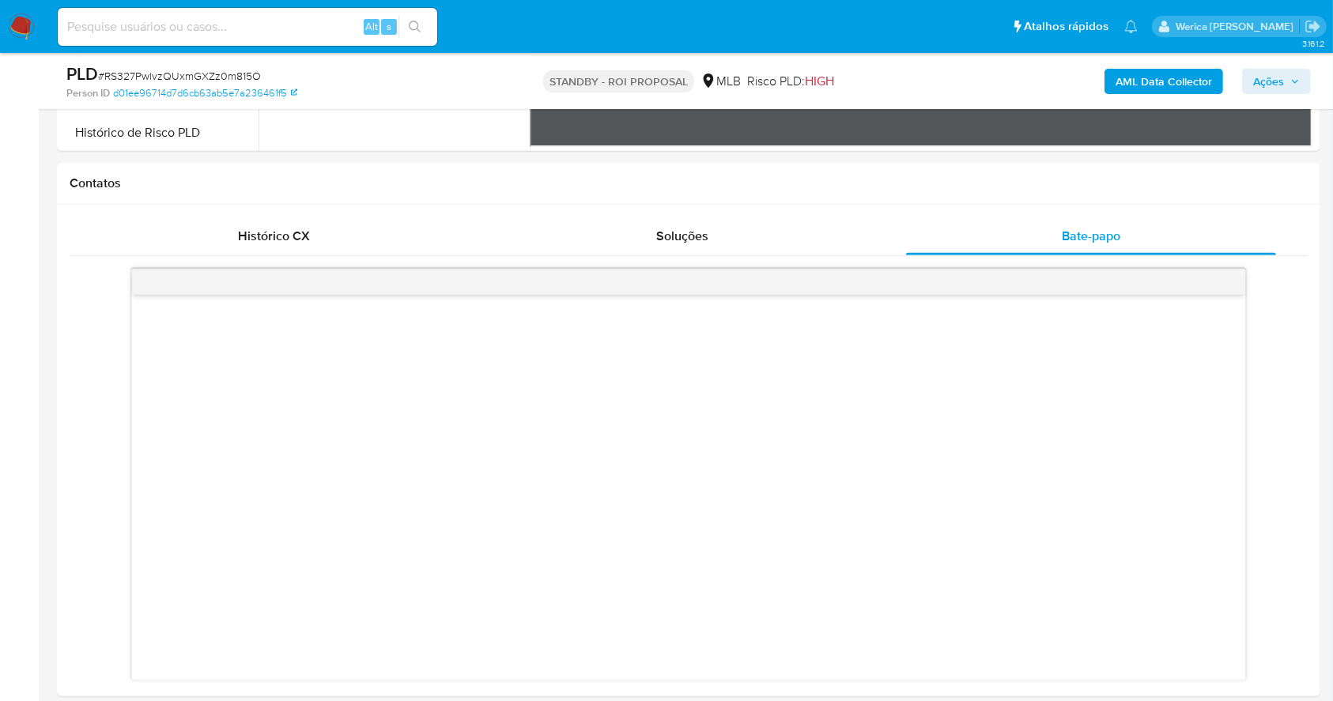
scroll to position [949, 0]
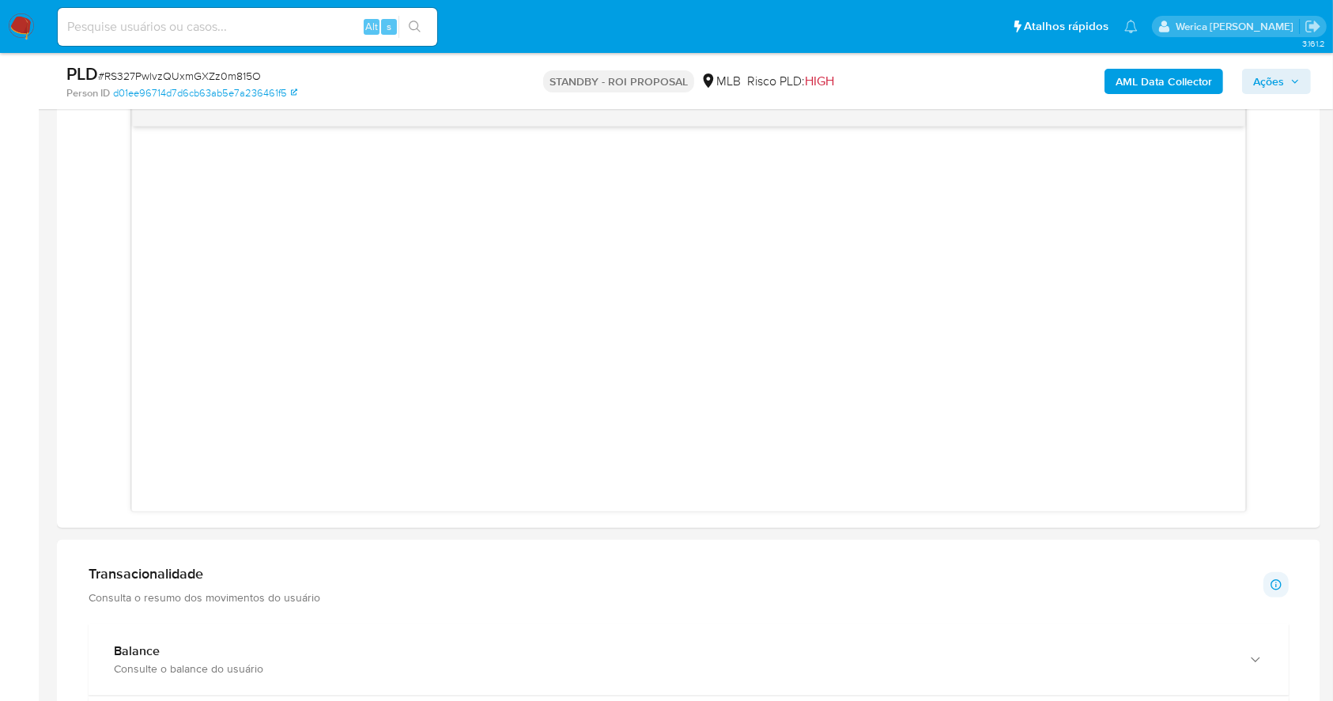
click at [1078, 585] on div "Transacionalidade Consulta o resumo dos movimentos do usuário Informações trans…" at bounding box center [689, 585] width 1200 height 40
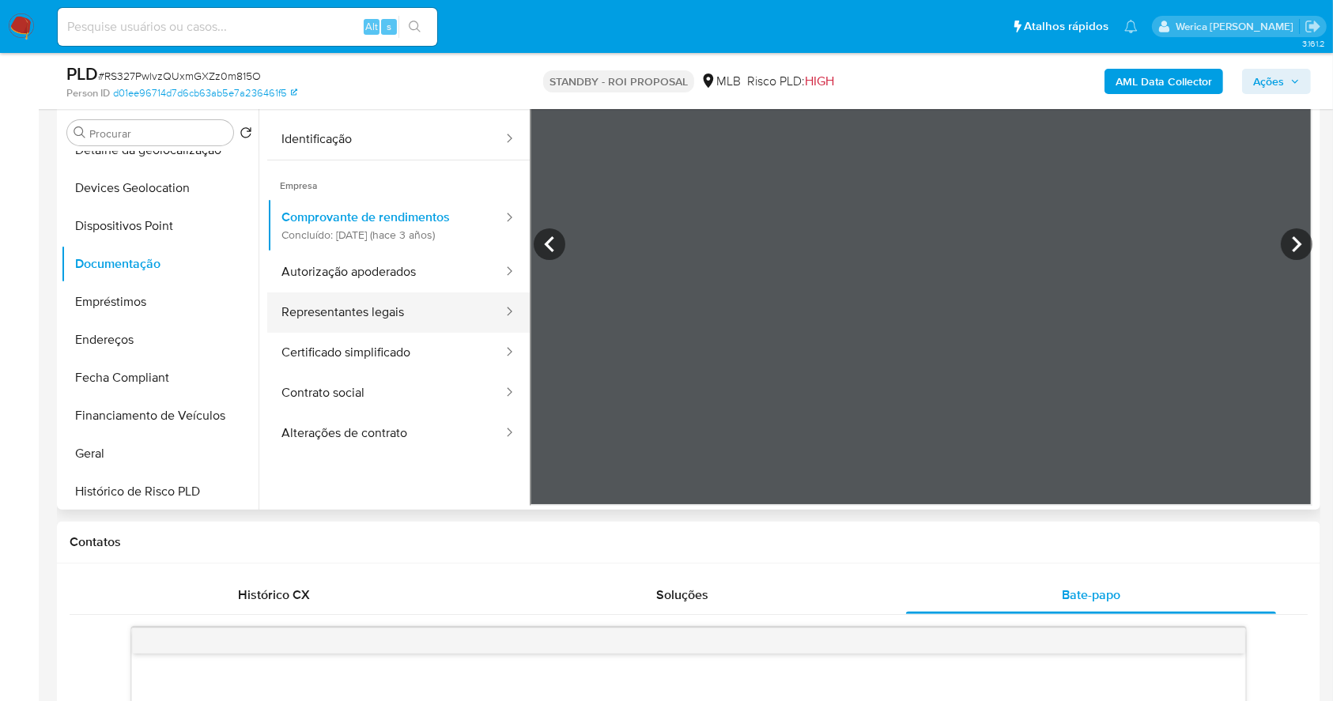
scroll to position [0, 0]
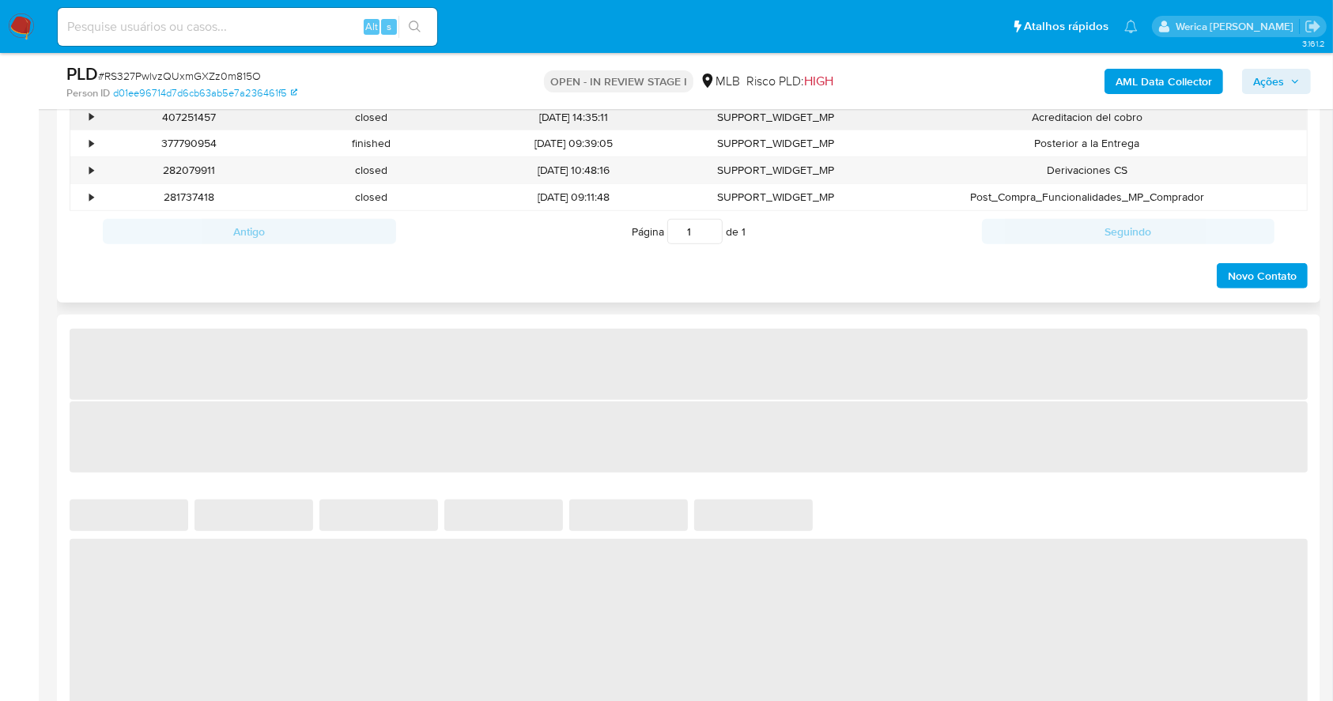
scroll to position [633, 0]
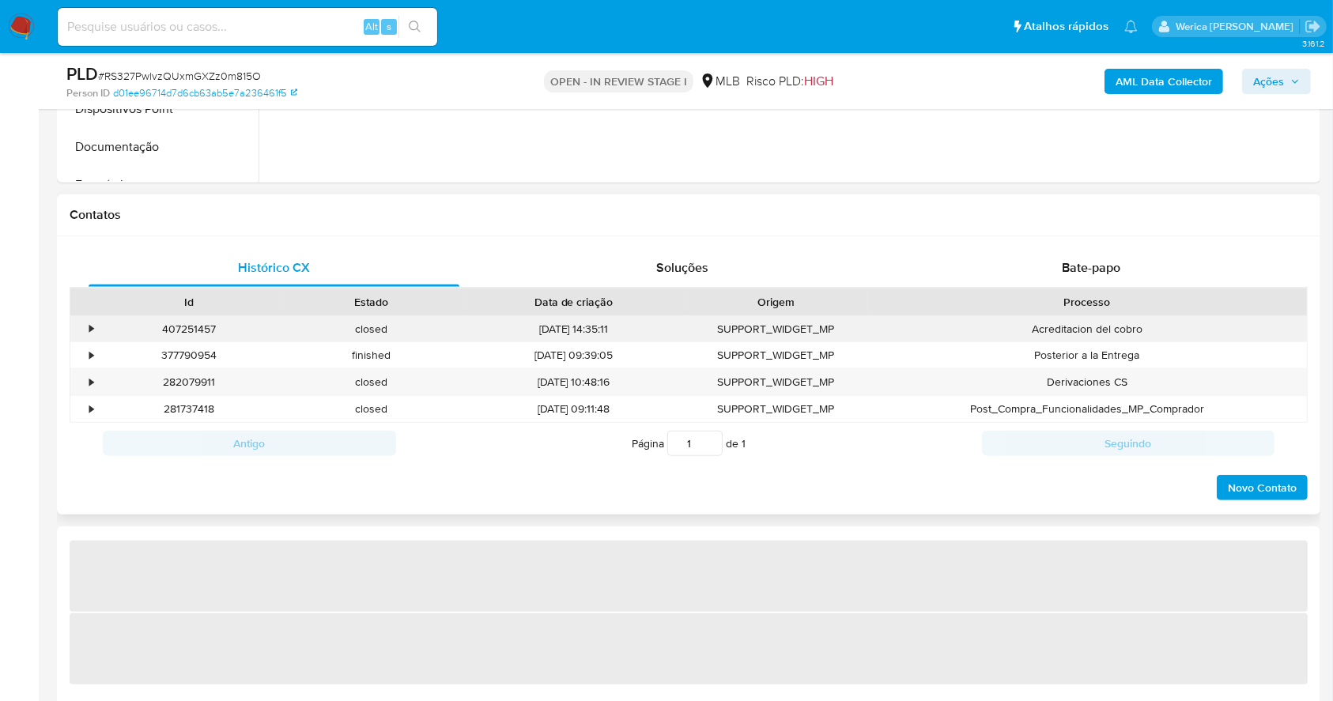
select select "10"
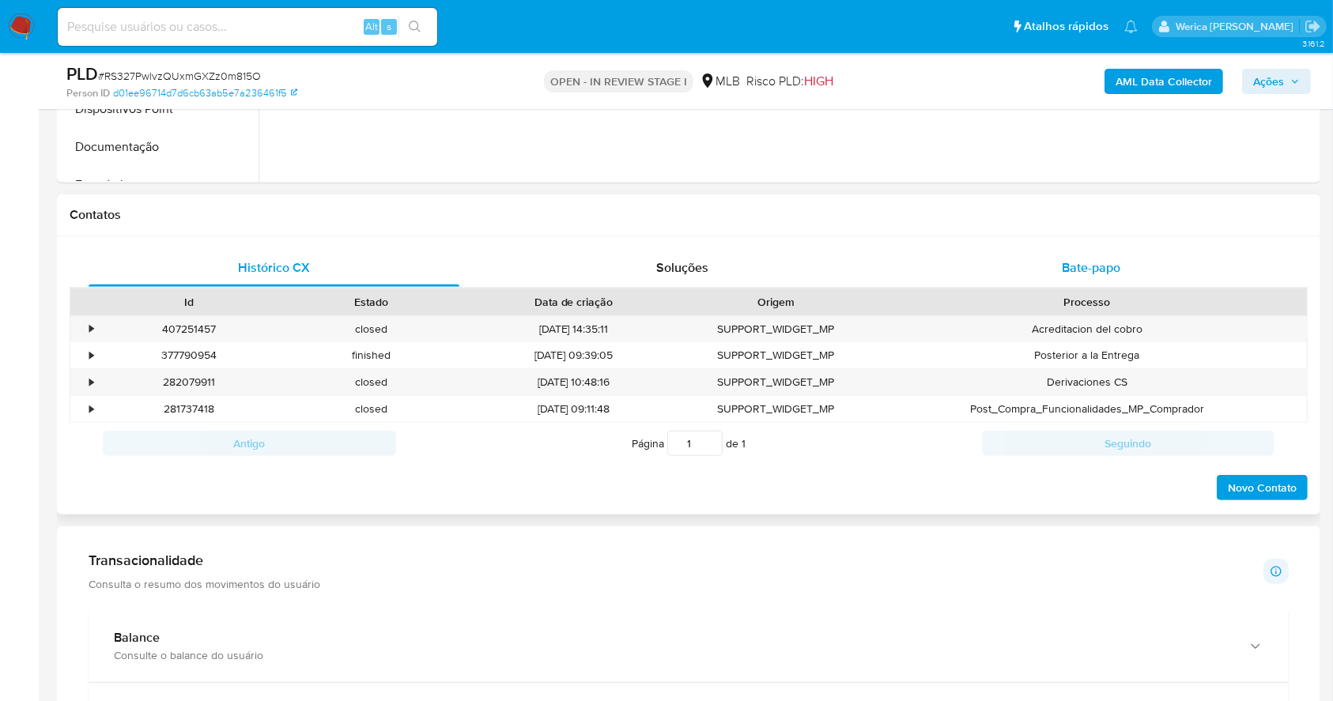
click at [1097, 257] on div "Bate-papo" at bounding box center [1091, 268] width 371 height 38
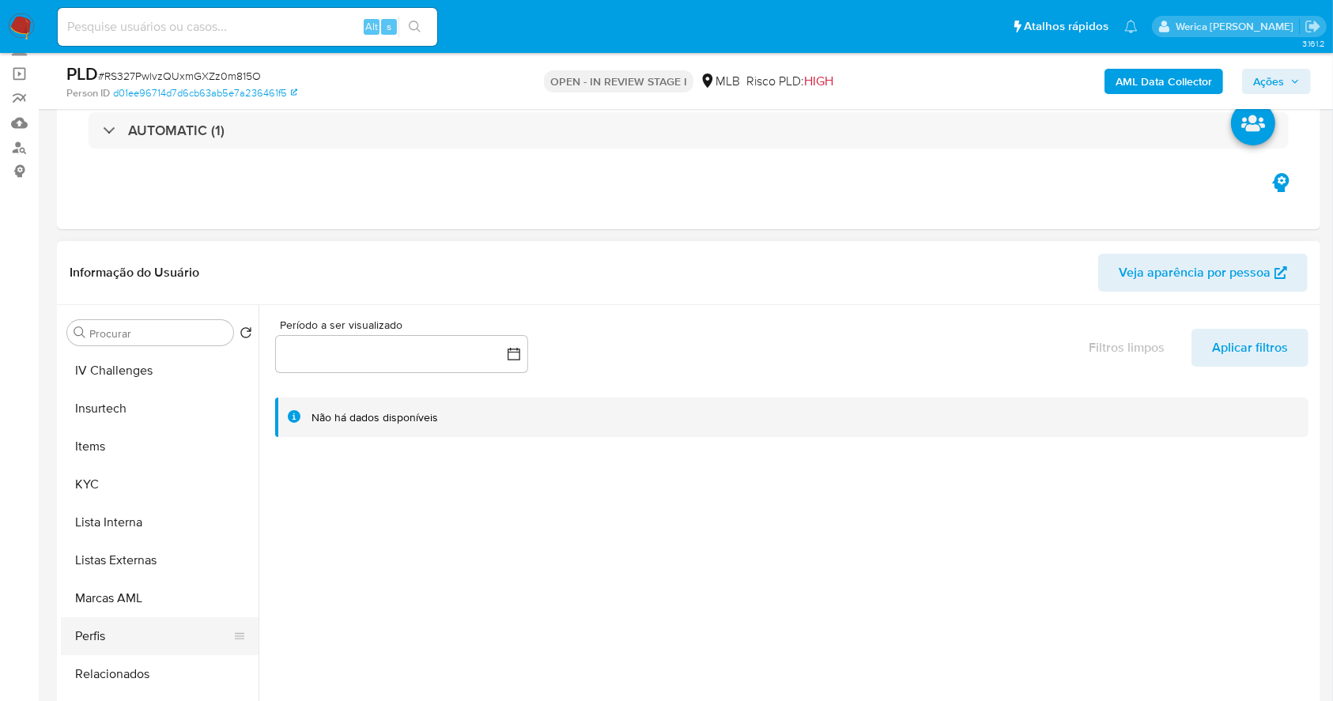
scroll to position [738, 0]
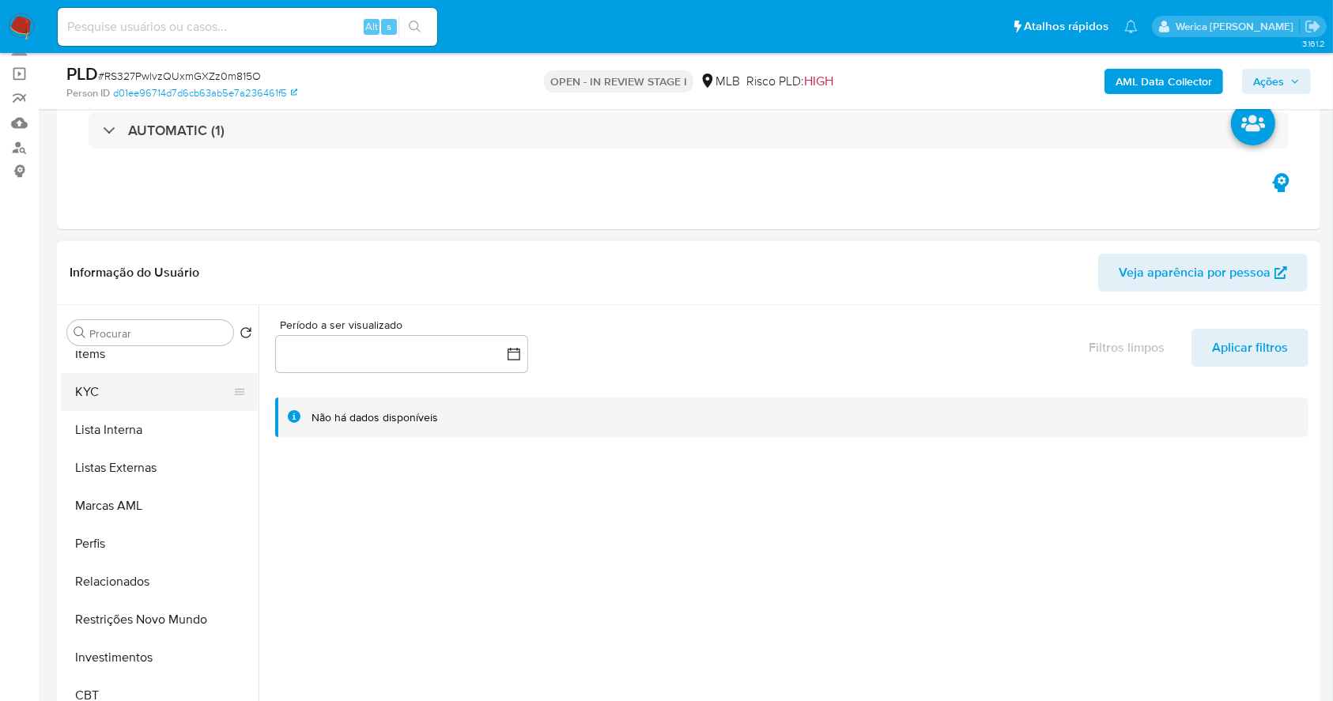
click at [102, 398] on button "KYC" at bounding box center [153, 392] width 185 height 38
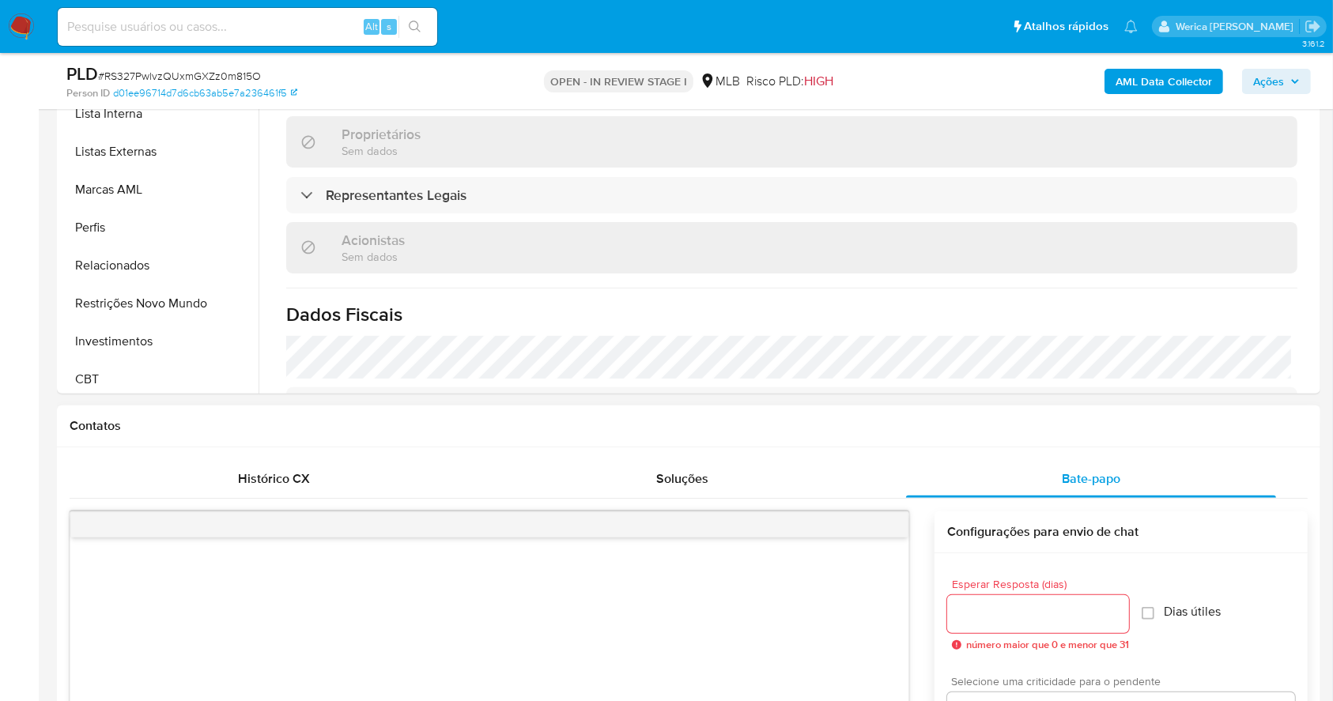
scroll to position [843, 0]
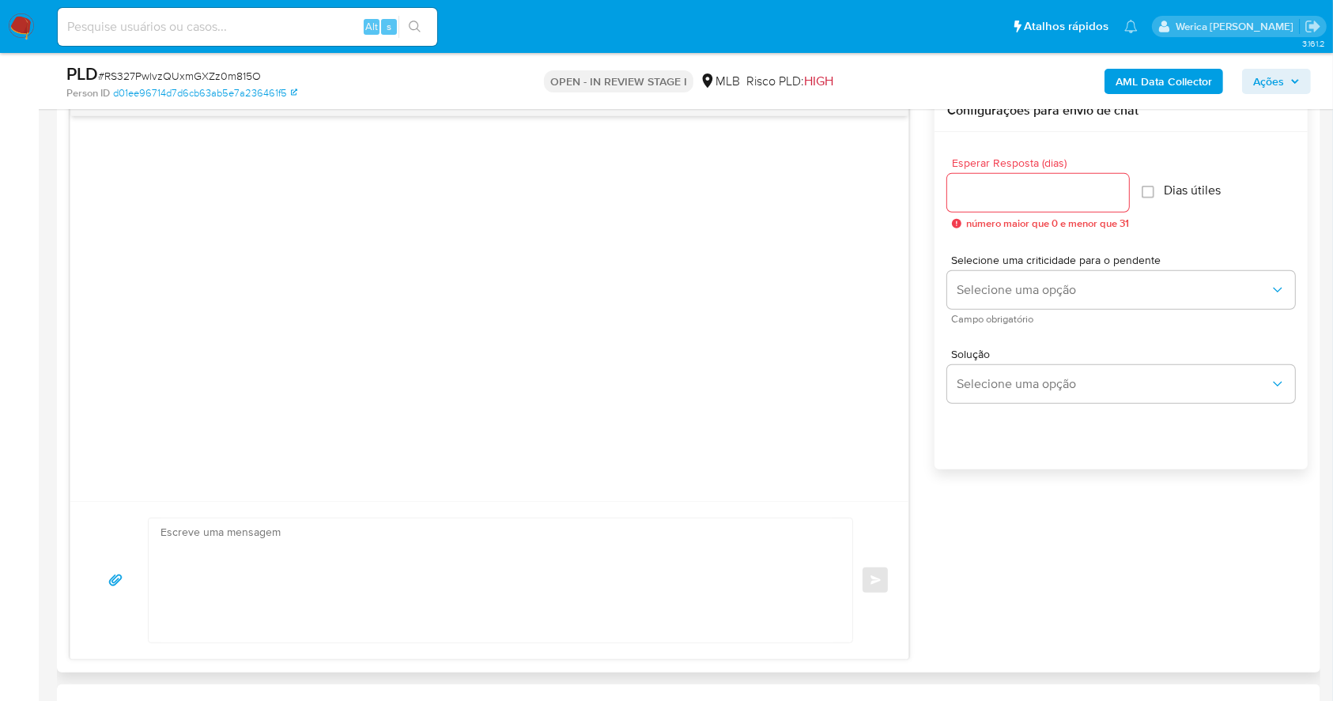
click at [1037, 191] on input "Esperar Resposta (dias)" at bounding box center [1038, 193] width 182 height 21
type input "3"
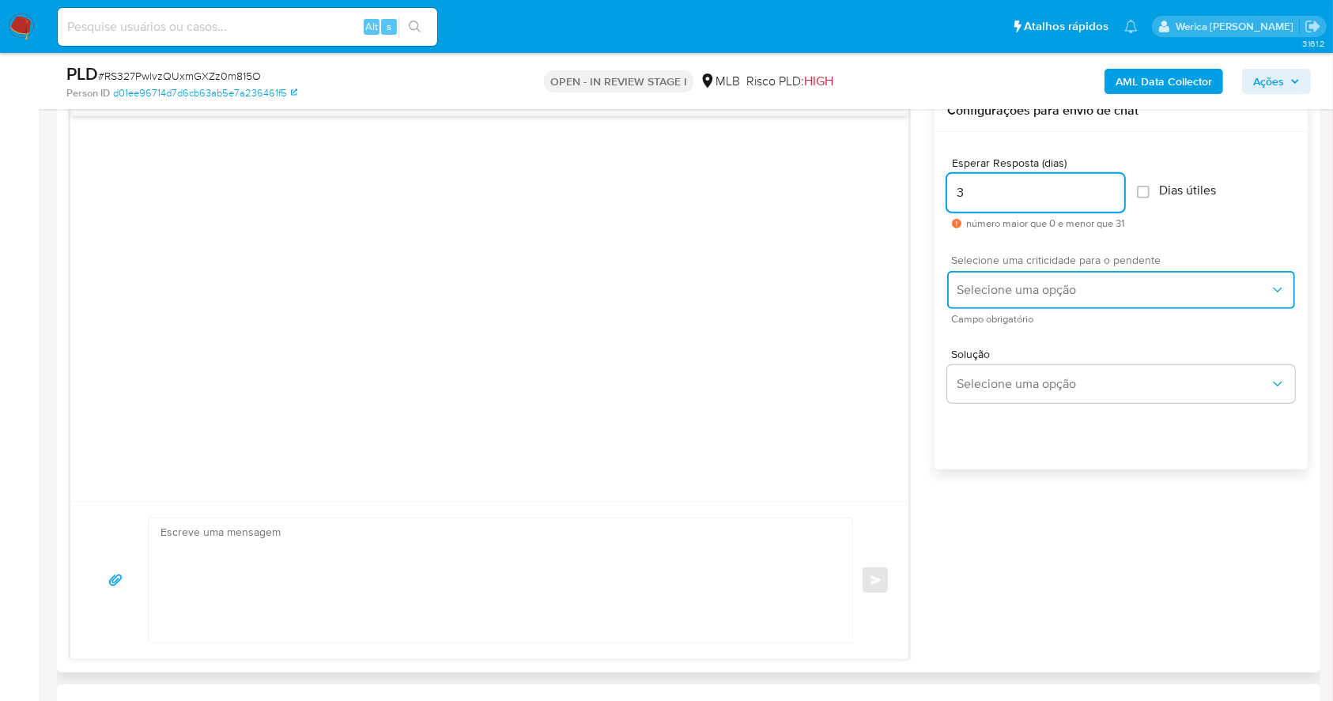
click at [991, 294] on span "Selecione uma opção" at bounding box center [1113, 290] width 313 height 16
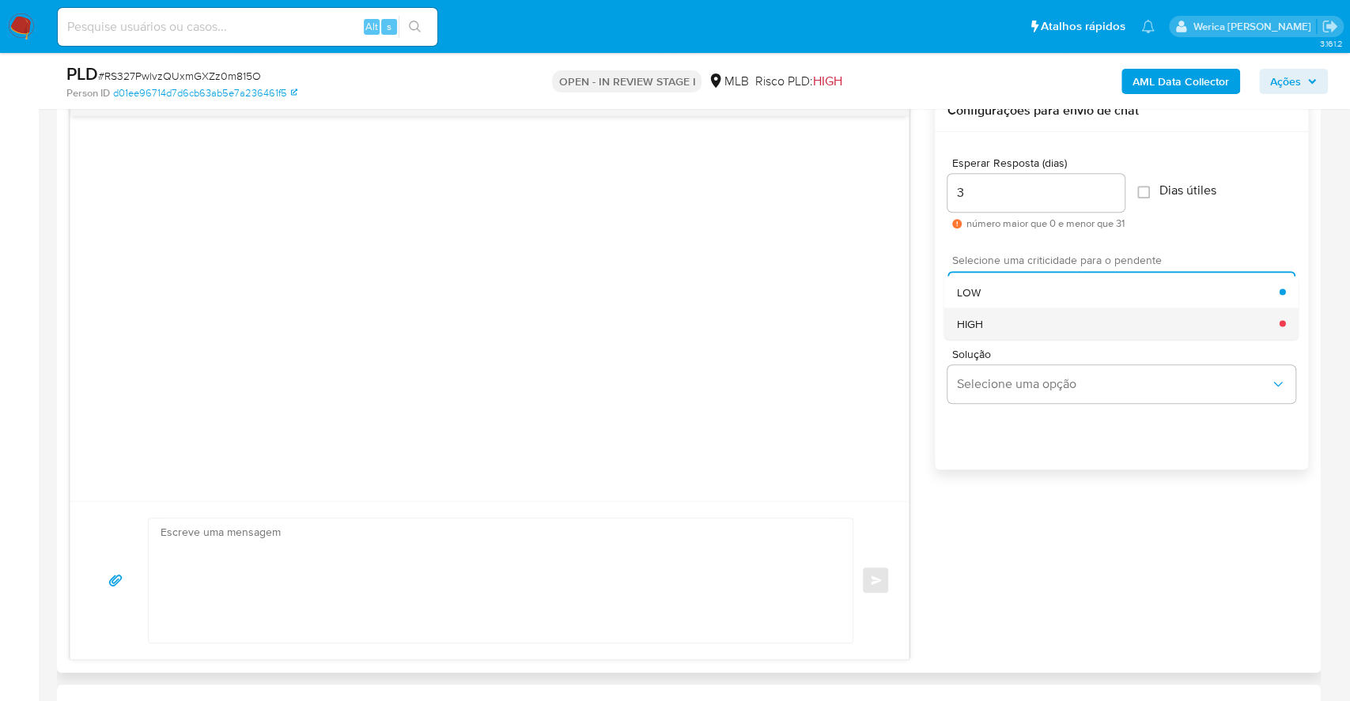
click at [1005, 327] on div "HIGH" at bounding box center [1118, 324] width 323 height 32
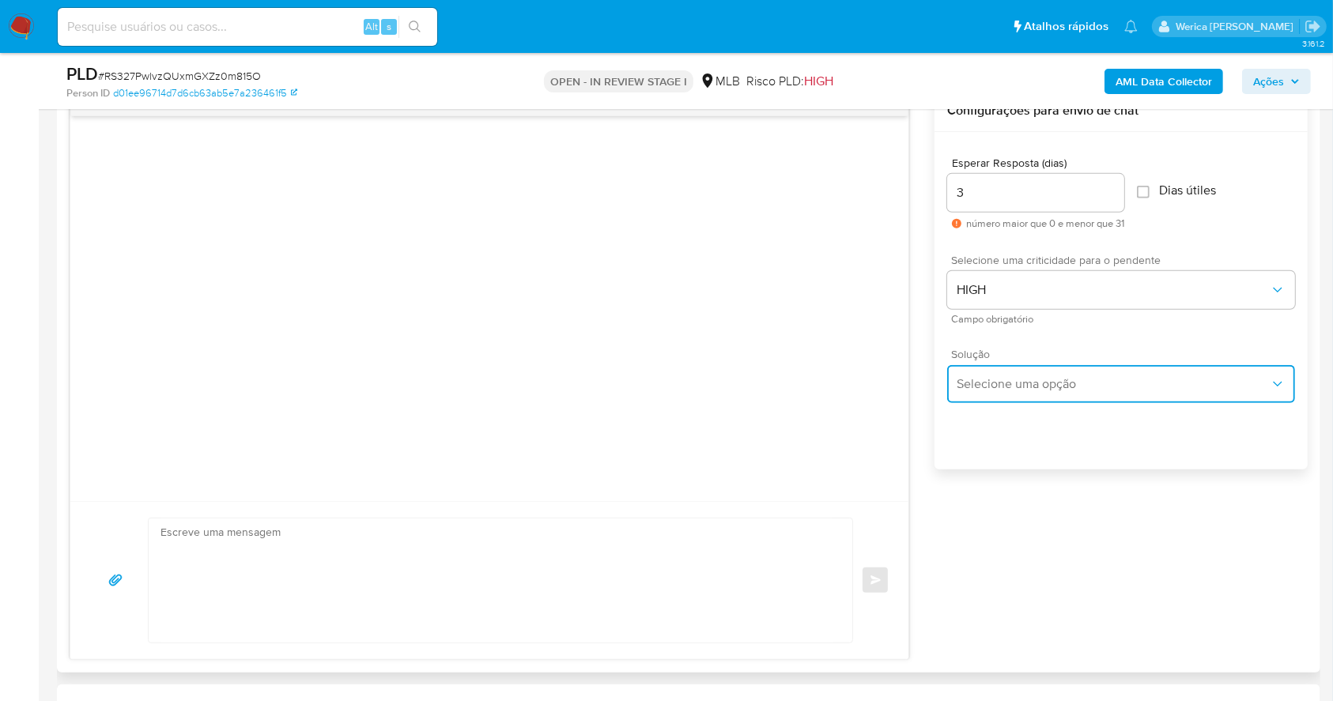
click at [1016, 383] on span "Selecione uma opção" at bounding box center [1113, 384] width 313 height 16
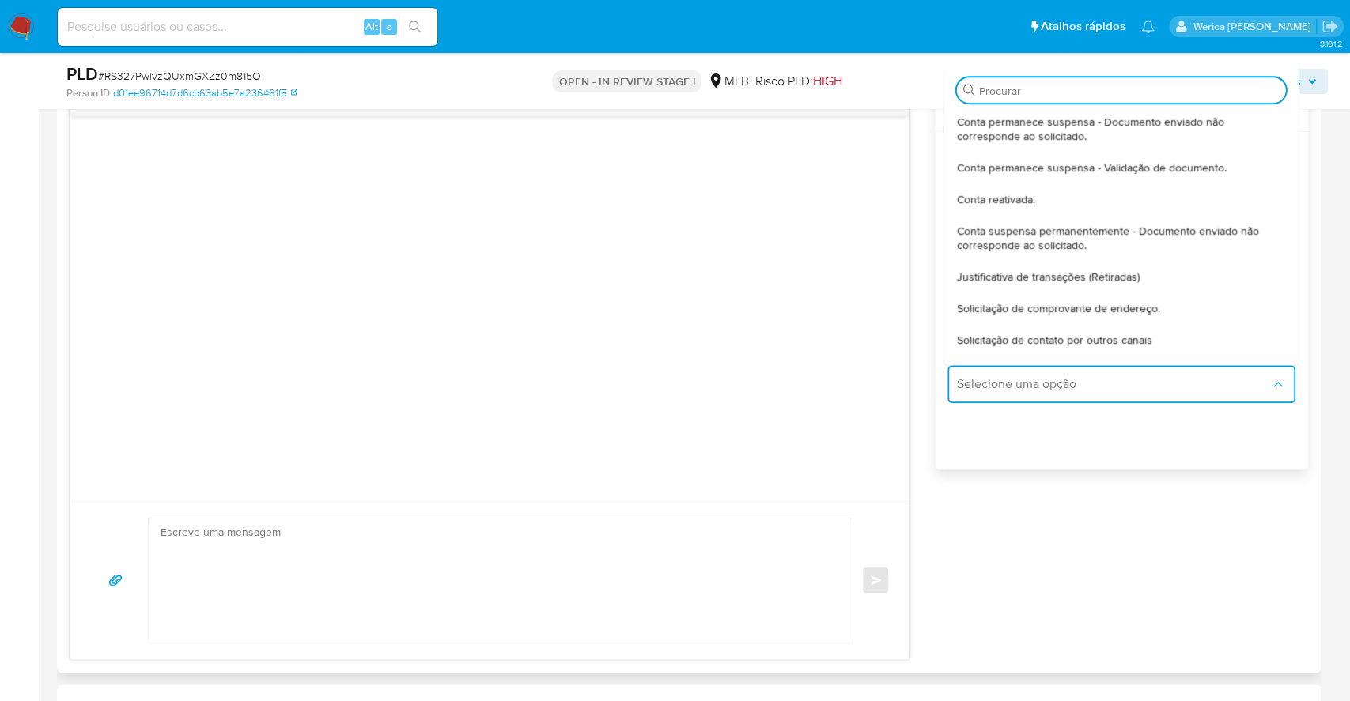
click at [1000, 356] on div "Solicitação de nota fiscal." at bounding box center [1121, 372] width 329 height 32
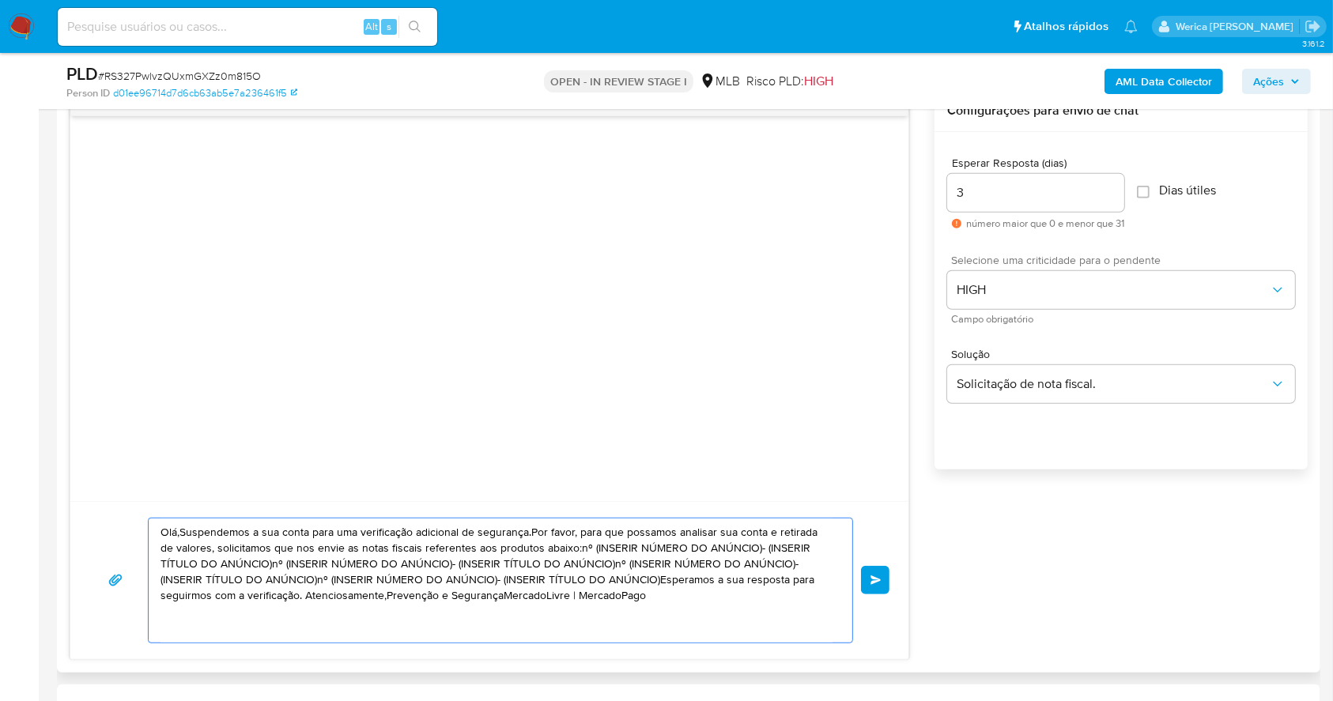
click at [501, 560] on textarea "Olá,Suspendemos a sua conta para uma verificação adicional de segurança.Por fav…" at bounding box center [497, 581] width 672 height 124
click at [500, 560] on textarea "Olá,Suspendemos a sua conta para uma verificação adicional de segurança.Por fav…" at bounding box center [497, 581] width 672 height 124
paste textarea "! Estamos realizando uma verificação adicional de segurança em contas de usuári…"
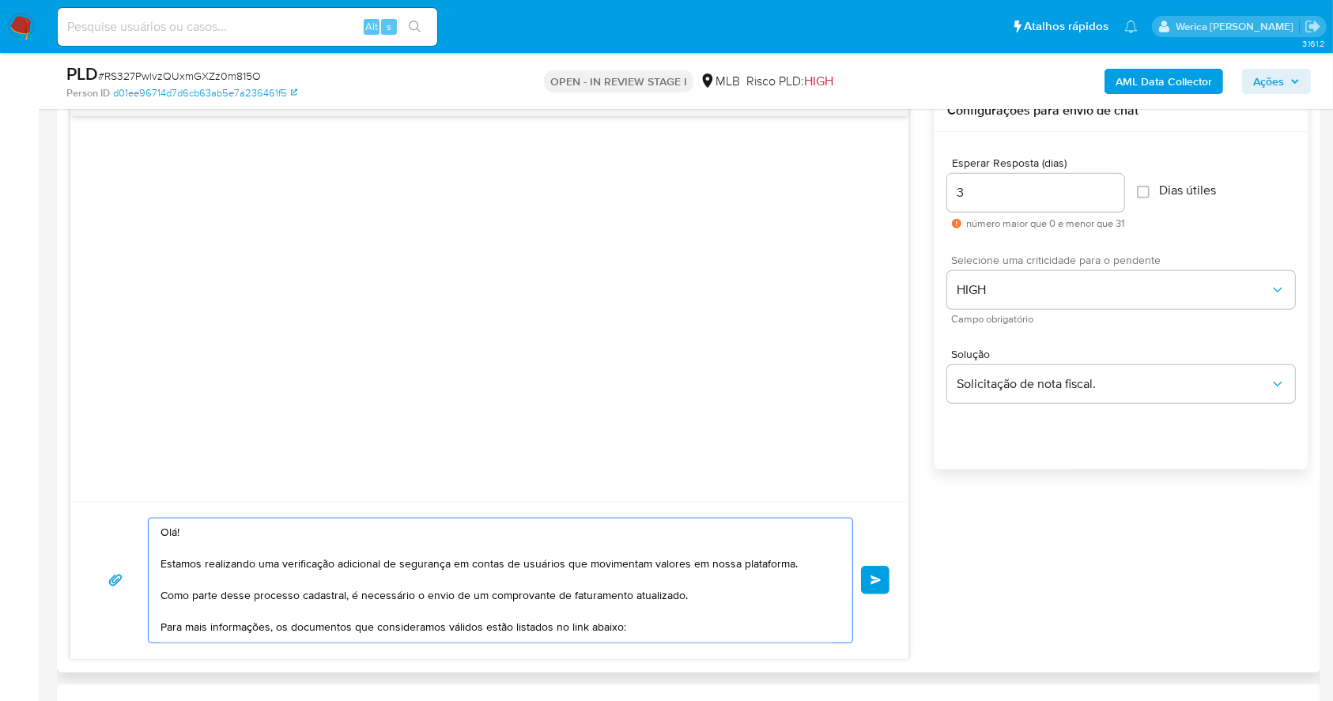
scroll to position [267, 0]
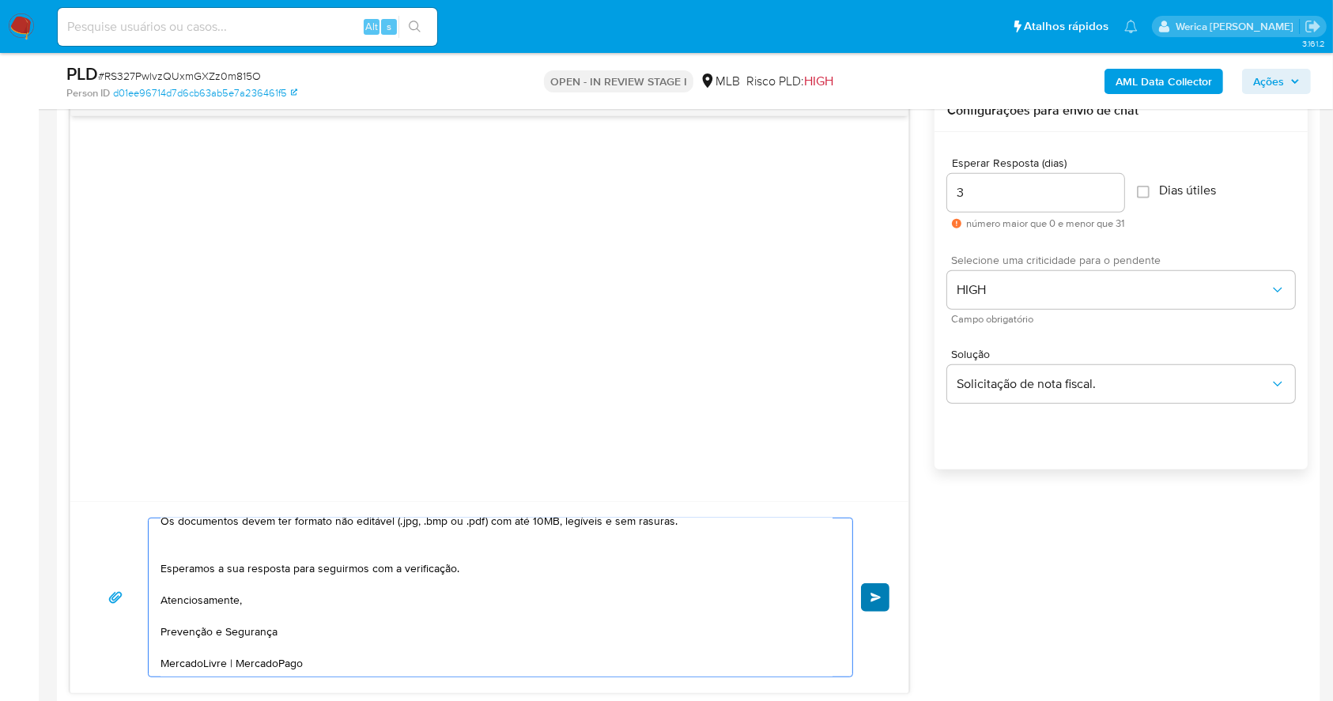
type textarea "Olá! Estamos realizando uma verificação adicional de segurança em contas de usu…"
click at [869, 588] on button "common.send" at bounding box center [875, 598] width 28 height 28
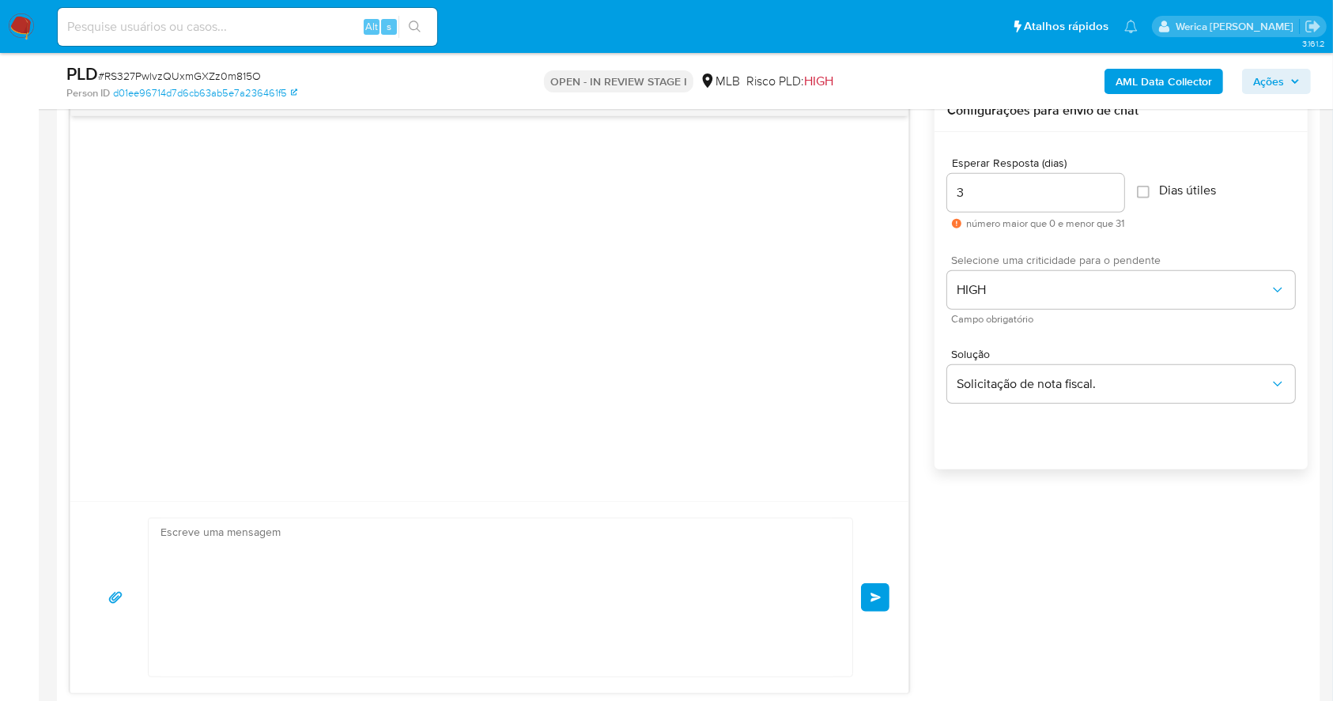
scroll to position [151, 0]
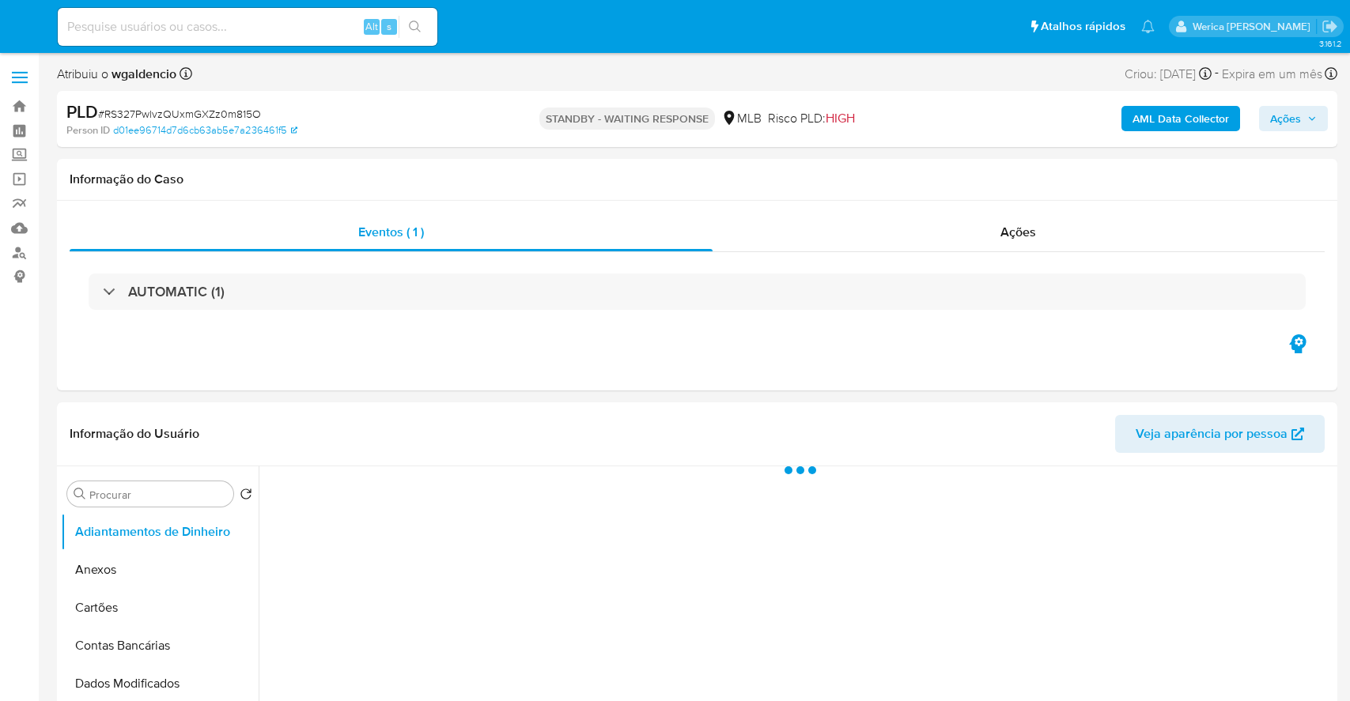
select select "10"
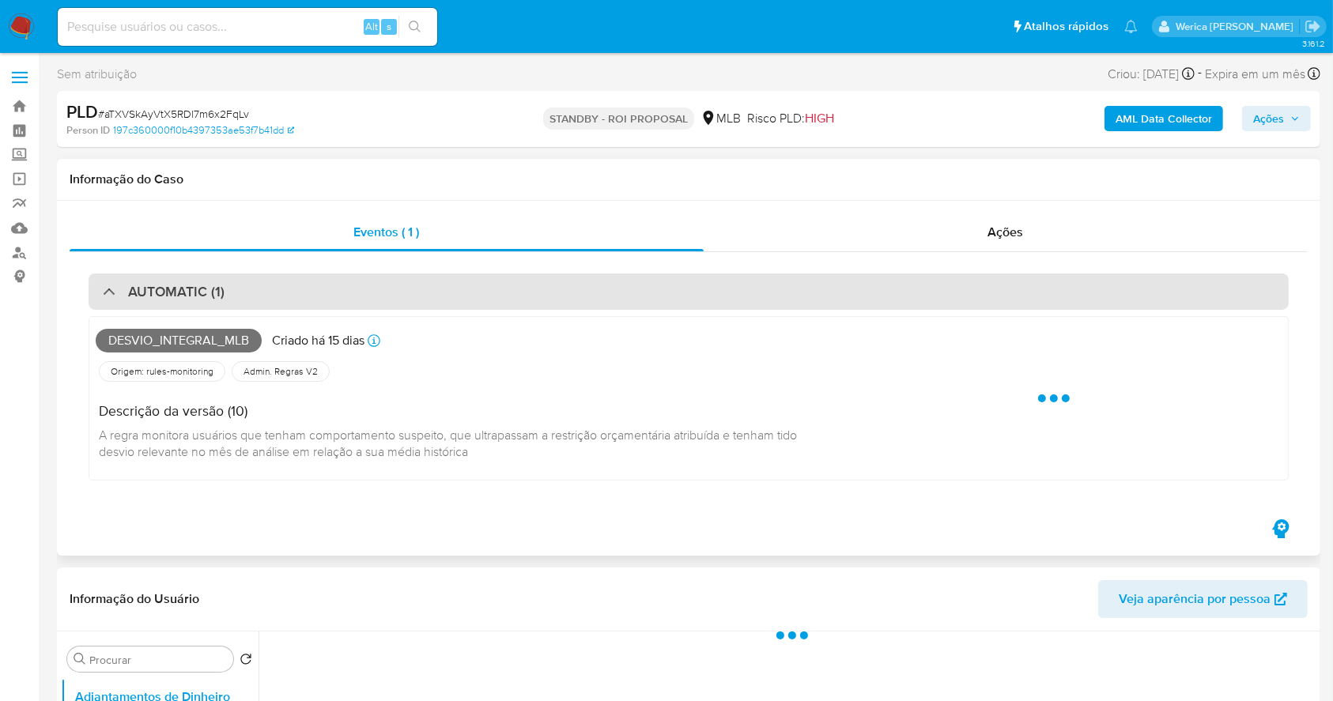
click at [682, 297] on div "AUTOMATIC (1)" at bounding box center [689, 292] width 1200 height 36
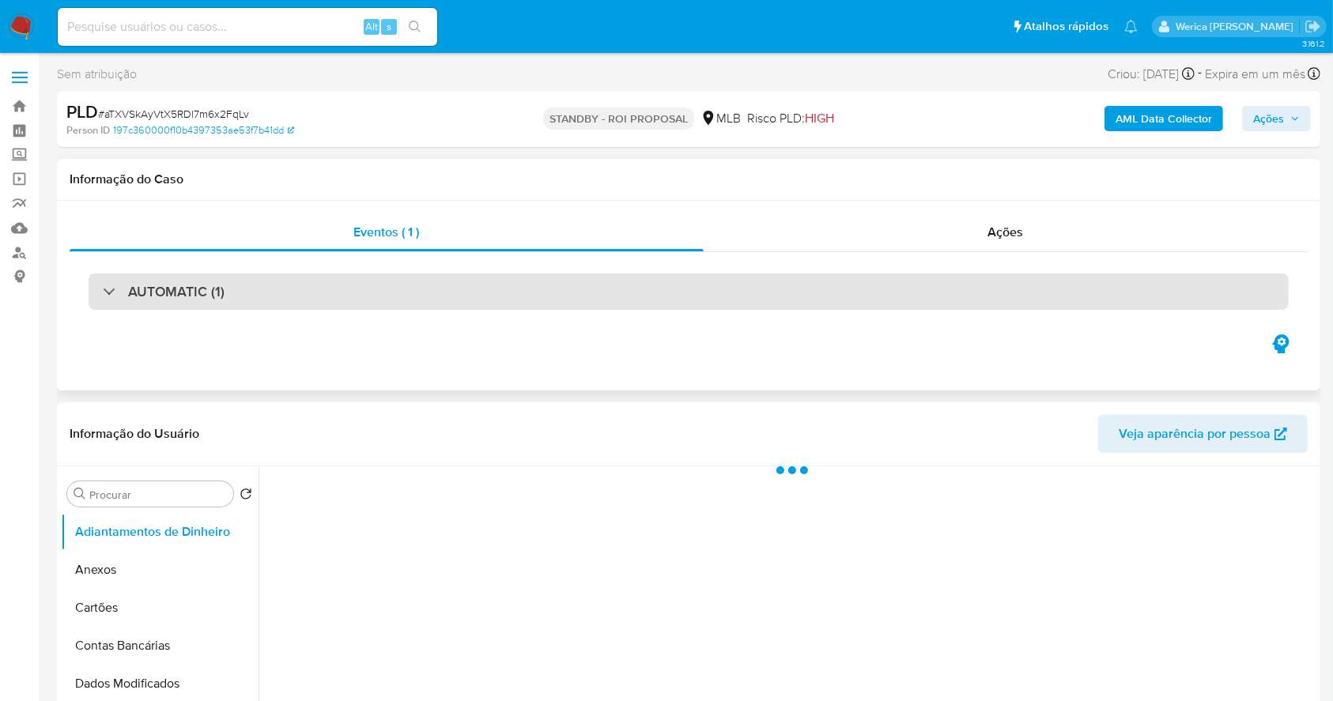
click at [618, 292] on div "AUTOMATIC (1)" at bounding box center [689, 292] width 1200 height 36
select select "10"
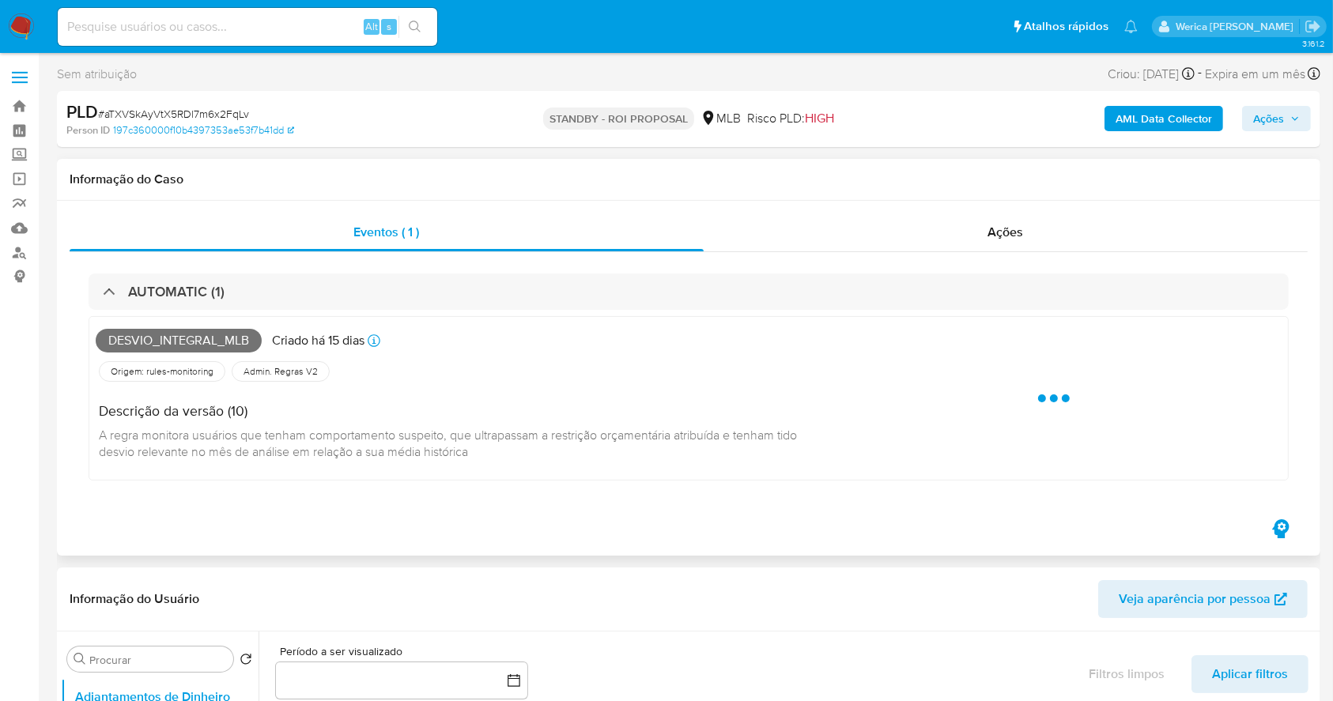
click at [152, 340] on span "Desvio_integral_mlb" at bounding box center [179, 341] width 166 height 24
click at [152, 341] on span "Desvio_integral_mlb" at bounding box center [179, 341] width 166 height 24
copy span "Desvio_integral_mlb"
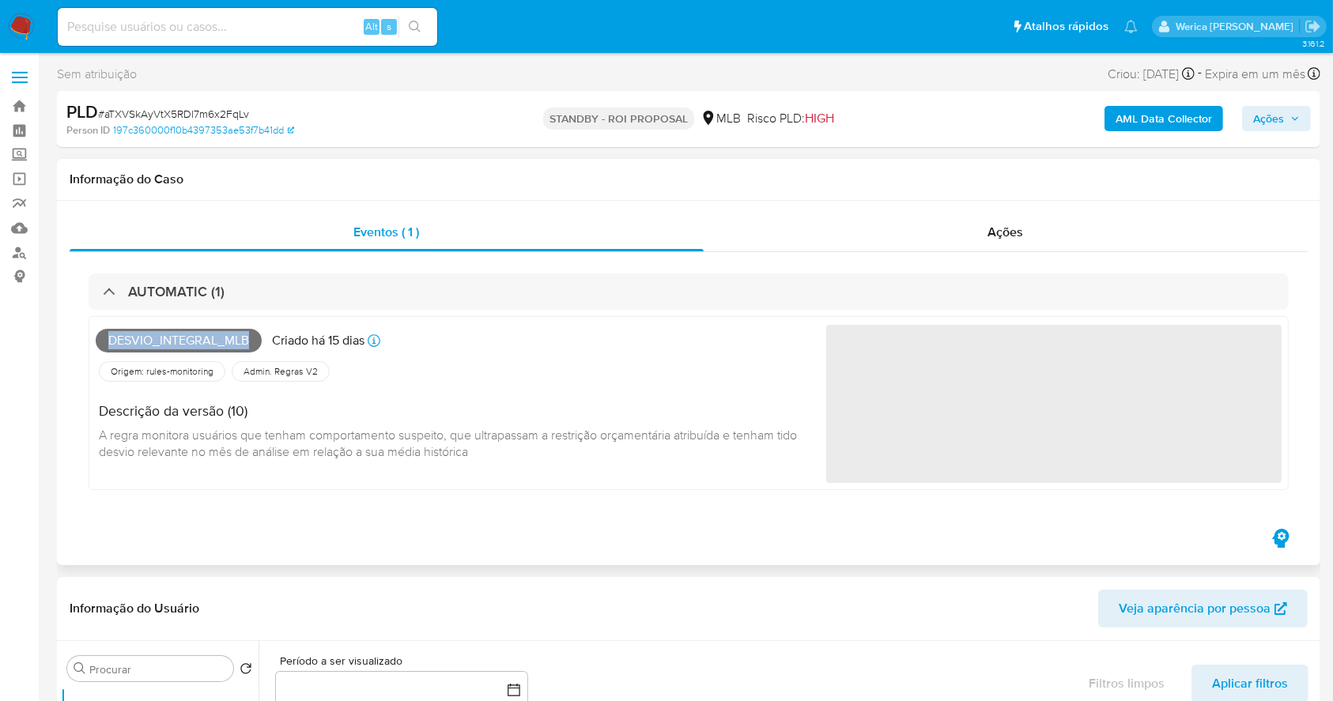
click at [152, 342] on span "Desvio_integral_mlb" at bounding box center [179, 341] width 166 height 24
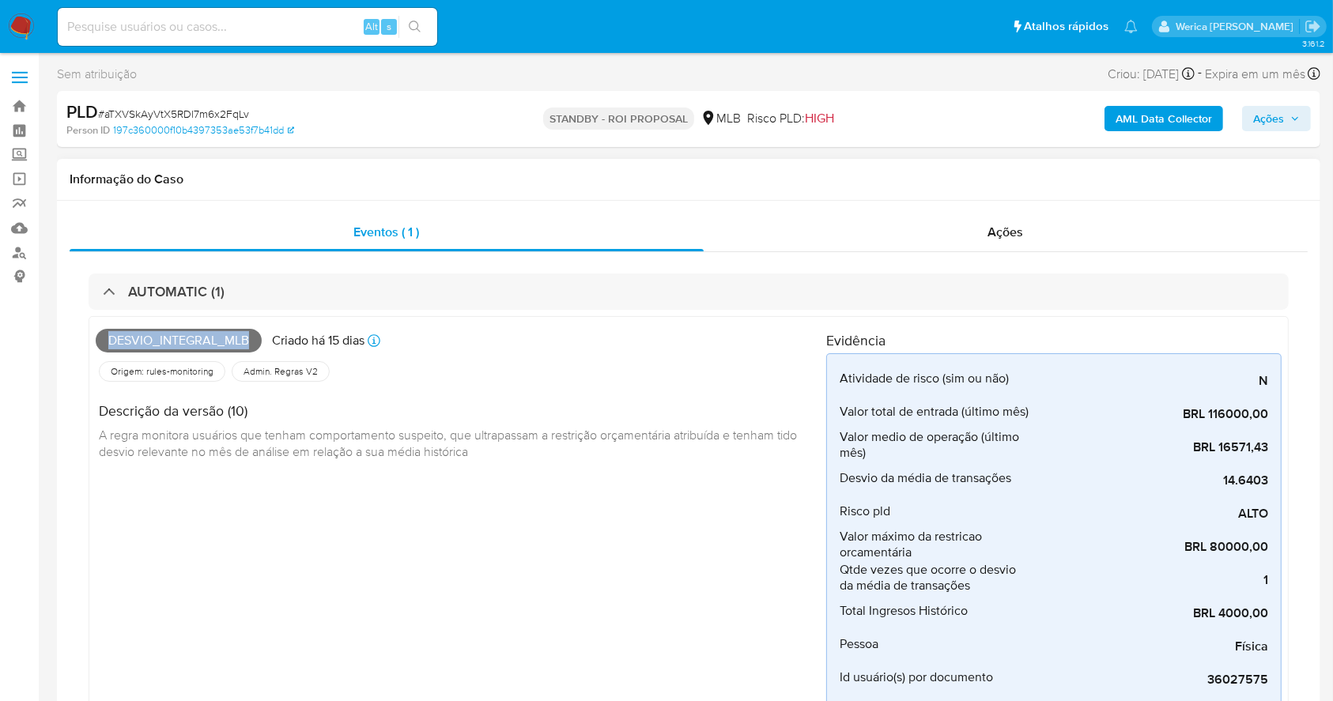
click at [152, 342] on span "Desvio_integral_mlb" at bounding box center [179, 341] width 166 height 24
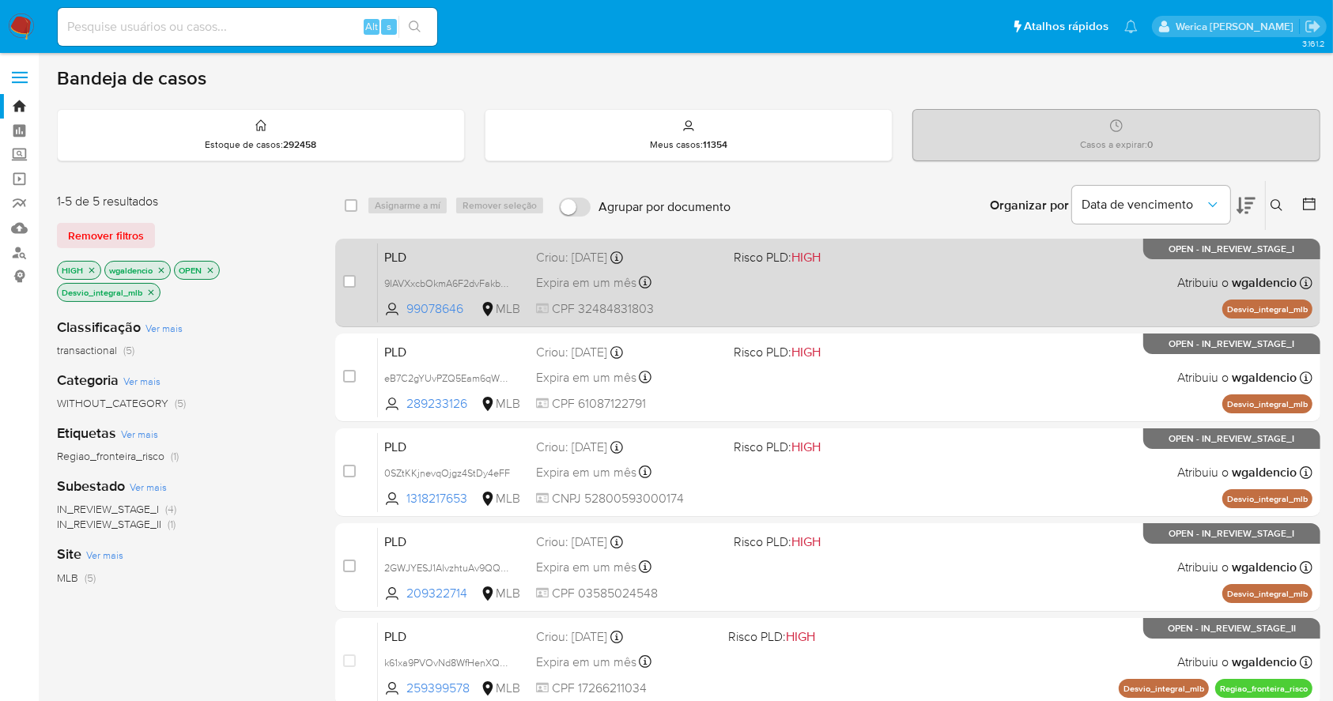
click at [992, 279] on div "PLD 9IAVXxcbOkmA6F2dvFakbwr7 99078646 MLB Risco PLD: HIGH Criou: [DATE] Criou: …" at bounding box center [845, 283] width 935 height 80
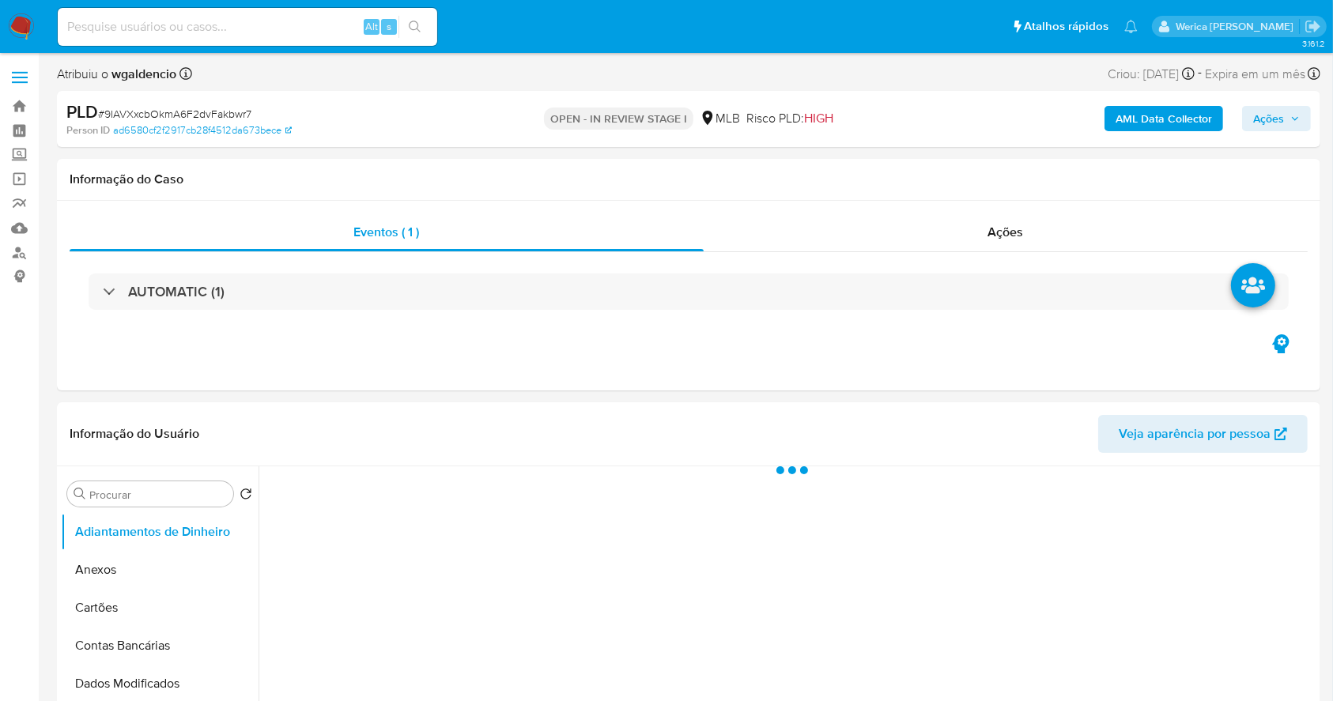
select select "10"
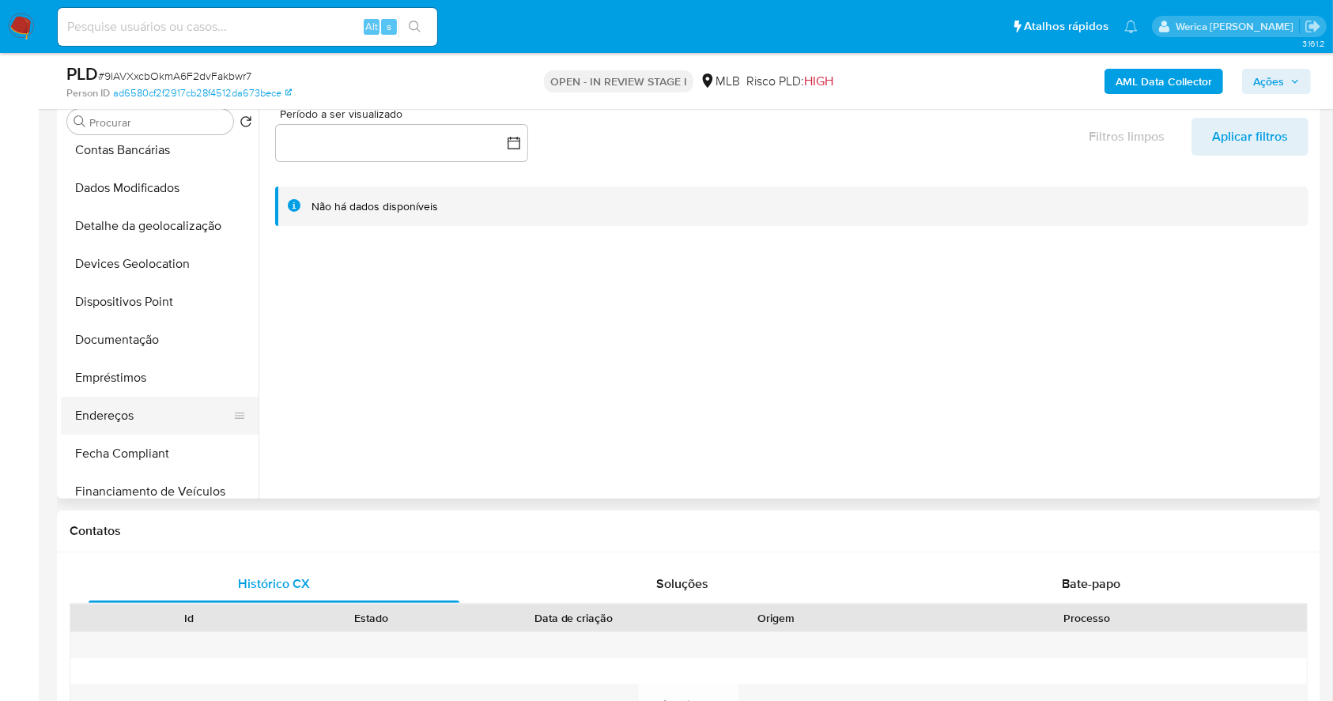
scroll to position [210, 0]
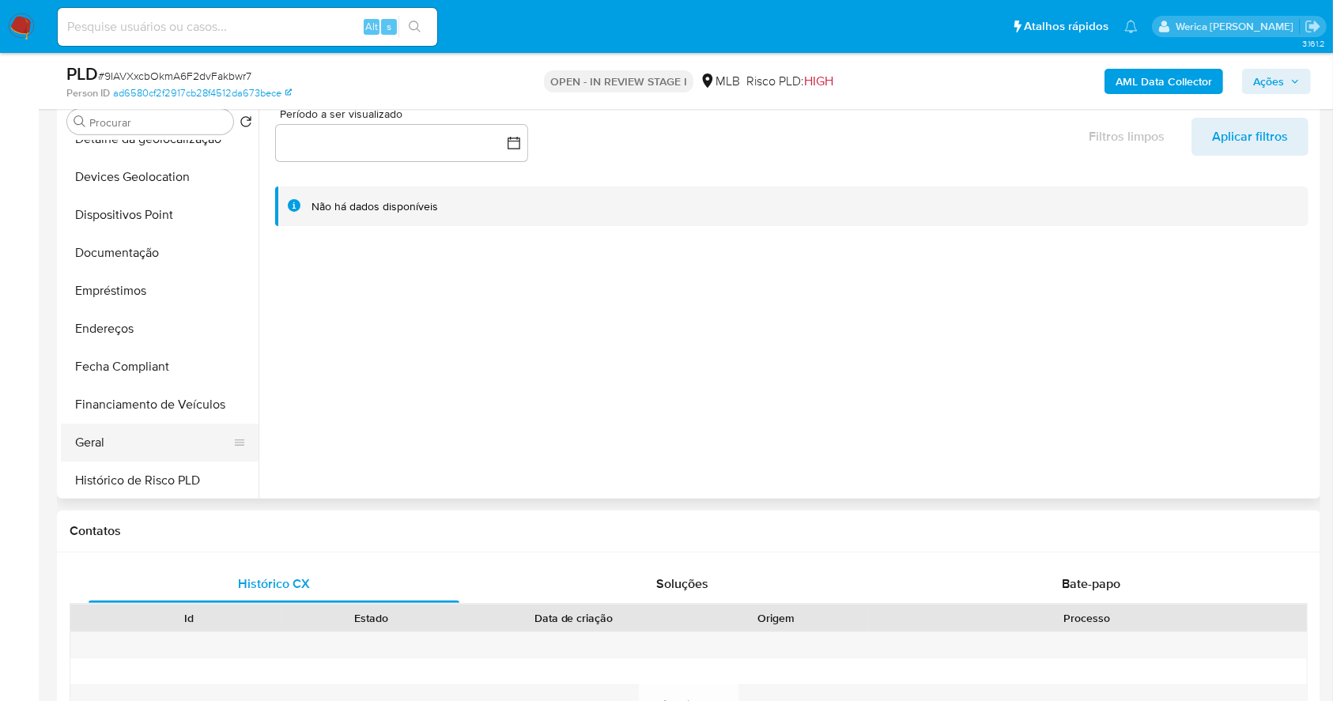
click at [81, 429] on button "Geral" at bounding box center [153, 443] width 185 height 38
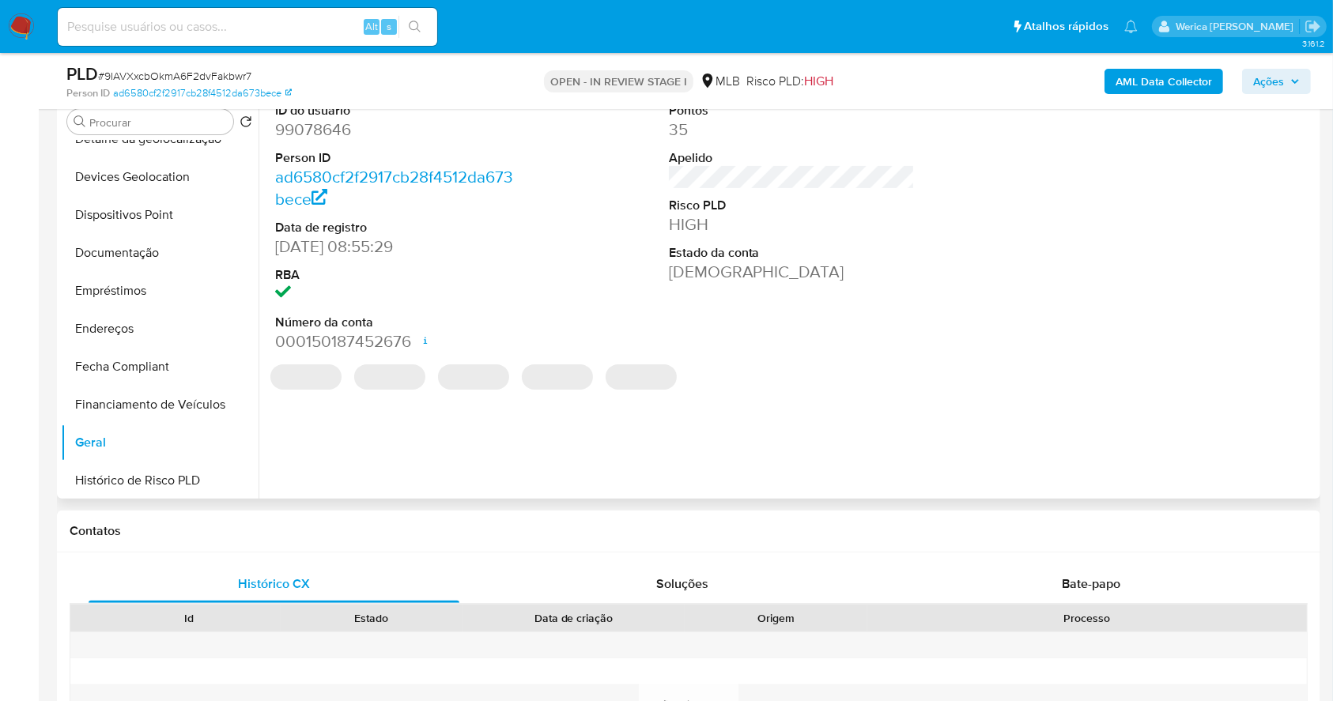
click at [322, 127] on dd "99078646" at bounding box center [398, 130] width 247 height 22
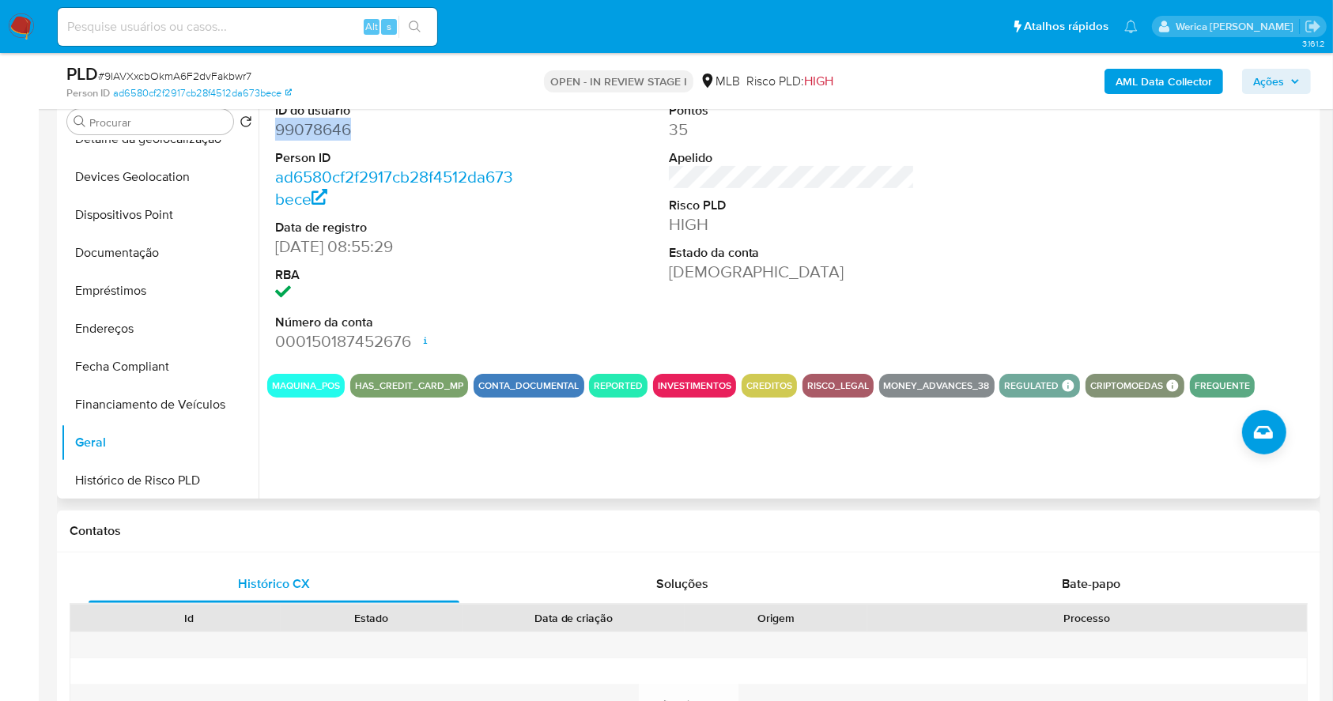
copy dd "99078646"
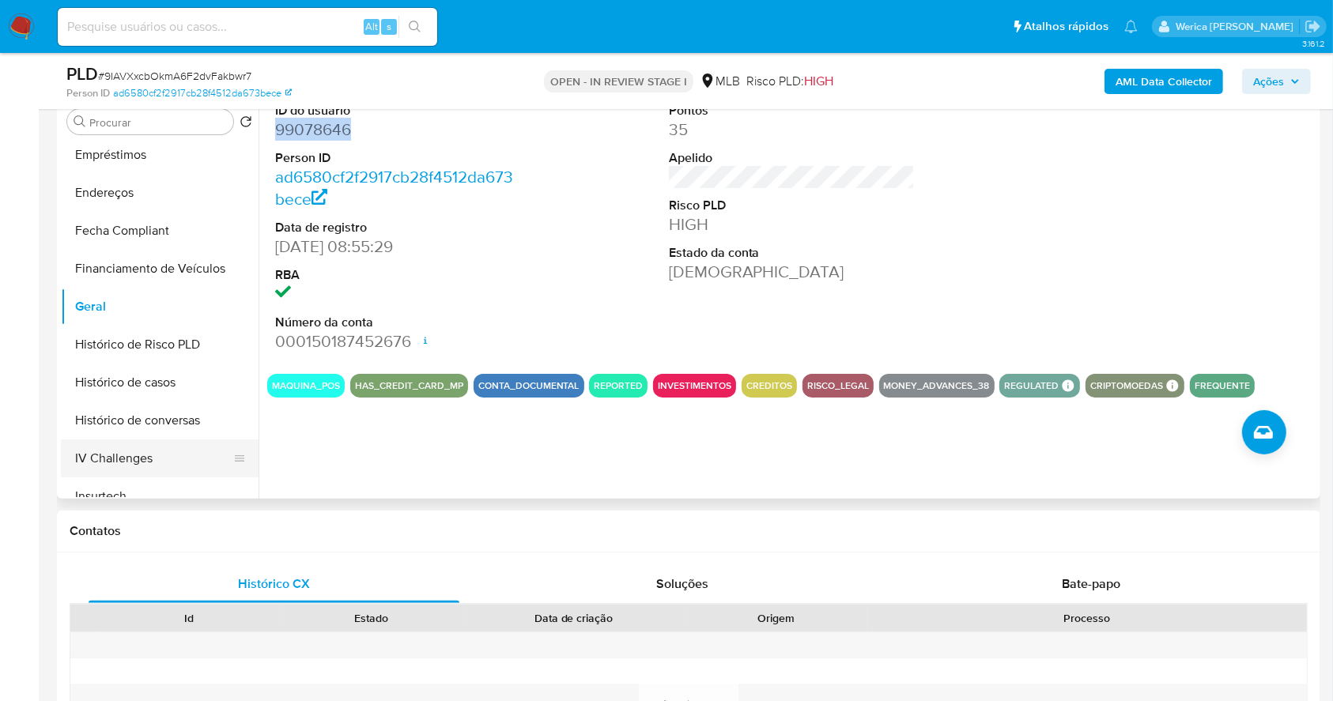
scroll to position [421, 0]
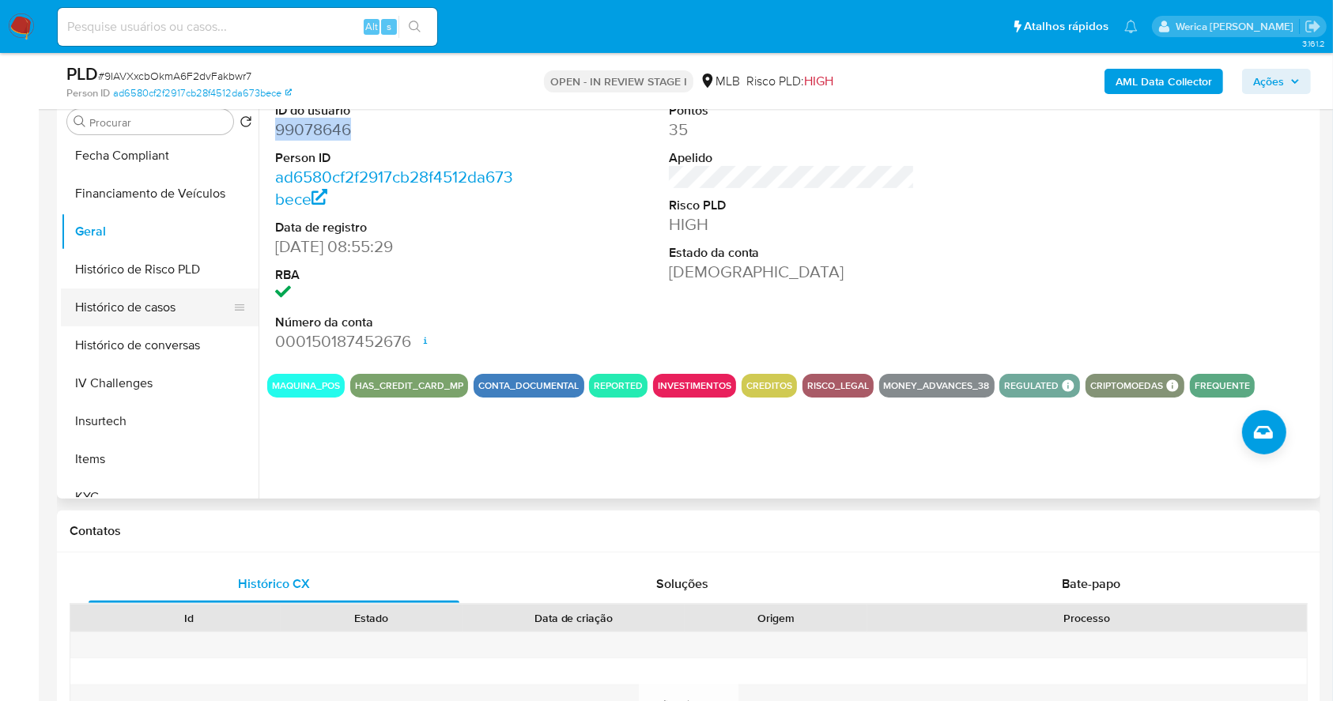
click at [148, 304] on button "Histórico de casos" at bounding box center [153, 308] width 185 height 38
